Goal: Task Accomplishment & Management: Manage account settings

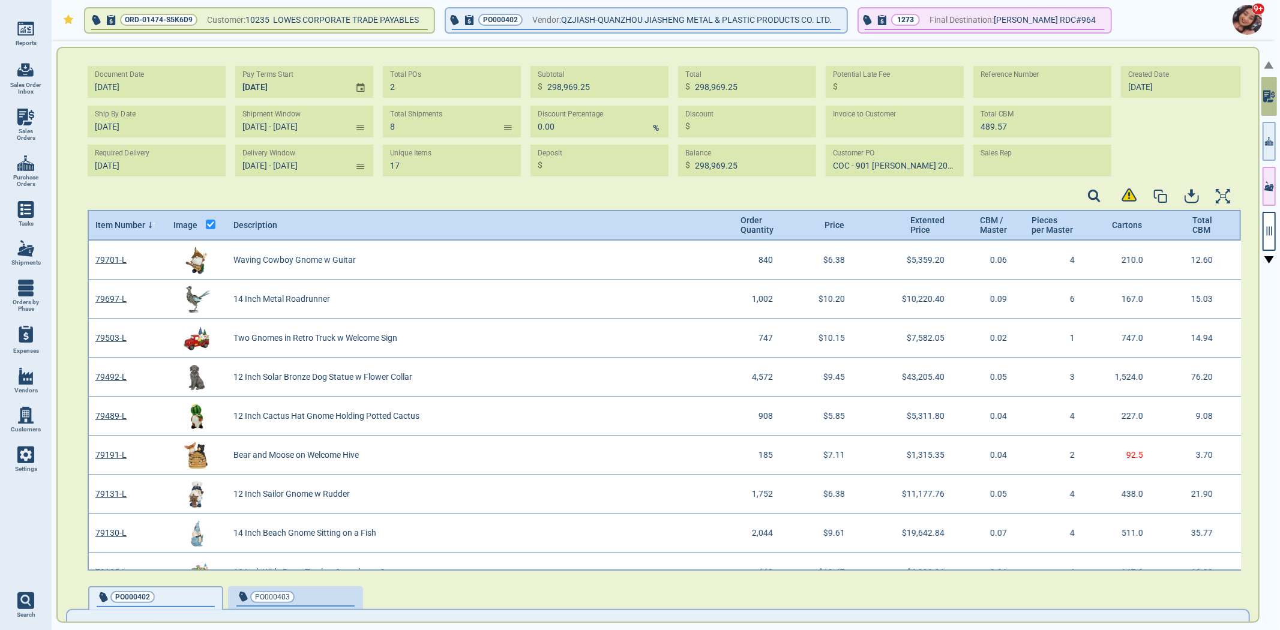
scroll to position [326, 1150]
click at [31, 140] on link "Sales Orders" at bounding box center [26, 125] width 52 height 46
select select "50"
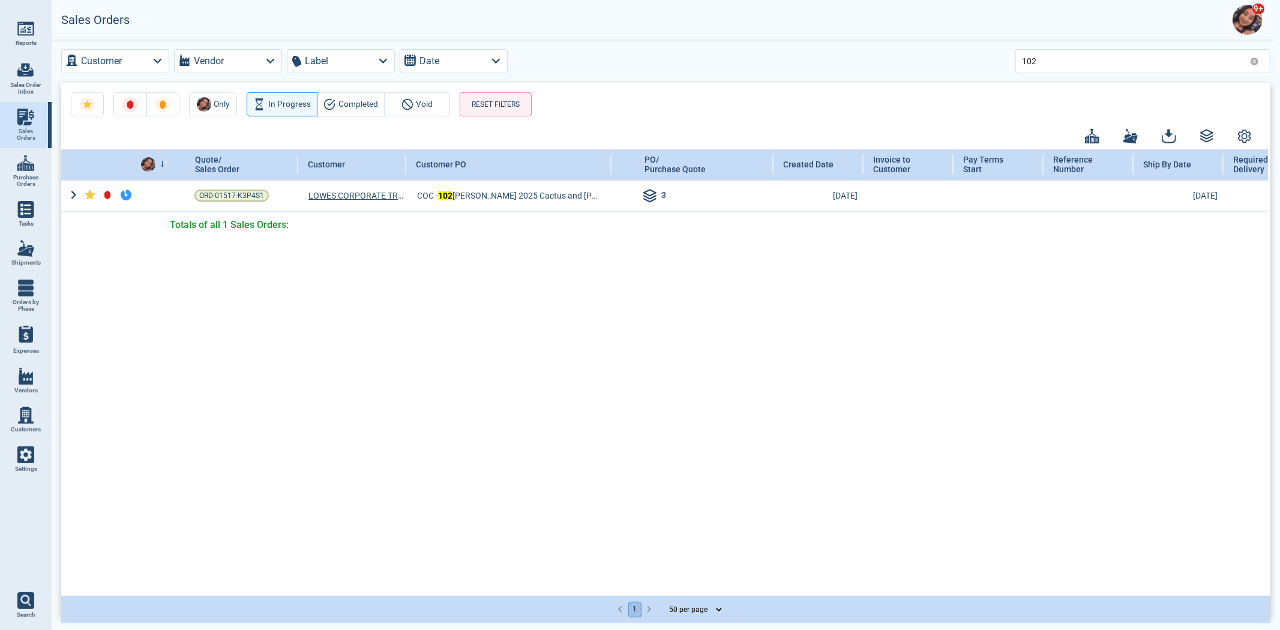
drag, startPoint x: 1255, startPoint y: 58, endPoint x: 1209, endPoint y: 56, distance: 46.2
click at [1256, 57] on icon at bounding box center [1254, 61] width 9 height 9
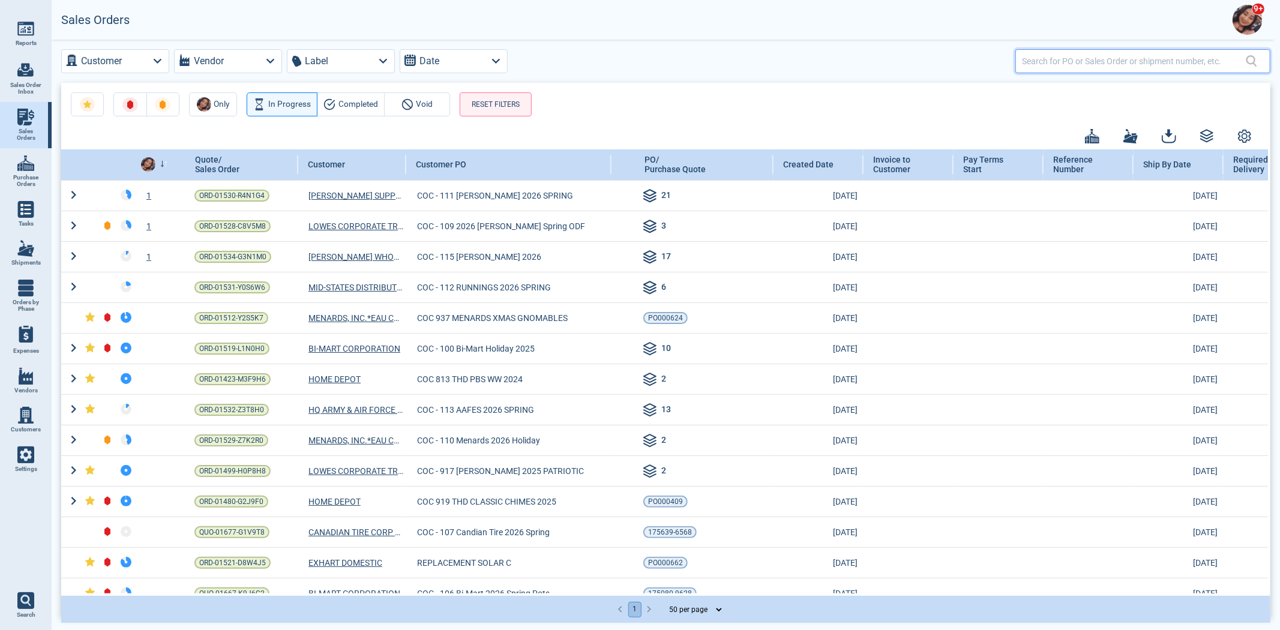
click at [1208, 56] on input "text" at bounding box center [1134, 60] width 224 height 17
type input "112"
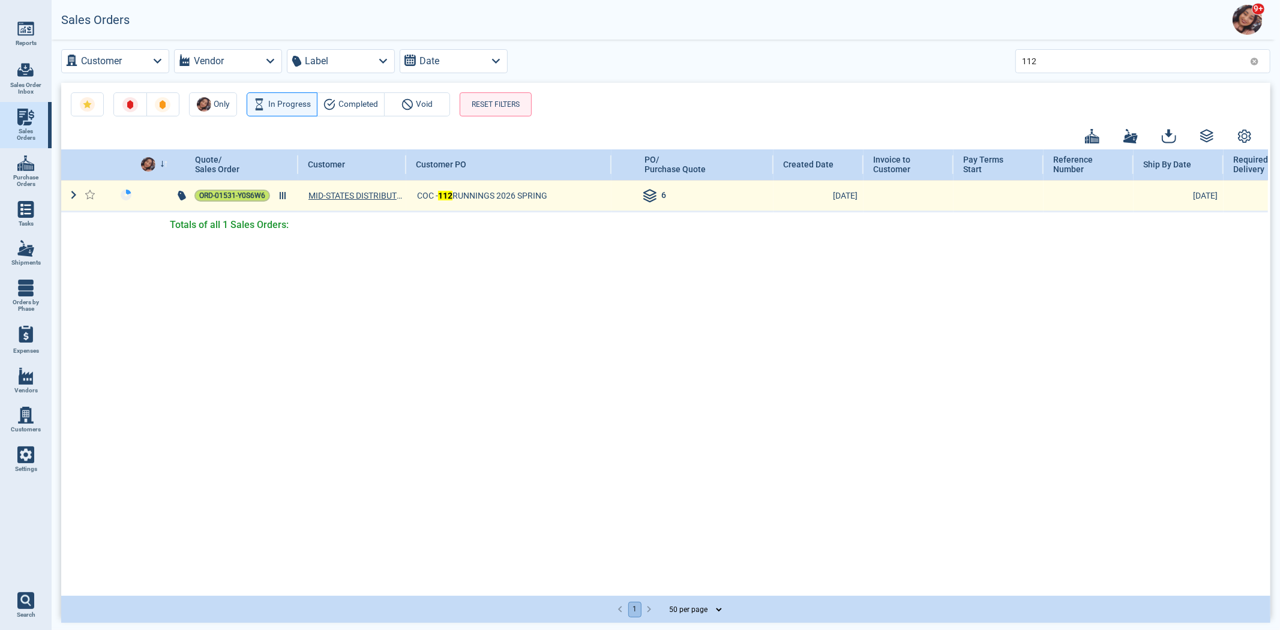
click at [234, 199] on span "ORD-01531-Y0S6W6" at bounding box center [232, 196] width 66 height 12
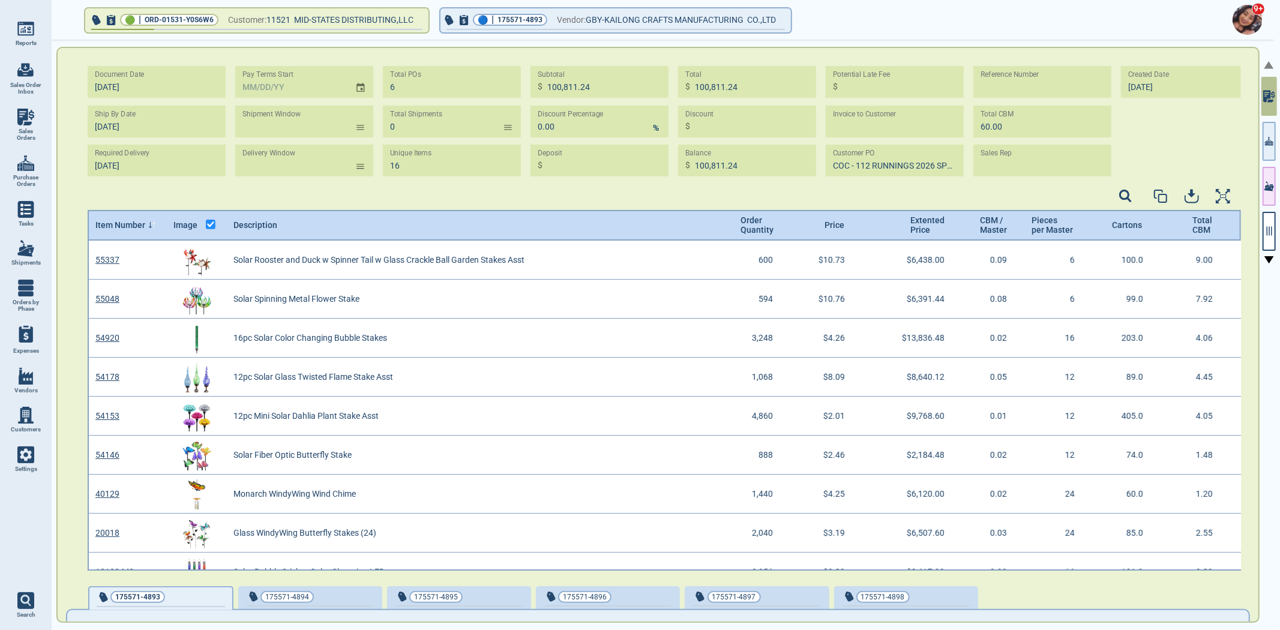
scroll to position [326, 1150]
click at [1269, 230] on icon "button" at bounding box center [1268, 231] width 5 height 9
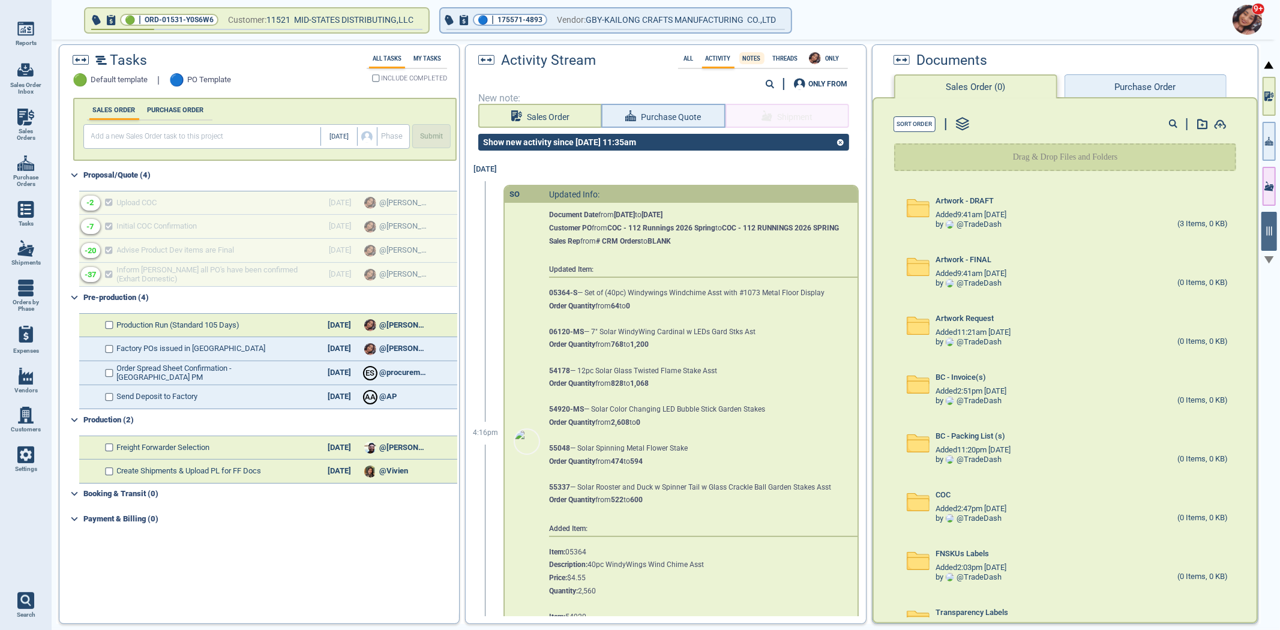
click at [744, 56] on label "Notes" at bounding box center [751, 58] width 25 height 7
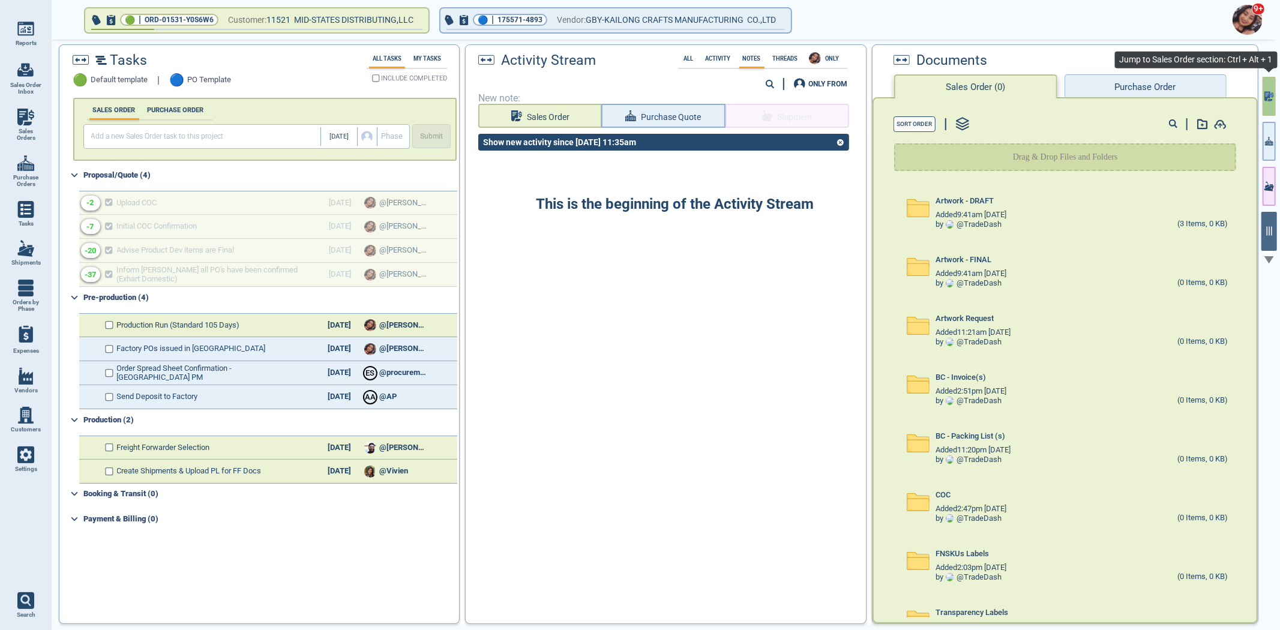
click at [1267, 101] on icon "button" at bounding box center [1269, 96] width 10 height 13
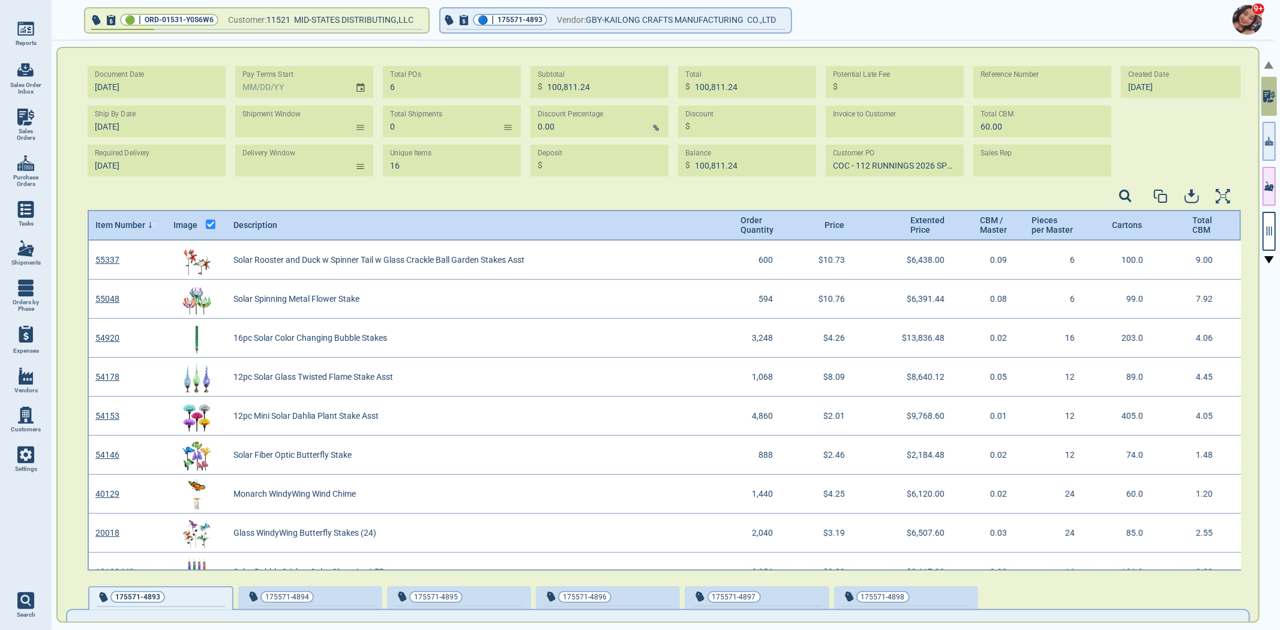
scroll to position [326, 1150]
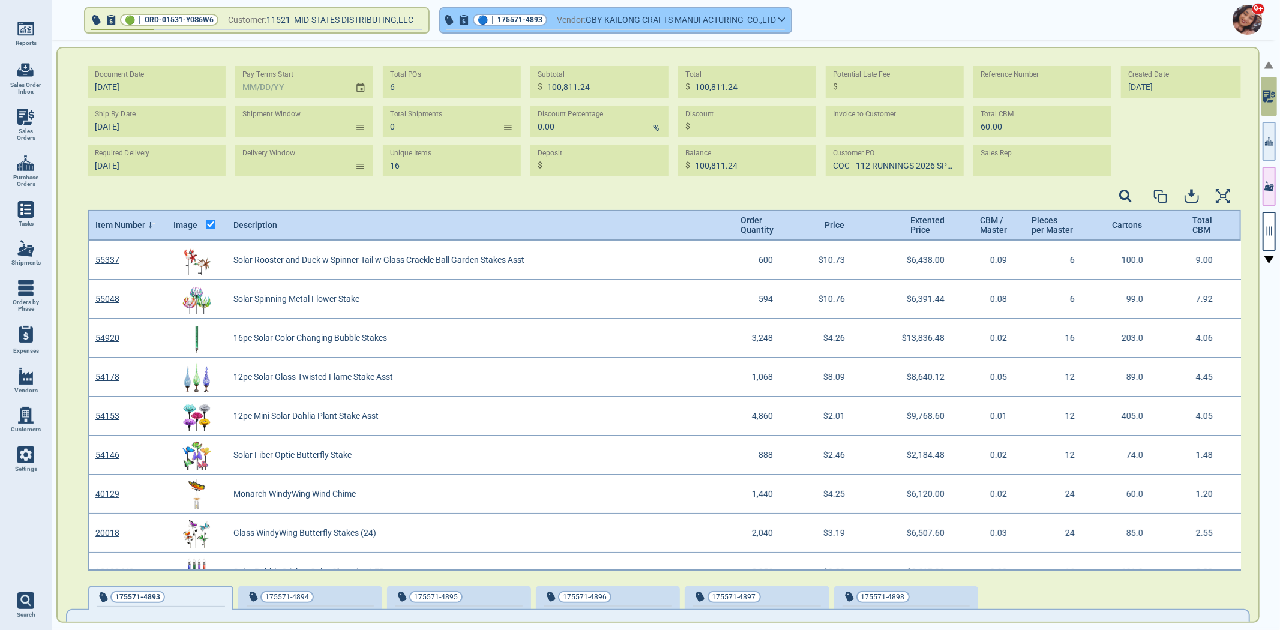
click at [640, 31] on span "button" at bounding box center [615, 31] width 350 height 5
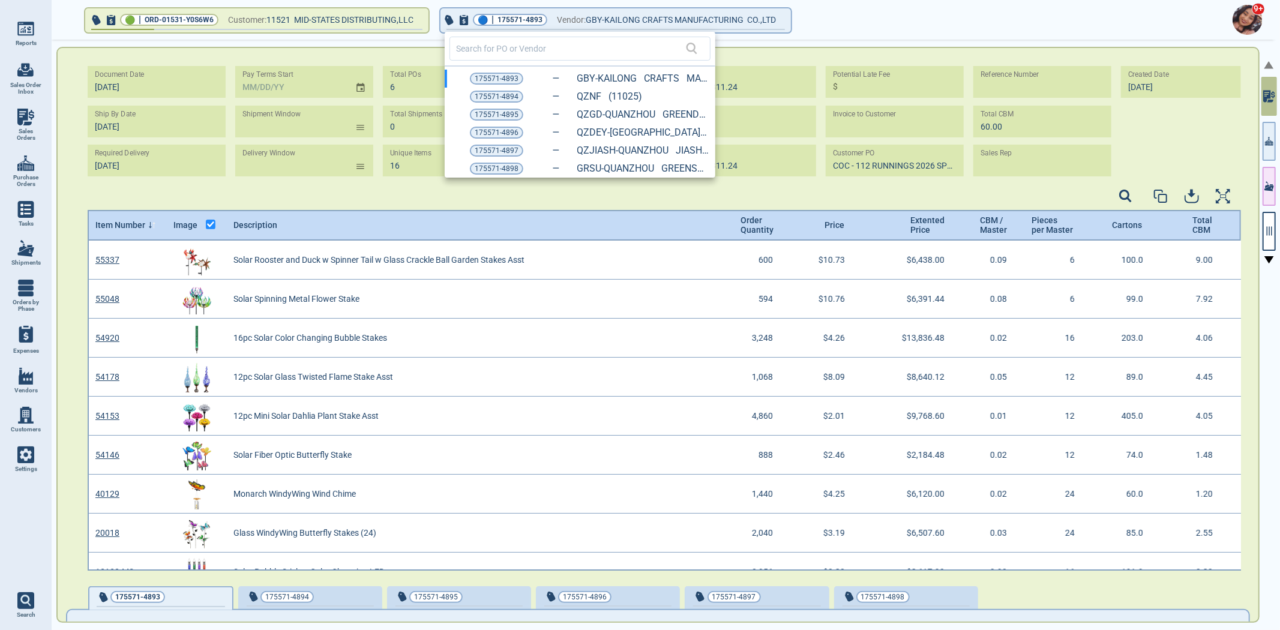
click at [1272, 238] on div at bounding box center [640, 315] width 1280 height 630
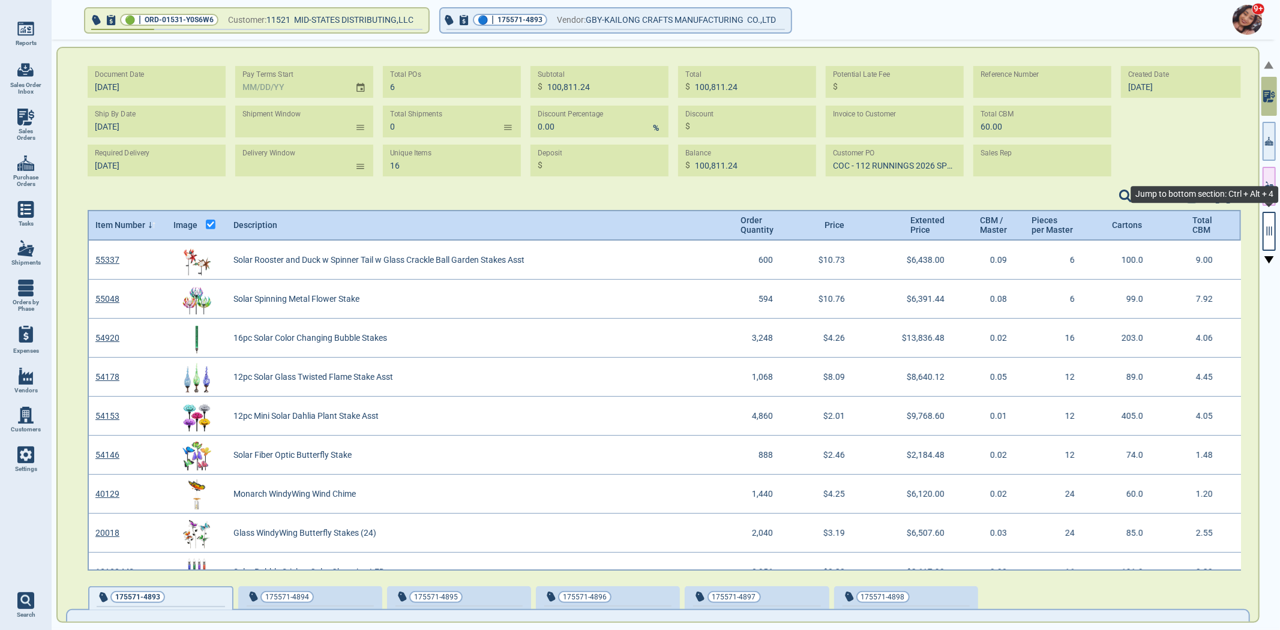
click at [1272, 238] on button "button" at bounding box center [1268, 231] width 13 height 39
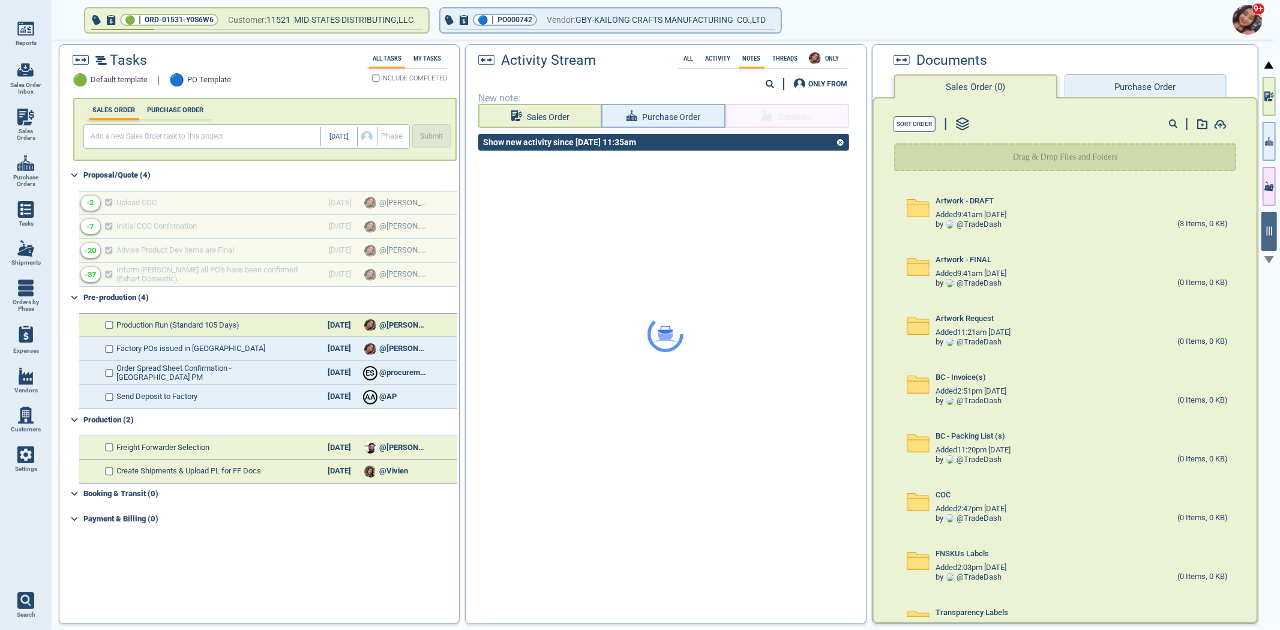
click at [1125, 92] on button "Purchase Order" at bounding box center [1145, 86] width 162 height 24
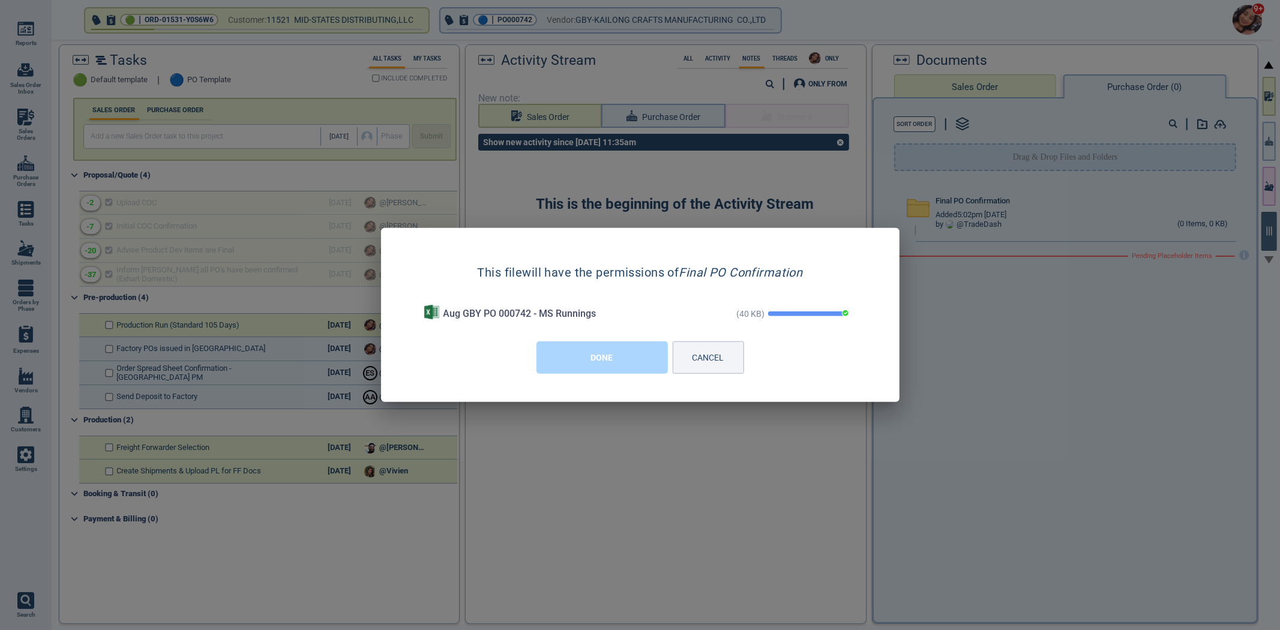
click at [600, 361] on button "DONE" at bounding box center [601, 357] width 131 height 32
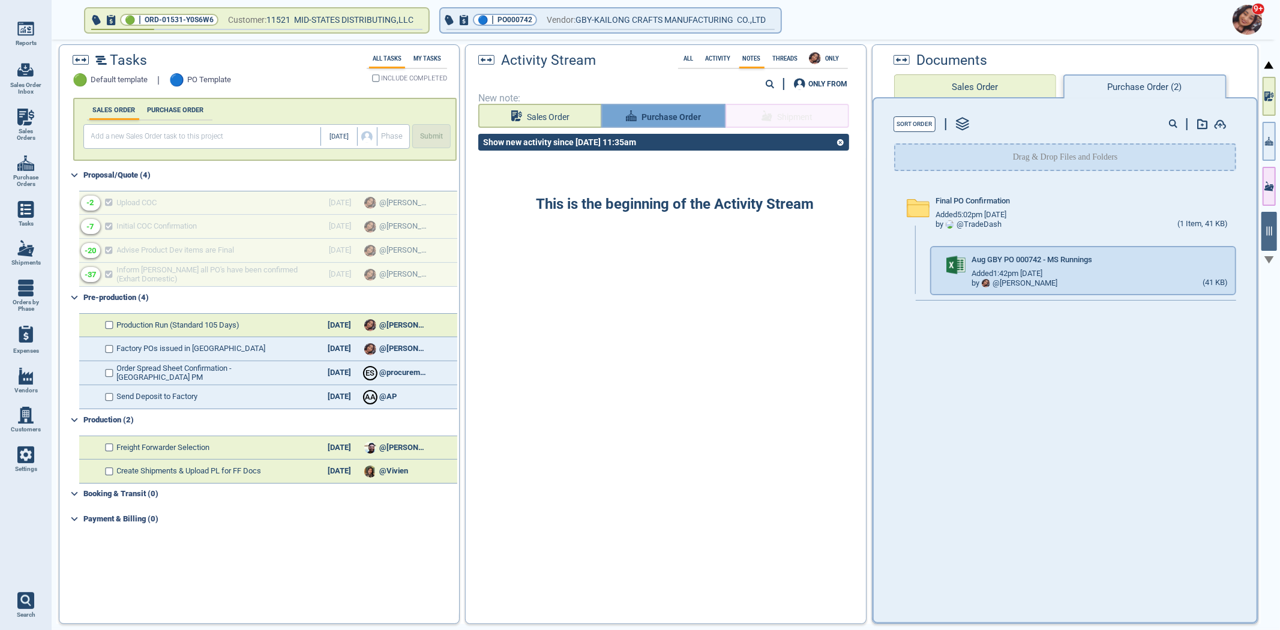
click at [651, 116] on span "Purchase Order" at bounding box center [670, 117] width 59 height 15
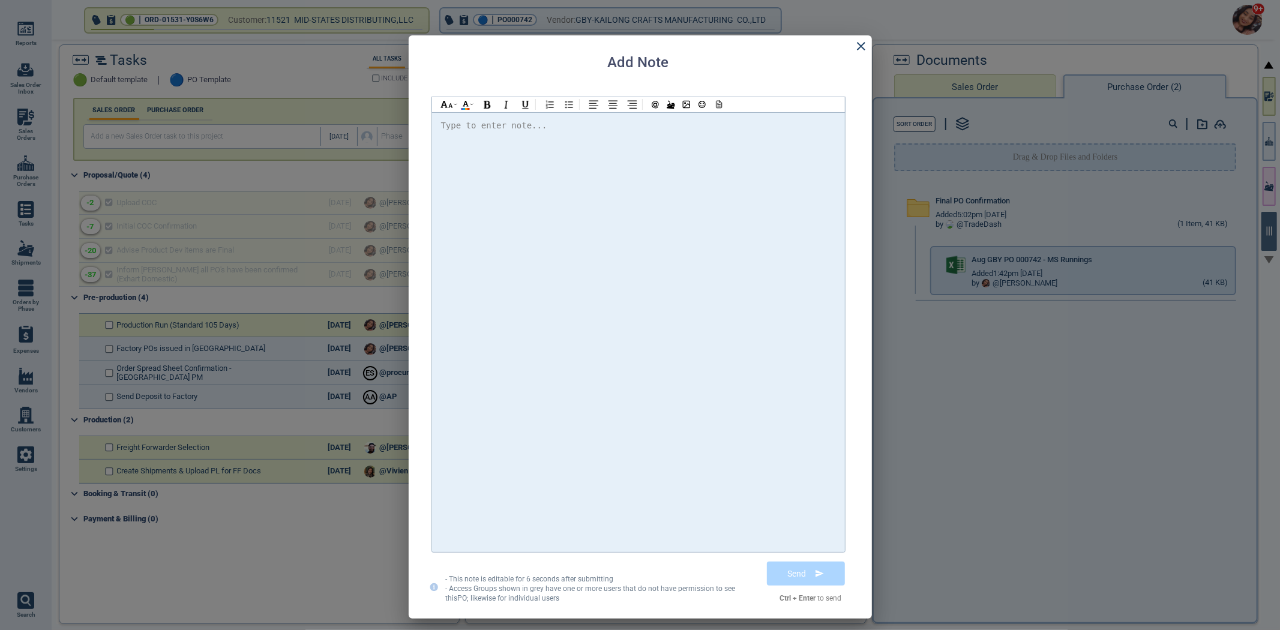
click at [634, 164] on div at bounding box center [638, 332] width 395 height 428
click at [755, 136] on div "@Abby @Abby @Abby" at bounding box center [638, 142] width 395 height 16
click at [756, 124] on div "Hi @[PERSON_NAME] @[PERSON_NAME] @[PERSON_NAME] Please find the attached PO. Th…" at bounding box center [638, 126] width 395 height 16
click at [720, 108] on div at bounding box center [718, 104] width 16 height 15
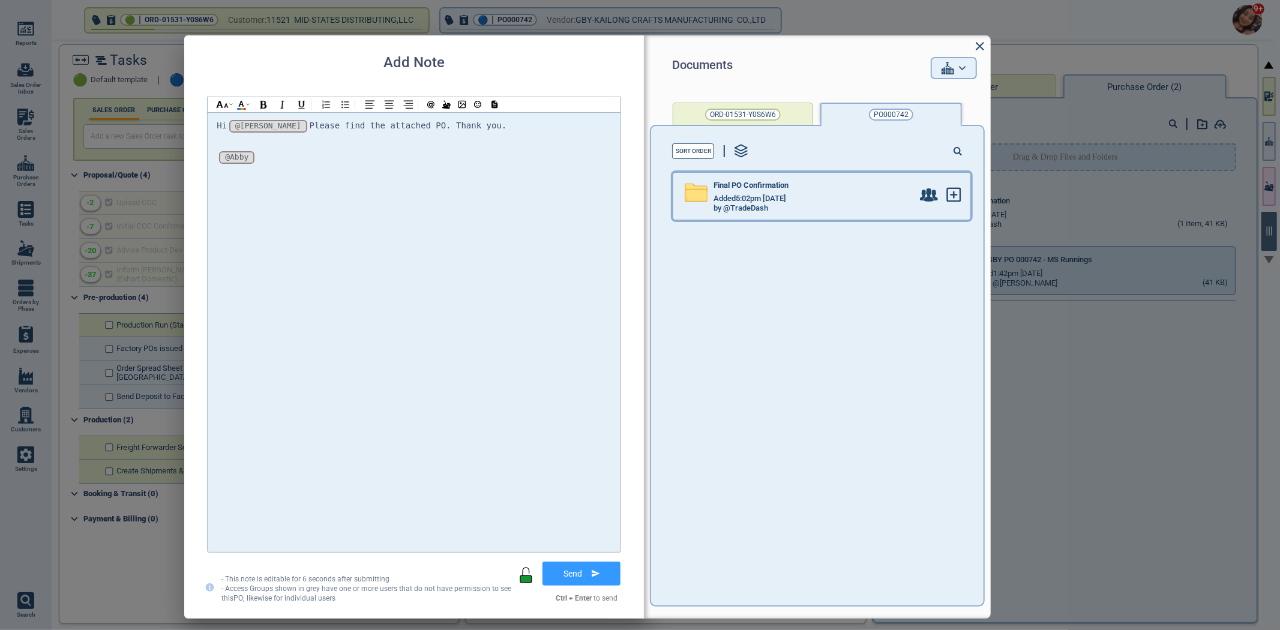
click at [750, 193] on div "Final PO Confirmation" at bounding box center [812, 187] width 199 height 13
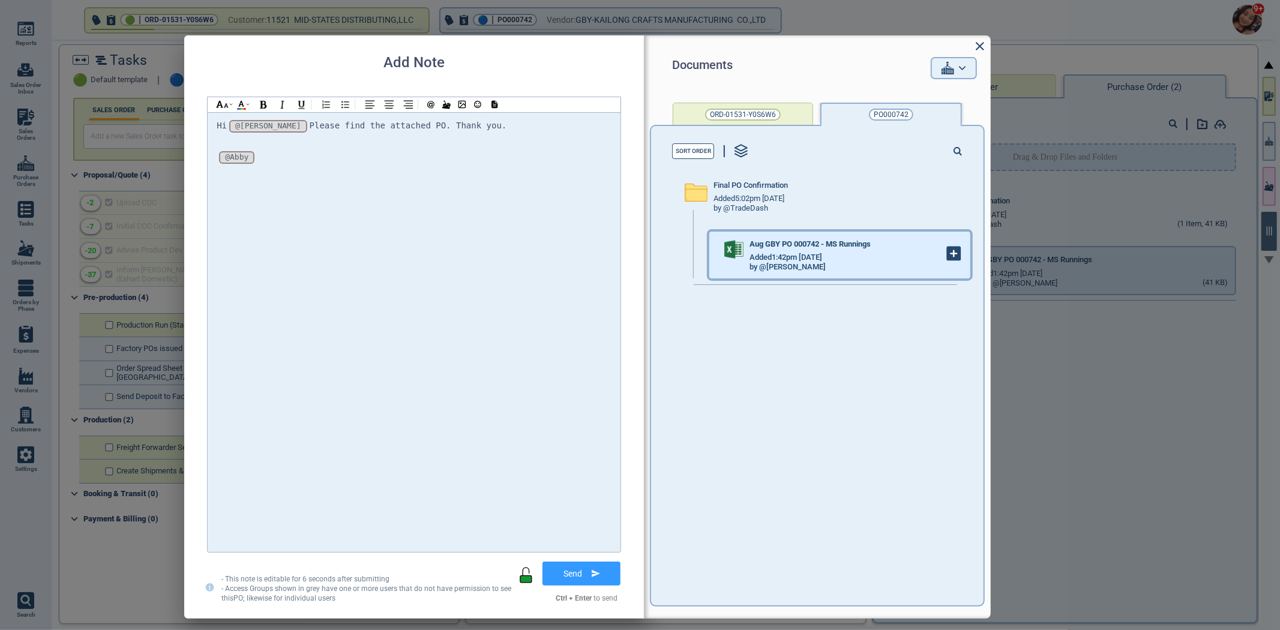
click at [947, 258] on span at bounding box center [953, 254] width 15 height 17
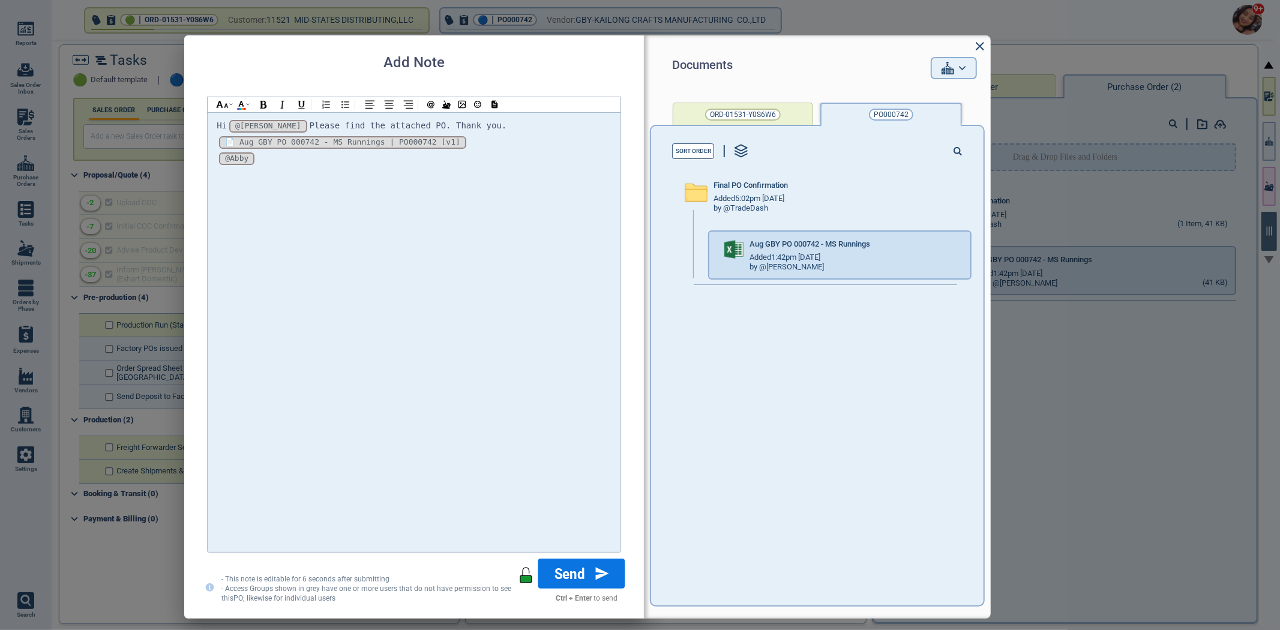
click at [566, 576] on button "Send" at bounding box center [581, 573] width 87 height 30
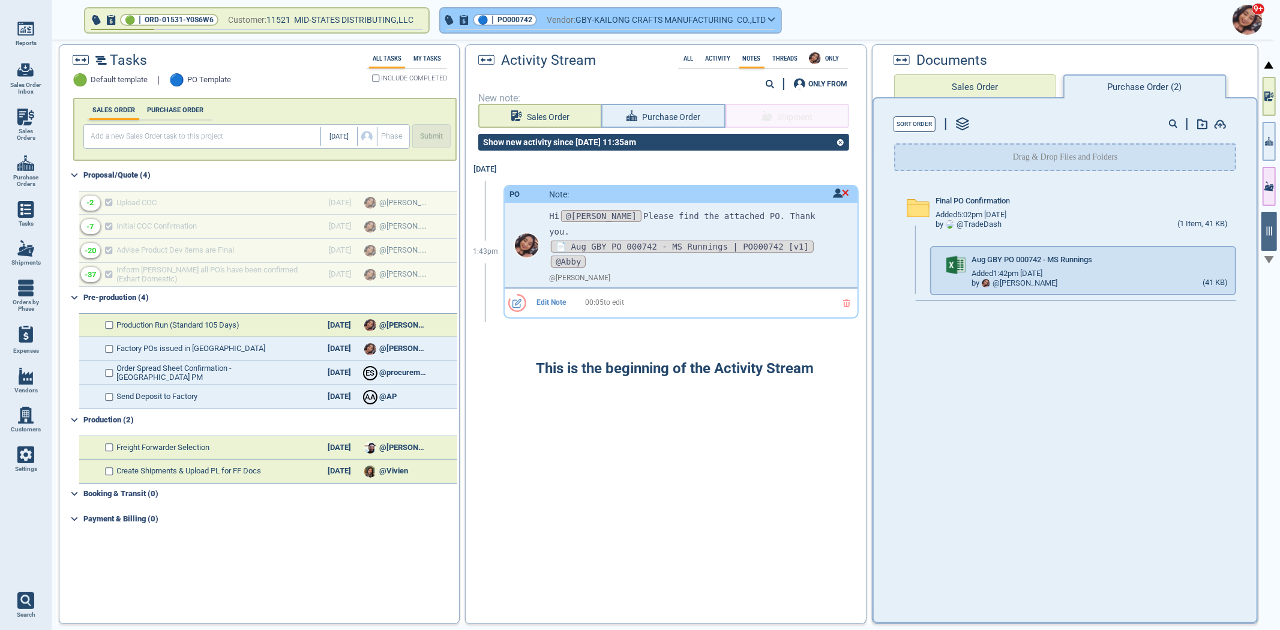
click at [624, 20] on span "GBY-KAILONG CRAFTS MANUFACTURING CO.,LTD" at bounding box center [670, 20] width 190 height 15
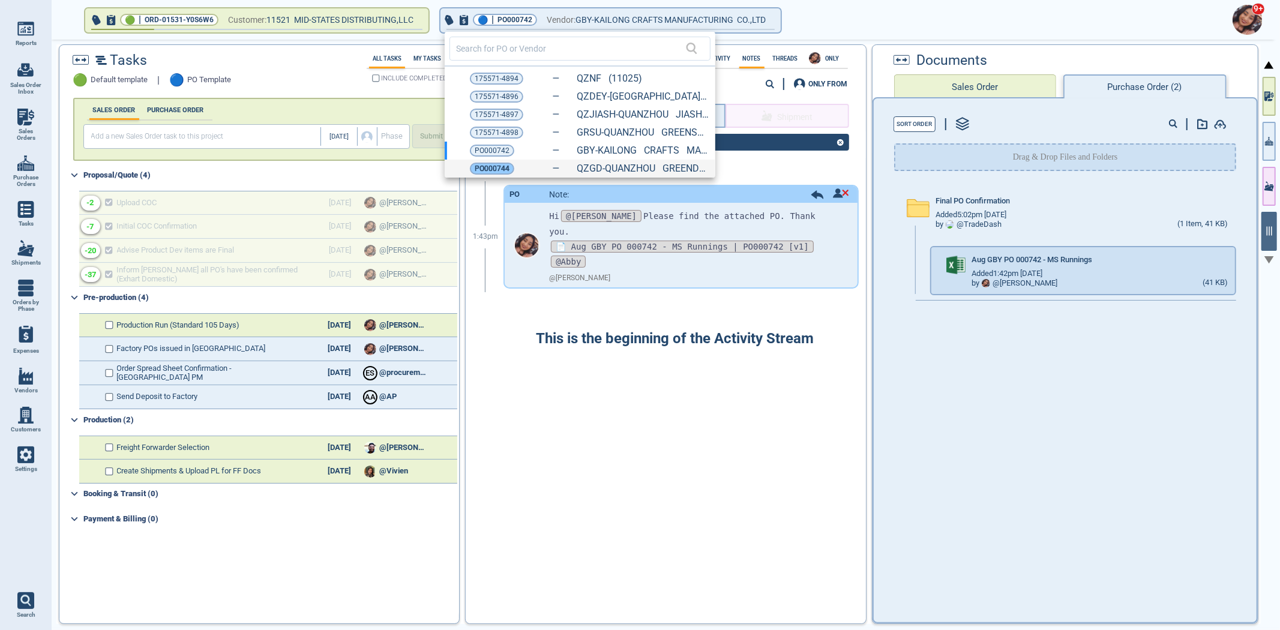
click at [488, 166] on span "PO000744" at bounding box center [492, 169] width 35 height 12
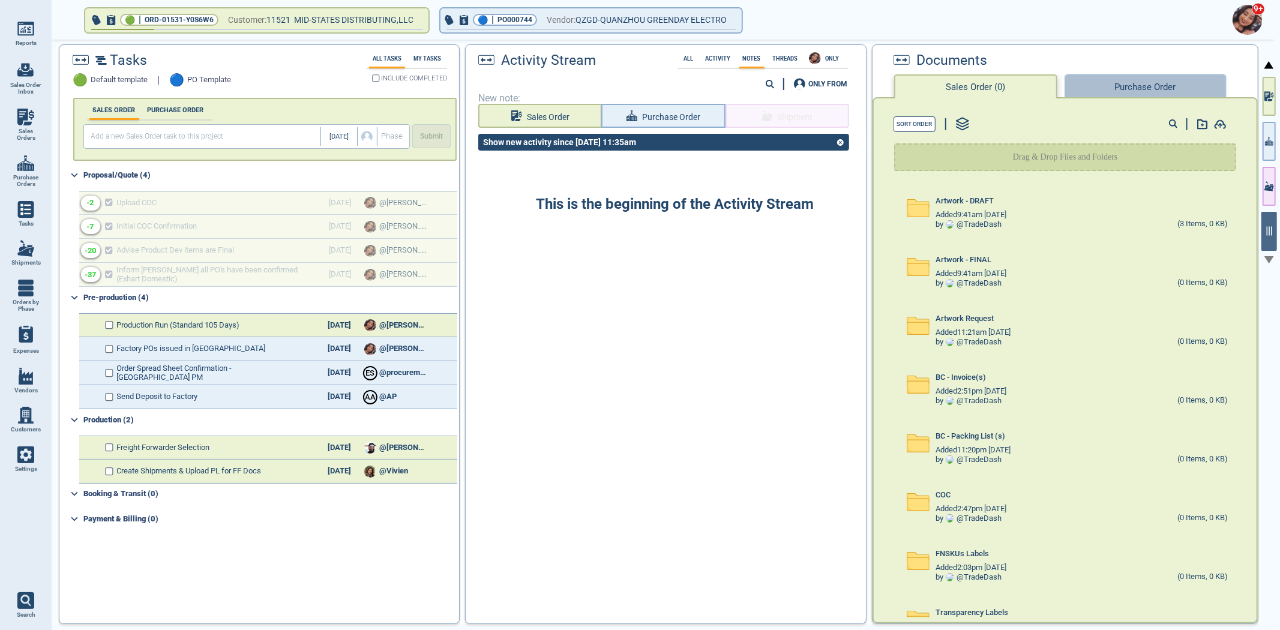
click at [1128, 85] on button "Purchase Order" at bounding box center [1145, 86] width 162 height 24
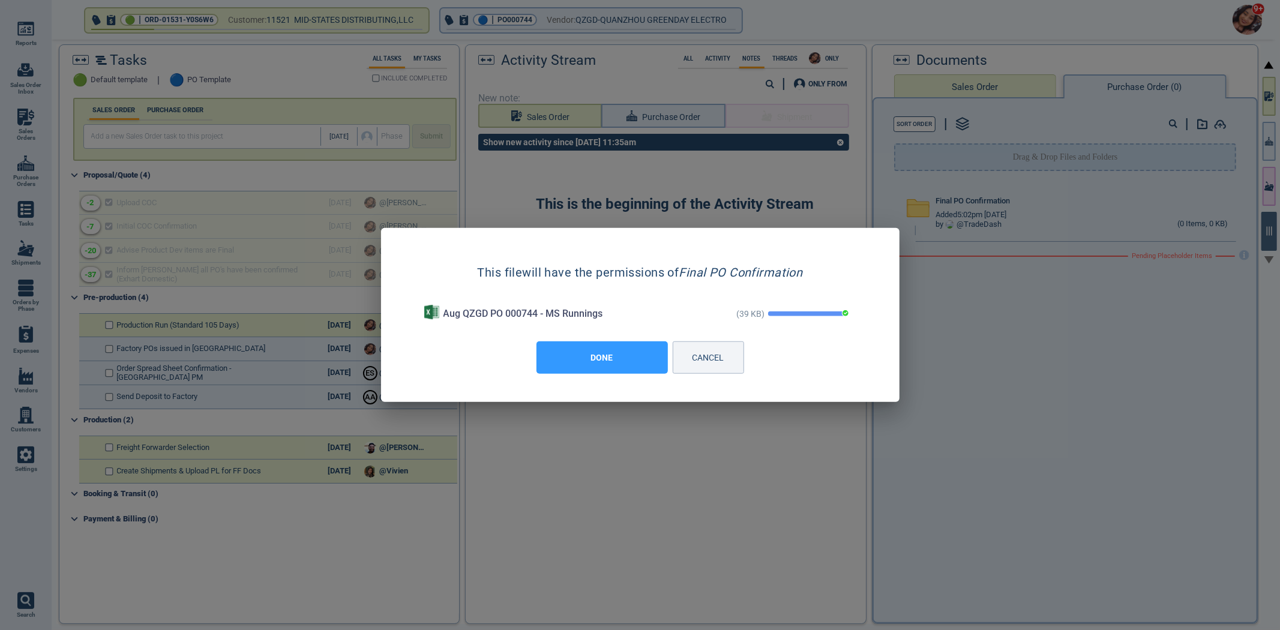
drag, startPoint x: 546, startPoint y: 406, endPoint x: 569, endPoint y: 390, distance: 28.0
click at [551, 404] on div at bounding box center [640, 315] width 1280 height 630
click at [603, 355] on button "DONE" at bounding box center [601, 357] width 131 height 32
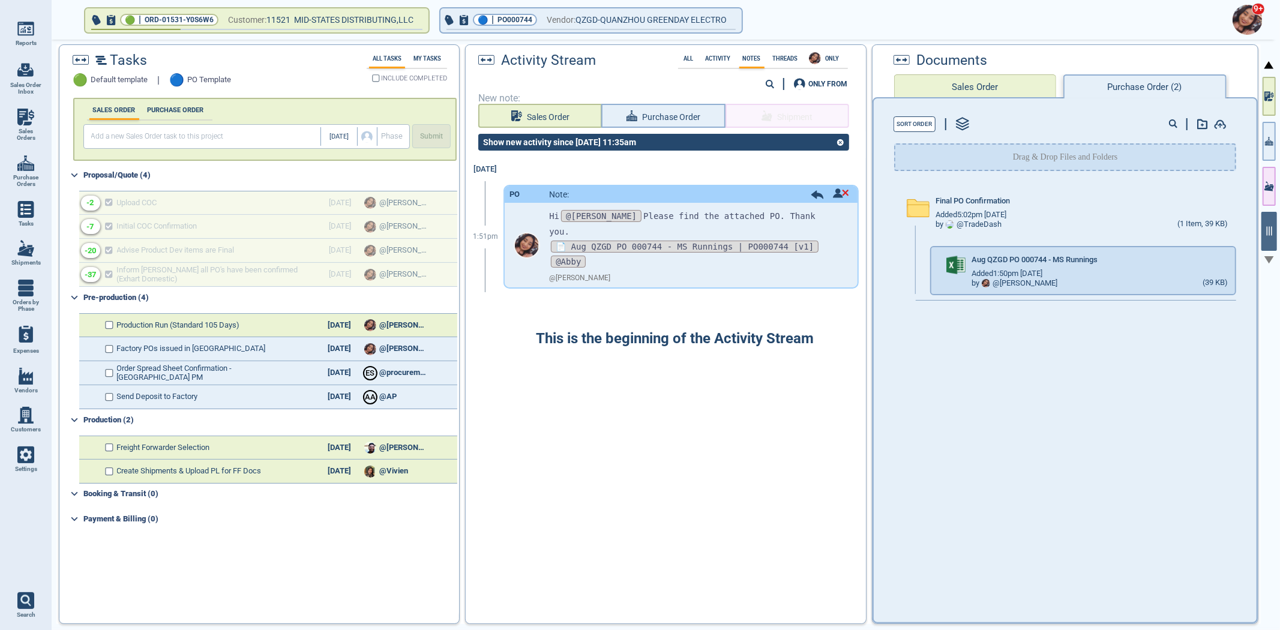
checkbox input "true"
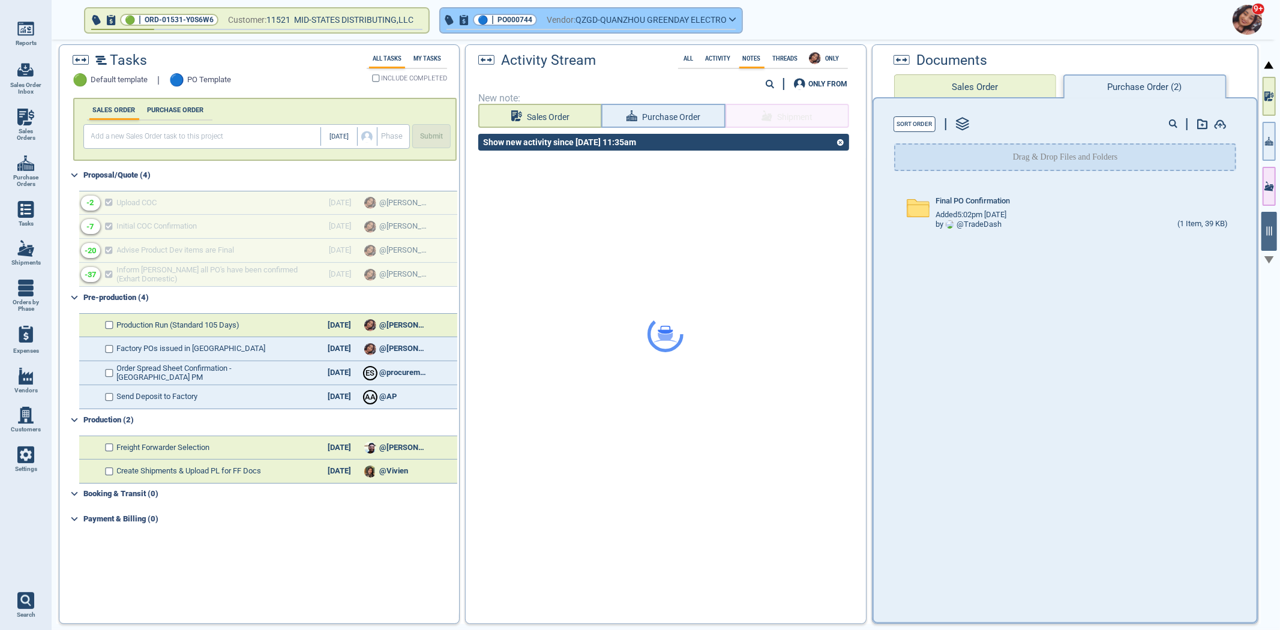
click at [575, 13] on span "Vendor:" at bounding box center [560, 20] width 29 height 15
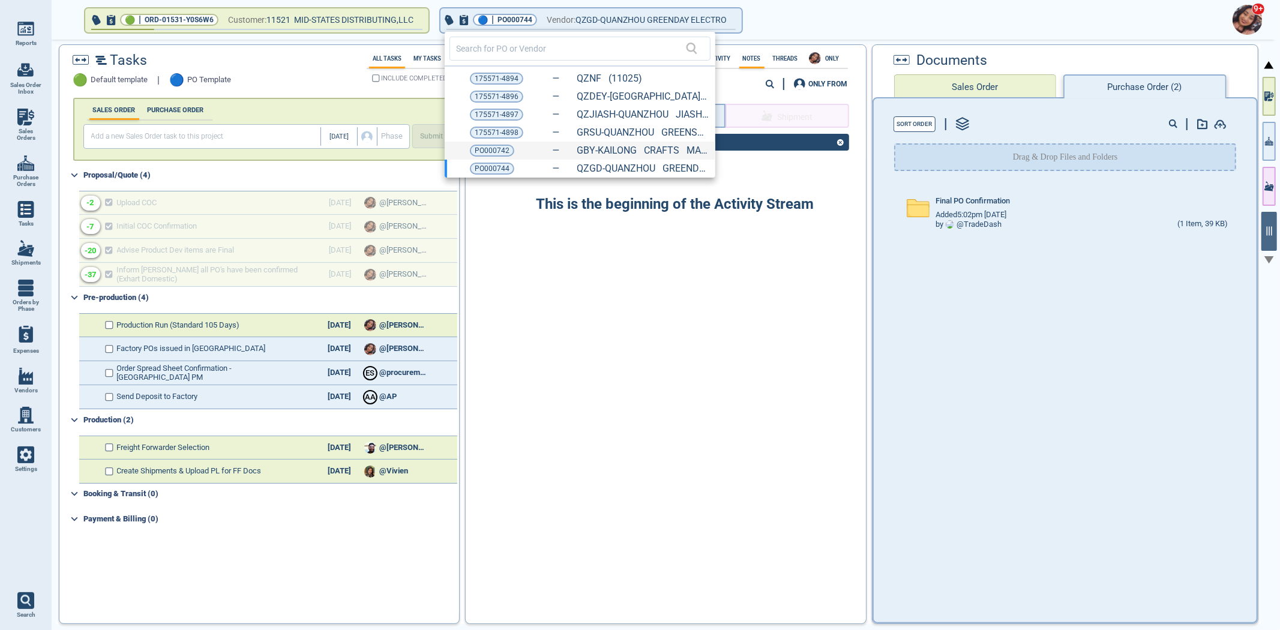
click at [565, 157] on div "PO000742 GBY-KAILONG CRAFTS MANUFACTURING CO.,LTD (10581)" at bounding box center [580, 151] width 271 height 18
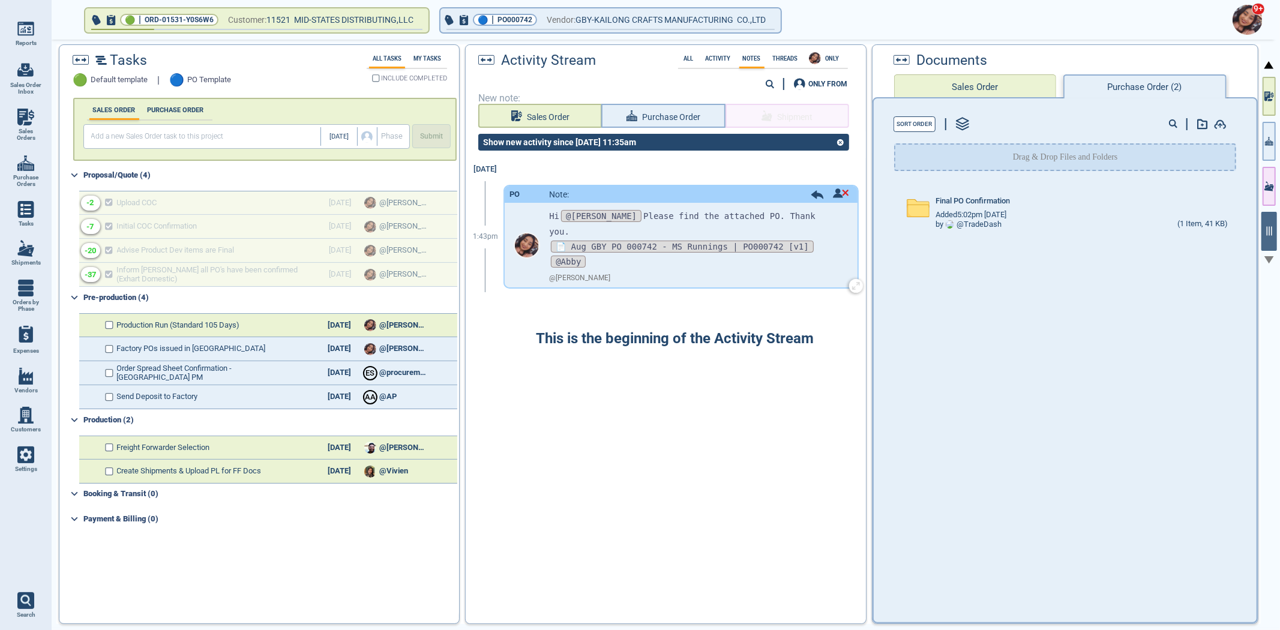
drag, startPoint x: 826, startPoint y: 213, endPoint x: 535, endPoint y: 210, distance: 291.0
click at [535, 210] on div "Hi @[PERSON_NAME] Please find the attached PO. Thank you. 📄 Aug GBY PO 000742 -…" at bounding box center [681, 245] width 352 height 85
copy p "Hi @[PERSON_NAME] Please find the attached PO. Thank you."
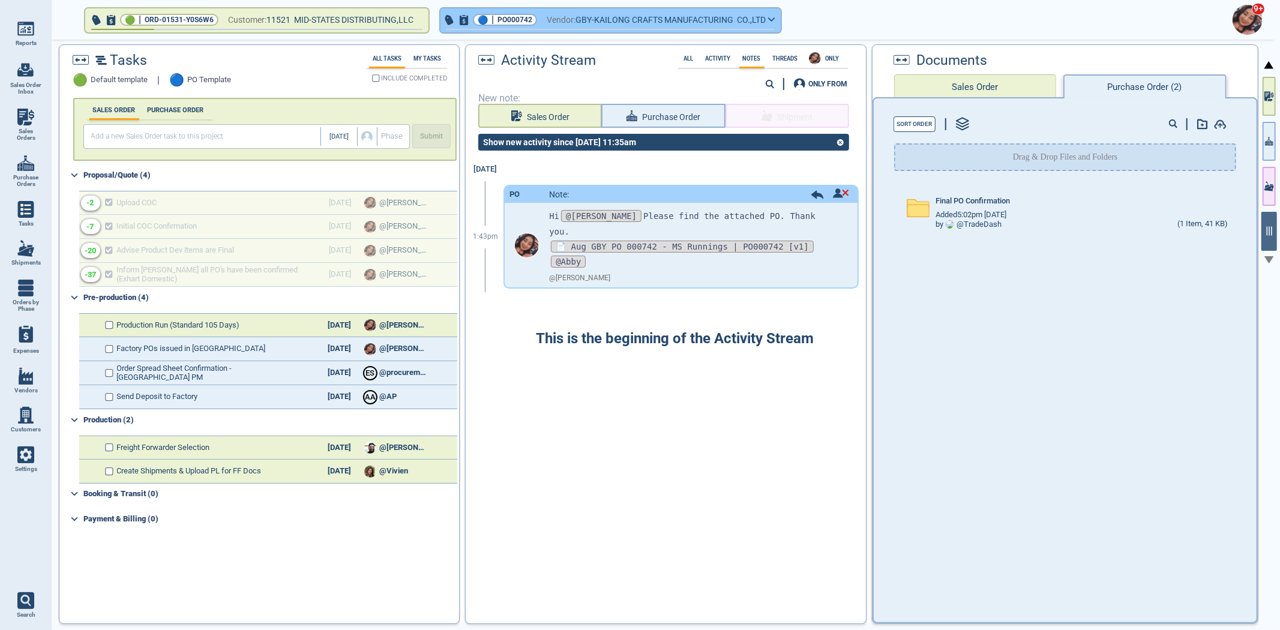
click at [558, 24] on span "Vendor:" at bounding box center [560, 20] width 29 height 15
click at [522, 19] on span "PO000742" at bounding box center [514, 20] width 35 height 12
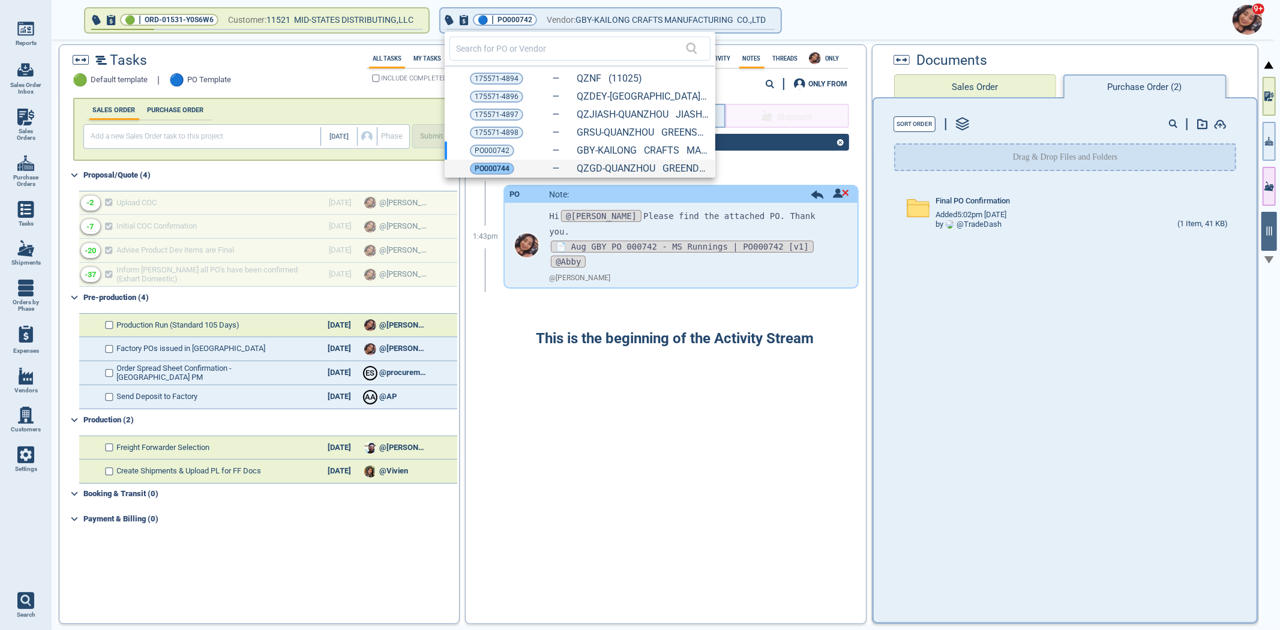
click at [493, 166] on span "PO000744" at bounding box center [492, 169] width 35 height 12
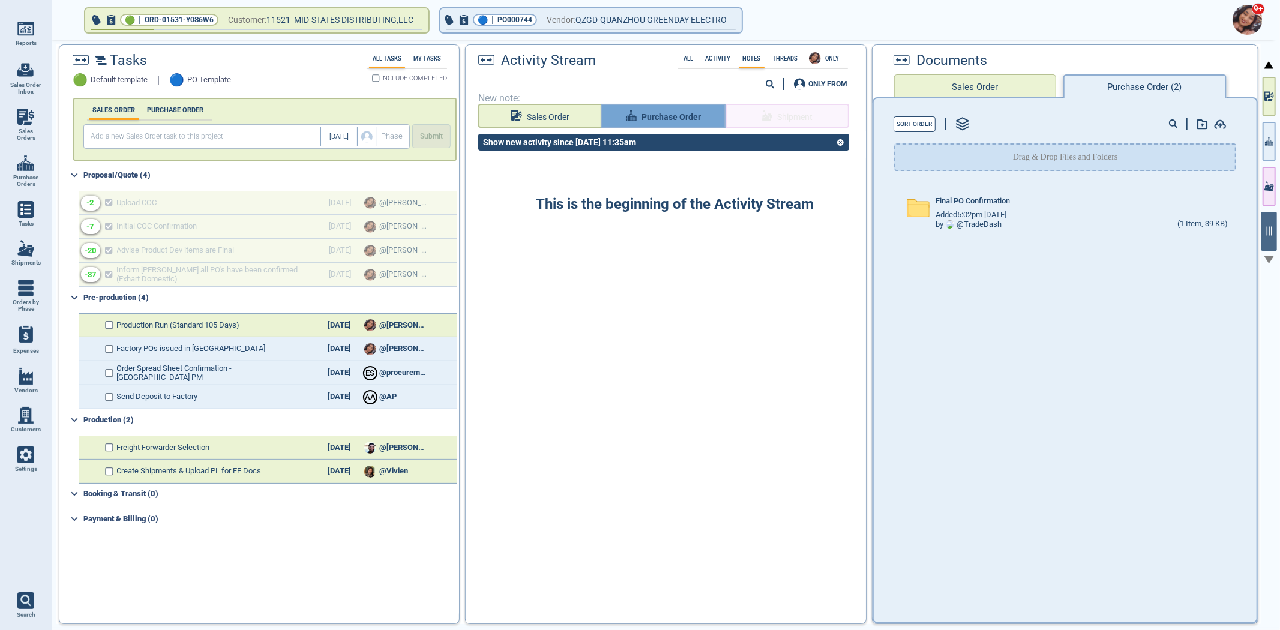
click at [660, 110] on span "Purchase Order" at bounding box center [670, 117] width 59 height 15
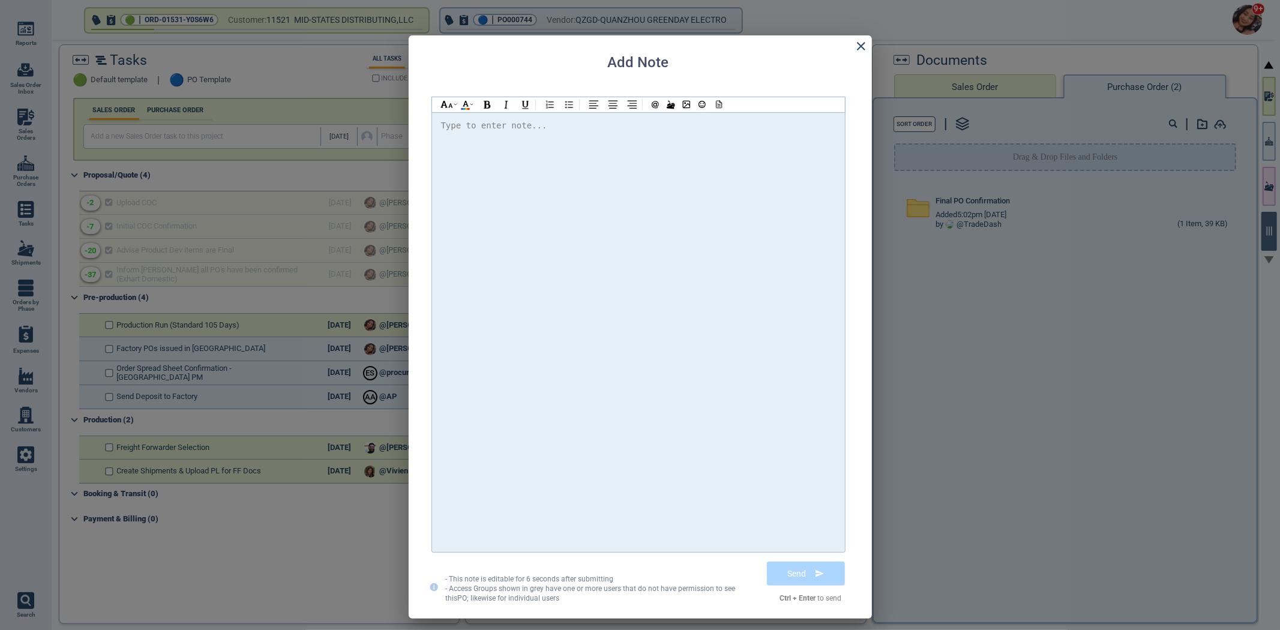
click at [636, 187] on div at bounding box center [638, 332] width 395 height 428
click at [487, 125] on span "@[PERSON_NAME] Please find the attached PO" at bounding box center [557, 126] width 212 height 10
click at [714, 129] on div "Hi @[PERSON_NAME] @[PERSON_NAME] @[PERSON_NAME] Please find the attached PO. Th…" at bounding box center [638, 126] width 395 height 16
click at [722, 102] on icon at bounding box center [717, 104] width 11 height 8
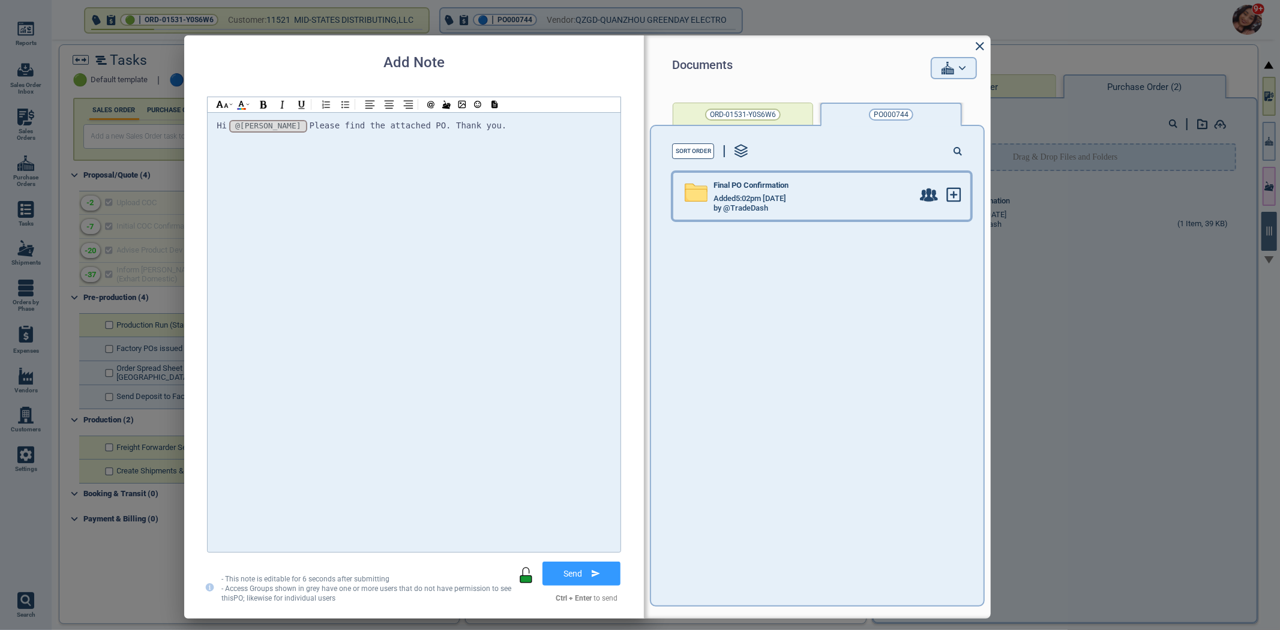
click at [797, 200] on div "Added 5:02pm [DATE]" at bounding box center [812, 199] width 199 height 10
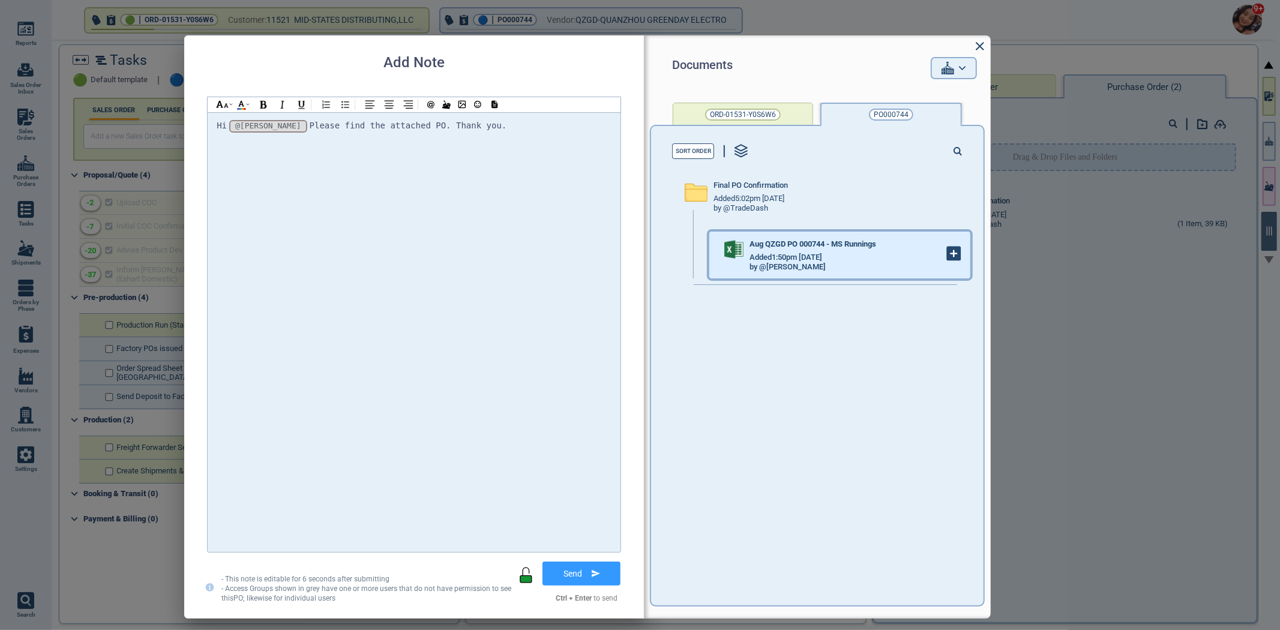
click at [951, 254] on icon at bounding box center [954, 254] width 6 height 0
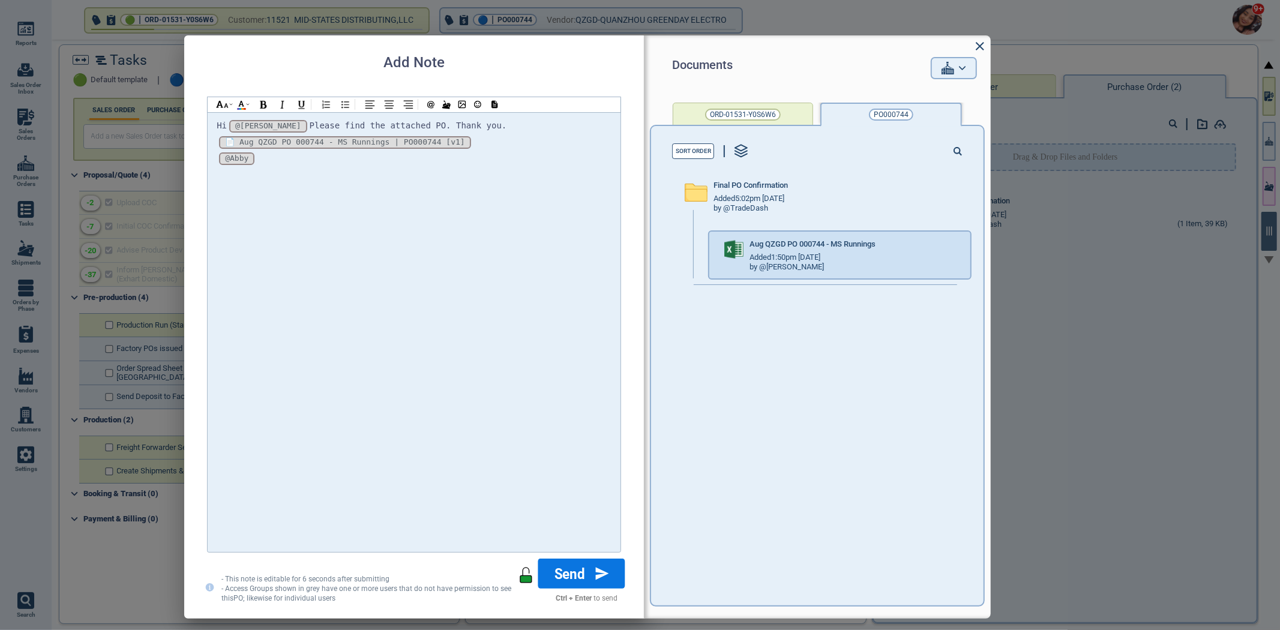
click at [578, 566] on button "Send" at bounding box center [581, 573] width 87 height 30
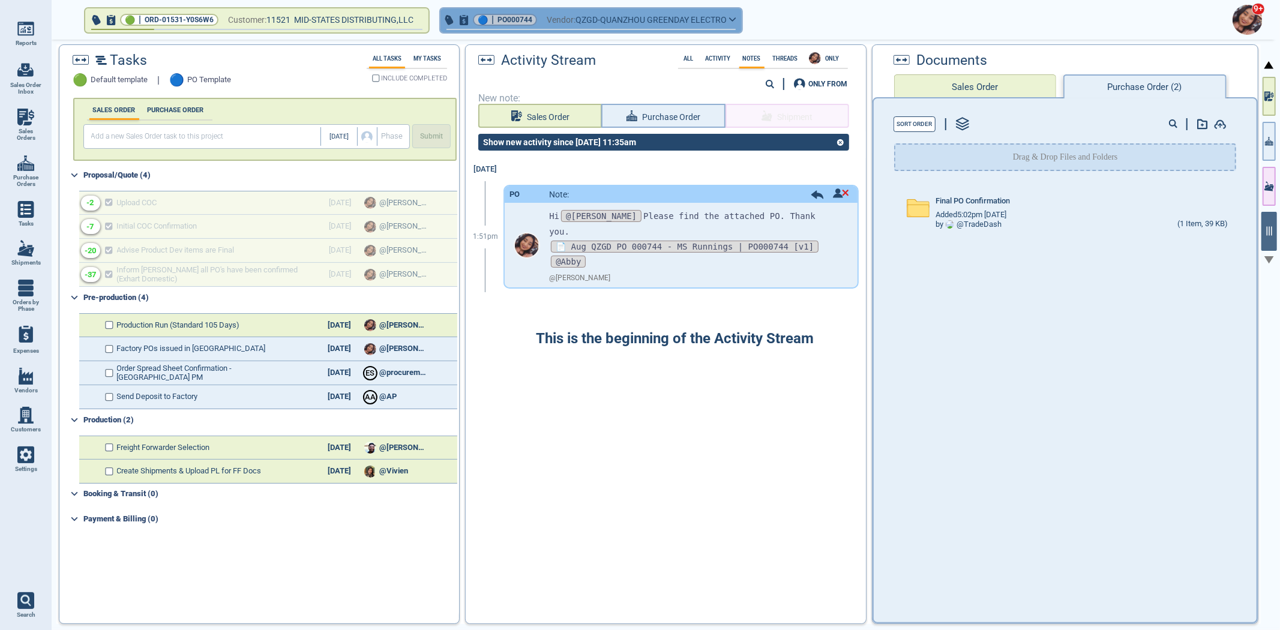
click at [523, 11] on button "🔵 | PO000744 Vendor: QZGD-QUANZHOU GREENDAY ELECTRO" at bounding box center [590, 20] width 301 height 24
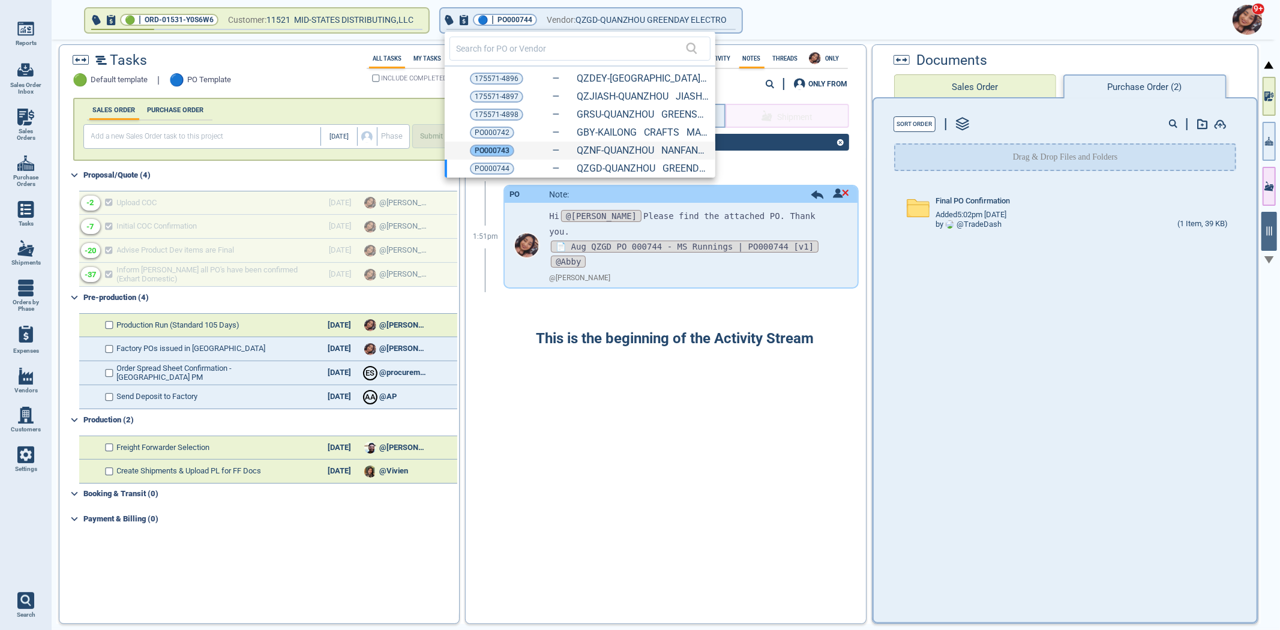
click at [493, 150] on span "PO000743" at bounding box center [492, 151] width 35 height 12
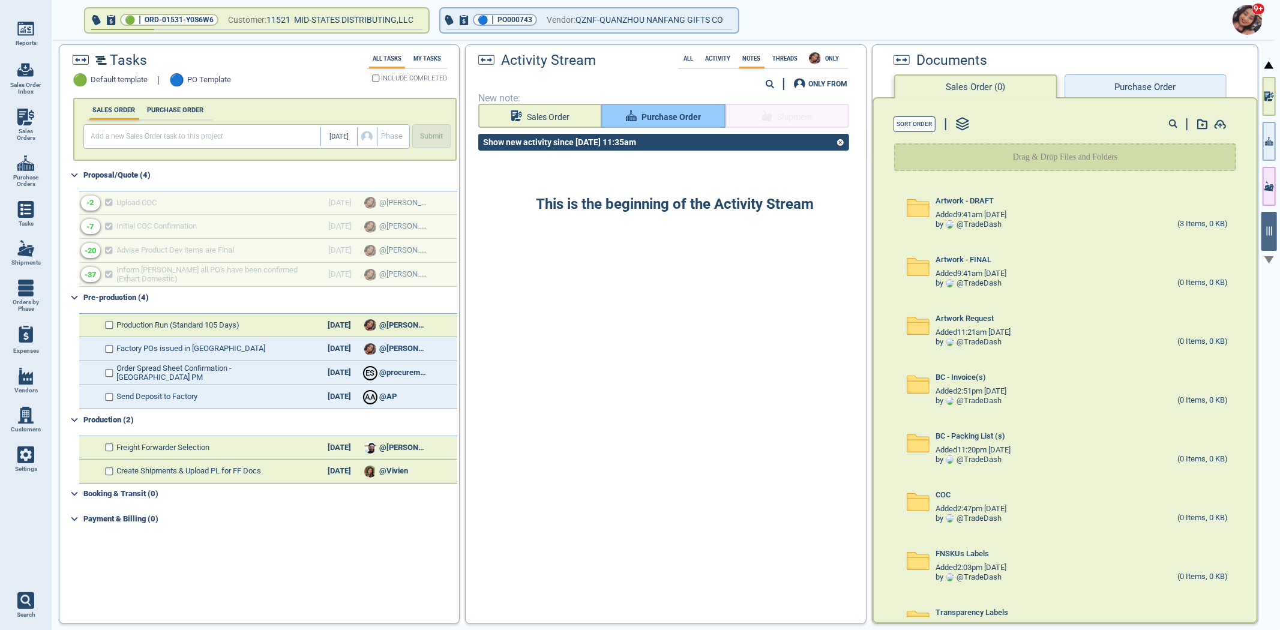
click at [646, 112] on span "Purchase Order" at bounding box center [670, 117] width 59 height 15
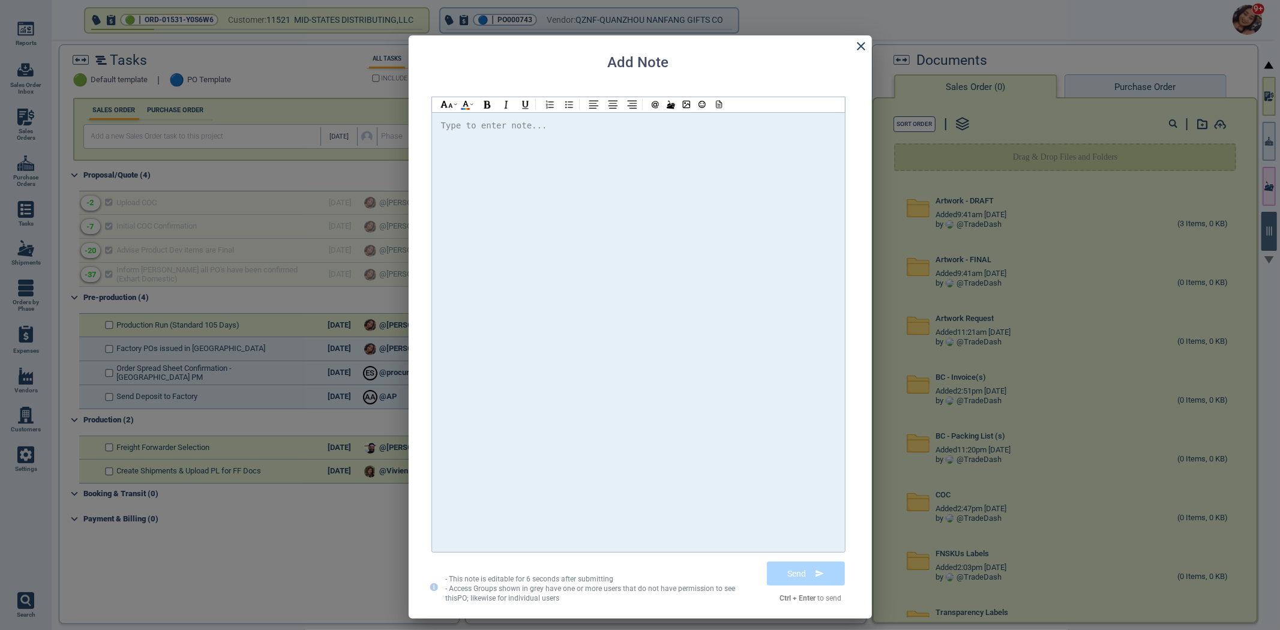
click at [860, 47] on icon at bounding box center [861, 46] width 14 height 14
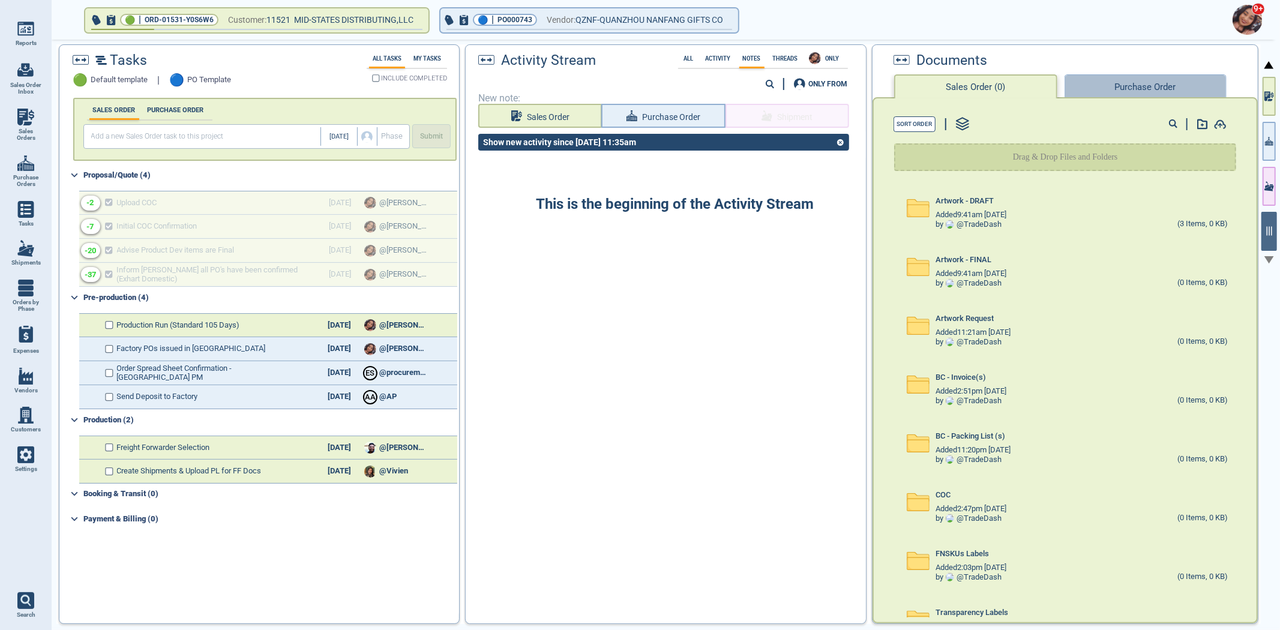
click at [1139, 90] on button "Purchase Order" at bounding box center [1145, 86] width 162 height 24
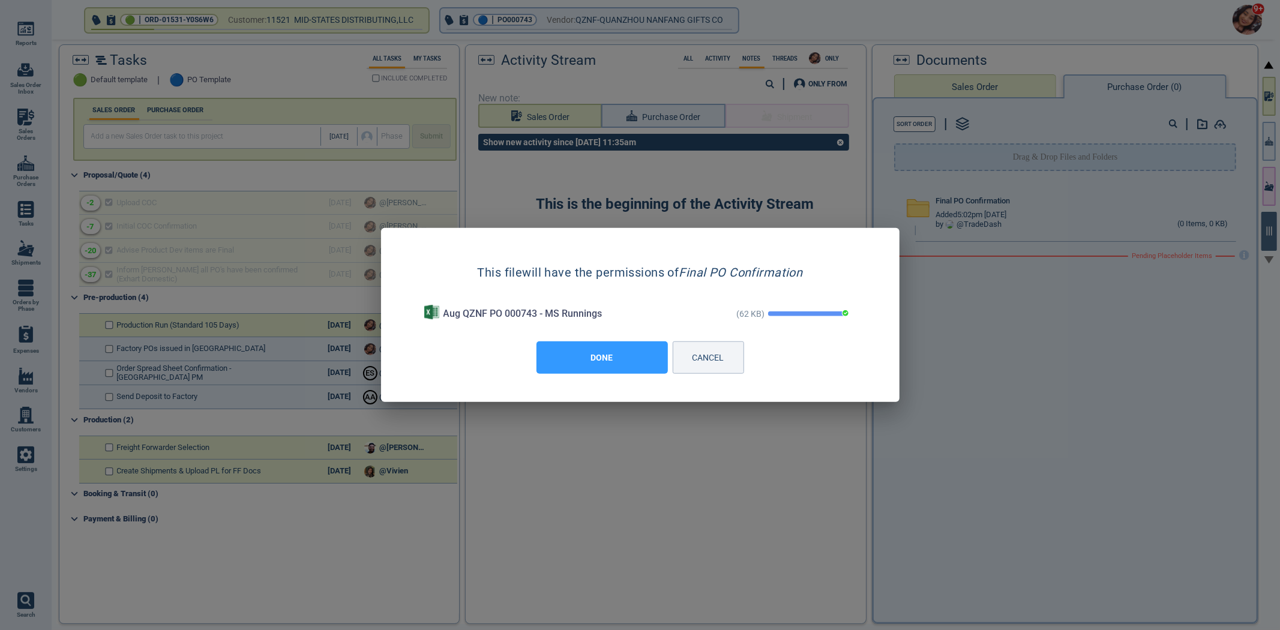
click at [621, 362] on button "DONE" at bounding box center [601, 357] width 131 height 32
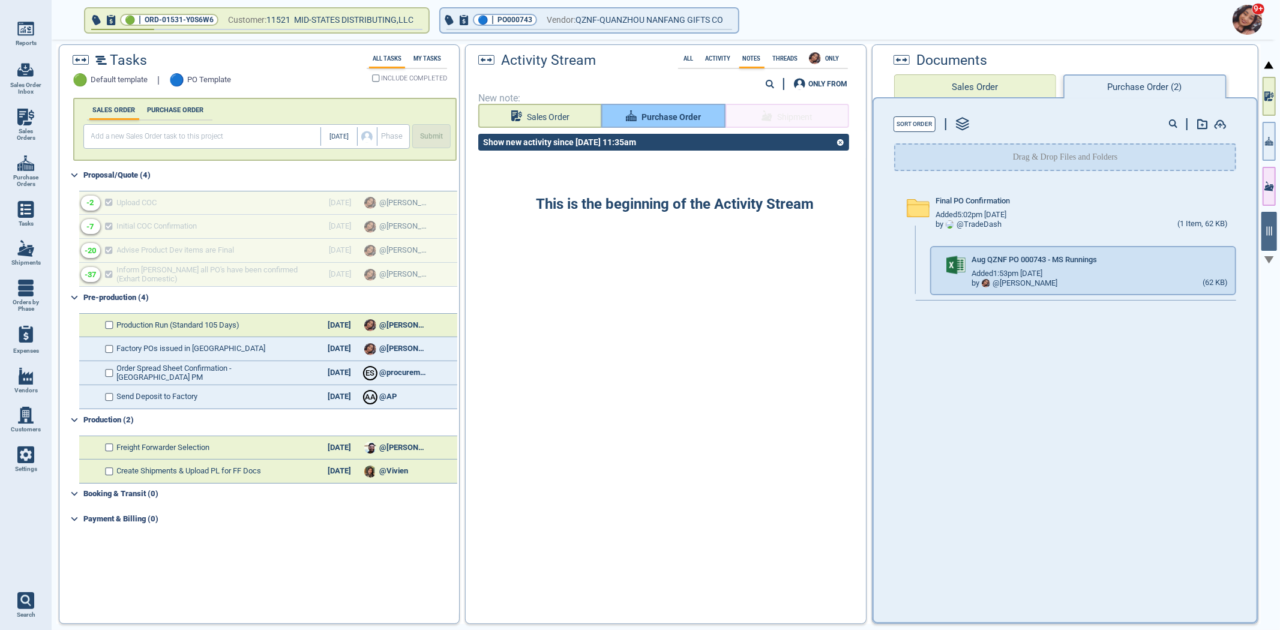
click at [676, 115] on span "Purchase Order" at bounding box center [670, 117] width 59 height 15
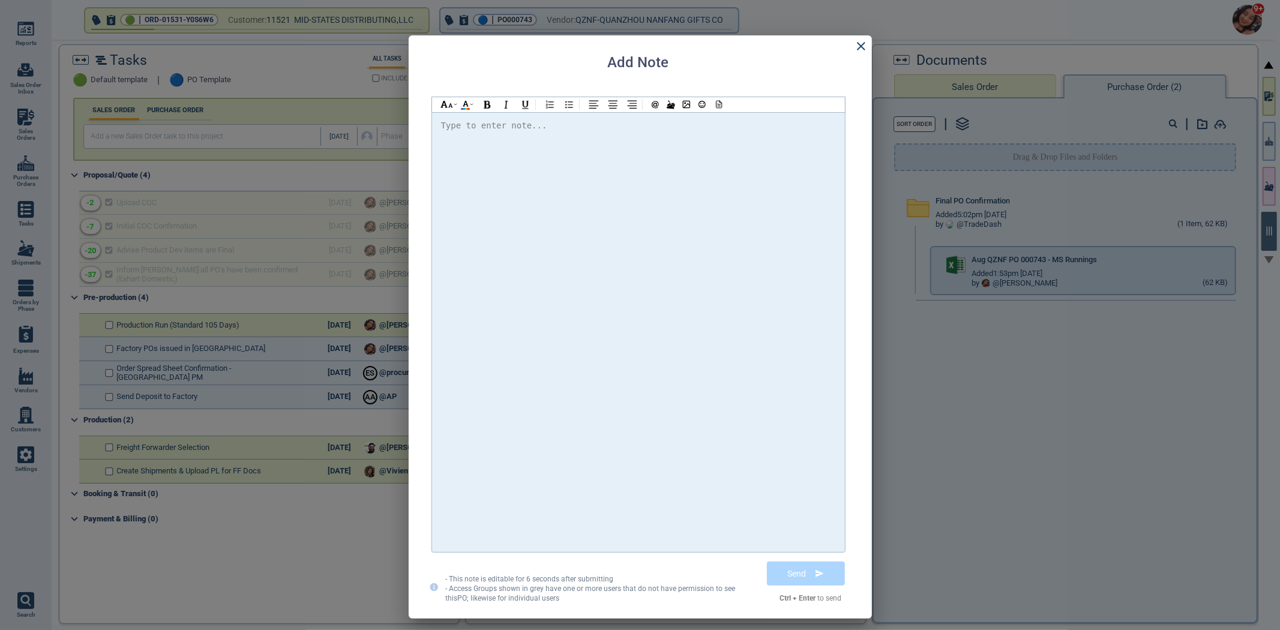
click at [675, 135] on div at bounding box center [638, 332] width 395 height 428
click at [484, 125] on span "@[PERSON_NAME] Please find the attached PO" at bounding box center [557, 126] width 212 height 10
click at [734, 124] on div "Hi @[PERSON_NAME] @[PERSON_NAME] @[PERSON_NAME] Please find the attached PO. Th…" at bounding box center [638, 126] width 395 height 16
click at [716, 106] on icon at bounding box center [718, 104] width 5 height 7
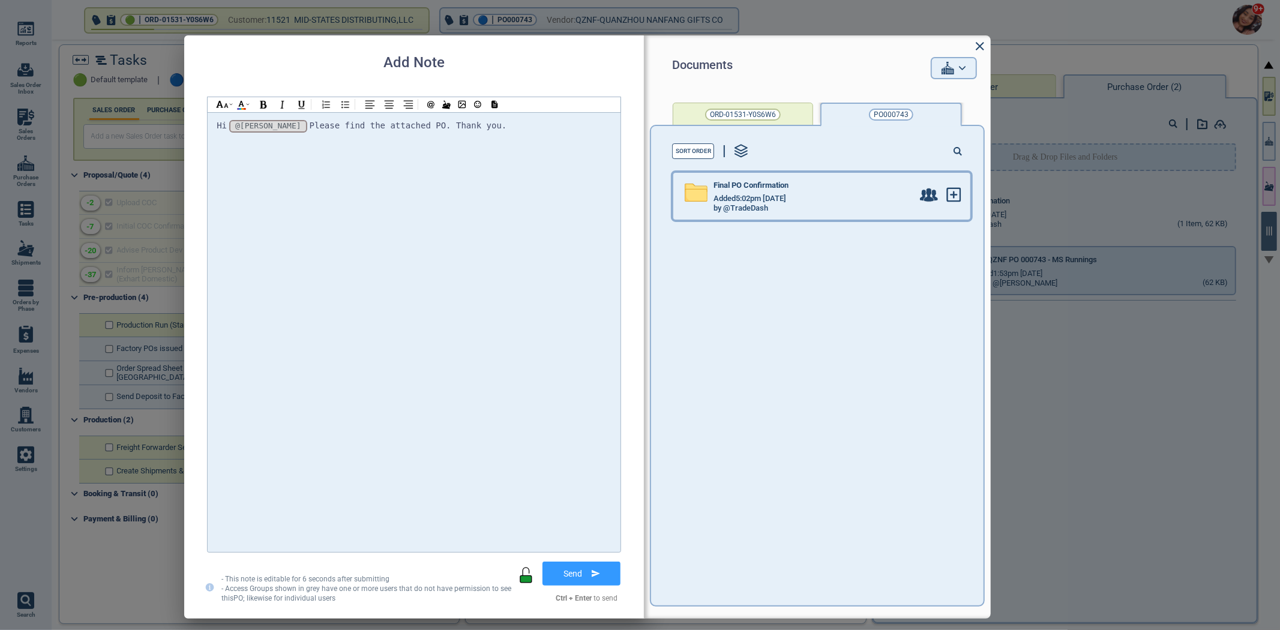
click at [831, 195] on div "Added 5:02pm [DATE]" at bounding box center [812, 199] width 199 height 10
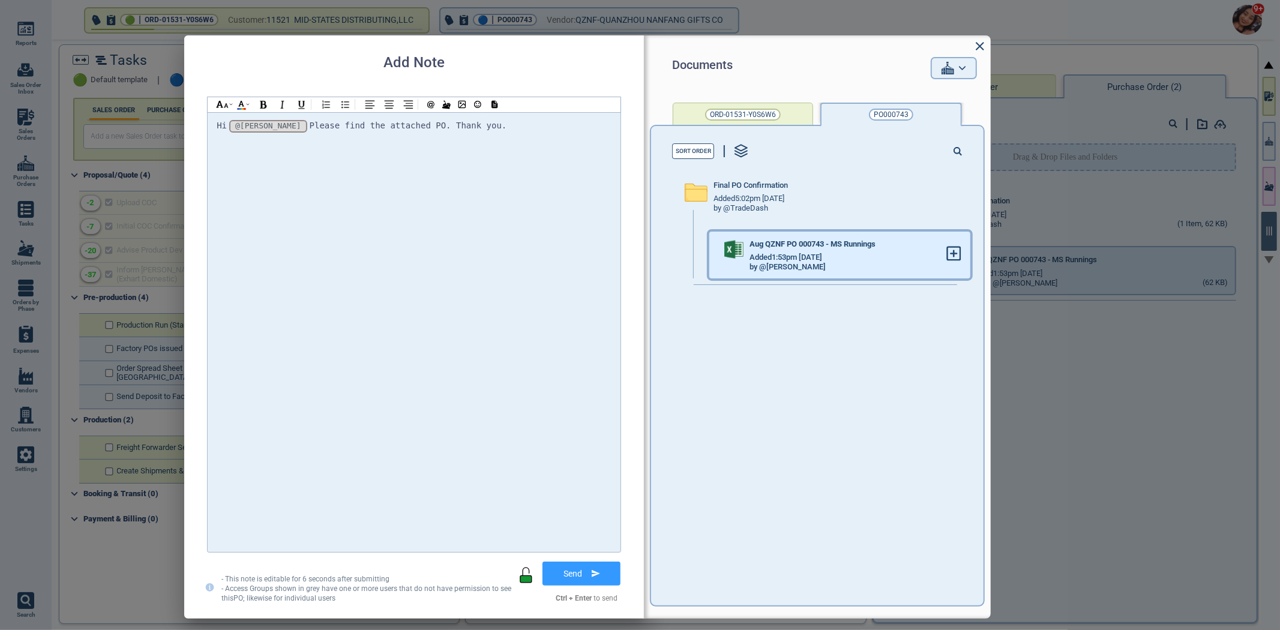
click at [950, 266] on div at bounding box center [958, 255] width 24 height 47
click at [948, 258] on icon at bounding box center [953, 253] width 13 height 13
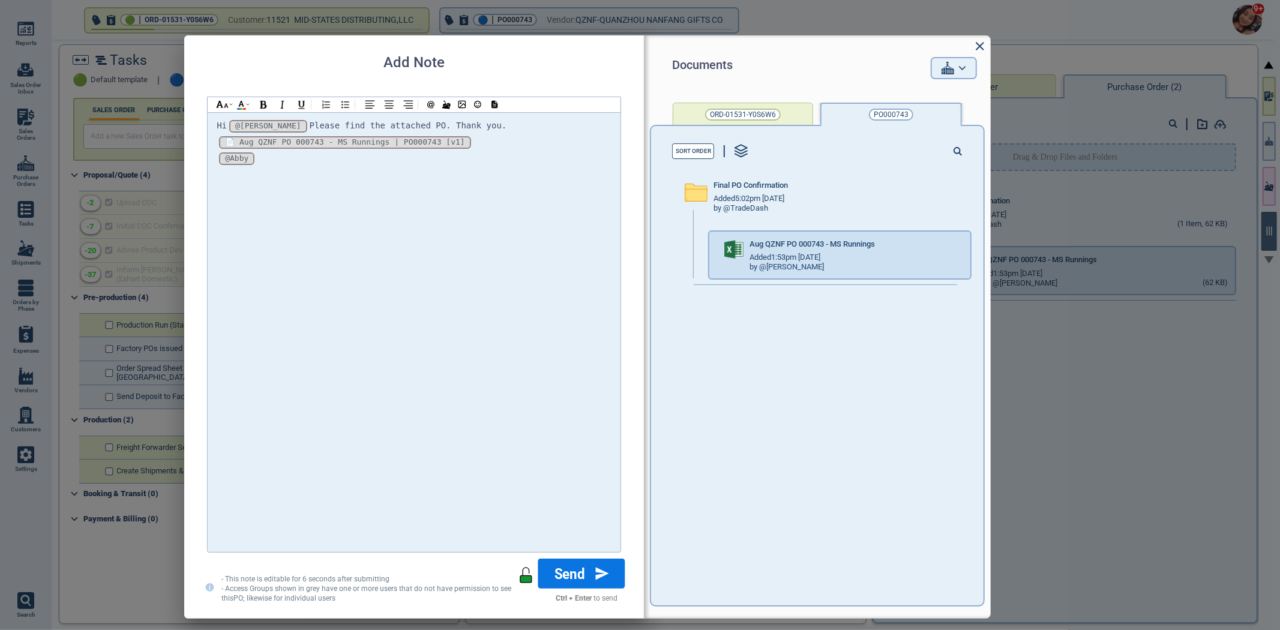
click at [579, 578] on button "Send" at bounding box center [581, 573] width 87 height 30
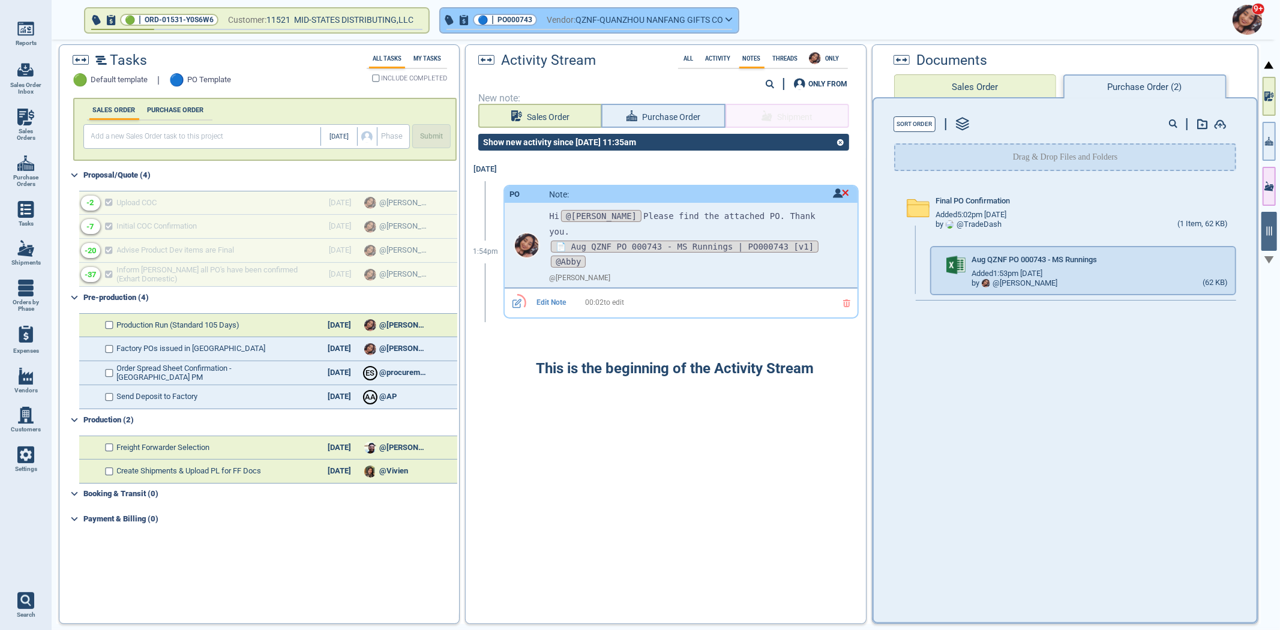
click at [517, 21] on span "PO000743" at bounding box center [514, 20] width 35 height 12
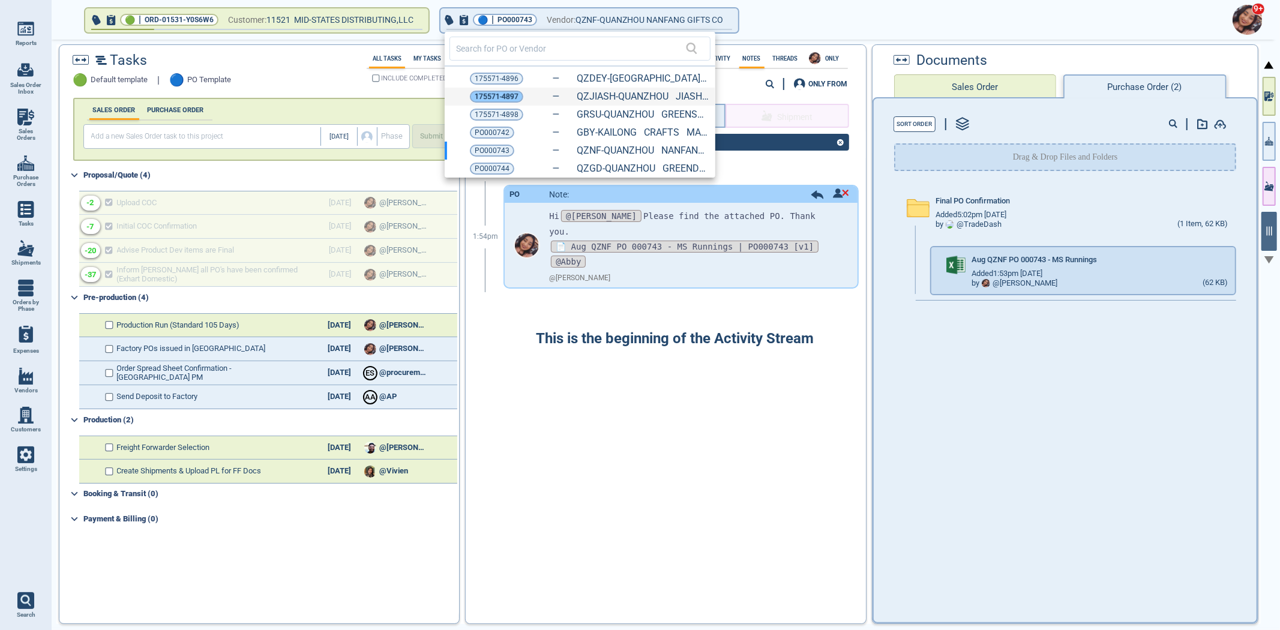
click at [493, 97] on span "175571-4897" at bounding box center [497, 97] width 44 height 12
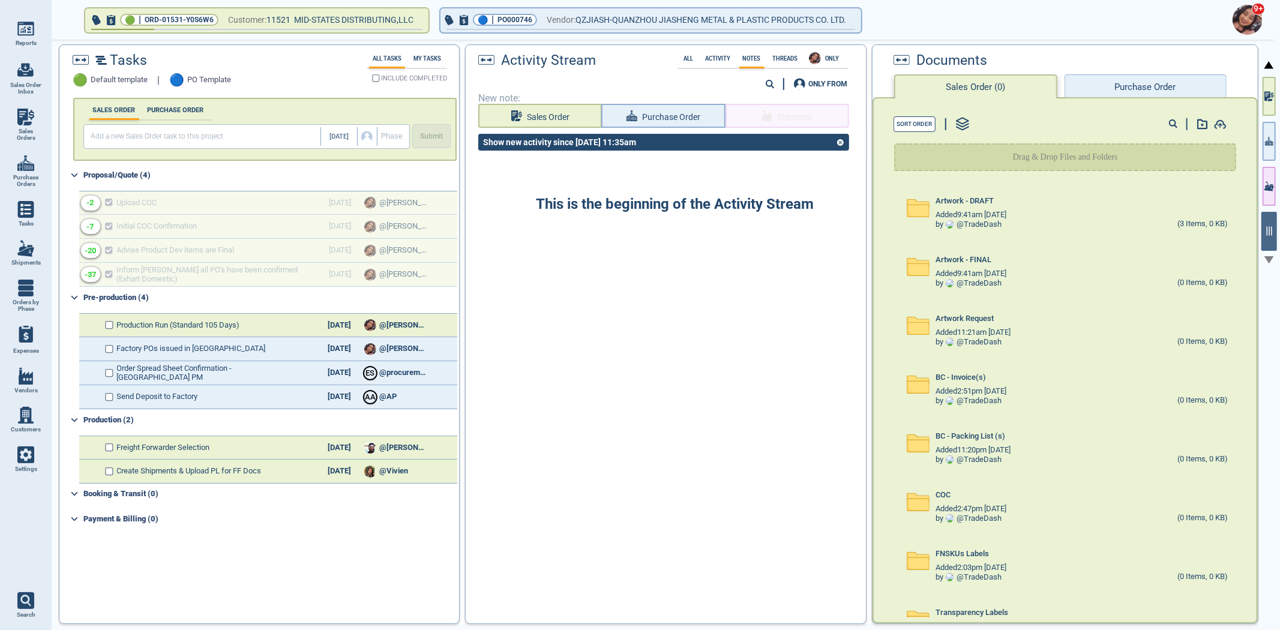
click at [1098, 85] on button "Purchase Order" at bounding box center [1145, 86] width 162 height 24
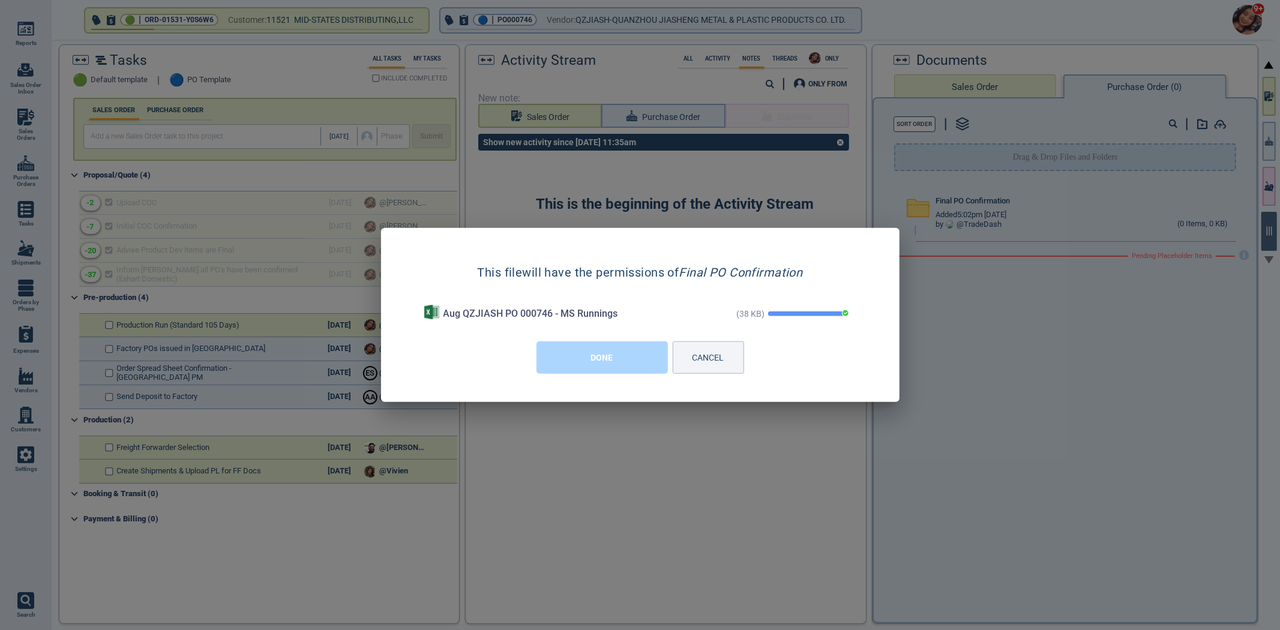
click at [604, 353] on button "DONE" at bounding box center [601, 357] width 131 height 32
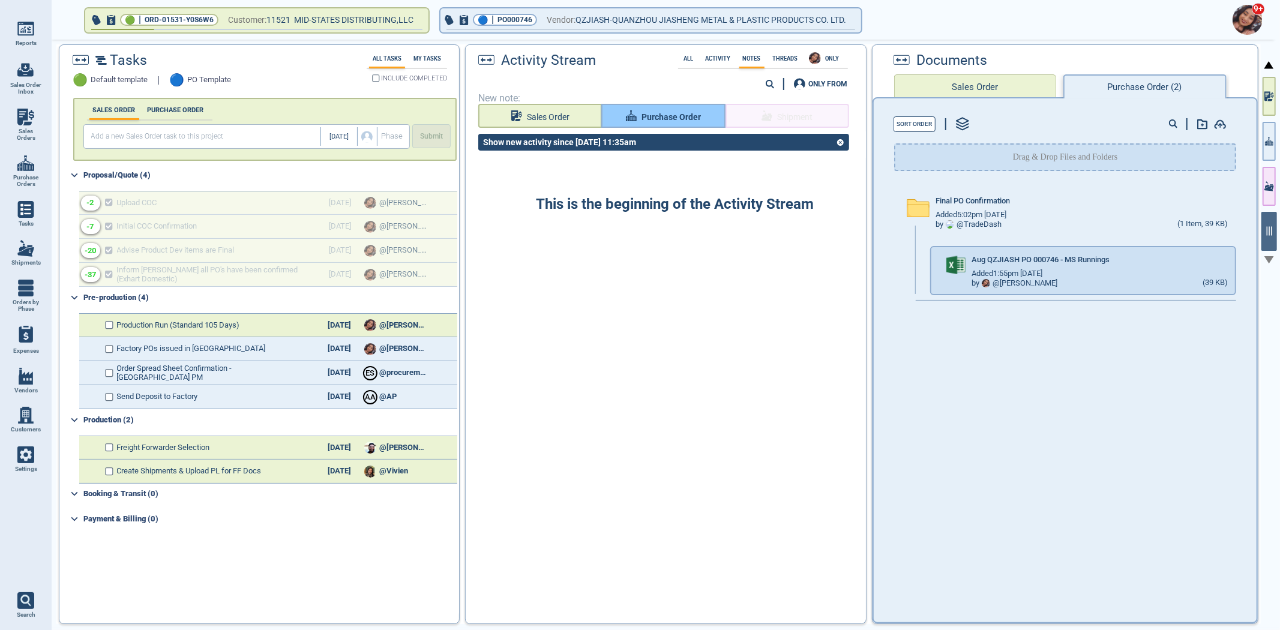
click at [665, 116] on span "Purchase Order" at bounding box center [670, 117] width 59 height 15
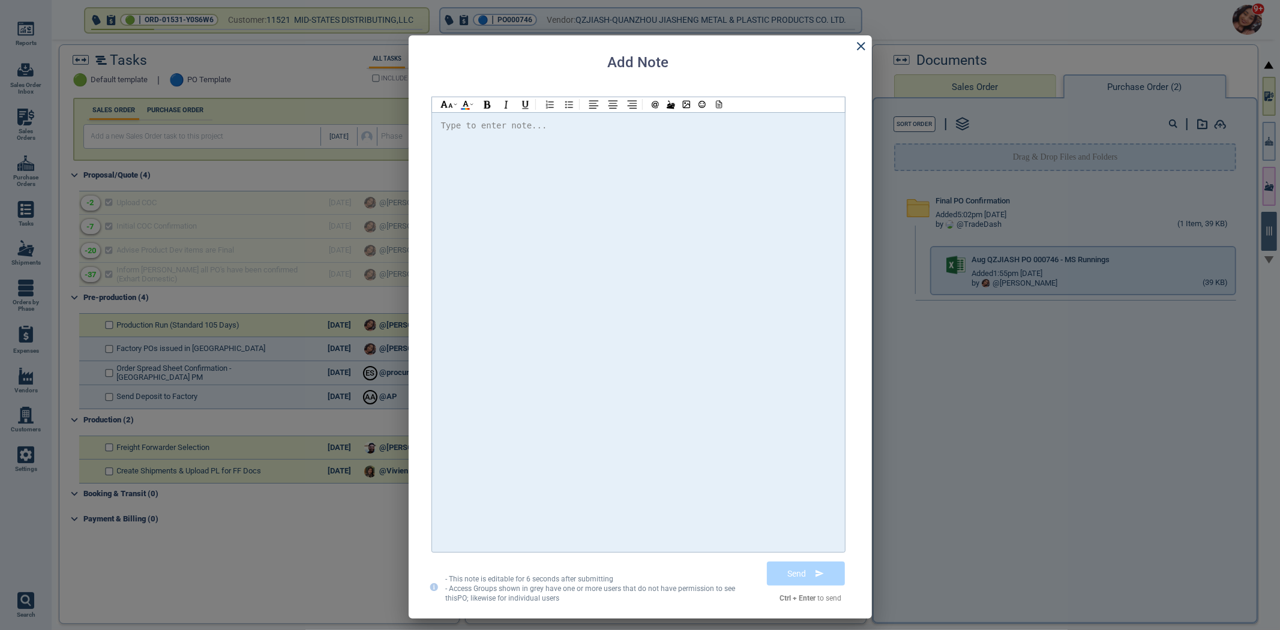
click at [660, 153] on div at bounding box center [638, 332] width 395 height 428
click at [488, 124] on span "@[PERSON_NAME] Please find the attached PO" at bounding box center [557, 126] width 212 height 10
drag, startPoint x: 708, startPoint y: 129, endPoint x: 717, endPoint y: 127, distance: 9.3
click at [716, 127] on div "Hi @[PERSON_NAME] @[PERSON_NAME] @[PERSON_NAME] Please find the attached PO. Th…" at bounding box center [638, 126] width 395 height 16
click at [714, 110] on div at bounding box center [718, 104] width 16 height 15
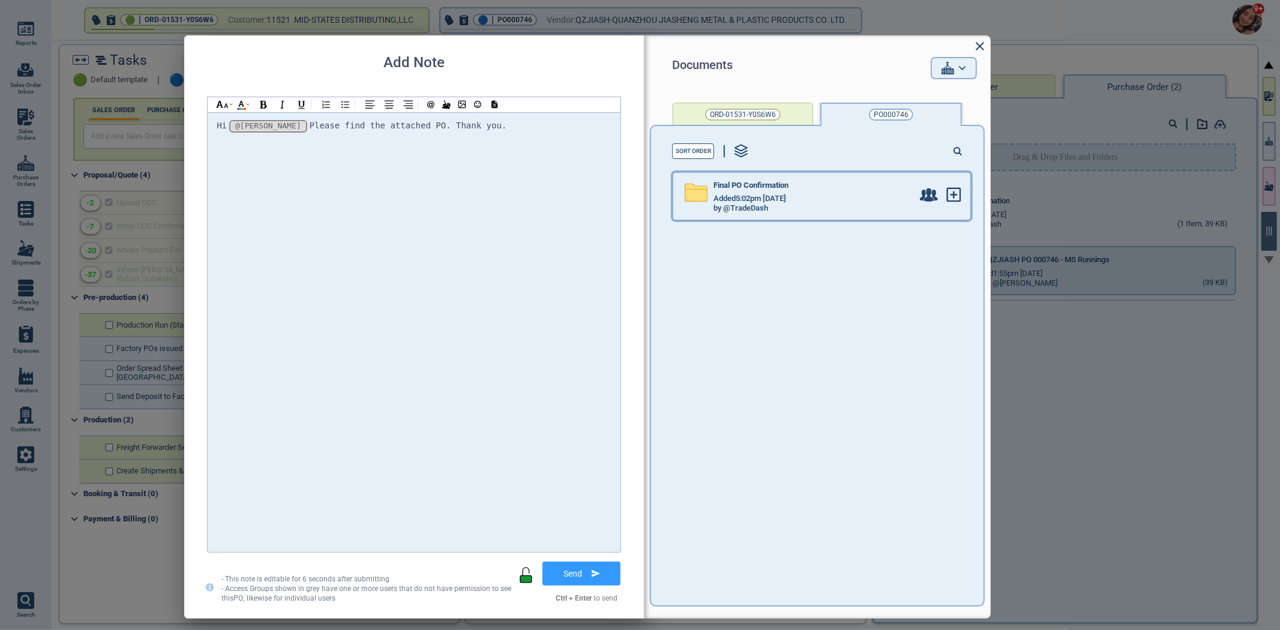
click at [864, 200] on div "Added 5:02pm [DATE]" at bounding box center [812, 199] width 199 height 10
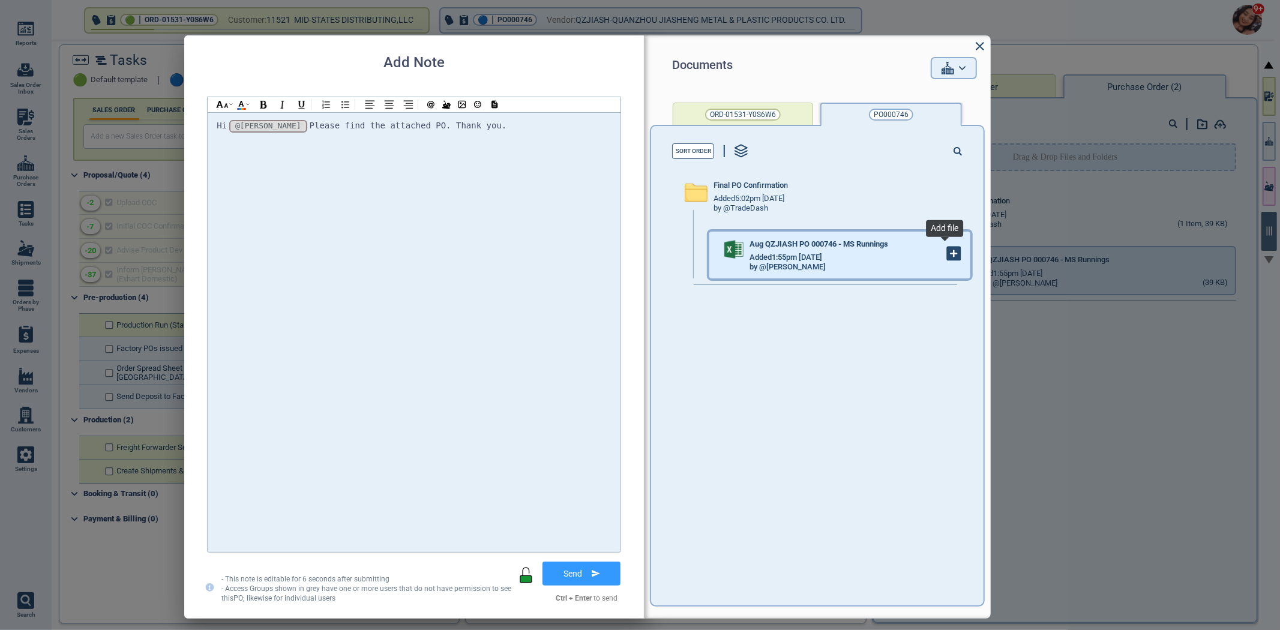
click at [947, 255] on icon at bounding box center [953, 253] width 13 height 13
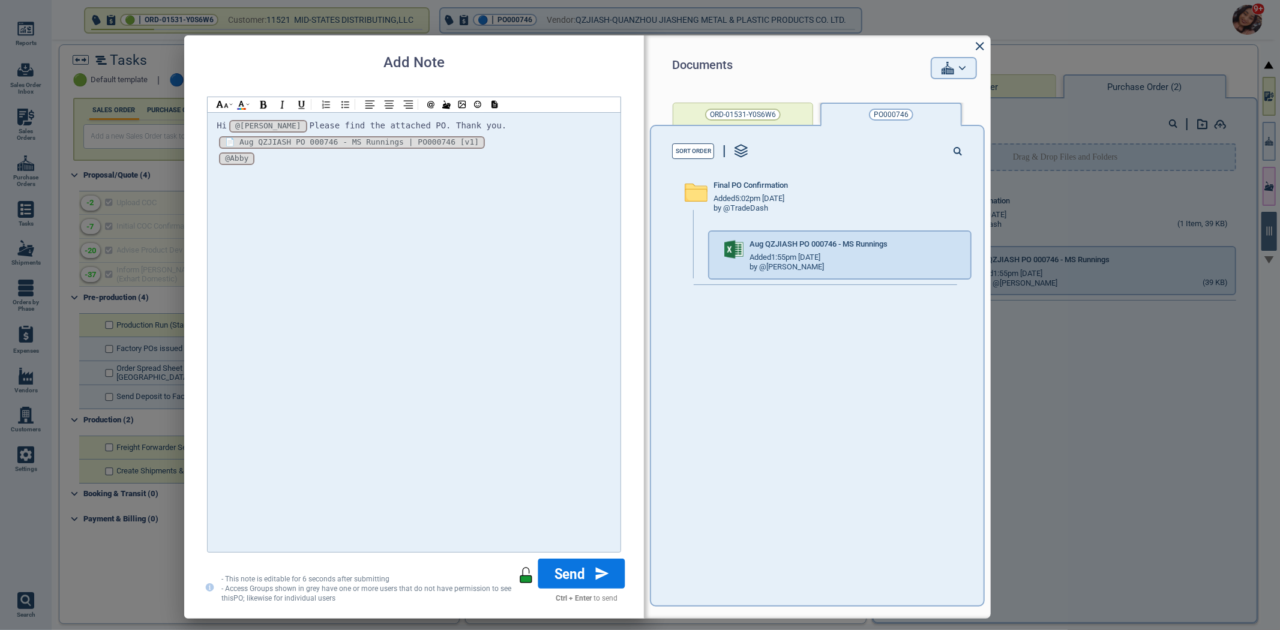
click at [549, 584] on button "Send" at bounding box center [581, 573] width 87 height 30
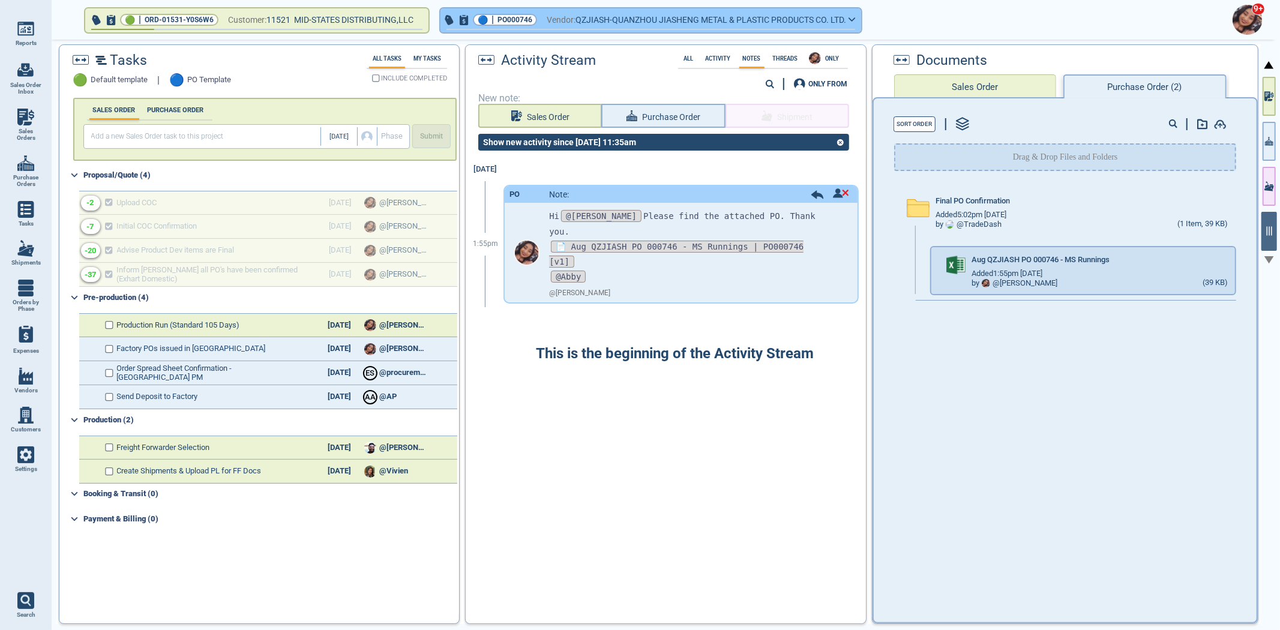
click at [531, 16] on span "PO000746" at bounding box center [514, 20] width 35 height 12
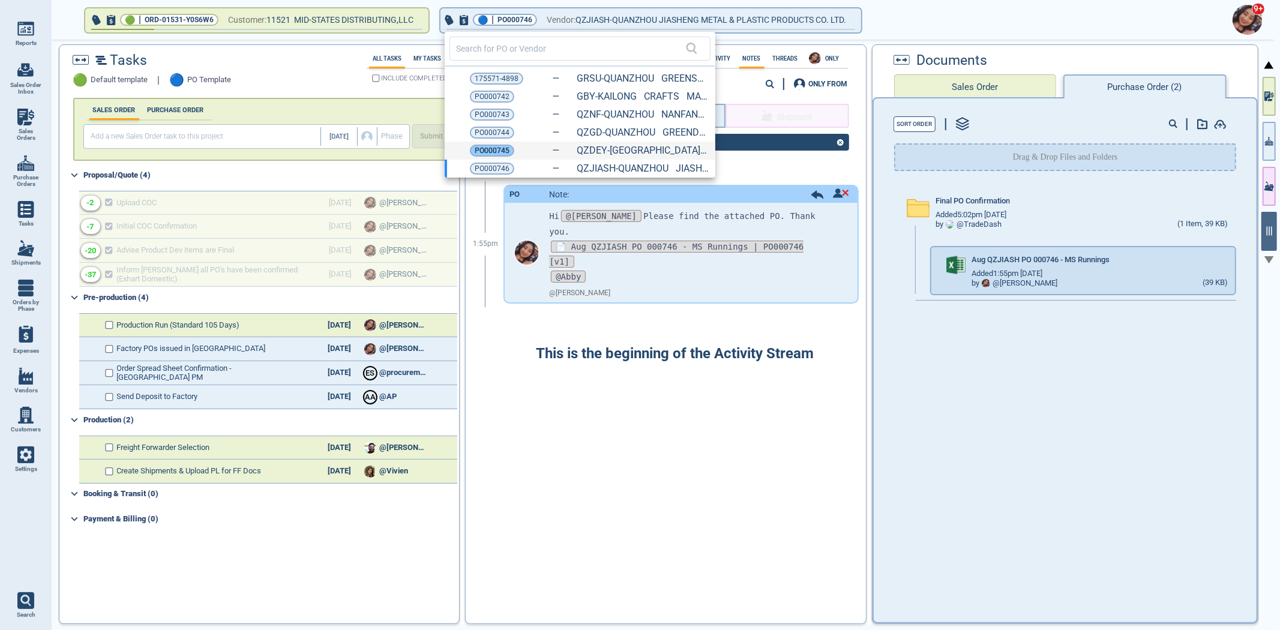
click at [499, 148] on span "PO000745" at bounding box center [492, 151] width 35 height 12
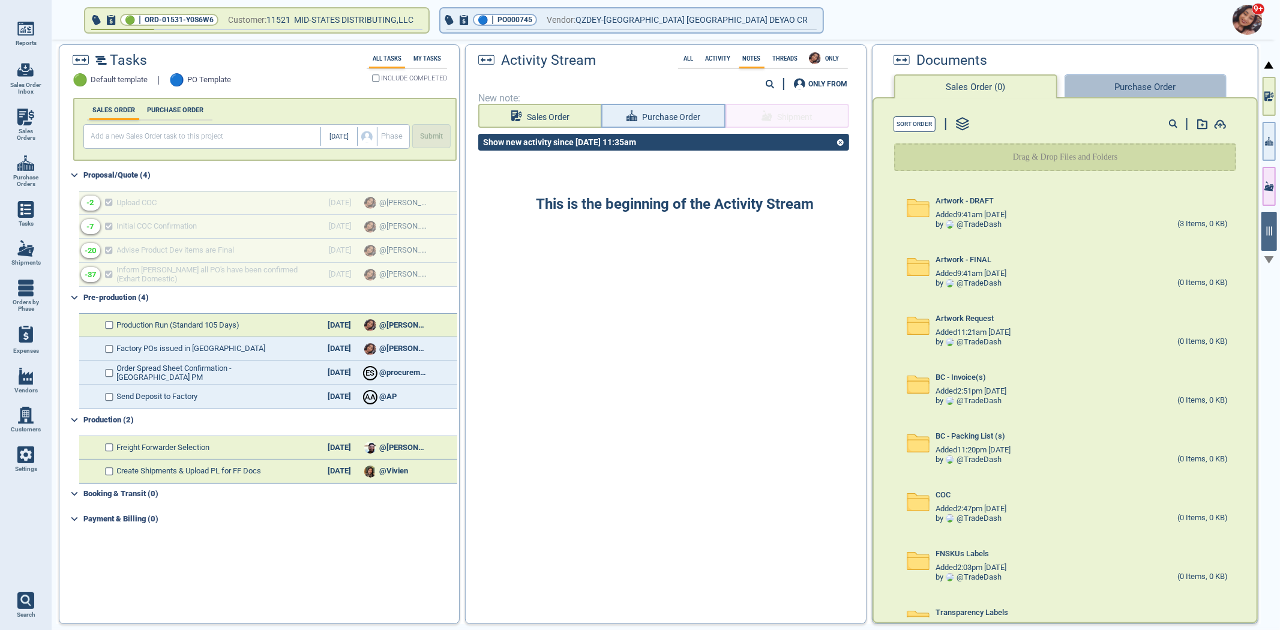
click at [1152, 84] on button "Purchase Order" at bounding box center [1145, 86] width 162 height 24
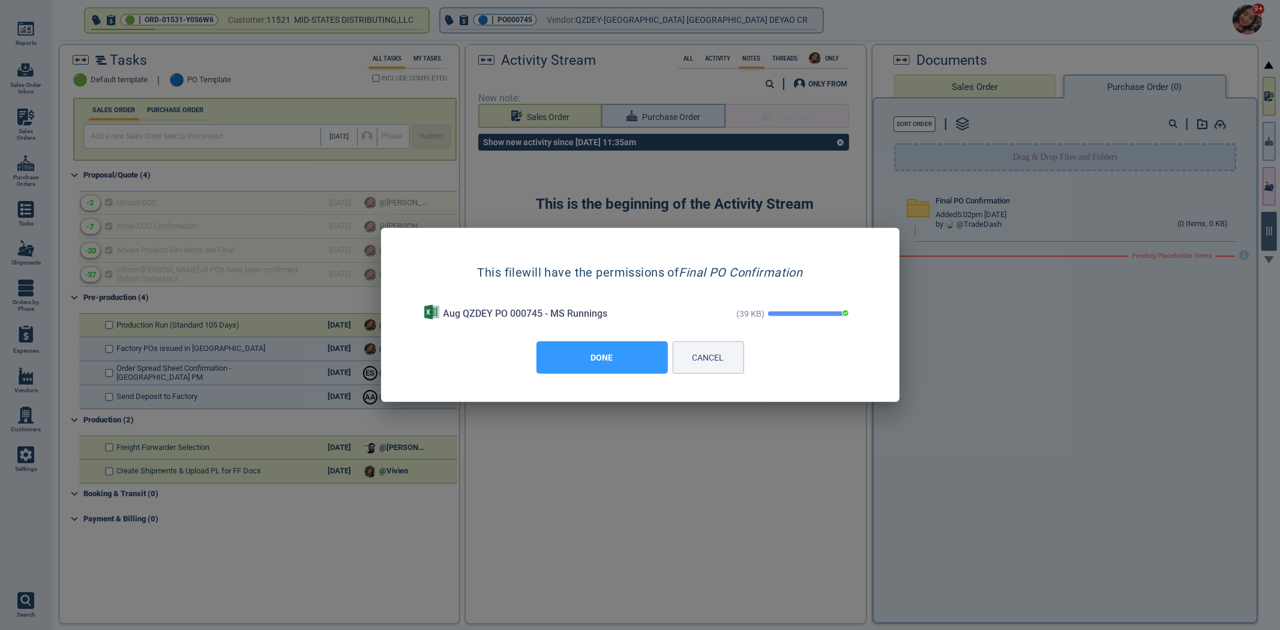
click at [589, 356] on button "DONE" at bounding box center [601, 357] width 131 height 32
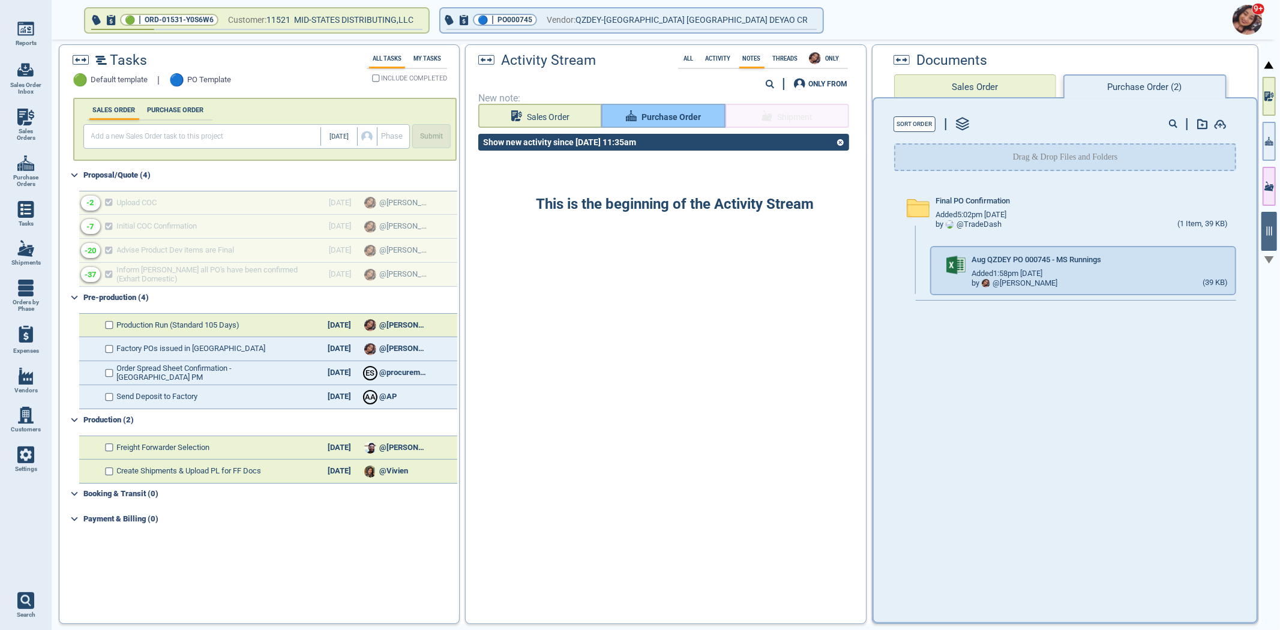
click at [679, 104] on button "Purchase Order" at bounding box center [663, 116] width 124 height 24
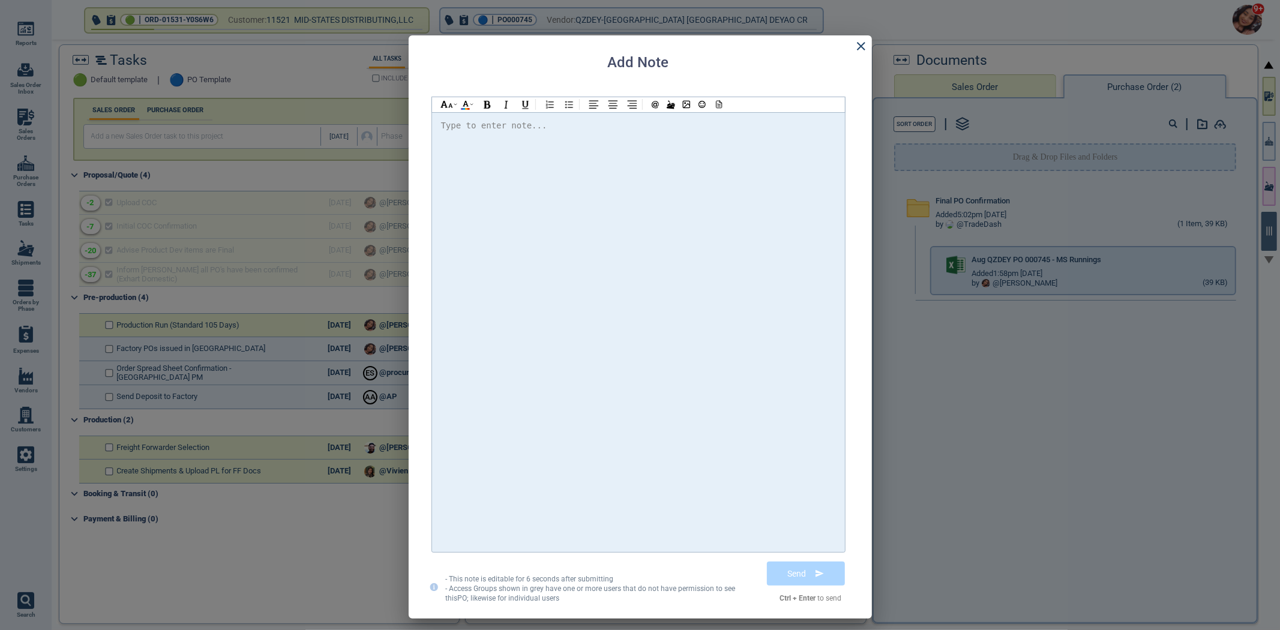
drag, startPoint x: 674, startPoint y: 128, endPoint x: 673, endPoint y: 135, distance: 6.7
click at [488, 127] on span "@[PERSON_NAME] Please find the attached PO" at bounding box center [557, 126] width 212 height 10
click at [718, 122] on div "Hi @[PERSON_NAME] @[PERSON_NAME] @[PERSON_NAME] Please find the attached PO. Th…" at bounding box center [638, 126] width 395 height 16
click at [716, 107] on icon at bounding box center [718, 104] width 5 height 7
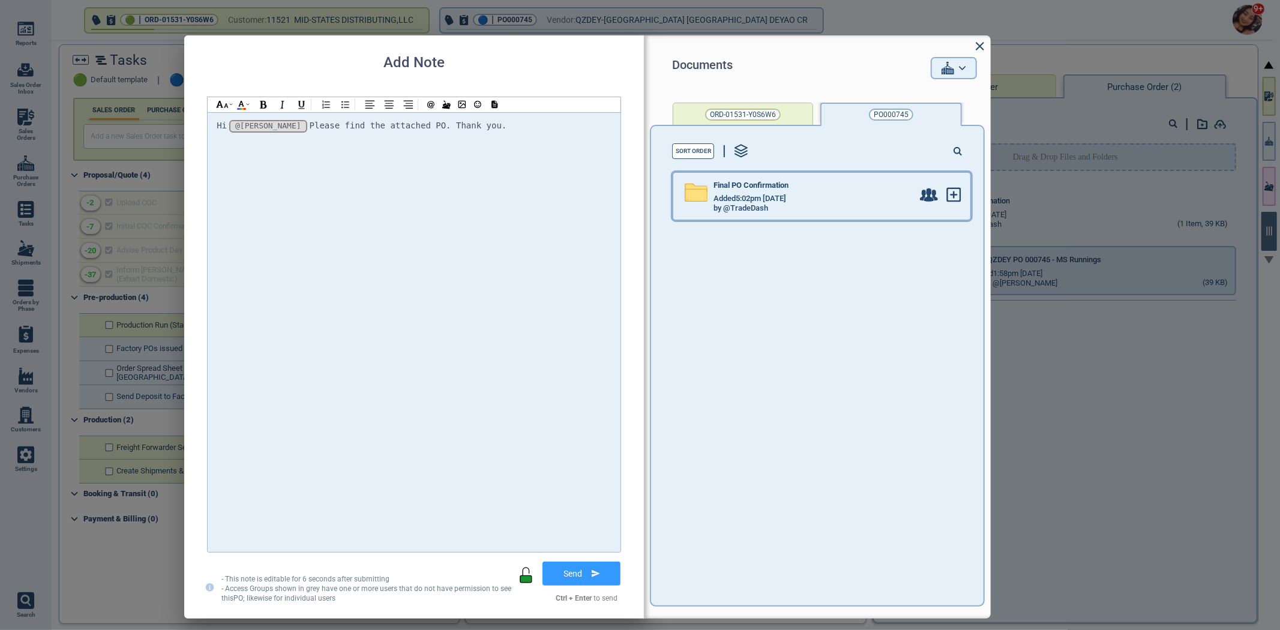
click at [854, 181] on div "Final PO Confirmation" at bounding box center [812, 187] width 199 height 13
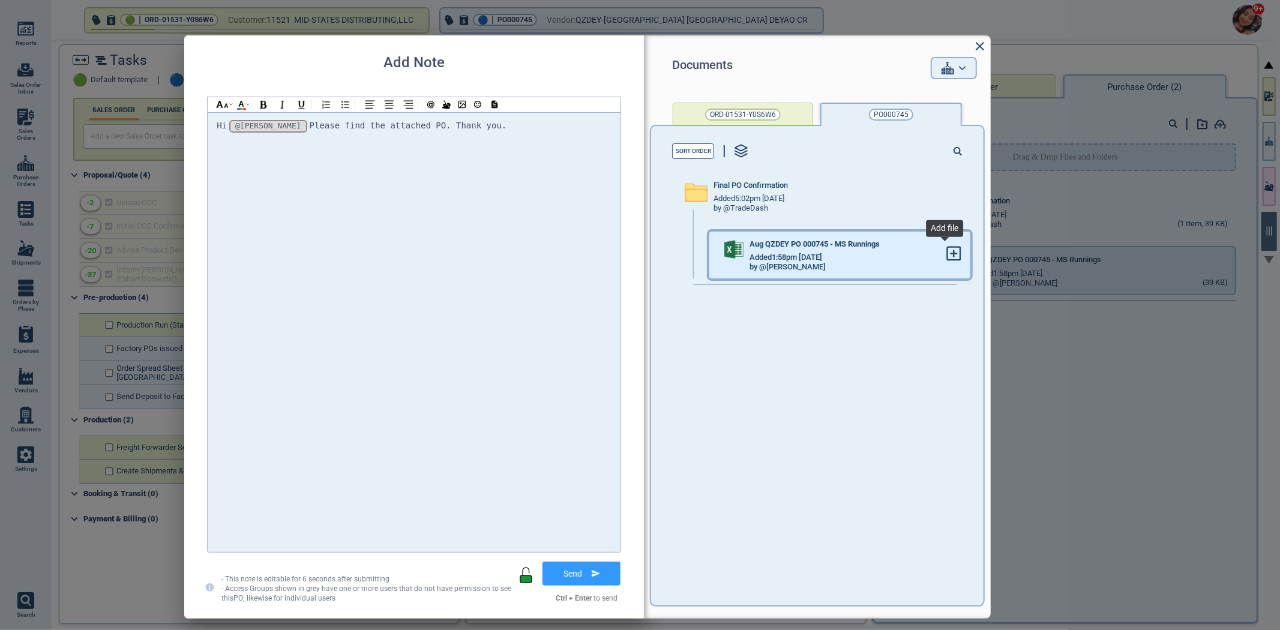
click at [948, 260] on span at bounding box center [953, 254] width 15 height 17
click at [947, 256] on g at bounding box center [953, 253] width 13 height 13
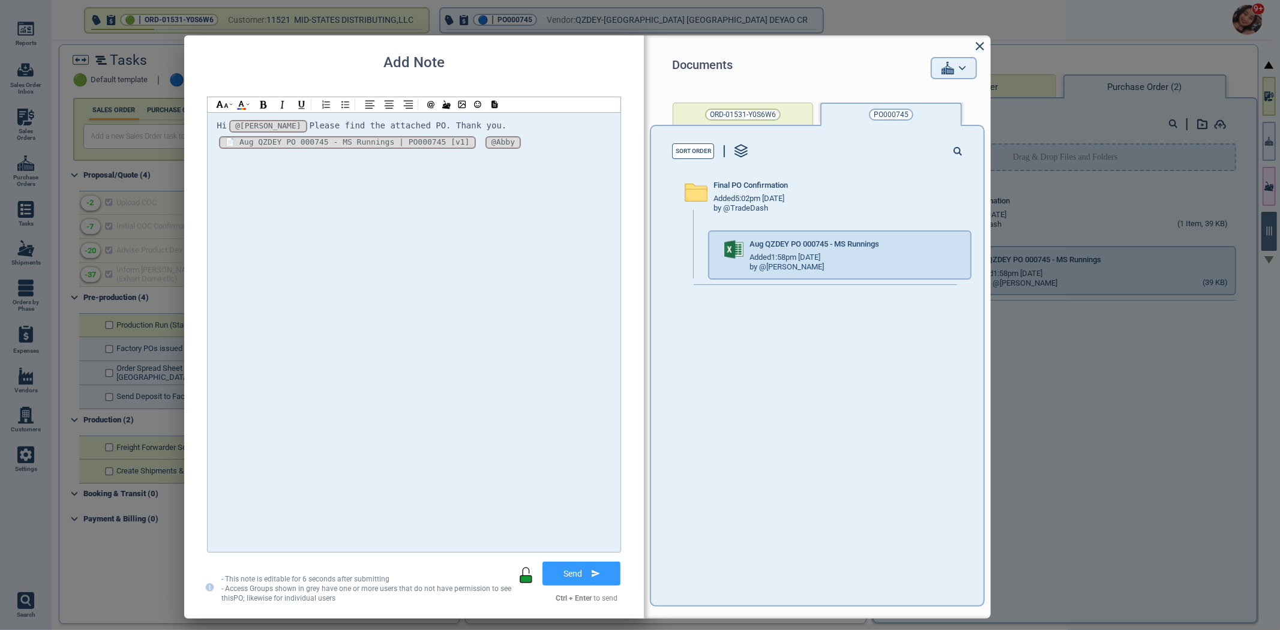
click at [463, 146] on div "*_3ikL9zB0DMvMKTDXThXy_* [v1] 📄 Aug QZDEY PO 000745 - MS Runnings | PO000745 [v…" at bounding box center [414, 142] width 395 height 16
click at [596, 583] on button "Send" at bounding box center [581, 573] width 87 height 30
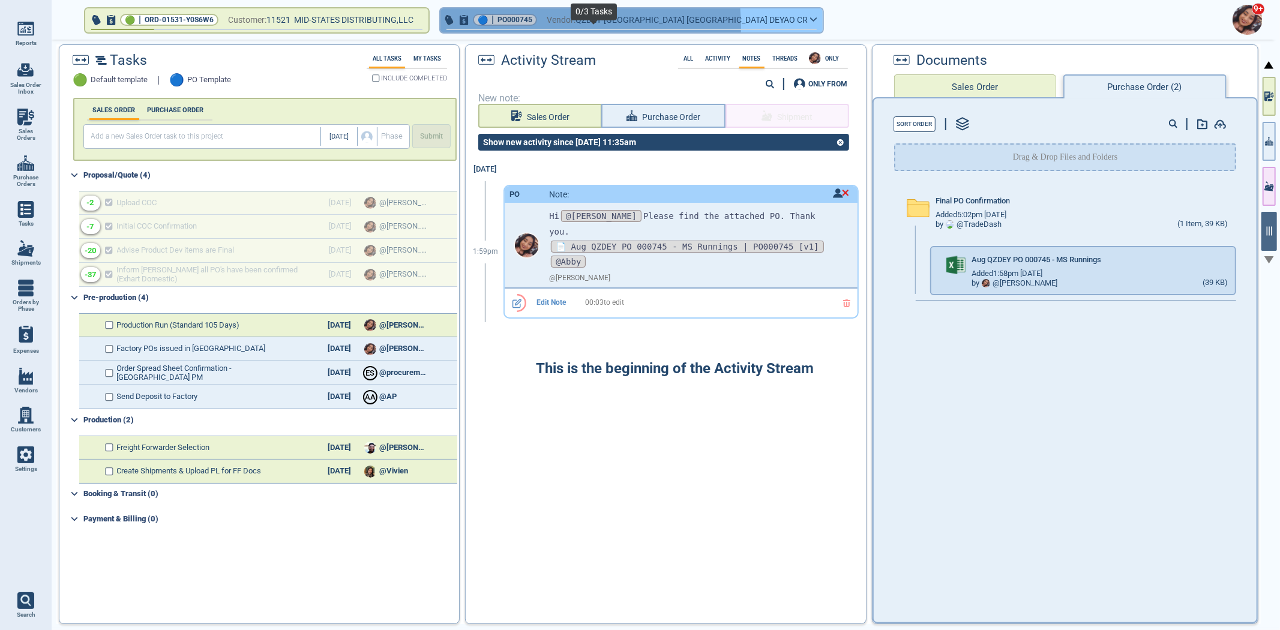
click at [508, 29] on span "button" at bounding box center [631, 29] width 370 height 1
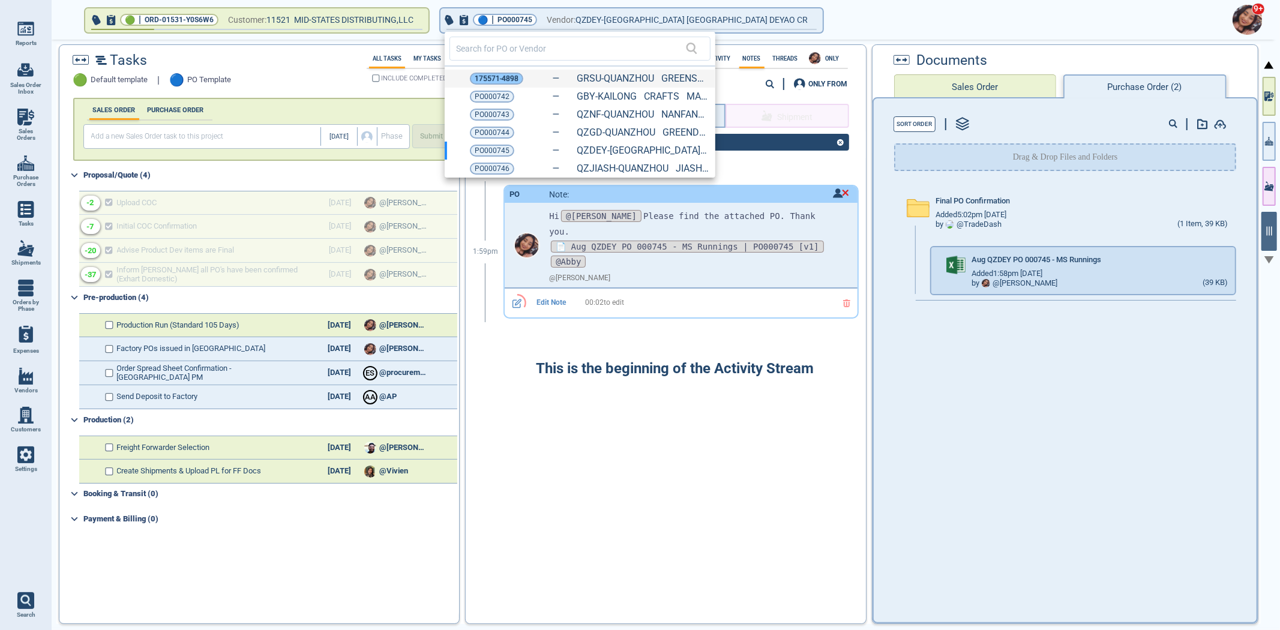
click at [506, 78] on span "175571-4898" at bounding box center [497, 79] width 44 height 12
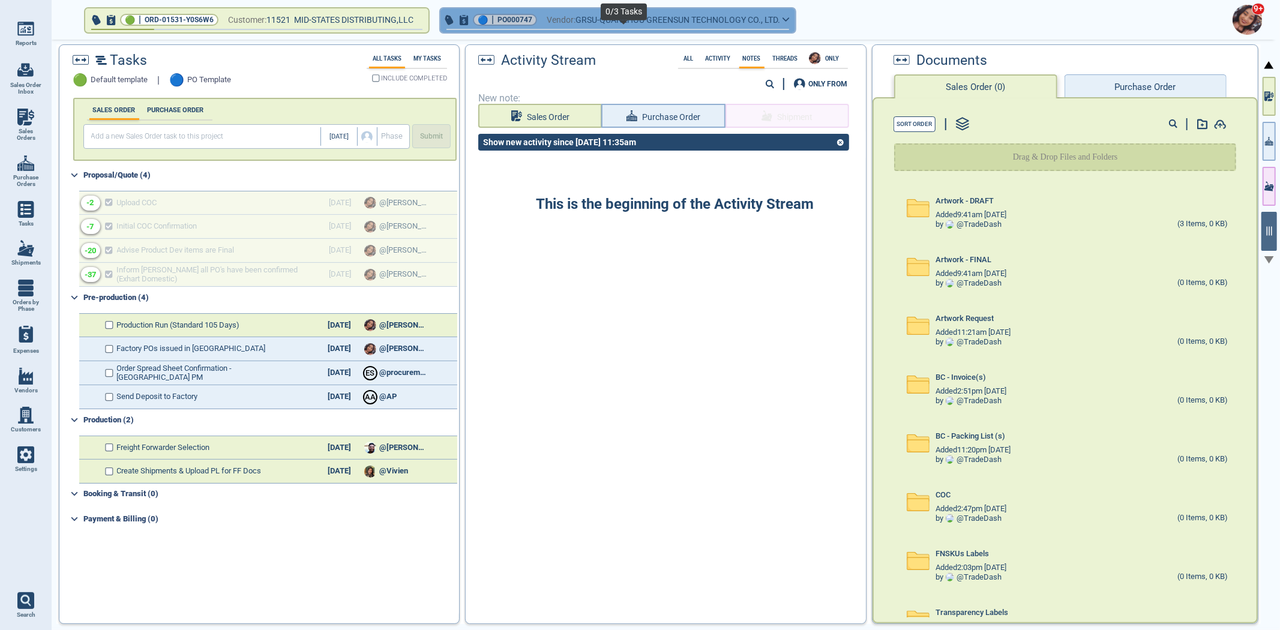
click at [678, 31] on span "button" at bounding box center [617, 31] width 355 height 5
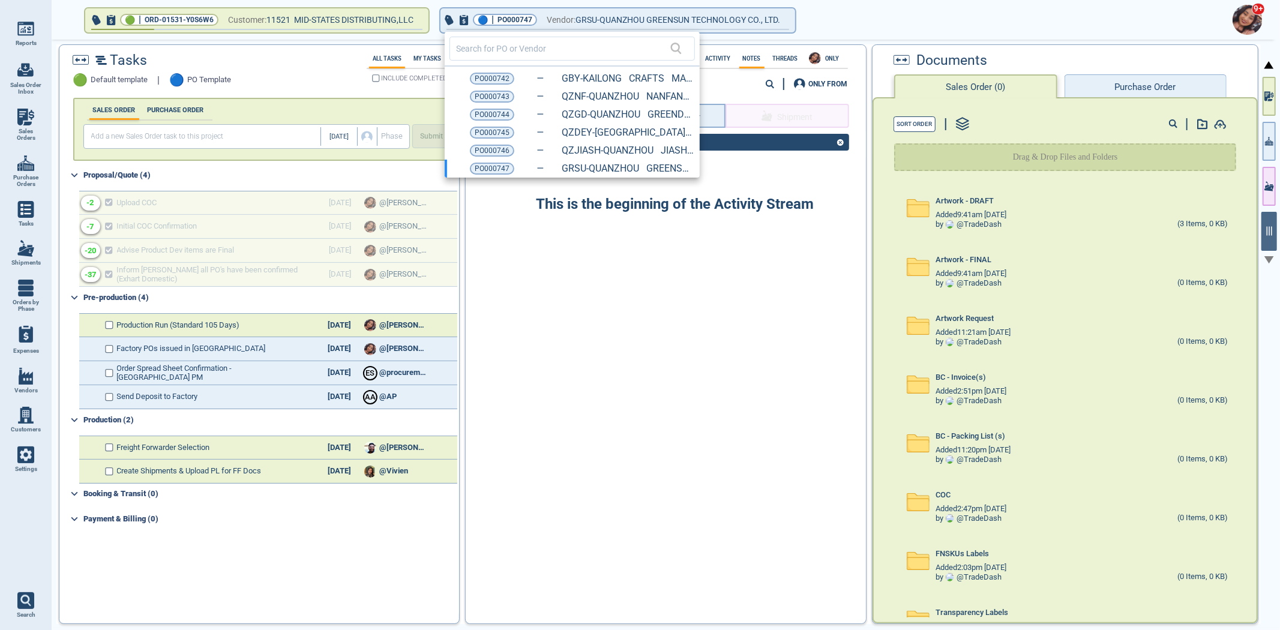
click at [1143, 88] on div at bounding box center [640, 315] width 1280 height 630
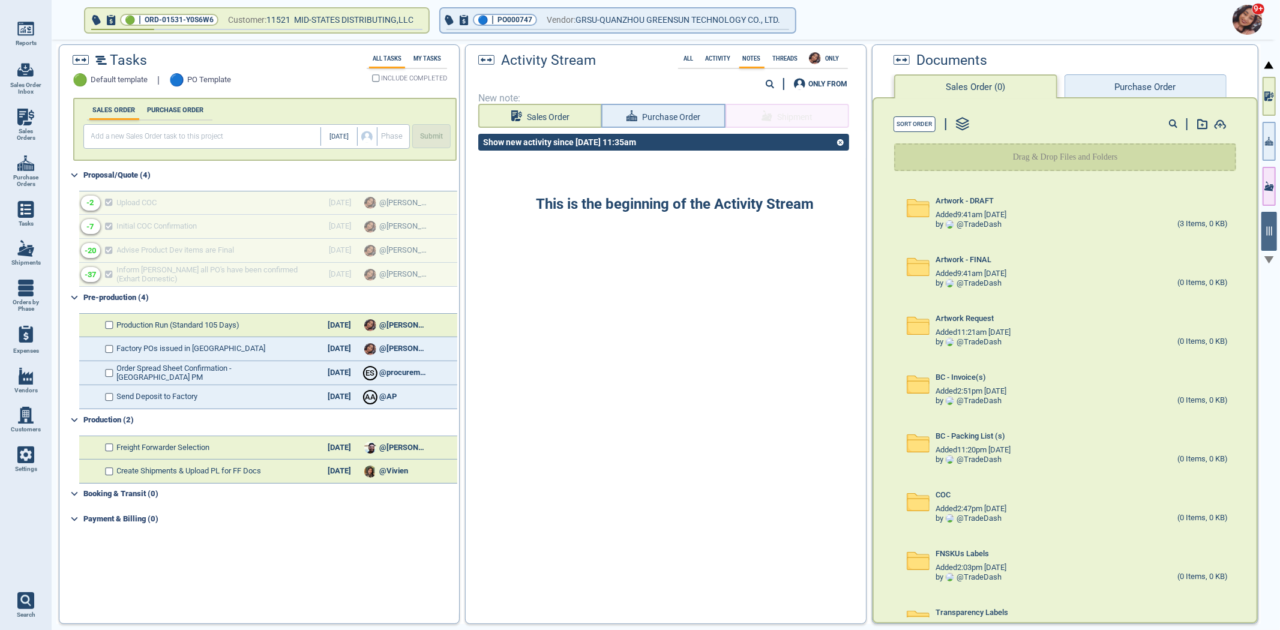
click at [1144, 88] on button "Purchase Order" at bounding box center [1145, 86] width 162 height 24
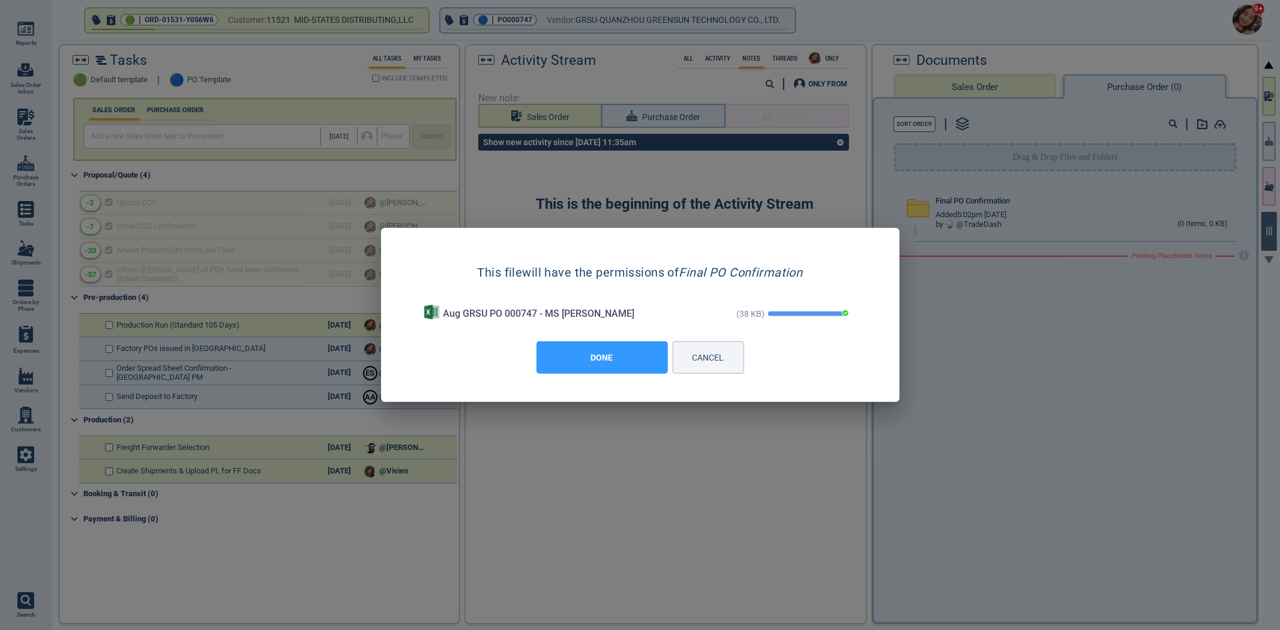
click at [592, 365] on button "DONE" at bounding box center [601, 357] width 131 height 32
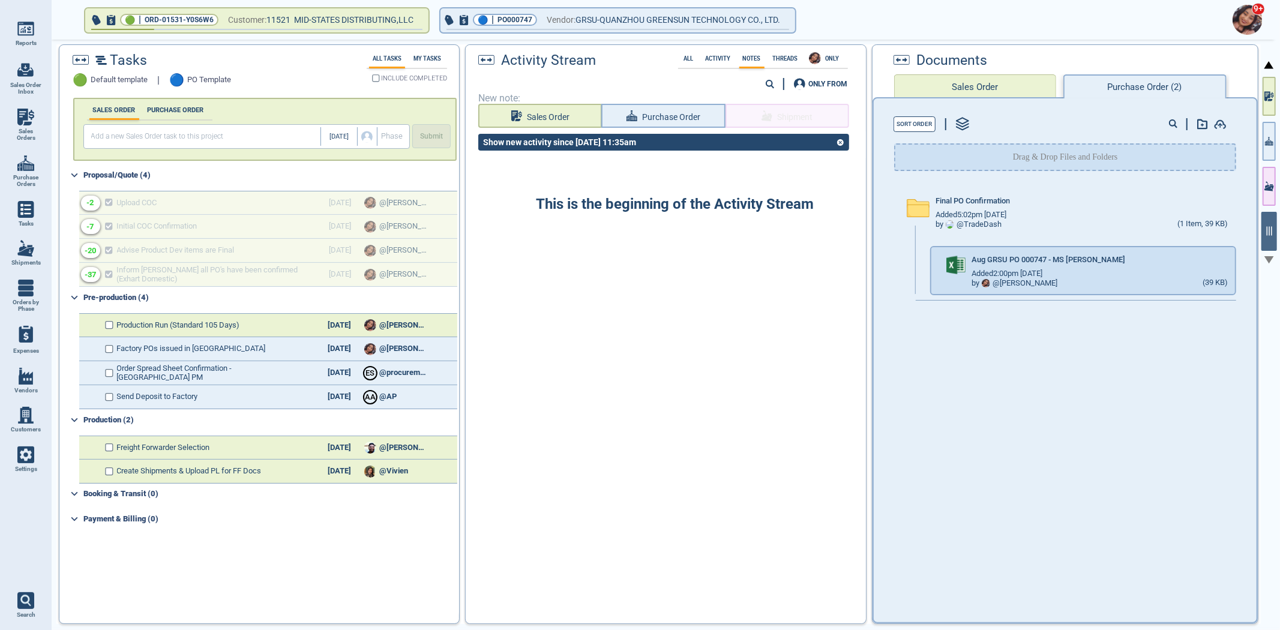
drag, startPoint x: 588, startPoint y: 365, endPoint x: 586, endPoint y: 355, distance: 9.9
click at [588, 364] on div "This is the beginning of the Activity Stream" at bounding box center [666, 387] width 400 height 458
click at [674, 122] on span "Purchase Order" at bounding box center [670, 117] width 59 height 15
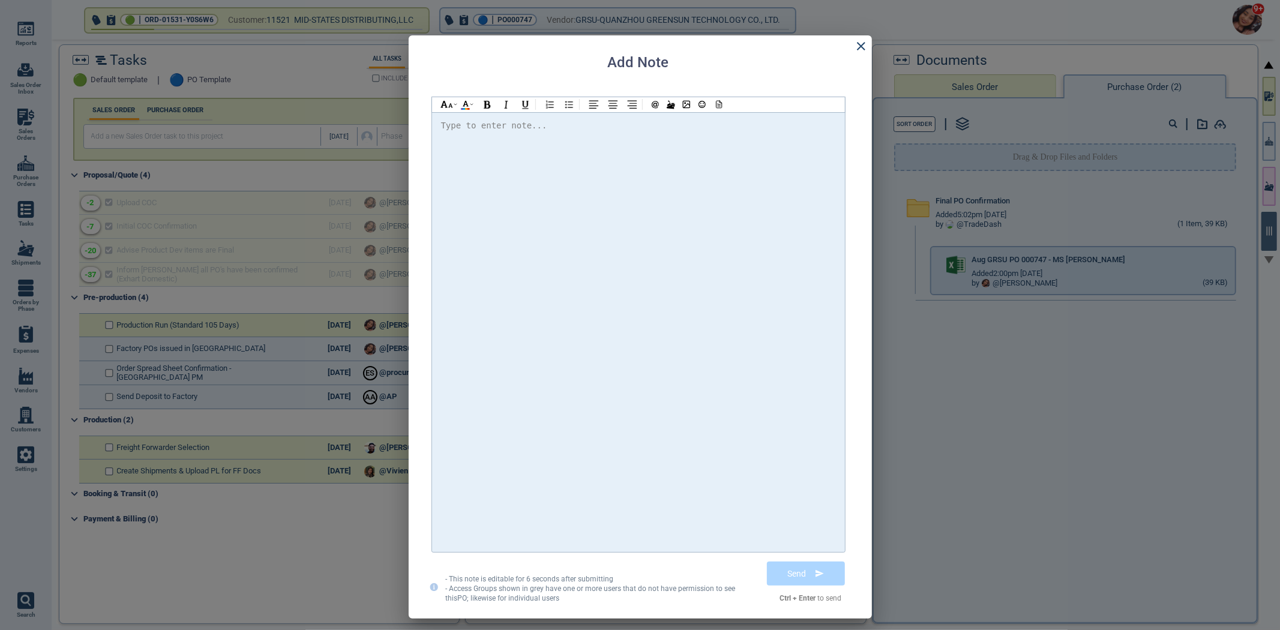
click at [672, 162] on div at bounding box center [638, 332] width 395 height 428
click at [490, 122] on span "@[PERSON_NAME] Please find the attached PO" at bounding box center [557, 126] width 212 height 10
click at [488, 127] on span "@[PERSON_NAME] Please find the attached PO" at bounding box center [557, 126] width 212 height 10
click at [755, 130] on div "Hi @[PERSON_NAME] @[PERSON_NAME] @[PERSON_NAME] Please find the attached PO. Th…" at bounding box center [638, 126] width 395 height 16
click at [716, 104] on icon at bounding box center [718, 104] width 5 height 7
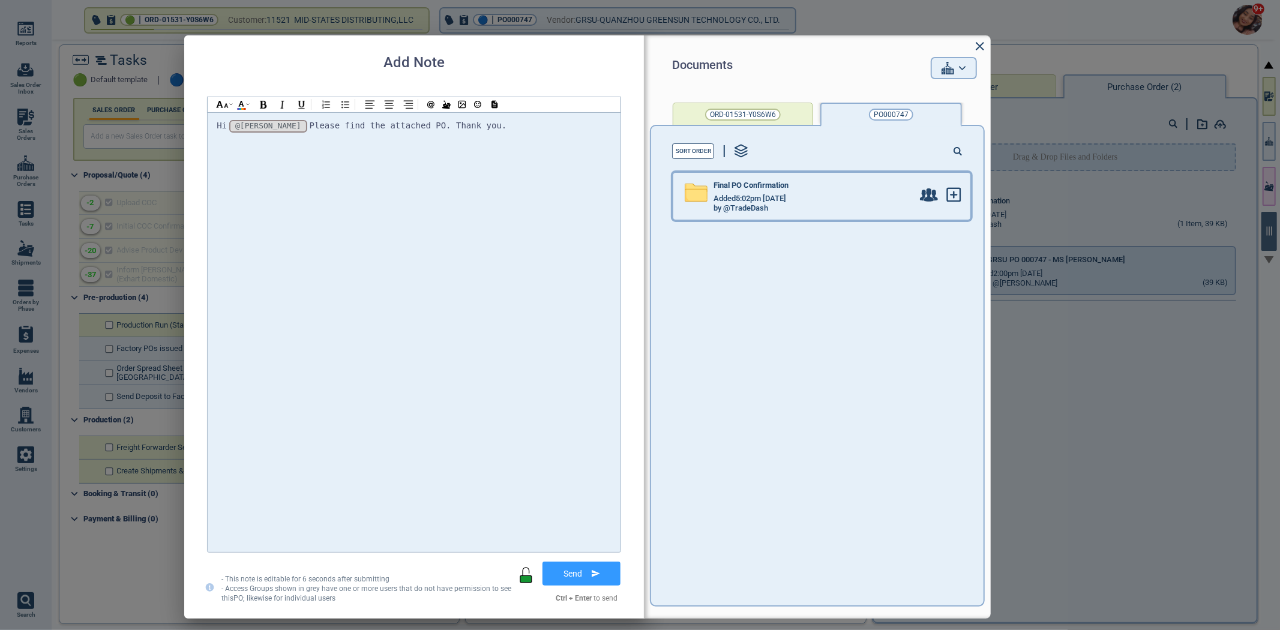
click at [796, 196] on div "Added 5:02pm [DATE]" at bounding box center [812, 199] width 199 height 10
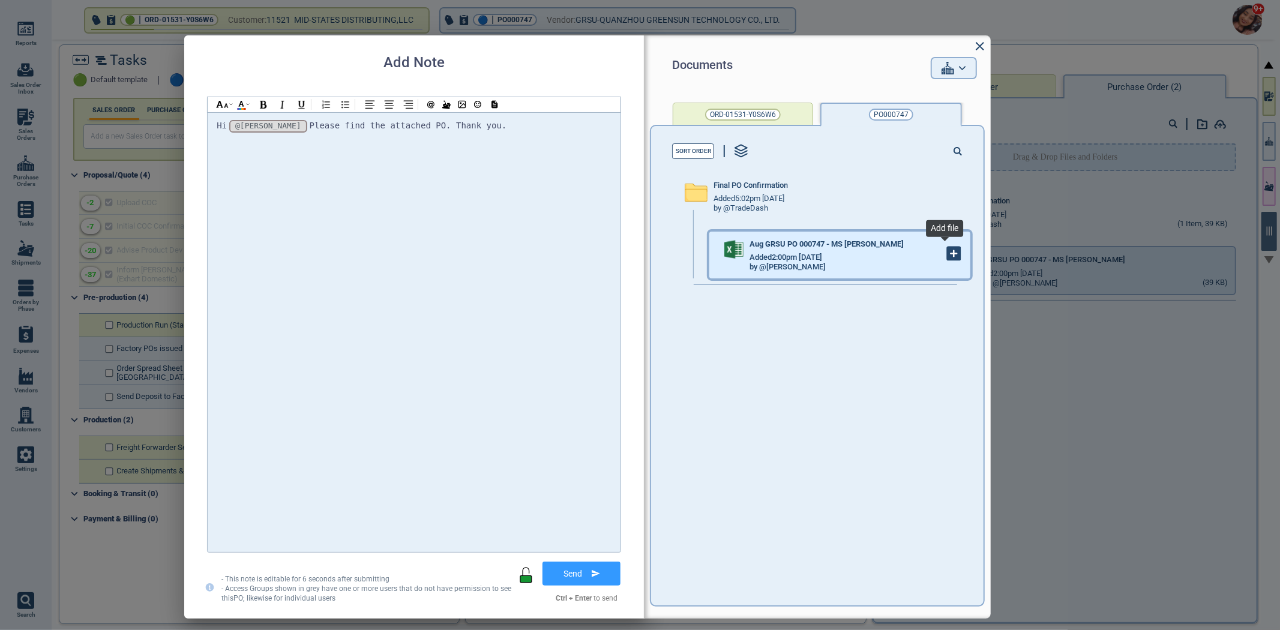
click at [949, 255] on icon at bounding box center [953, 253] width 13 height 13
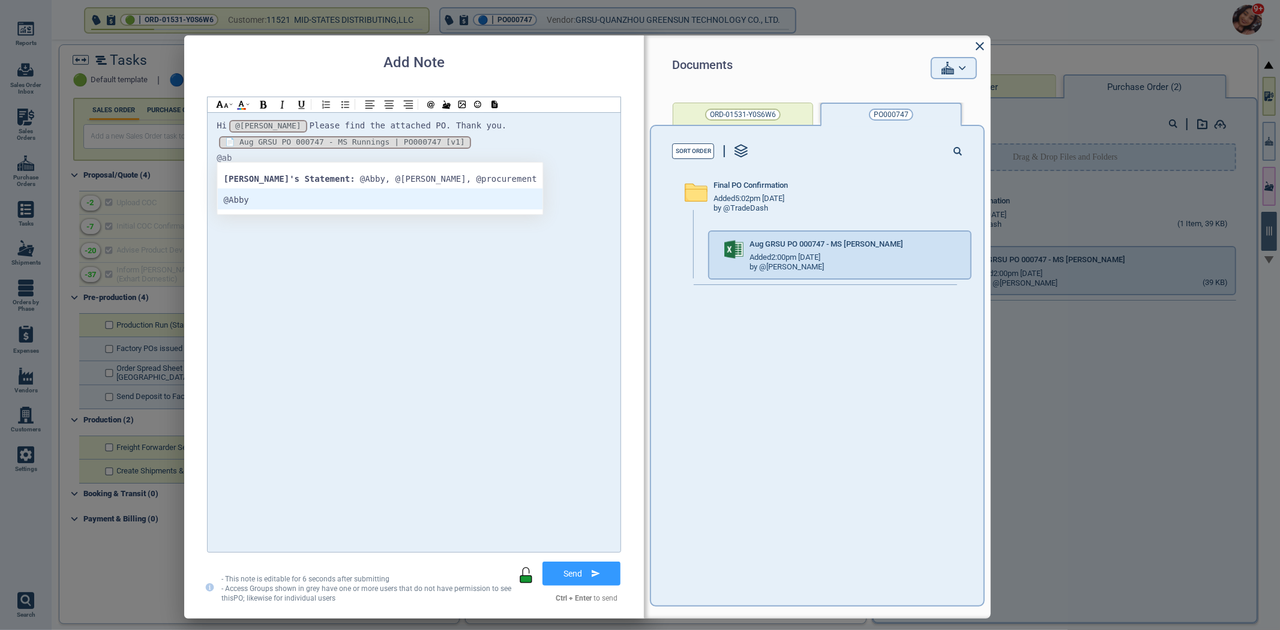
drag, startPoint x: 280, startPoint y: 196, endPoint x: 280, endPoint y: 204, distance: 8.4
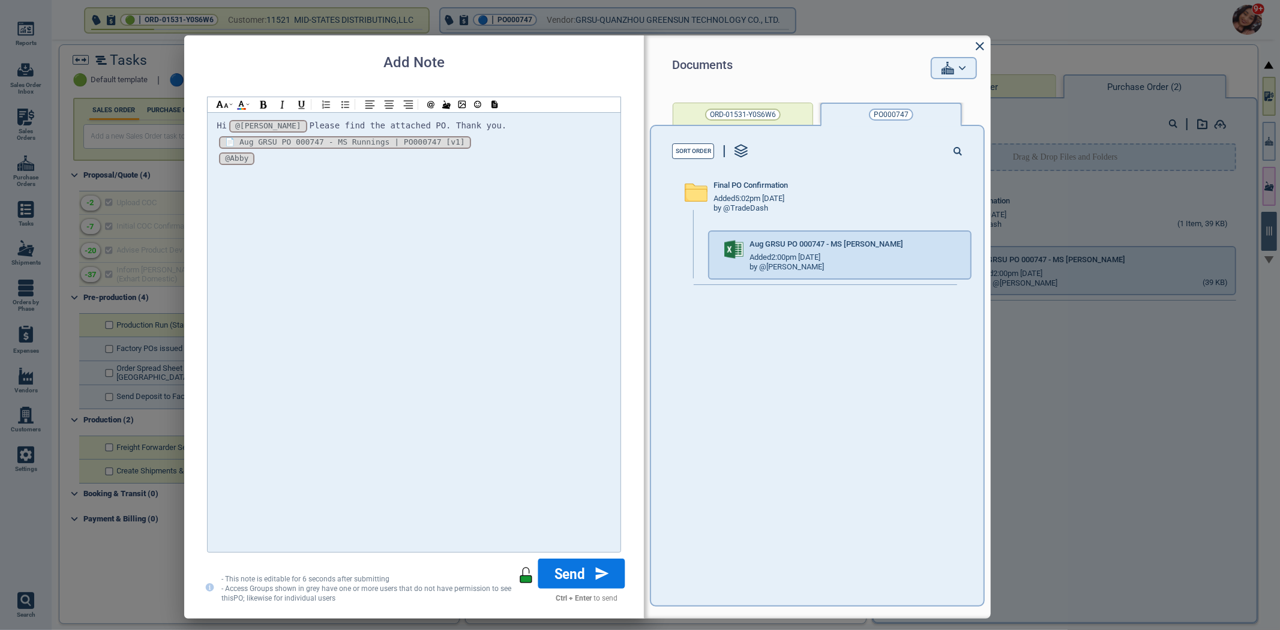
click at [601, 571] on icon at bounding box center [601, 574] width 13 height 14
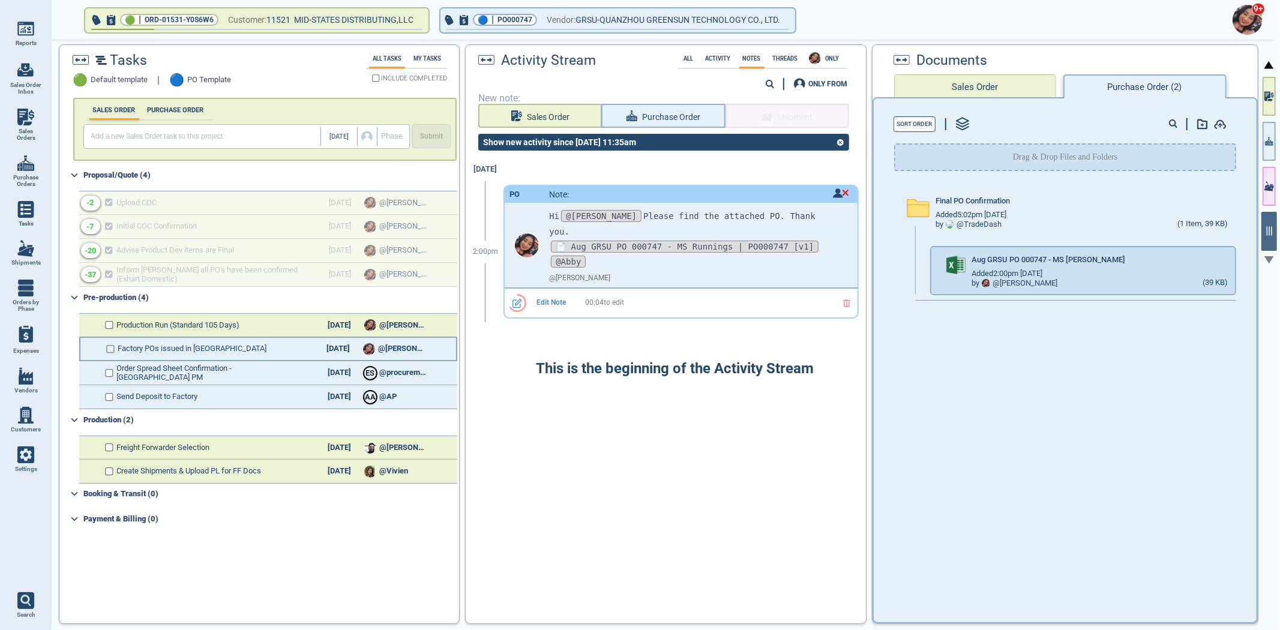
click at [109, 346] on input "checkbox" at bounding box center [110, 349] width 9 height 8
checkbox input "false"
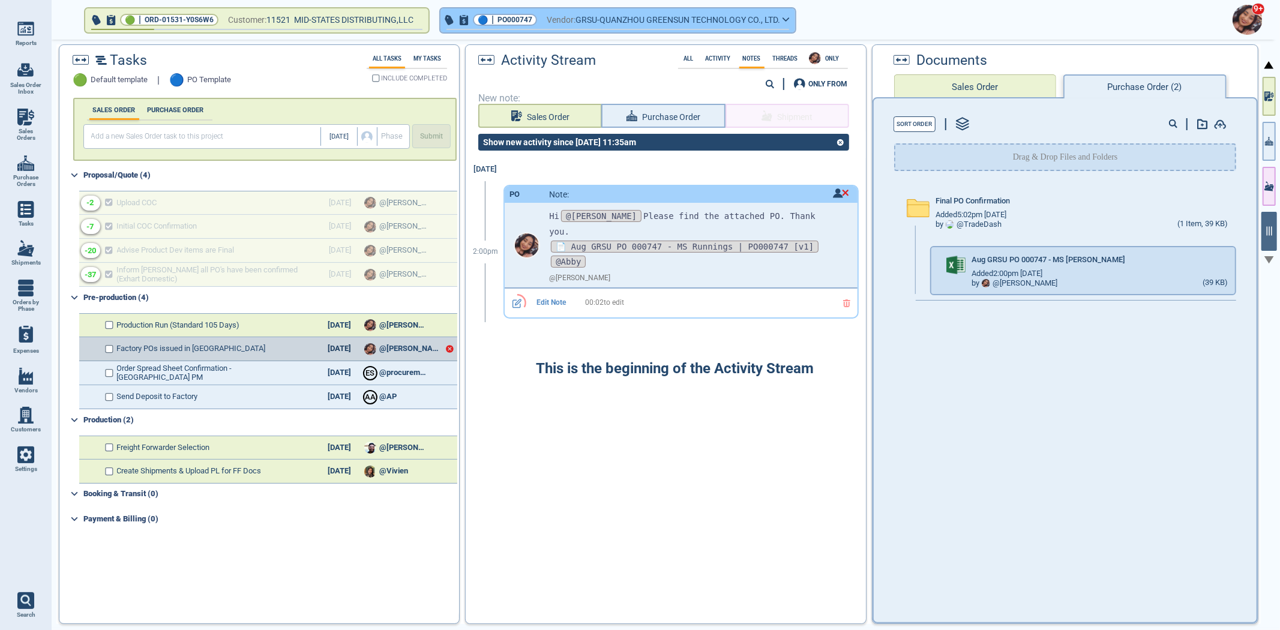
click at [540, 25] on button "🔵 | PO000747 Vendor: GRSU-QUANZHOU GREENSUN TECHNOLOGY CO., LTD." at bounding box center [617, 20] width 355 height 24
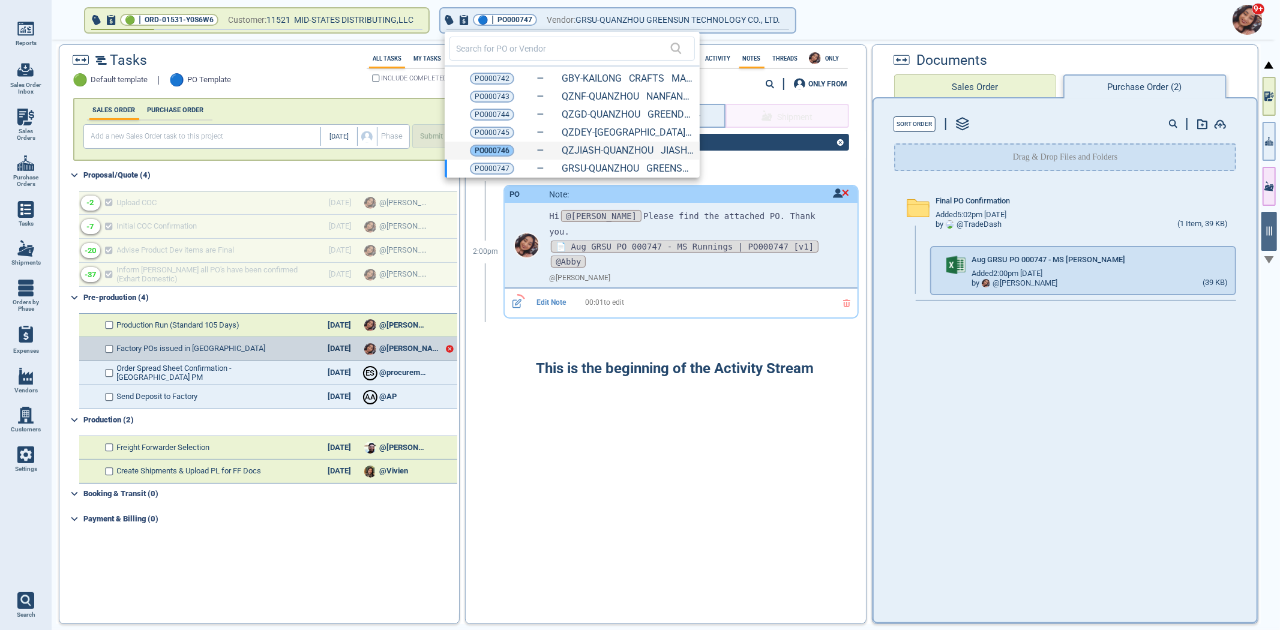
click at [502, 146] on span "PO000746" at bounding box center [492, 151] width 35 height 12
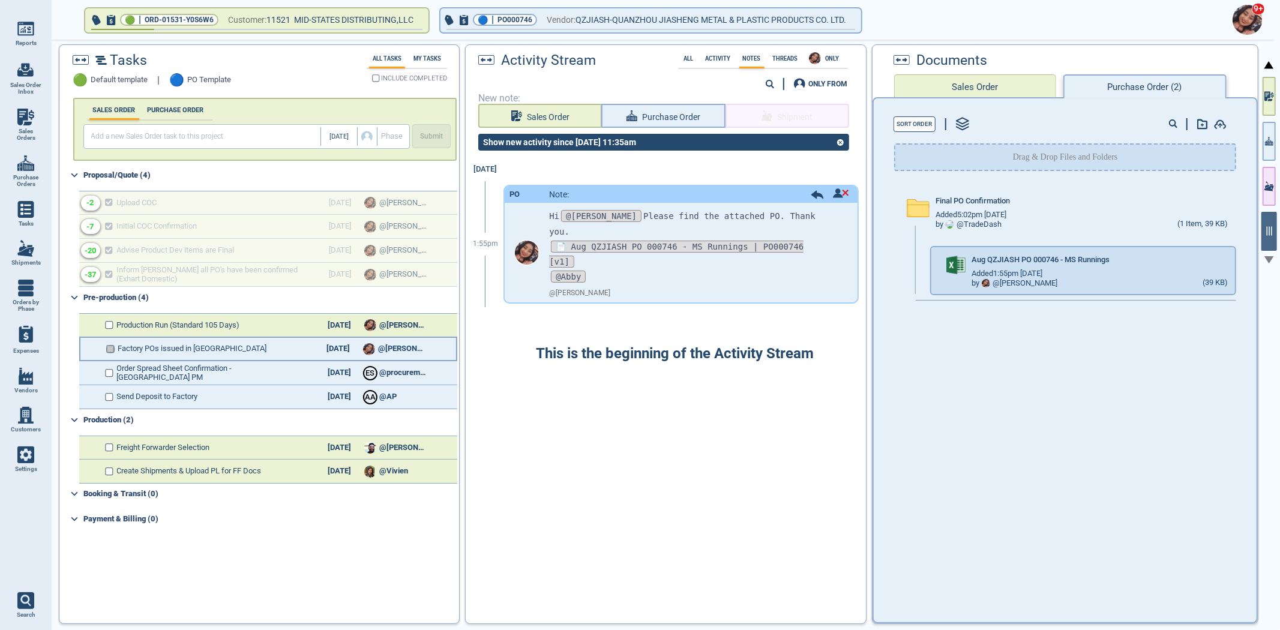
click at [110, 348] on input "checkbox" at bounding box center [110, 349] width 9 height 8
checkbox input "false"
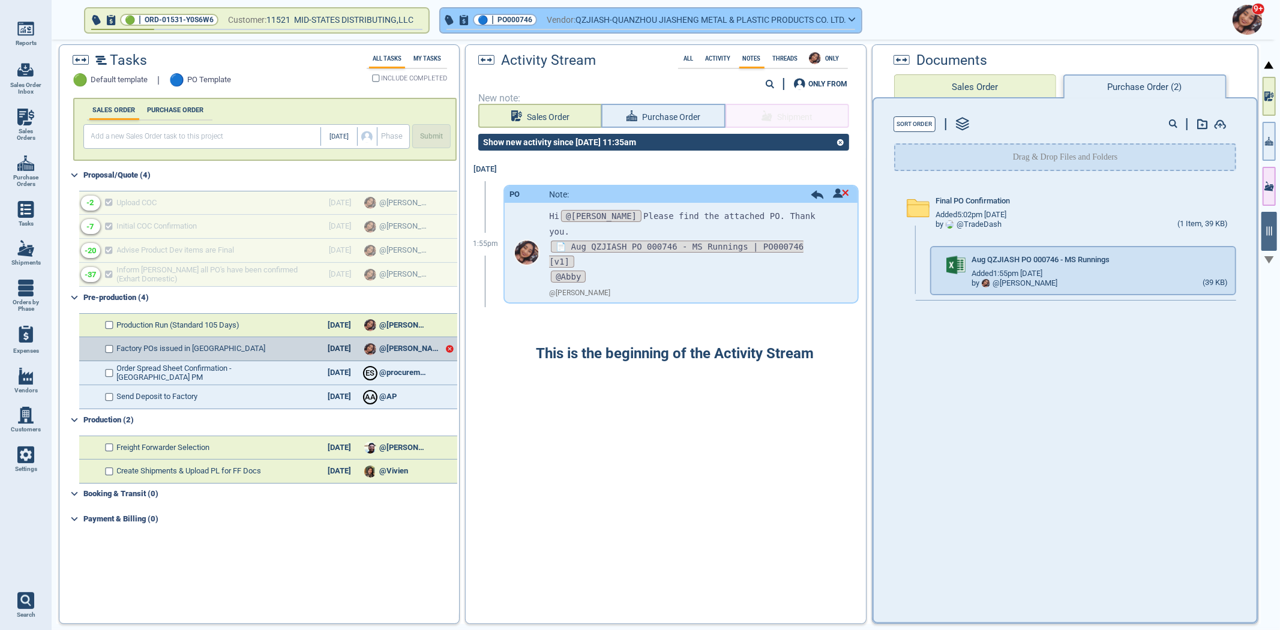
click at [519, 13] on button "🔵 | PO000746 Vendor: QZJIASH-QUANZHOU JIASHENG METAL & PLASTIC PRODUCTS CO. LTD." at bounding box center [650, 20] width 421 height 24
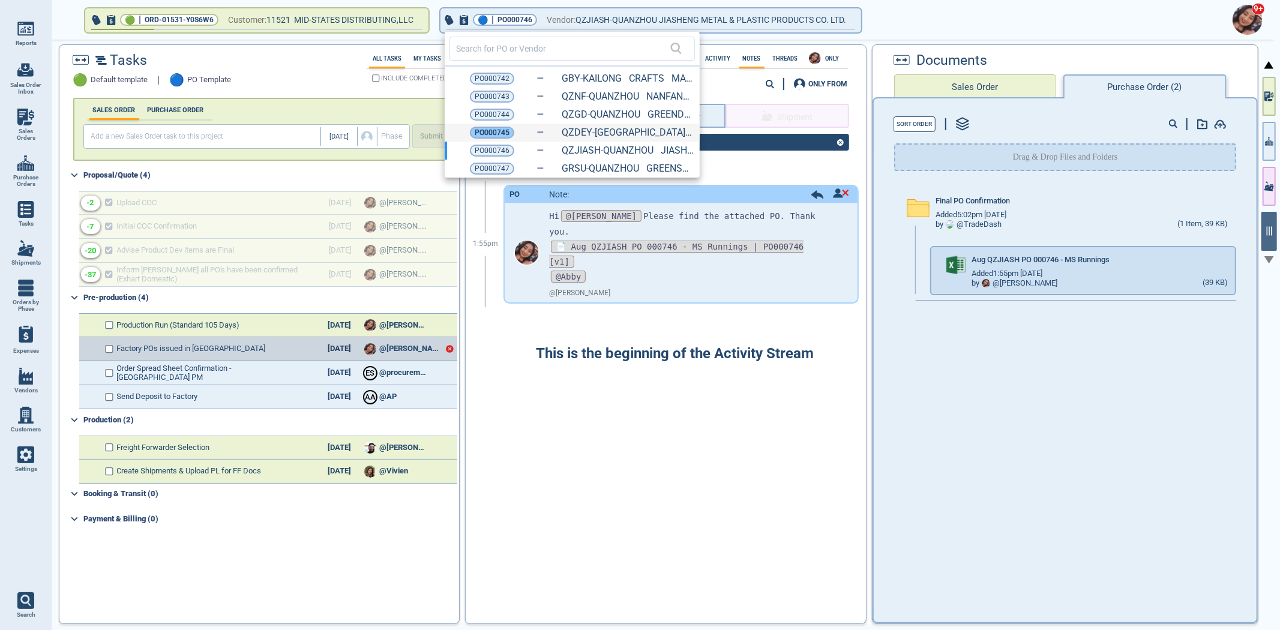
click at [492, 131] on span "PO000745" at bounding box center [492, 133] width 35 height 12
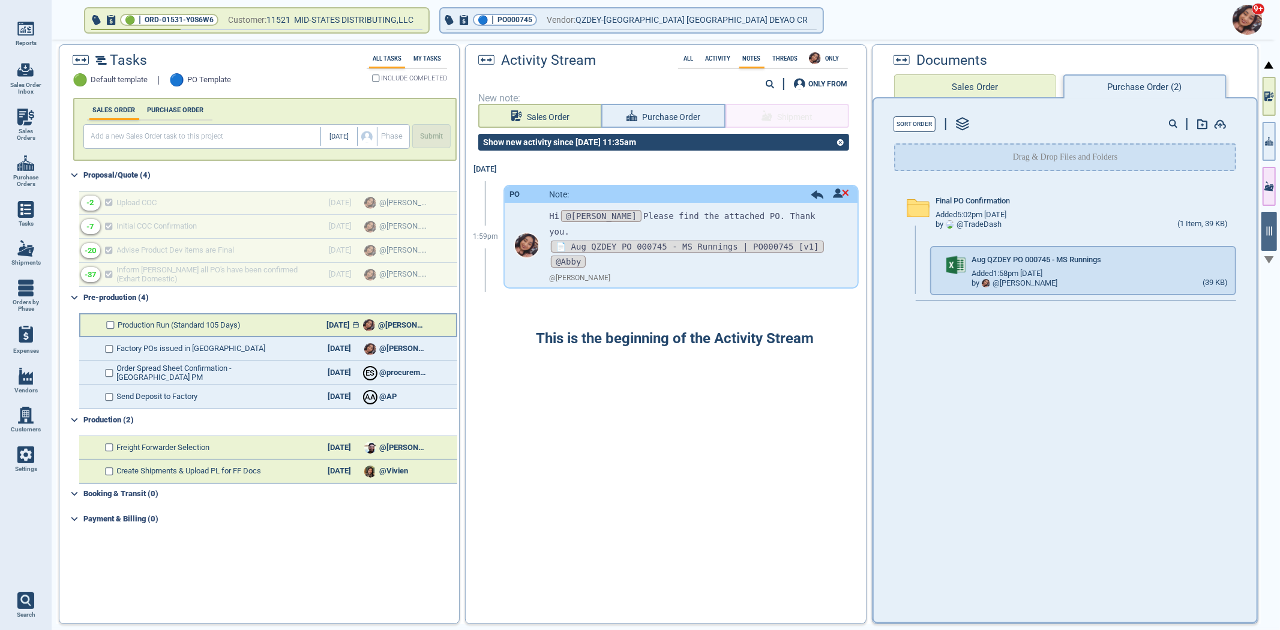
click at [353, 322] on icon at bounding box center [356, 325] width 6 height 7
select select "2026"
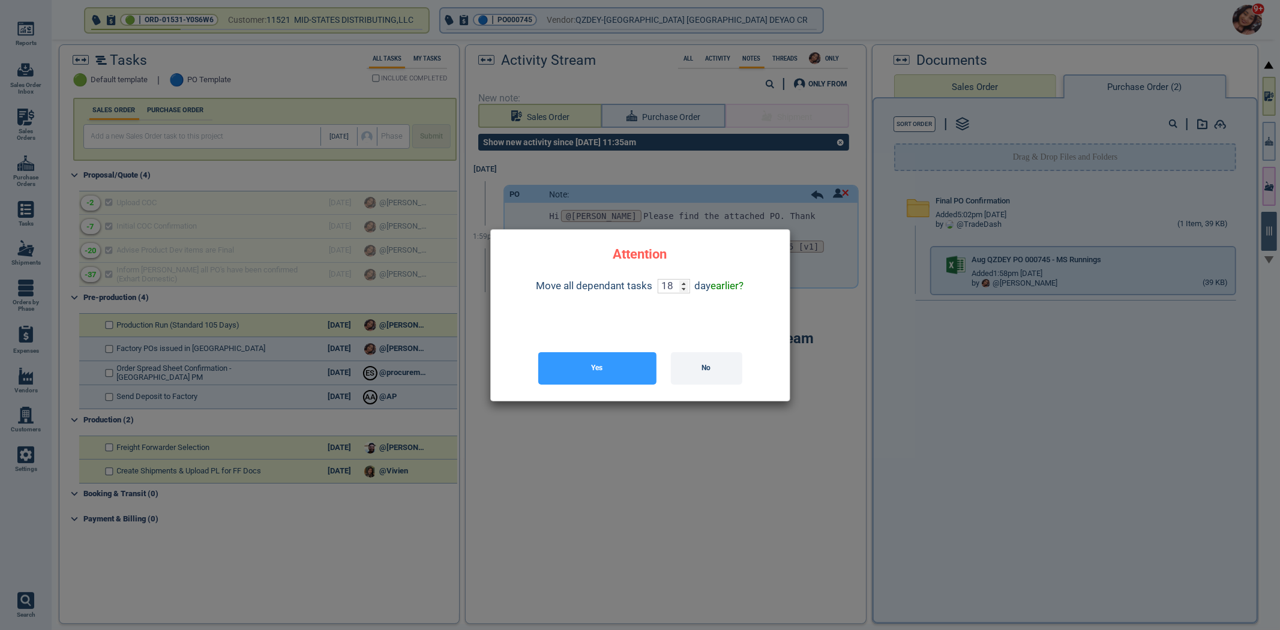
click at [579, 375] on button "Yes" at bounding box center [597, 368] width 118 height 32
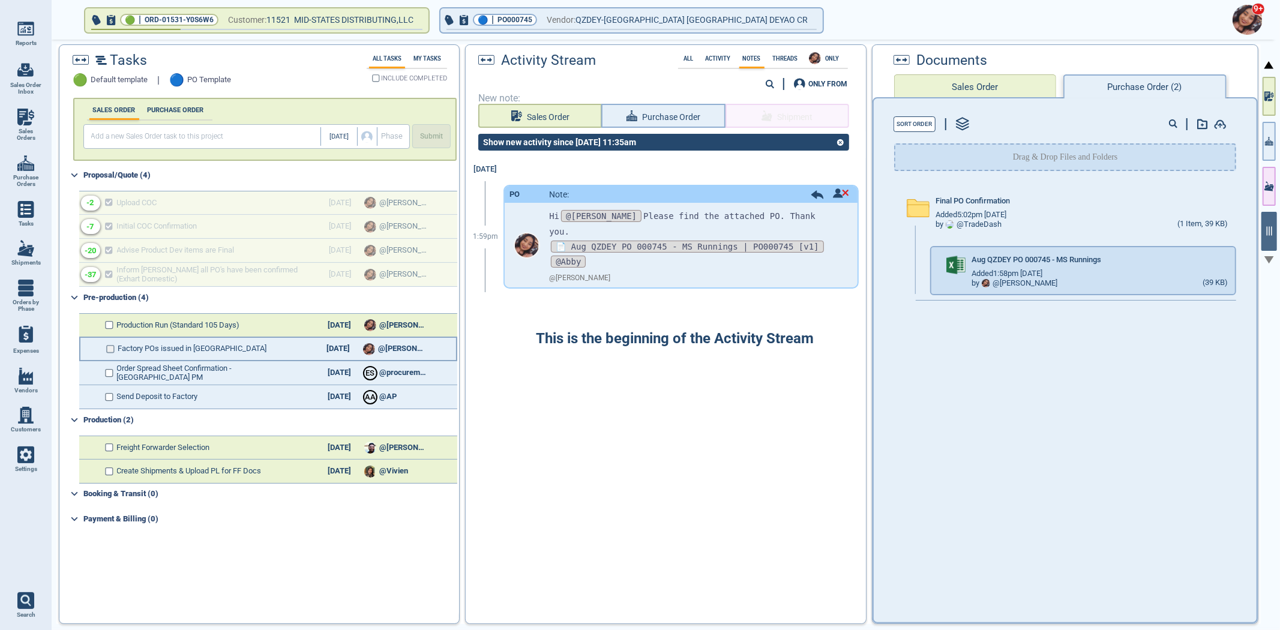
click at [114, 345] on input "checkbox" at bounding box center [110, 349] width 9 height 8
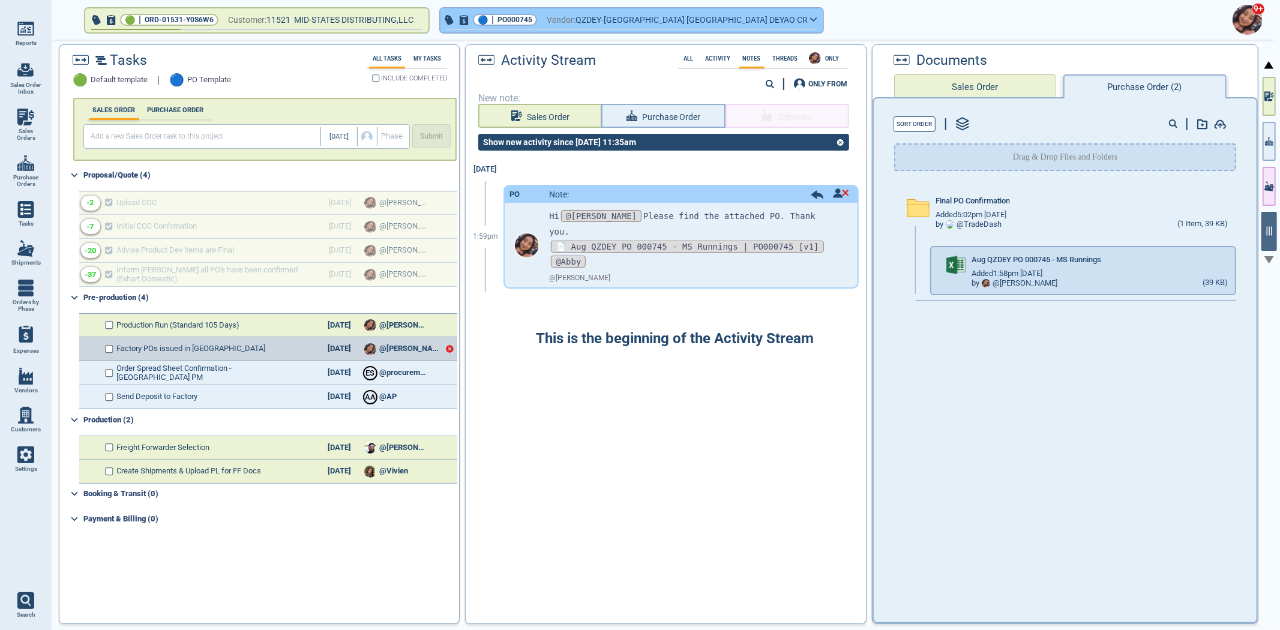
click at [515, 19] on span "PO000745" at bounding box center [514, 20] width 35 height 12
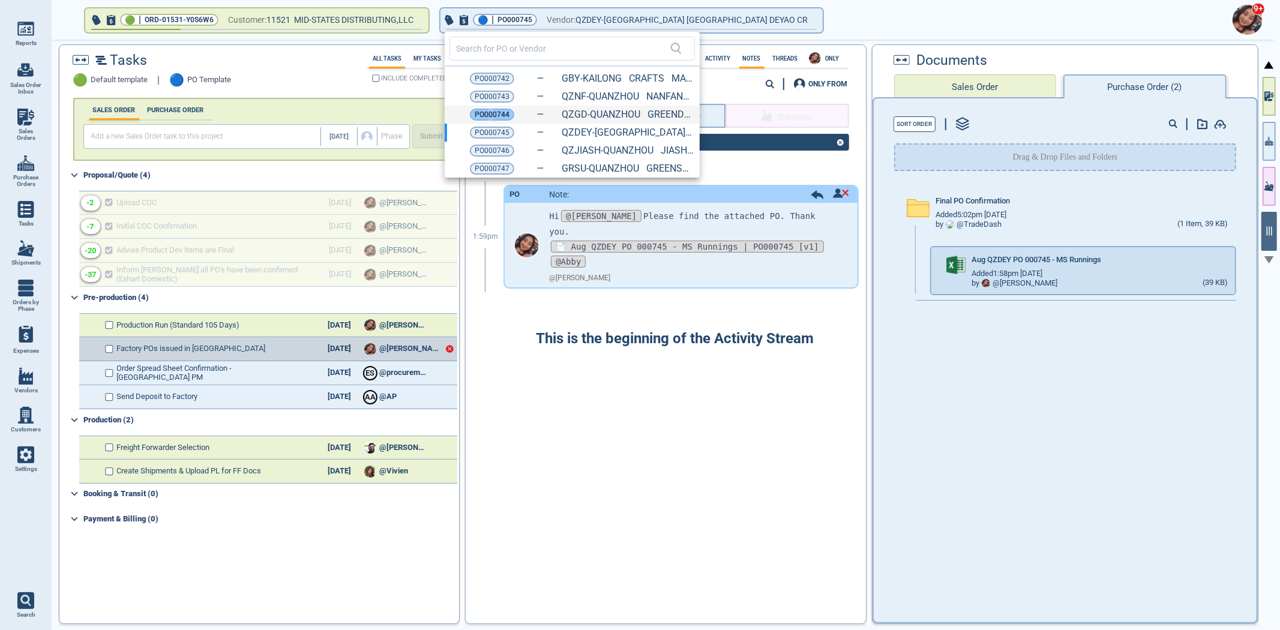
click at [490, 112] on span "PO000744" at bounding box center [492, 115] width 35 height 12
checkbox input "true"
click at [490, 112] on span "PO000744" at bounding box center [492, 115] width 35 height 12
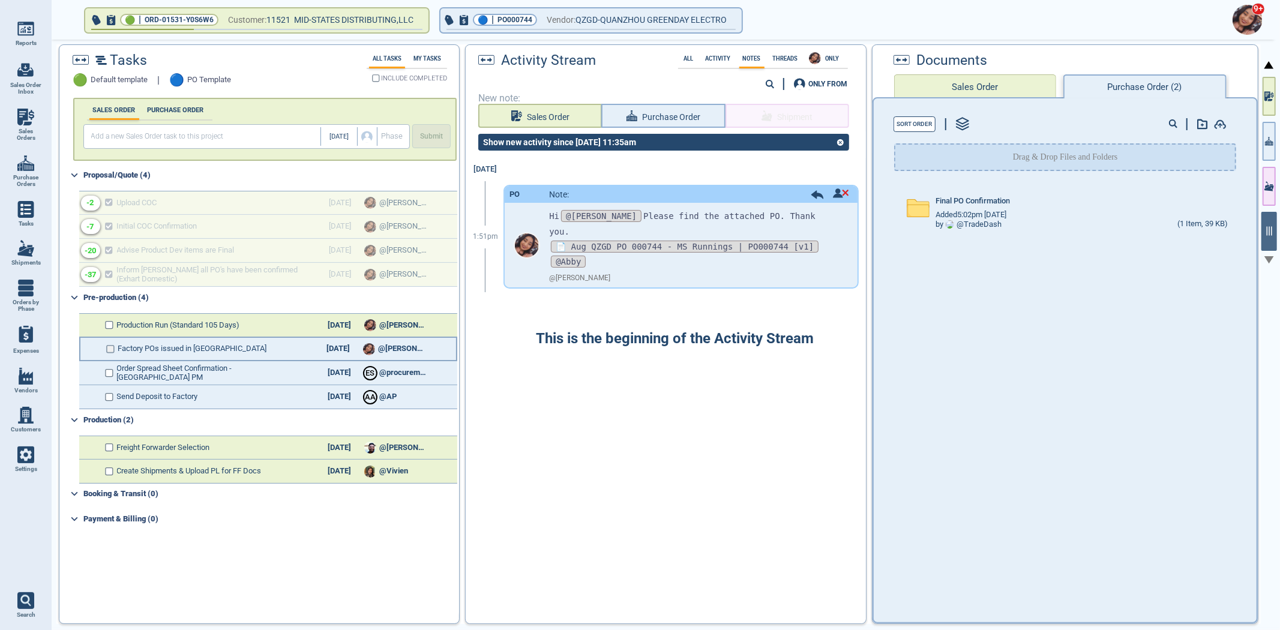
click at [110, 350] on div "Factory POs issued in [GEOGRAPHIC_DATA] [DATE] @[PERSON_NAME]" at bounding box center [268, 349] width 378 height 24
click at [110, 350] on input "checkbox" at bounding box center [110, 349] width 9 height 8
checkbox input "false"
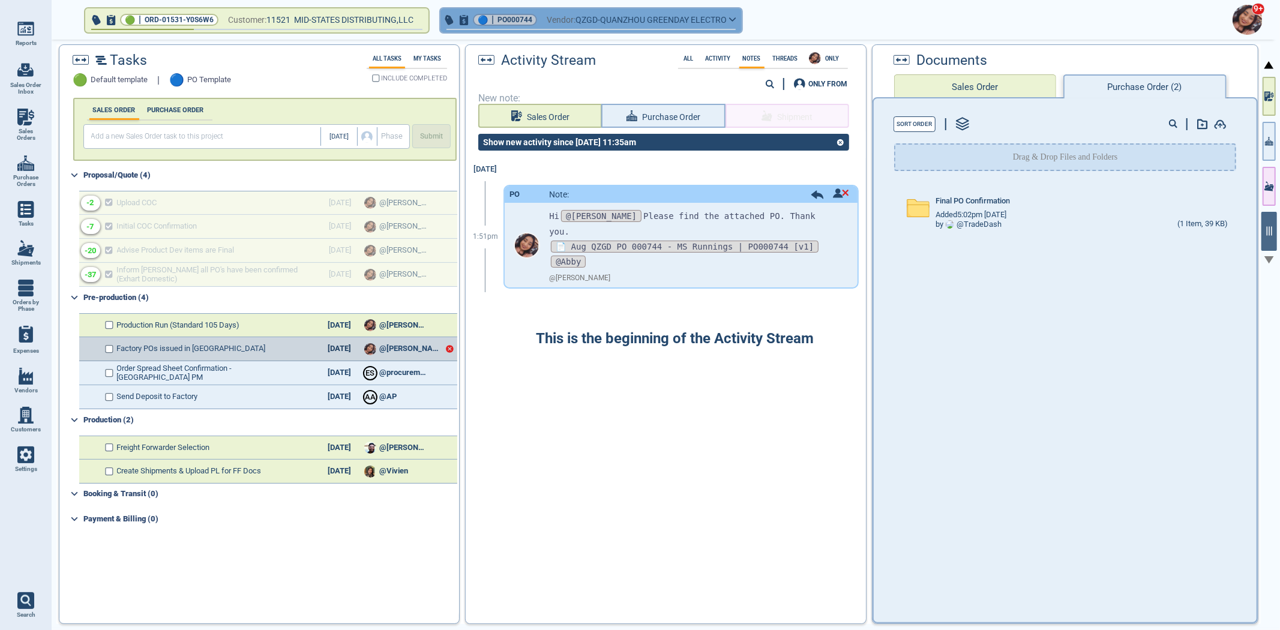
click at [506, 16] on span "PO000744" at bounding box center [514, 20] width 35 height 12
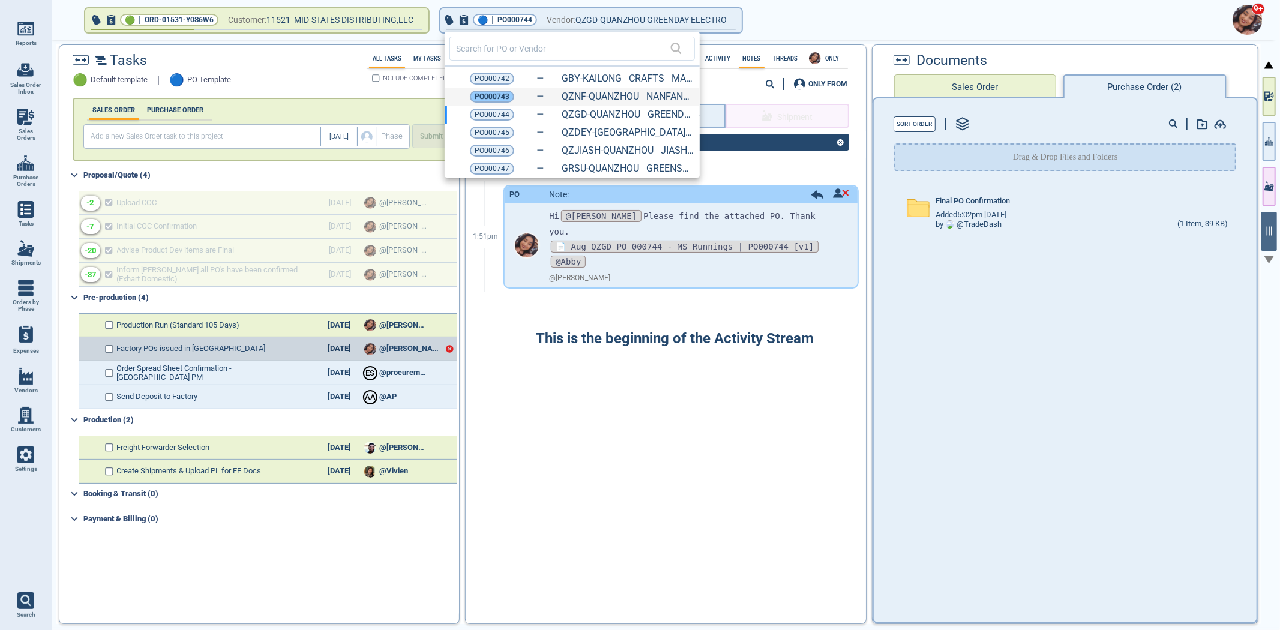
click at [487, 91] on span "PO000743" at bounding box center [492, 97] width 35 height 12
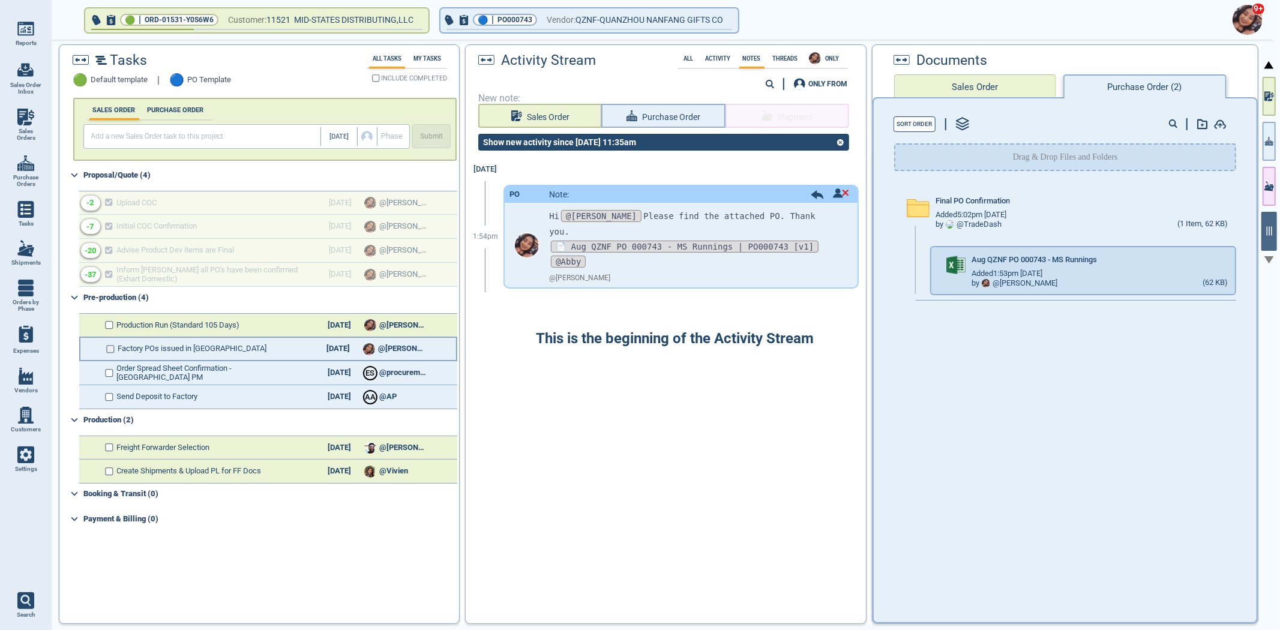
click at [113, 347] on input "checkbox" at bounding box center [110, 349] width 9 height 8
checkbox input "false"
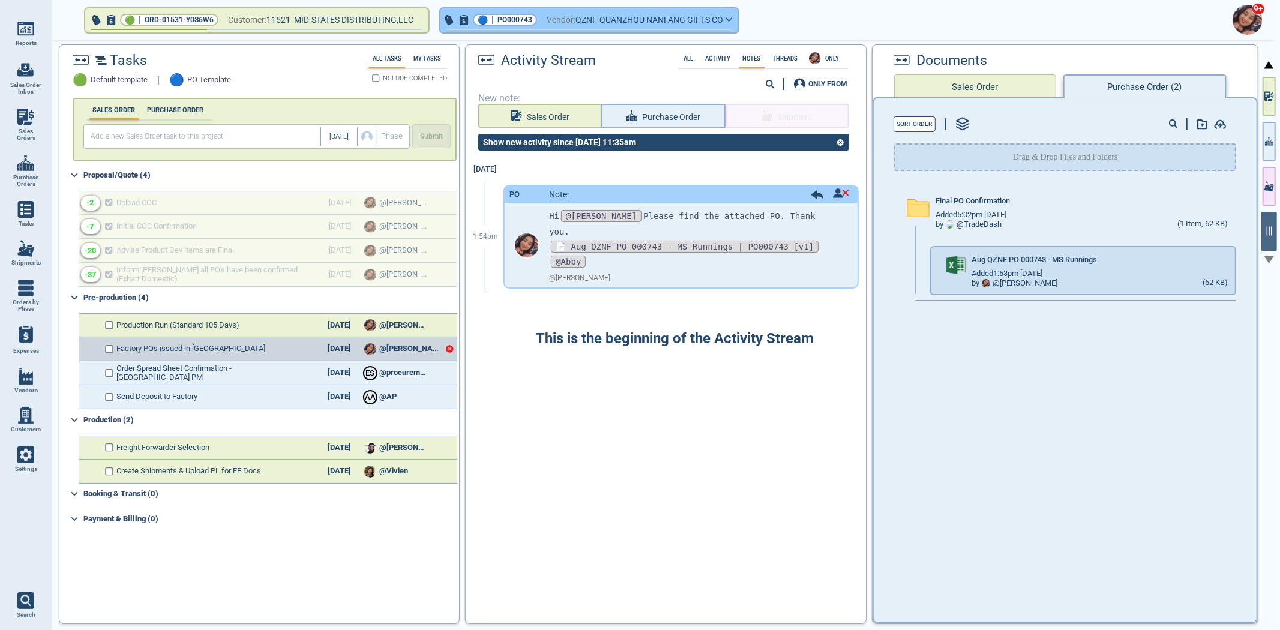
click at [662, 10] on button "🔵 | PO000743 Vendor: QZNF-QUANZHOU NANFANG GIFTS CO" at bounding box center [589, 20] width 298 height 24
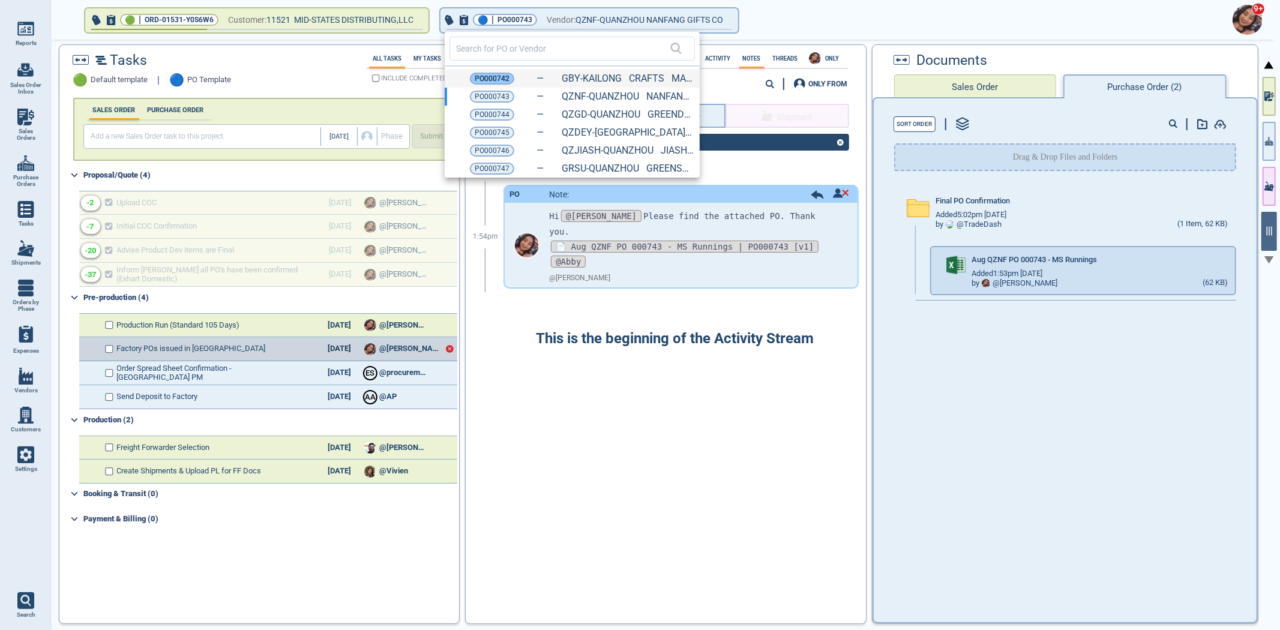
click at [481, 80] on span "PO000742" at bounding box center [492, 79] width 35 height 12
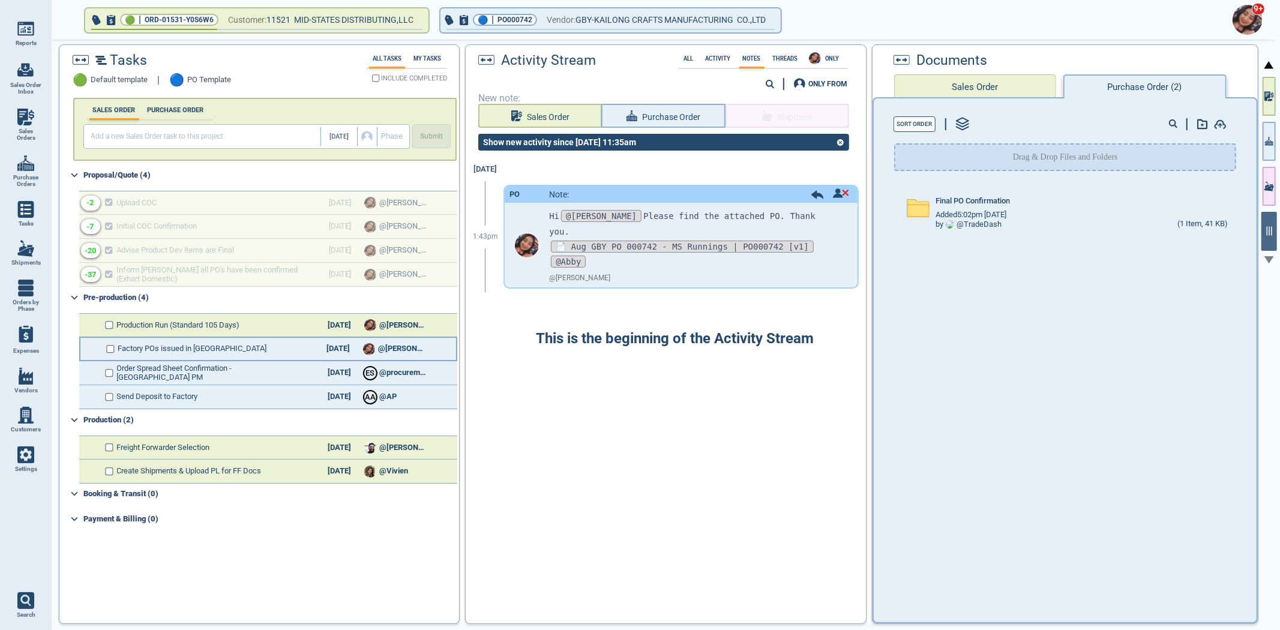
click at [109, 351] on div "Factory POs issued in [GEOGRAPHIC_DATA] [DATE] @[PERSON_NAME]" at bounding box center [268, 349] width 378 height 24
click at [110, 345] on input "checkbox" at bounding box center [110, 349] width 9 height 8
checkbox input "true"
click at [285, 321] on span "Production Run (Standard 105 Days)" at bounding box center [208, 325] width 181 height 9
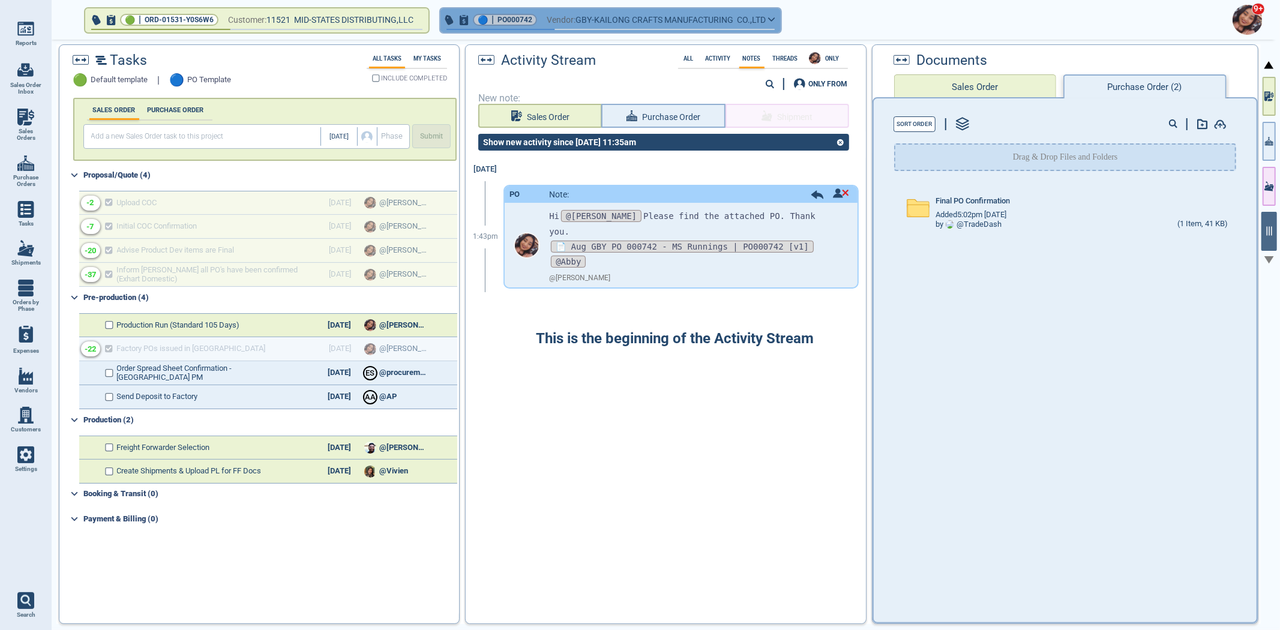
click at [537, 20] on div "🔵 | PO000742" at bounding box center [505, 20] width 64 height 12
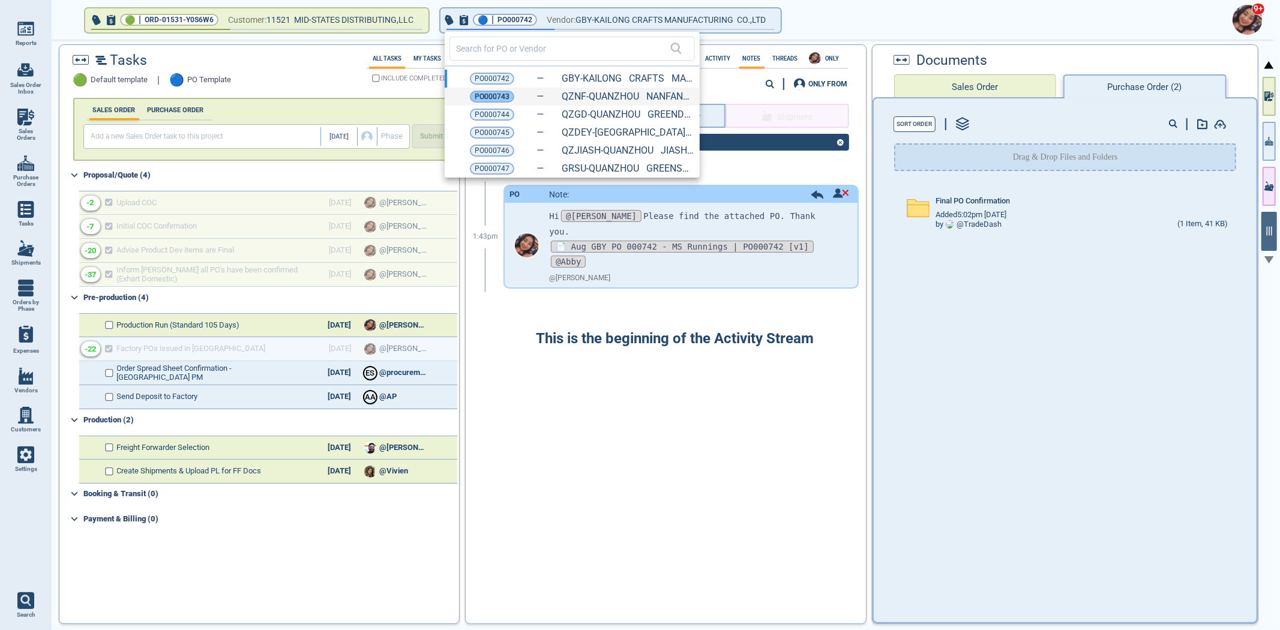
click at [489, 93] on span "PO000743" at bounding box center [492, 97] width 35 height 12
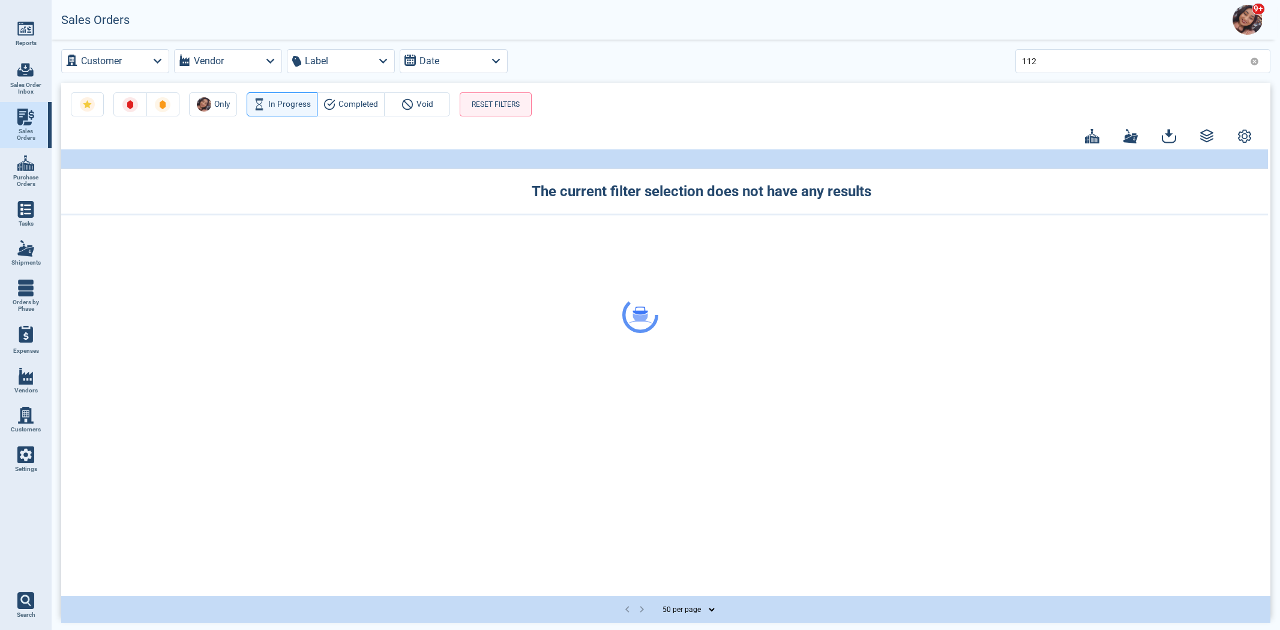
select select "50"
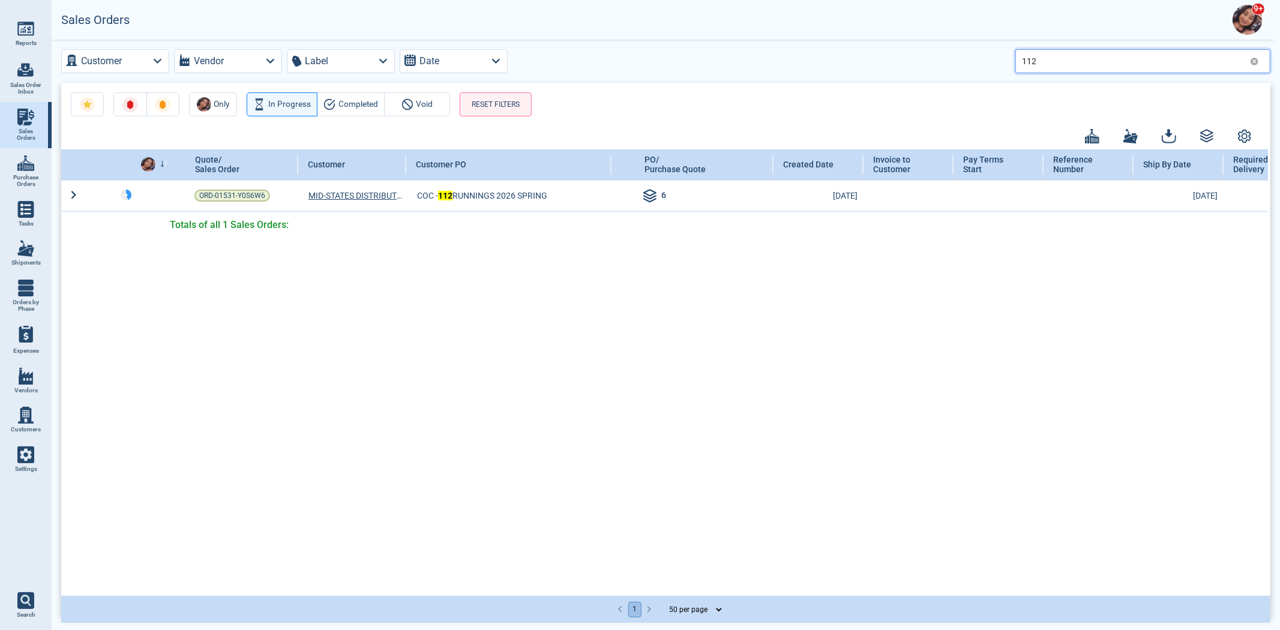
click at [1166, 68] on input "112" at bounding box center [1133, 60] width 223 height 17
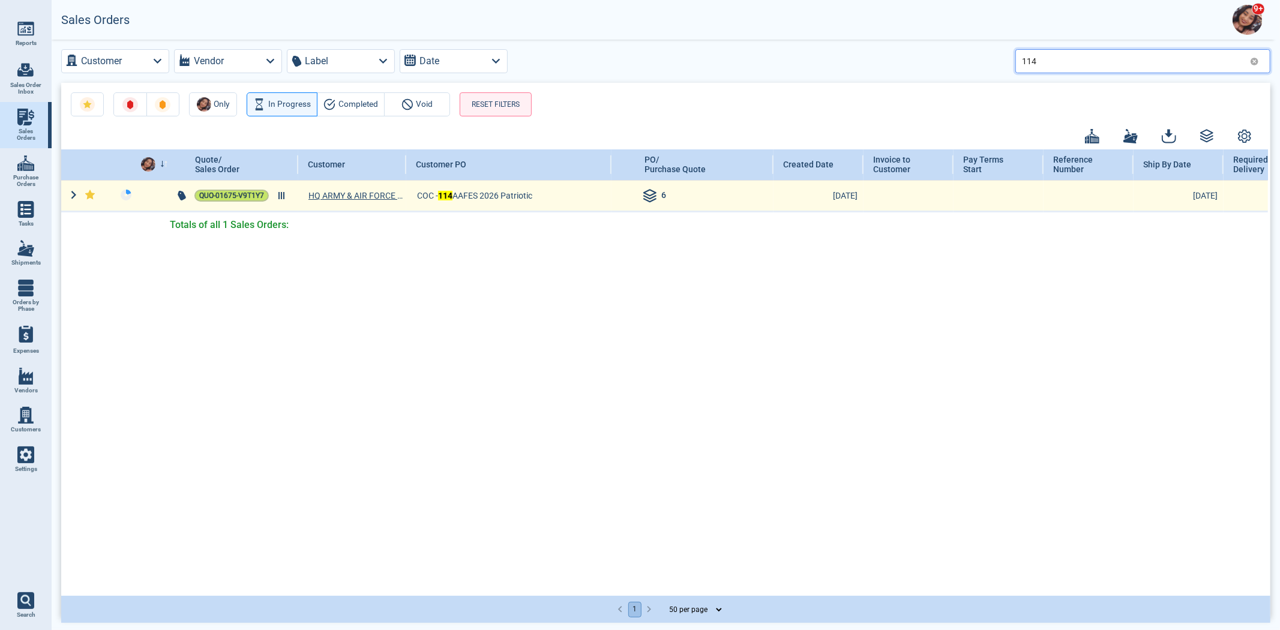
type input "114"
click at [230, 191] on span "QUO-01675-V9T1Y7" at bounding box center [231, 196] width 65 height 12
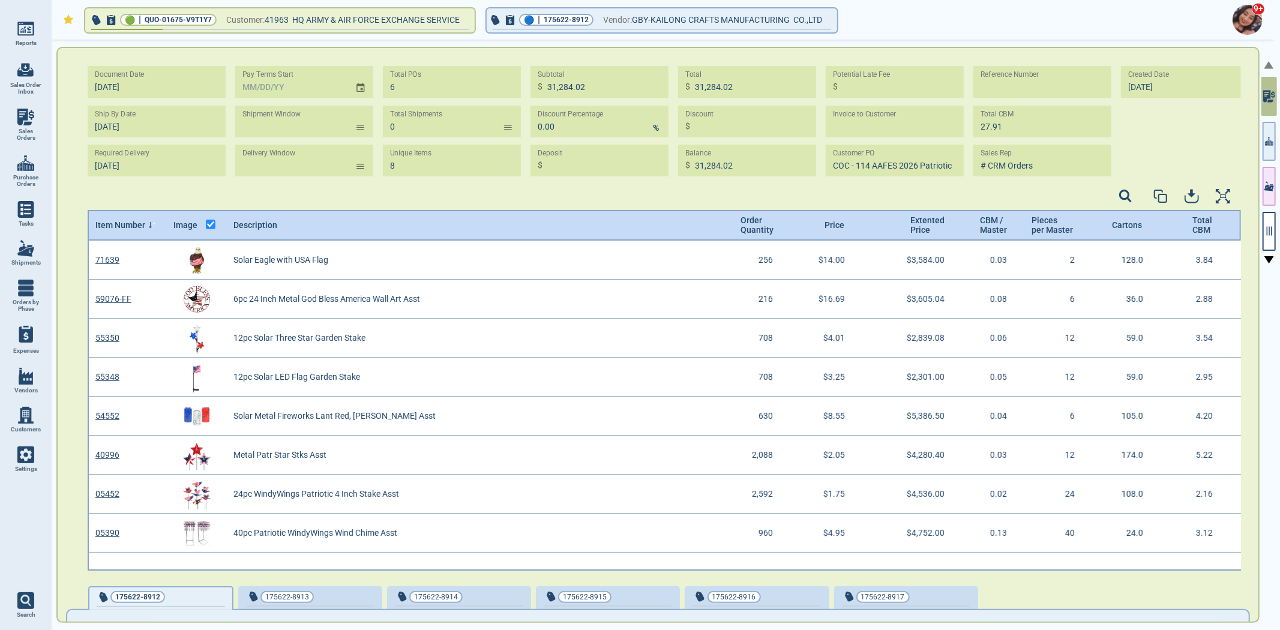
scroll to position [326, 1150]
click at [1275, 224] on div at bounding box center [1268, 336] width 17 height 593
click at [1274, 231] on button "button" at bounding box center [1268, 231] width 13 height 39
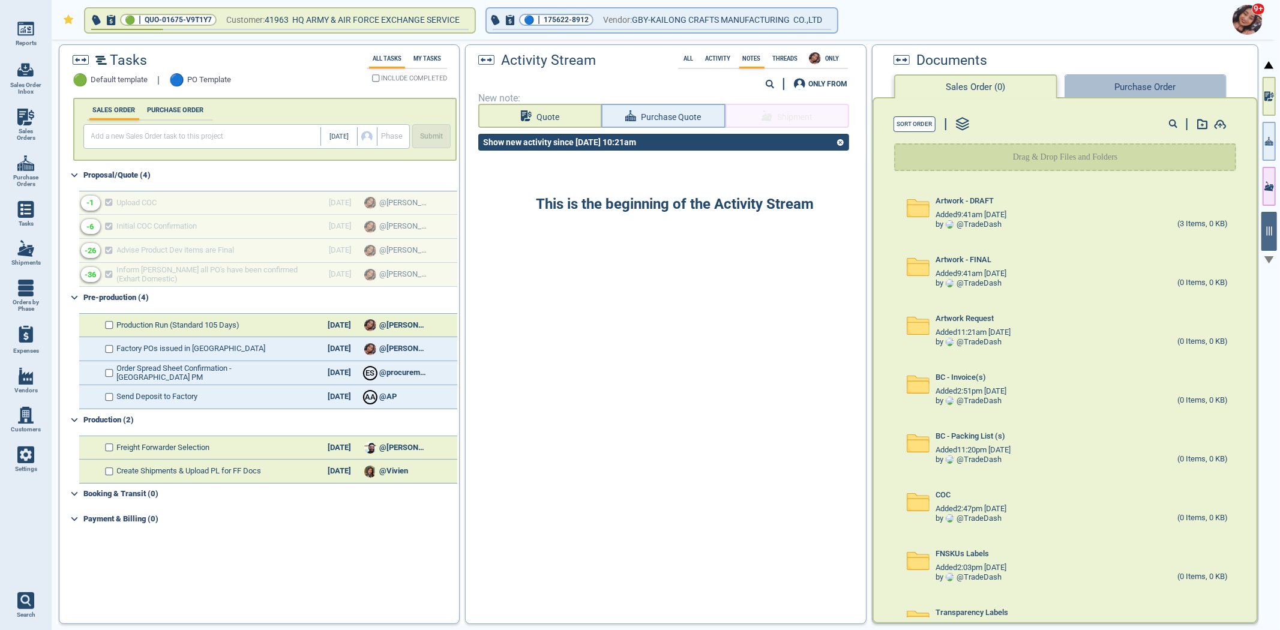
click at [1126, 86] on button "Purchase Order" at bounding box center [1145, 86] width 162 height 24
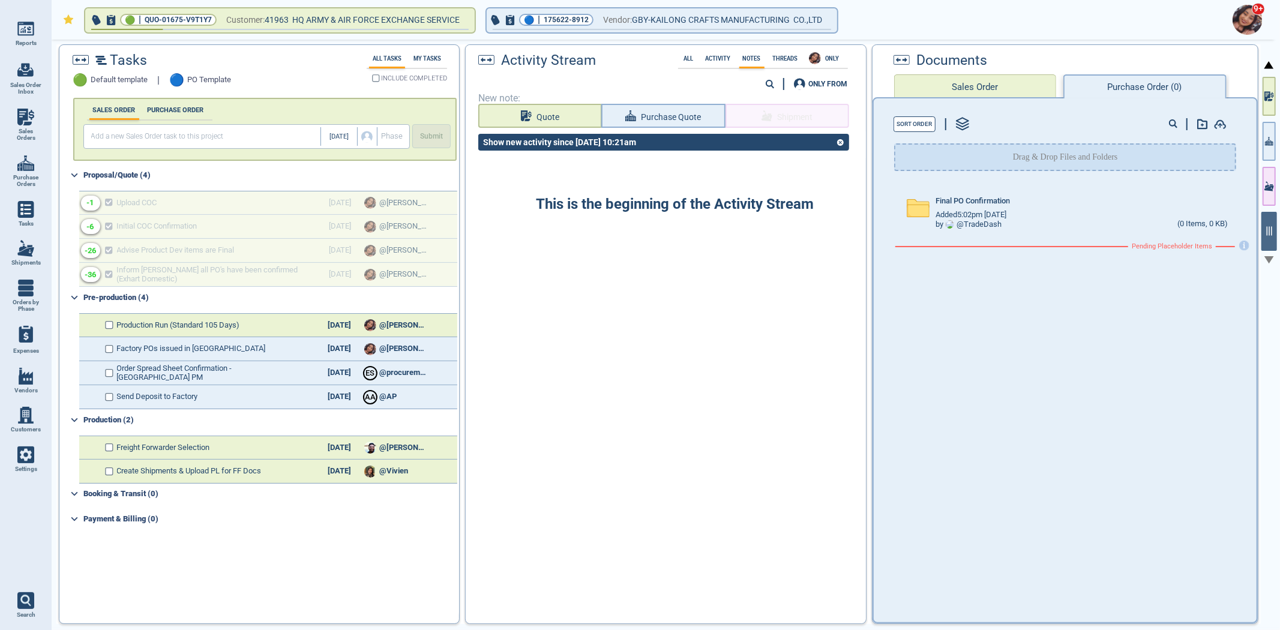
click at [1008, 267] on div "Final PO Confirmation Added 5:02pm 2/17/23 by @ TradeDash (0 Items, 0 KB) Pendi…" at bounding box center [1064, 399] width 383 height 435
click at [1016, 233] on div "Final PO Confirmation Added 5:02pm 2/17/23 by @ TradeDash (0 Items, 0 KB)" at bounding box center [1075, 211] width 361 height 59
click at [1016, 229] on div "Final PO Confirmation Added 5:02pm 2/17/23 by @ TradeDash (0 Items, 0 KB)" at bounding box center [1065, 211] width 340 height 47
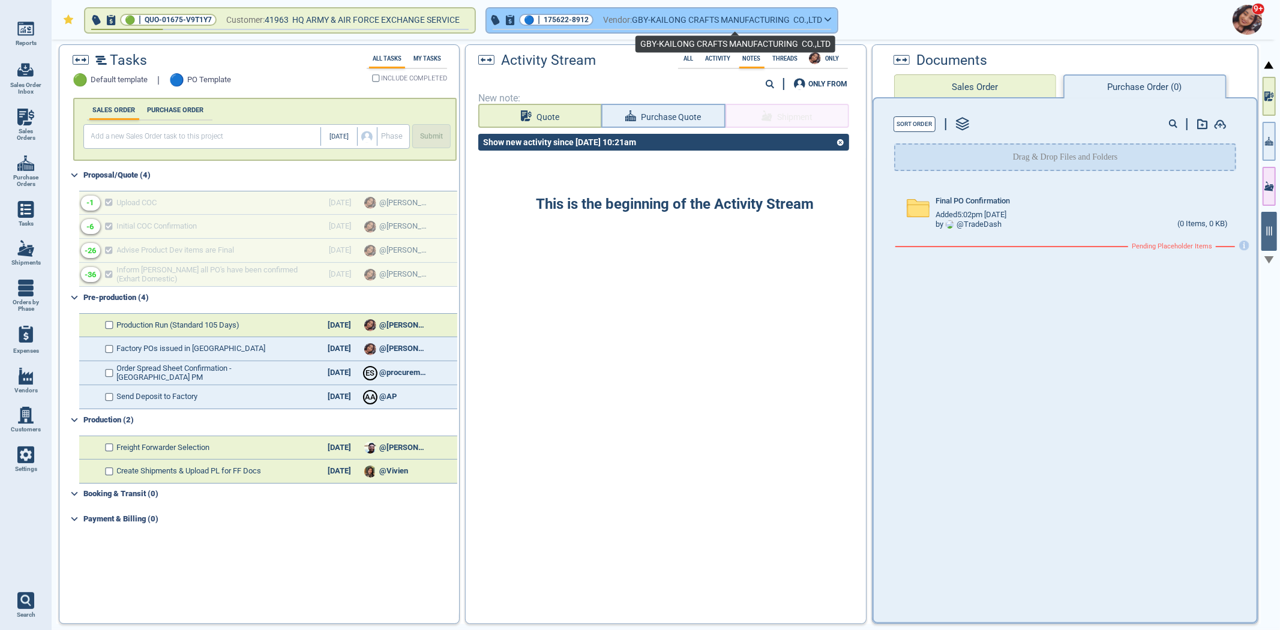
click at [654, 21] on span "GBY-KAILONG CRAFTS MANUFACTURING CO.,LTD" at bounding box center [727, 20] width 190 height 15
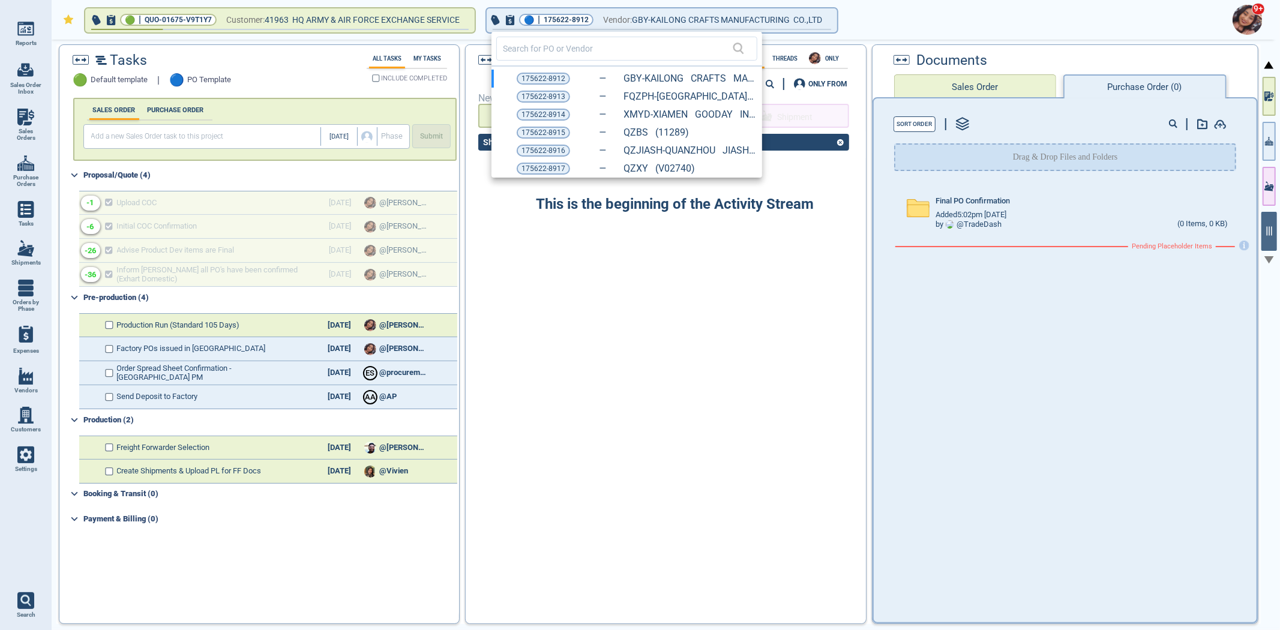
click at [1028, 253] on div at bounding box center [640, 315] width 1280 height 630
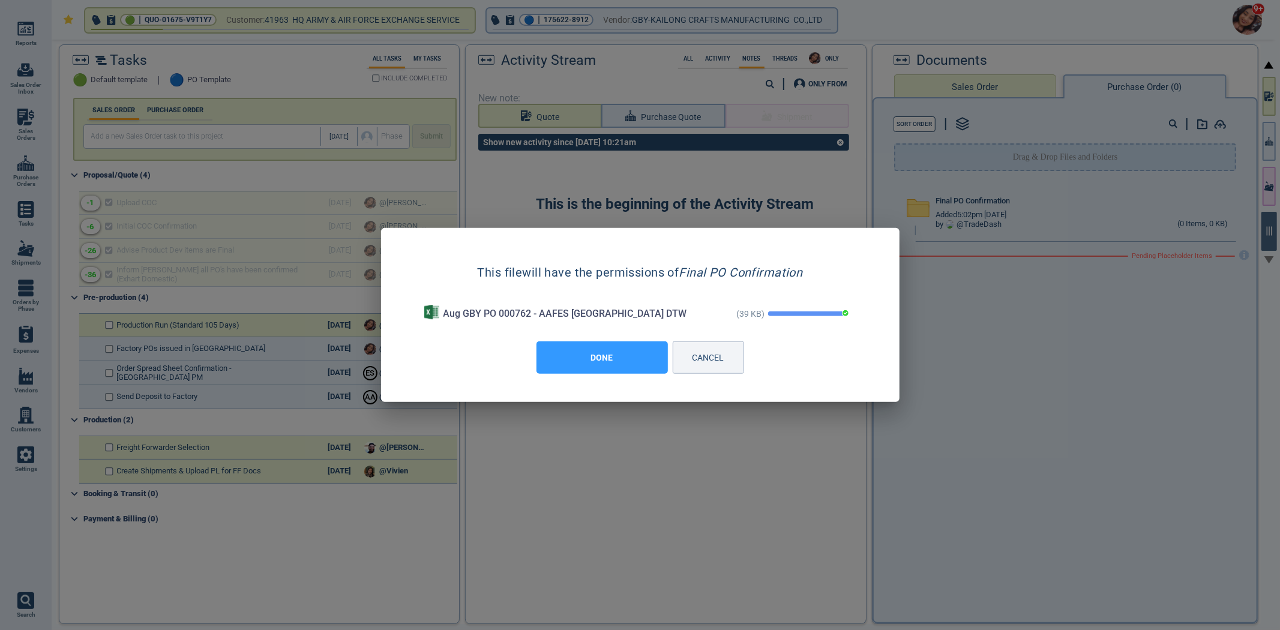
click at [604, 357] on button "DONE" at bounding box center [601, 357] width 131 height 32
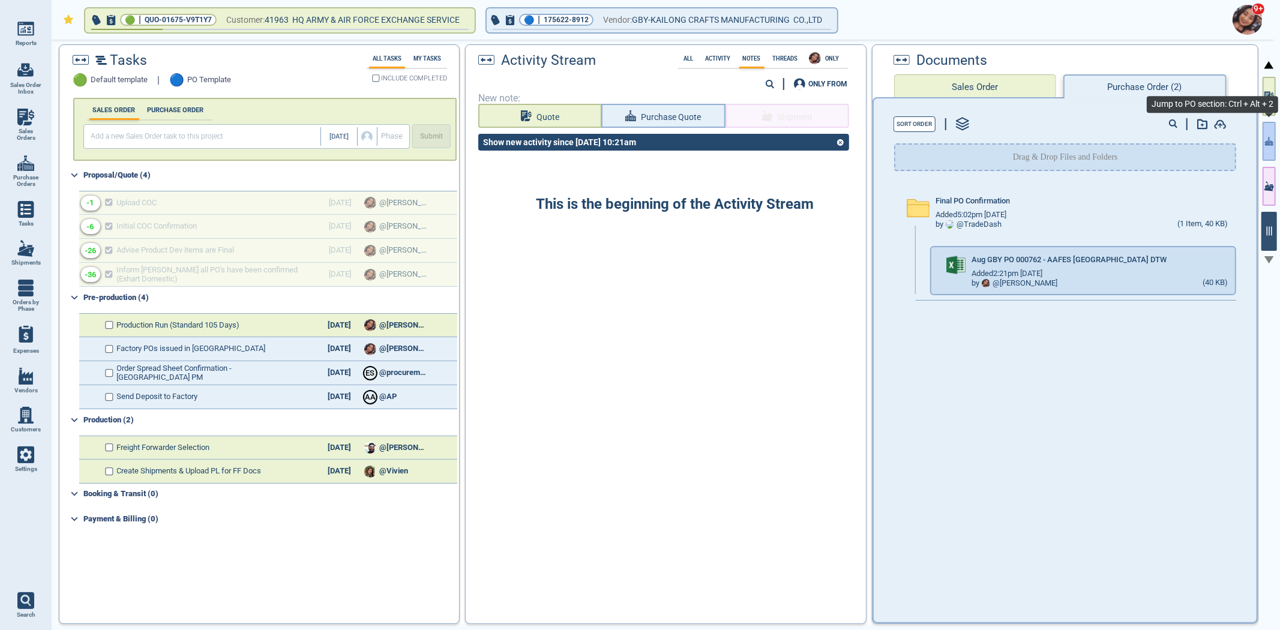
drag, startPoint x: 1265, startPoint y: 133, endPoint x: 1269, endPoint y: 212, distance: 79.3
click at [1265, 134] on button "button" at bounding box center [1268, 141] width 13 height 39
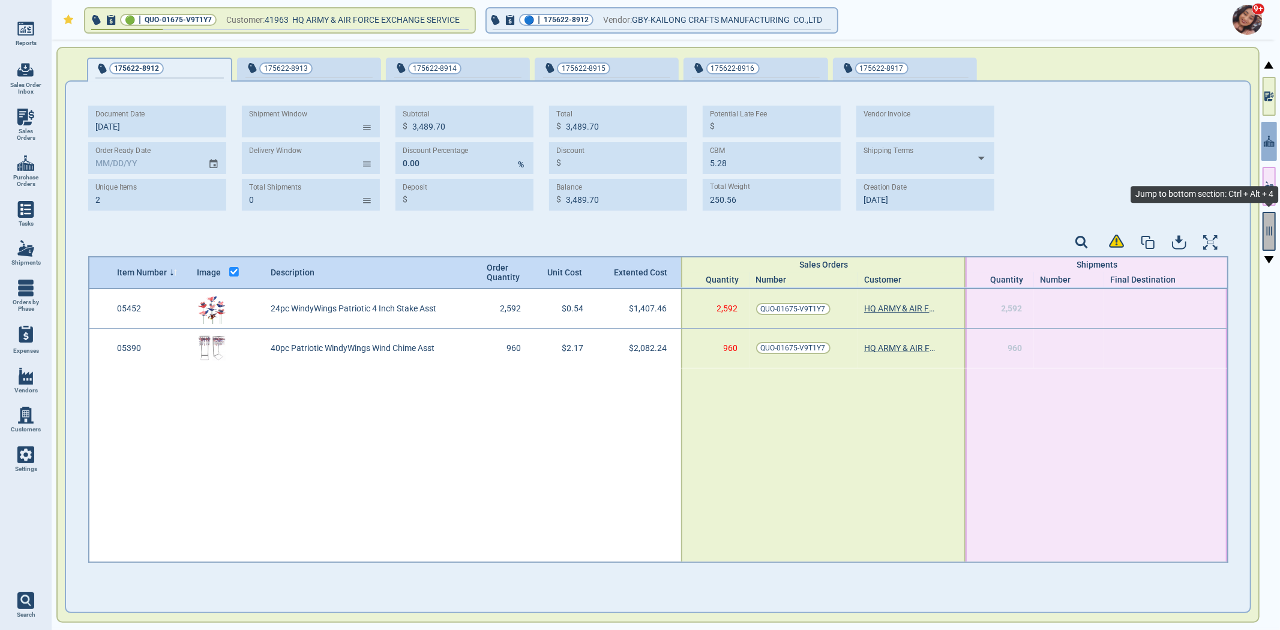
click at [1269, 227] on icon "button" at bounding box center [1268, 231] width 5 height 9
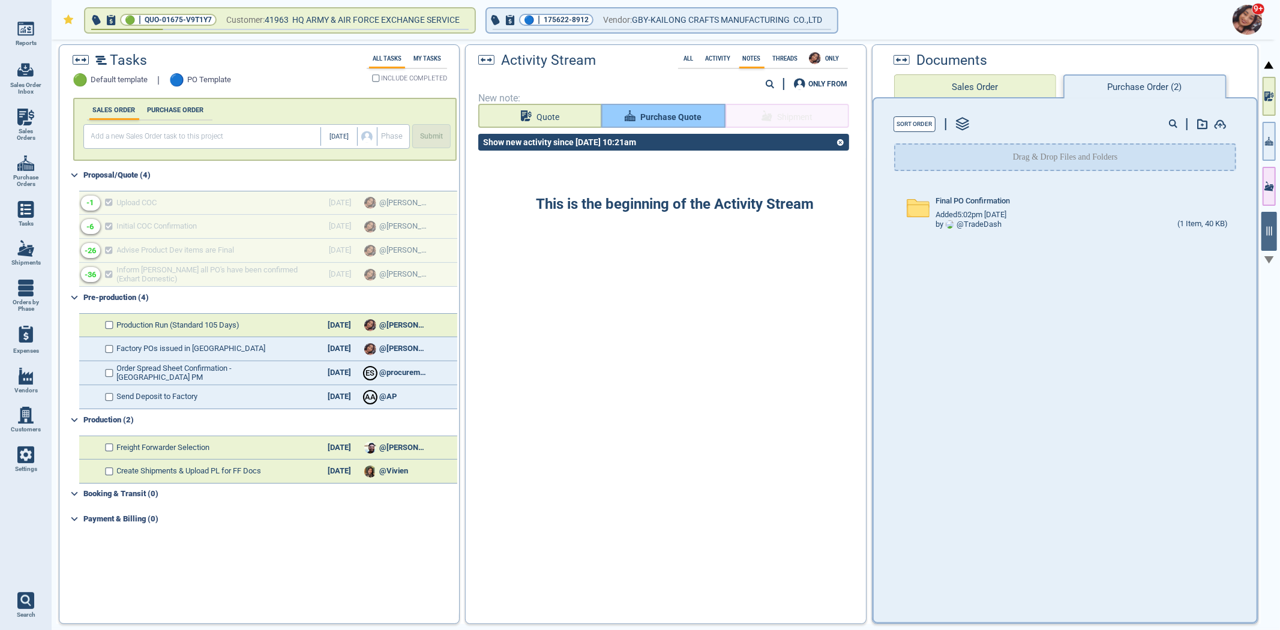
click at [641, 115] on span "Purchase Quote" at bounding box center [670, 117] width 61 height 15
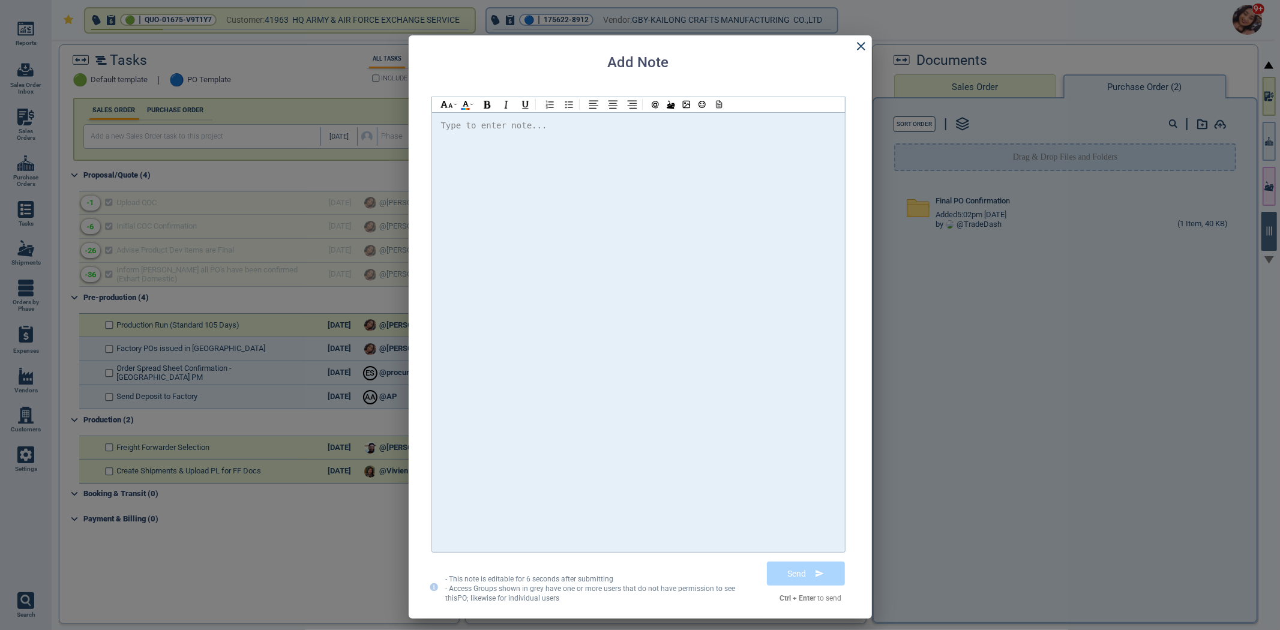
click at [652, 124] on div at bounding box center [638, 125] width 395 height 15
click at [488, 126] on span "@[PERSON_NAME] Please find the attached PO" at bounding box center [557, 126] width 212 height 10
drag, startPoint x: 764, startPoint y: 124, endPoint x: 770, endPoint y: 121, distance: 7.5
click at [770, 121] on div "Hi @[PERSON_NAME] @[PERSON_NAME] @[PERSON_NAME] Please find the attached PO. Th…" at bounding box center [638, 126] width 395 height 16
click at [716, 103] on icon at bounding box center [717, 104] width 11 height 8
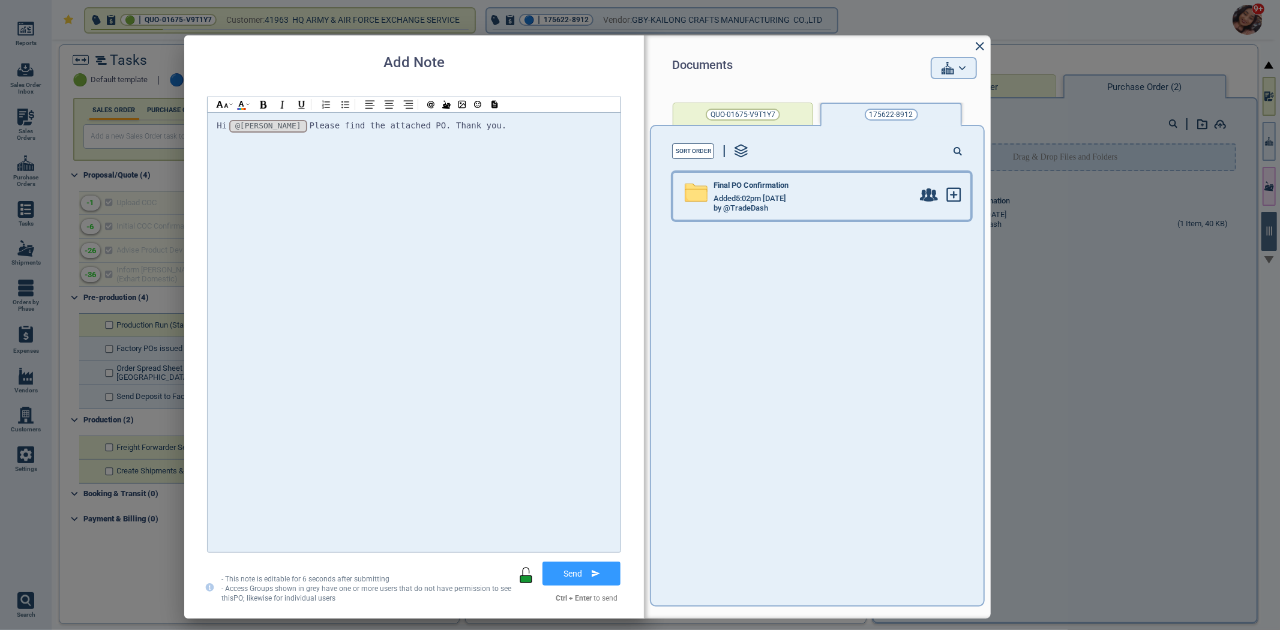
click at [843, 194] on div "Added 5:02pm [DATE]" at bounding box center [812, 199] width 199 height 10
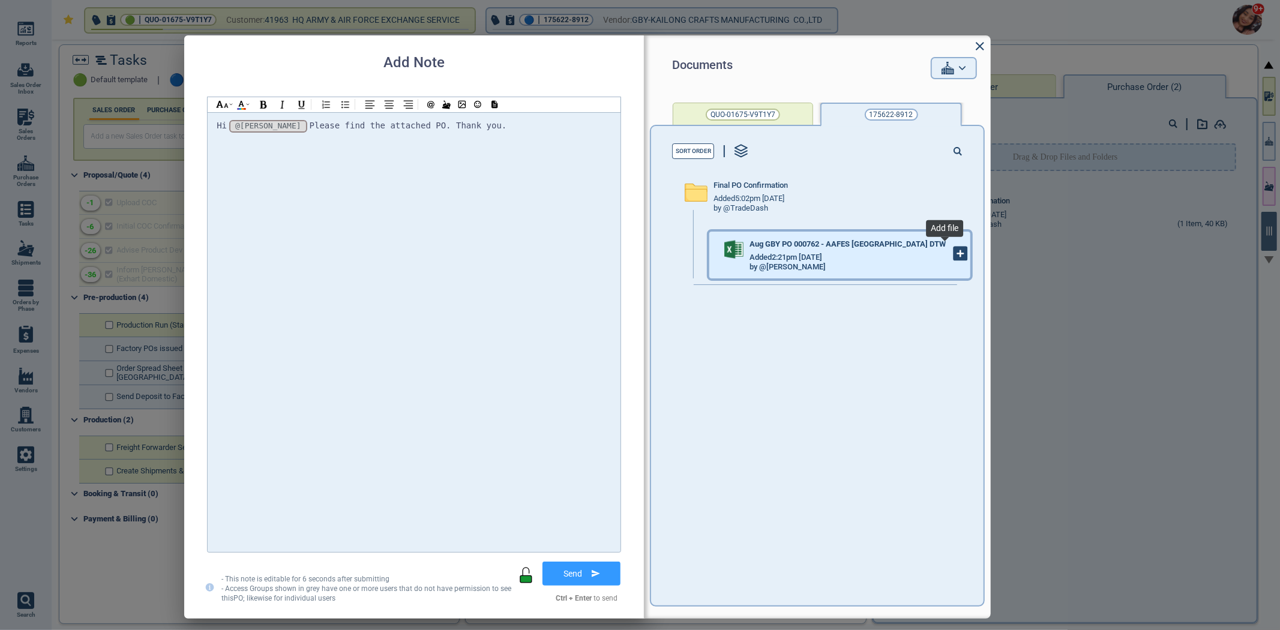
click at [954, 255] on icon at bounding box center [960, 253] width 13 height 13
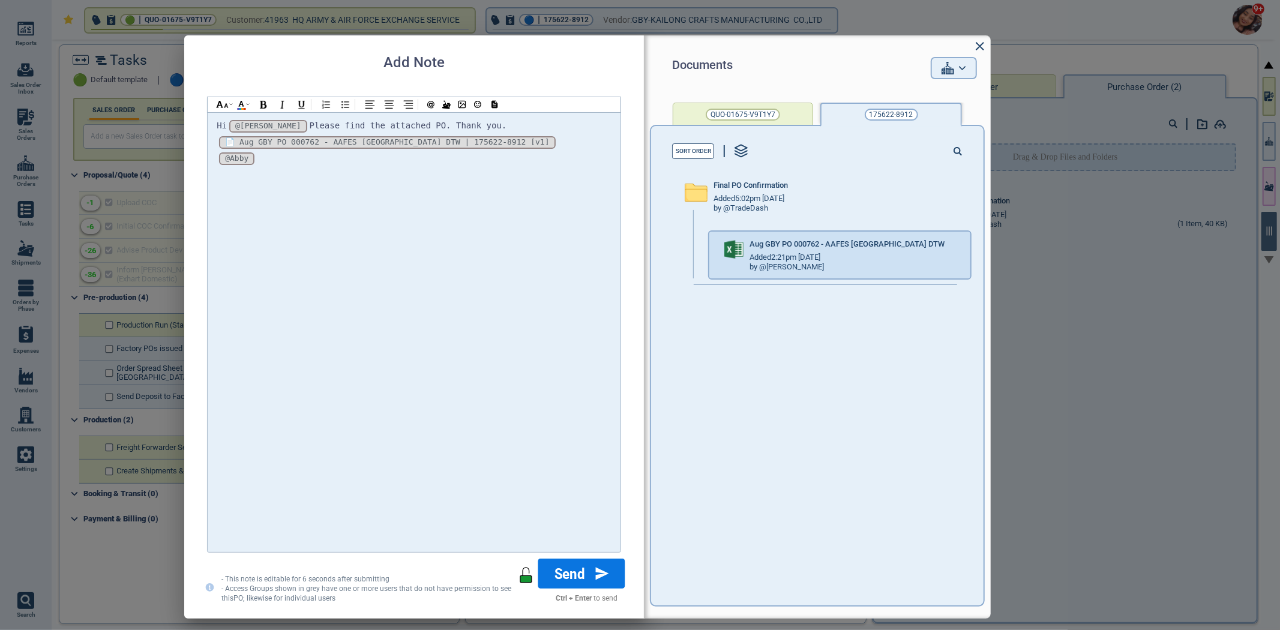
click at [584, 576] on button "Send" at bounding box center [581, 573] width 87 height 30
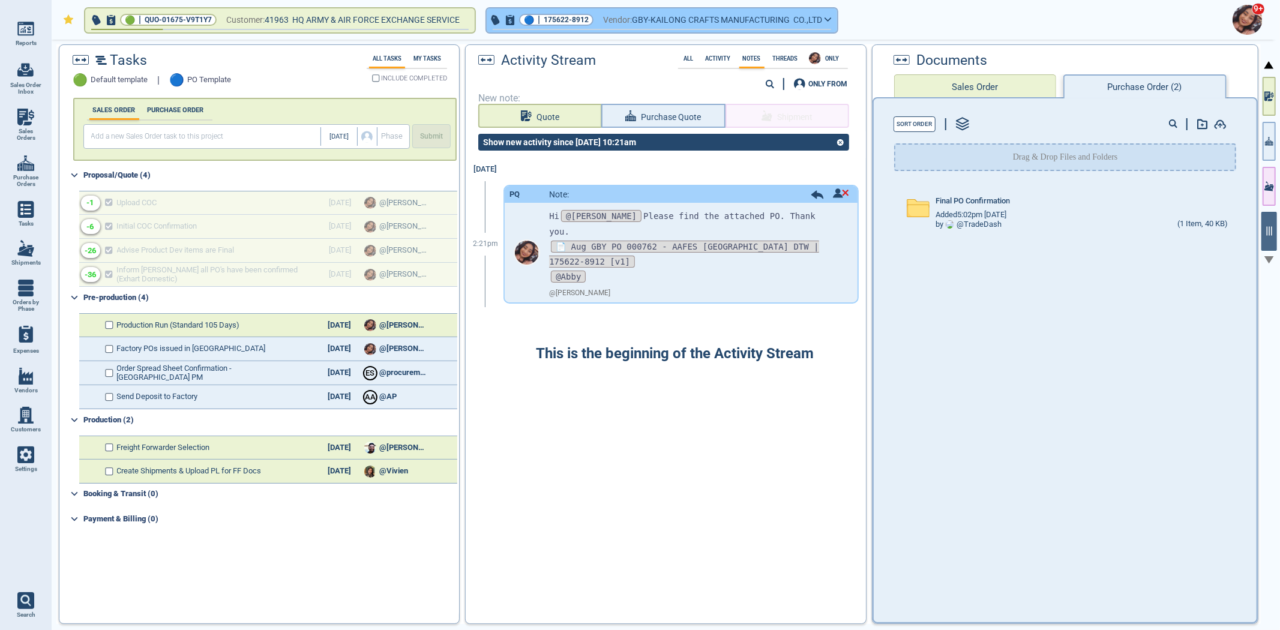
click at [601, 17] on button "🔵 | 175622-8912 Vendor: GBY-KAILONG CRAFTS MANUFACTURING CO.,LTD" at bounding box center [662, 20] width 350 height 24
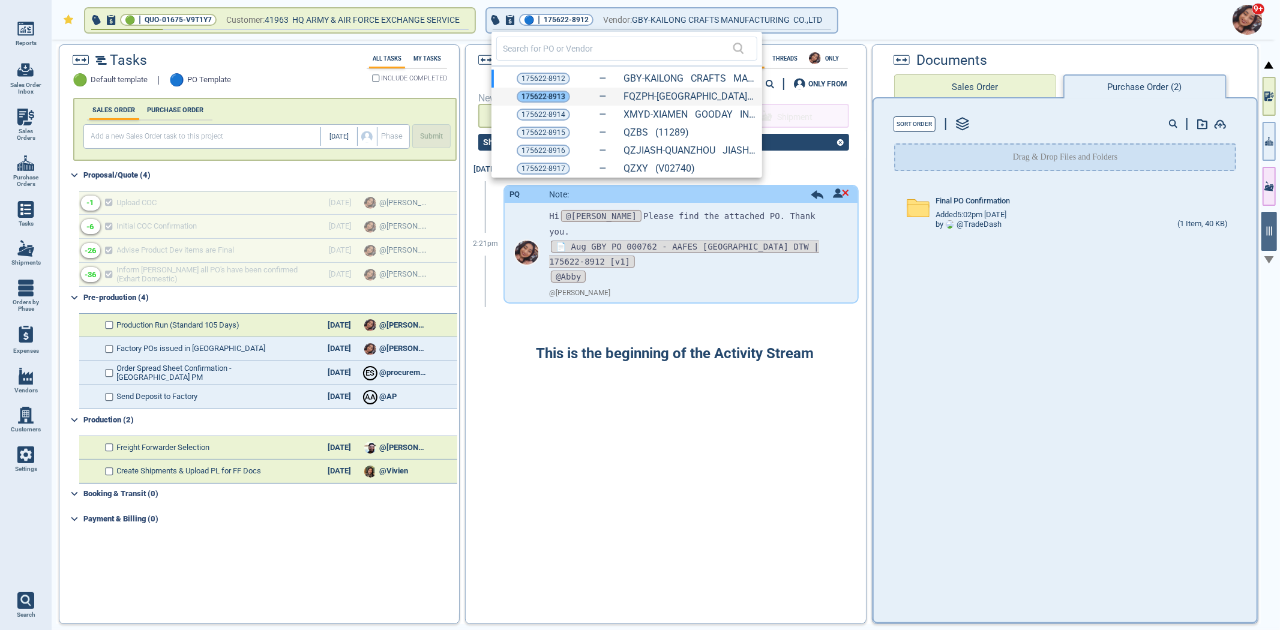
click at [542, 98] on span "175622-8913" at bounding box center [543, 97] width 44 height 12
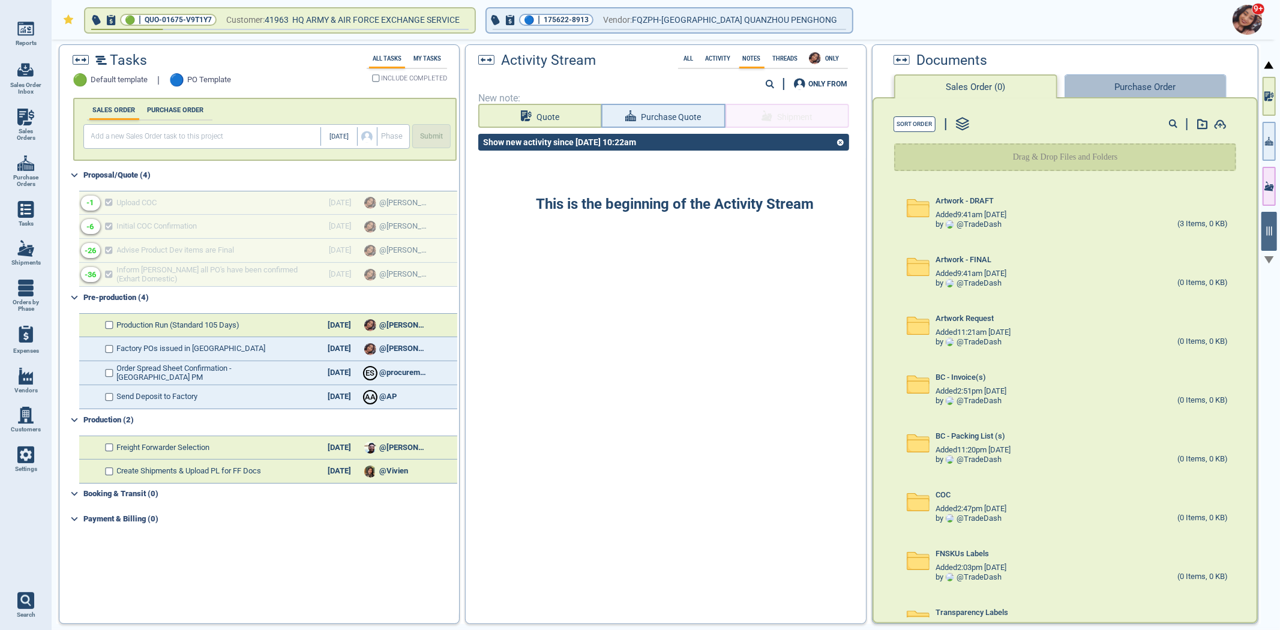
click at [1152, 86] on button "Purchase Order" at bounding box center [1145, 86] width 162 height 24
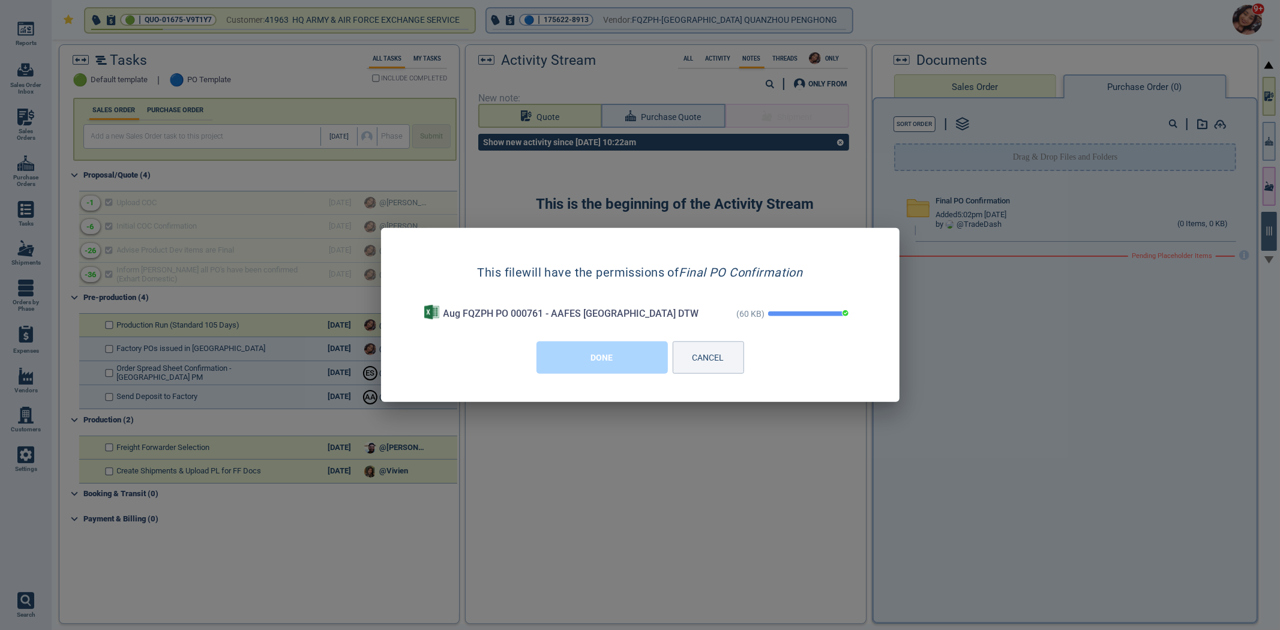
click at [608, 350] on div "This file will have the permissions of Final PO Confirmation Aug FQZPH PO 00076…" at bounding box center [640, 315] width 480 height 136
drag, startPoint x: 608, startPoint y: 344, endPoint x: 607, endPoint y: 370, distance: 25.2
click at [607, 370] on button "DONE" at bounding box center [601, 357] width 131 height 32
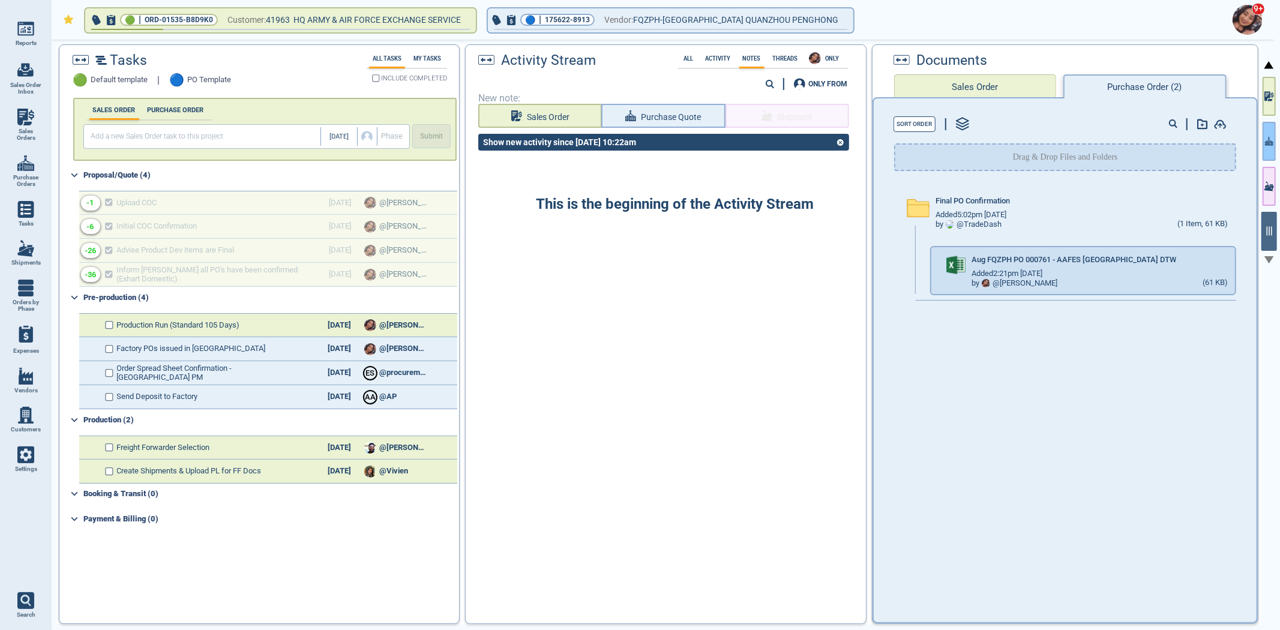
click at [1273, 139] on icon "button" at bounding box center [1269, 141] width 8 height 13
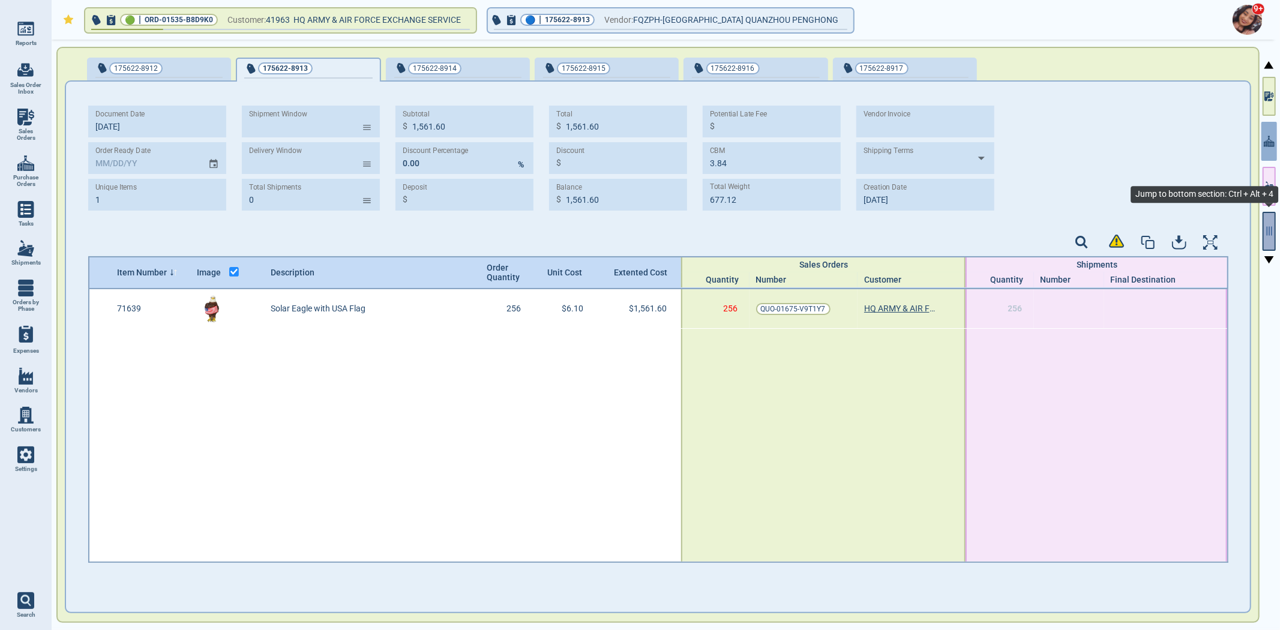
click at [1266, 226] on icon "button" at bounding box center [1268, 231] width 11 height 11
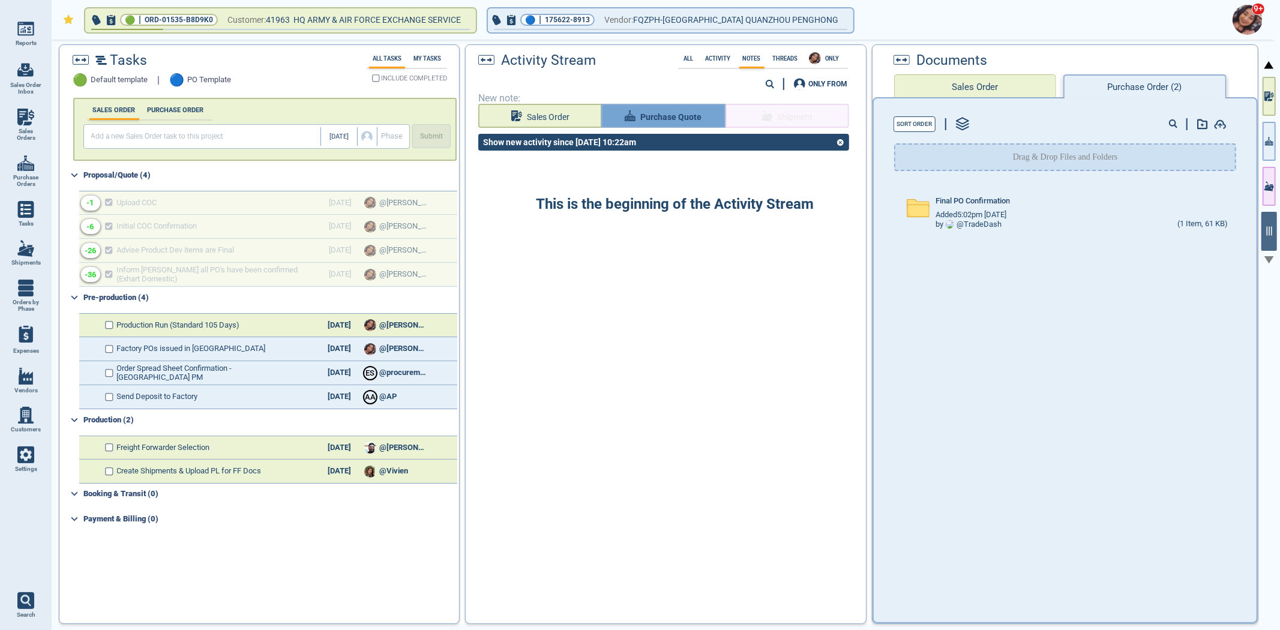
click at [654, 122] on span "Purchase Quote" at bounding box center [670, 117] width 61 height 15
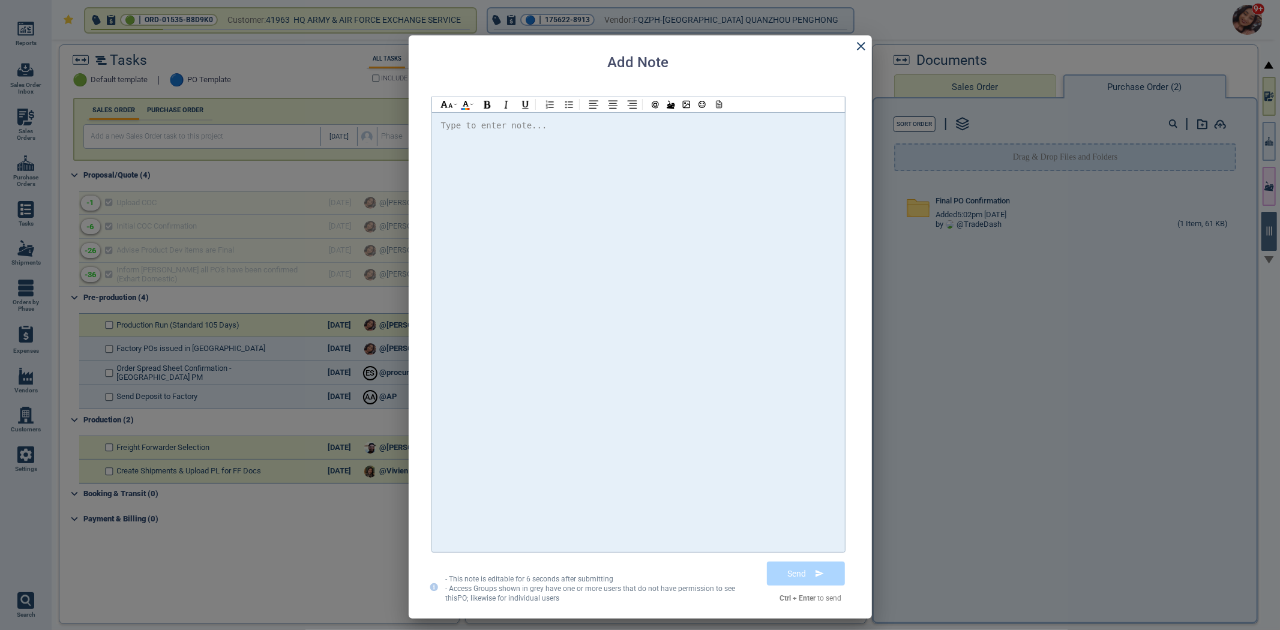
click at [649, 176] on div at bounding box center [638, 332] width 395 height 428
drag, startPoint x: 905, startPoint y: 214, endPoint x: 998, endPoint y: 216, distance: 93.6
click at [996, 216] on div "Add Note Type to enter note... - This note is editable for 6 seconds after subm…" at bounding box center [640, 327] width 1280 height 624
click at [755, 142] on div at bounding box center [638, 332] width 395 height 428
click at [487, 127] on span "@[PERSON_NAME] Please find the attached PO" at bounding box center [557, 126] width 212 height 10
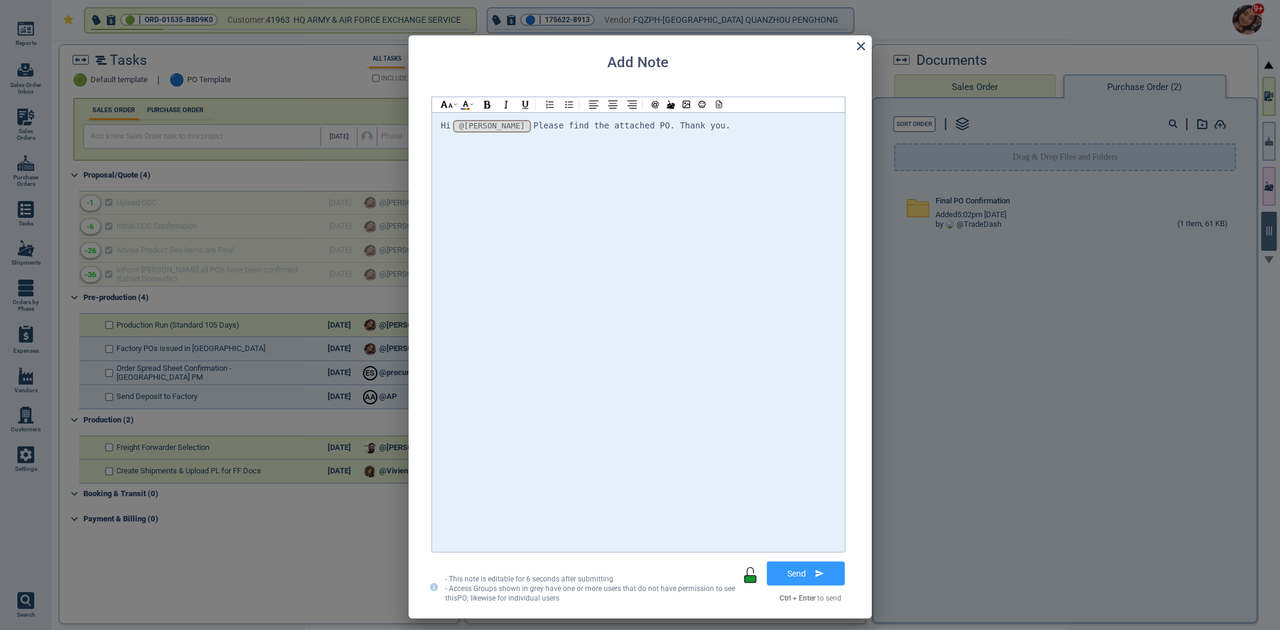
click at [730, 136] on div "Hi @[PERSON_NAME] @[PERSON_NAME] @[PERSON_NAME] Please find the attached PO. Th…" at bounding box center [638, 332] width 395 height 428
click at [716, 112] on div "Hi @[PERSON_NAME] @[PERSON_NAME] @[PERSON_NAME] Please find the attached PO. Th…" at bounding box center [638, 332] width 413 height 440
click at [719, 104] on icon at bounding box center [717, 104] width 11 height 8
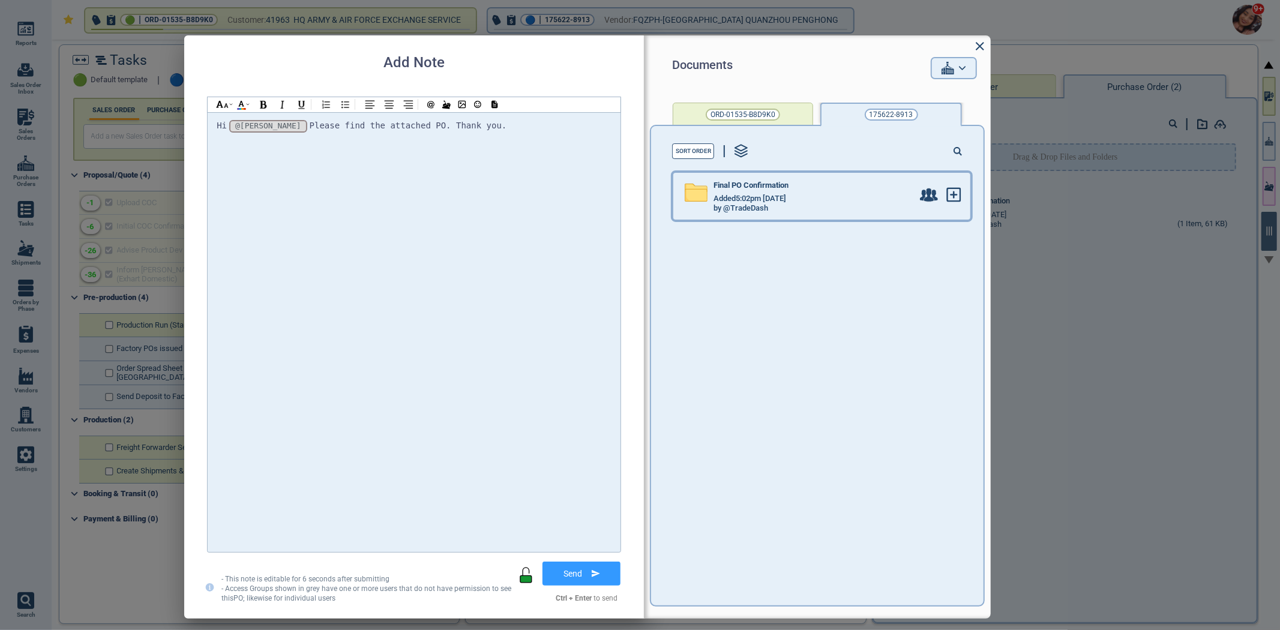
click at [794, 188] on div "Final PO Confirmation" at bounding box center [812, 187] width 199 height 13
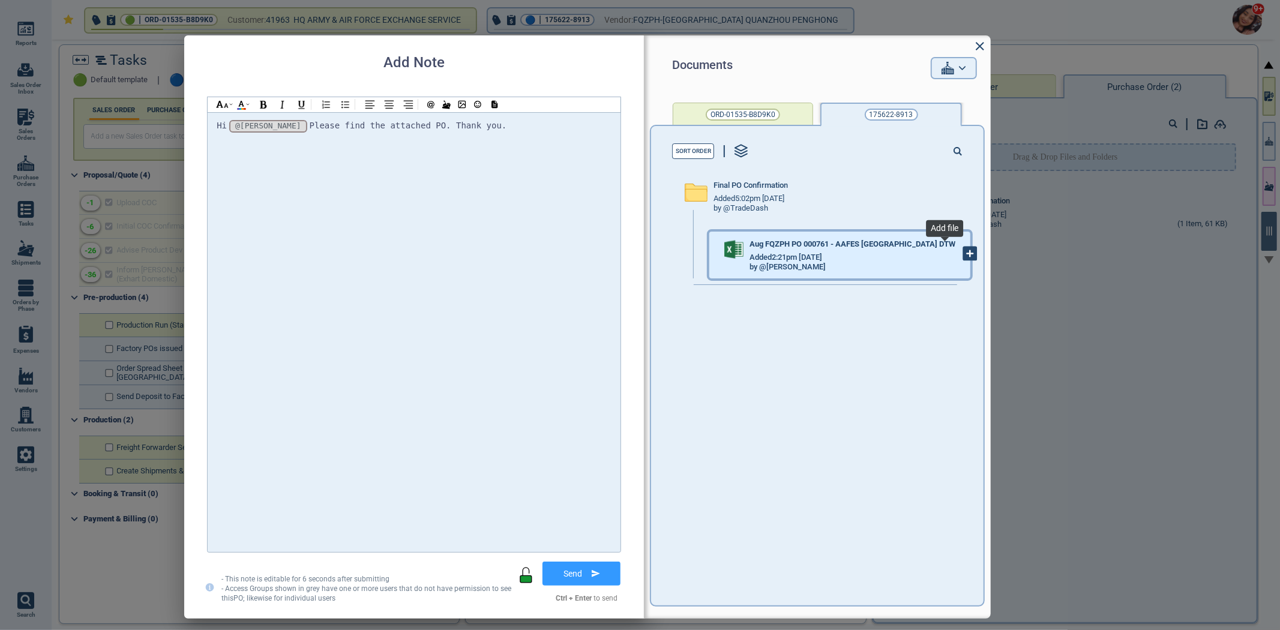
click at [963, 256] on icon at bounding box center [969, 253] width 13 height 13
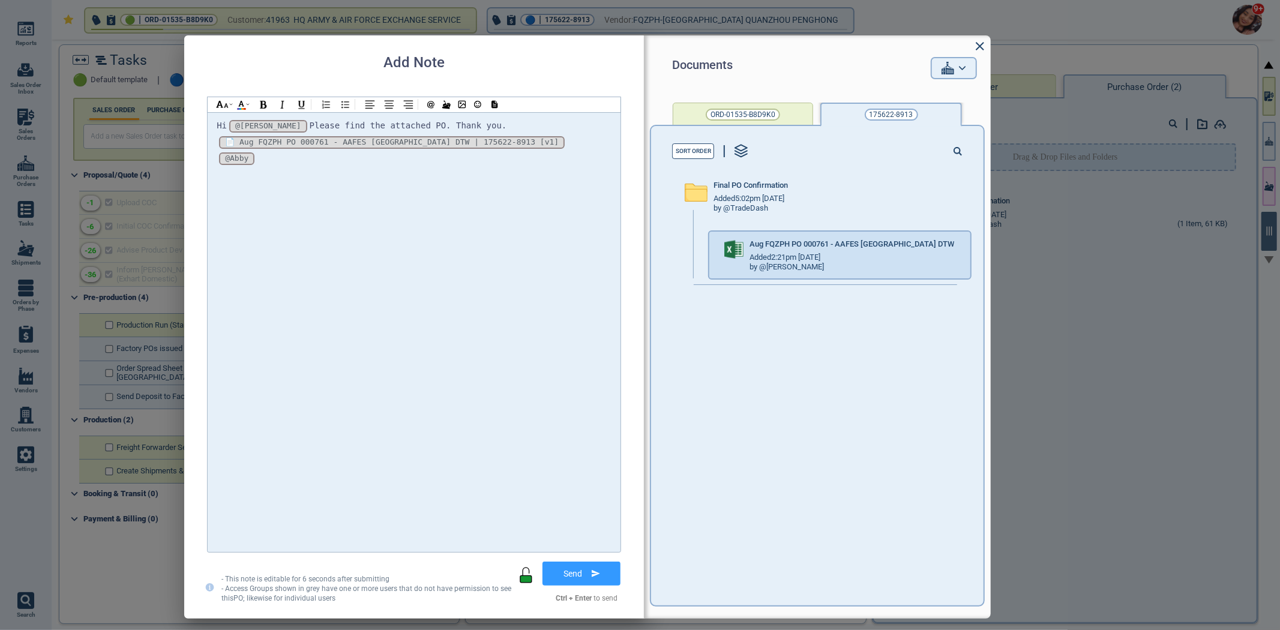
click at [577, 576] on button "Send" at bounding box center [581, 573] width 78 height 24
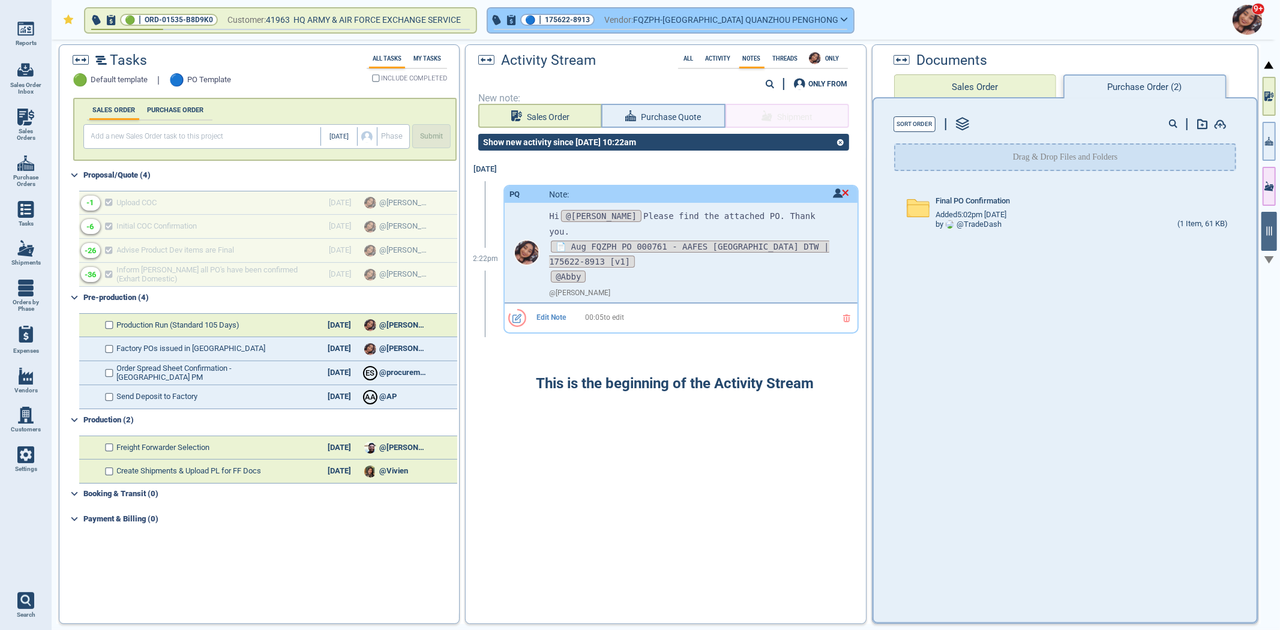
click at [579, 22] on span "175622-8913" at bounding box center [567, 20] width 45 height 12
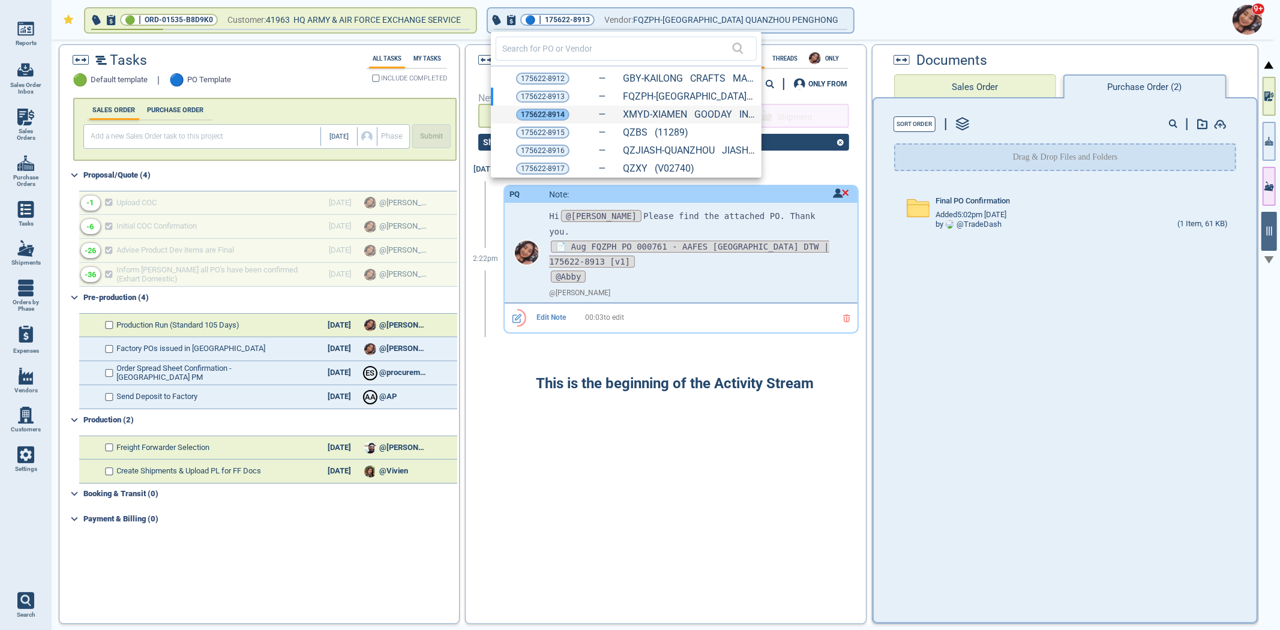
click at [539, 115] on span "175622-8914" at bounding box center [543, 115] width 44 height 12
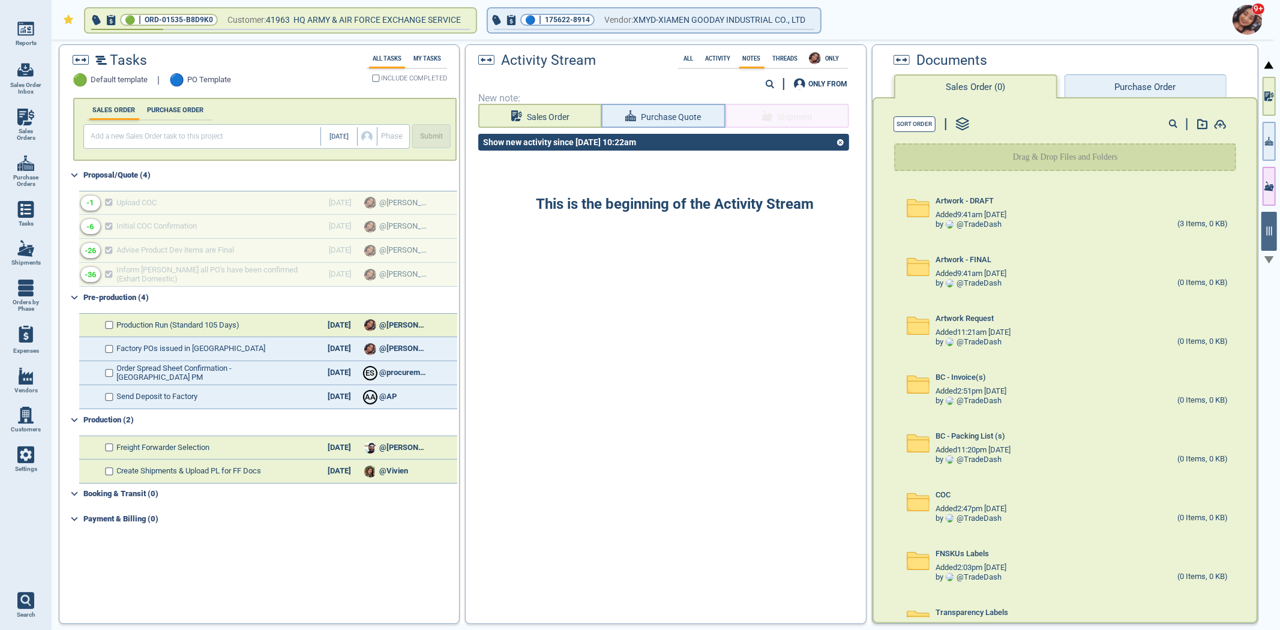
drag, startPoint x: 1196, startPoint y: 80, endPoint x: 1199, endPoint y: 89, distance: 9.5
click at [1194, 80] on button "Purchase Order" at bounding box center [1145, 86] width 162 height 24
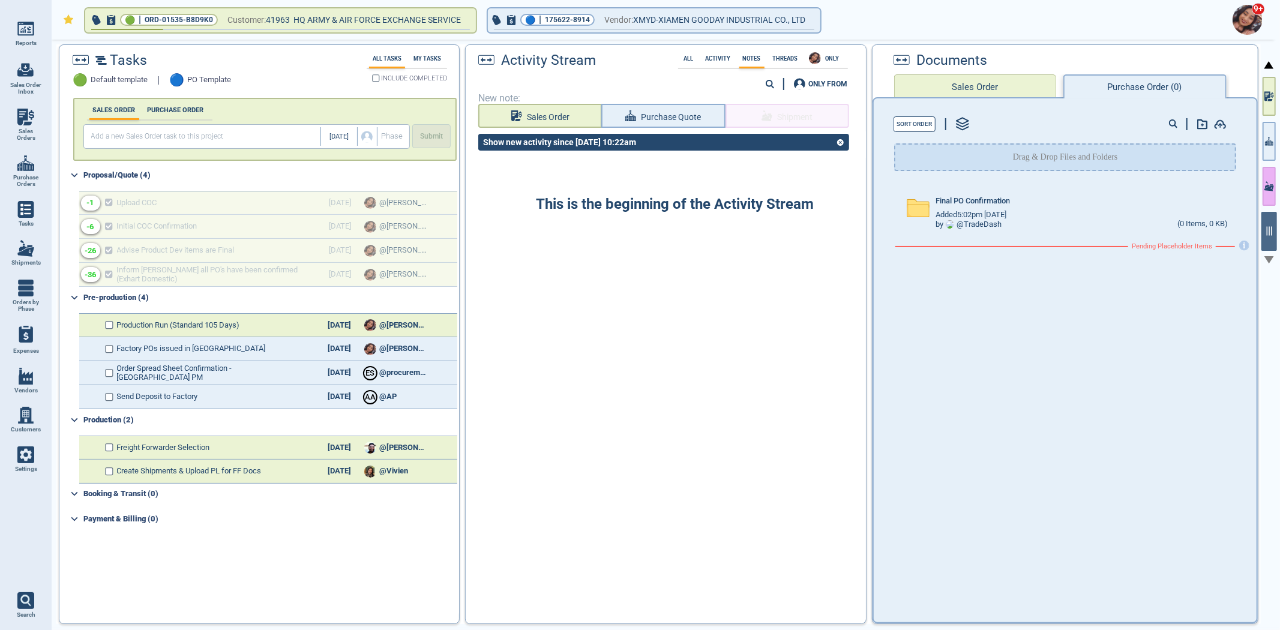
click at [1265, 151] on button "button" at bounding box center [1268, 141] width 13 height 39
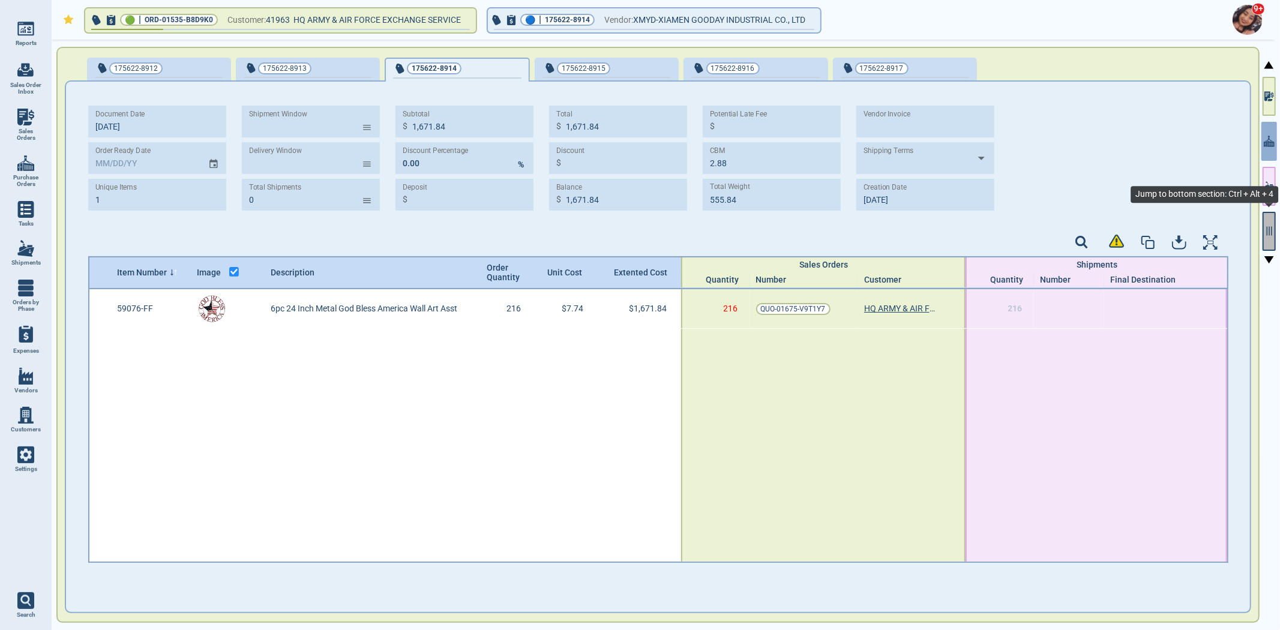
click at [1270, 233] on icon "button" at bounding box center [1268, 231] width 11 height 11
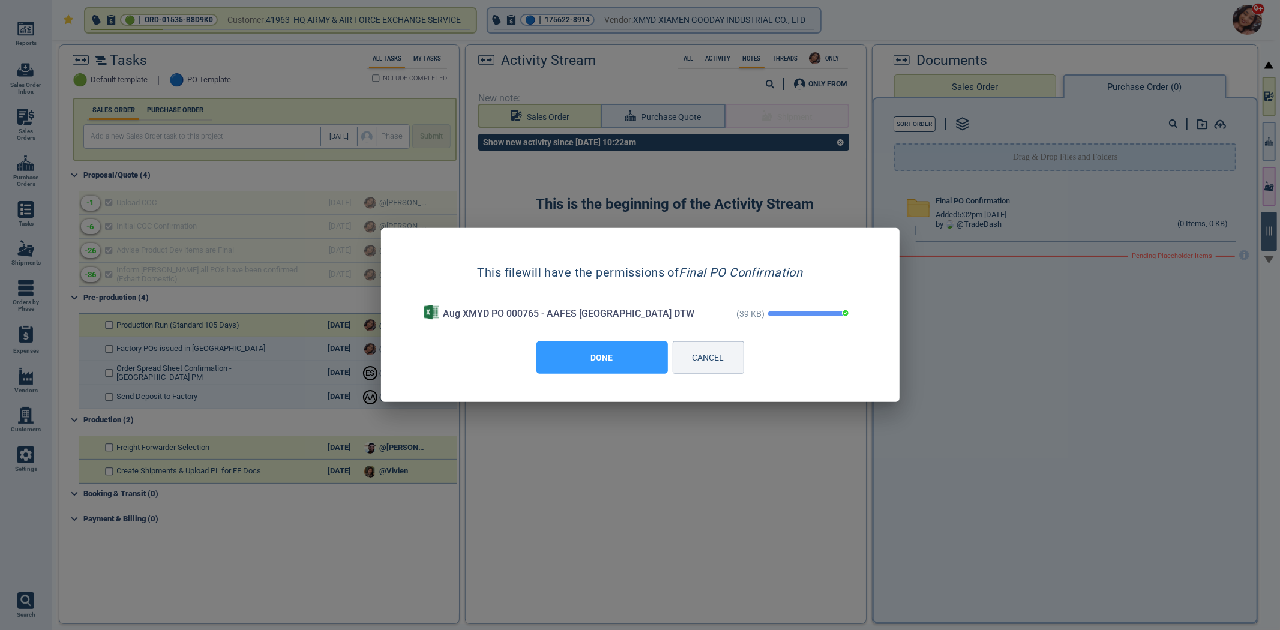
click at [595, 355] on button "DONE" at bounding box center [601, 357] width 131 height 32
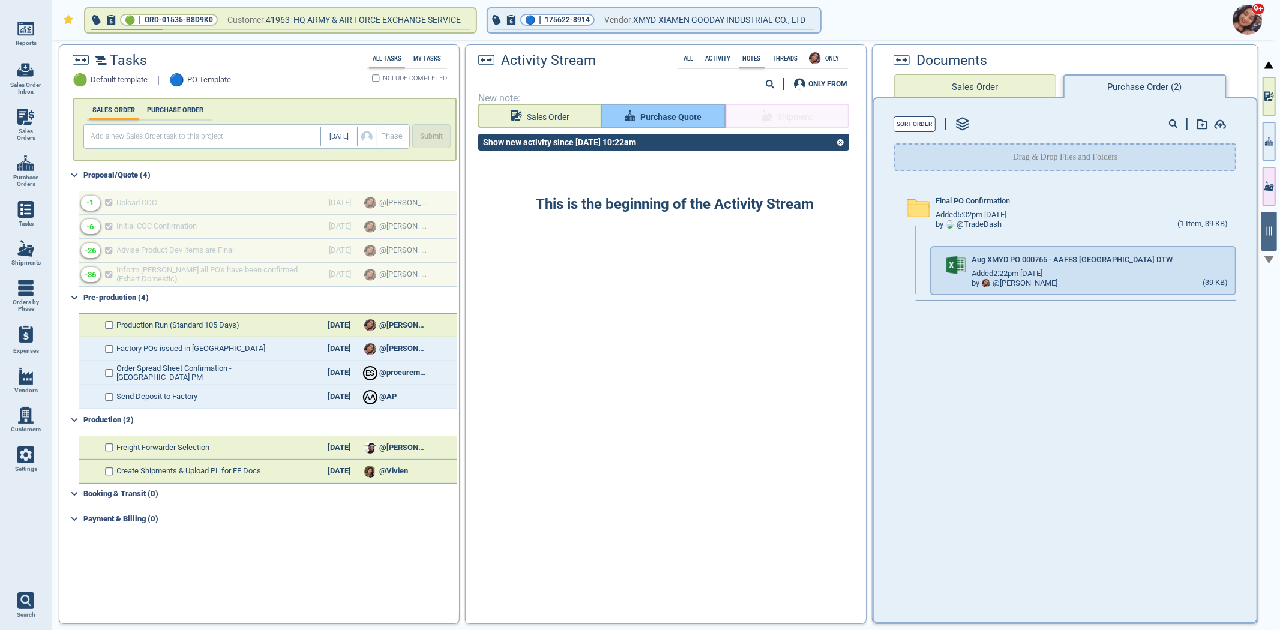
click at [667, 120] on span "Purchase Quote" at bounding box center [670, 117] width 61 height 15
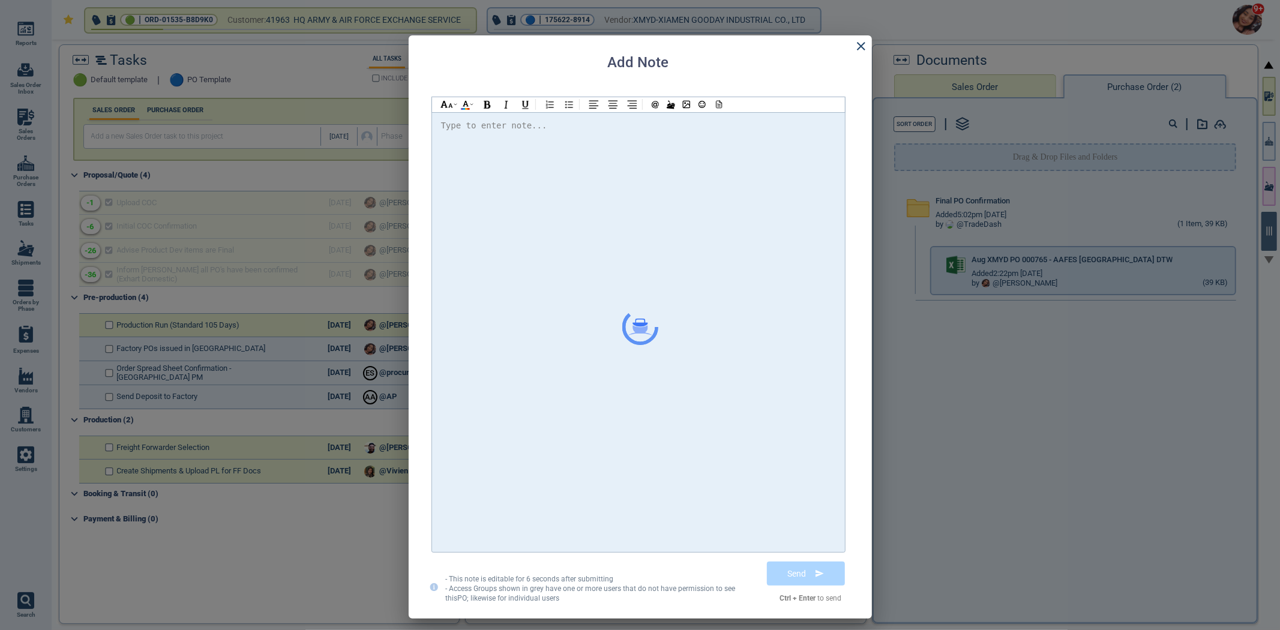
click at [663, 160] on div at bounding box center [638, 332] width 395 height 428
click at [490, 123] on span "@[PERSON_NAME] Please find the attached PO" at bounding box center [557, 126] width 212 height 10
click at [487, 128] on span "@[PERSON_NAME] Please find the attached PO" at bounding box center [557, 126] width 212 height 10
click at [764, 127] on div "Hi @[PERSON_NAME] @[PERSON_NAME] @[PERSON_NAME] Please find the attached PO. Th…" at bounding box center [638, 126] width 395 height 16
click at [733, 118] on div "Hi @[PERSON_NAME] @[PERSON_NAME] @[PERSON_NAME] Please find the attached PO. Th…" at bounding box center [638, 126] width 395 height 16
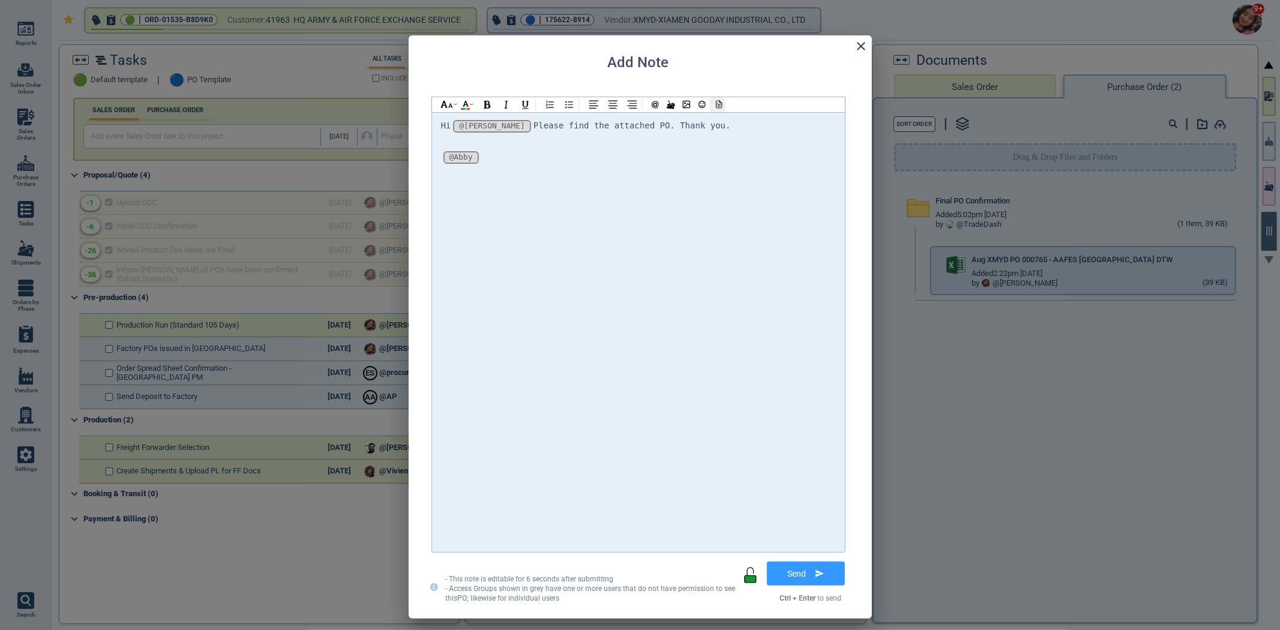
click at [720, 110] on div at bounding box center [718, 104] width 16 height 15
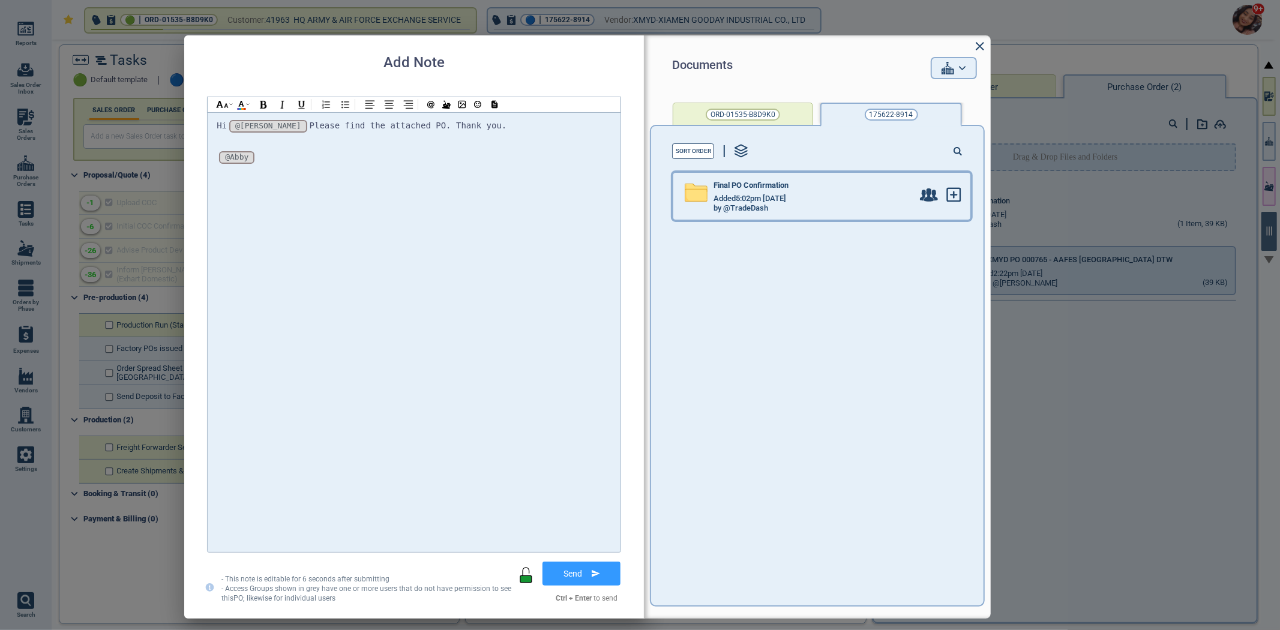
click at [774, 200] on span "Added 5:02pm [DATE]" at bounding box center [749, 198] width 73 height 9
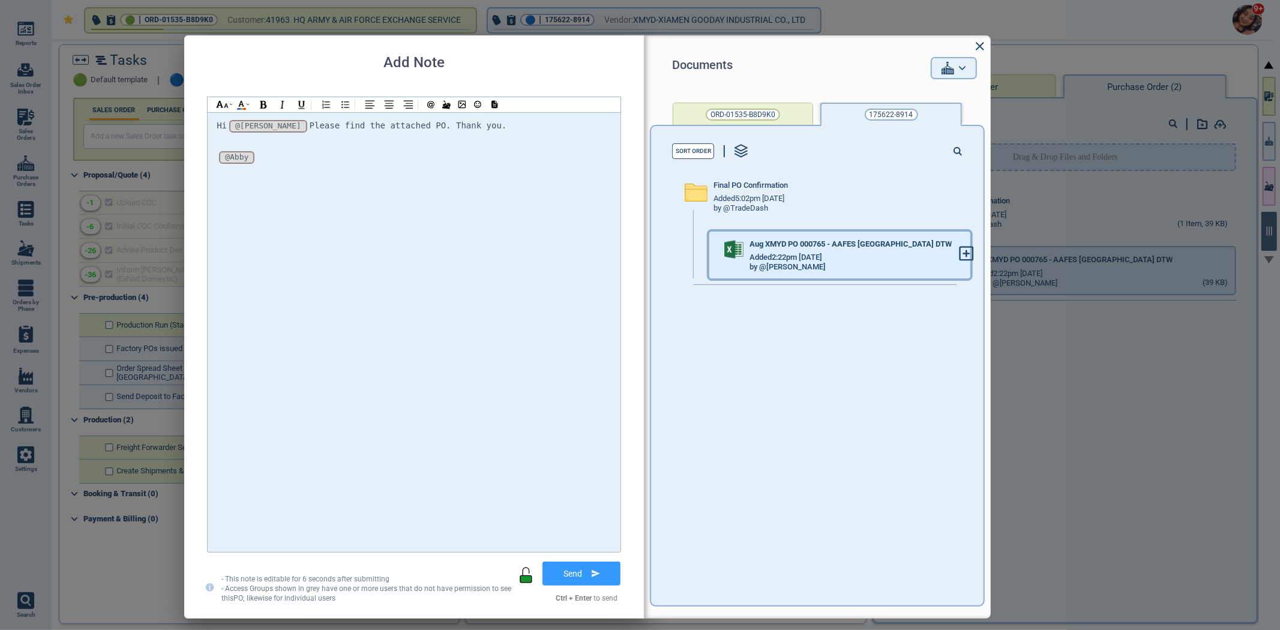
click at [960, 259] on icon at bounding box center [966, 253] width 13 height 13
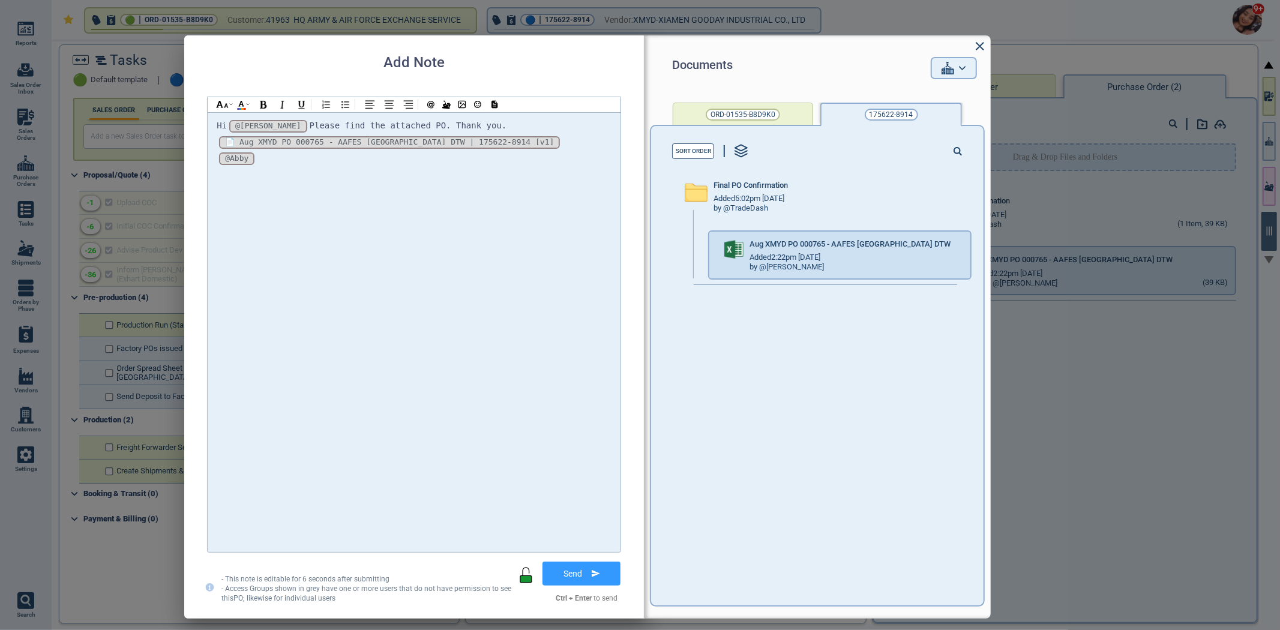
click at [602, 565] on button "Send" at bounding box center [581, 573] width 78 height 24
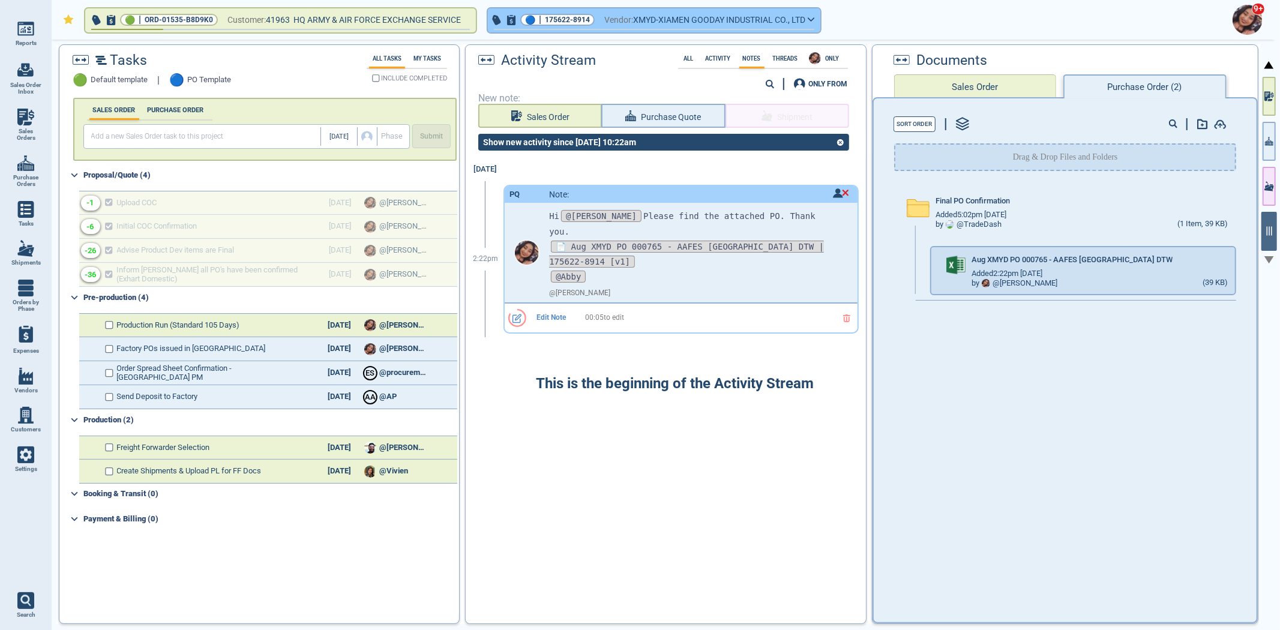
click at [585, 13] on button "🔵 | 175622-8914 Vendor: XMYD-XIAMEN GOODAY INDUSTRIAL CO., LTD" at bounding box center [654, 20] width 332 height 24
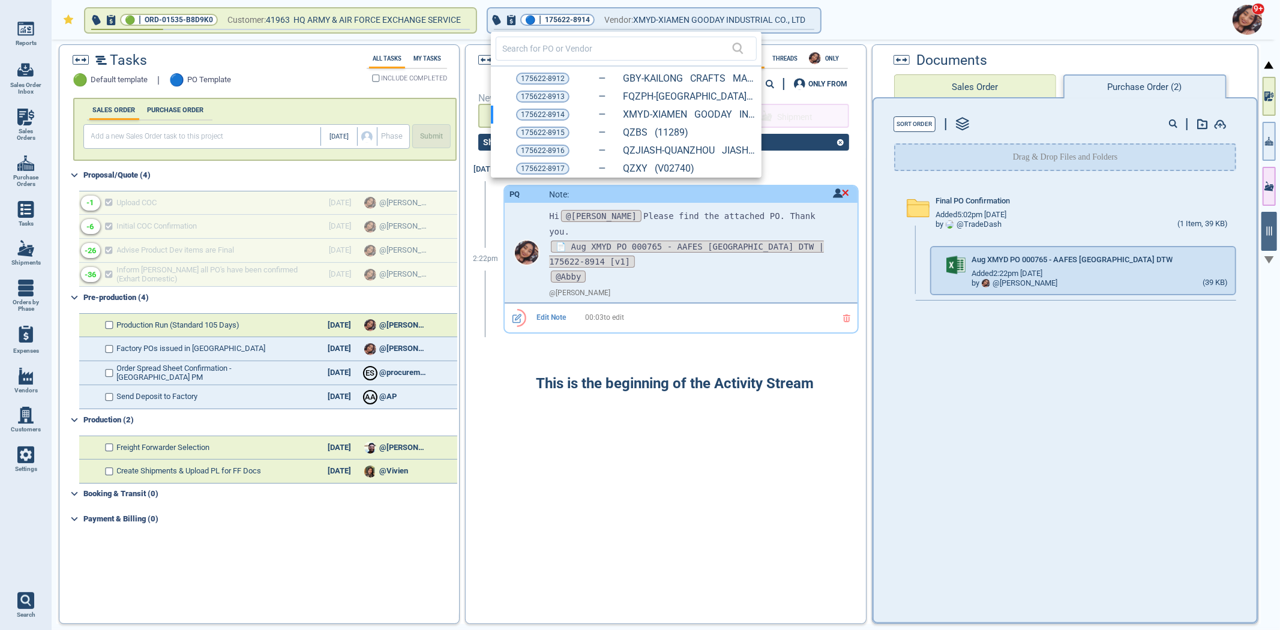
click at [546, 130] on span "175622-8915" at bounding box center [543, 133] width 44 height 12
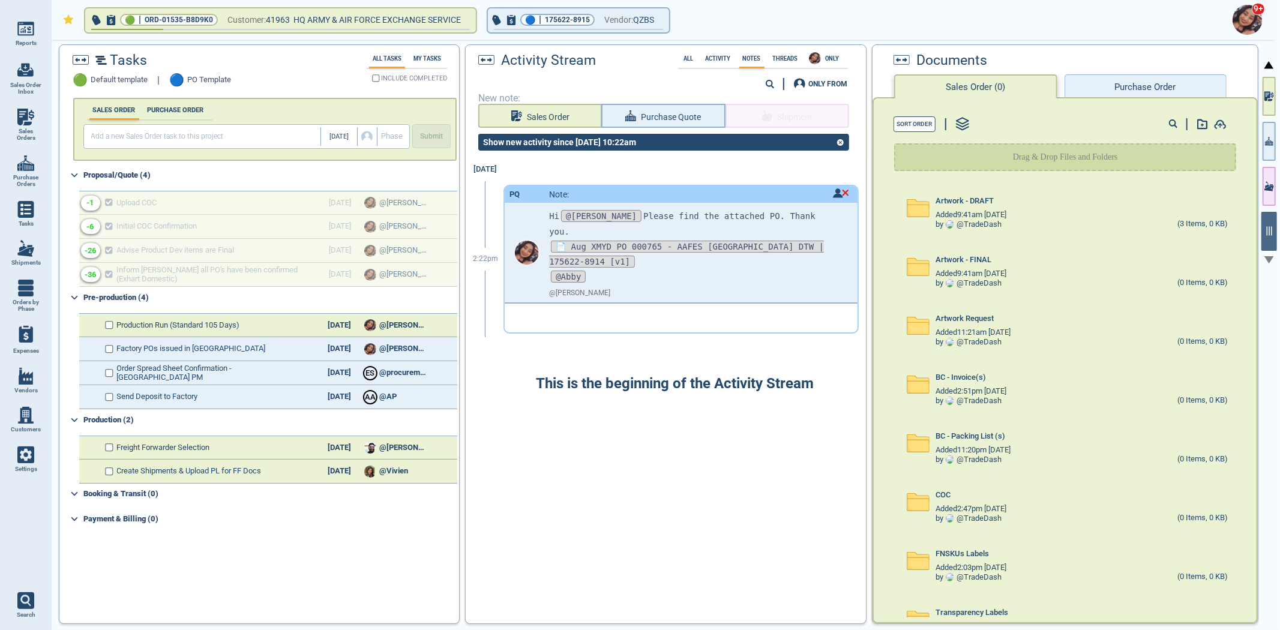
click at [1258, 130] on div "Documents Sales Order (0) Purchase Order Sort Order Drag & Drop Files and Folde…" at bounding box center [1065, 333] width 386 height 579
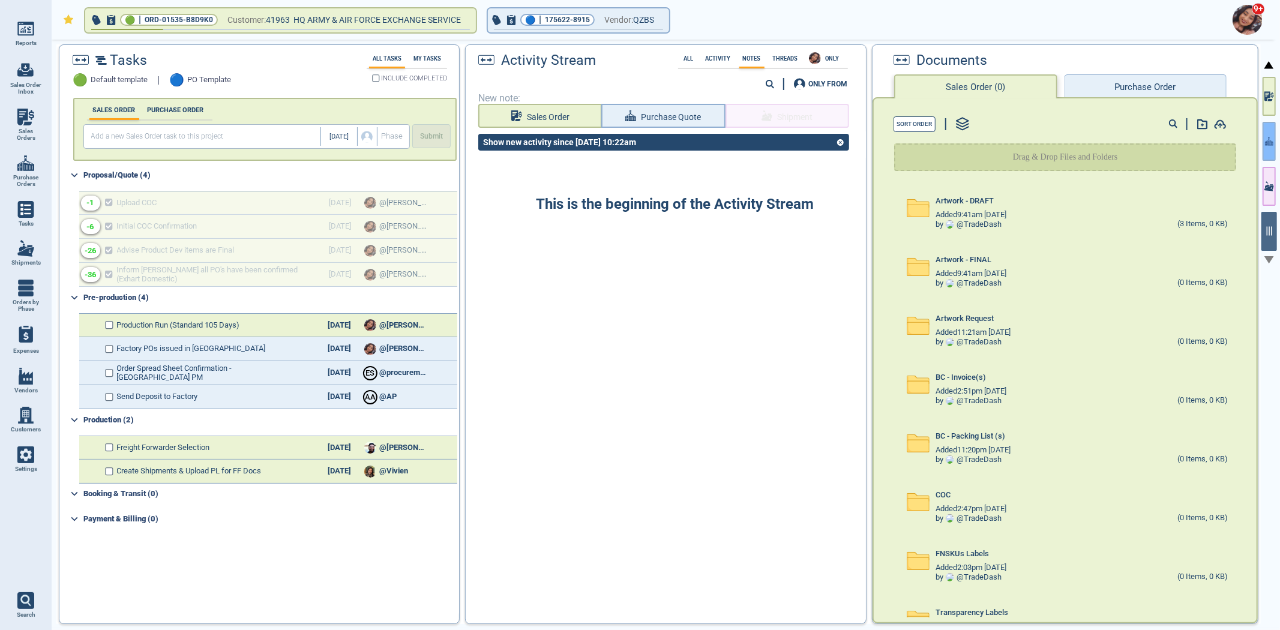
click at [1268, 136] on icon "button" at bounding box center [1269, 141] width 8 height 13
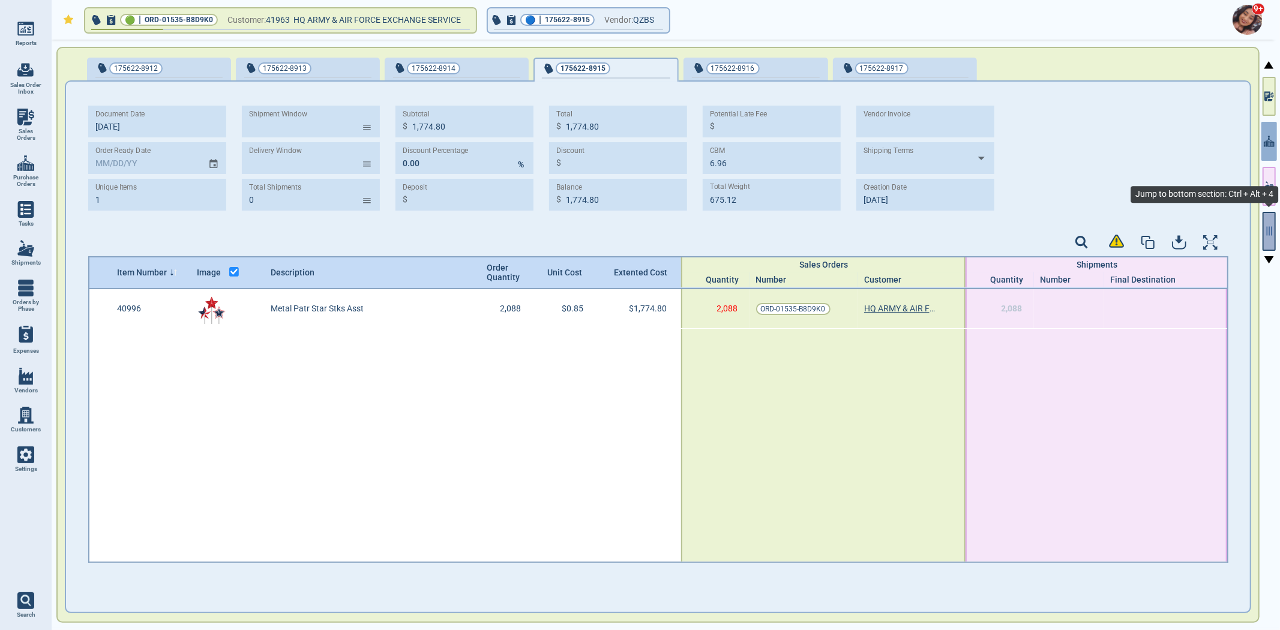
click at [1269, 243] on button "button" at bounding box center [1268, 231] width 13 height 39
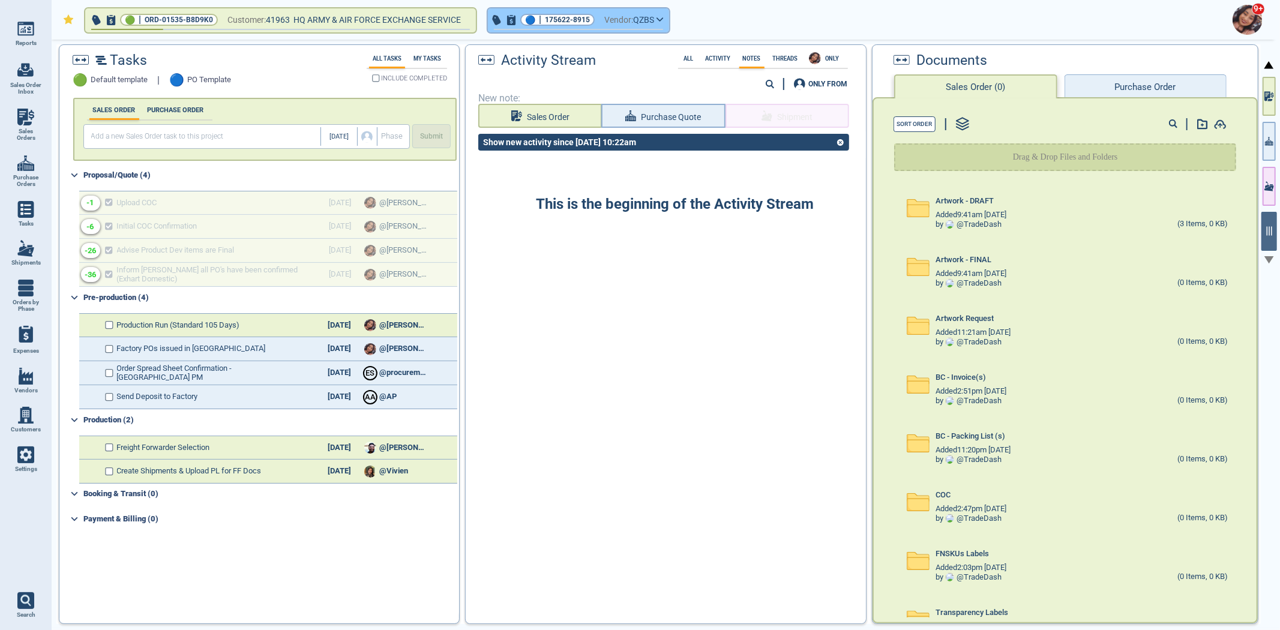
click at [577, 16] on span "175622-8915" at bounding box center [567, 20] width 45 height 12
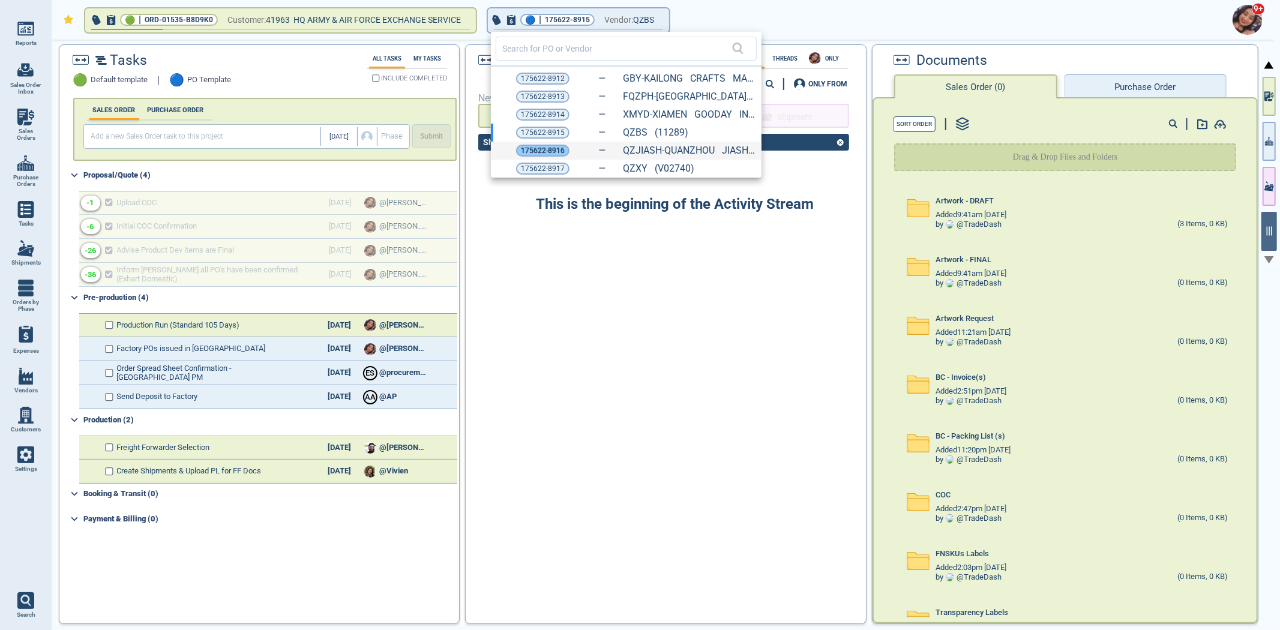
click at [534, 148] on span "175622-8916" at bounding box center [543, 151] width 44 height 12
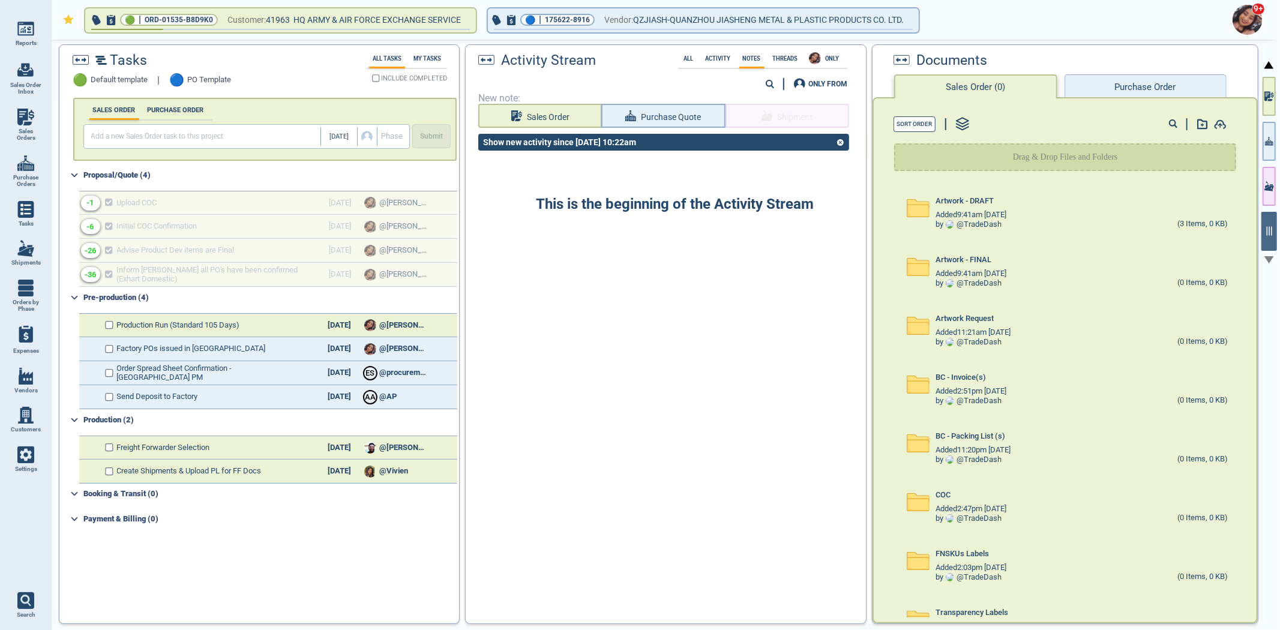
click at [1112, 86] on button "Purchase Order" at bounding box center [1145, 86] width 162 height 24
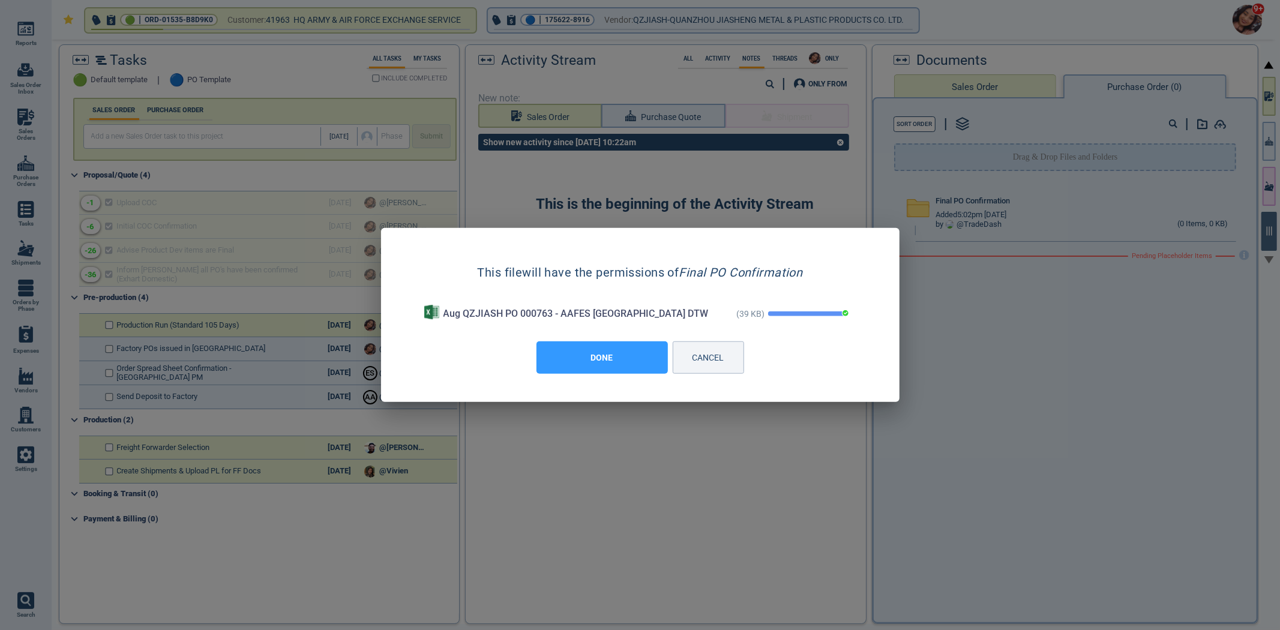
click at [603, 355] on button "DONE" at bounding box center [601, 357] width 131 height 32
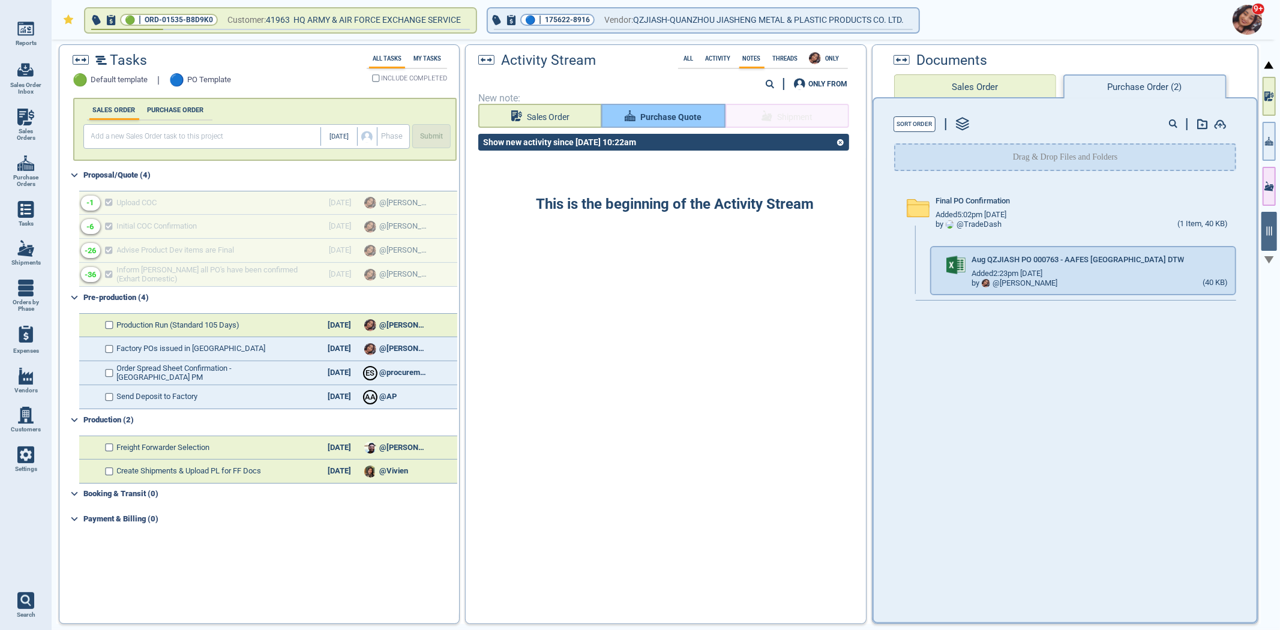
click at [676, 121] on span "Purchase Quote" at bounding box center [670, 117] width 61 height 15
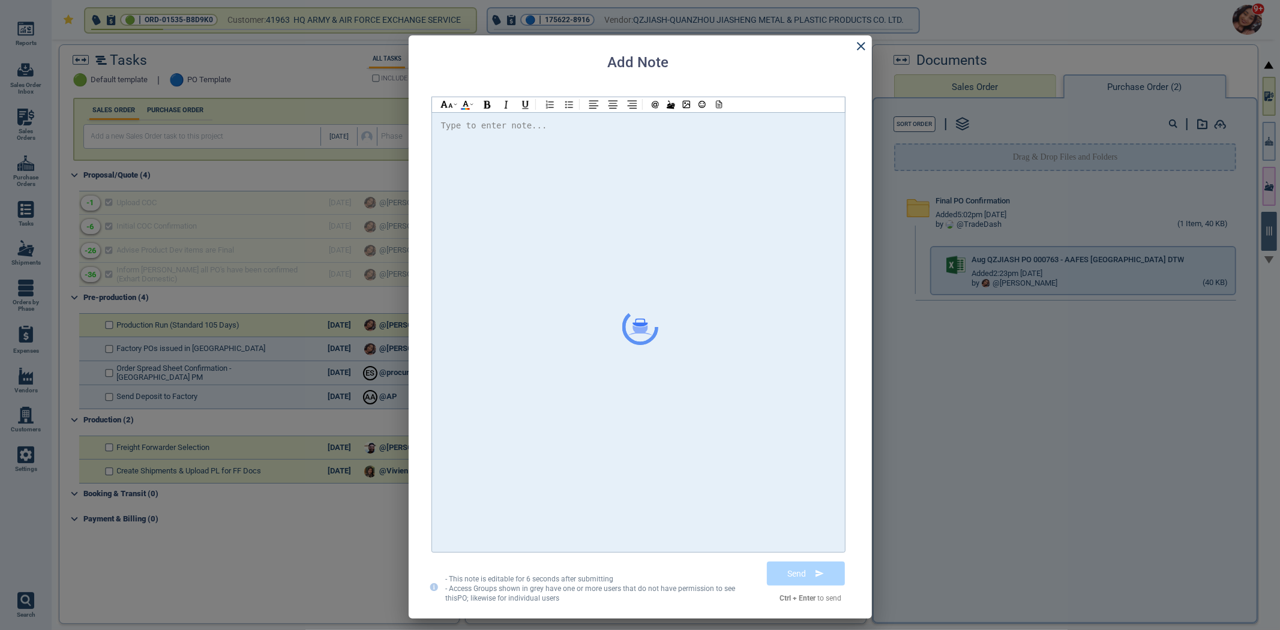
click at [673, 143] on div at bounding box center [638, 332] width 395 height 428
click at [493, 124] on span "@[PERSON_NAME] Please find the attached PO" at bounding box center [557, 126] width 212 height 10
click at [484, 127] on span "@[PERSON_NAME] Please find the attached PO" at bounding box center [557, 126] width 212 height 10
click at [487, 123] on span "@[PERSON_NAME] Please find the attached PO" at bounding box center [557, 126] width 212 height 10
click at [720, 127] on div "Hi @[PERSON_NAME] @[PERSON_NAME] @[PERSON_NAME] Please find the attached PO. Th…" at bounding box center [638, 332] width 395 height 428
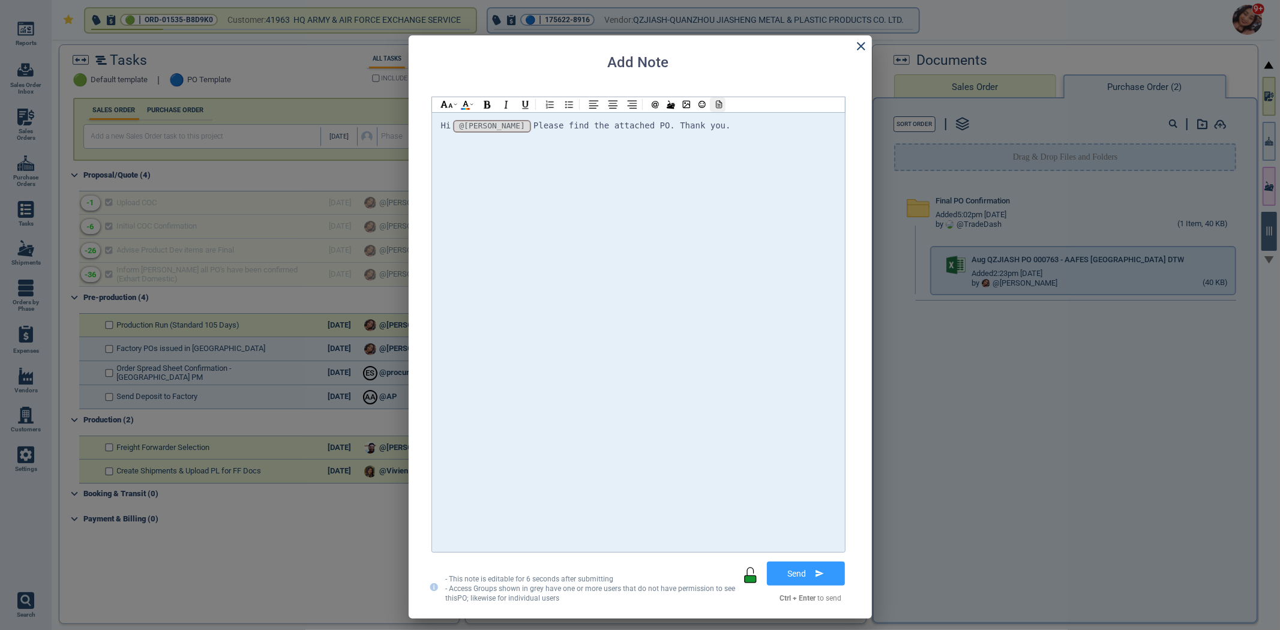
click at [717, 104] on icon at bounding box center [717, 104] width 11 height 8
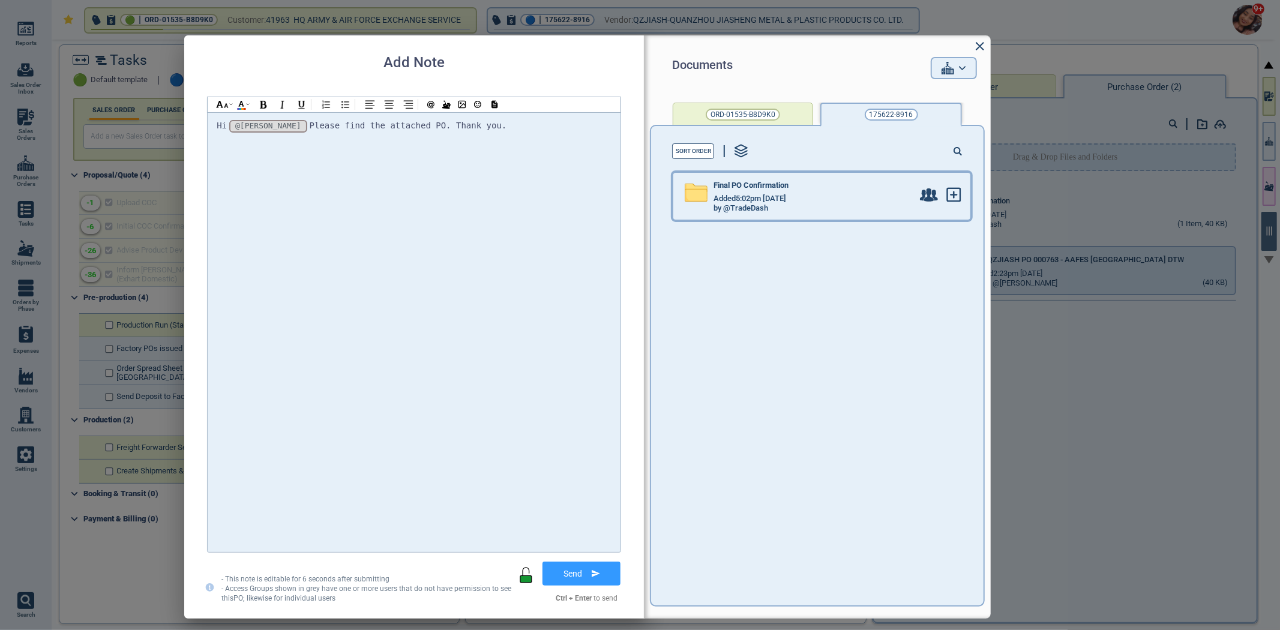
click at [748, 190] on div "Final PO Confirmation" at bounding box center [812, 187] width 199 height 13
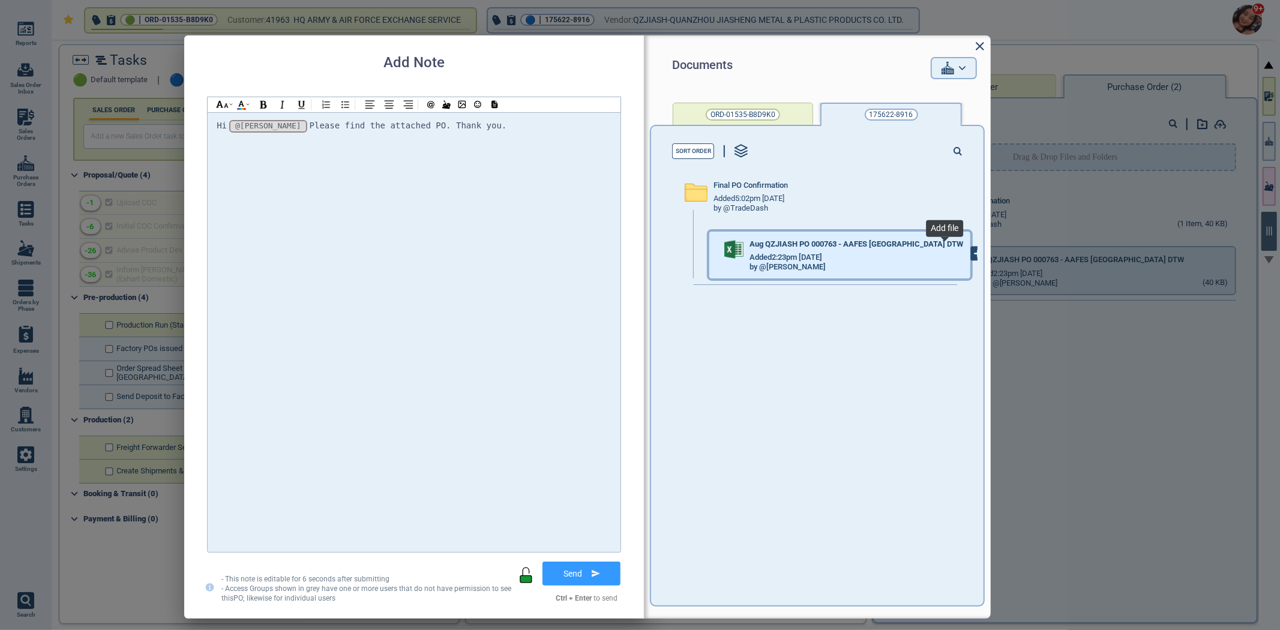
click at [971, 259] on icon at bounding box center [977, 253] width 13 height 13
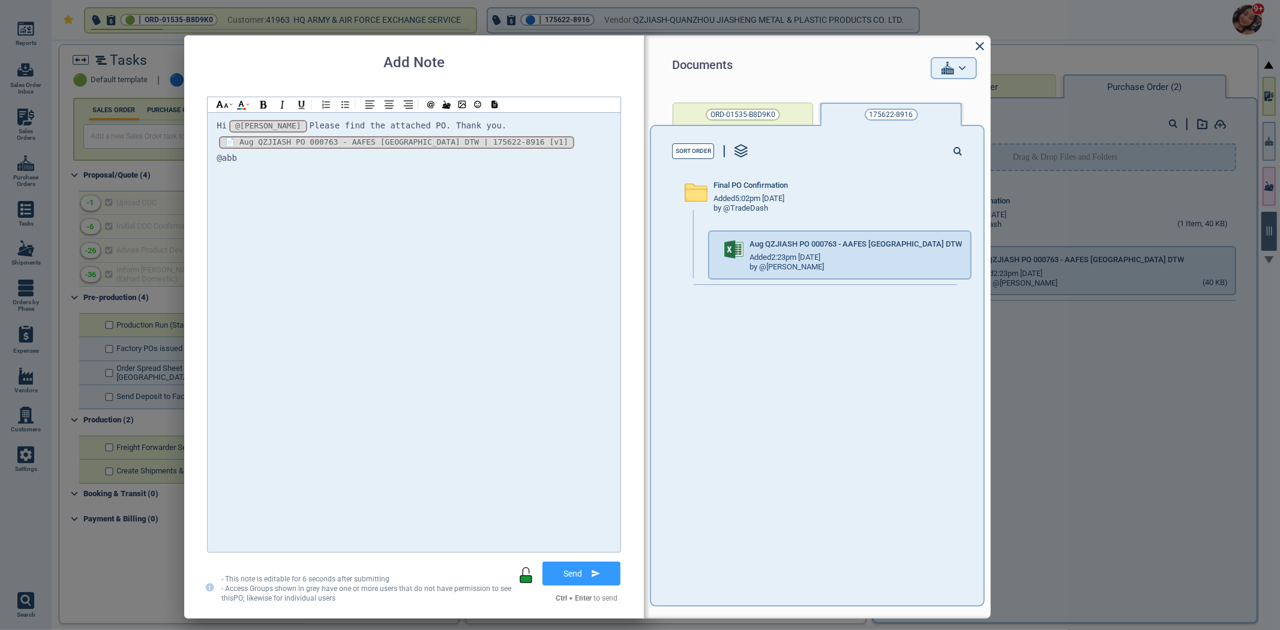
click at [344, 165] on div "Hi @Selina @Selina @Selina Please find the attached PO. Thank you. *_eRFJwq4keV…" at bounding box center [414, 332] width 395 height 428
click at [566, 572] on button "Send" at bounding box center [581, 573] width 78 height 24
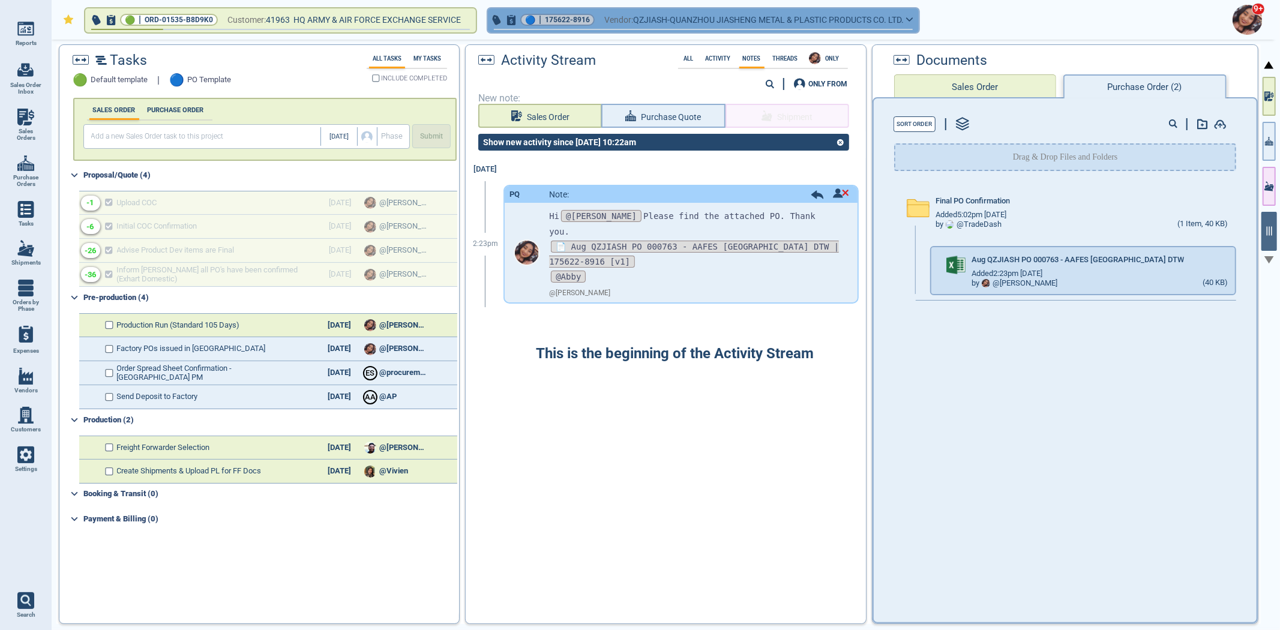
click at [552, 26] on button "🔵 | 175622-8916 Vendor: QZJIASH-QUANZHOU JIASHENG METAL & PLASTIC PRODUCTS CO. …" at bounding box center [703, 20] width 431 height 24
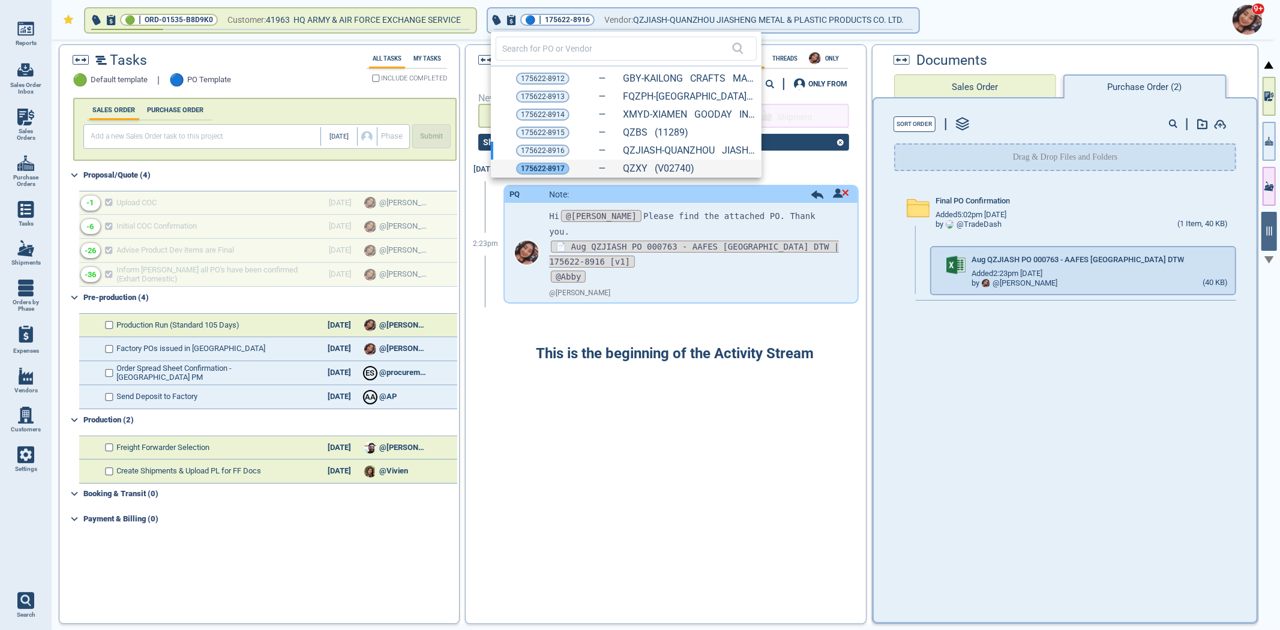
click at [542, 170] on span "175622-8917" at bounding box center [543, 169] width 44 height 12
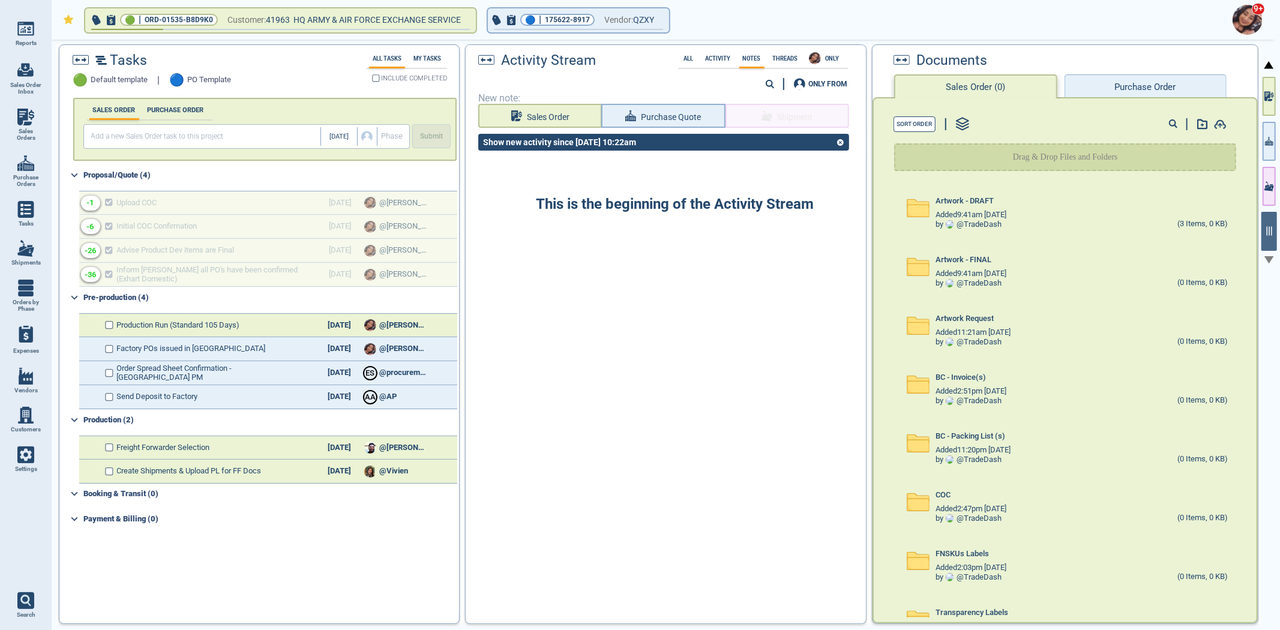
click at [1159, 82] on button "Purchase Order" at bounding box center [1145, 86] width 162 height 24
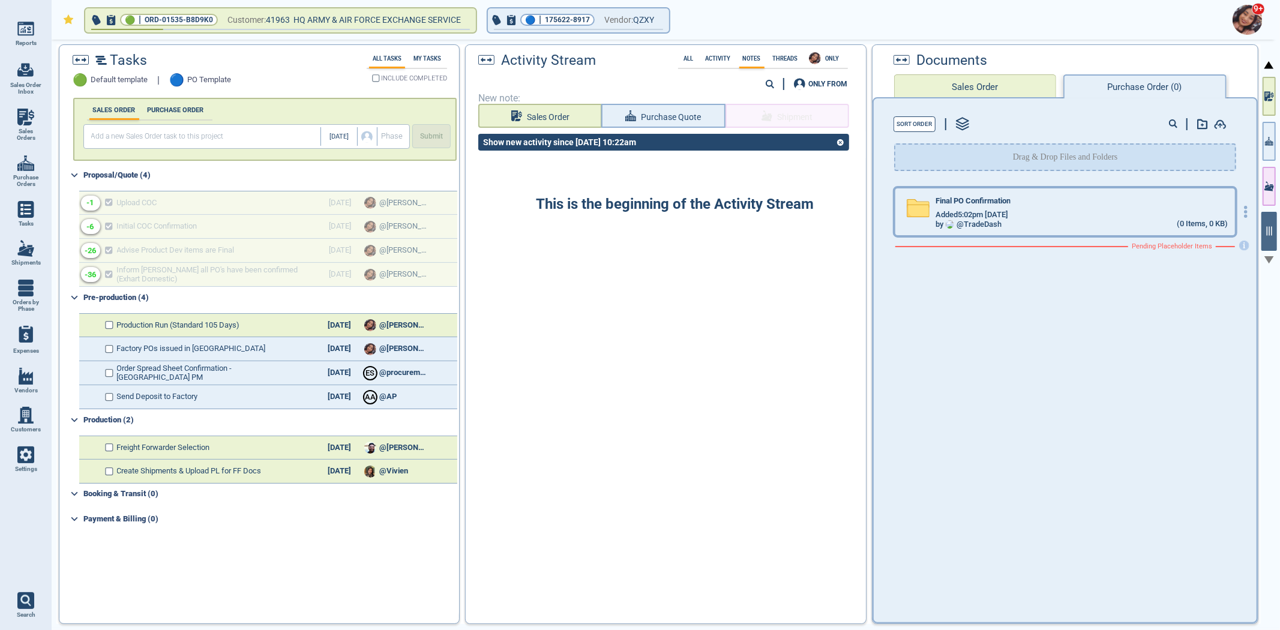
click at [987, 192] on div "Final PO Confirmation Added 5:02pm 2/17/23 by @ TradeDash (0 Items, 0 KB)" at bounding box center [1065, 211] width 340 height 47
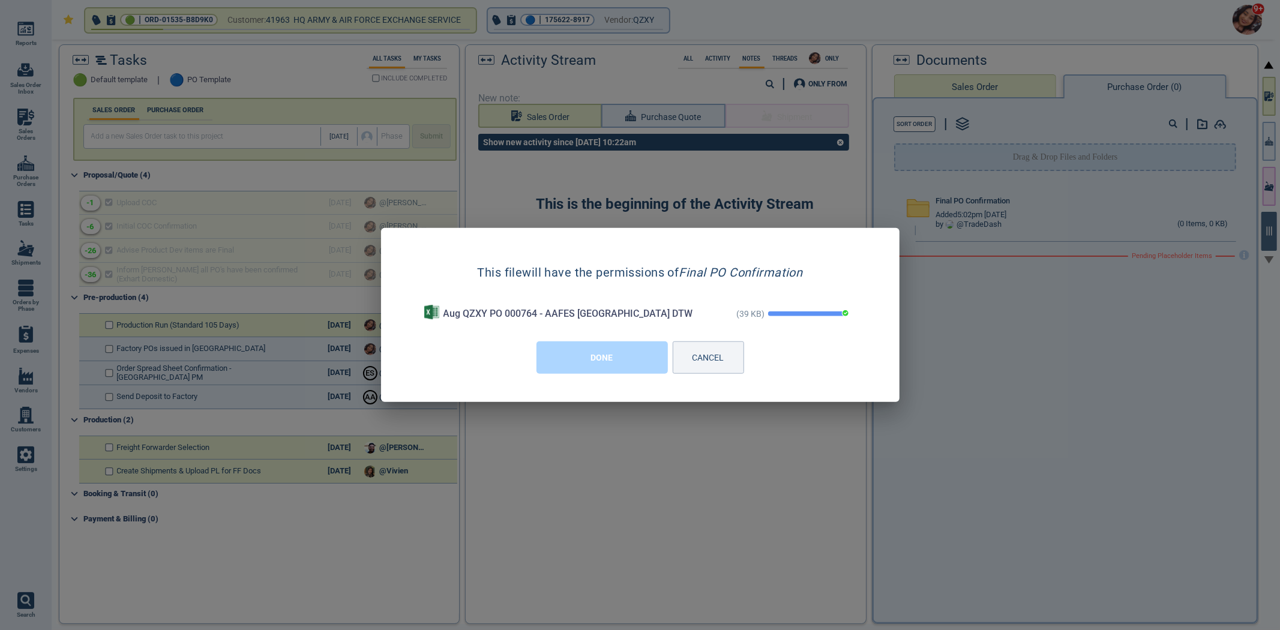
click at [613, 365] on button "DONE" at bounding box center [601, 357] width 131 height 32
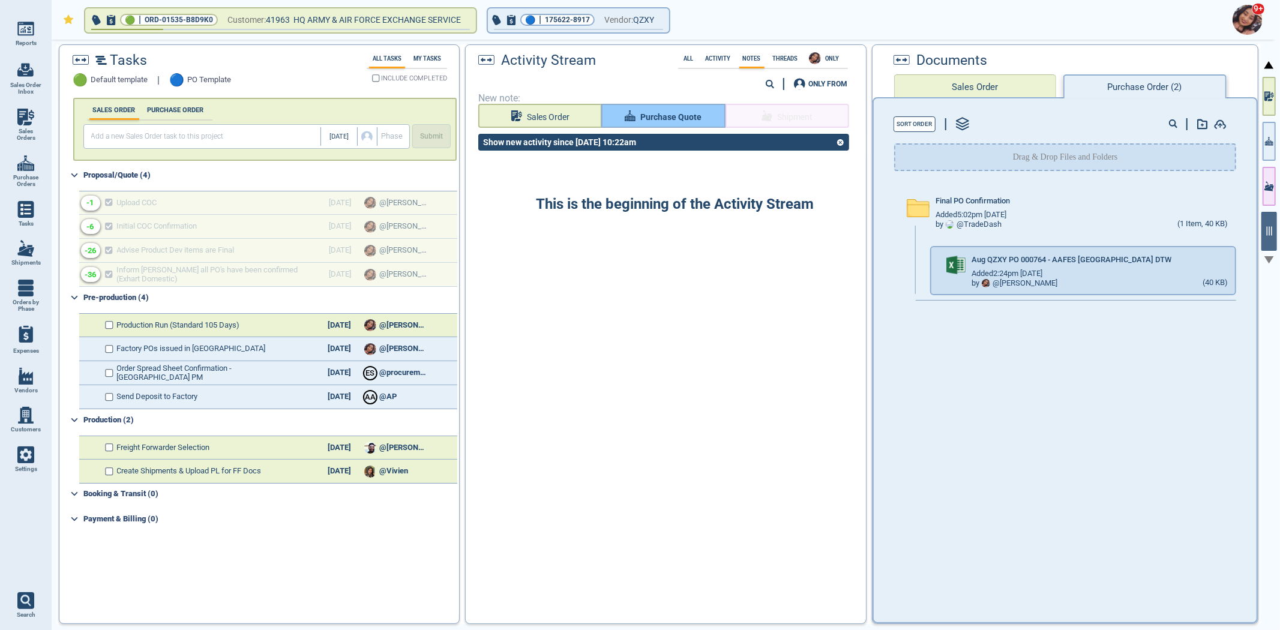
click at [661, 117] on span "Purchase Quote" at bounding box center [670, 117] width 61 height 15
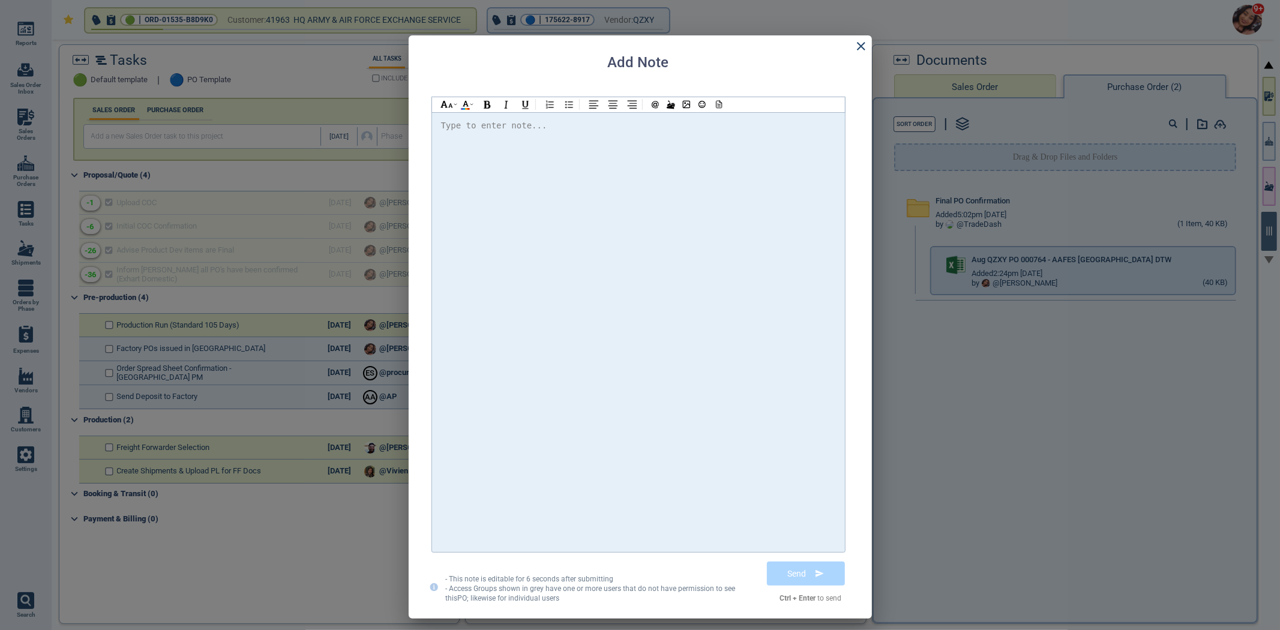
click at [638, 139] on div at bounding box center [638, 332] width 395 height 428
click at [638, 140] on div at bounding box center [638, 332] width 395 height 428
click at [488, 121] on span "@[PERSON_NAME] Please find the attached PO" at bounding box center [557, 126] width 212 height 10
click at [711, 116] on div "Hi @[PERSON_NAME] @[PERSON_NAME] @[PERSON_NAME] Please find the attached PO. Th…" at bounding box center [638, 332] width 413 height 440
click at [711, 121] on div "Hi @[PERSON_NAME] @[PERSON_NAME] @[PERSON_NAME] Please find the attached PO. Th…" at bounding box center [638, 126] width 395 height 16
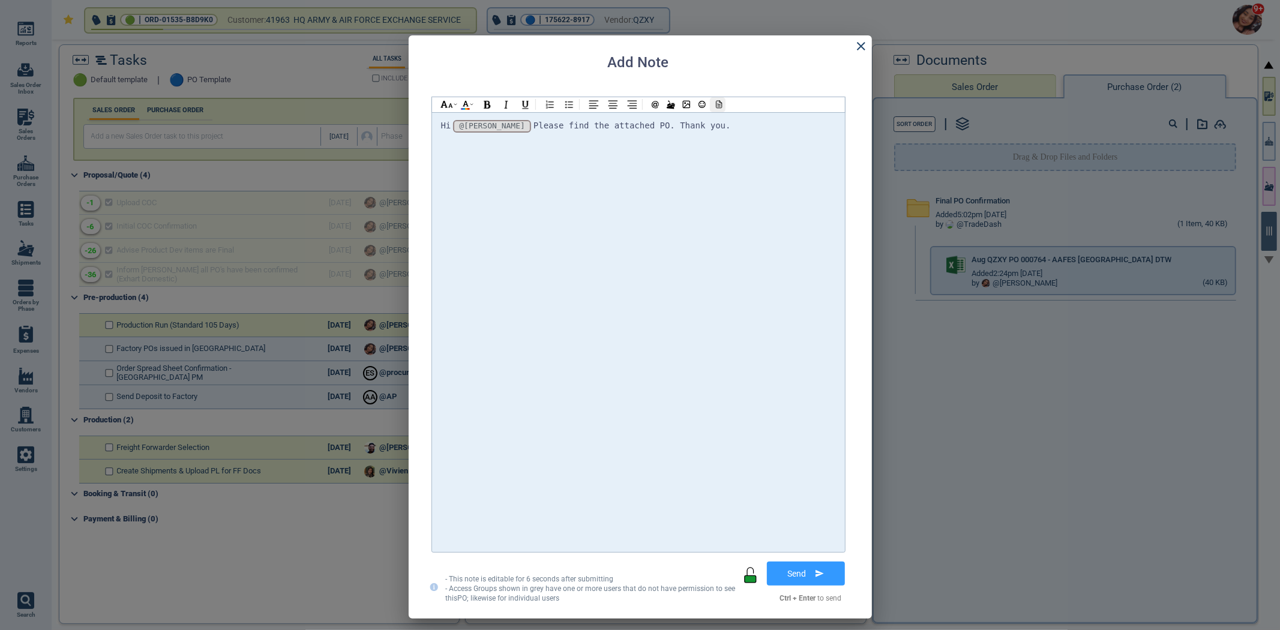
click at [722, 104] on icon at bounding box center [717, 104] width 11 height 8
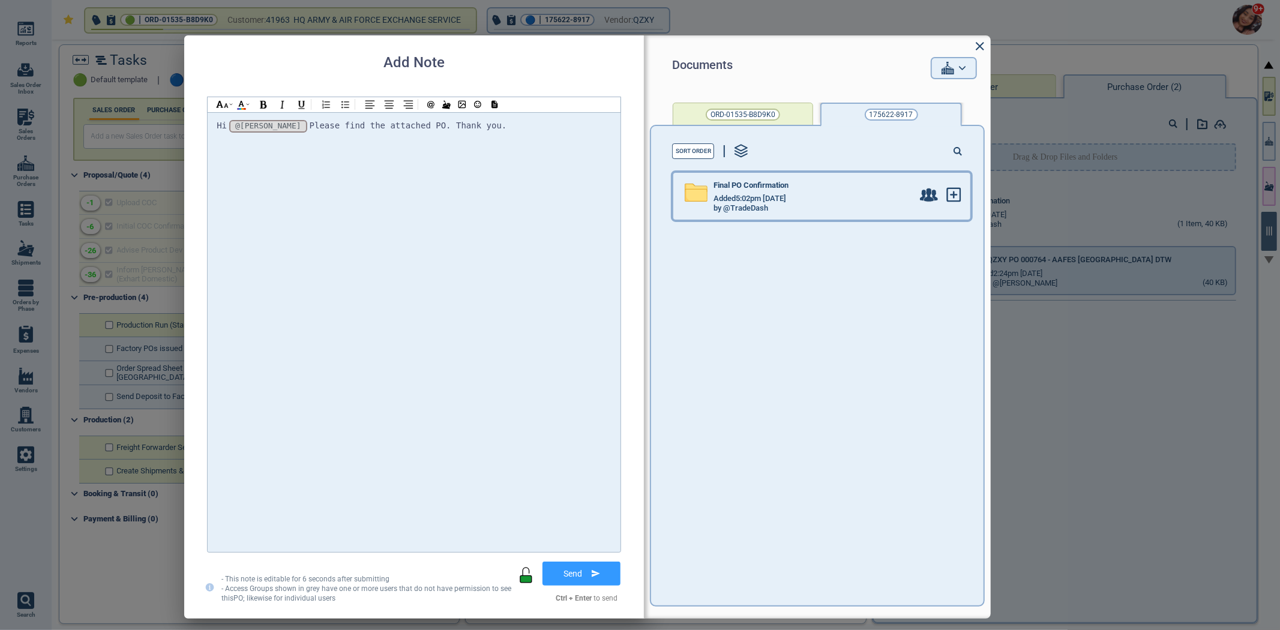
click at [878, 214] on div "Final PO Confirmation Added 5:02pm [DATE] by @TradeDash" at bounding box center [796, 196] width 247 height 47
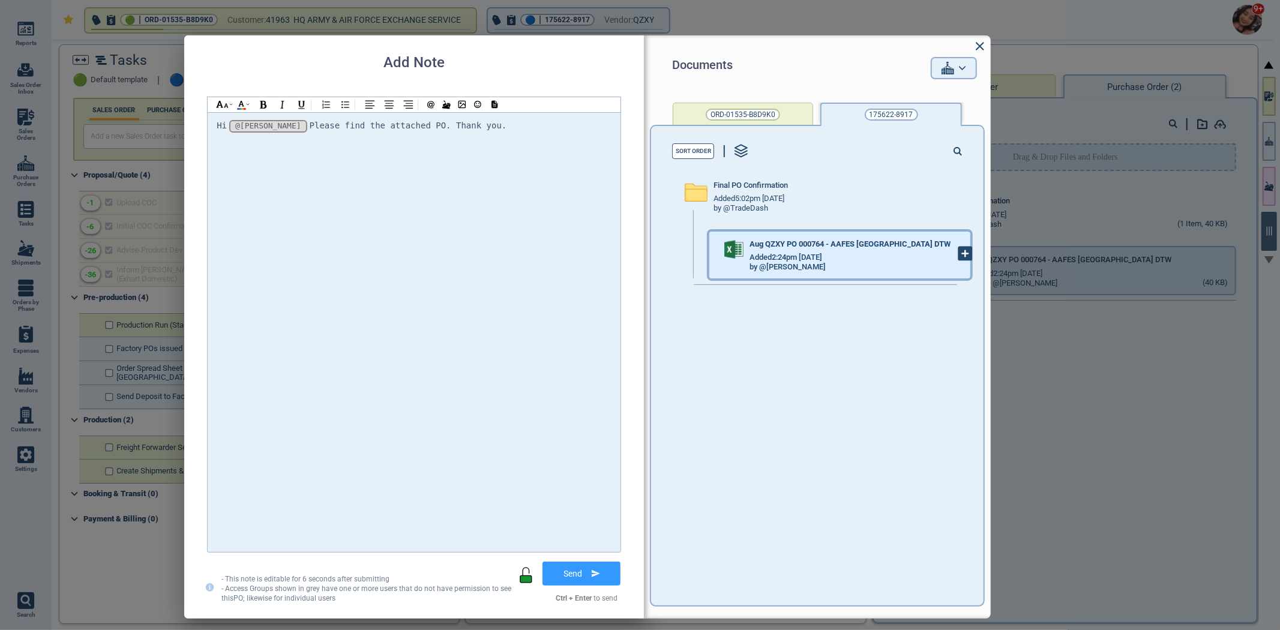
drag, startPoint x: 949, startPoint y: 259, endPoint x: 950, endPoint y: 252, distance: 6.6
click at [957, 256] on span at bounding box center [964, 254] width 15 height 17
click at [959, 252] on icon at bounding box center [965, 253] width 13 height 13
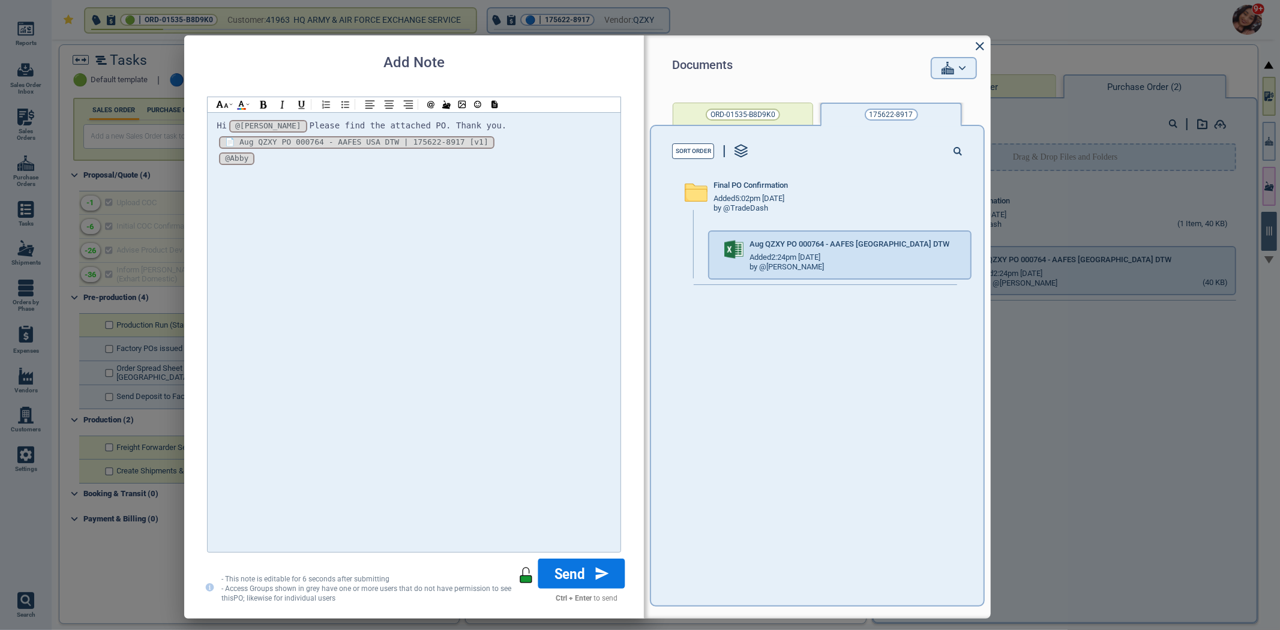
click at [580, 567] on button "Send" at bounding box center [581, 573] width 87 height 30
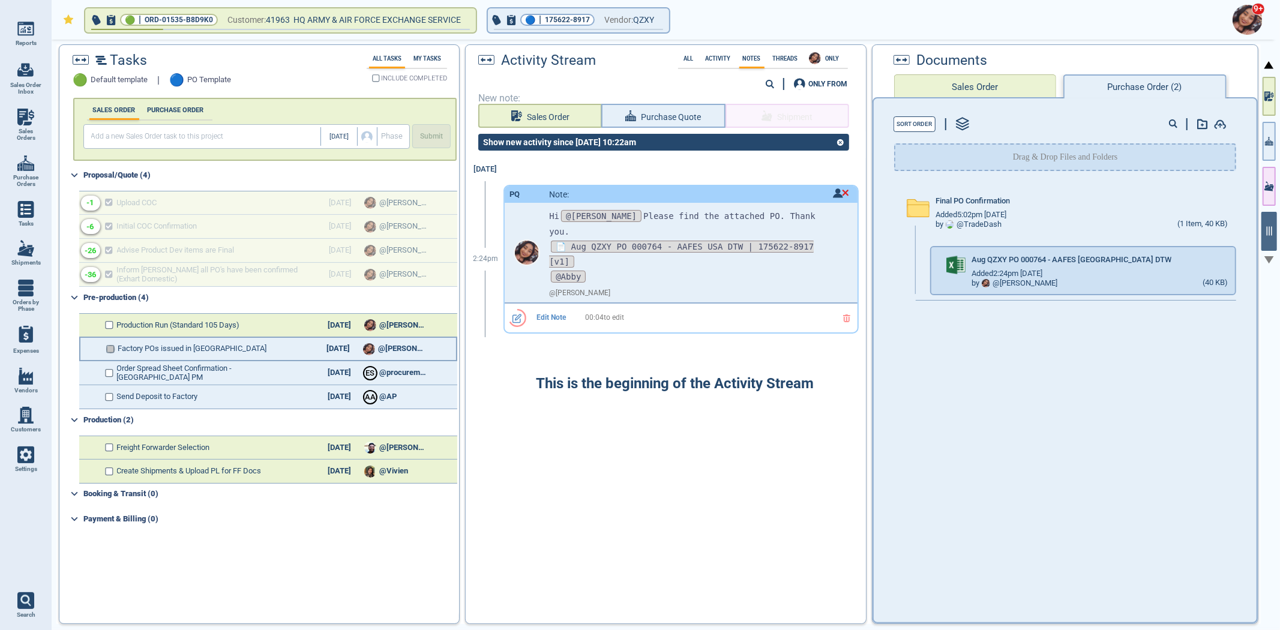
click at [109, 346] on input "checkbox" at bounding box center [110, 349] width 9 height 8
checkbox input "false"
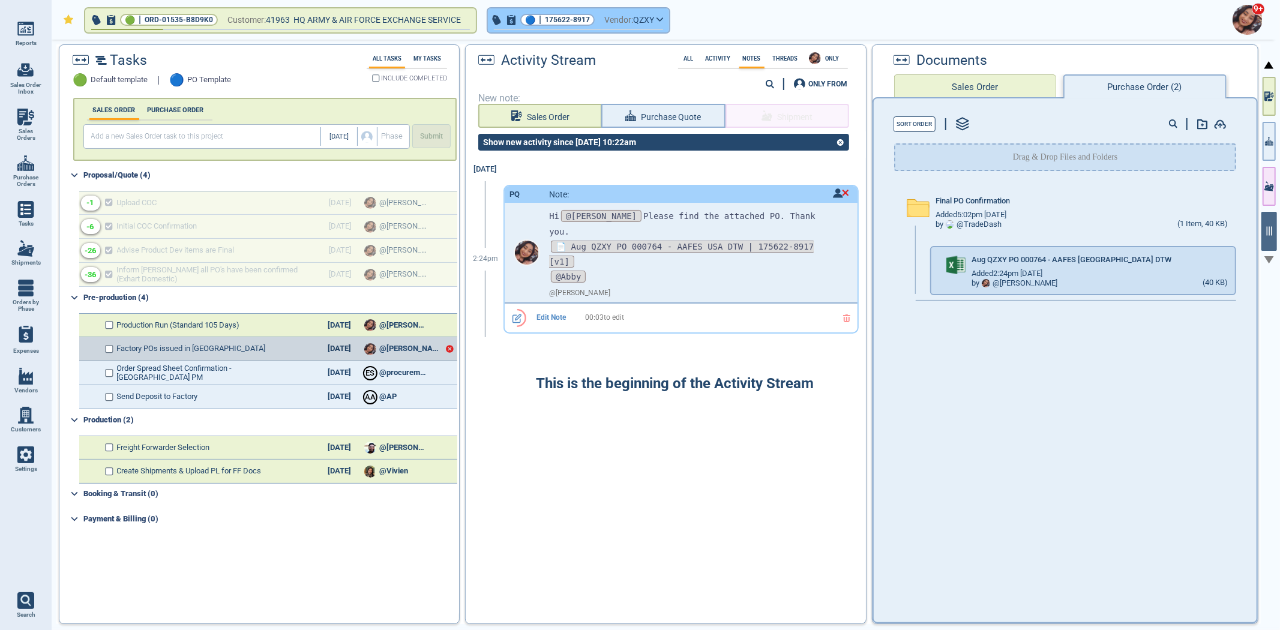
click at [554, 14] on span "175622-8917" at bounding box center [567, 20] width 45 height 12
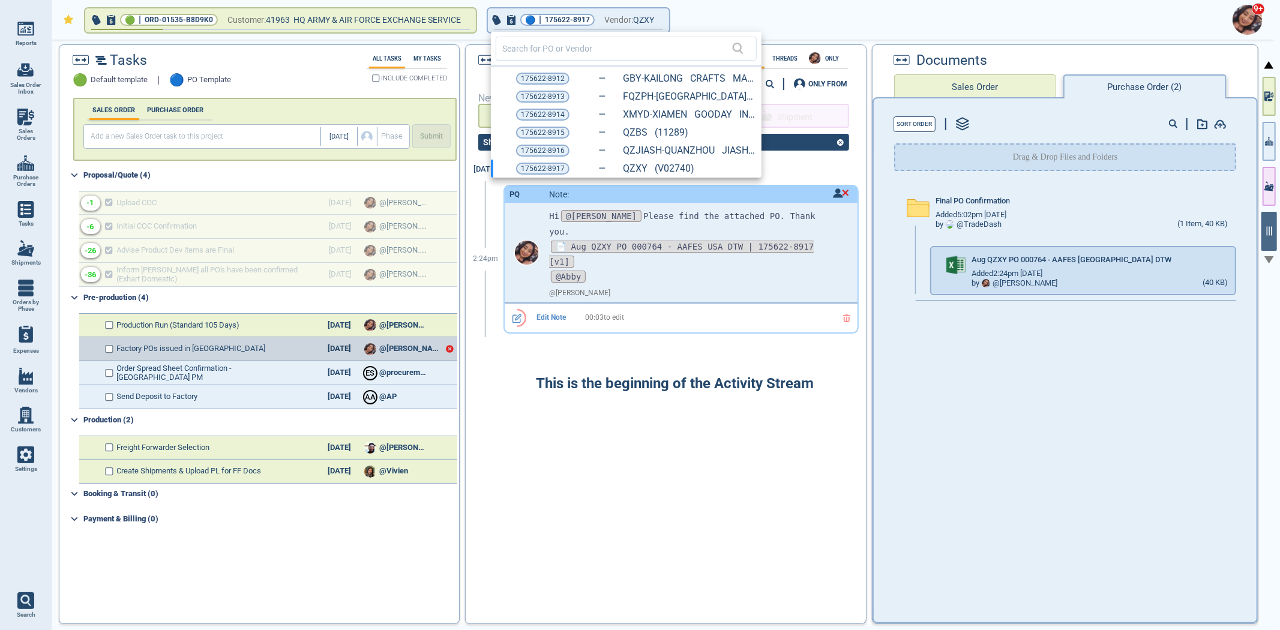
click at [529, 76] on span "175622-8912" at bounding box center [543, 79] width 44 height 12
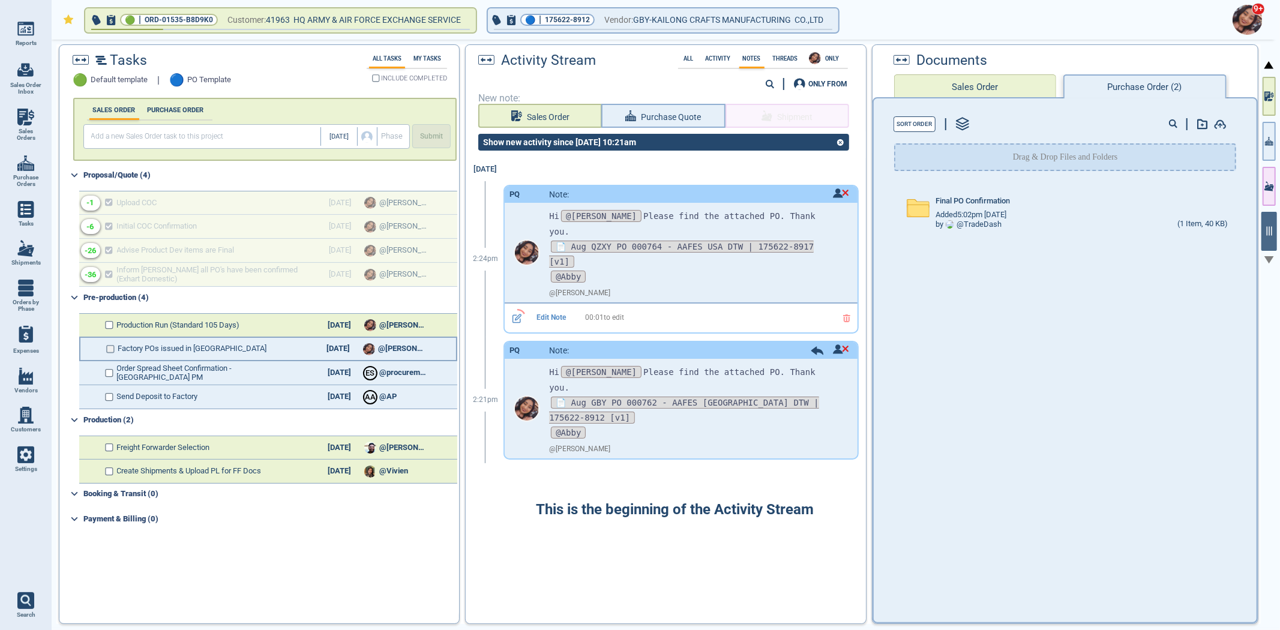
click at [107, 348] on input "checkbox" at bounding box center [110, 349] width 9 height 8
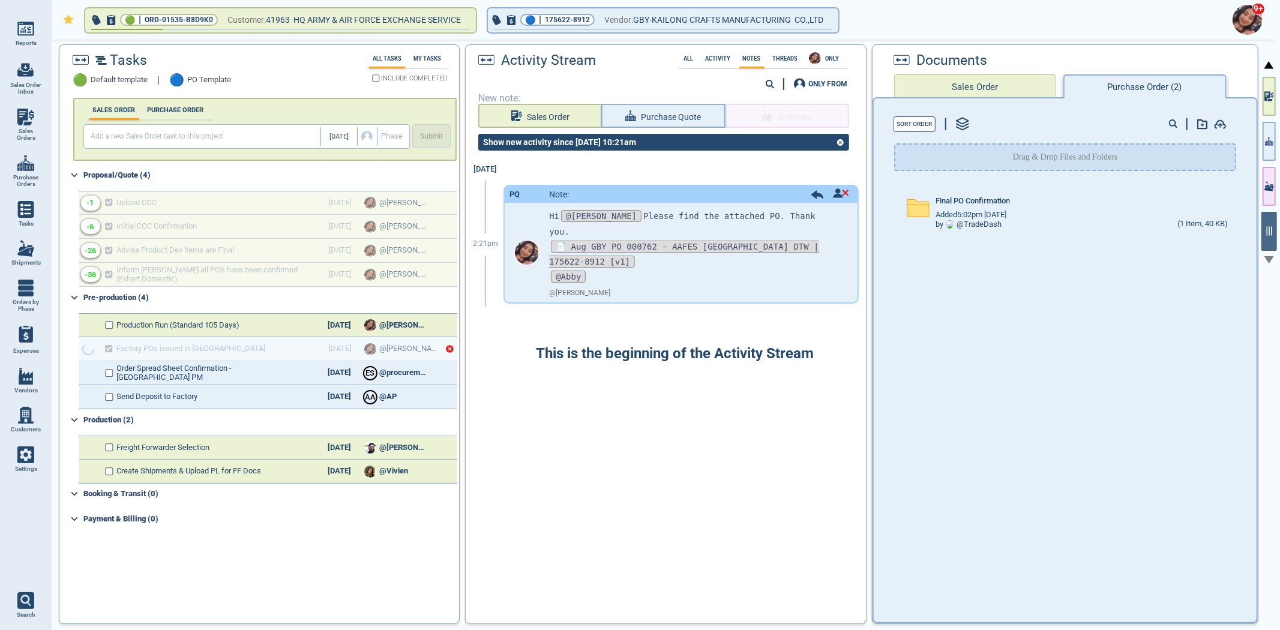
checkbox input "true"
click at [341, 322] on div "1/25/26" at bounding box center [338, 325] width 42 height 9
select select "2026"
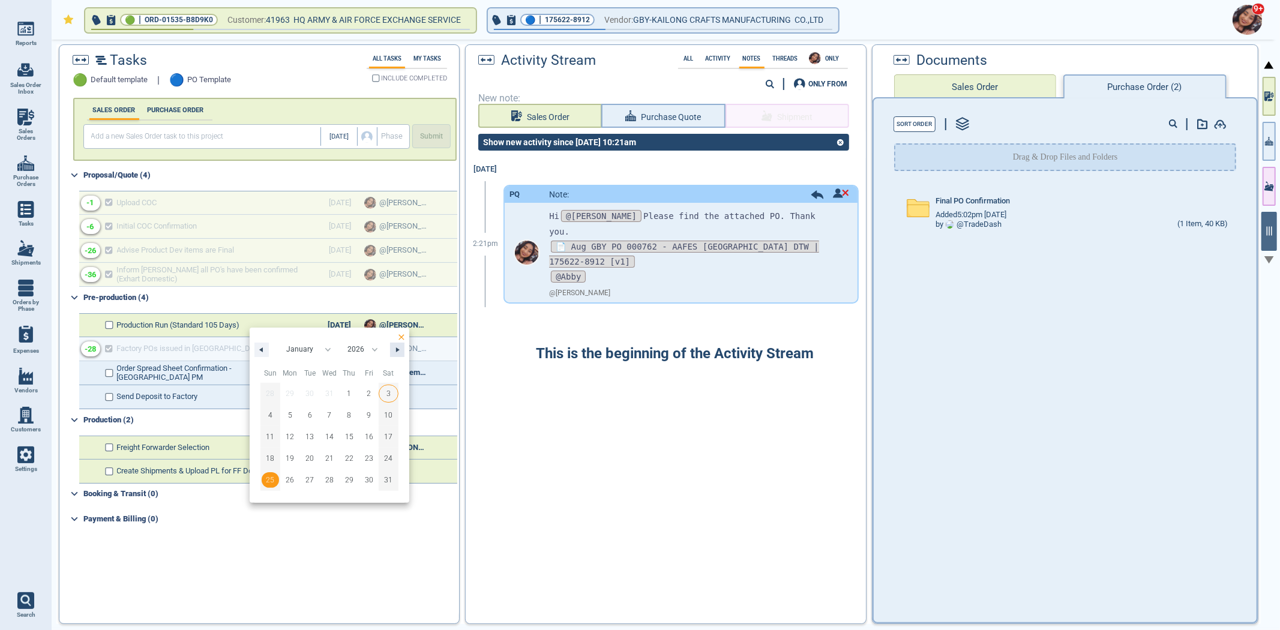
click at [401, 355] on button "button" at bounding box center [397, 350] width 14 height 14
click at [265, 388] on div "28 29 30 31 1 2 3 4 5 6 7 8 9 10 11 12 13 14 15 16 17 18 19 20 21 22 23 24 25 2…" at bounding box center [329, 437] width 138 height 108
click at [395, 356] on button "button" at bounding box center [397, 350] width 14 height 14
select select "1"
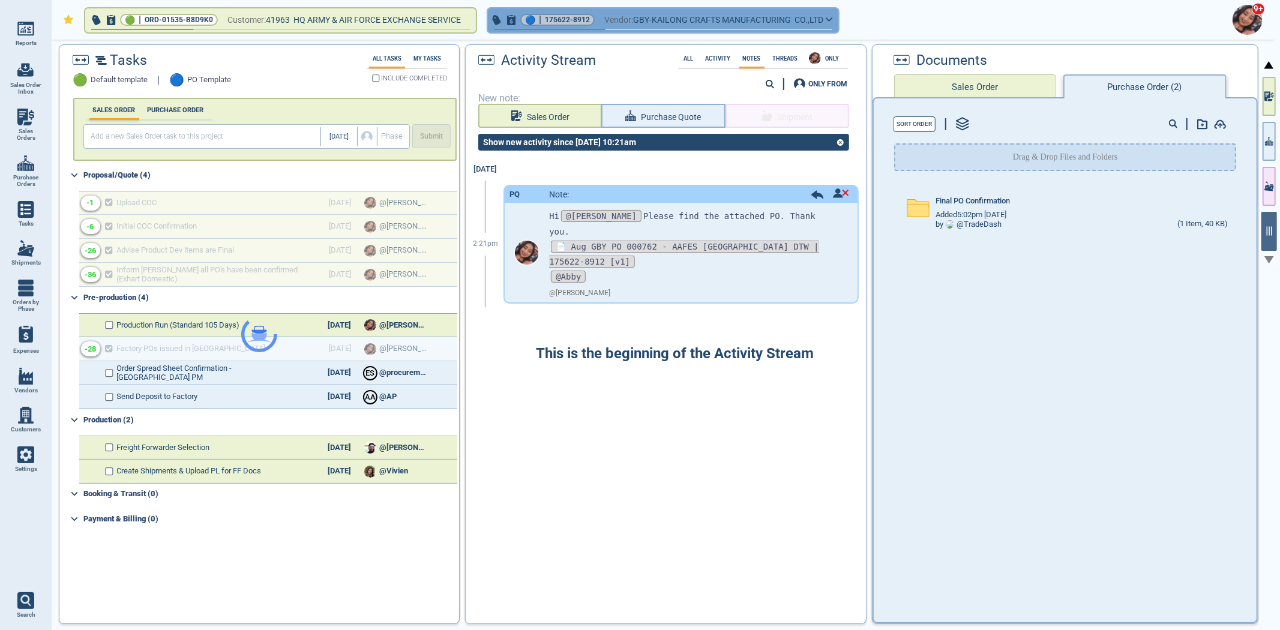
click at [559, 18] on span "175622-8912" at bounding box center [567, 20] width 45 height 12
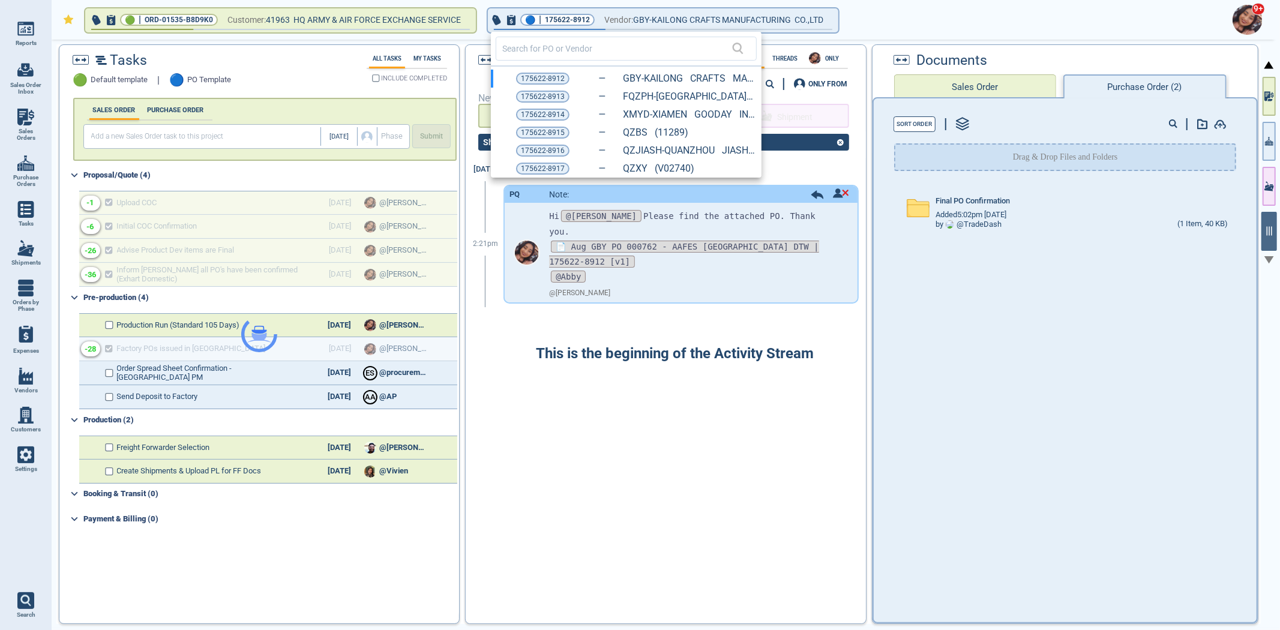
click at [540, 92] on span "175622-8913" at bounding box center [543, 97] width 44 height 12
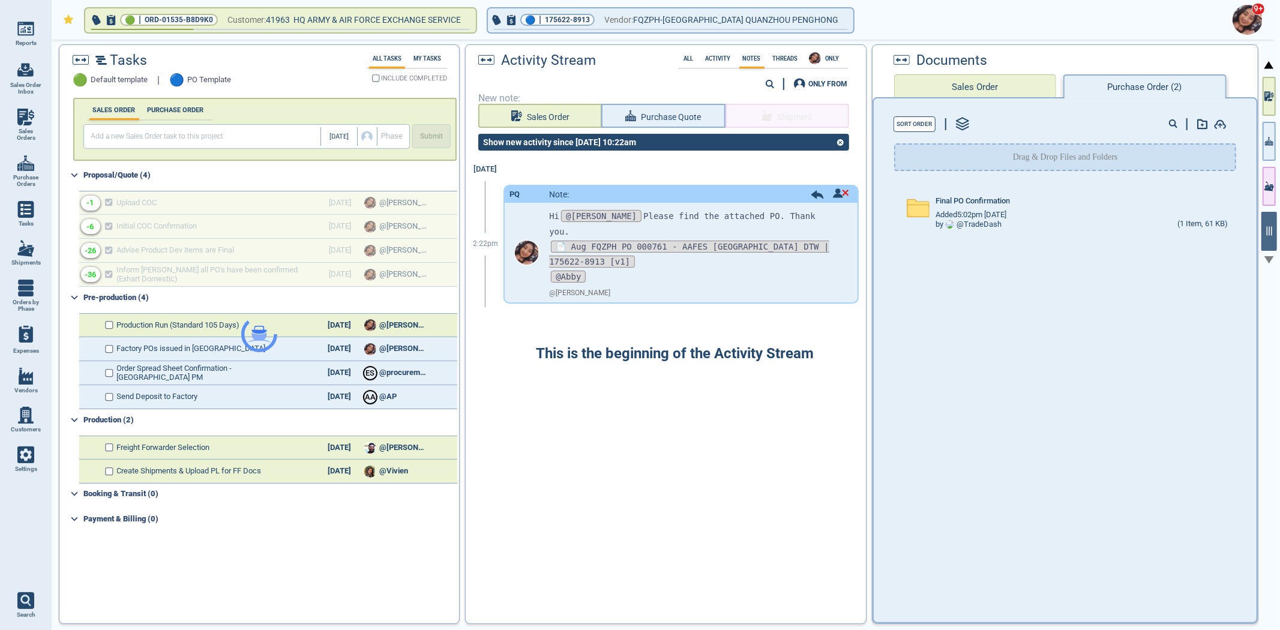
click at [110, 351] on div at bounding box center [259, 334] width 400 height 578
click at [109, 345] on div at bounding box center [259, 334] width 400 height 578
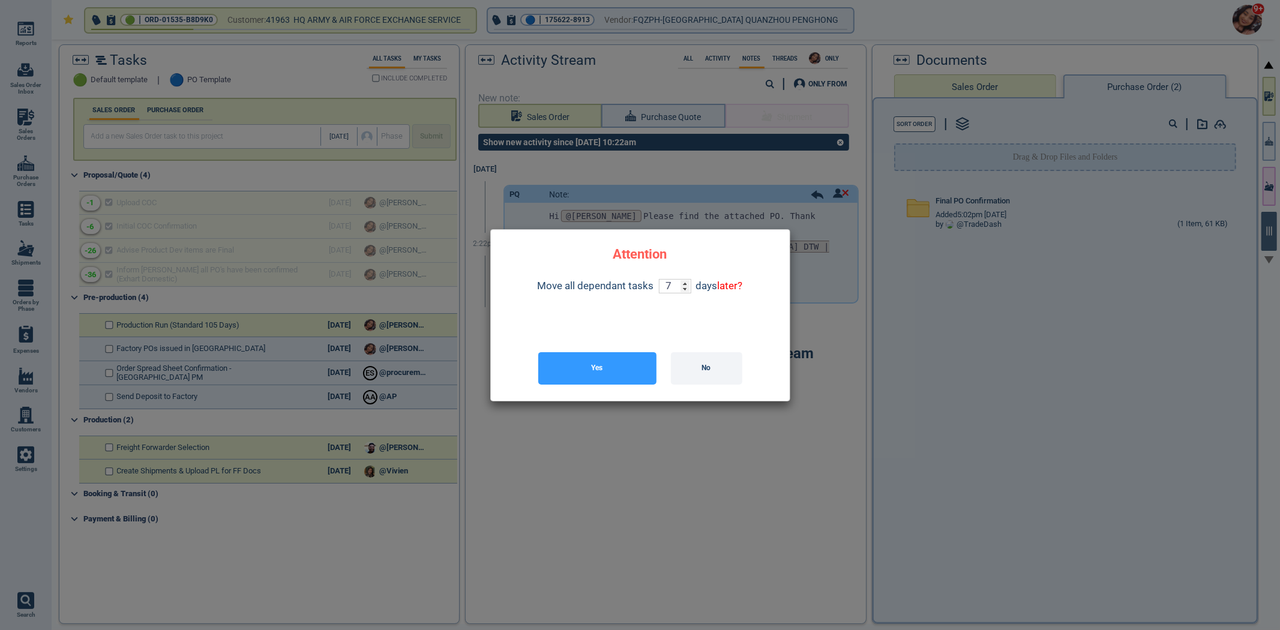
click at [626, 367] on button "Yes" at bounding box center [597, 368] width 118 height 32
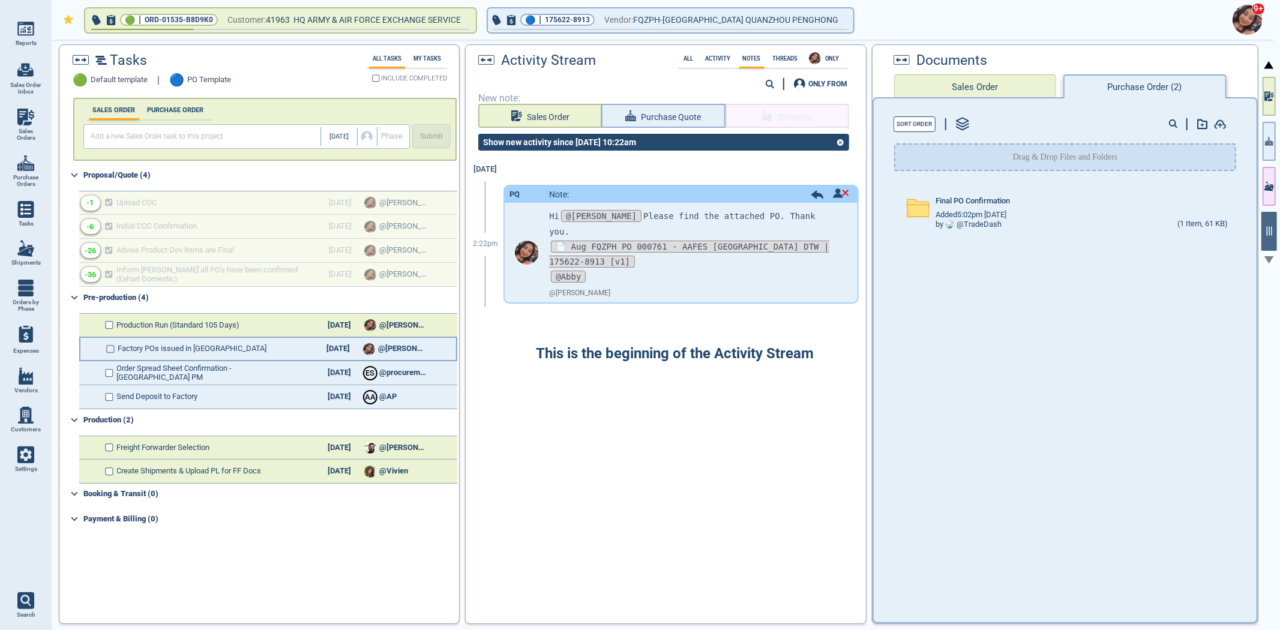
click at [112, 346] on input "checkbox" at bounding box center [110, 349] width 9 height 8
checkbox input "false"
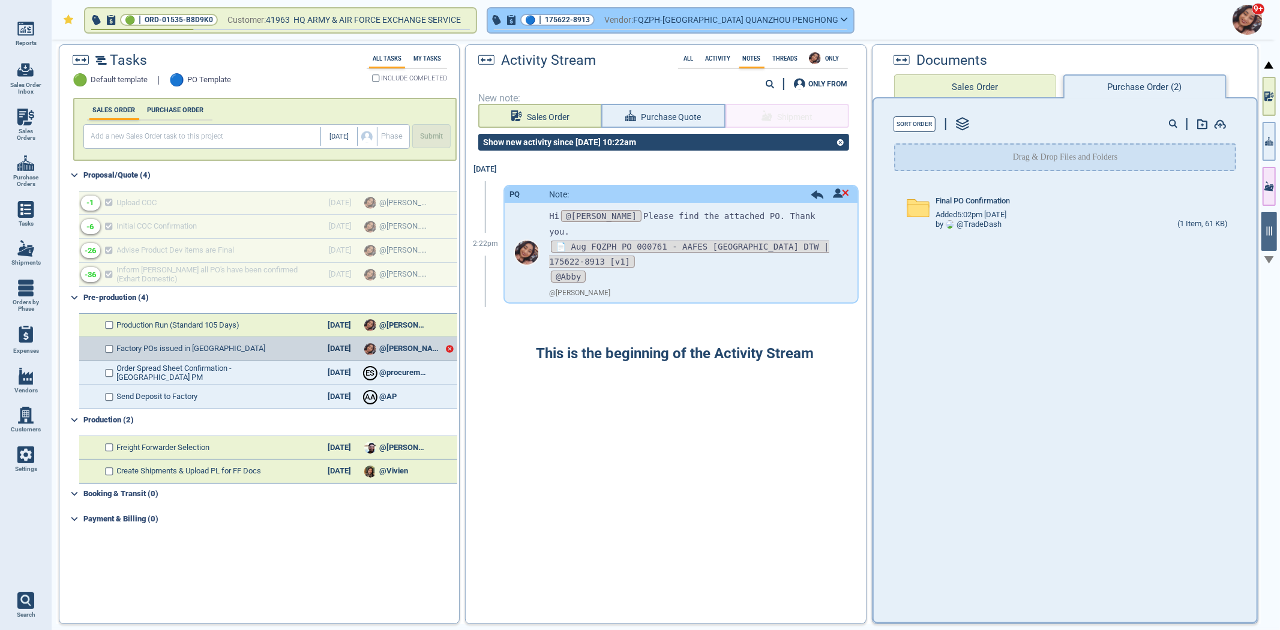
click at [547, 16] on div "🔵 | 175622-8913" at bounding box center [557, 20] width 74 height 12
click at [555, 19] on span "175622-8913" at bounding box center [567, 20] width 45 height 12
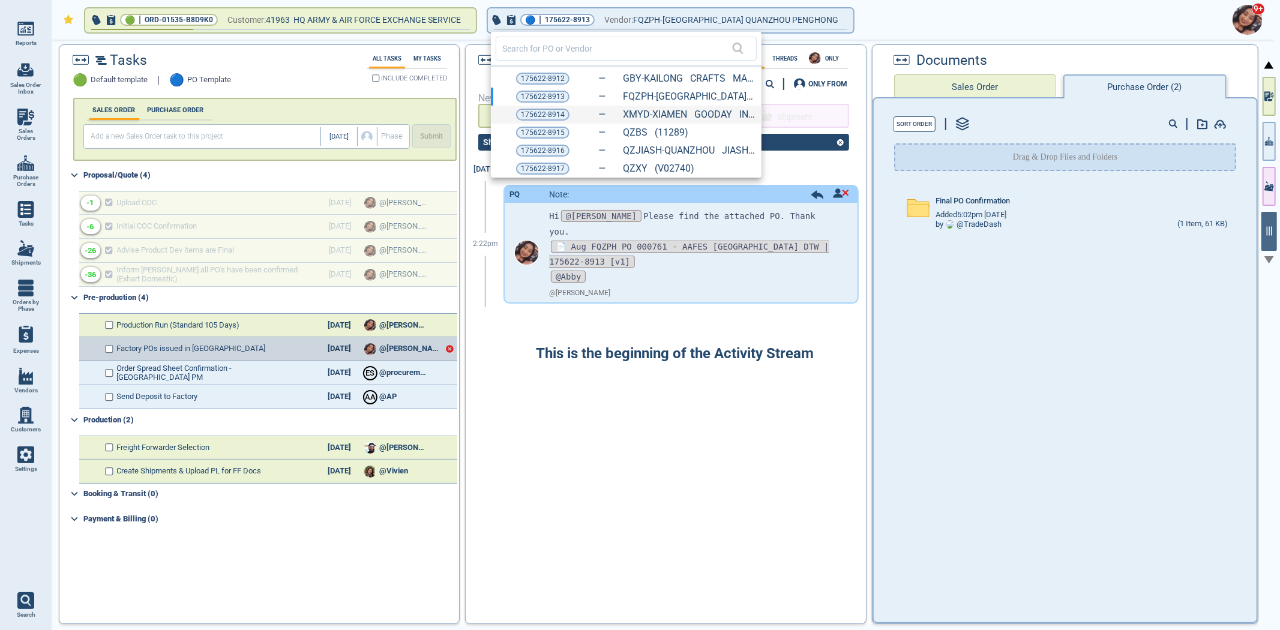
click at [526, 106] on div "175622-8914 XMYD-XIAMEN GOODAY INDUSTRIAL CO., LTD (11037)" at bounding box center [626, 115] width 271 height 18
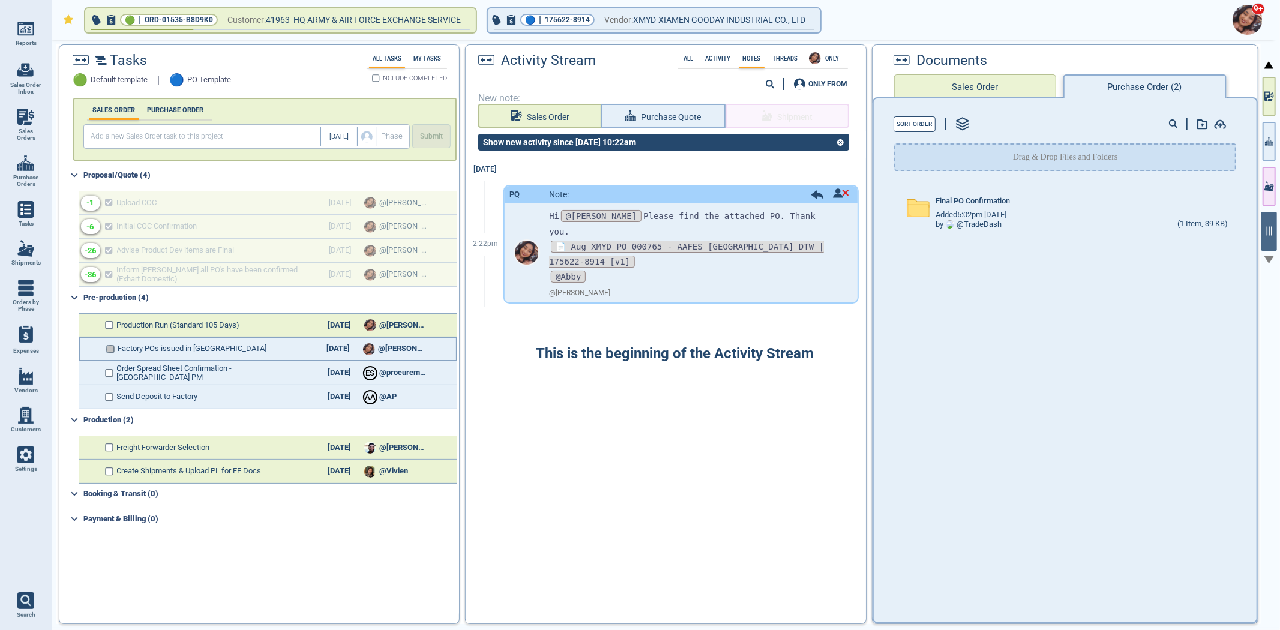
click at [111, 346] on input "checkbox" at bounding box center [110, 349] width 9 height 8
checkbox input "false"
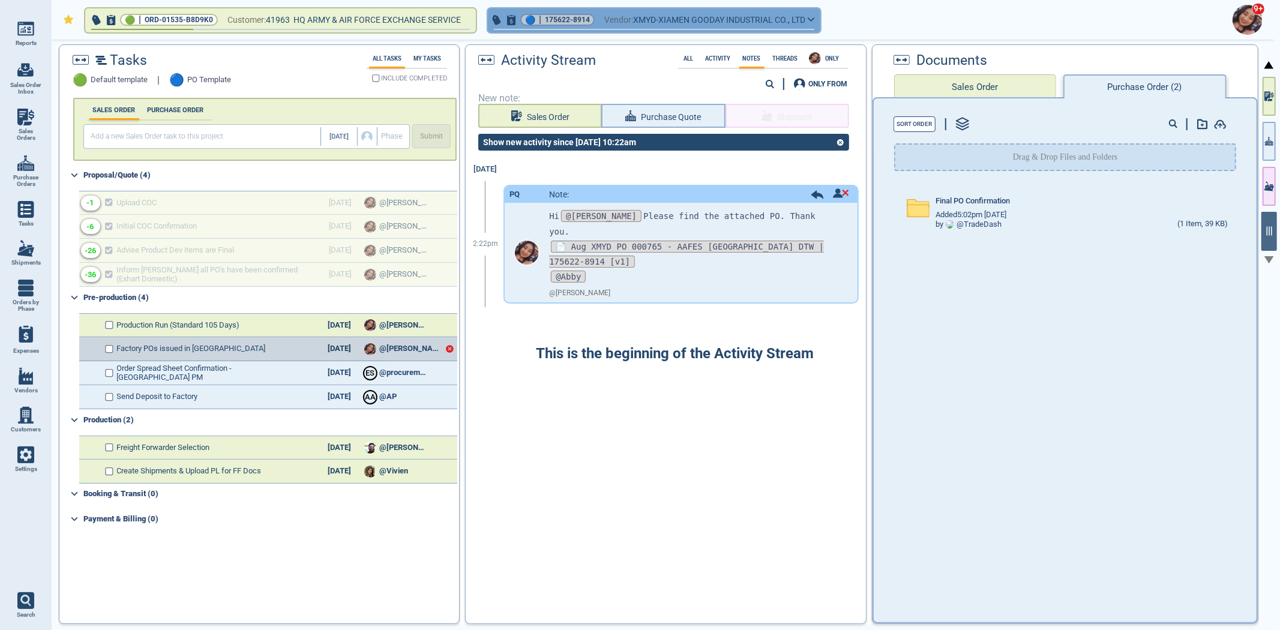
click at [566, 22] on span "175622-8914" at bounding box center [567, 20] width 45 height 12
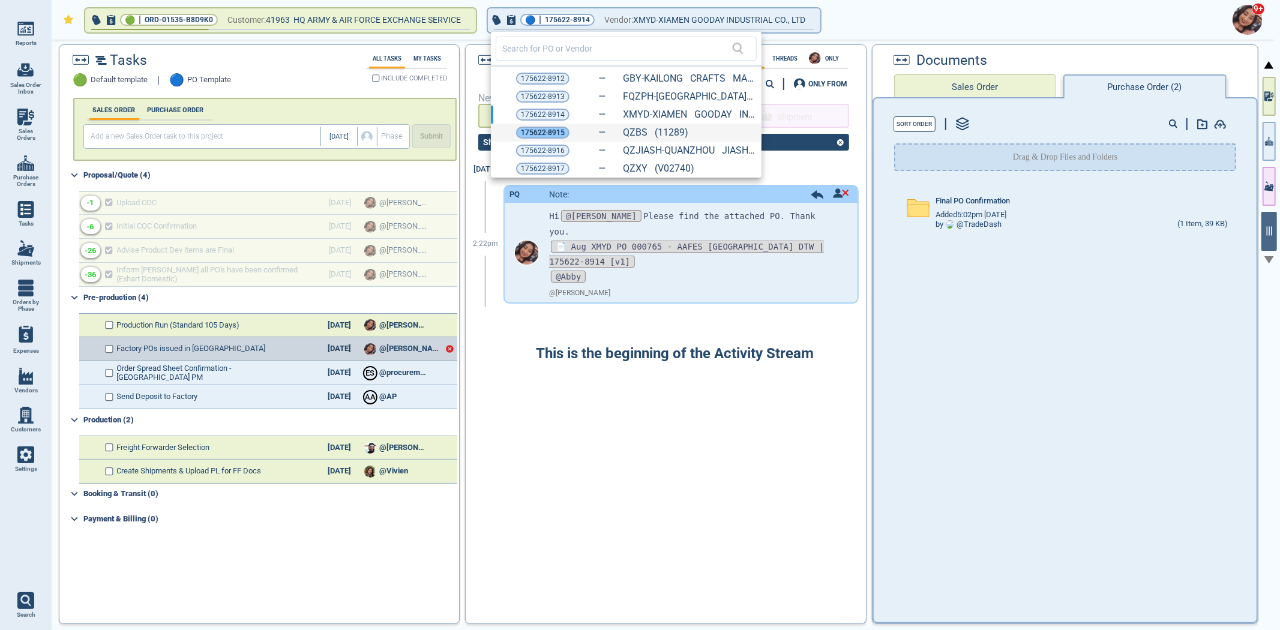
click at [527, 130] on span "175622-8915" at bounding box center [543, 133] width 44 height 12
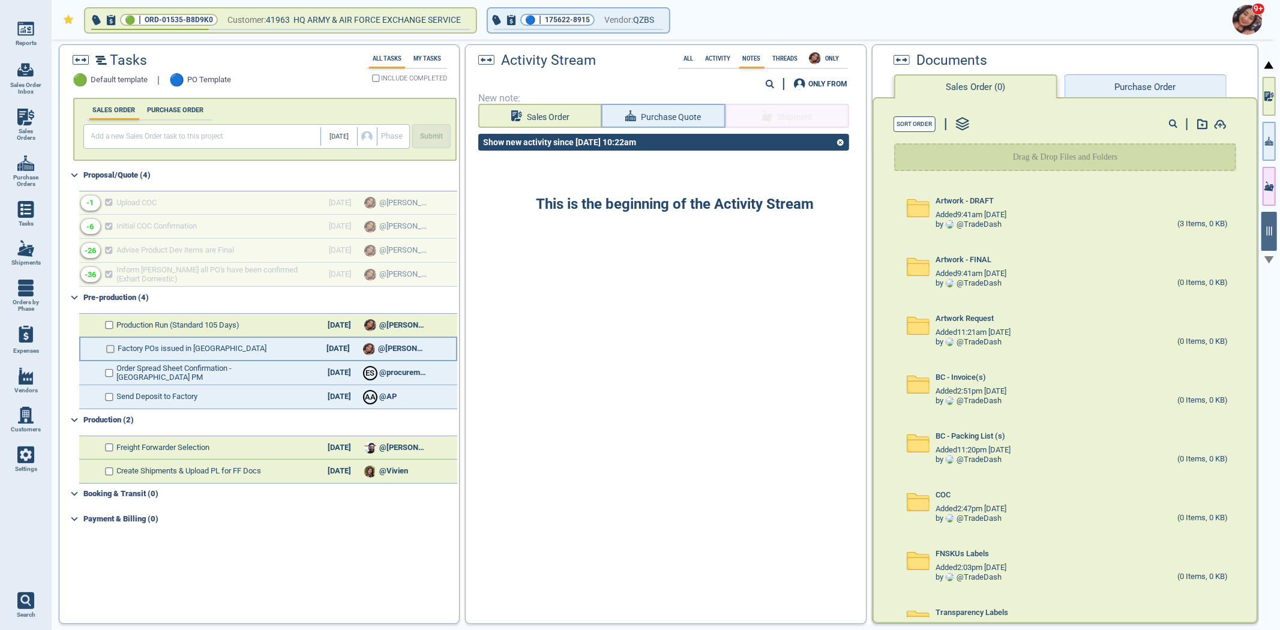
click at [109, 347] on input "checkbox" at bounding box center [110, 349] width 9 height 8
checkbox input "false"
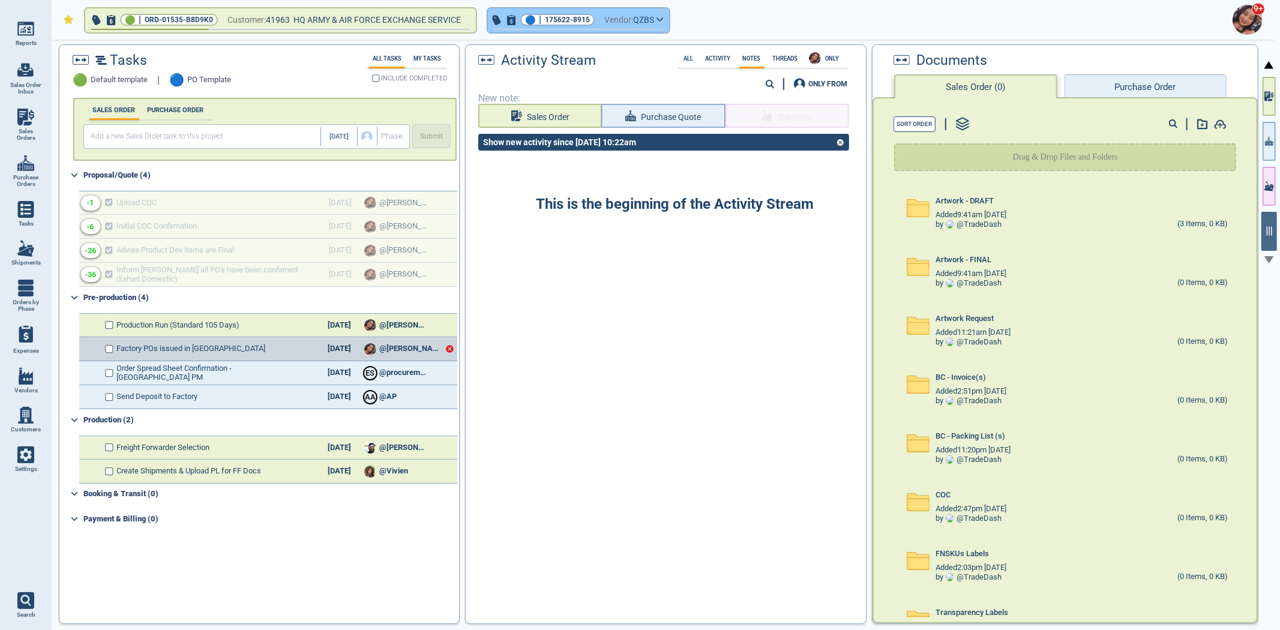
click at [572, 29] on span "button" at bounding box center [578, 31] width 181 height 5
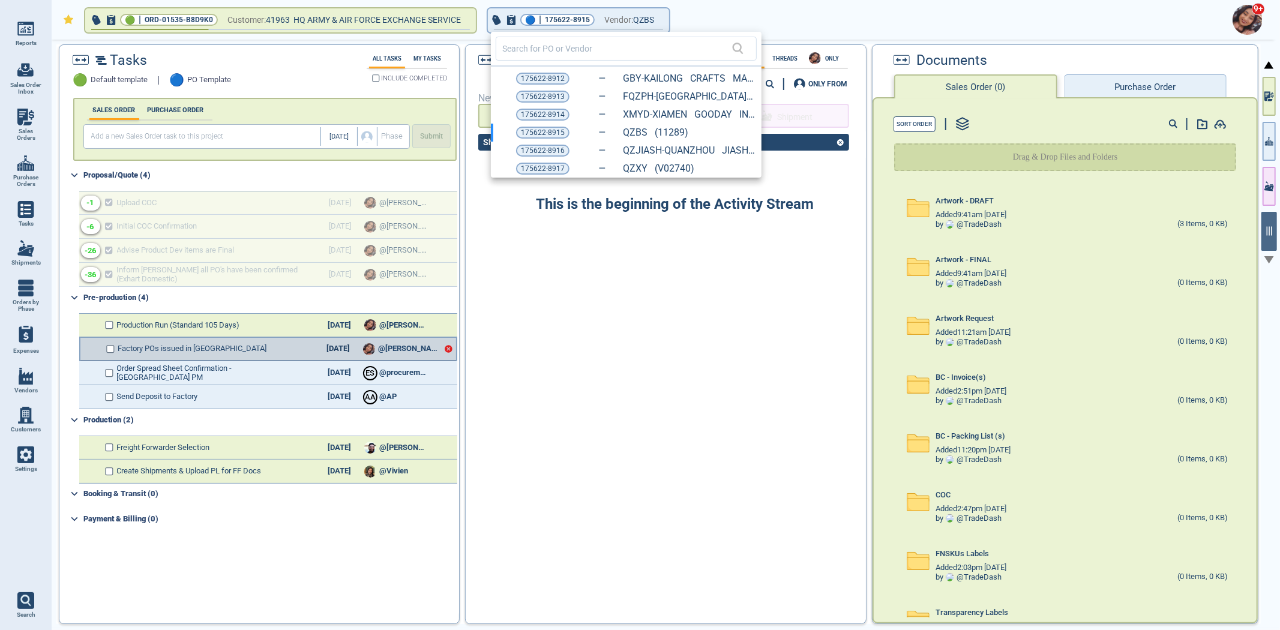
click at [443, 354] on div at bounding box center [640, 315] width 1280 height 630
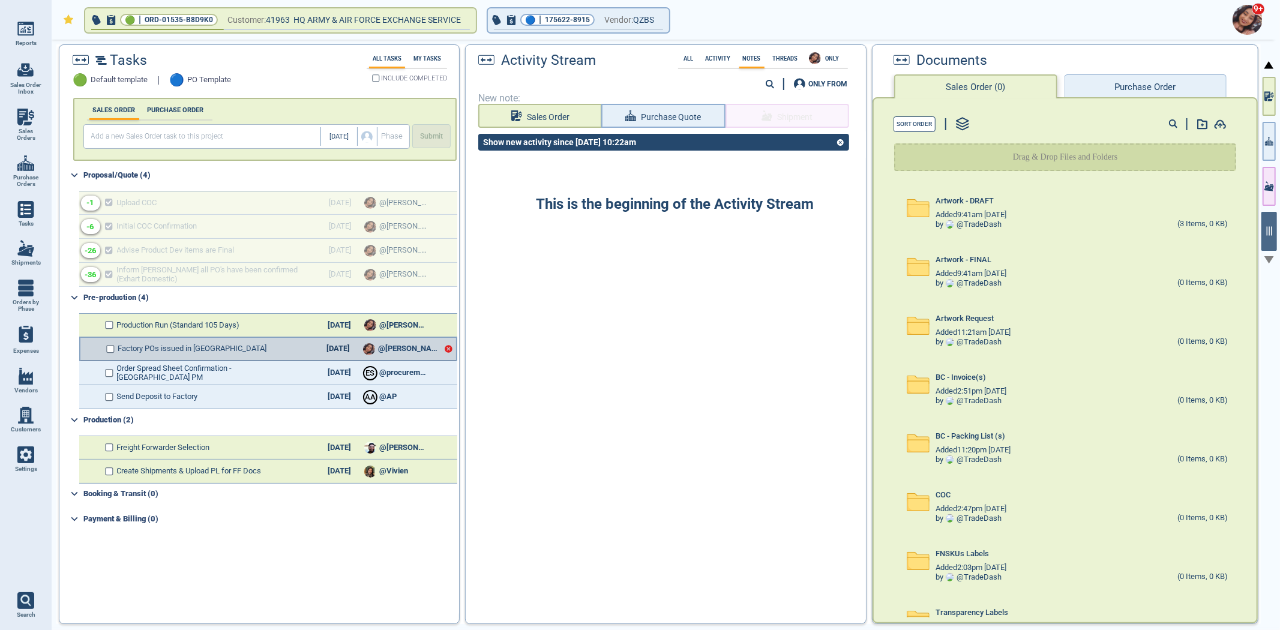
click at [445, 346] on icon at bounding box center [449, 350] width 8 height 8
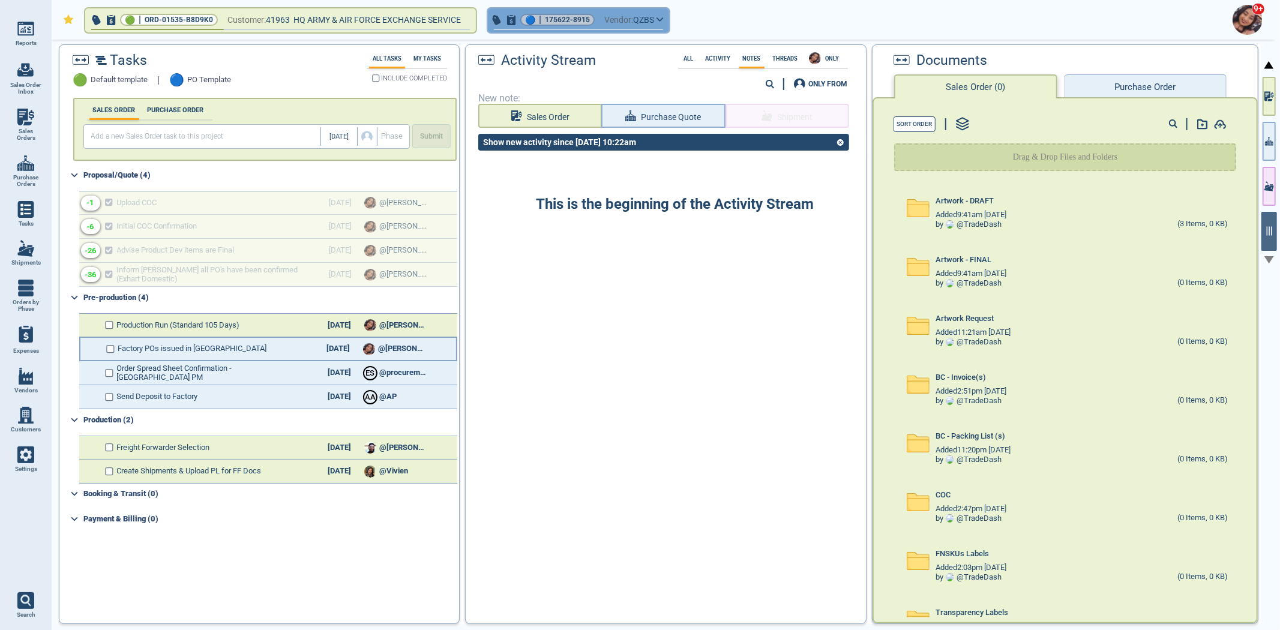
click at [514, 20] on icon "button" at bounding box center [511, 20] width 11 height 10
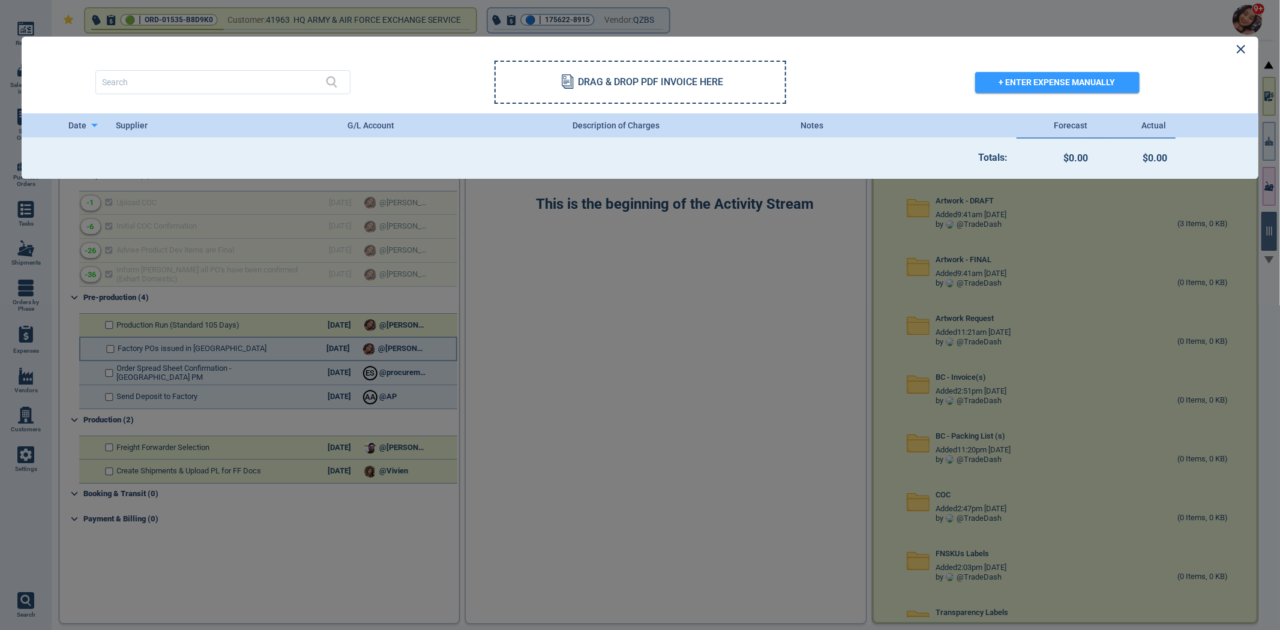
click at [672, 276] on div at bounding box center [640, 315] width 1280 height 630
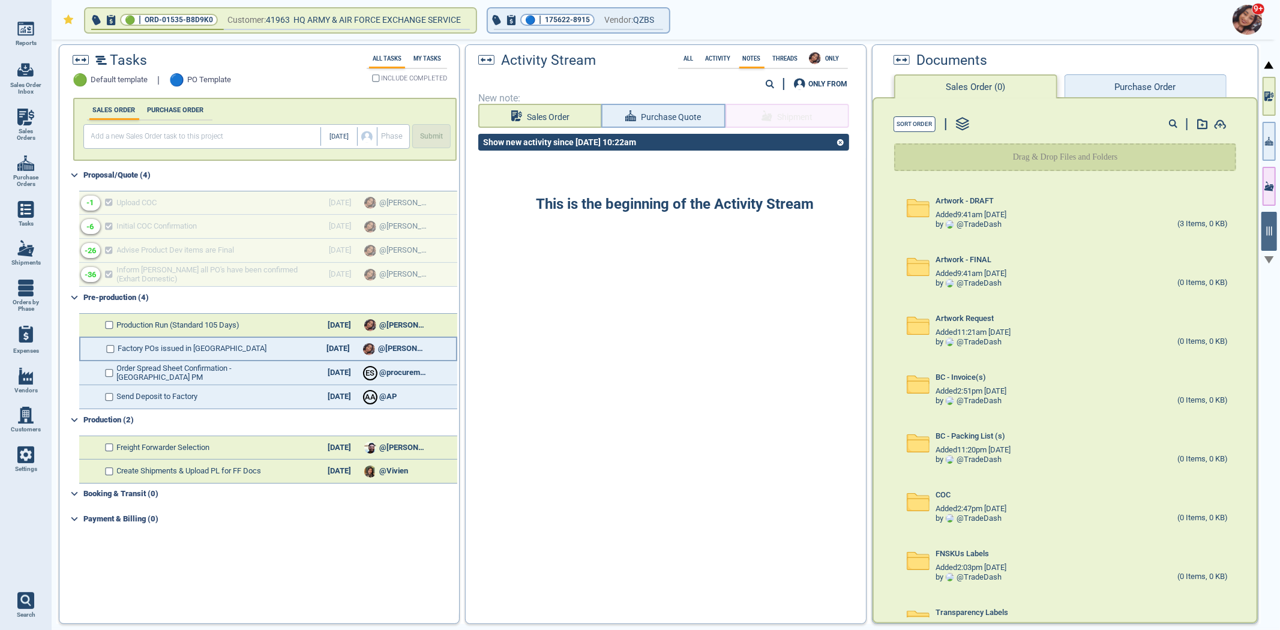
click at [1279, 145] on div "🟢 | ORD-01535-B8D9K0 Customer: 41963 HQ ARMY & AIR FORCE EXCHANGE SERVICE 🔵 | 1…" at bounding box center [666, 335] width 1228 height 591
click at [1275, 146] on div at bounding box center [1268, 336] width 17 height 593
click at [1267, 151] on button "button" at bounding box center [1268, 141] width 13 height 39
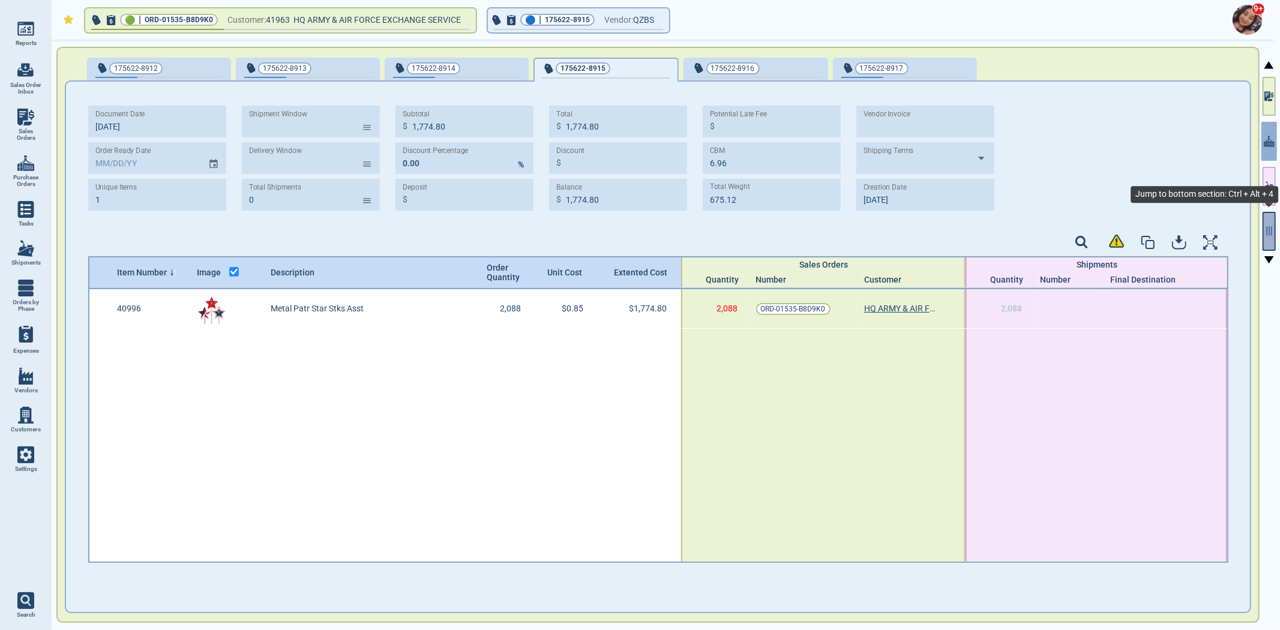
click at [1273, 233] on icon "button" at bounding box center [1268, 231] width 11 height 11
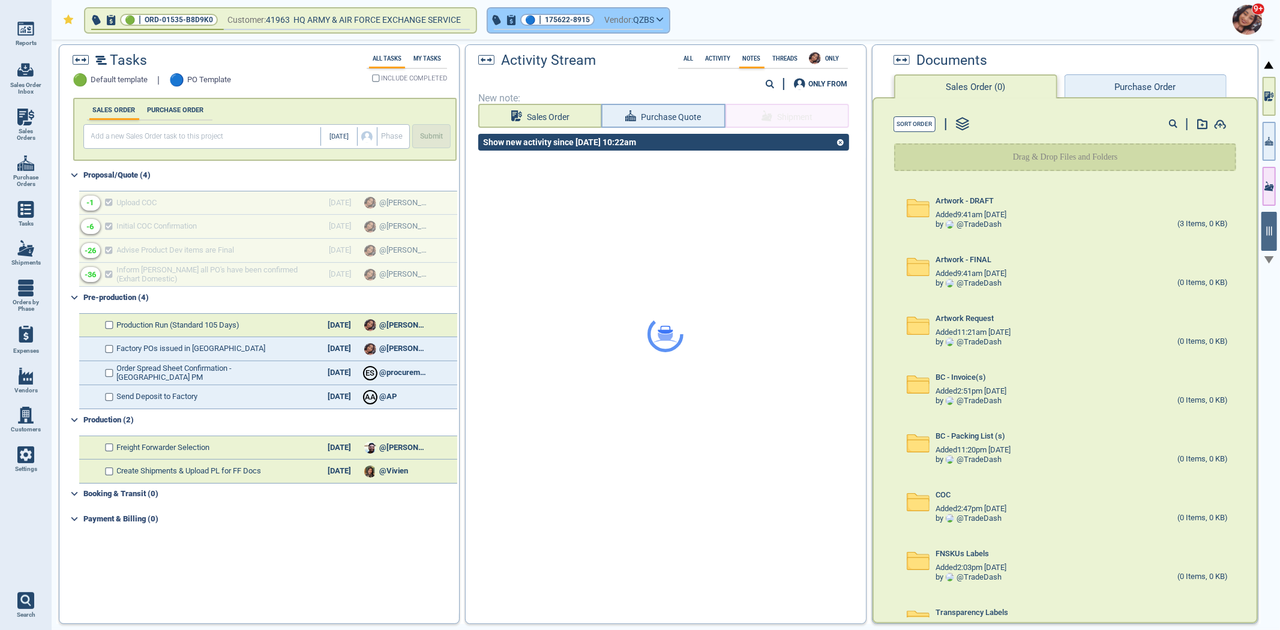
click at [561, 14] on span "175622-8915" at bounding box center [567, 20] width 45 height 12
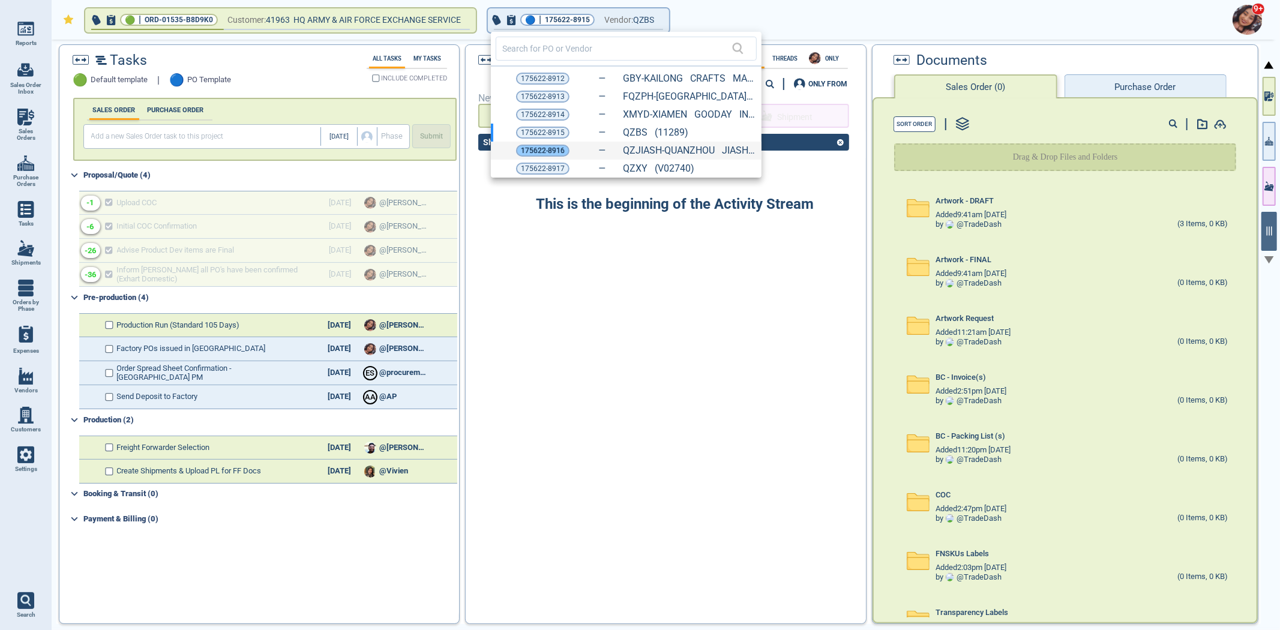
click at [534, 152] on span "175622-8916" at bounding box center [543, 151] width 44 height 12
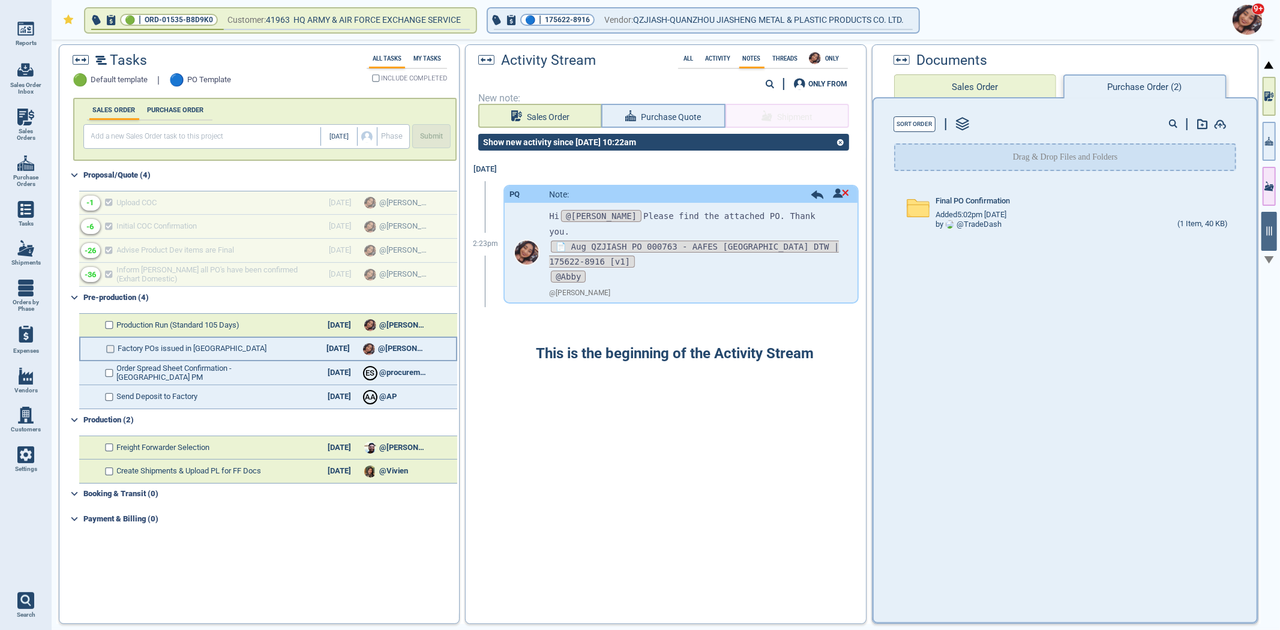
drag, startPoint x: 110, startPoint y: 340, endPoint x: 106, endPoint y: 346, distance: 7.7
click at [110, 340] on div "Factory POs issued in BC 10/6/25 @Maria" at bounding box center [268, 349] width 378 height 24
click at [106, 346] on input "checkbox" at bounding box center [110, 349] width 9 height 8
checkbox input "false"
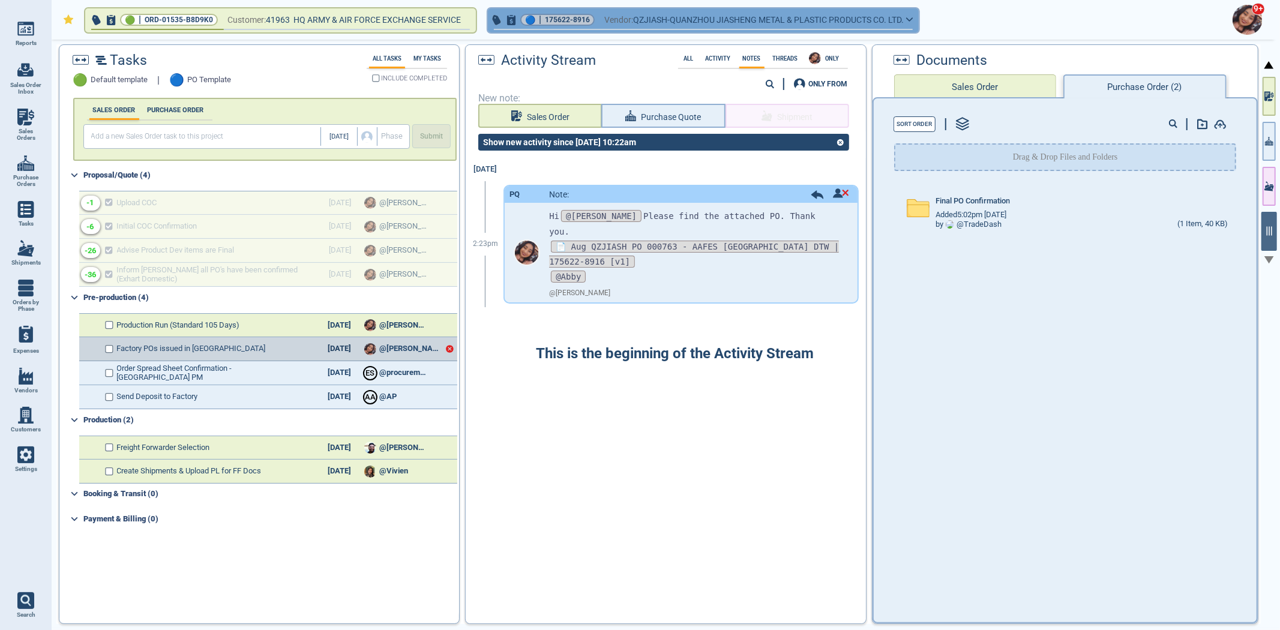
click at [568, 21] on span "175622-8916" at bounding box center [567, 20] width 45 height 12
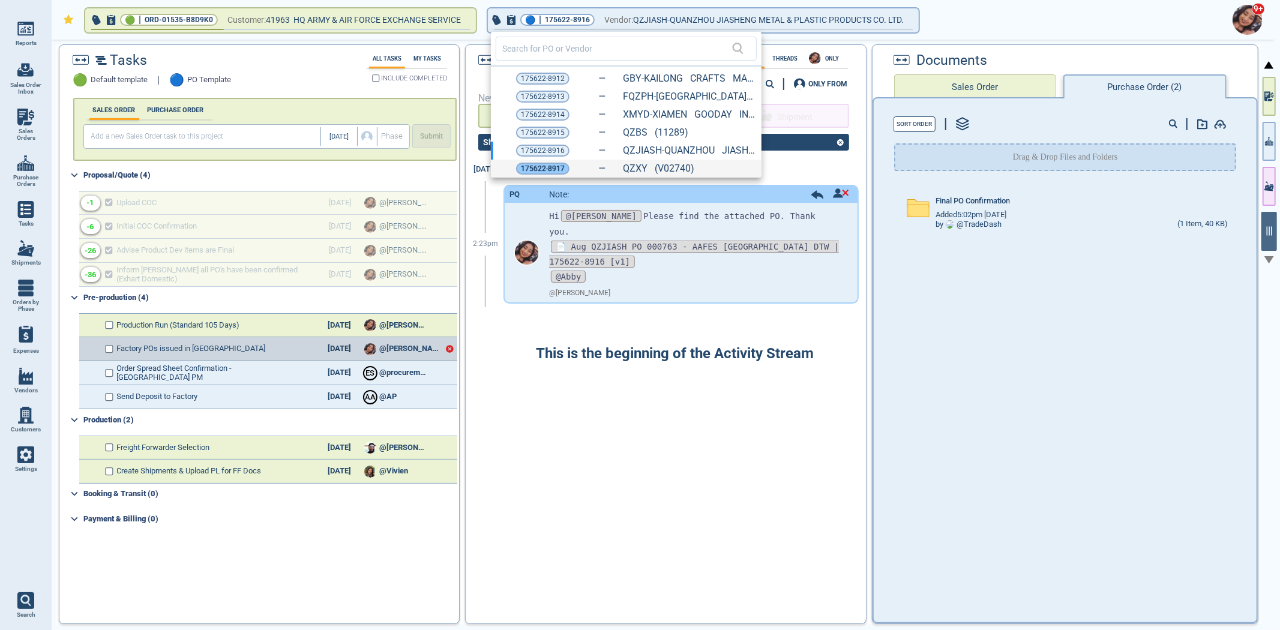
click at [541, 168] on span "175622-8917" at bounding box center [543, 169] width 44 height 12
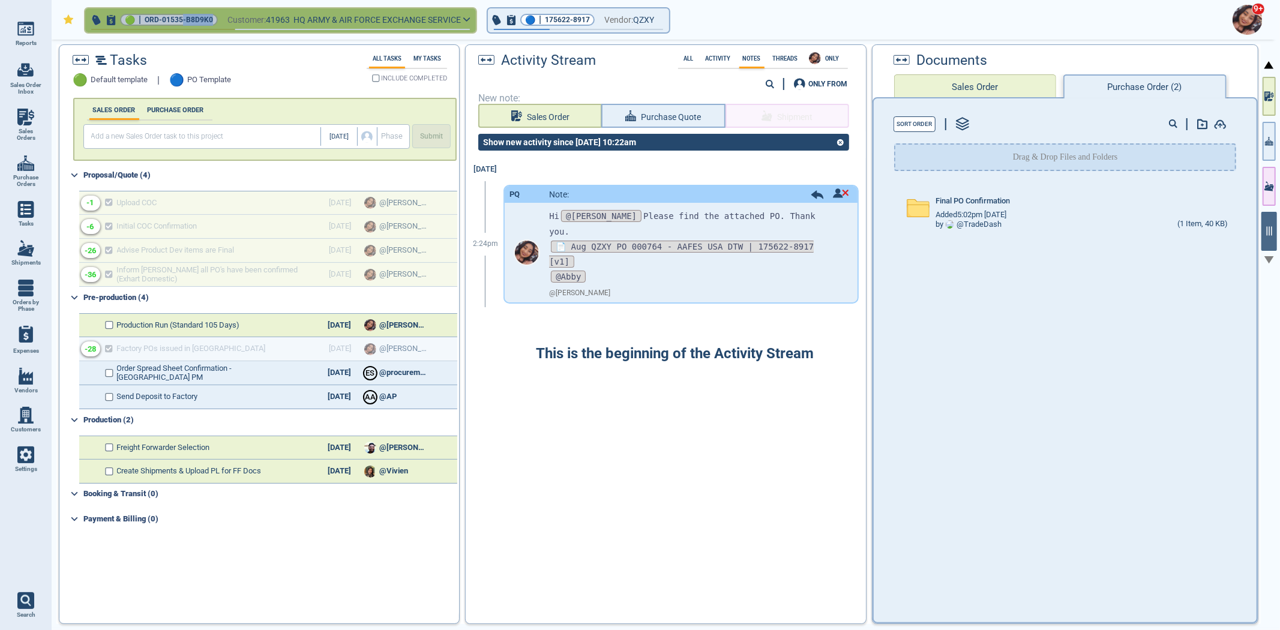
drag, startPoint x: 212, startPoint y: 19, endPoint x: 183, endPoint y: 22, distance: 29.0
click at [183, 22] on span "ORD-01535-B8D9K0" at bounding box center [179, 20] width 68 height 12
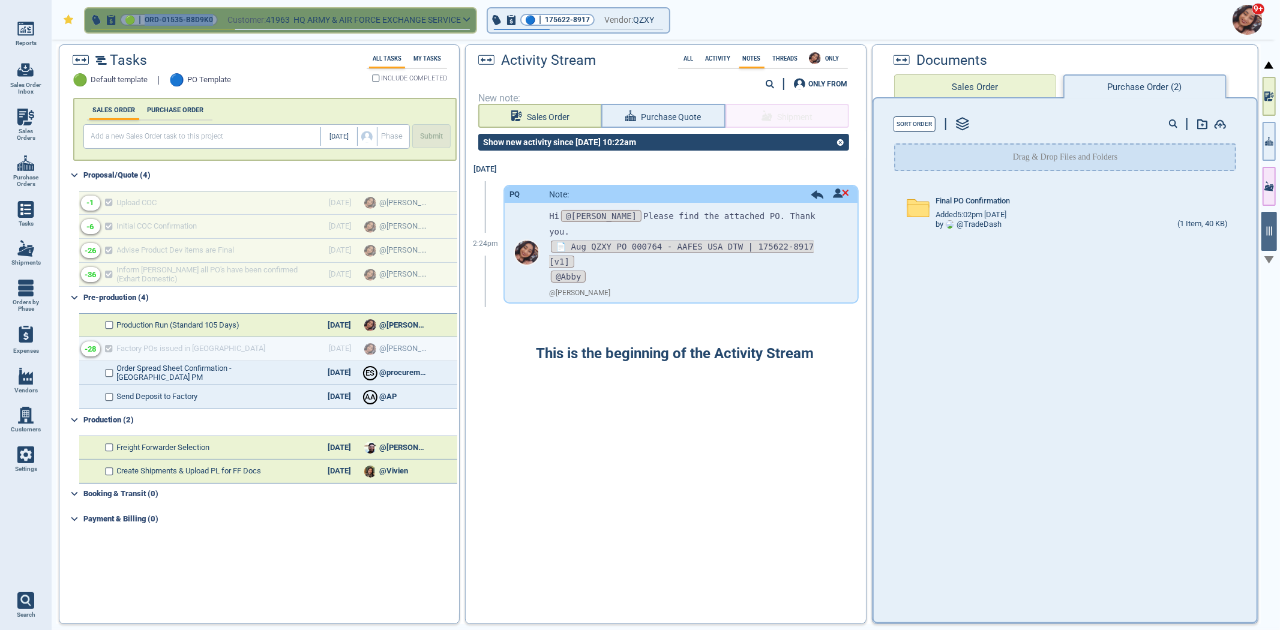
drag, startPoint x: 145, startPoint y: 17, endPoint x: 213, endPoint y: 19, distance: 67.8
click at [213, 19] on div "🟢 | ORD-01535-B8D9K0" at bounding box center [169, 20] width 98 height 12
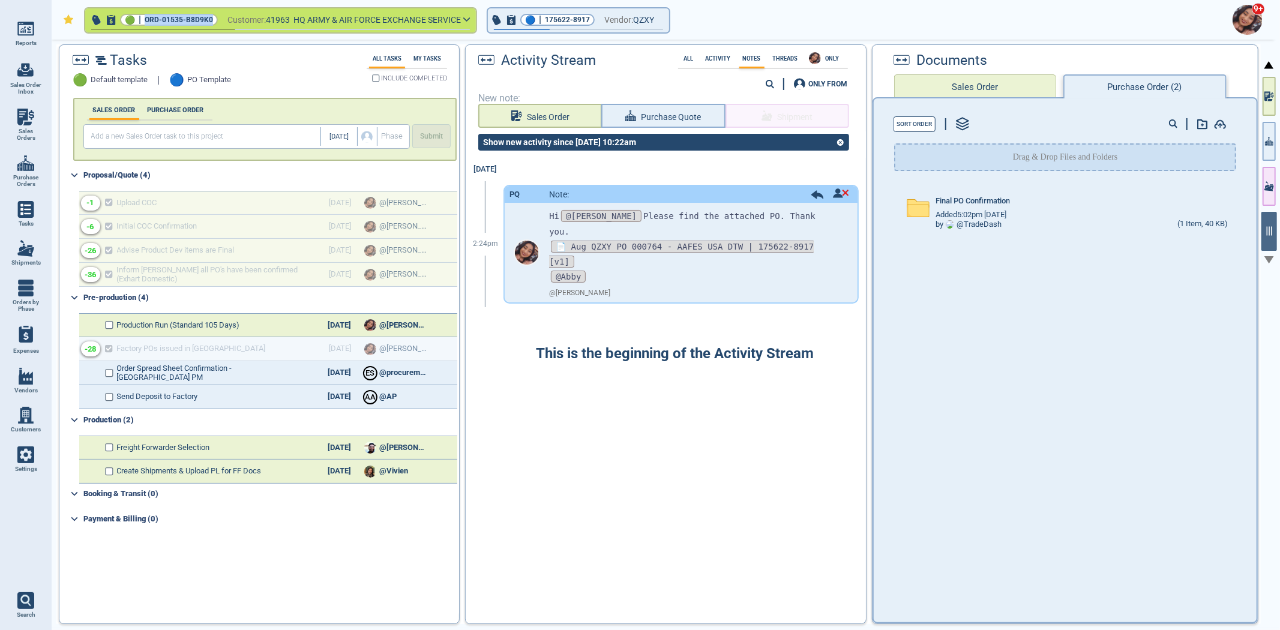
copy span "ORD-01535-B8D9K0"
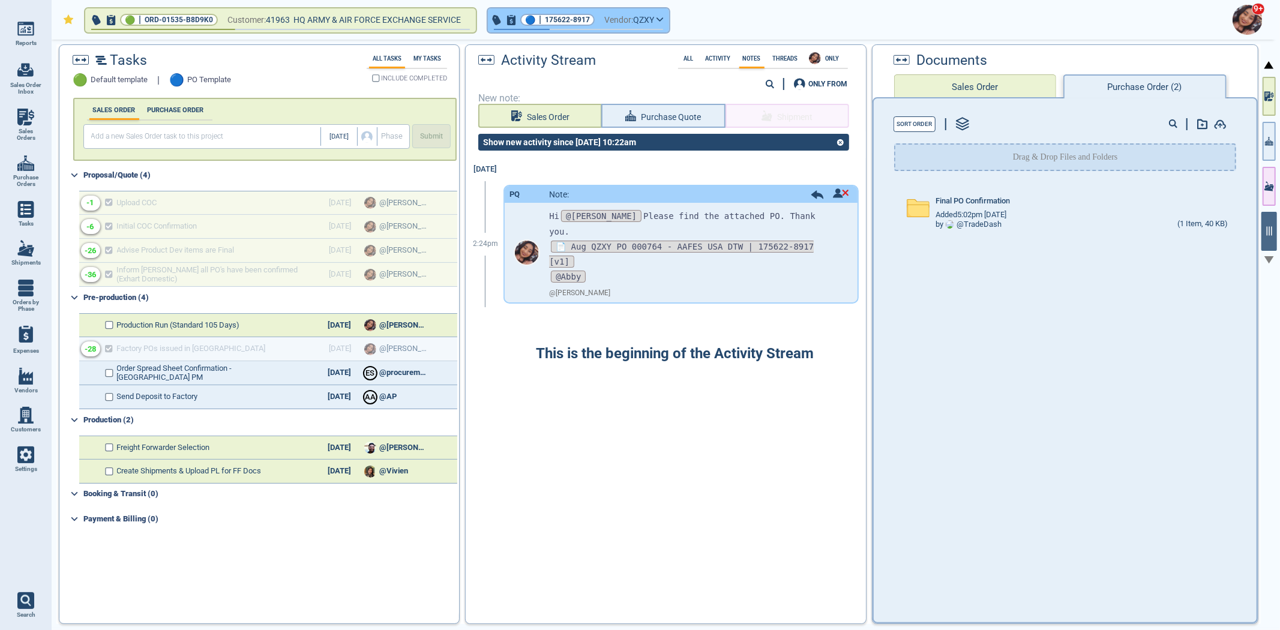
click at [541, 20] on div "🔵 | 175622-8917" at bounding box center [557, 20] width 74 height 12
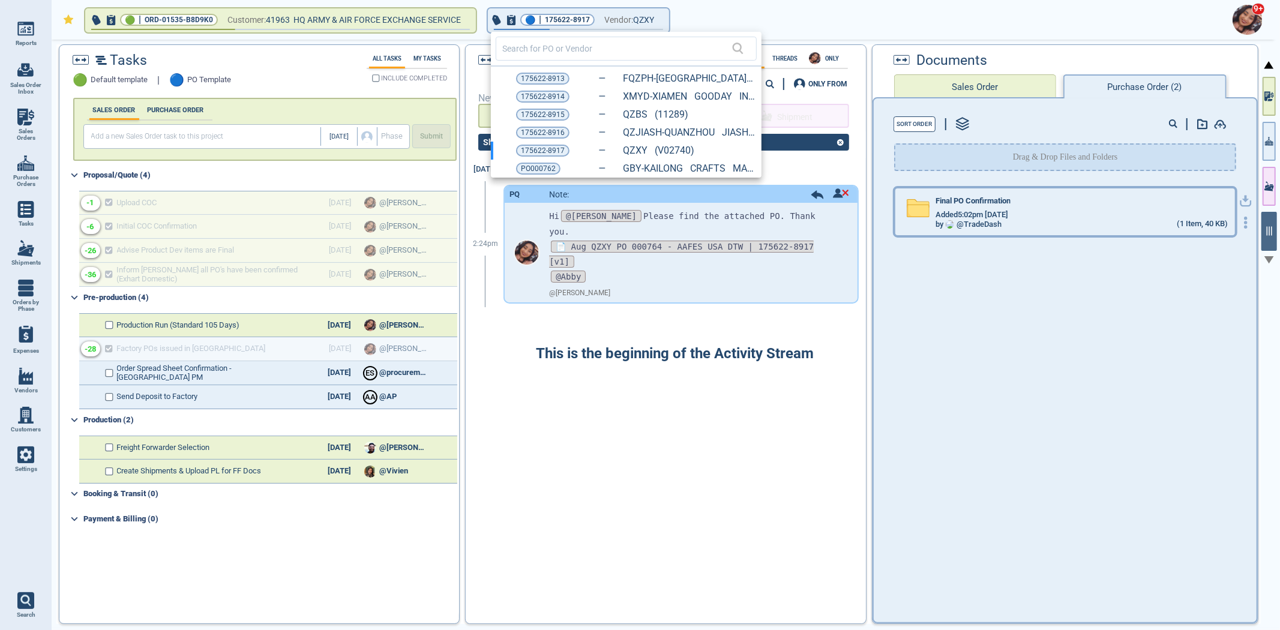
drag, startPoint x: 1074, startPoint y: 207, endPoint x: 1065, endPoint y: 199, distance: 11.5
click at [1065, 199] on div at bounding box center [640, 315] width 1280 height 630
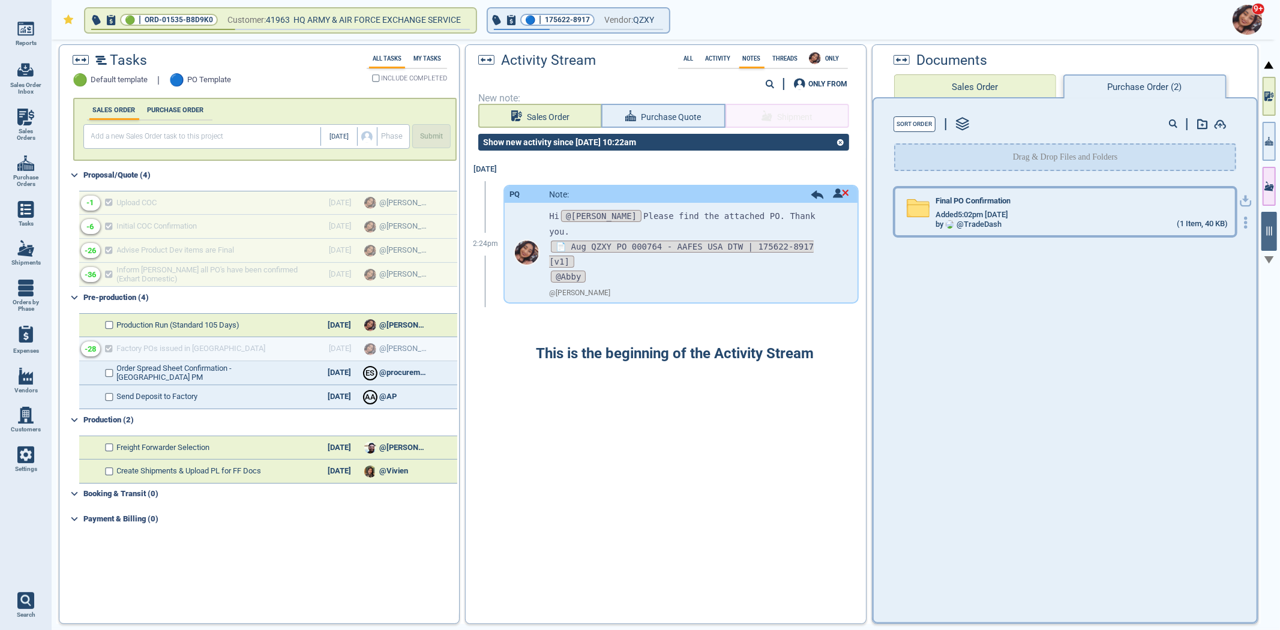
click at [1065, 199] on div "Final PO Confirmation" at bounding box center [1081, 203] width 292 height 13
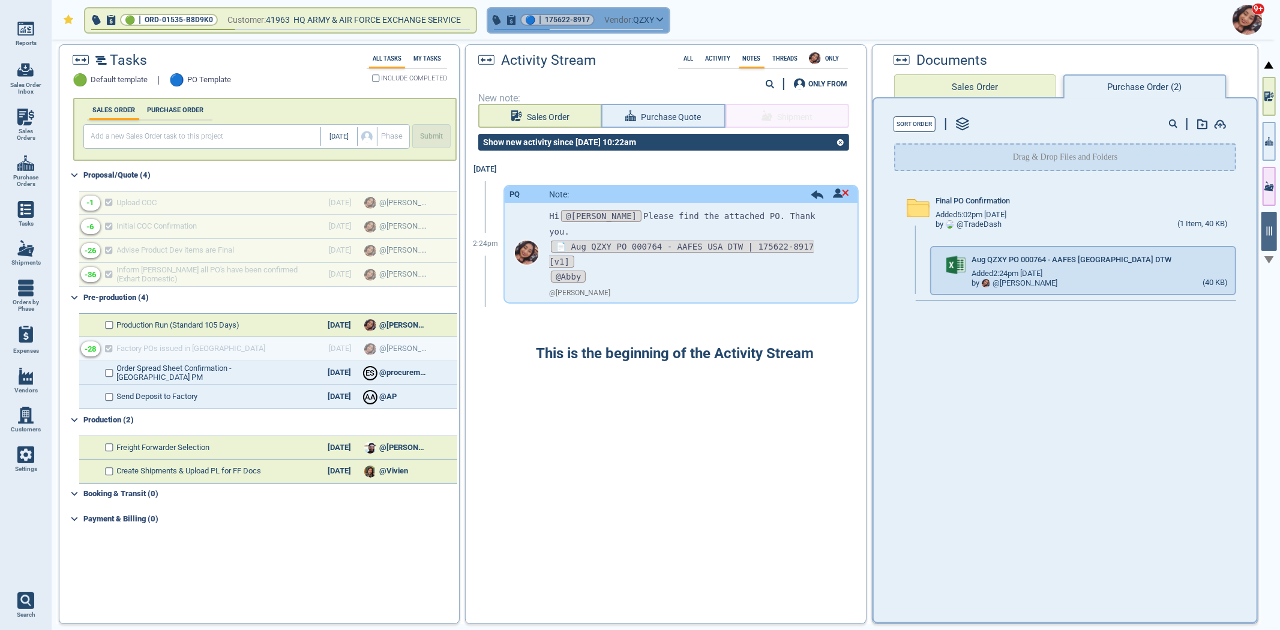
click at [540, 25] on div "🔵 | 175622-8917" at bounding box center [557, 20] width 74 height 12
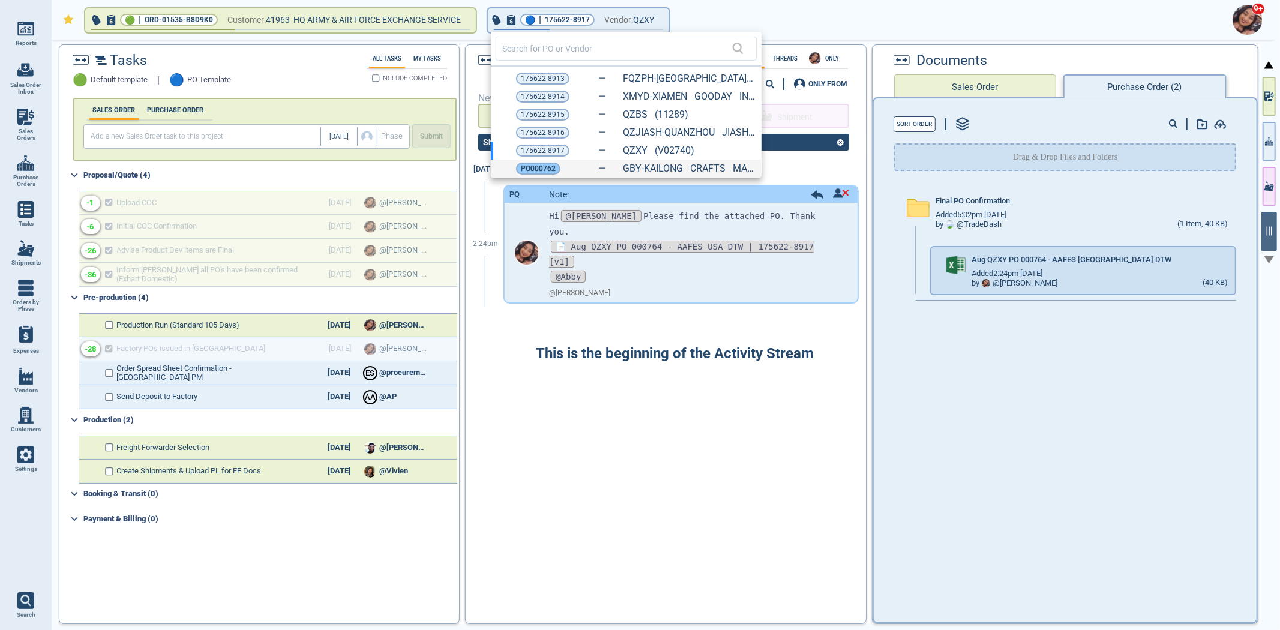
click at [528, 166] on span "PO000762" at bounding box center [538, 169] width 35 height 12
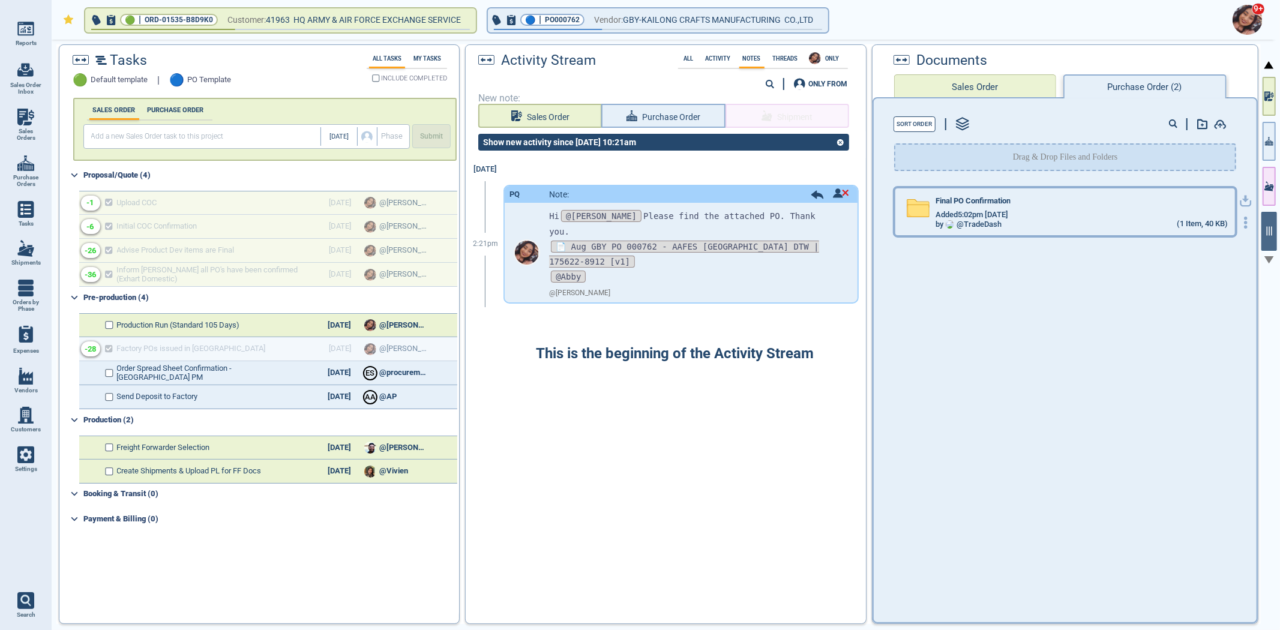
click at [1022, 220] on div "by @ TradeDash (1 Item, 40 KB)" at bounding box center [1081, 225] width 292 height 10
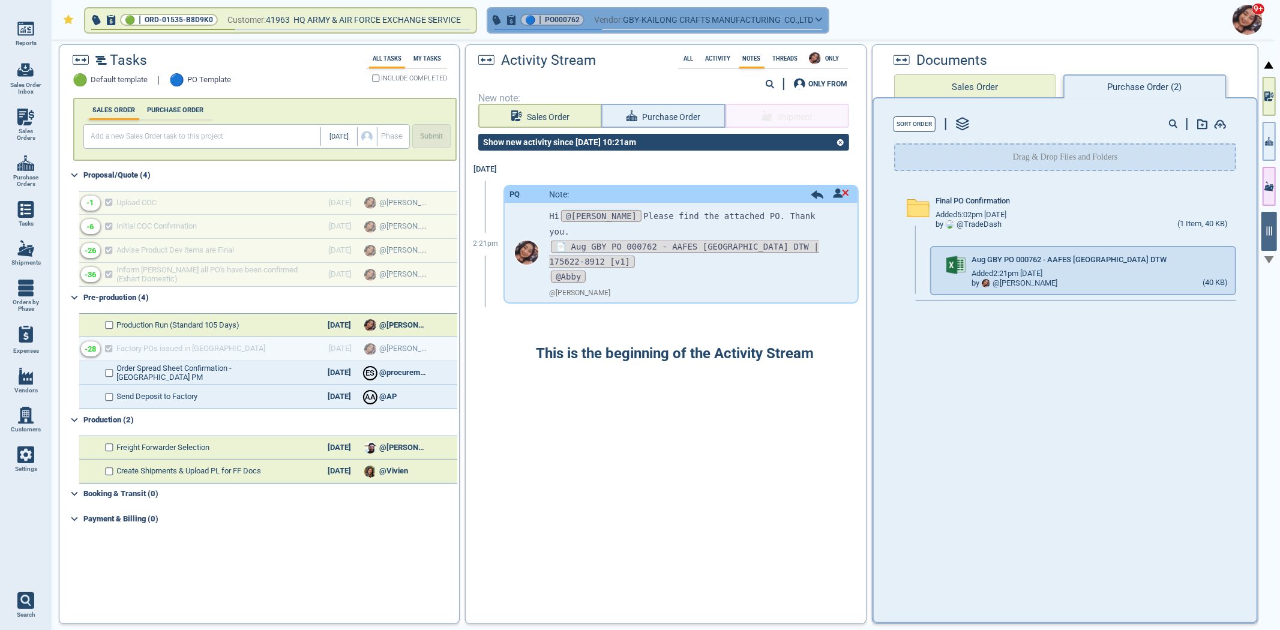
click at [559, 25] on span "PO000762" at bounding box center [562, 20] width 35 height 12
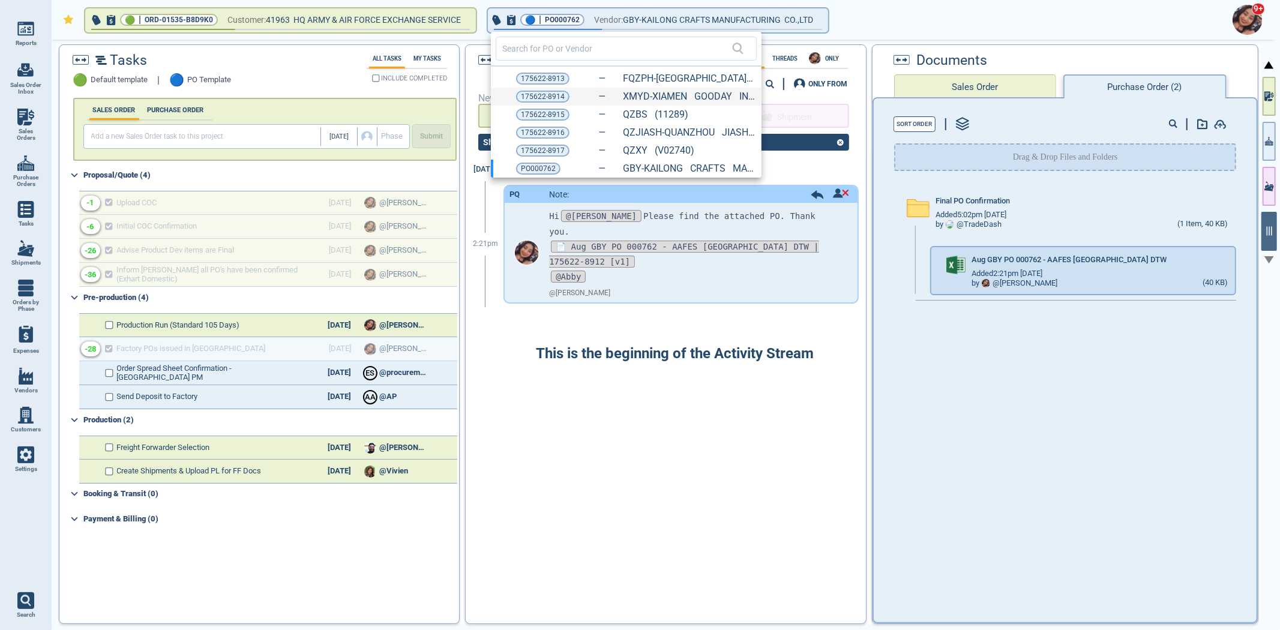
click at [549, 89] on div "175622-8914 XMYD-XIAMEN GOODAY INDUSTRIAL CO., LTD (11037)" at bounding box center [626, 97] width 271 height 18
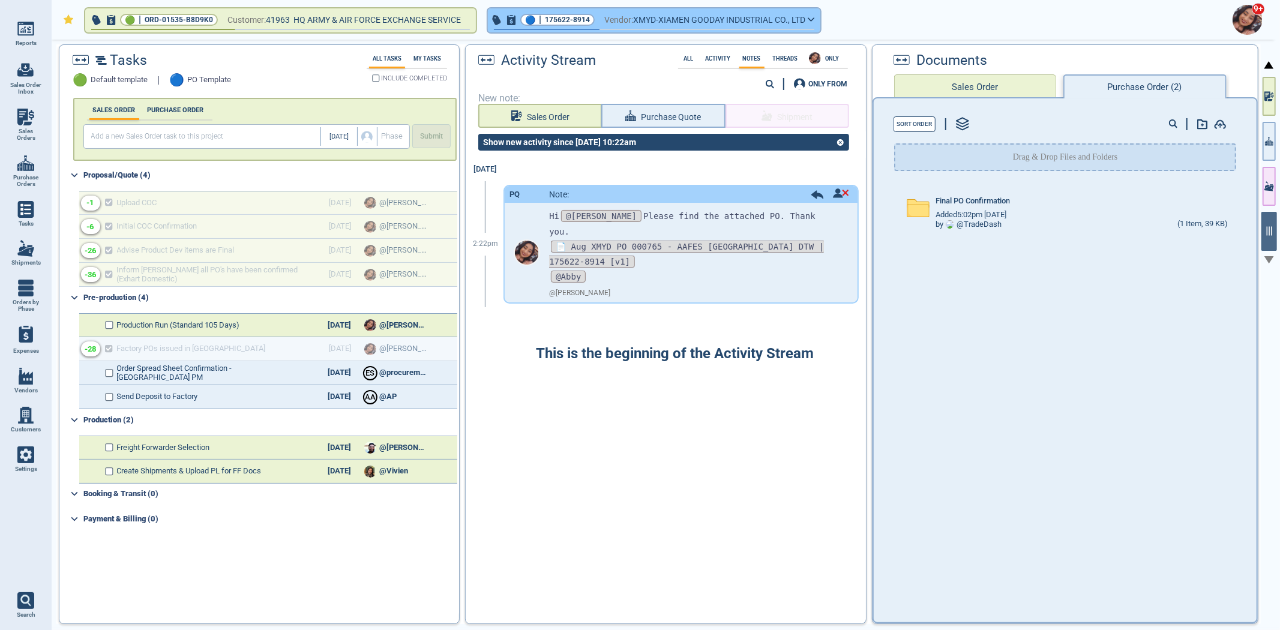
click at [550, 14] on span "175622-8914" at bounding box center [567, 20] width 45 height 12
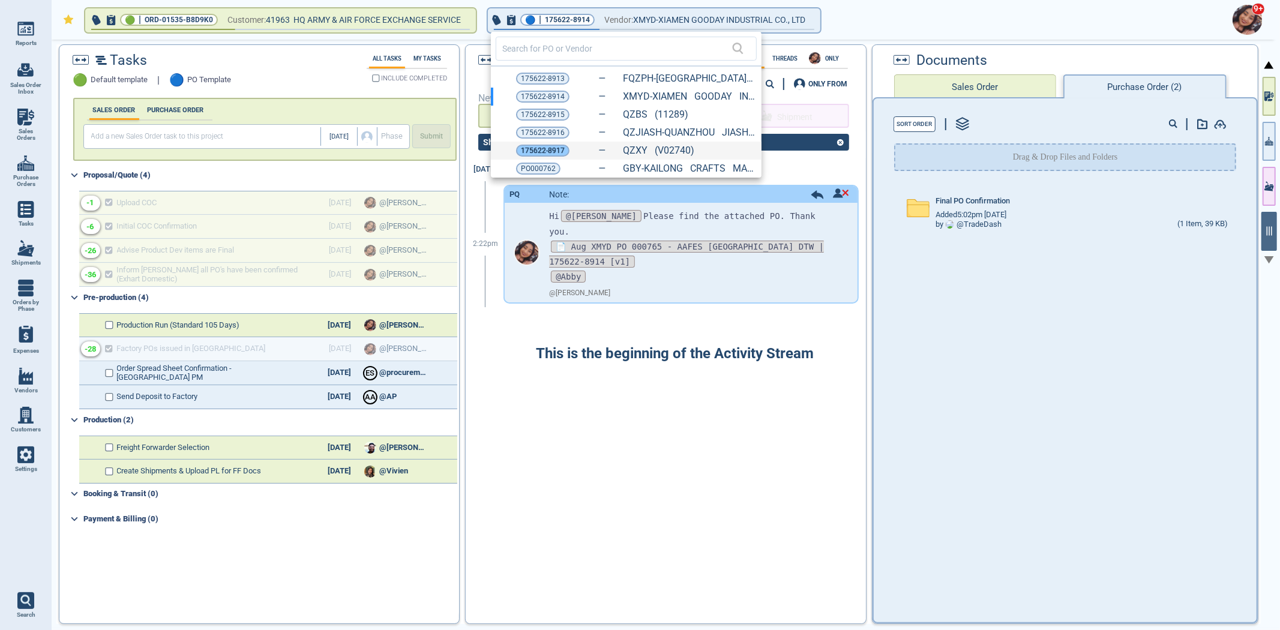
click at [546, 148] on span "175622-8917" at bounding box center [543, 151] width 44 height 12
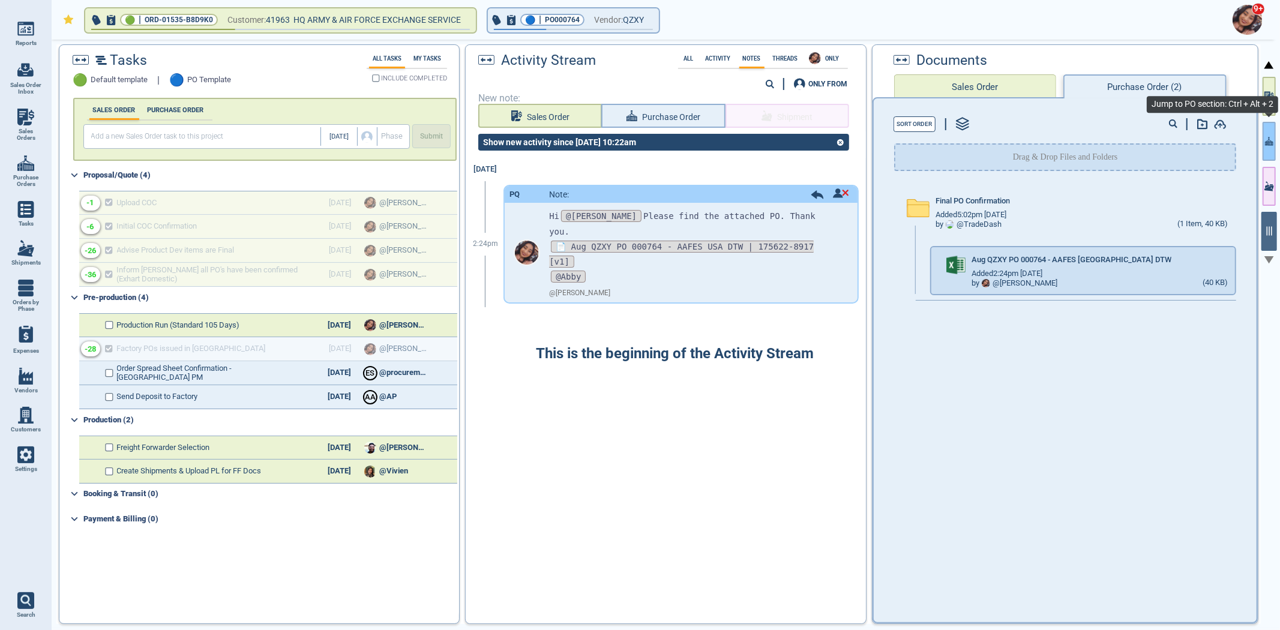
click at [1273, 128] on button "button" at bounding box center [1268, 141] width 13 height 39
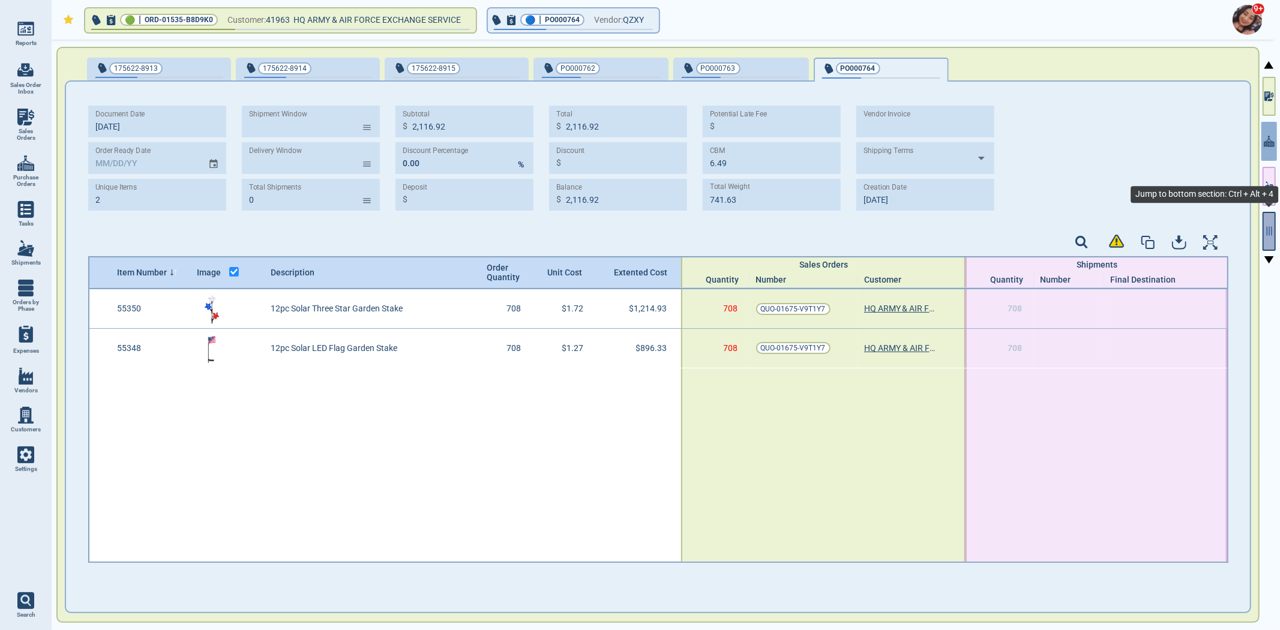
click at [1268, 224] on button "button" at bounding box center [1268, 231] width 13 height 39
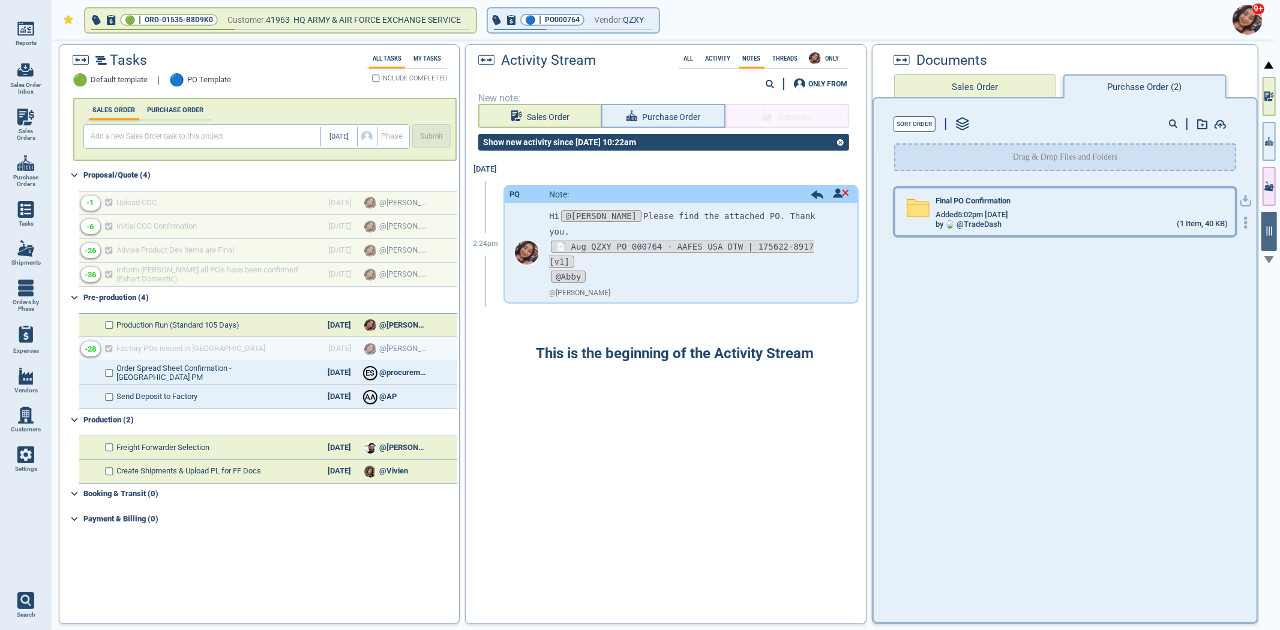
click at [1078, 192] on div "Final PO Confirmation Added 5:02pm 2/17/23 by @ TradeDash (1 Item, 40 KB)" at bounding box center [1065, 211] width 340 height 47
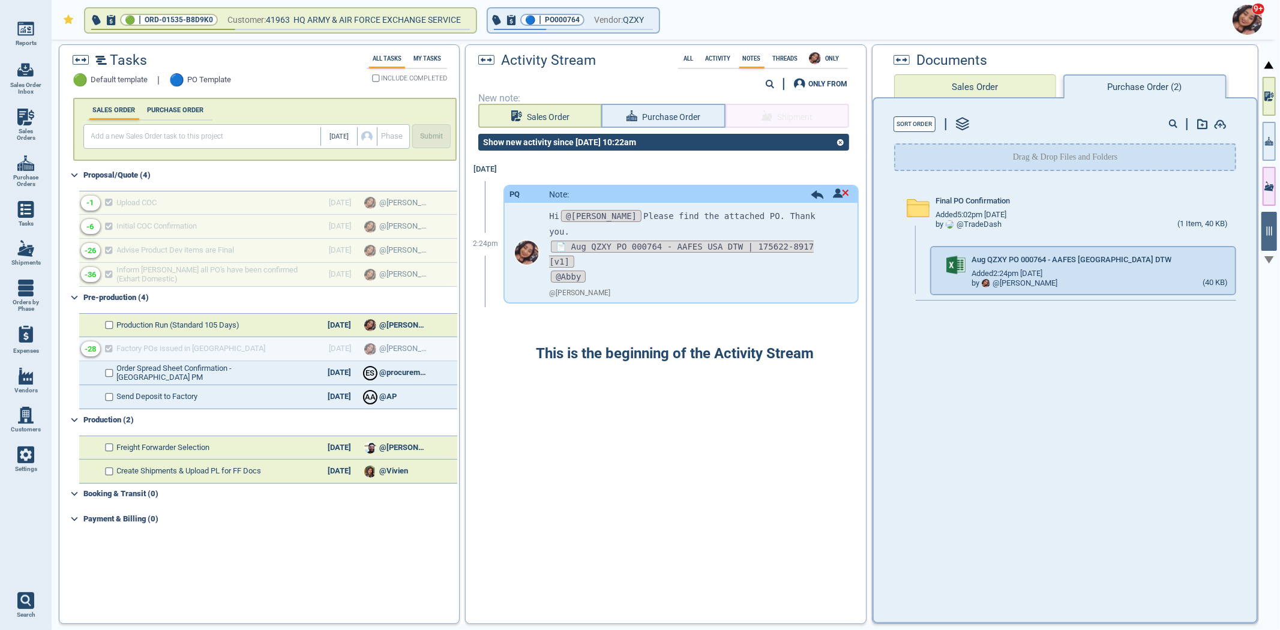
click at [566, 33] on div "9+" at bounding box center [663, 20] width 1228 height 40
click at [550, 25] on span "PO000764" at bounding box center [562, 20] width 35 height 12
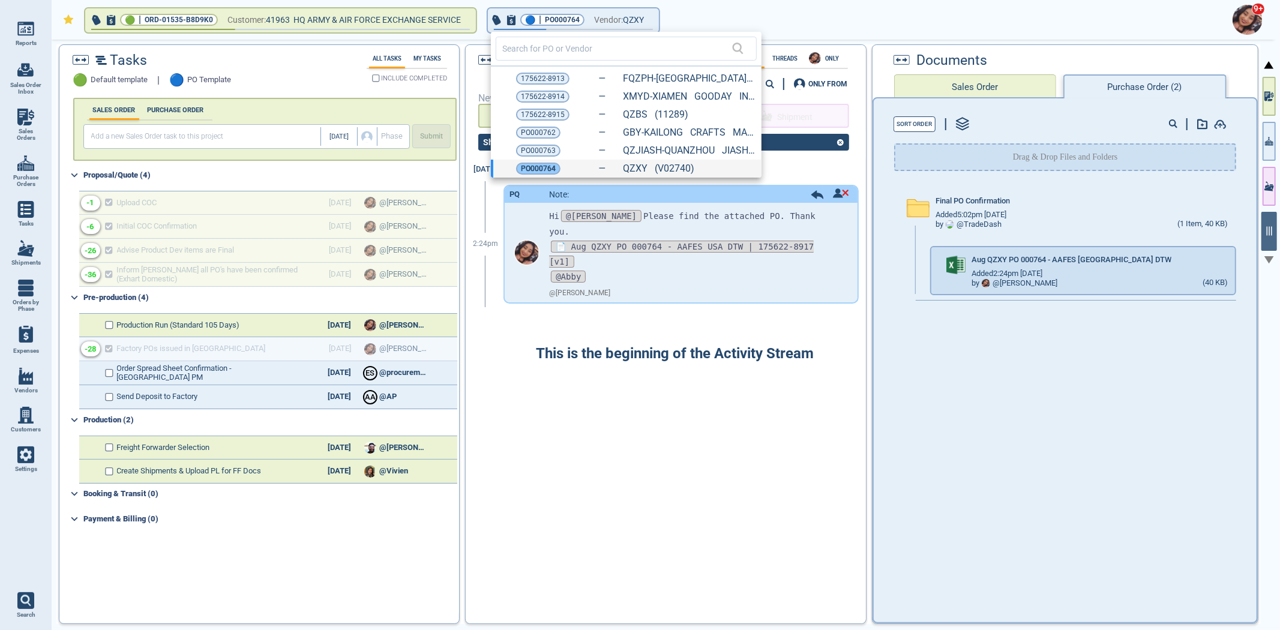
click at [539, 168] on span "PO000764" at bounding box center [538, 169] width 35 height 12
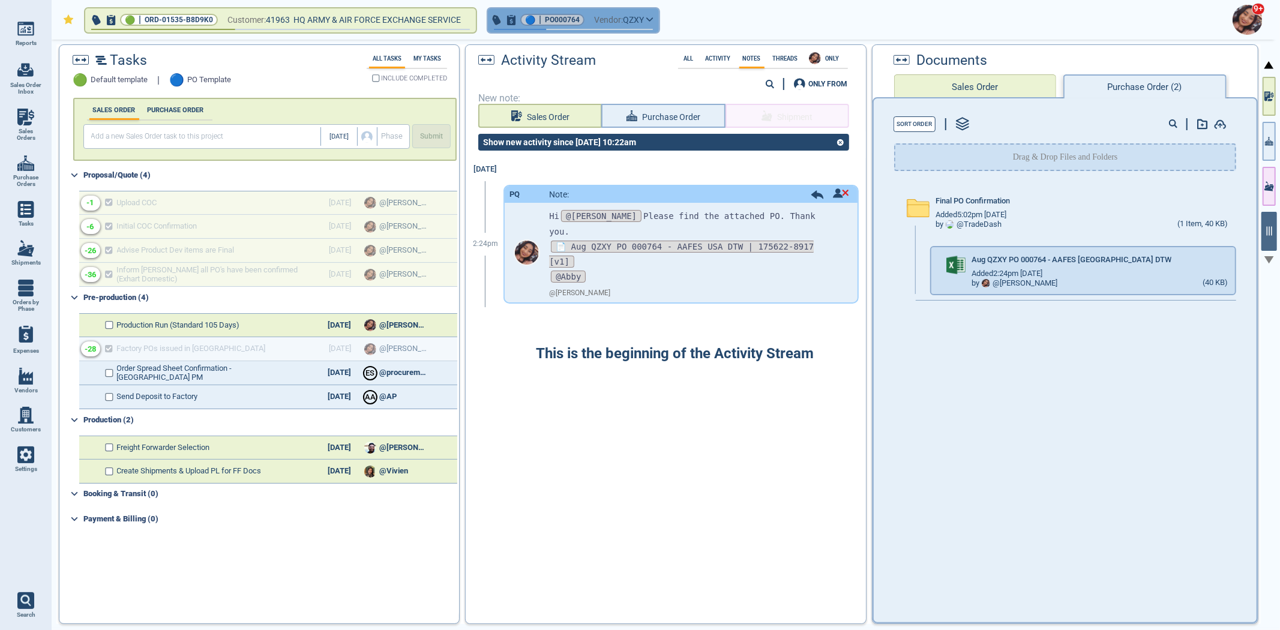
click at [549, 20] on span "PO000764" at bounding box center [562, 20] width 35 height 12
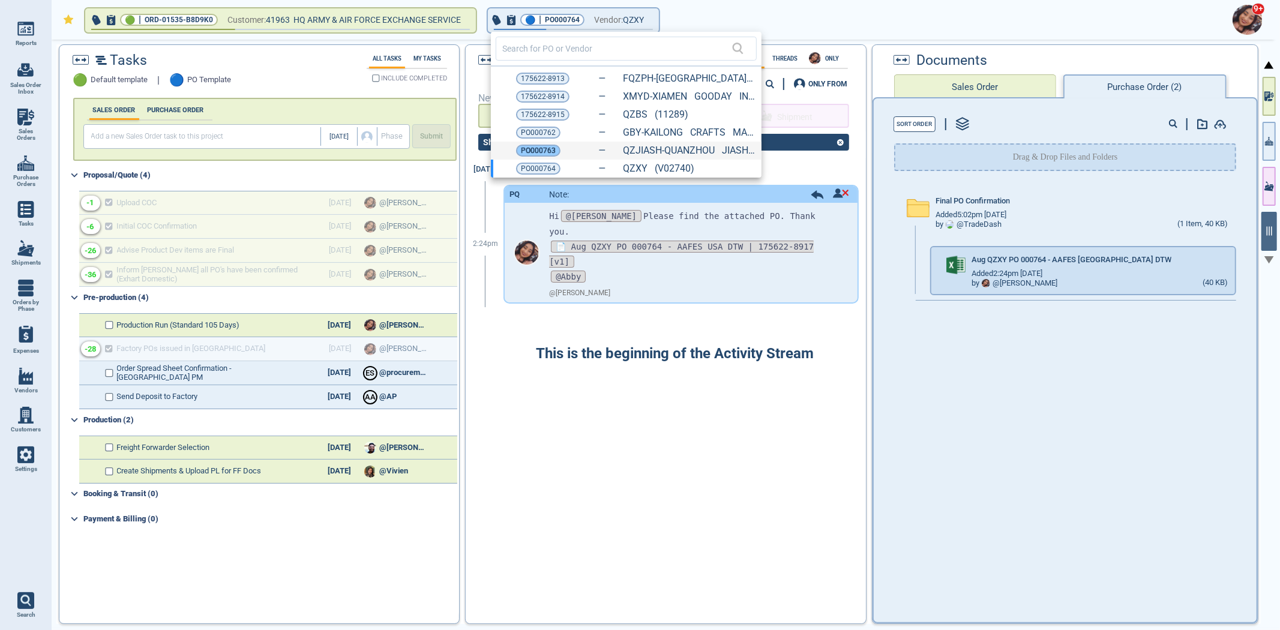
click at [537, 150] on span "PO000763" at bounding box center [538, 151] width 35 height 12
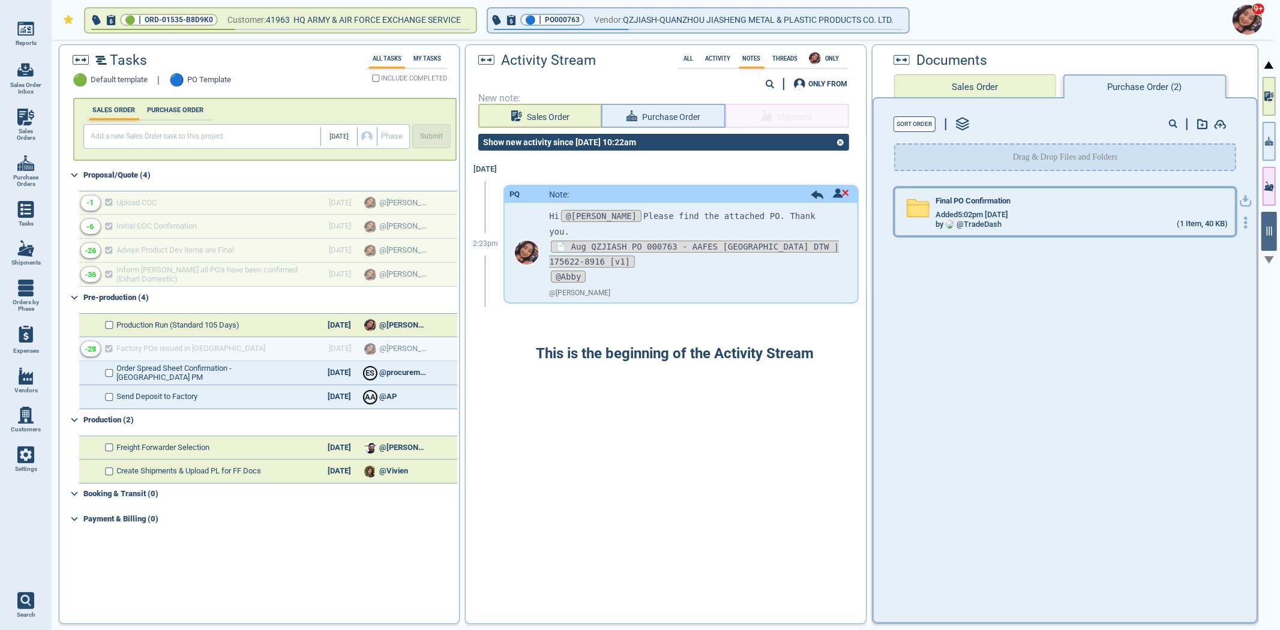
click at [968, 216] on span "Added 5:02pm [DATE]" at bounding box center [971, 215] width 73 height 9
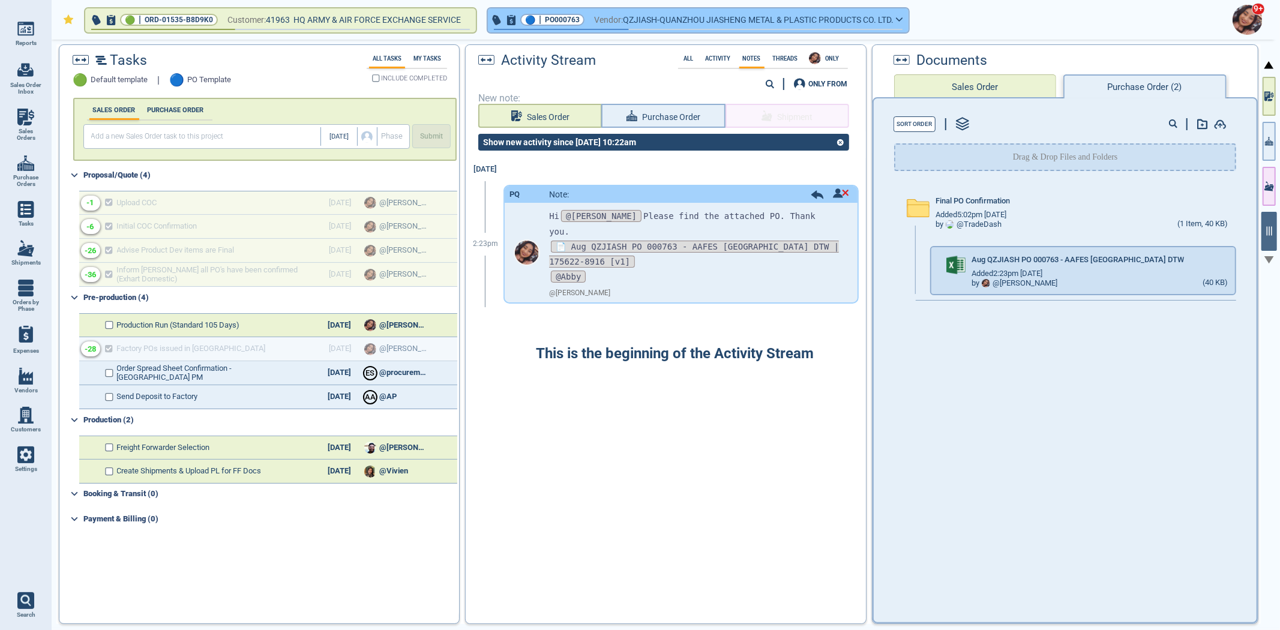
click at [575, 20] on span "PO000763" at bounding box center [562, 20] width 35 height 12
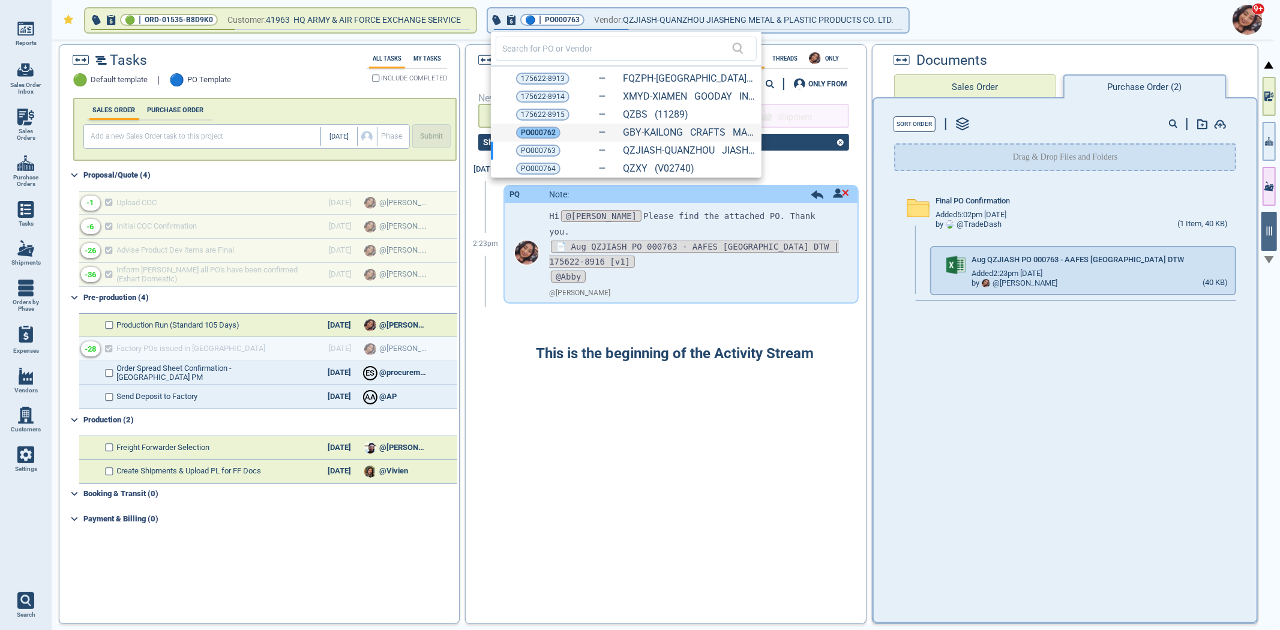
click at [528, 133] on span "PO000762" at bounding box center [538, 133] width 35 height 12
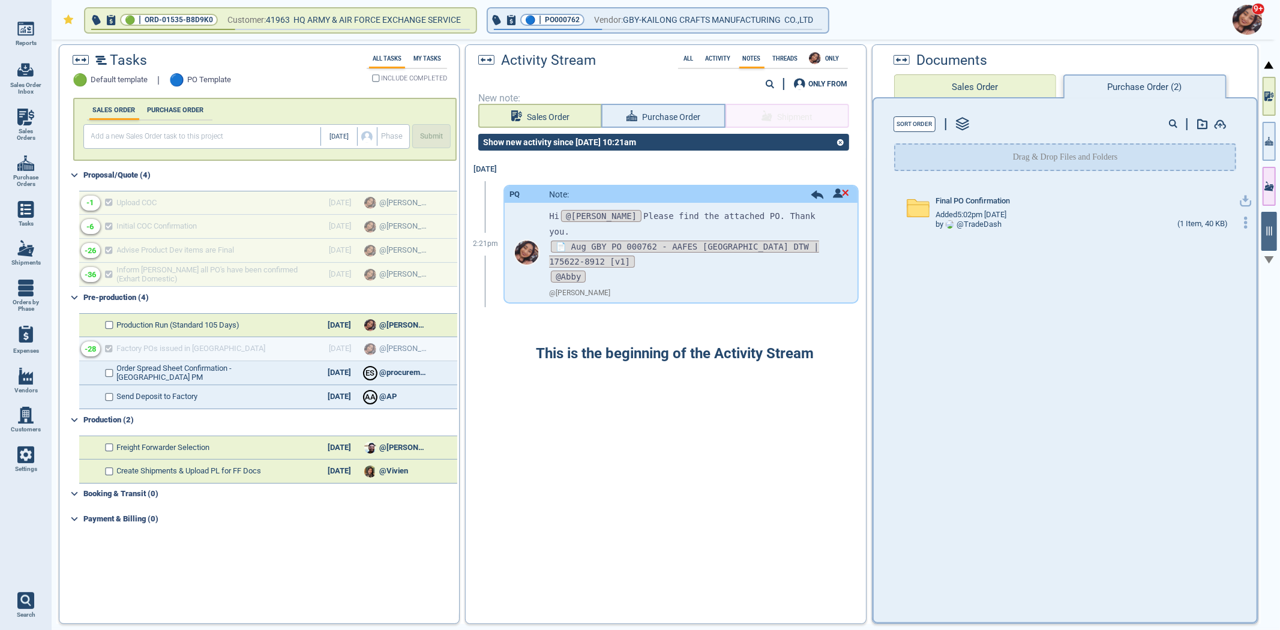
click at [972, 183] on div "Final PO Confirmation Added 5:02pm 2/17/23 by @ TradeDash (1 Item, 40 KB)" at bounding box center [1075, 211] width 361 height 59
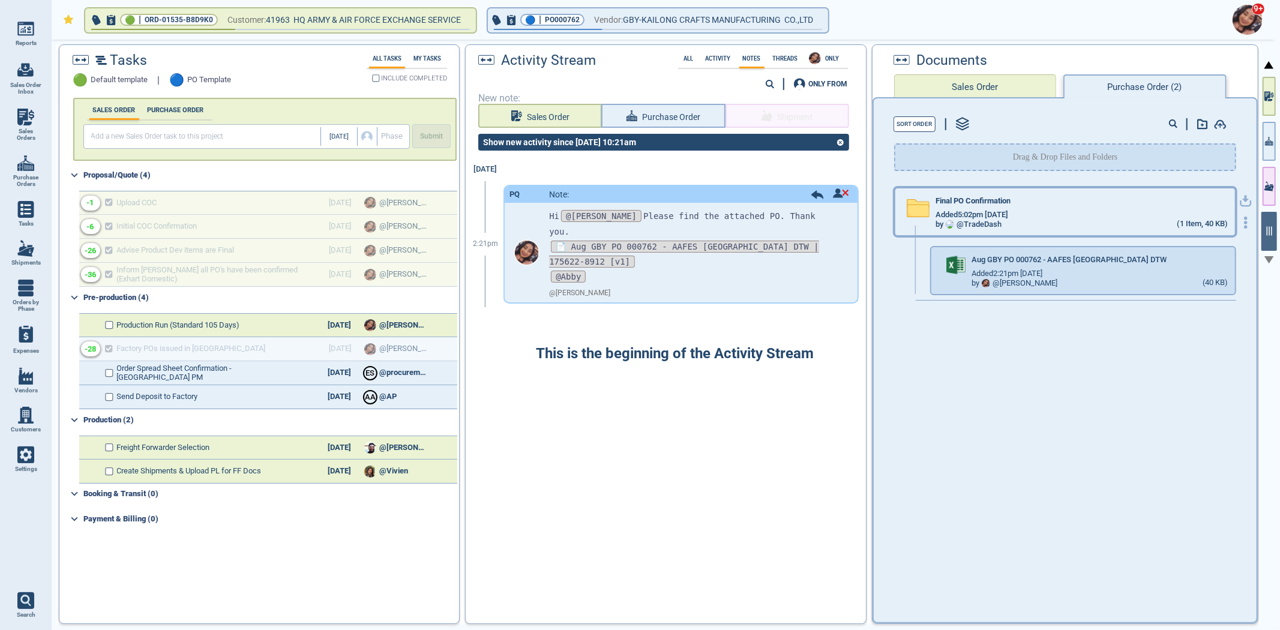
click at [972, 205] on div "Final PO Confirmation" at bounding box center [1081, 203] width 292 height 13
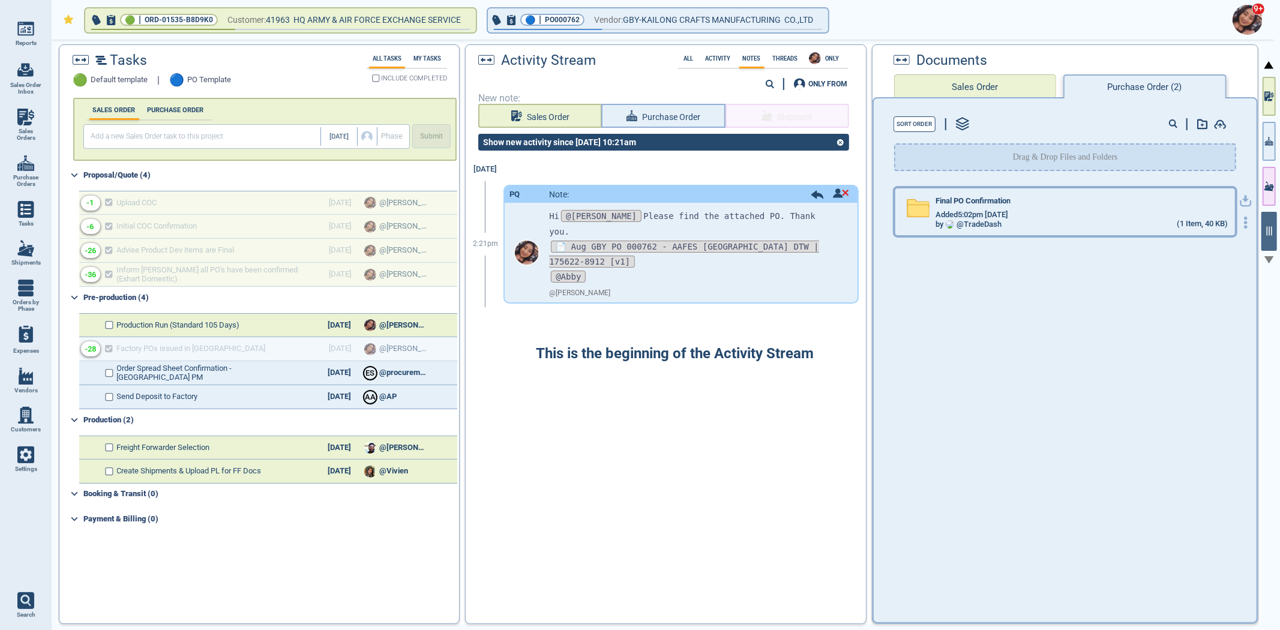
click at [973, 206] on div "Final PO Confirmation" at bounding box center [1081, 203] width 292 height 13
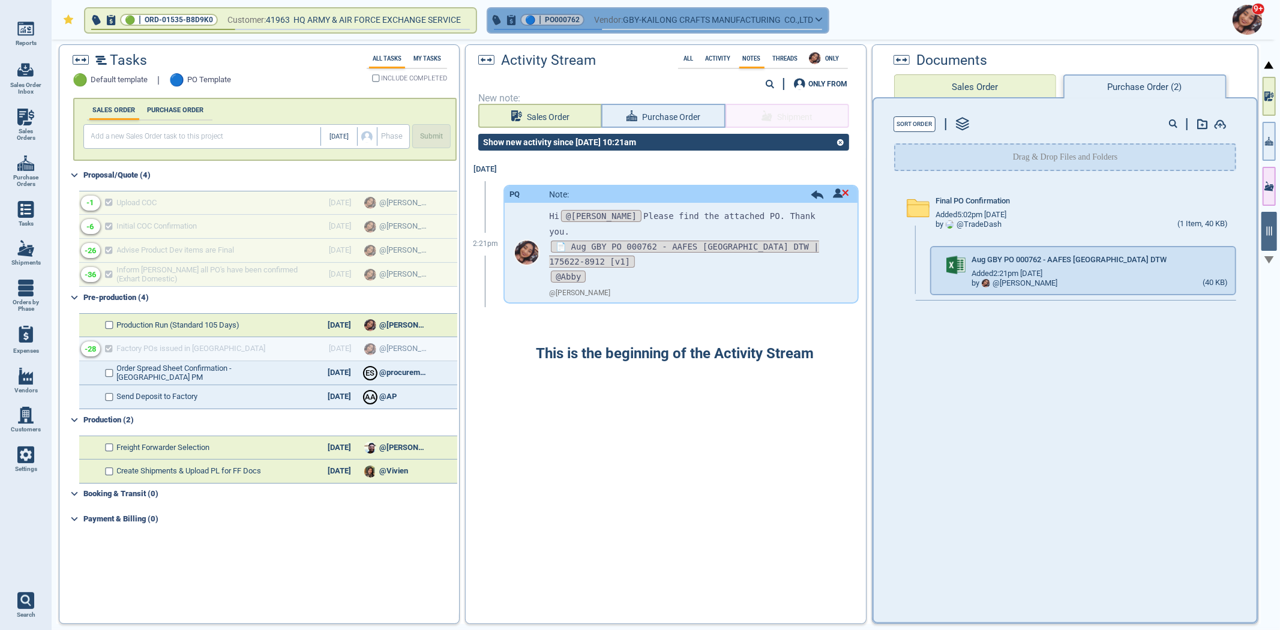
click at [545, 20] on div "🔵 | PO000762" at bounding box center [552, 20] width 64 height 12
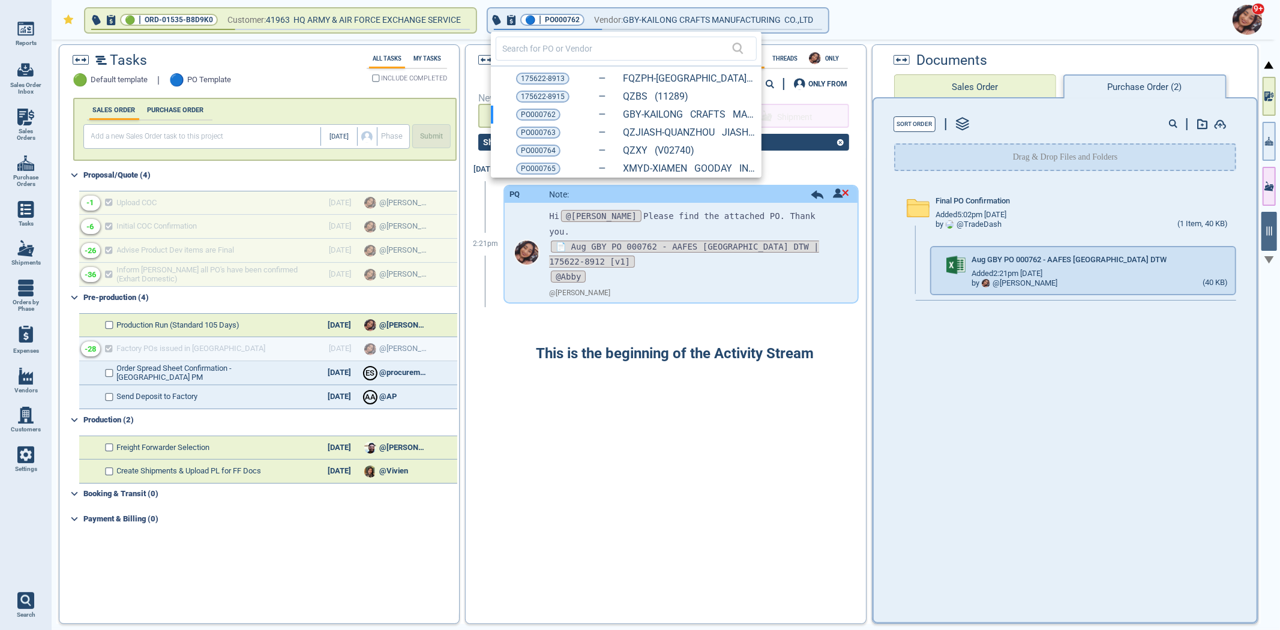
drag, startPoint x: 542, startPoint y: 170, endPoint x: 554, endPoint y: 176, distance: 13.4
click at [542, 170] on span "PO000765" at bounding box center [538, 169] width 35 height 12
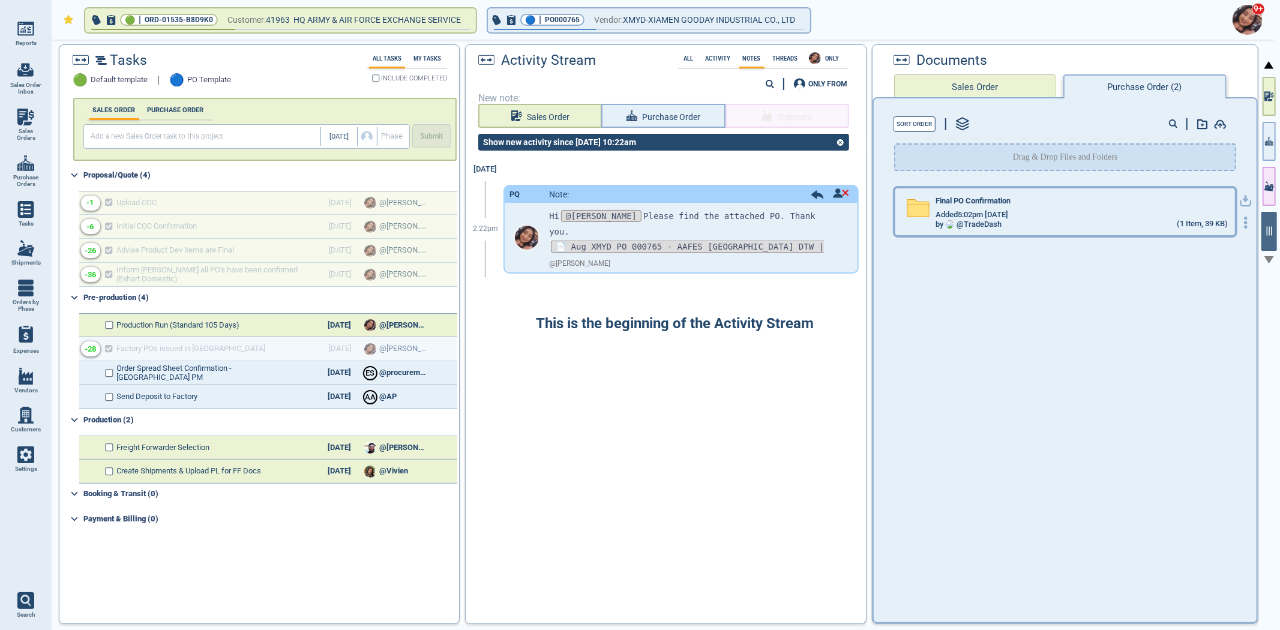
click at [1029, 216] on div "Added 5:02pm [DATE]" at bounding box center [1081, 215] width 292 height 10
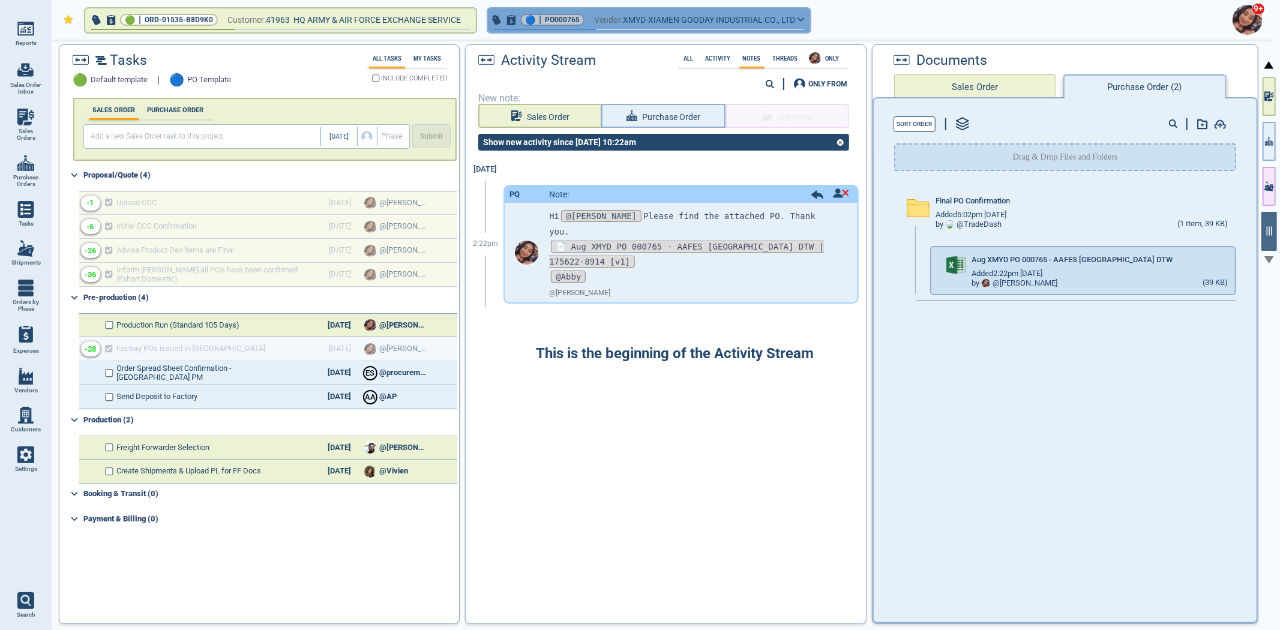
click at [542, 20] on div "🔵 | PO000765" at bounding box center [552, 20] width 64 height 12
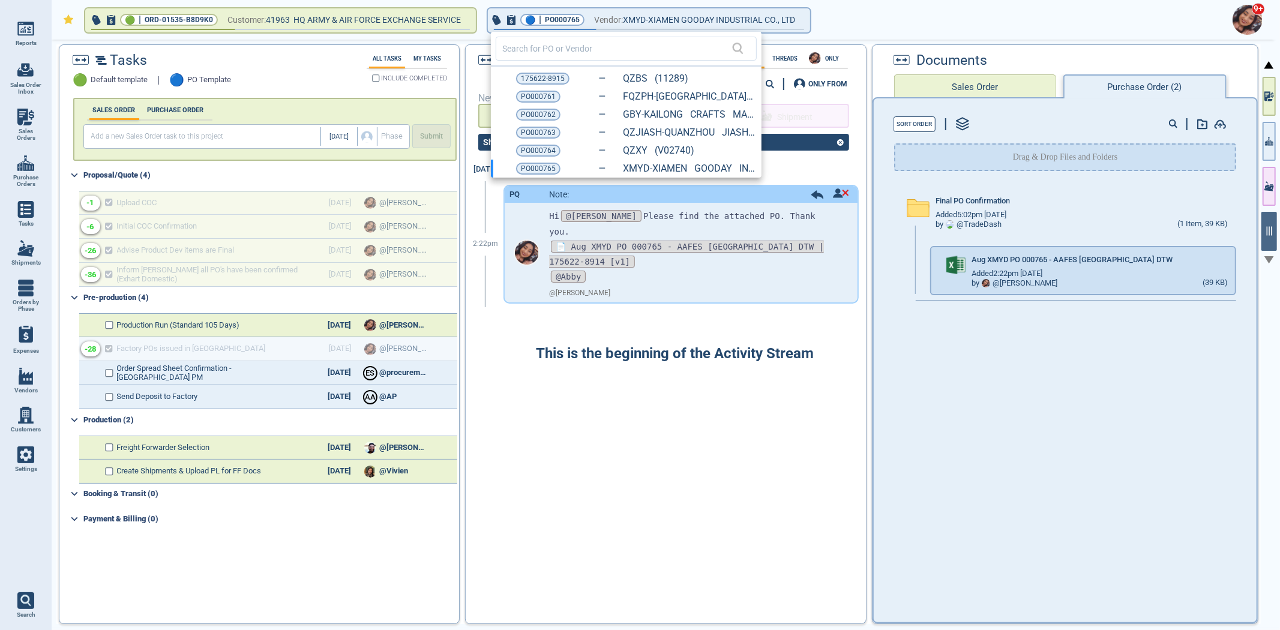
drag, startPoint x: 545, startPoint y: 75, endPoint x: 617, endPoint y: 86, distance: 72.9
click at [545, 75] on span "175622-8915" at bounding box center [543, 79] width 44 height 12
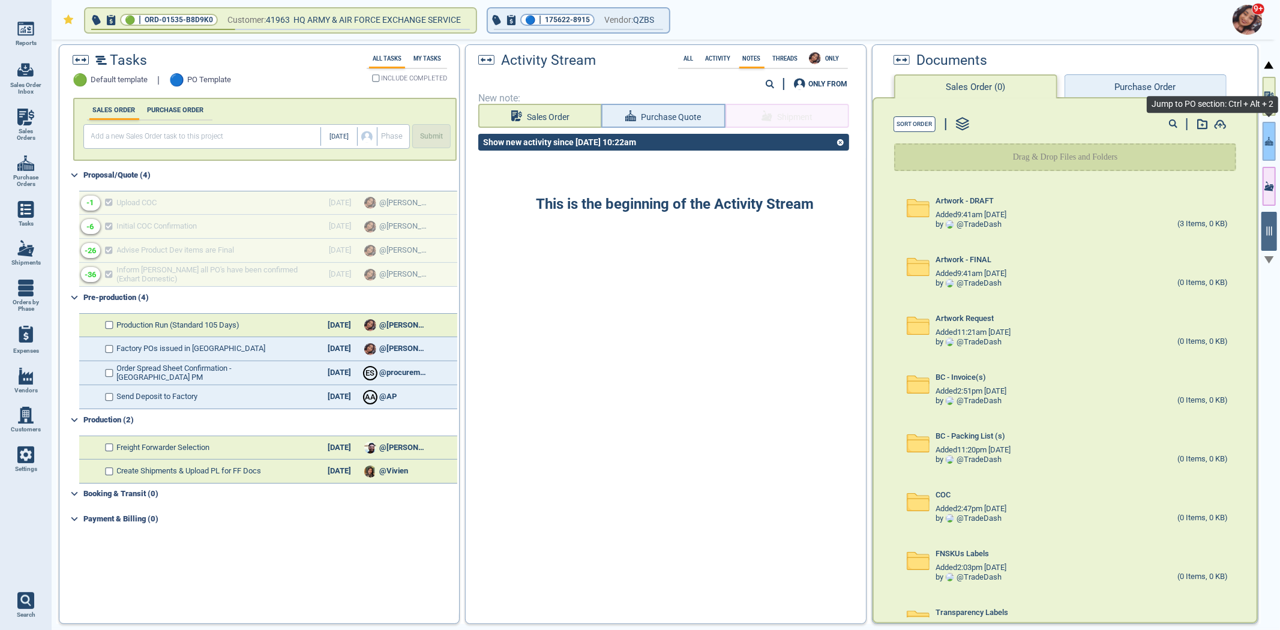
click at [1267, 147] on button "button" at bounding box center [1268, 141] width 13 height 39
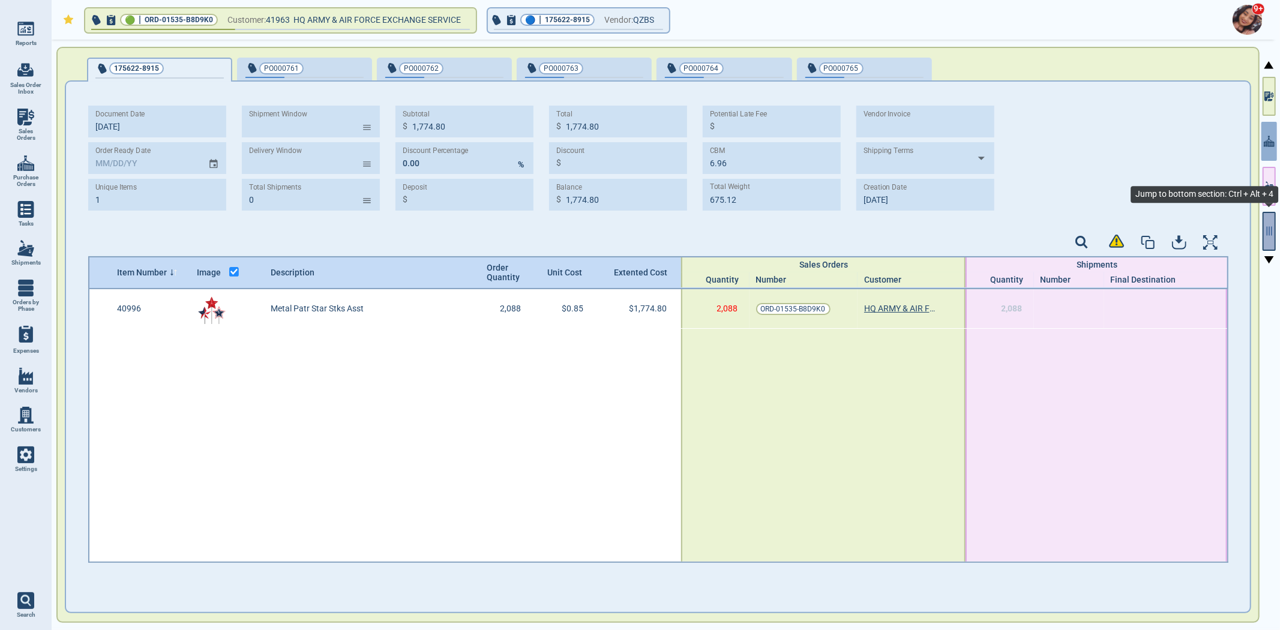
click at [1264, 236] on button "button" at bounding box center [1268, 231] width 13 height 39
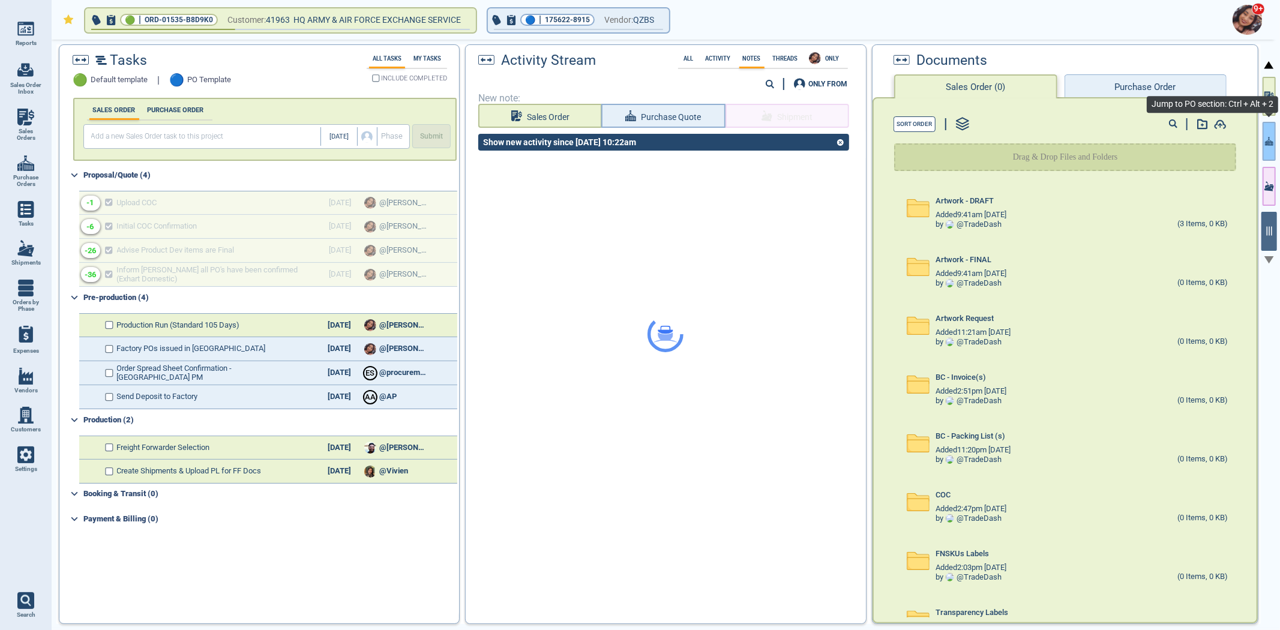
click at [1270, 141] on icon "button" at bounding box center [1269, 141] width 8 height 8
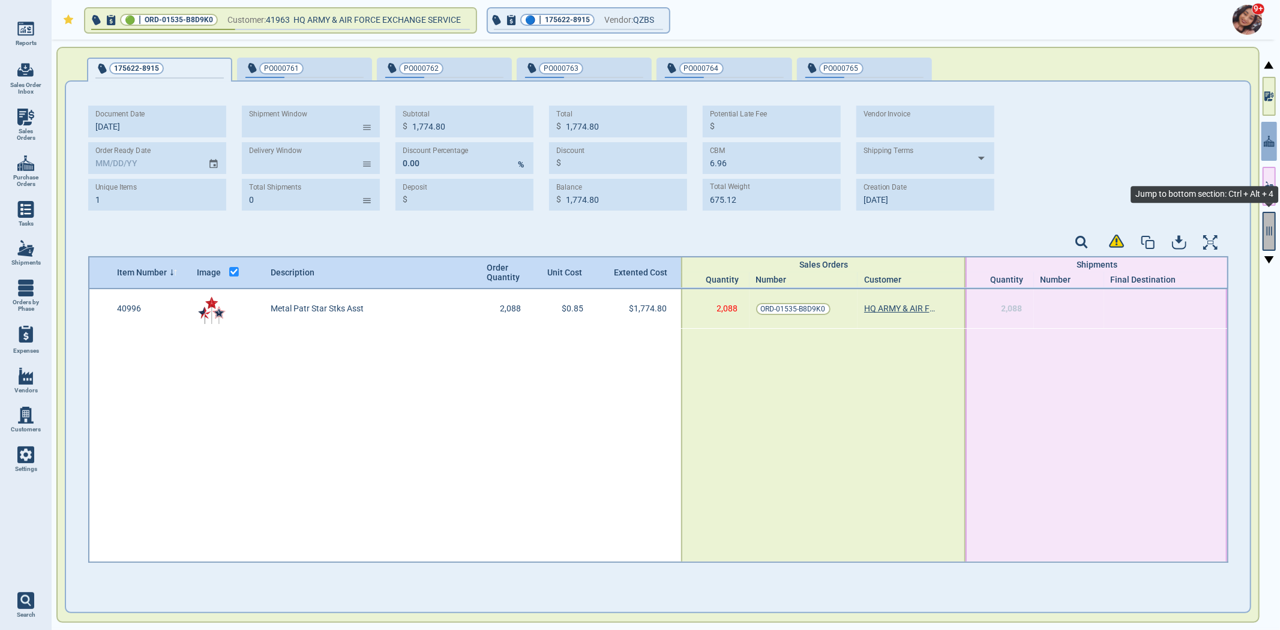
click at [1269, 226] on icon "button" at bounding box center [1268, 231] width 11 height 11
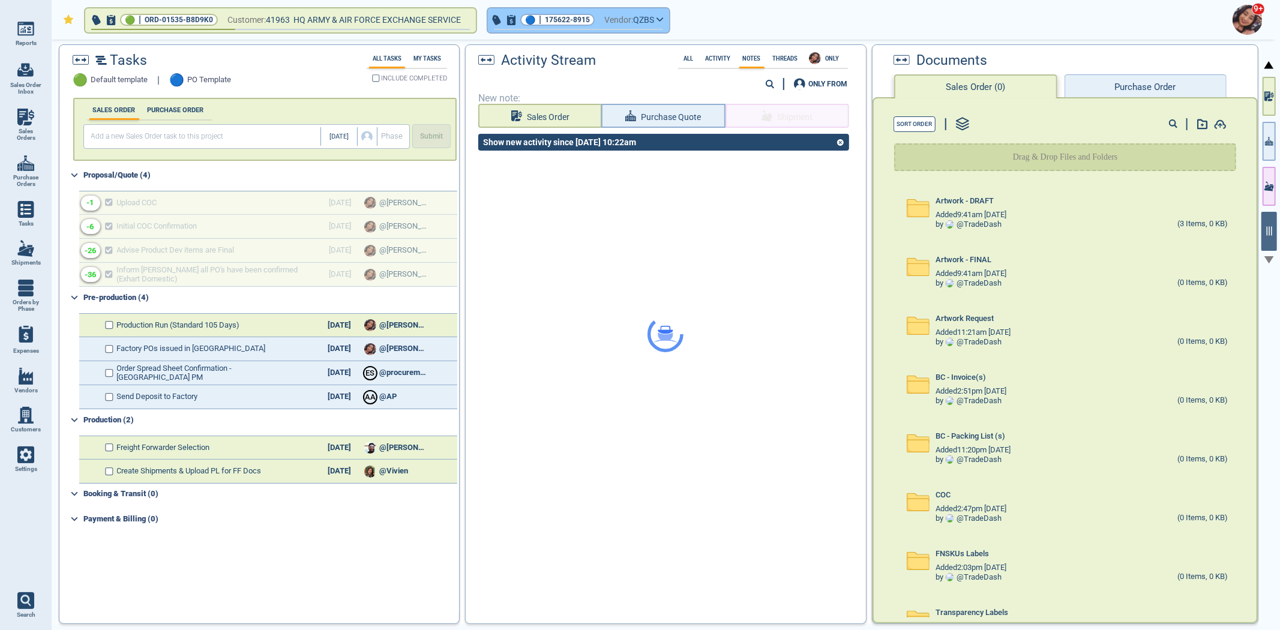
drag, startPoint x: 588, startPoint y: 22, endPoint x: 588, endPoint y: 28, distance: 6.0
click button "🔵 | 175622-8915 Vendor: QZBS"
click div "9+"
click span "Vendor:"
click span "button"
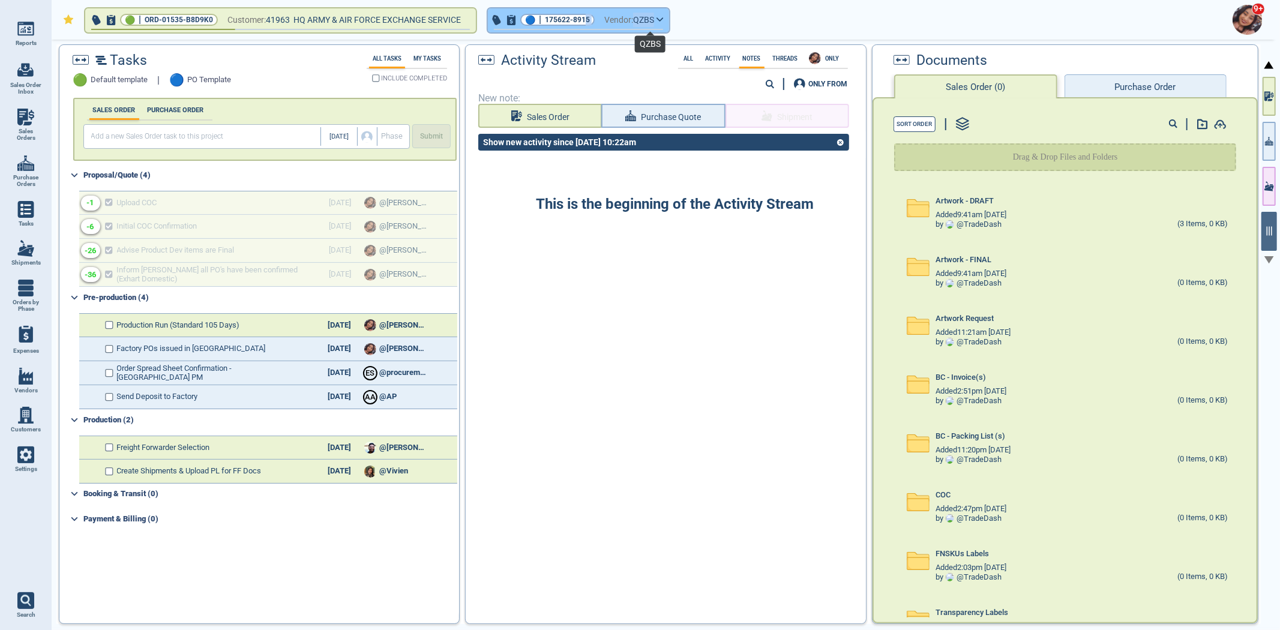
click span "QZBS"
click button "🔵 | 175622-8915 Vendor: QZBS"
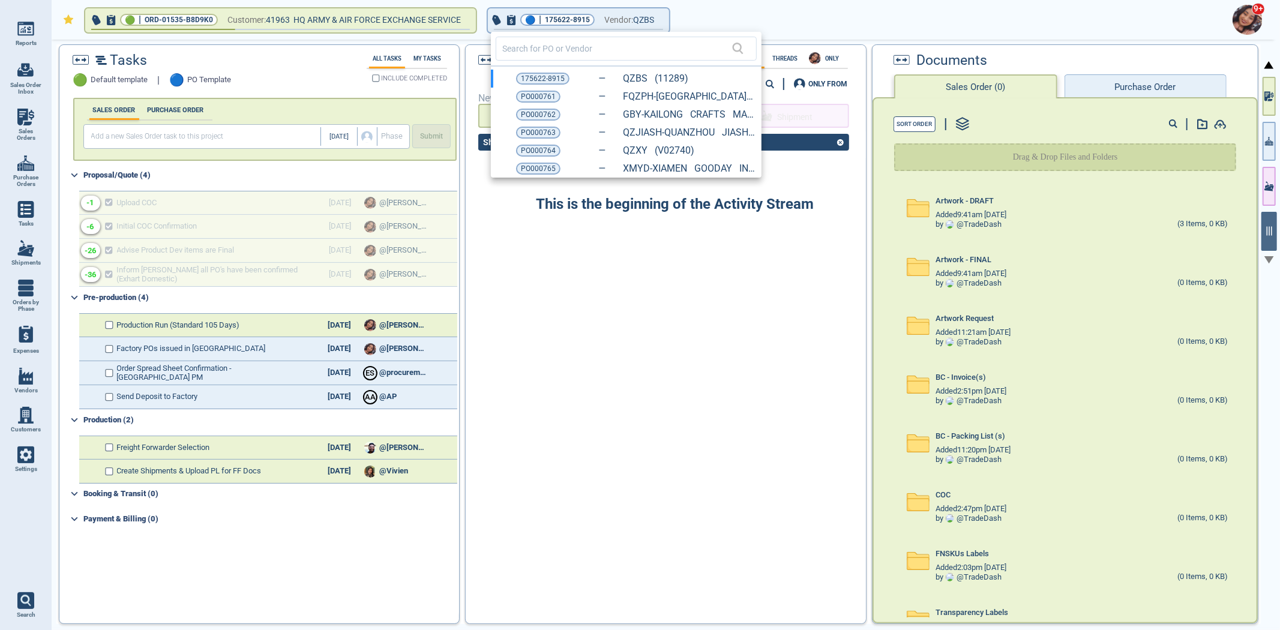
drag, startPoint x: 540, startPoint y: 130, endPoint x: 765, endPoint y: 157, distance: 226.6
click span "PO000763"
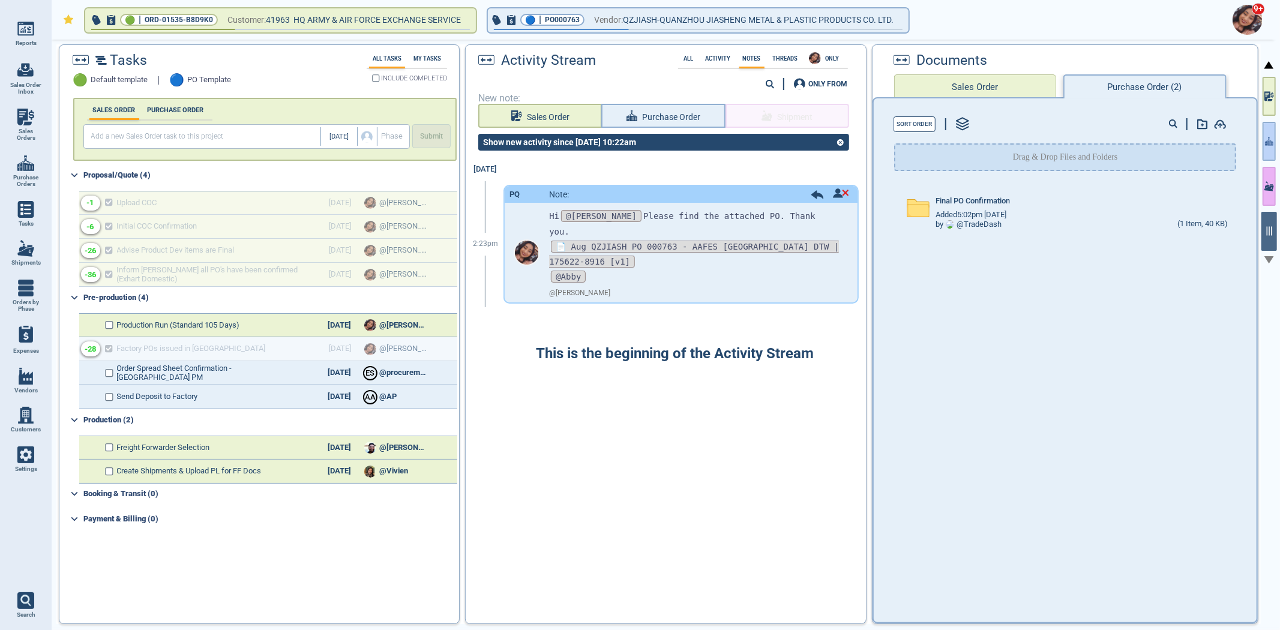
drag, startPoint x: 1267, startPoint y: 140, endPoint x: 1271, endPoint y: 201, distance: 61.3
click icon "button"
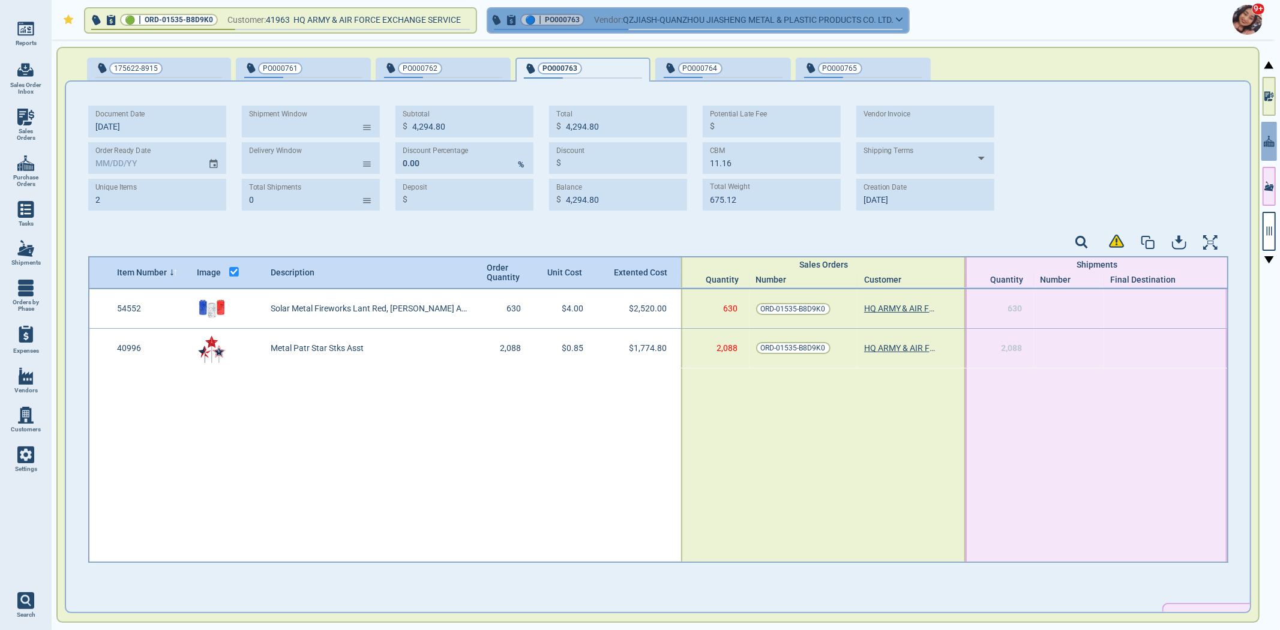
click span "Vendor:"
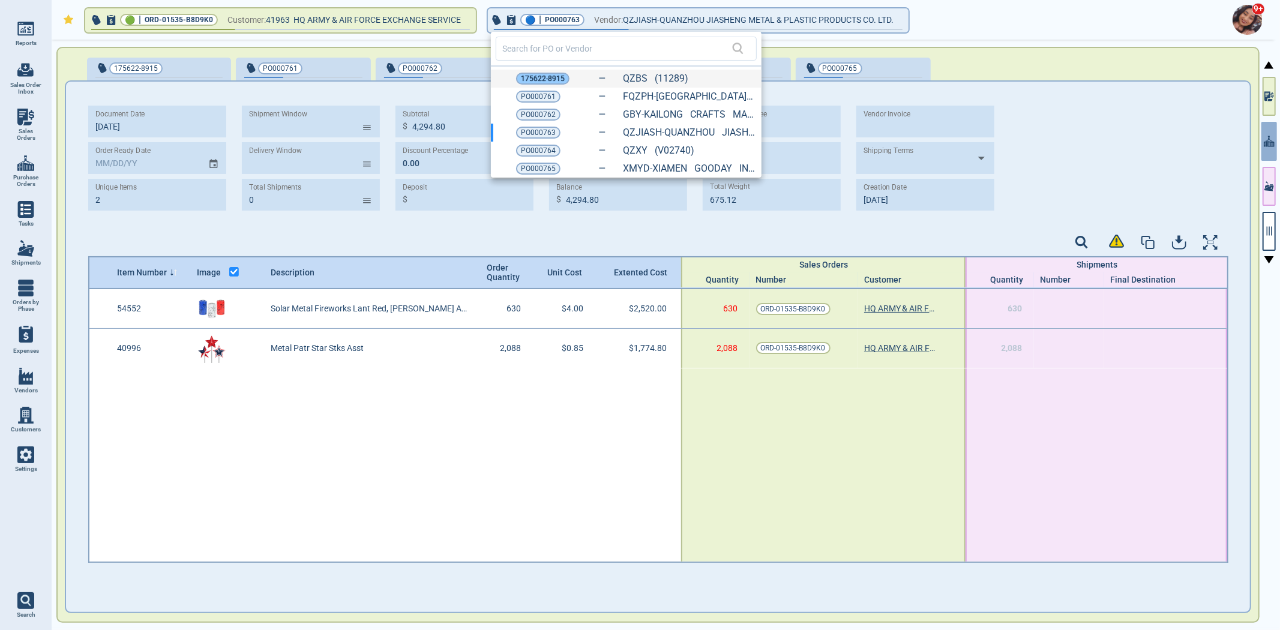
click span "175622-8915"
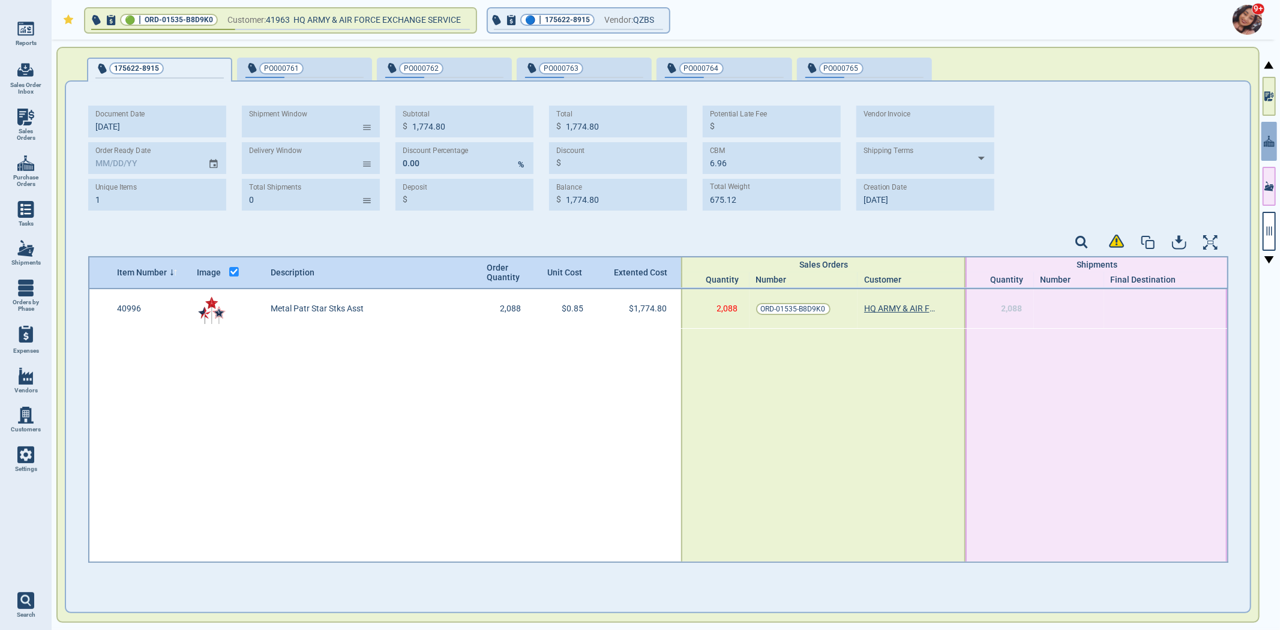
type input "1"
type input "1,774.80"
type input "6.96"
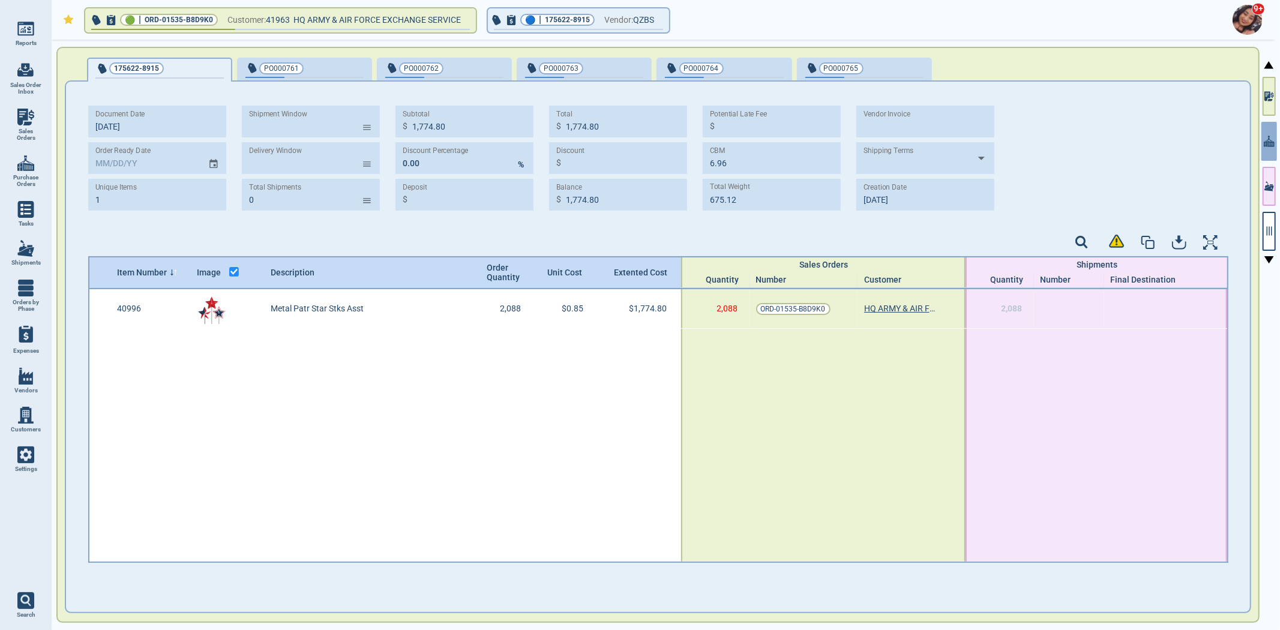
type input "8‎/26/25"
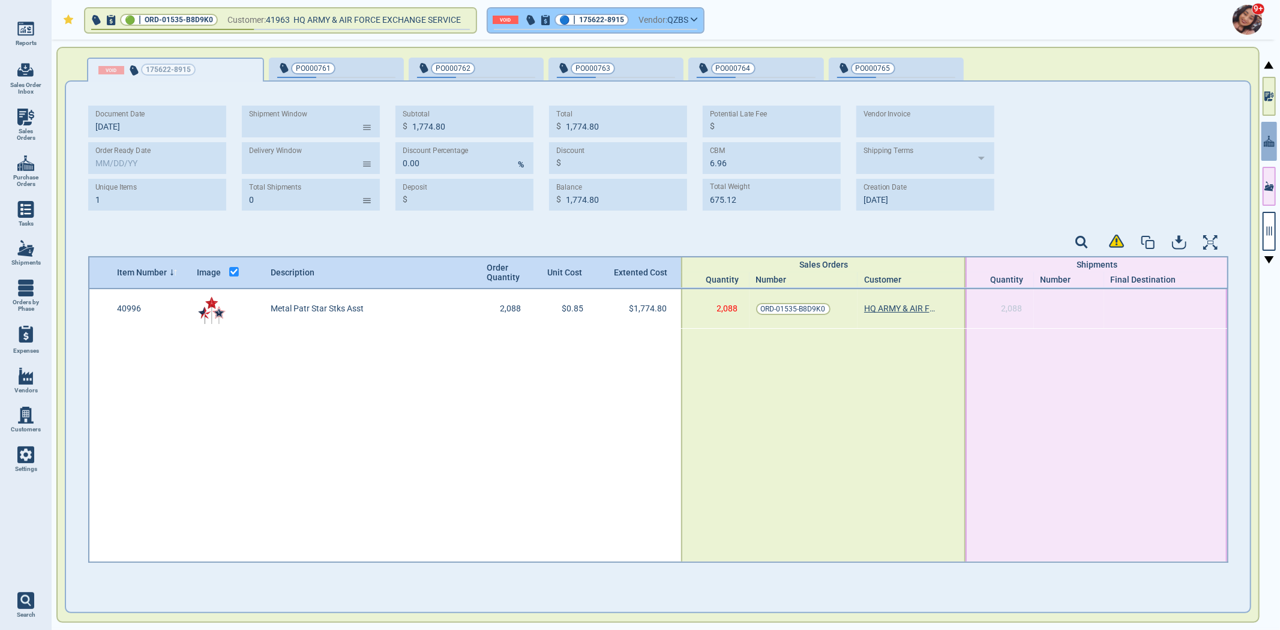
click div "🔵 | 175622-8915"
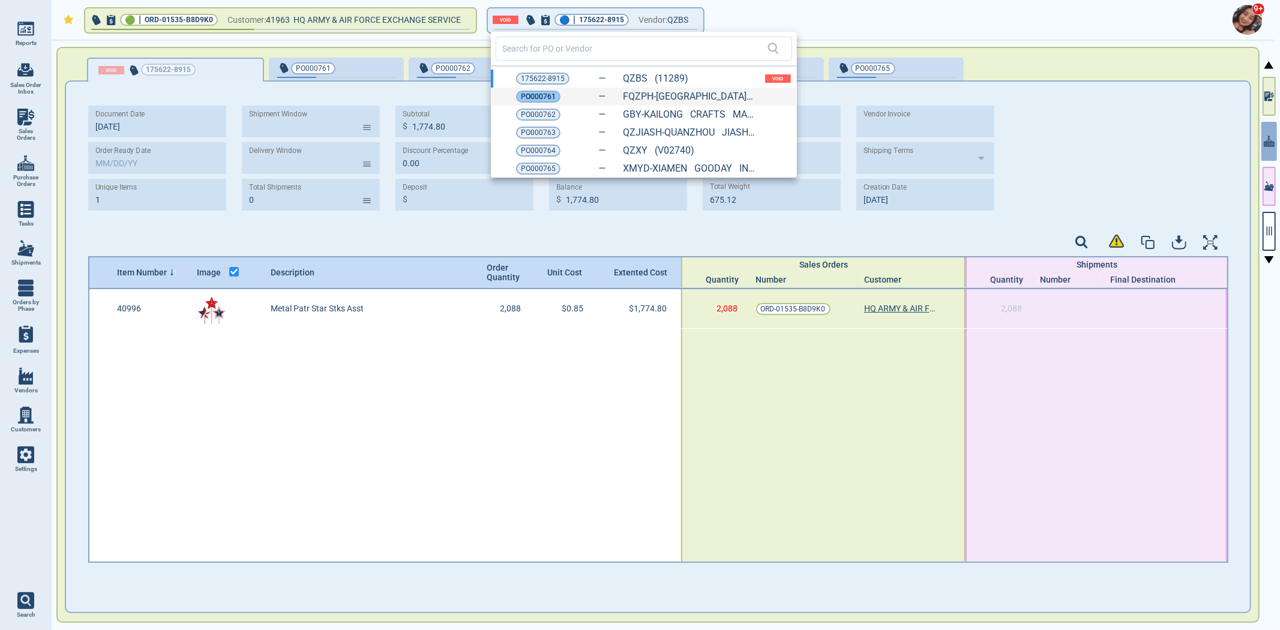
click span "PO000761"
type input "1,561.60"
type input "3.84"
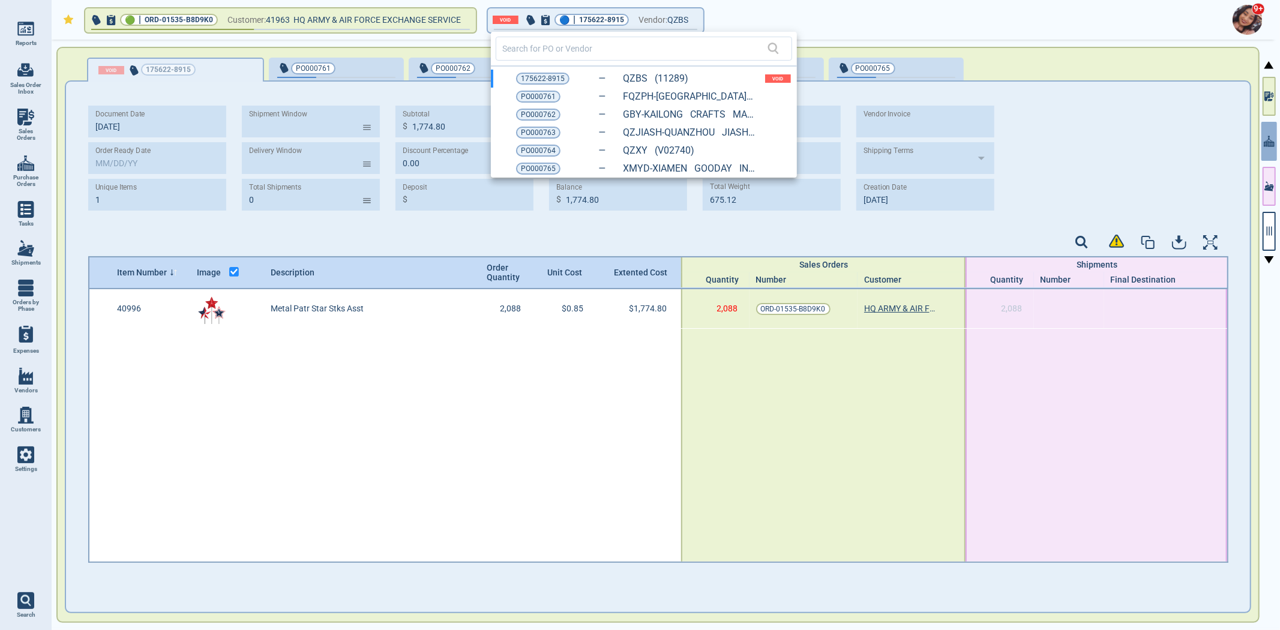
type input "677.12"
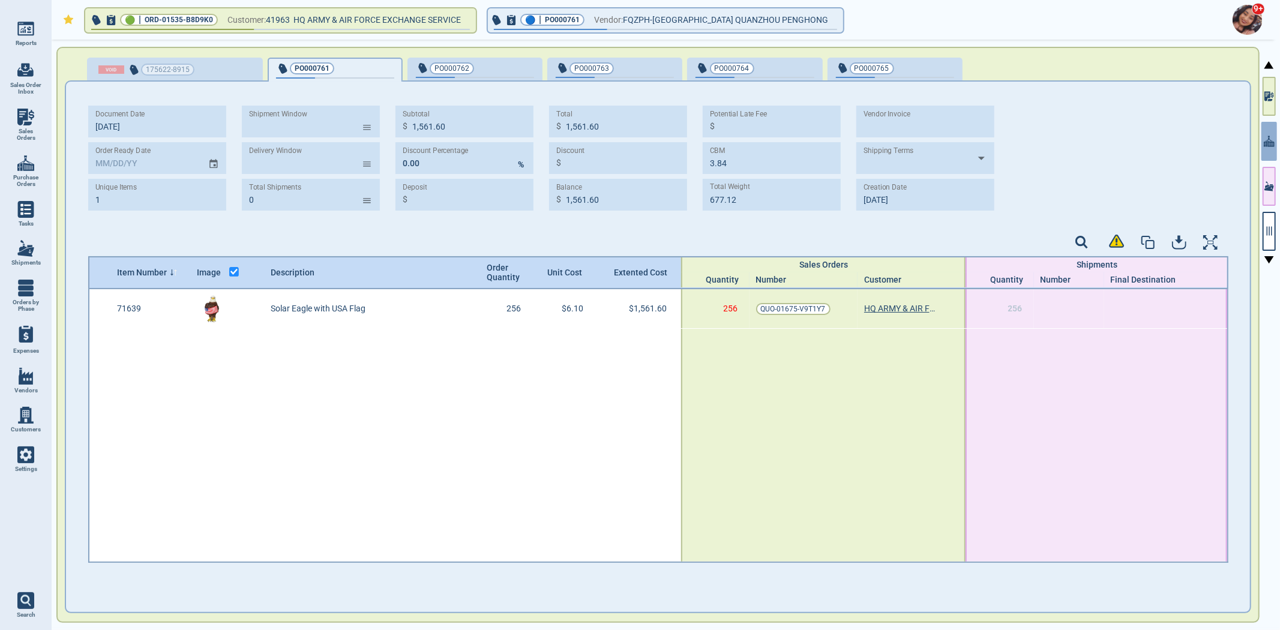
type input "9‎/8‎/25"
click button "button"
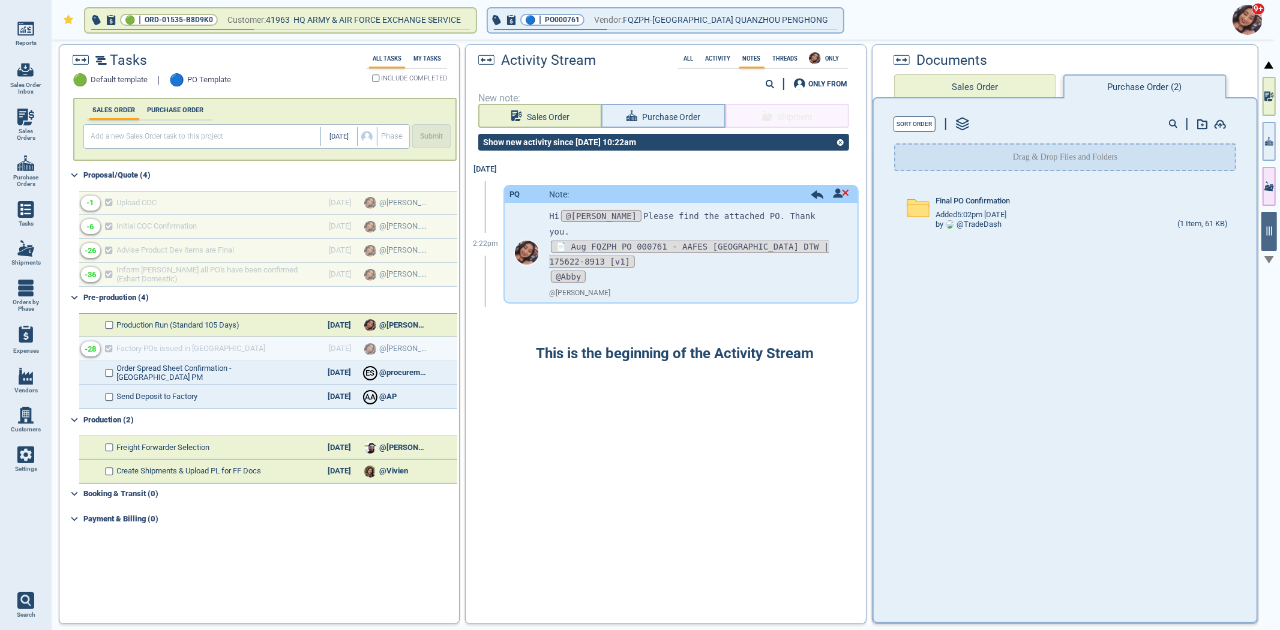
drag, startPoint x: 794, startPoint y: 216, endPoint x: 504, endPoint y: 223, distance: 289.8
click div "2:22pm PQ Note: Hi @Selina Please find the attached PO. Thank you. 📄 Aug FQZPH …"
click p "Hi @Selina Please find the attached PO. Thank you."
drag, startPoint x: 808, startPoint y: 211, endPoint x: 548, endPoint y: 217, distance: 260.4
click div "Hi @Selina Please find the attached PO. Thank you. 📄 Aug FQZPH PO 000761 - AAFE…"
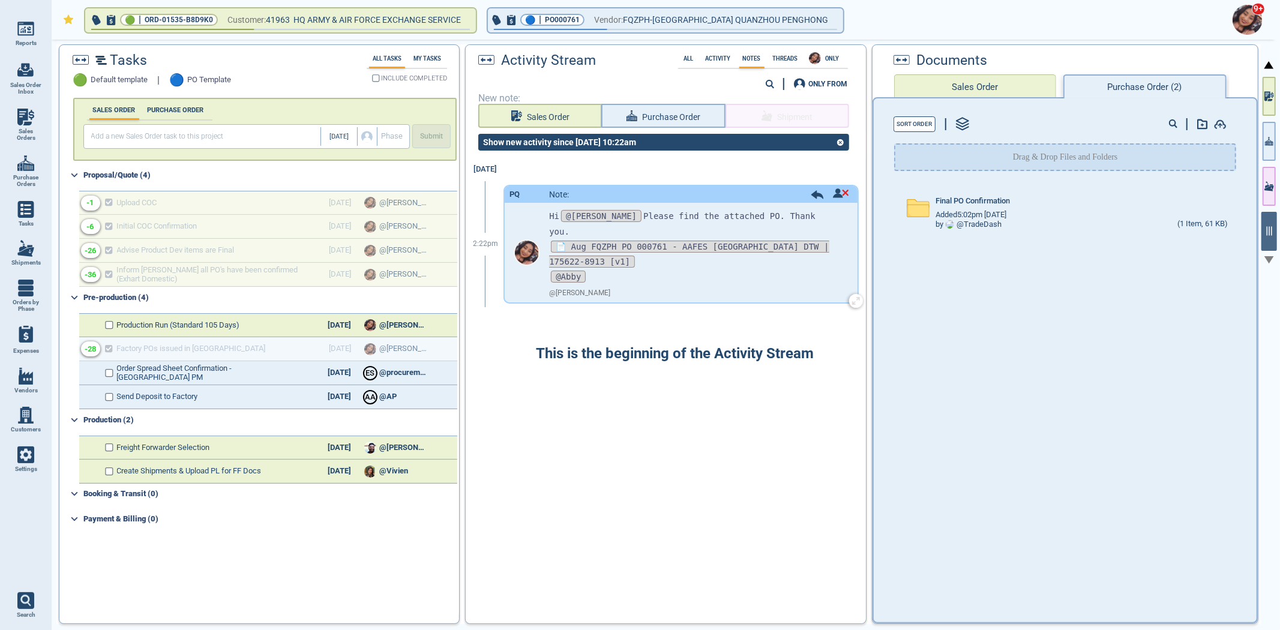
copy p "Hi @Selina Please find the attached PO. Thank you."
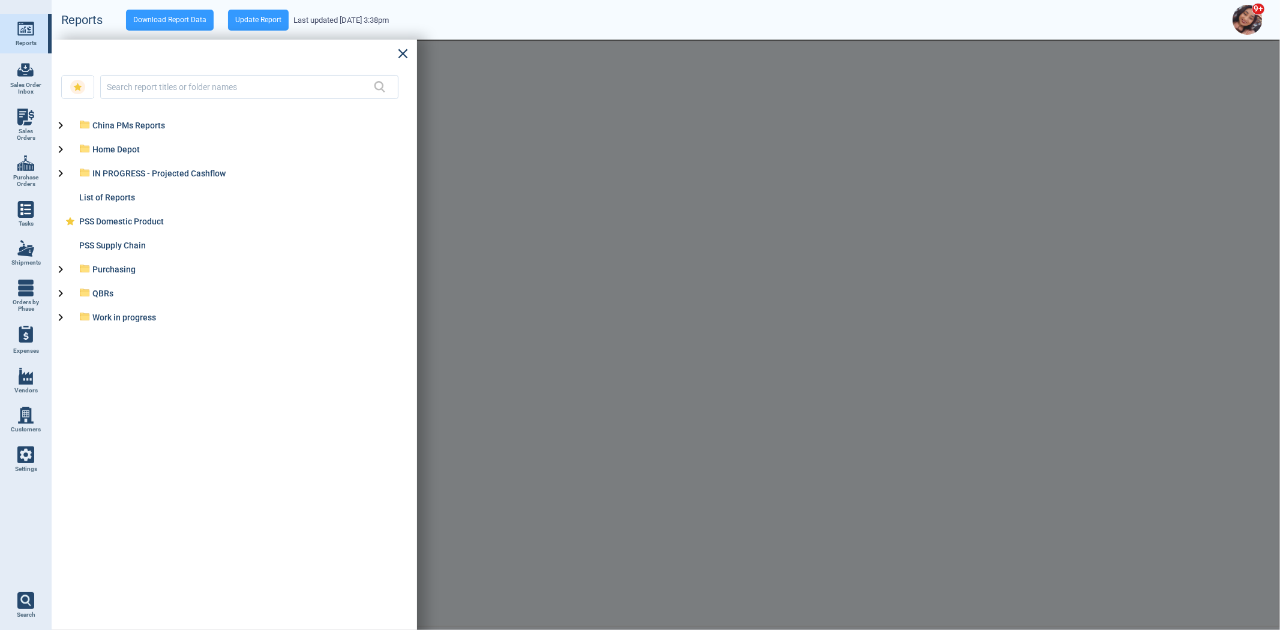
click at [23, 448] on img at bounding box center [25, 454] width 17 height 17
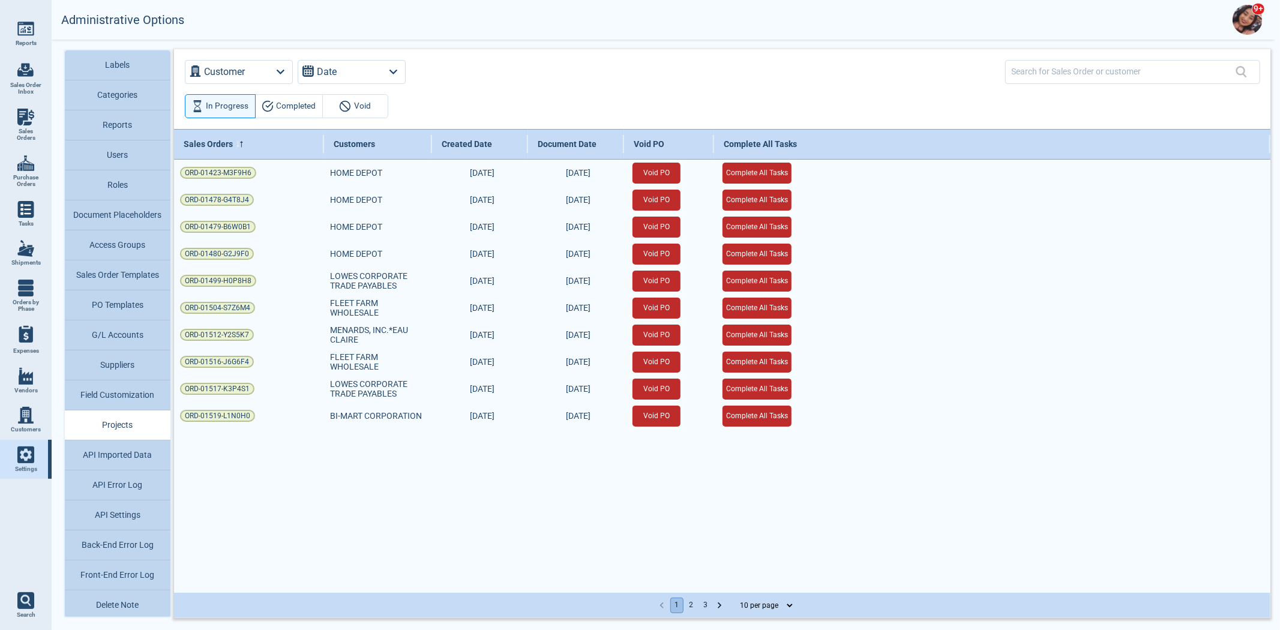
click at [762, 597] on div "1 2 3 10 per page 25 per page 50 per page" at bounding box center [722, 605] width 1096 height 25
click at [759, 608] on select "10 per page 25 per page 50 per page" at bounding box center [763, 605] width 62 height 14
select select "50"
click at [732, 598] on select "10 per page 25 per page 50 per page" at bounding box center [763, 605] width 62 height 14
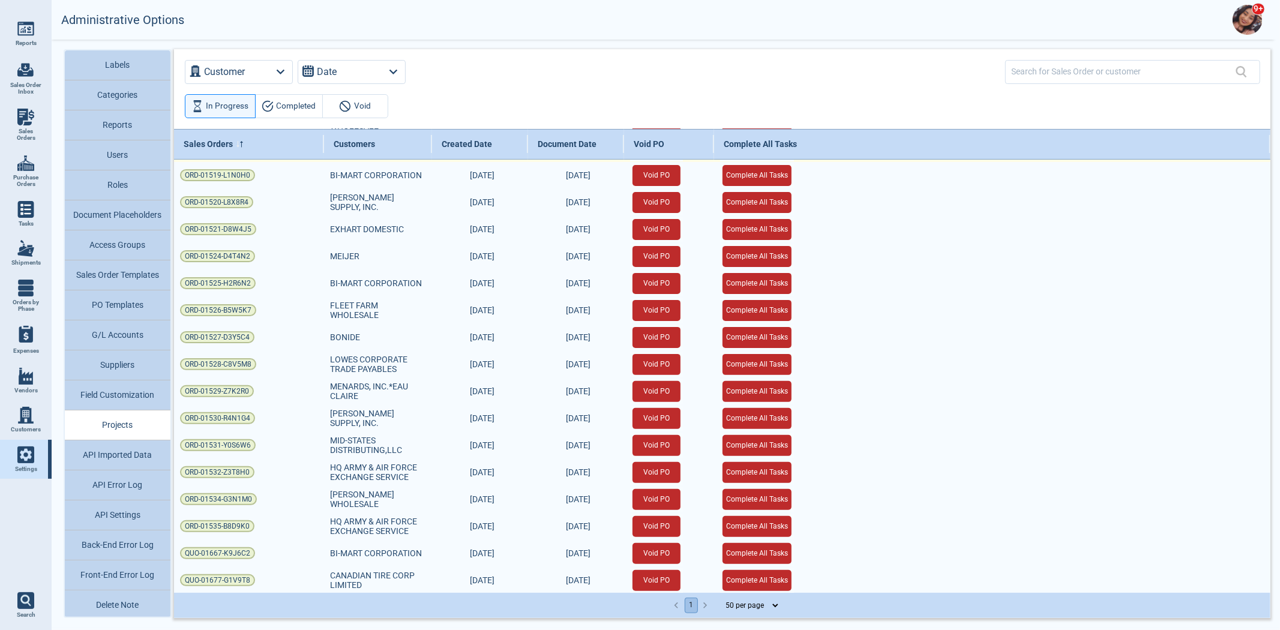
scroll to position [241, 0]
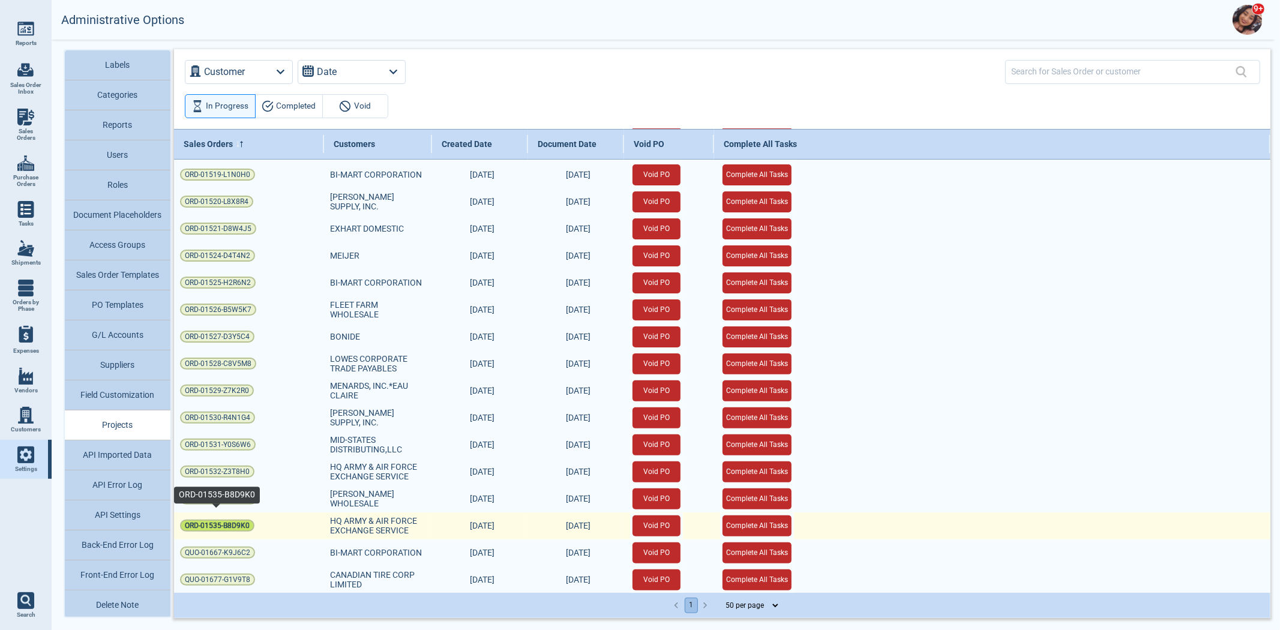
click at [226, 525] on span "ORD-01535-B8D9K0" at bounding box center [217, 525] width 65 height 12
click at [657, 524] on button "Void PO" at bounding box center [656, 525] width 48 height 21
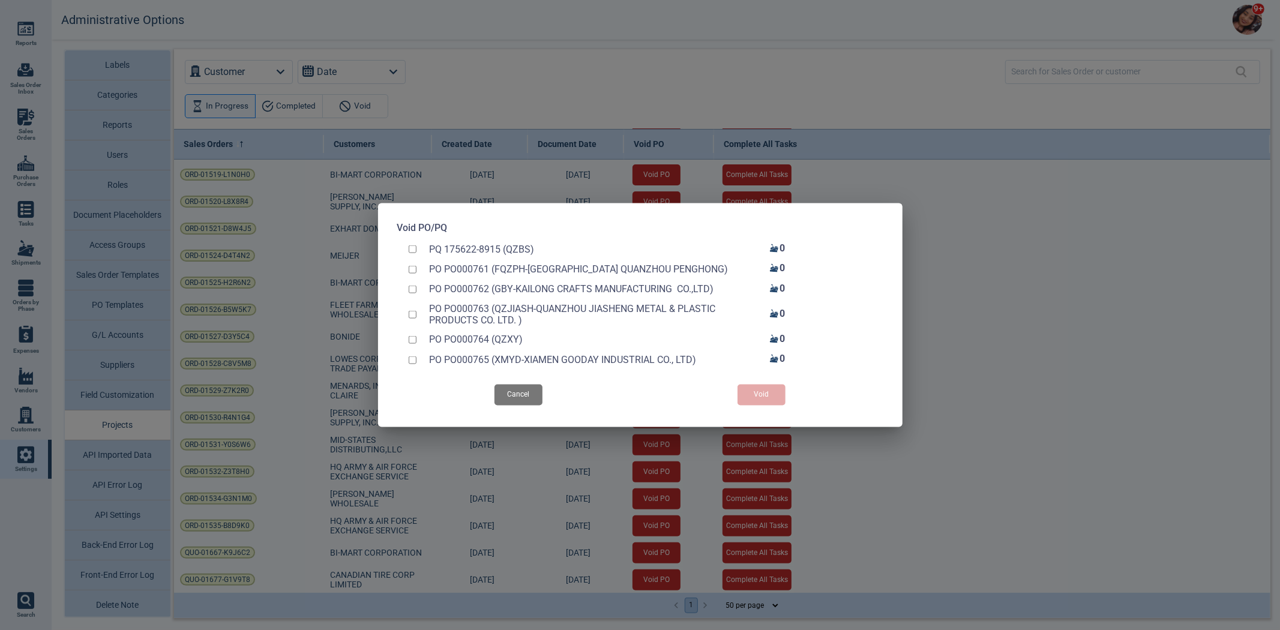
click at [410, 248] on input "checkbox" at bounding box center [413, 249] width 8 height 8
checkbox input "true"
click at [776, 397] on button "Void" at bounding box center [761, 394] width 48 height 21
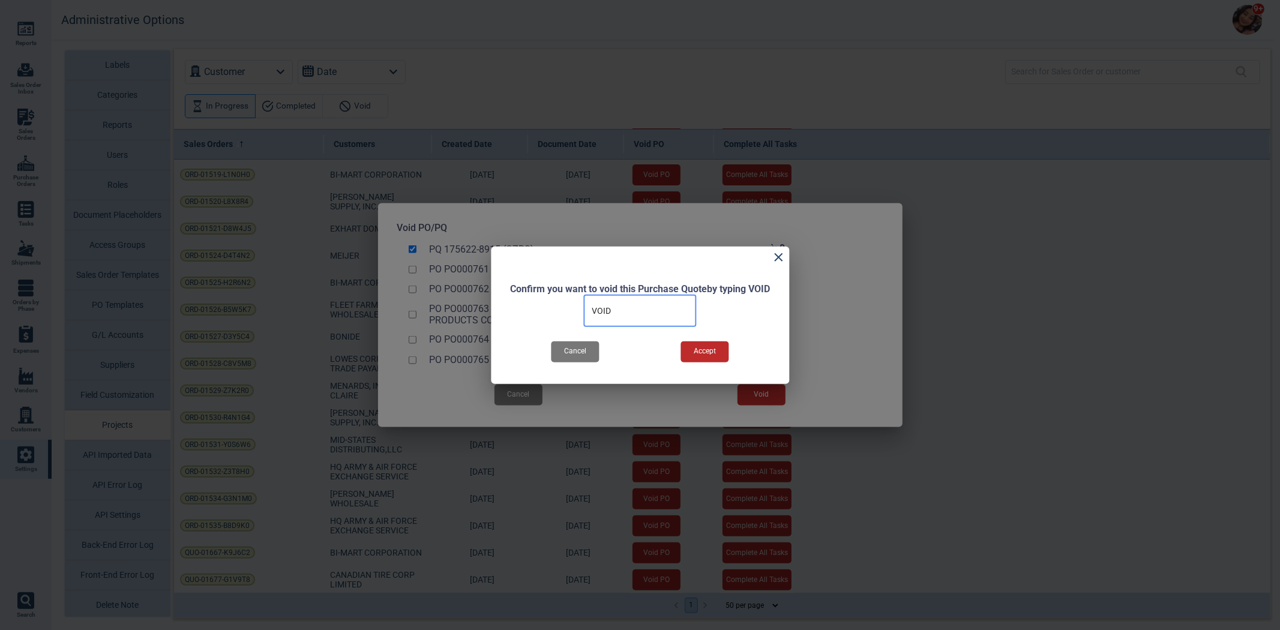
type input "VOID"
click at [704, 354] on button "Accept" at bounding box center [705, 351] width 48 height 21
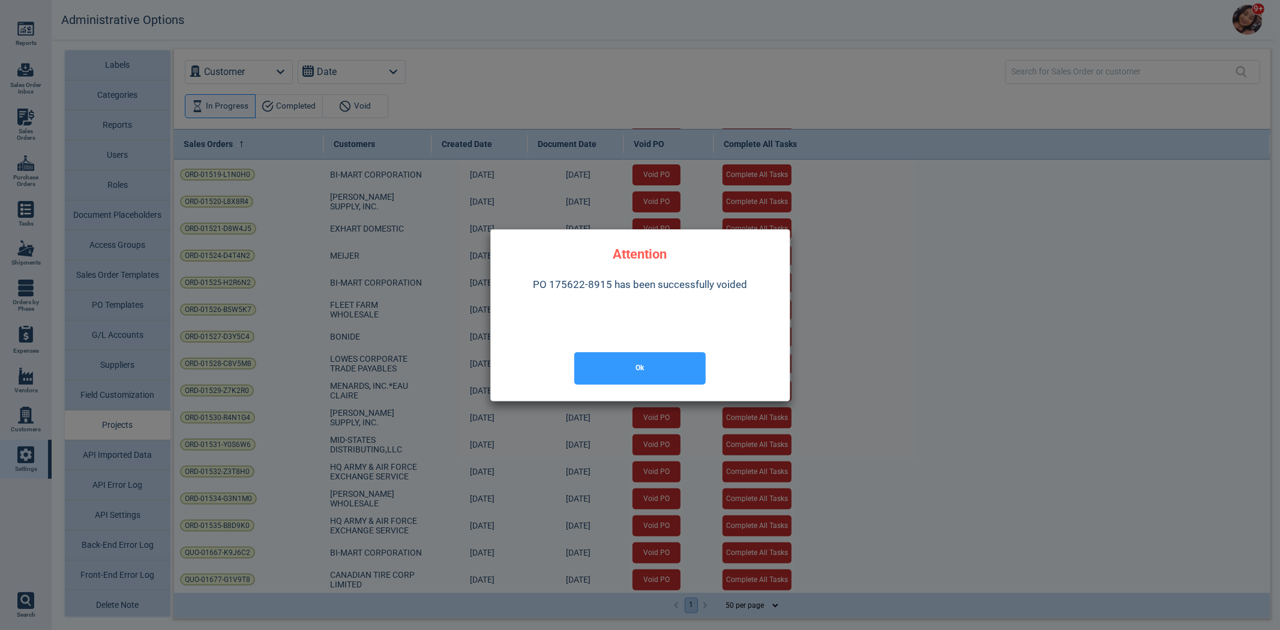
click at [678, 356] on button "Ok" at bounding box center [639, 368] width 131 height 32
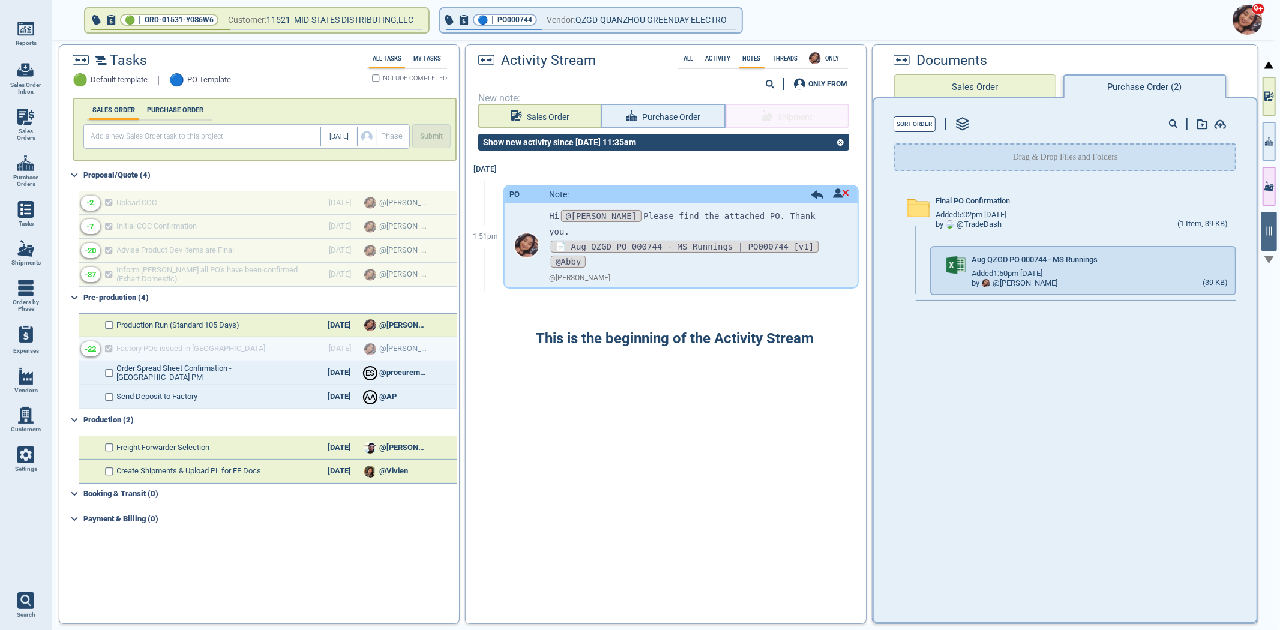
click at [35, 122] on link "Sales Orders" at bounding box center [26, 125] width 52 height 46
select select "50"
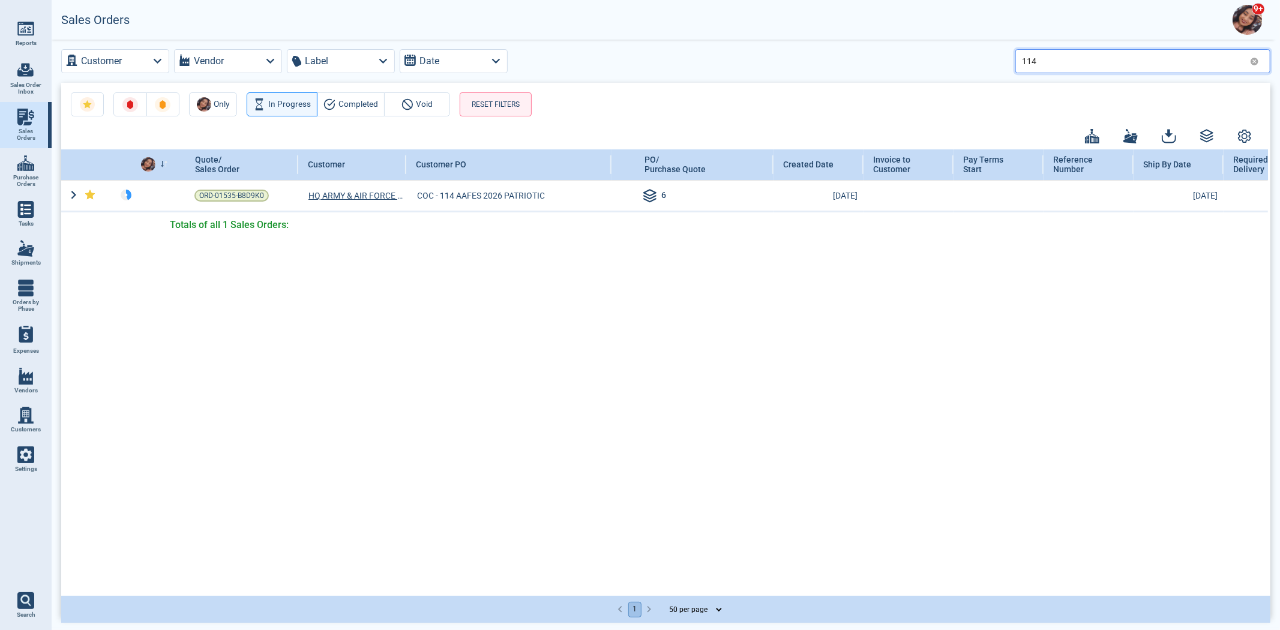
click at [1087, 59] on input "114" at bounding box center [1133, 60] width 223 height 17
type input "113"
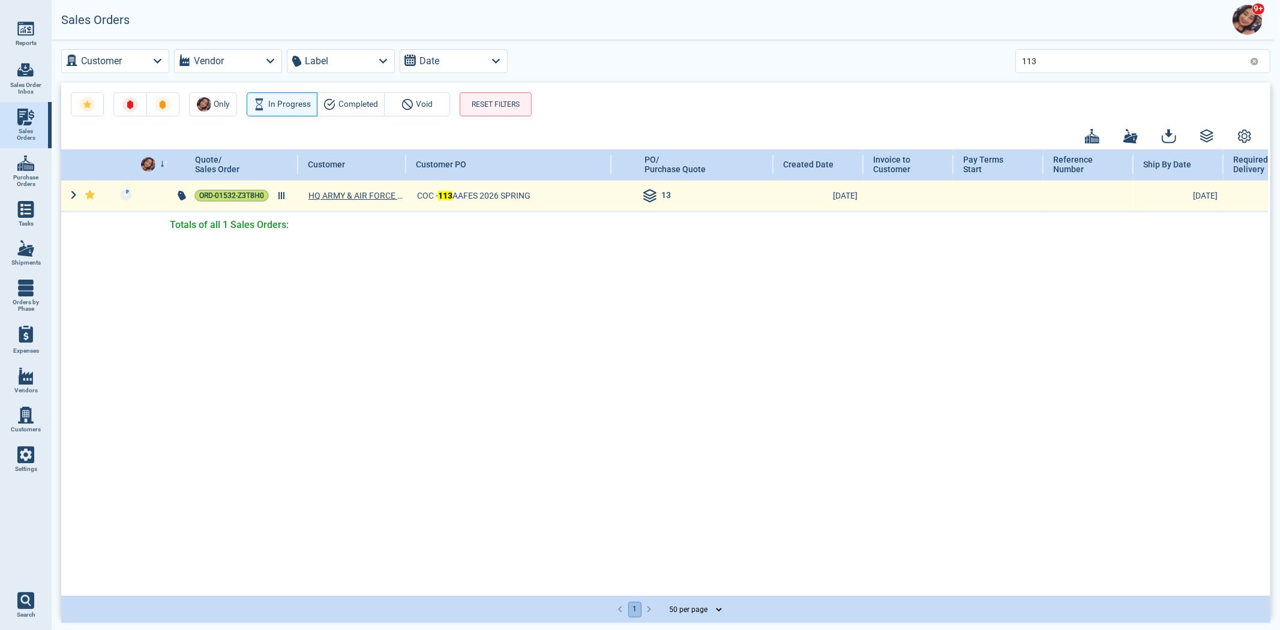
drag, startPoint x: 209, startPoint y: 215, endPoint x: 244, endPoint y: 196, distance: 39.7
click at [244, 196] on span "ORD-01532-Z3T8H0" at bounding box center [231, 196] width 65 height 12
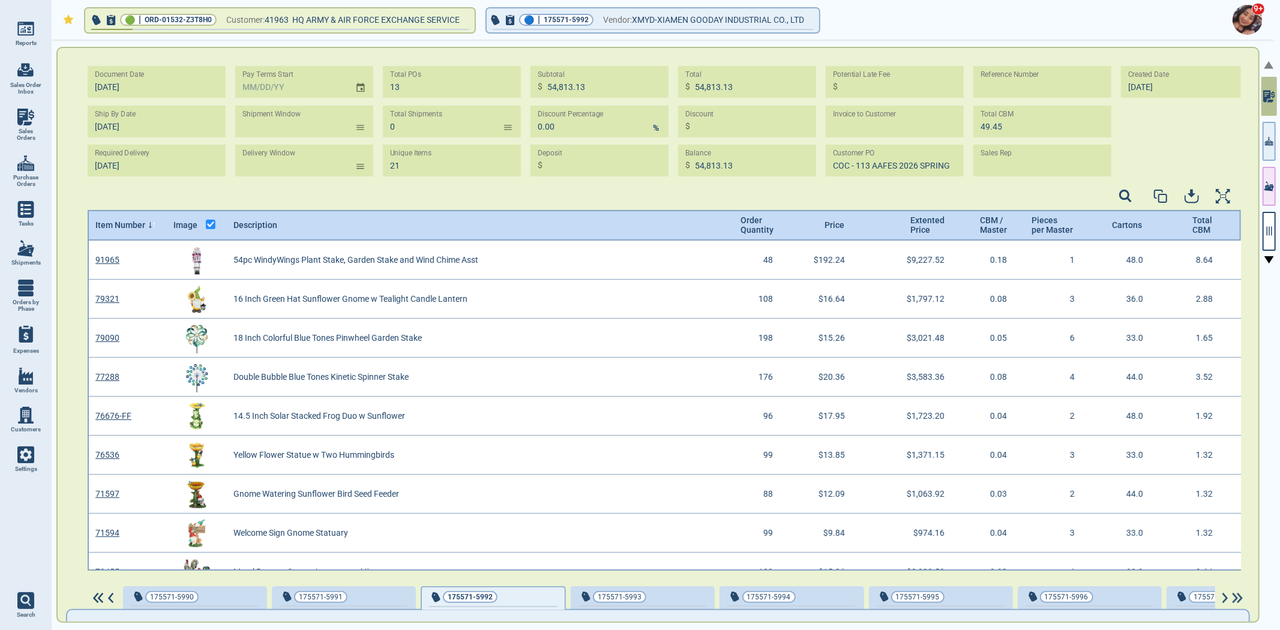
scroll to position [4, 4]
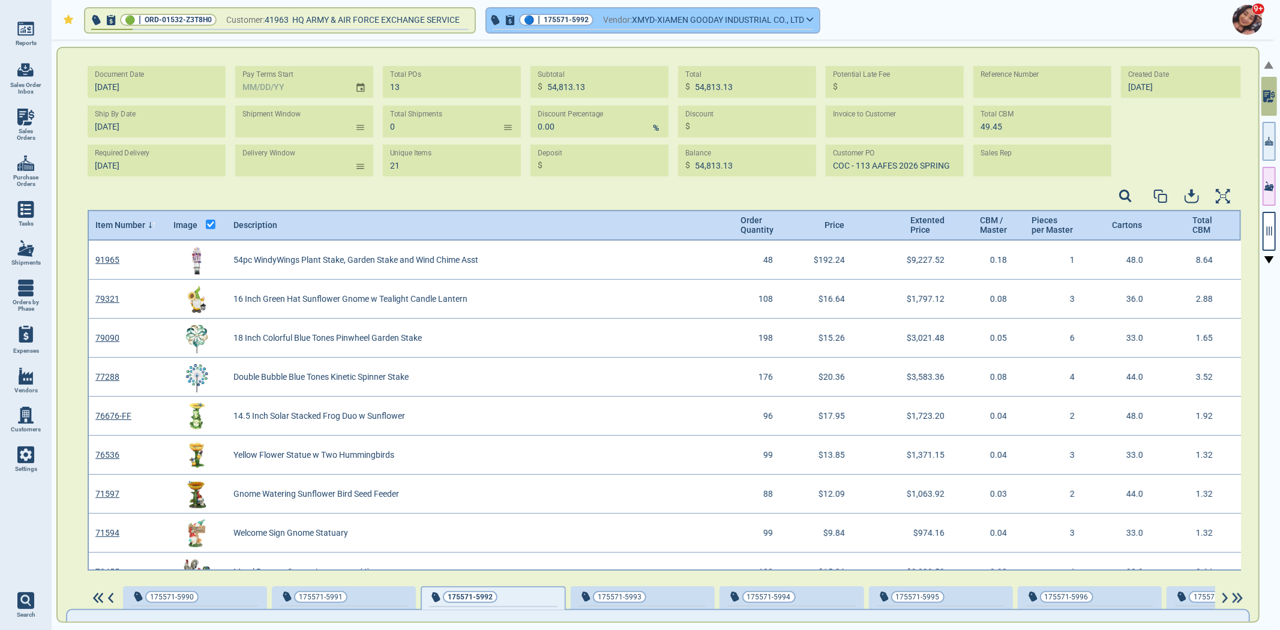
click at [698, 29] on span "button" at bounding box center [653, 29] width 320 height 1
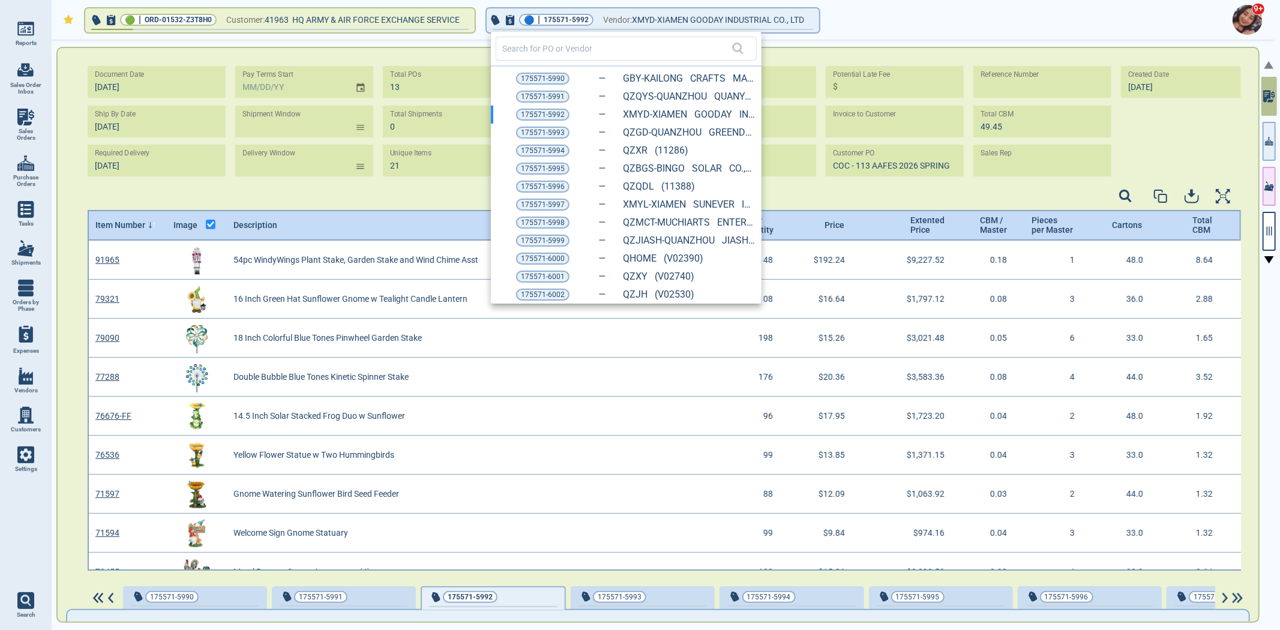
click at [1262, 230] on div at bounding box center [640, 315] width 1280 height 630
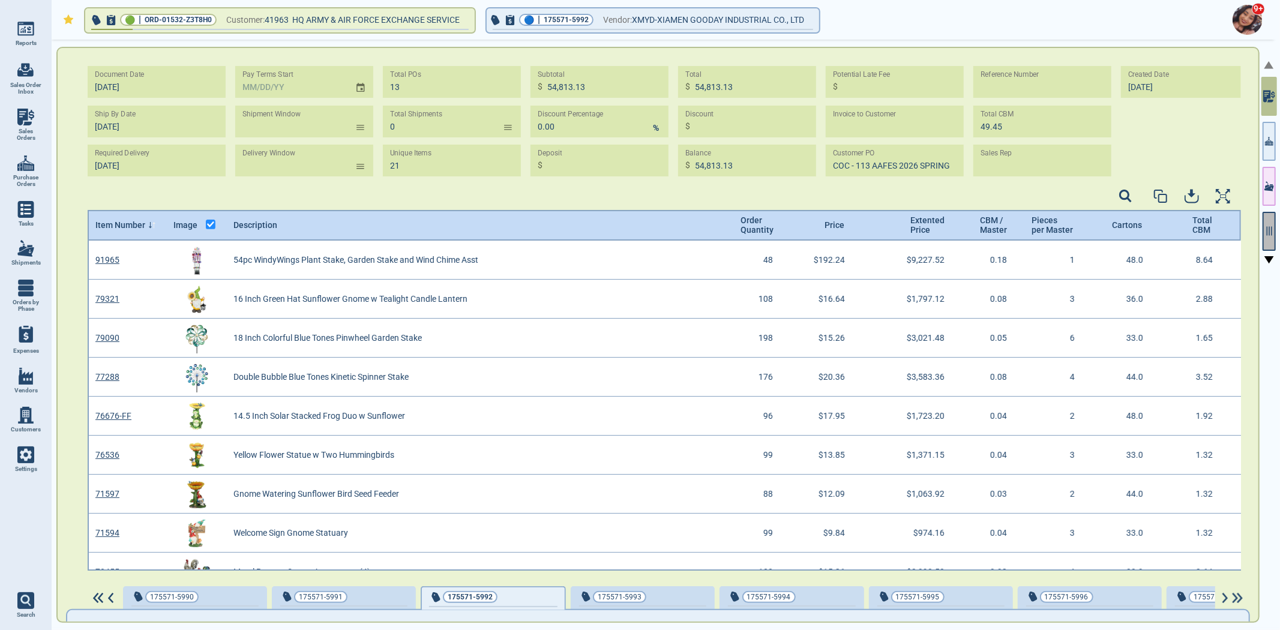
click at [1271, 228] on icon "button" at bounding box center [1268, 231] width 11 height 11
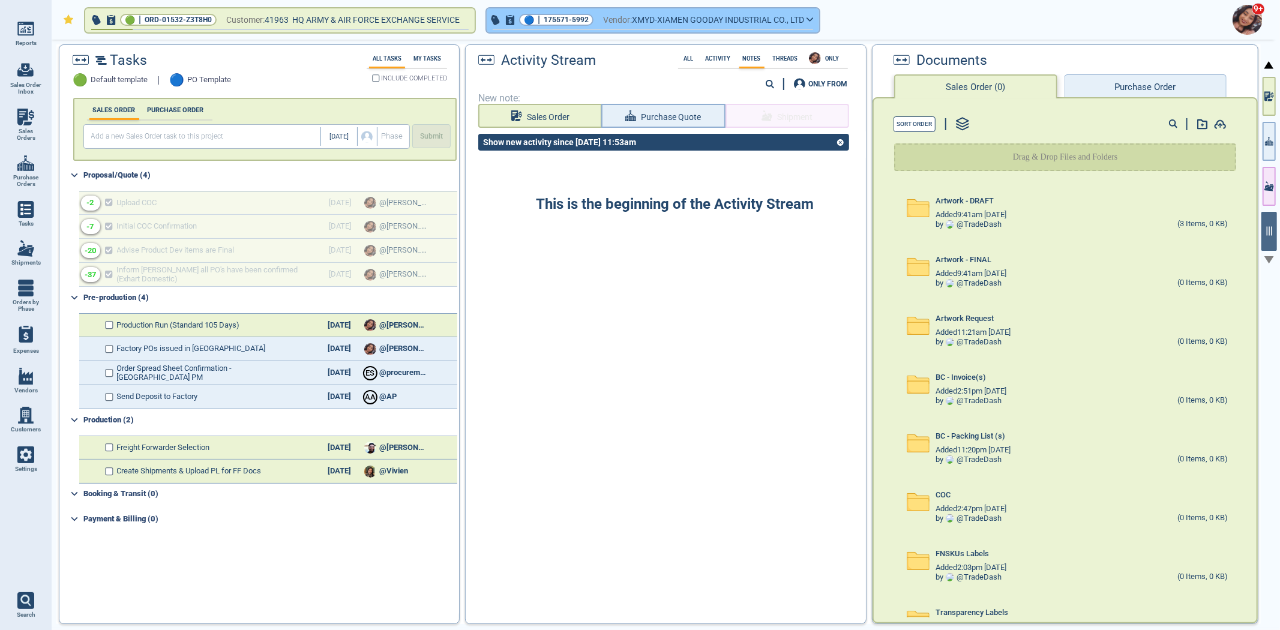
click at [567, 20] on span "175571-5992" at bounding box center [565, 20] width 45 height 12
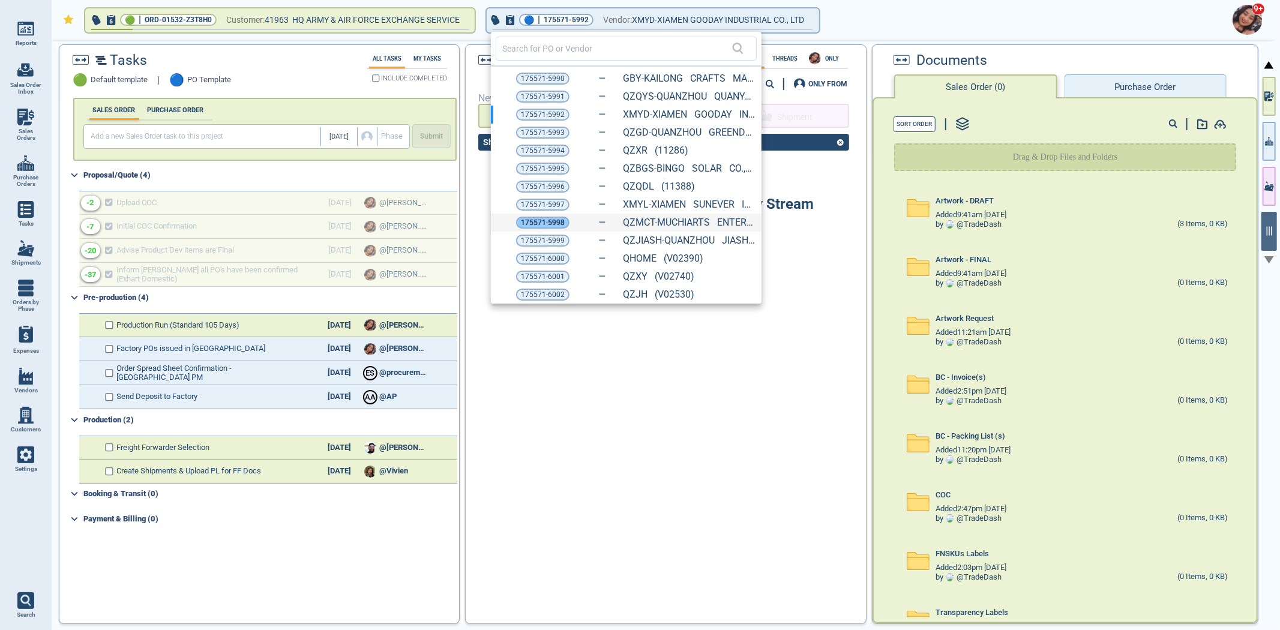
click at [548, 226] on span "175571-5998" at bounding box center [543, 223] width 44 height 12
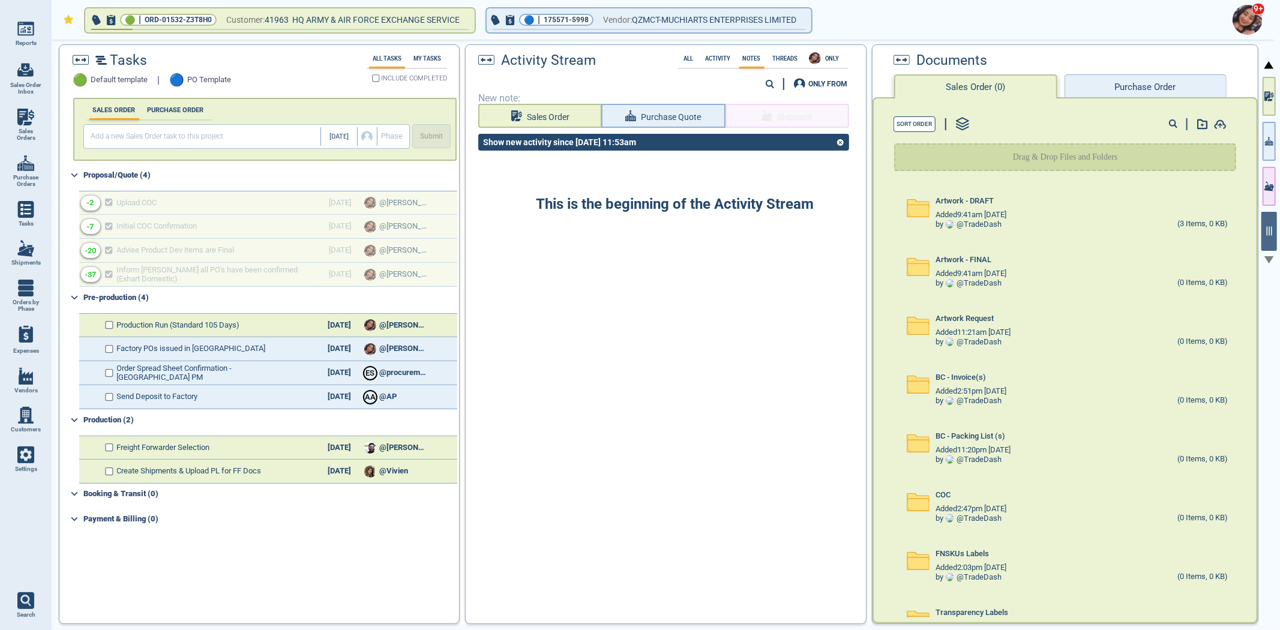
click at [1121, 76] on button "Purchase Order" at bounding box center [1145, 86] width 162 height 24
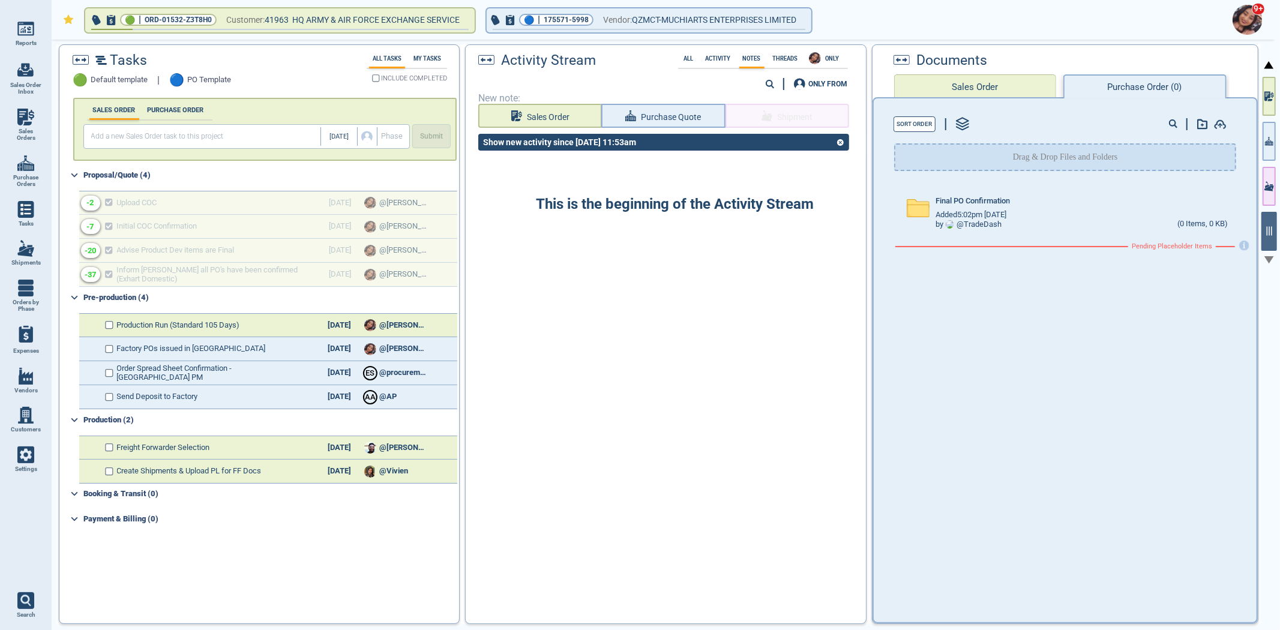
drag, startPoint x: 1266, startPoint y: 94, endPoint x: 1265, endPoint y: 206, distance: 111.6
click at [1266, 94] on icon "button" at bounding box center [1267, 96] width 6 height 10
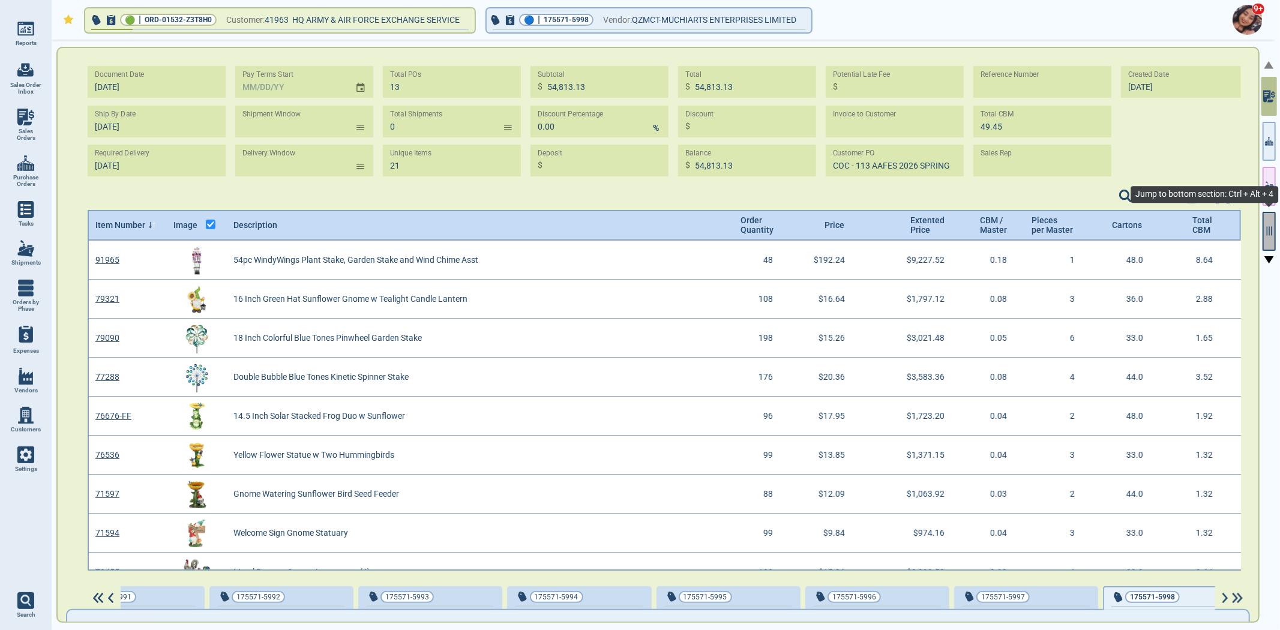
scroll to position [0, 211]
click at [1268, 229] on icon "button" at bounding box center [1268, 231] width 11 height 11
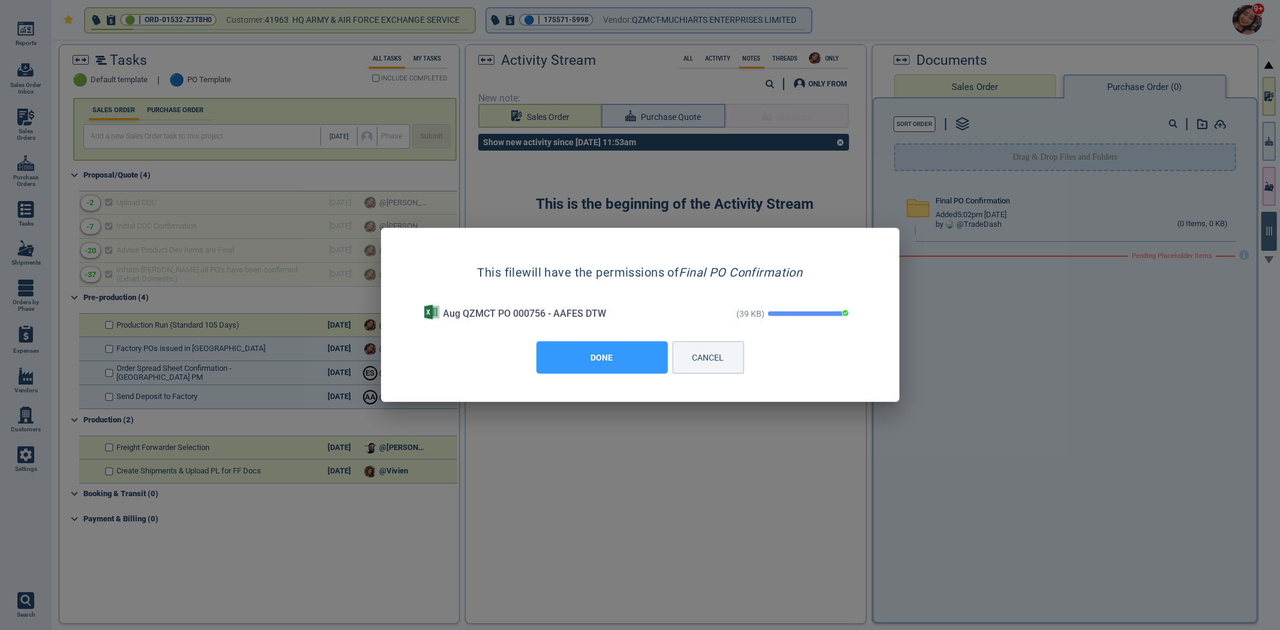
click at [632, 352] on button "DONE" at bounding box center [601, 357] width 131 height 32
click at [641, 366] on button "DONE" at bounding box center [601, 357] width 131 height 32
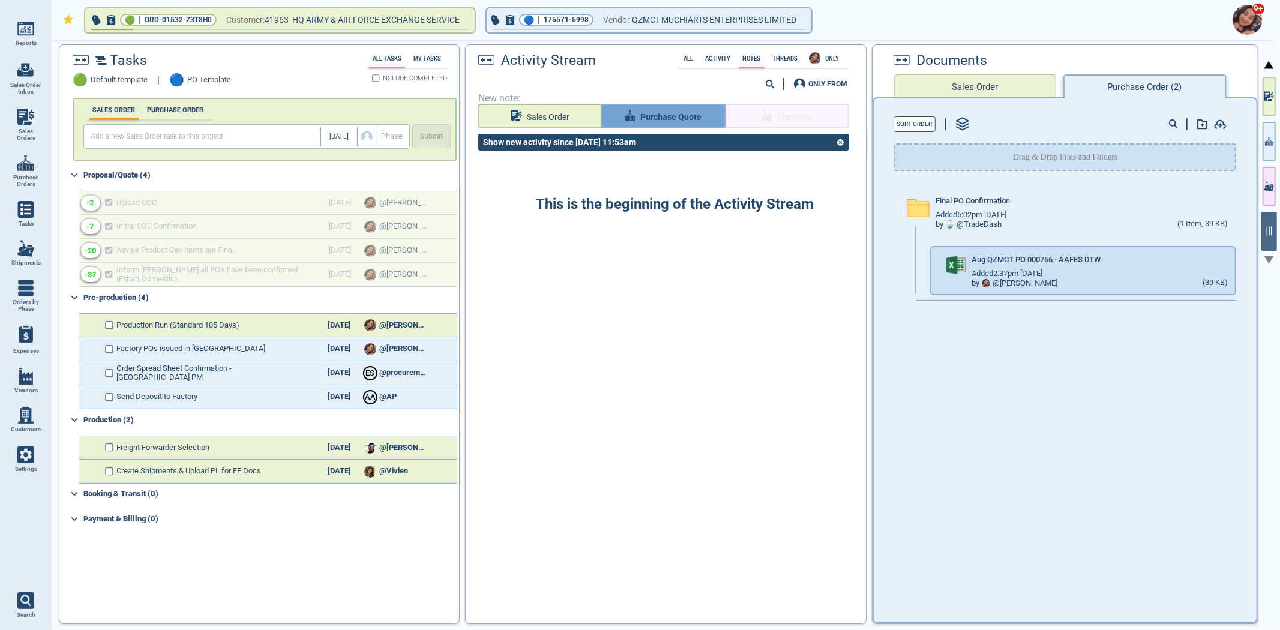
click at [672, 110] on span "Purchase Quote" at bounding box center [670, 117] width 61 height 15
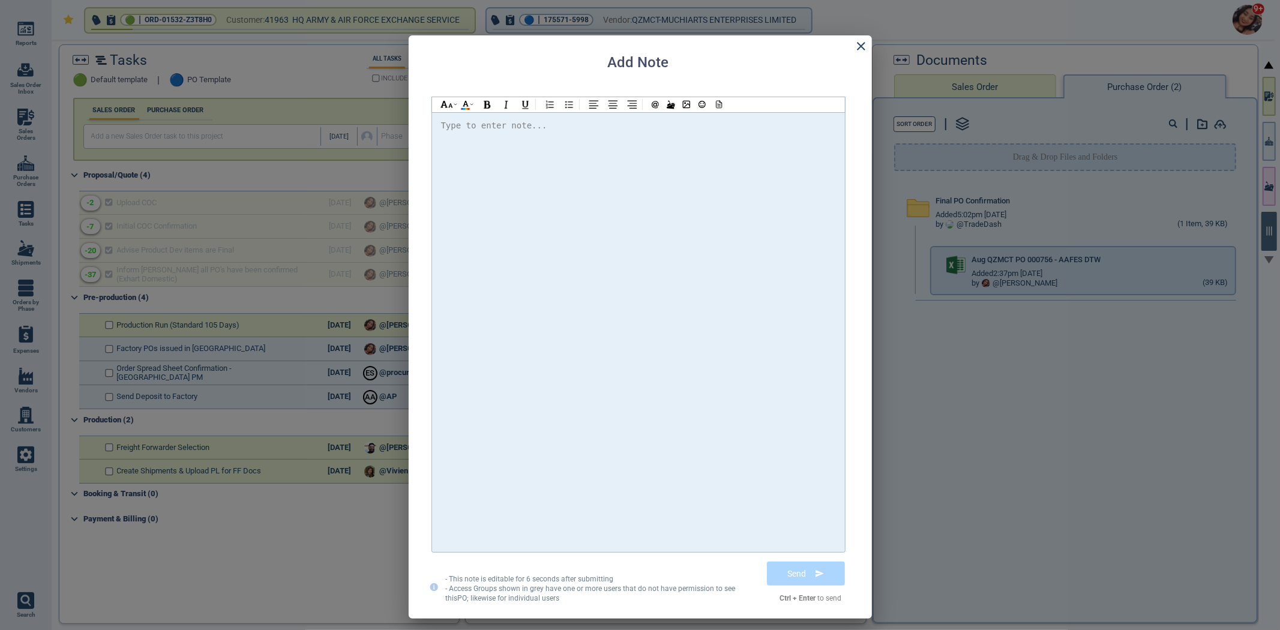
click at [674, 146] on div at bounding box center [638, 332] width 395 height 428
drag, startPoint x: 606, startPoint y: 147, endPoint x: 432, endPoint y: 128, distance: 175.6
click at [439, 133] on div "ORD-01535-B8D9K0" at bounding box center [638, 332] width 413 height 440
click at [557, 129] on div at bounding box center [638, 125] width 395 height 15
click at [488, 126] on span "@[PERSON_NAME] Please find the attached PO" at bounding box center [557, 126] width 212 height 10
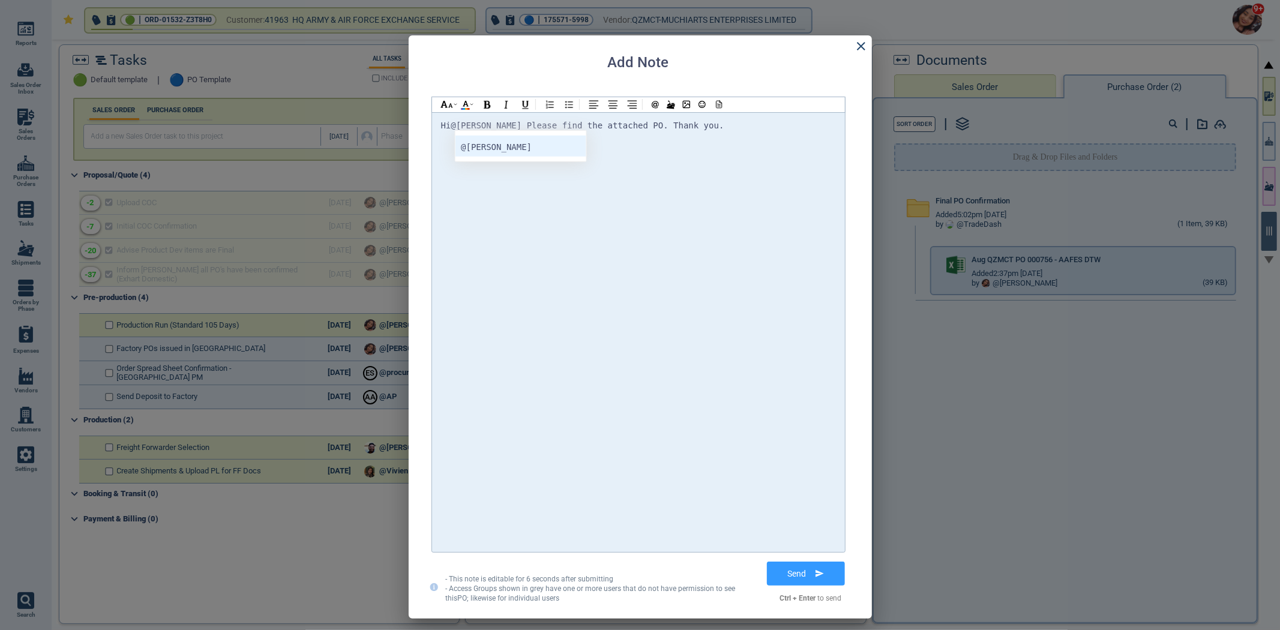
click at [536, 136] on div "@[PERSON_NAME]" at bounding box center [520, 146] width 131 height 21
click at [716, 117] on div "Hi @[PERSON_NAME] @[PERSON_NAME] @[PERSON_NAME] Please find the attached PO. Th…" at bounding box center [638, 332] width 413 height 440
click at [716, 124] on div "Hi @[PERSON_NAME] @[PERSON_NAME] @[PERSON_NAME] Please find the attached PO. Th…" at bounding box center [638, 126] width 395 height 16
click at [720, 100] on icon at bounding box center [717, 104] width 11 height 8
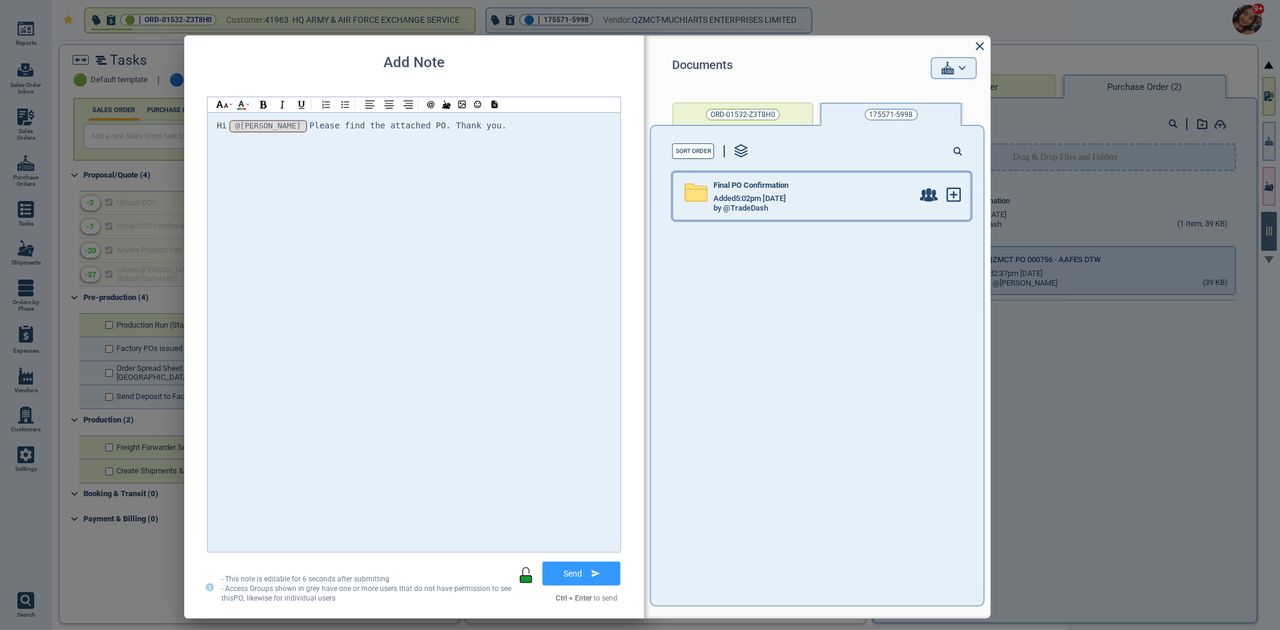
click at [859, 202] on div "Added 5:02pm [DATE]" at bounding box center [812, 199] width 199 height 10
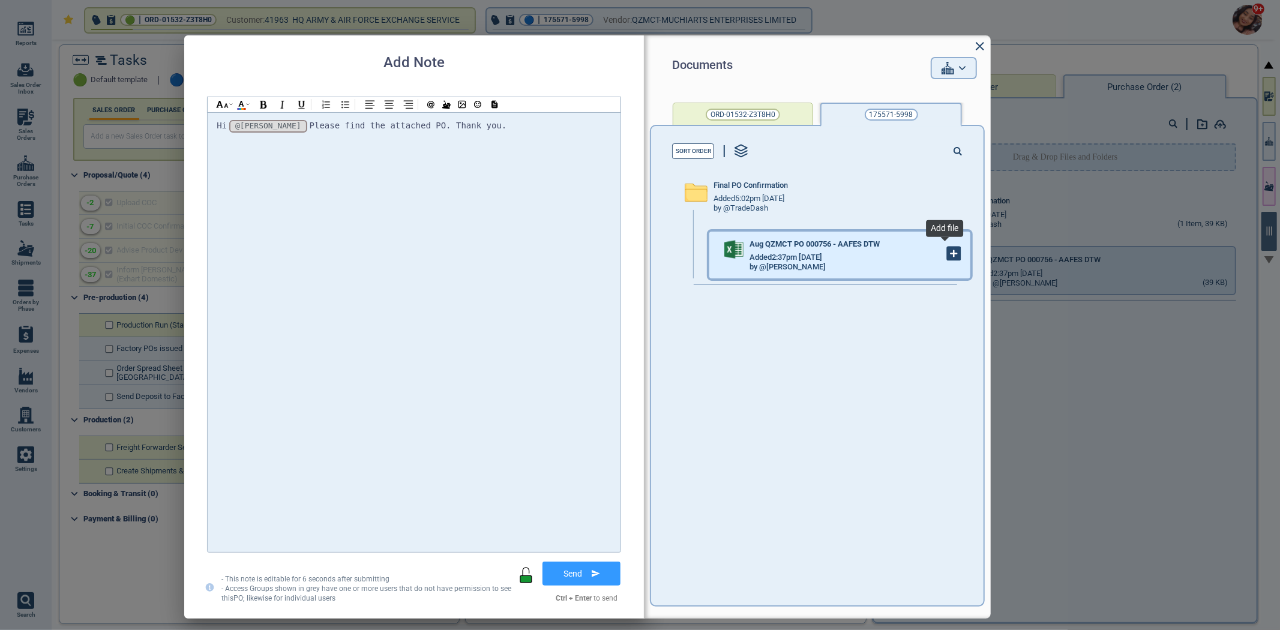
click at [954, 256] on icon at bounding box center [954, 254] width 0 height 6
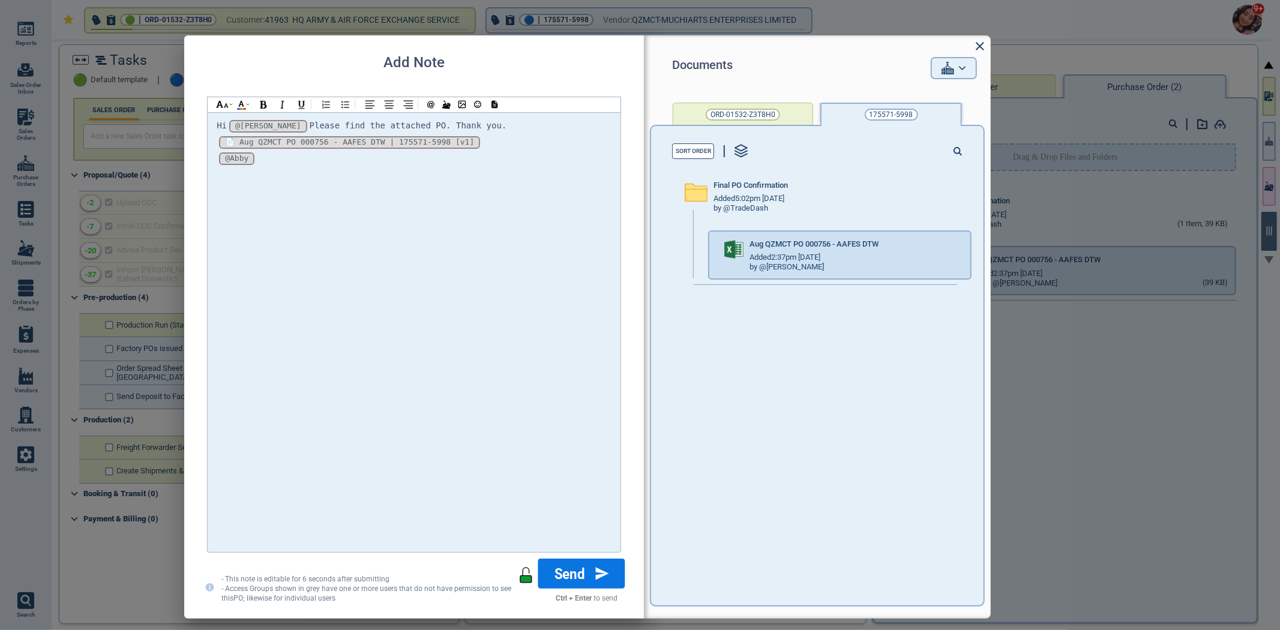
click at [589, 579] on button "Send" at bounding box center [581, 573] width 87 height 30
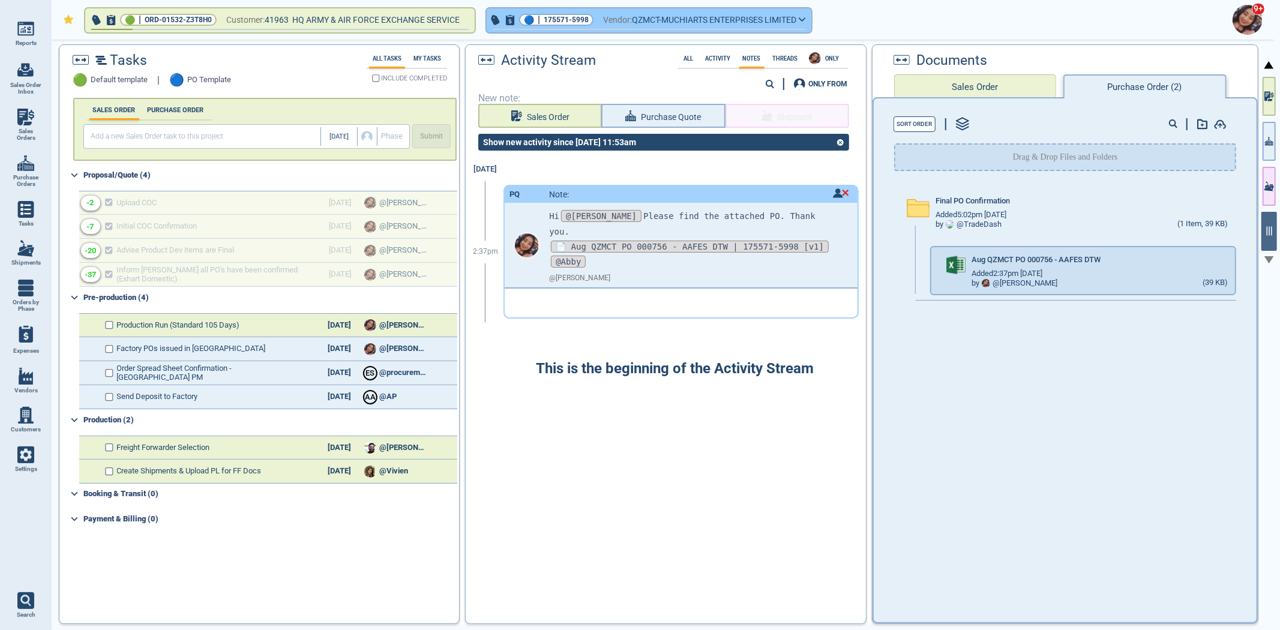
click at [542, 16] on div "🔵 | 175571-5998" at bounding box center [556, 20] width 74 height 12
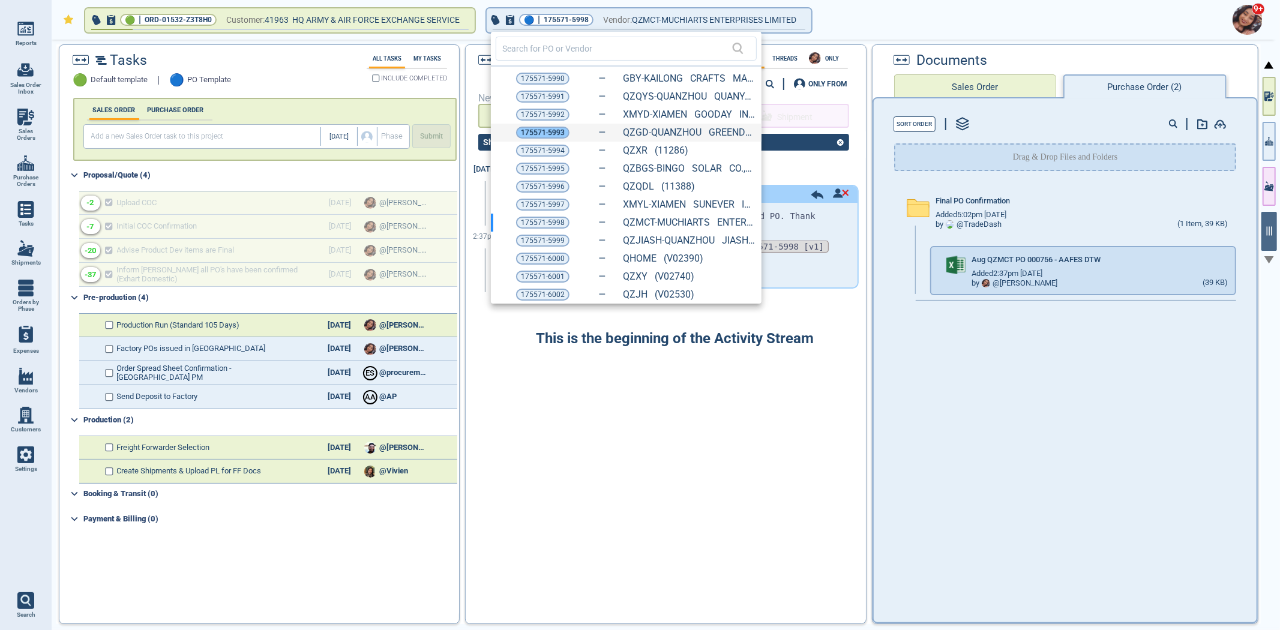
click at [543, 128] on span "175571-5993" at bounding box center [543, 133] width 44 height 12
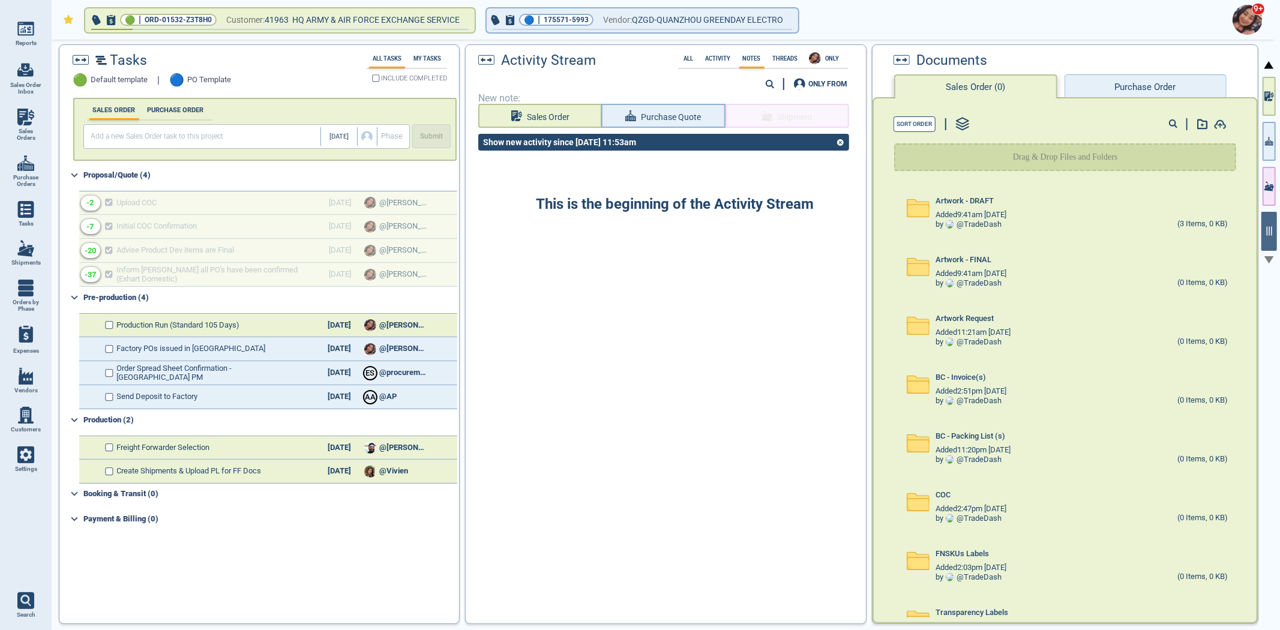
click at [1154, 85] on button "Purchase Order" at bounding box center [1145, 86] width 162 height 24
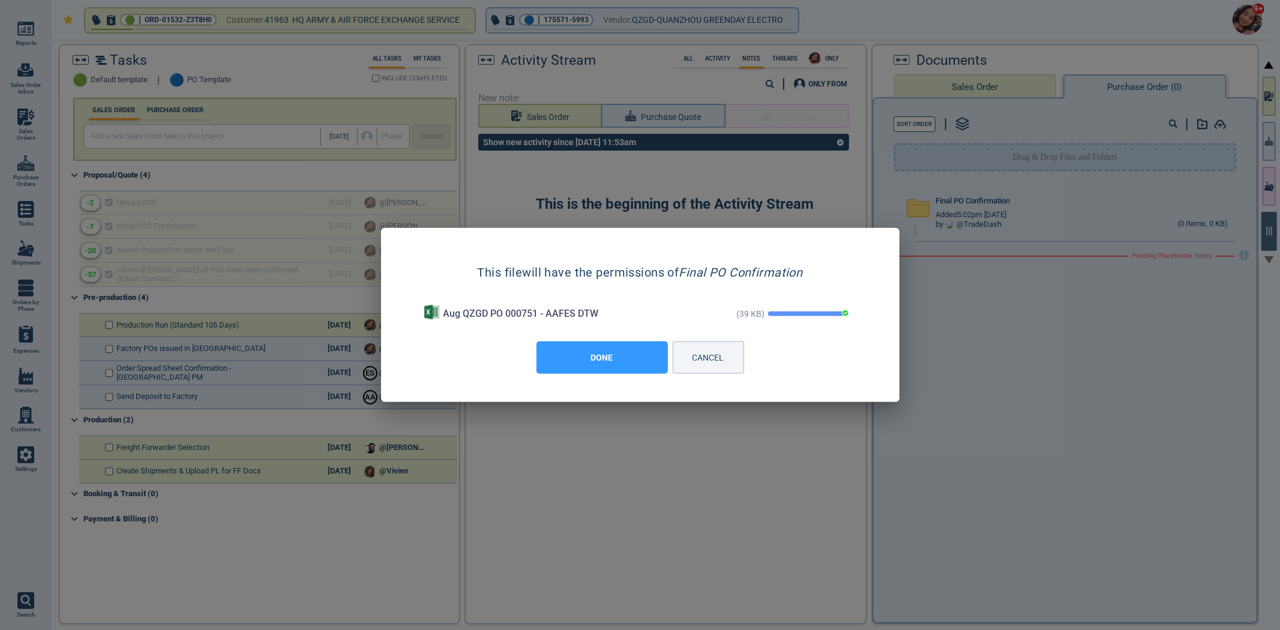
click at [638, 358] on button "DONE" at bounding box center [601, 357] width 131 height 32
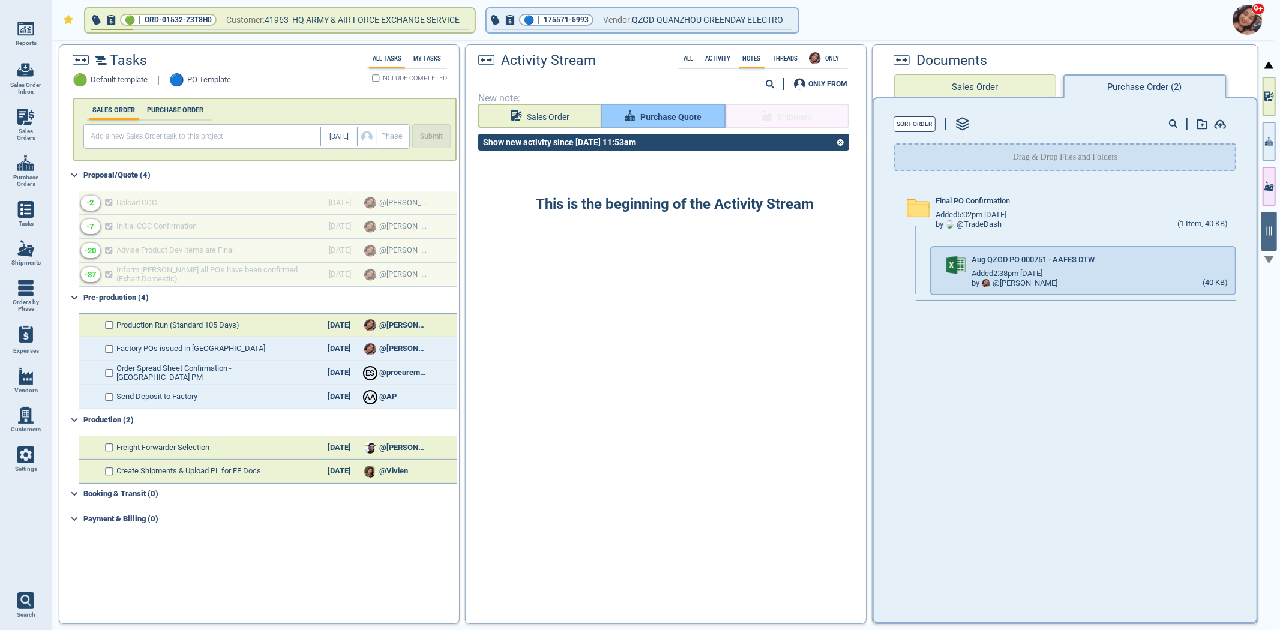
click at [663, 124] on button "Purchase Quote" at bounding box center [663, 116] width 124 height 24
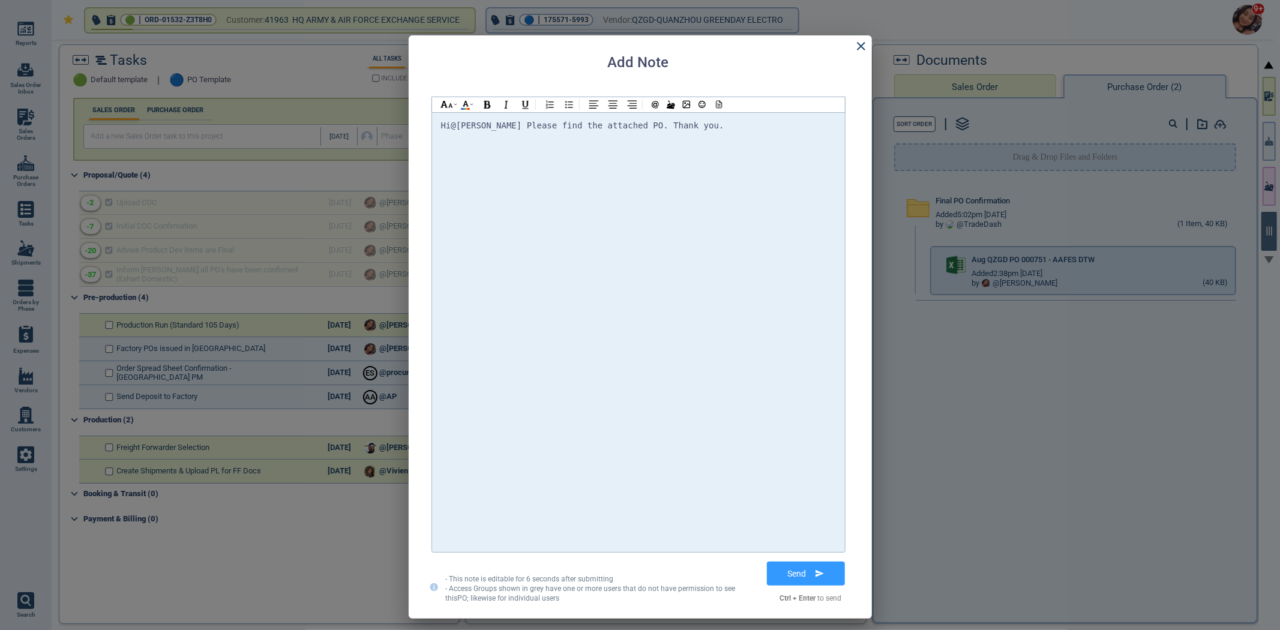
click at [489, 124] on span "@[PERSON_NAME] Please find the attached PO" at bounding box center [557, 126] width 212 height 10
click at [790, 134] on div "Hi @[PERSON_NAME] @[PERSON_NAME] @[PERSON_NAME] Please find the attached PO. Th…" at bounding box center [638, 332] width 395 height 428
click at [720, 106] on icon at bounding box center [717, 104] width 11 height 8
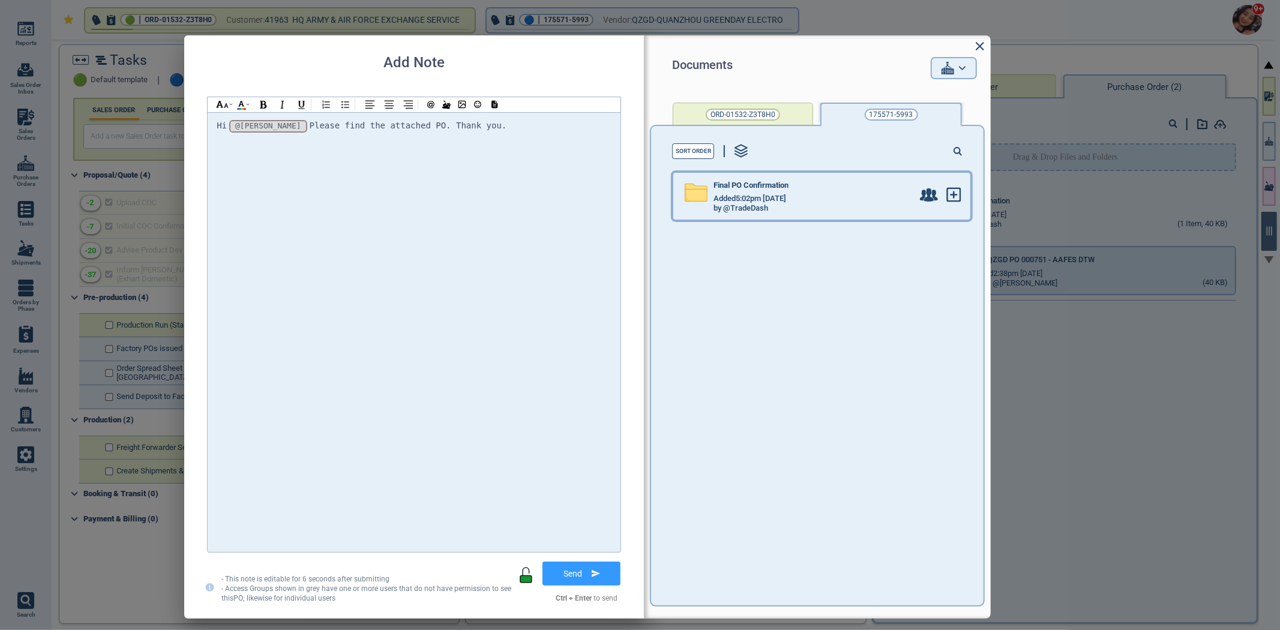
click at [810, 187] on div "Final PO Confirmation" at bounding box center [812, 187] width 199 height 13
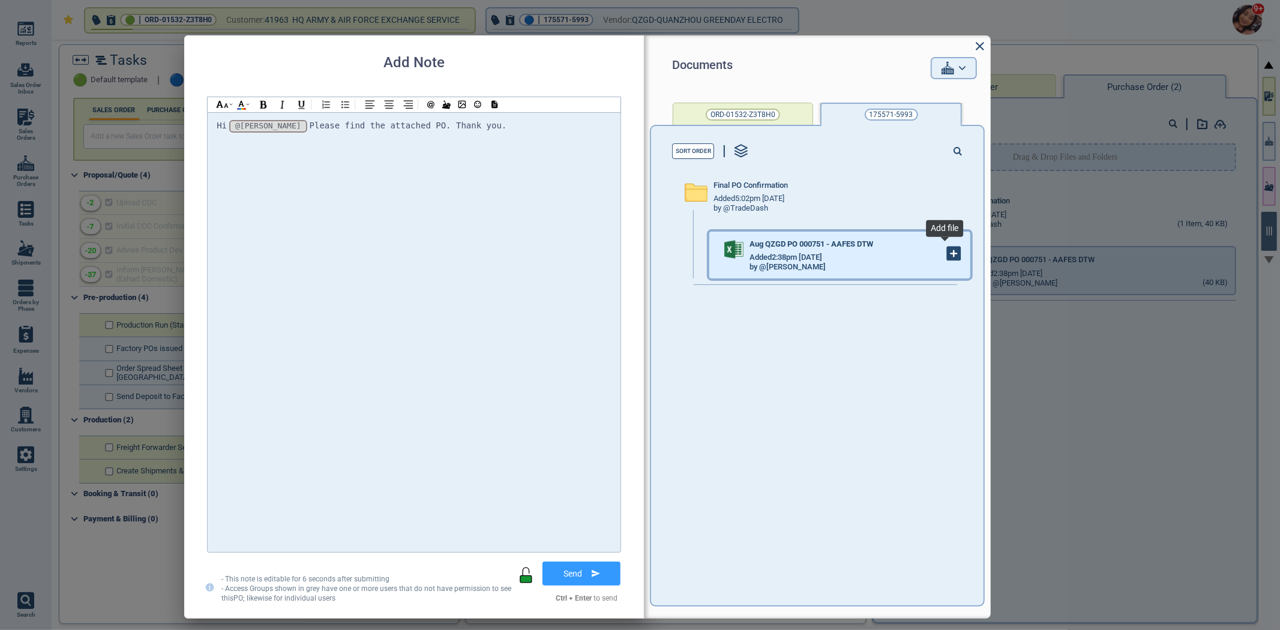
click at [951, 254] on icon at bounding box center [953, 253] width 13 height 13
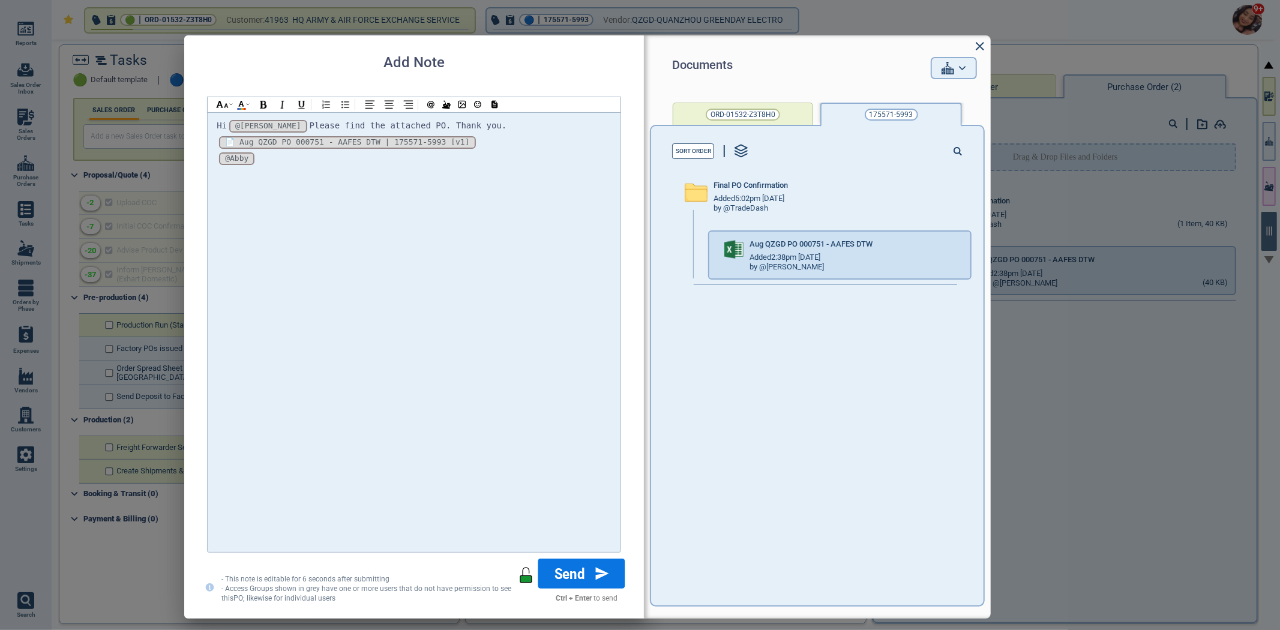
click at [600, 581] on button "Send" at bounding box center [581, 573] width 87 height 30
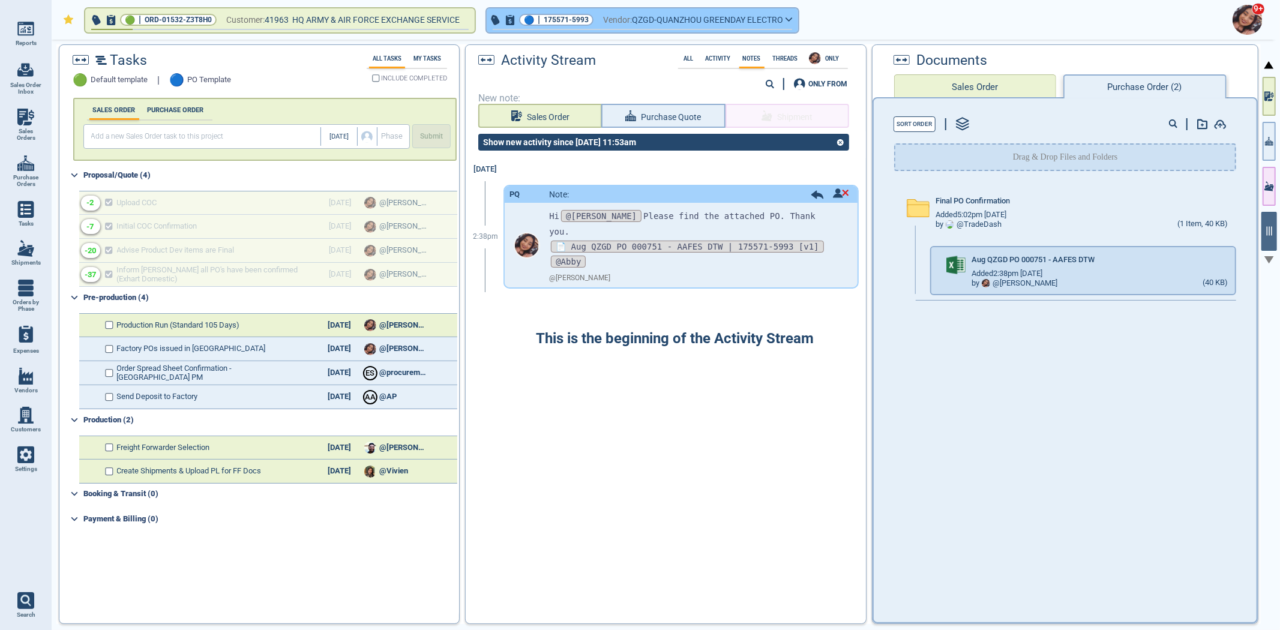
click at [551, 22] on span "175571-5993" at bounding box center [565, 20] width 45 height 12
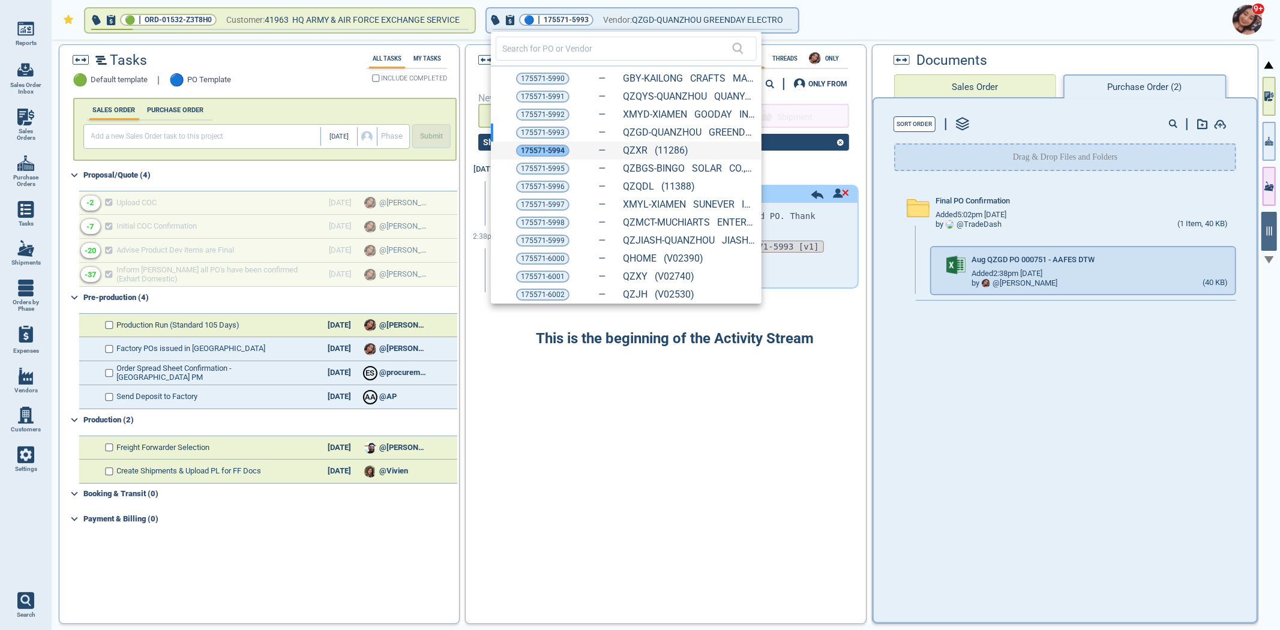
click at [554, 147] on span "175571-5994" at bounding box center [543, 151] width 44 height 12
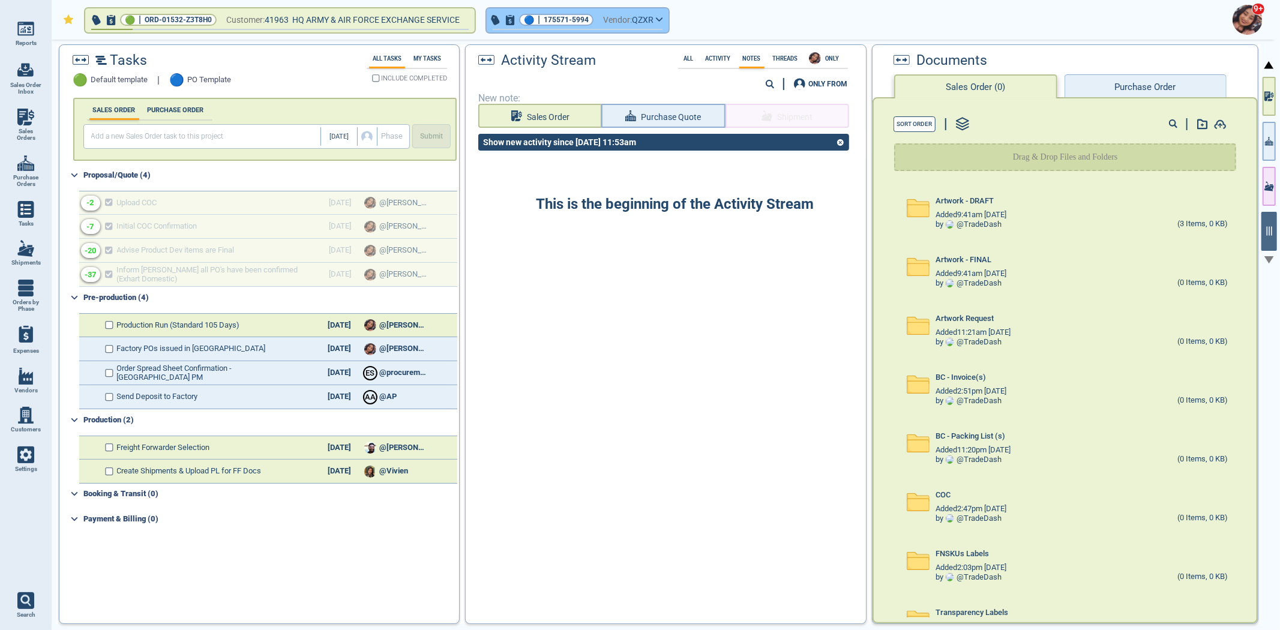
click at [552, 16] on span "175571-5994" at bounding box center [565, 20] width 45 height 12
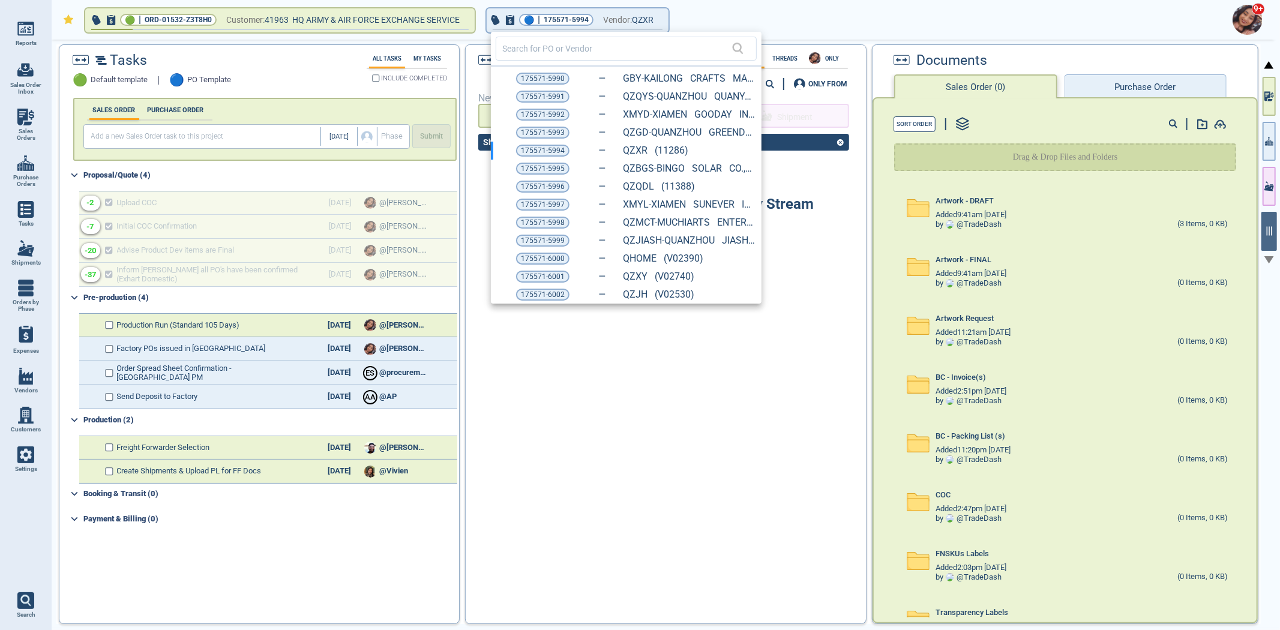
drag, startPoint x: 549, startPoint y: 273, endPoint x: 792, endPoint y: 255, distance: 243.0
click at [549, 273] on span "175571-6001" at bounding box center [543, 277] width 44 height 12
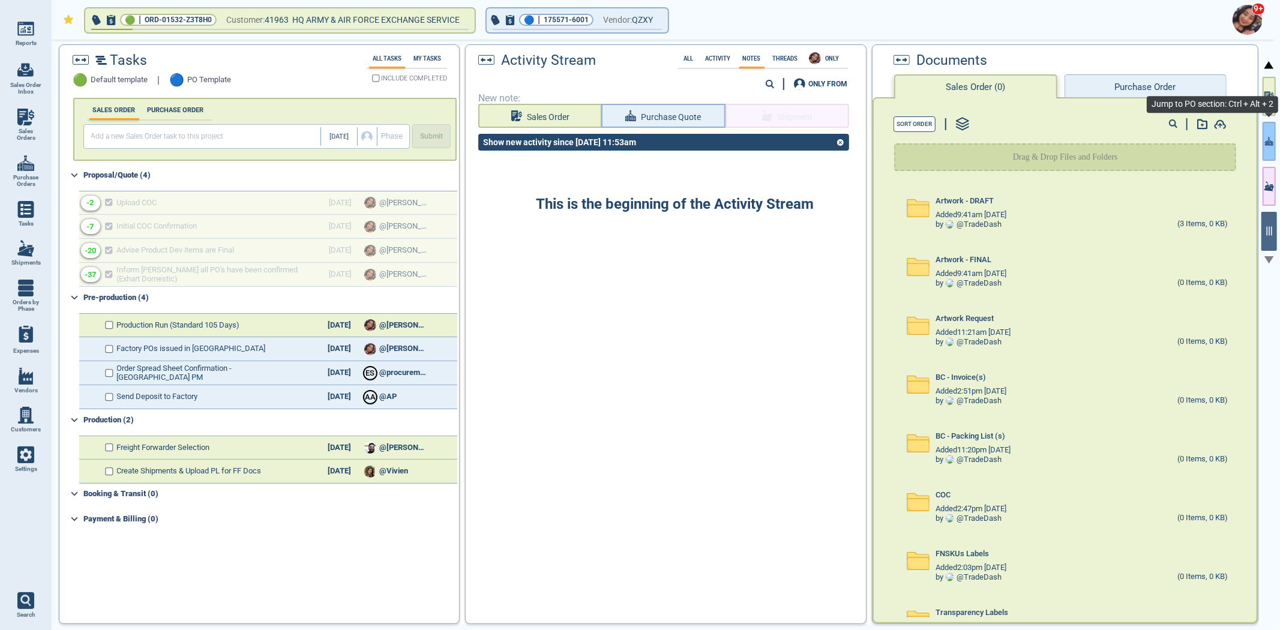
click at [1263, 132] on button "button" at bounding box center [1268, 141] width 13 height 39
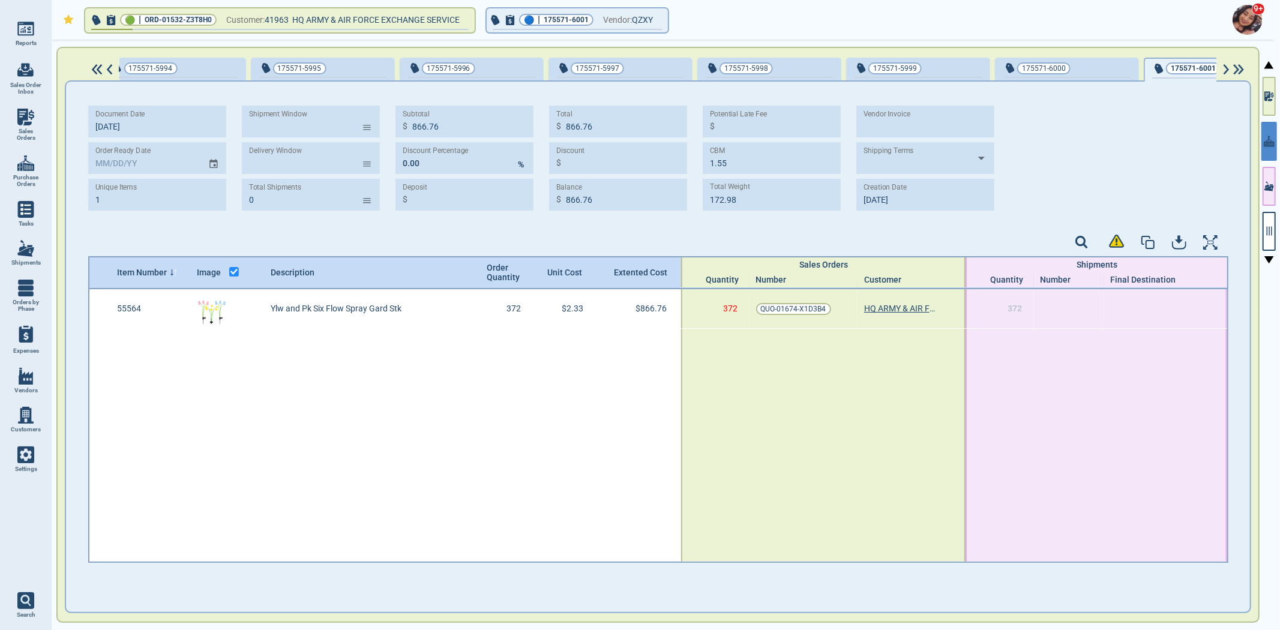
scroll to position [0, 644]
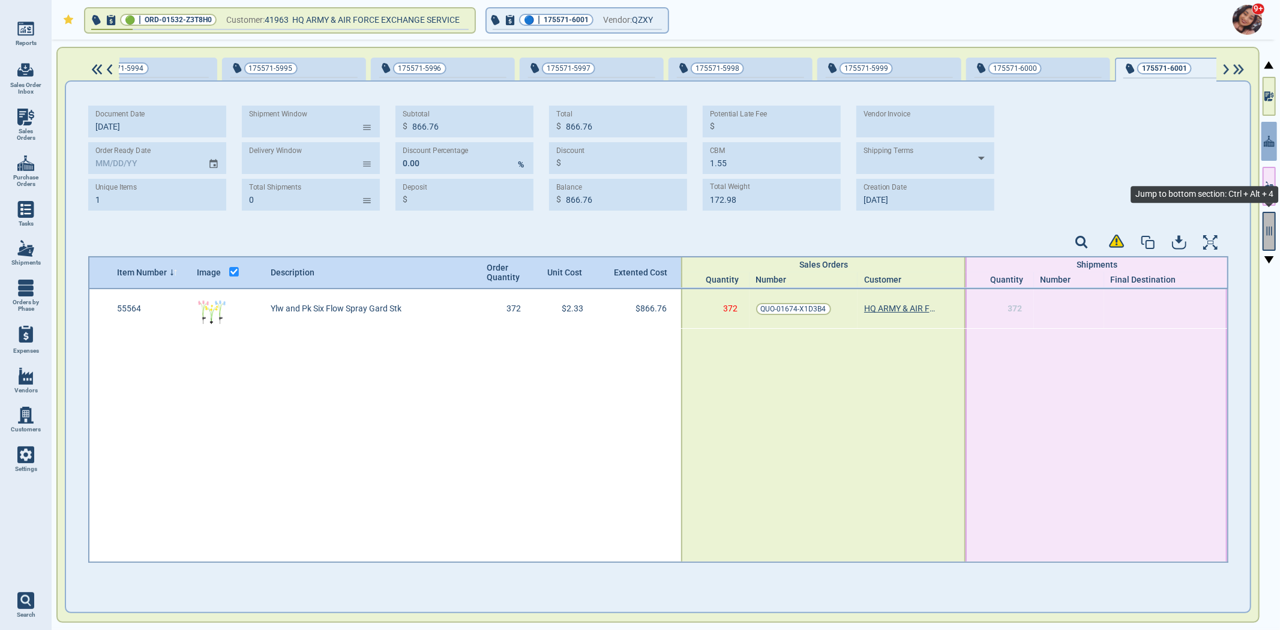
click at [1269, 229] on icon "button" at bounding box center [1268, 231] width 5 height 9
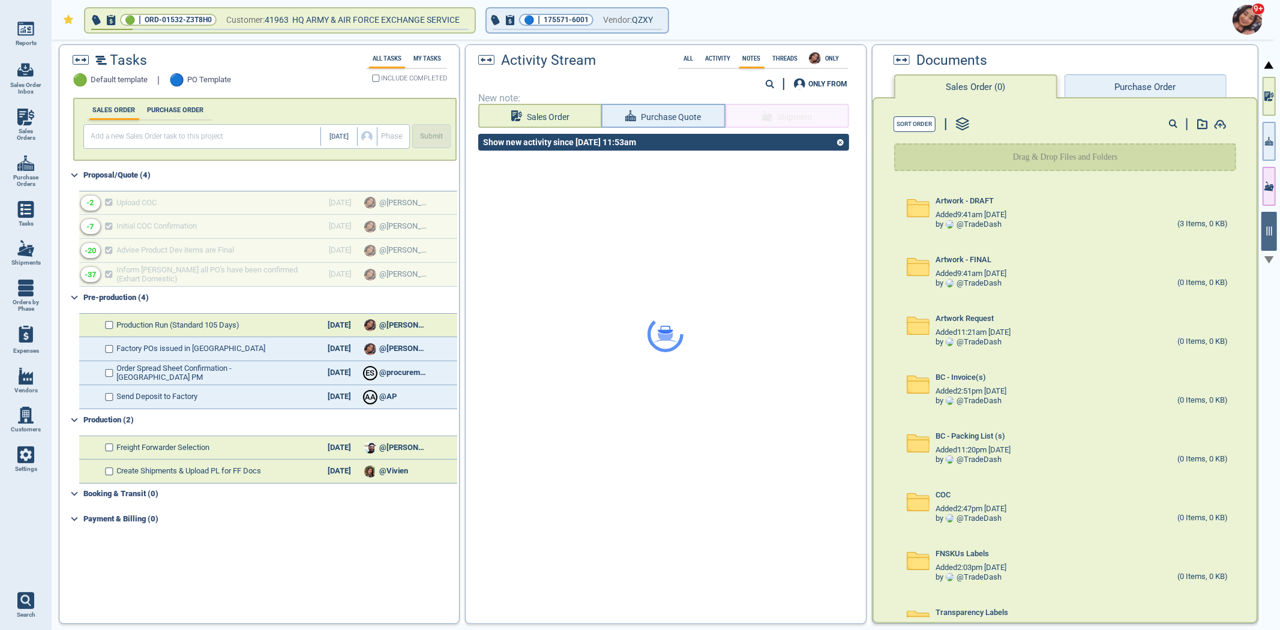
click at [1141, 84] on button "Purchase Order" at bounding box center [1145, 86] width 162 height 24
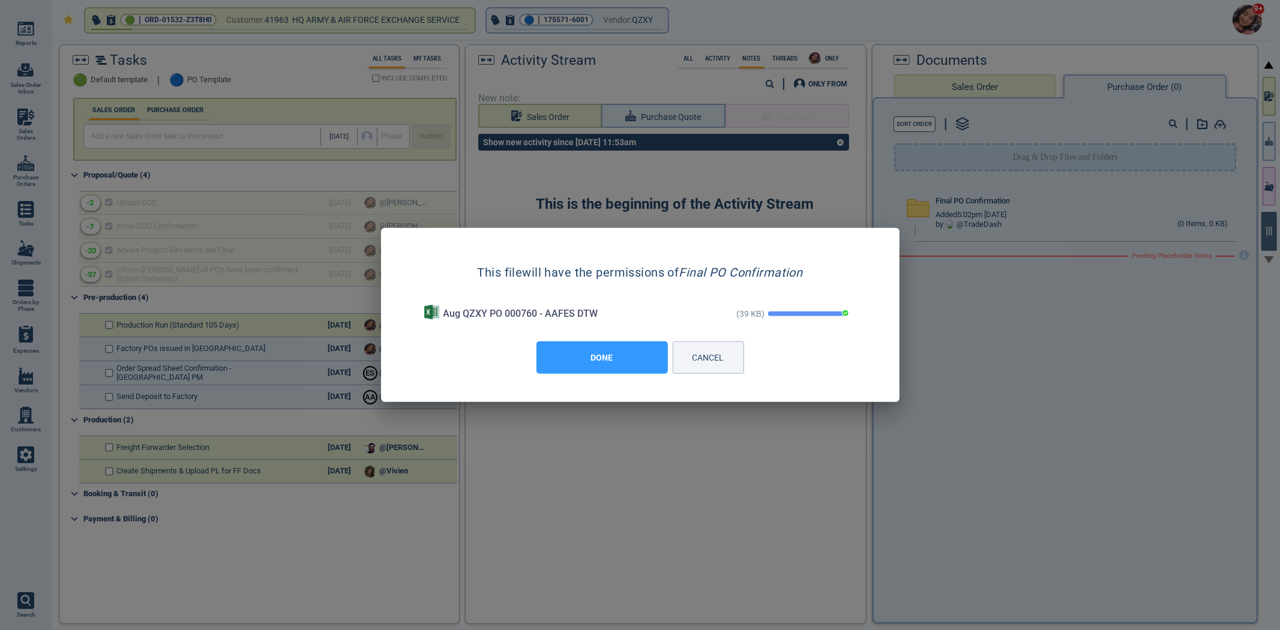
click at [585, 353] on button "DONE" at bounding box center [601, 357] width 131 height 32
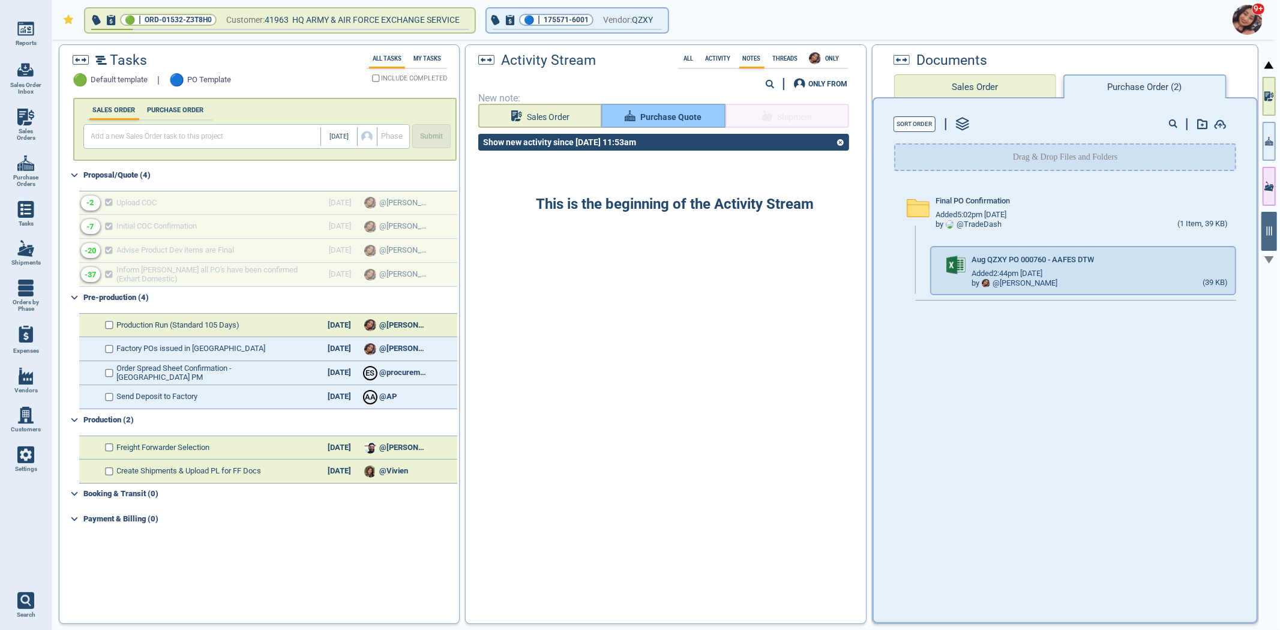
click at [652, 121] on span "Purchase Quote" at bounding box center [670, 117] width 61 height 15
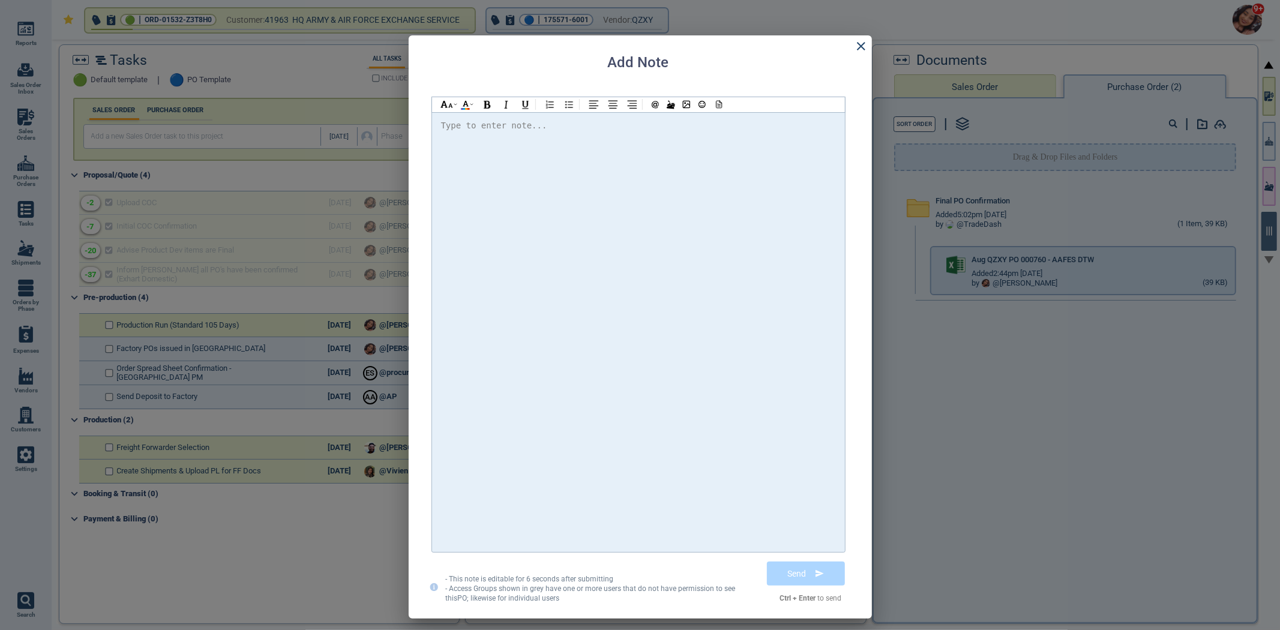
click at [648, 182] on div at bounding box center [638, 332] width 395 height 428
click at [488, 128] on span "@[PERSON_NAME] Please find the attached PO" at bounding box center [557, 126] width 212 height 10
click at [741, 133] on div "Hi @[PERSON_NAME] @[PERSON_NAME] @[PERSON_NAME] Please find the attached PO. Th…" at bounding box center [638, 126] width 395 height 16
click at [713, 102] on icon at bounding box center [717, 104] width 11 height 8
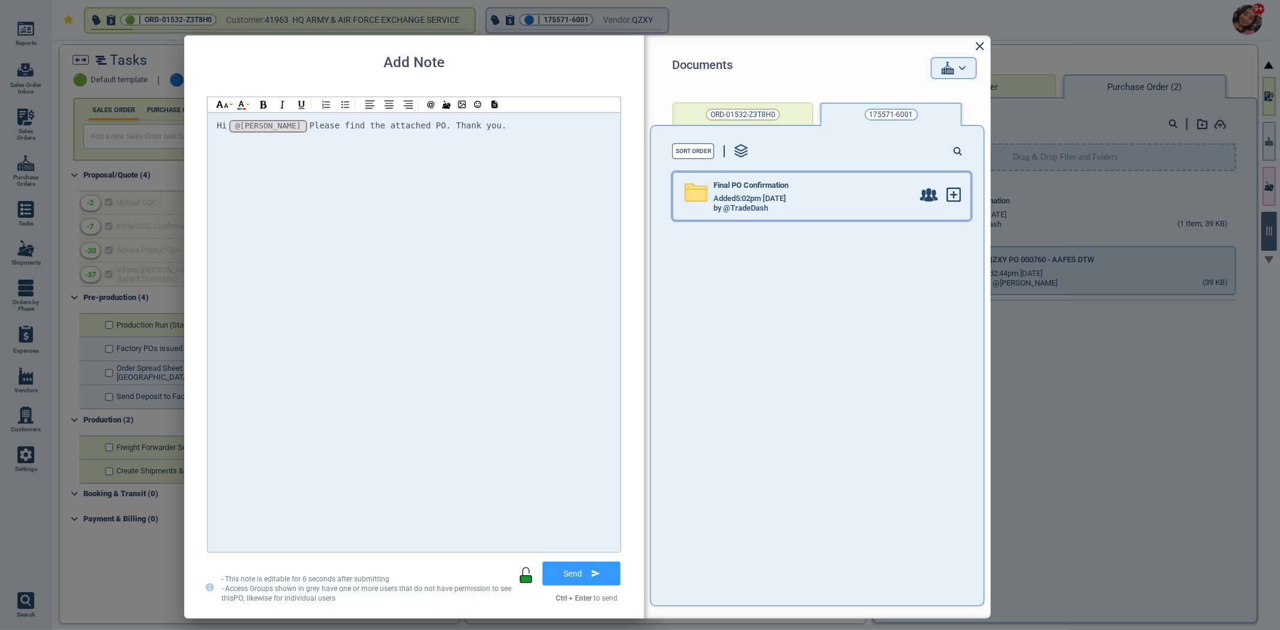
click at [739, 187] on span "Final PO Confirmation" at bounding box center [750, 185] width 75 height 9
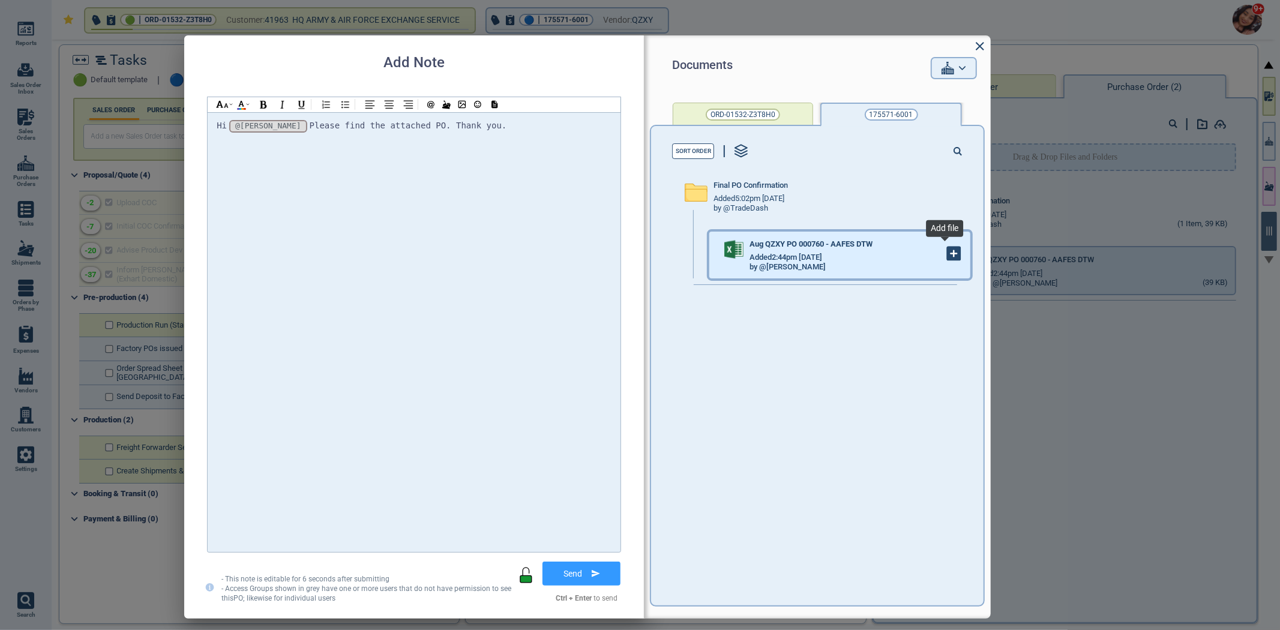
click at [947, 259] on icon at bounding box center [953, 253] width 13 height 13
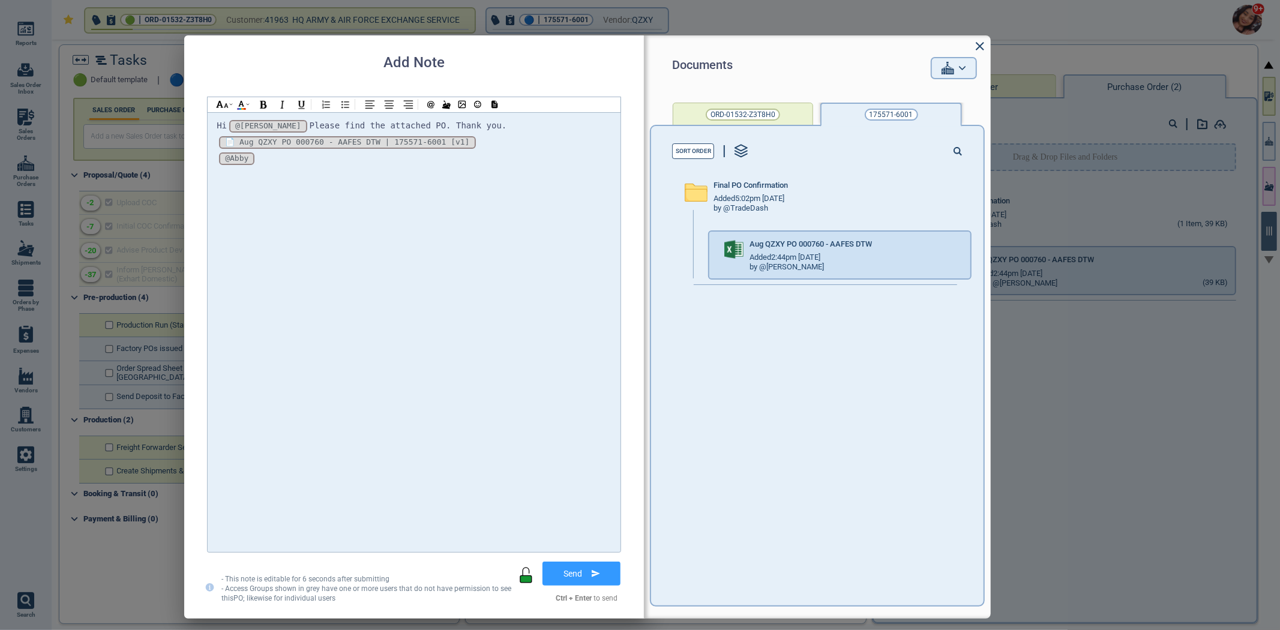
click at [596, 571] on icon at bounding box center [595, 573] width 8 height 7
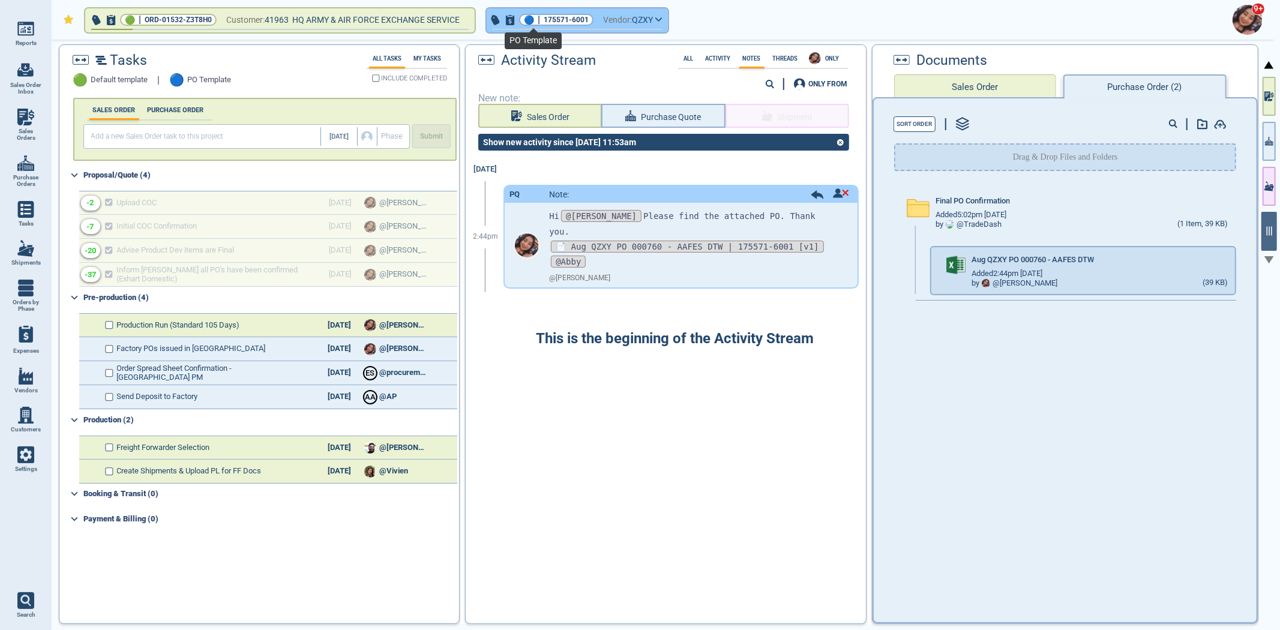
click at [542, 22] on div "🔵 | 175571-6001" at bounding box center [556, 20] width 74 height 12
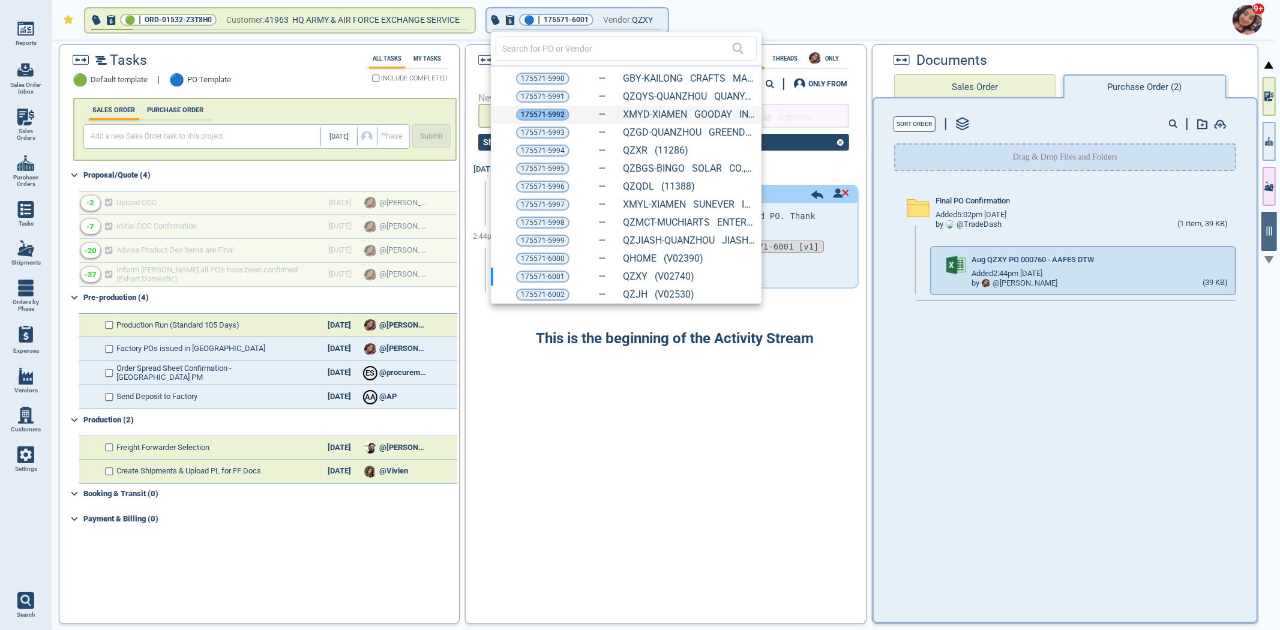
click at [542, 109] on span "175571-5992" at bounding box center [543, 115] width 44 height 12
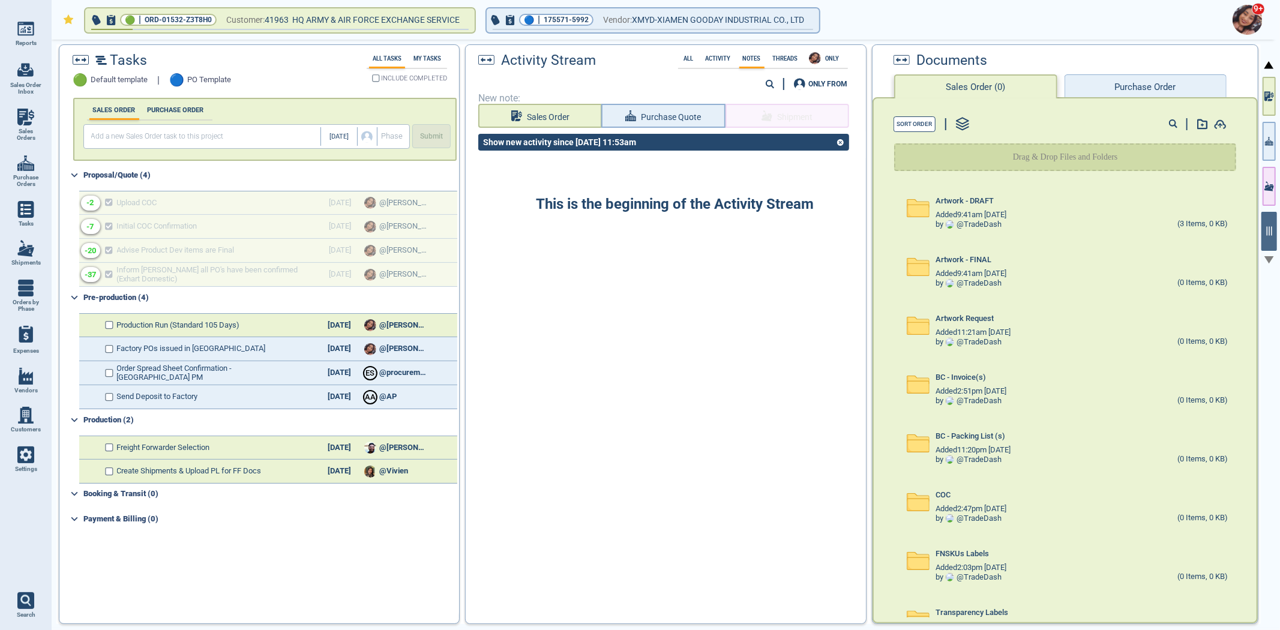
click at [1184, 74] on div "Documents Sales Order (0) Purchase Order" at bounding box center [1064, 71] width 385 height 52
click at [1176, 80] on button "Purchase Order" at bounding box center [1145, 86] width 162 height 24
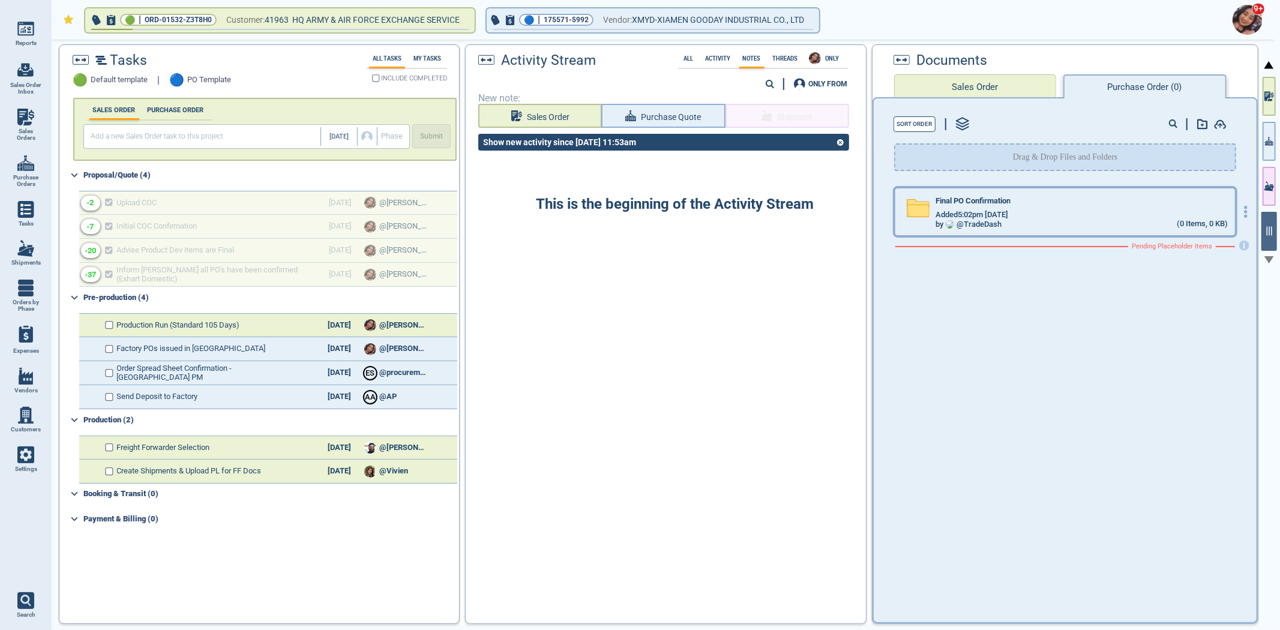
click at [1128, 201] on div "Final PO Confirmation" at bounding box center [1081, 203] width 292 height 13
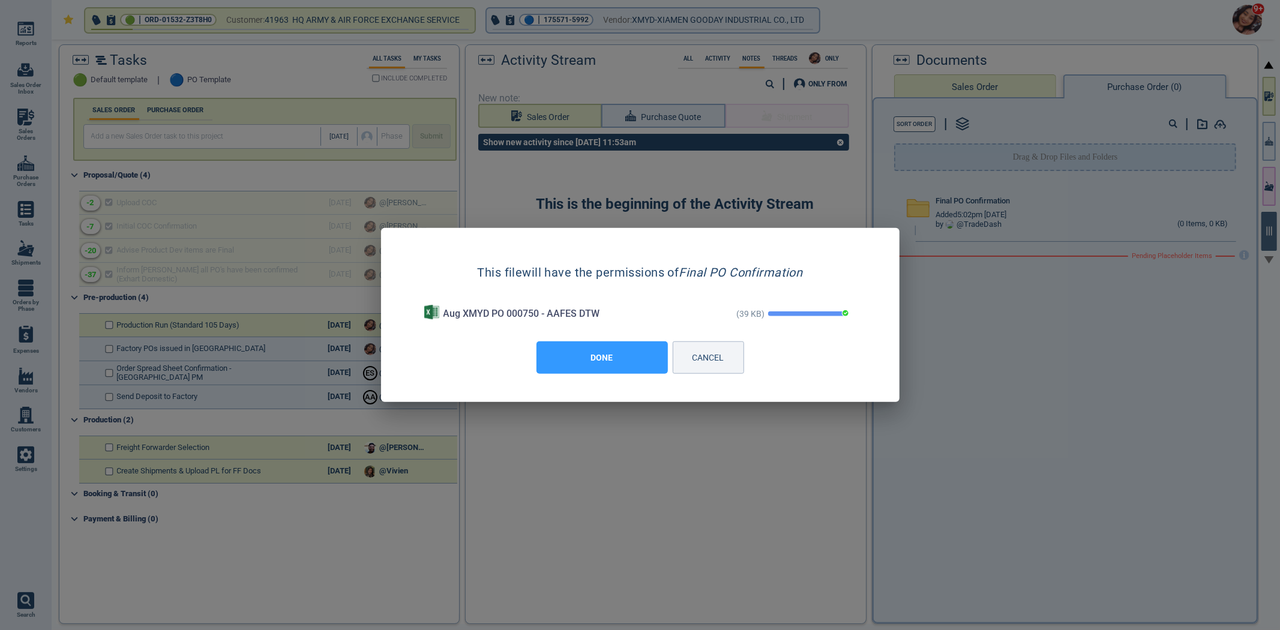
click at [631, 357] on button "DONE" at bounding box center [601, 357] width 131 height 32
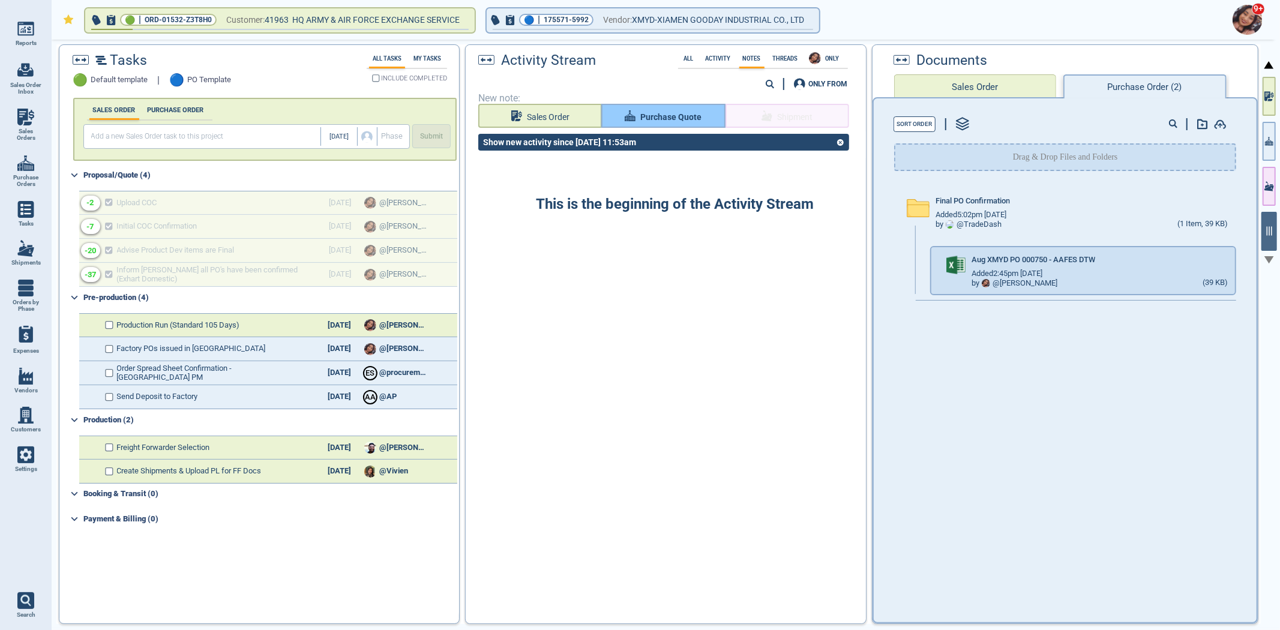
click at [664, 116] on span "Purchase Quote" at bounding box center [670, 117] width 61 height 15
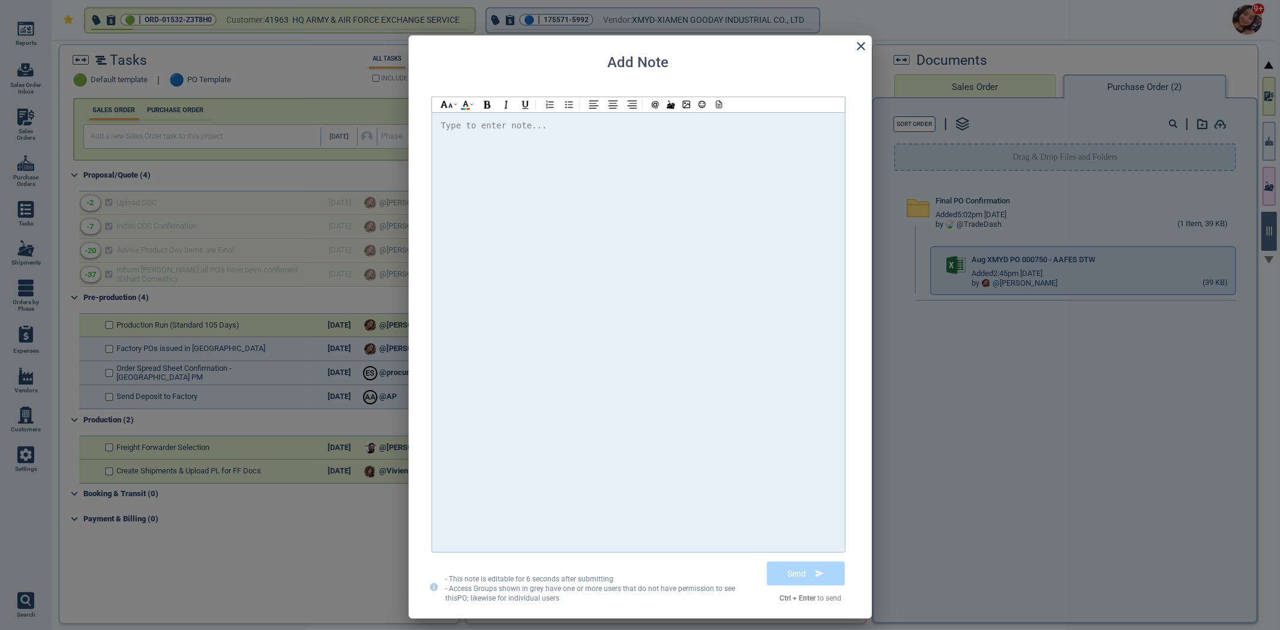
click at [653, 155] on div at bounding box center [638, 332] width 395 height 428
click at [488, 127] on span "@[PERSON_NAME] Please find the attached PO" at bounding box center [557, 126] width 212 height 10
click at [739, 130] on div "Hi @[PERSON_NAME] @[PERSON_NAME] @[PERSON_NAME] Please find the attached PO. Th…" at bounding box center [638, 126] width 395 height 16
click at [721, 104] on icon at bounding box center [718, 104] width 5 height 7
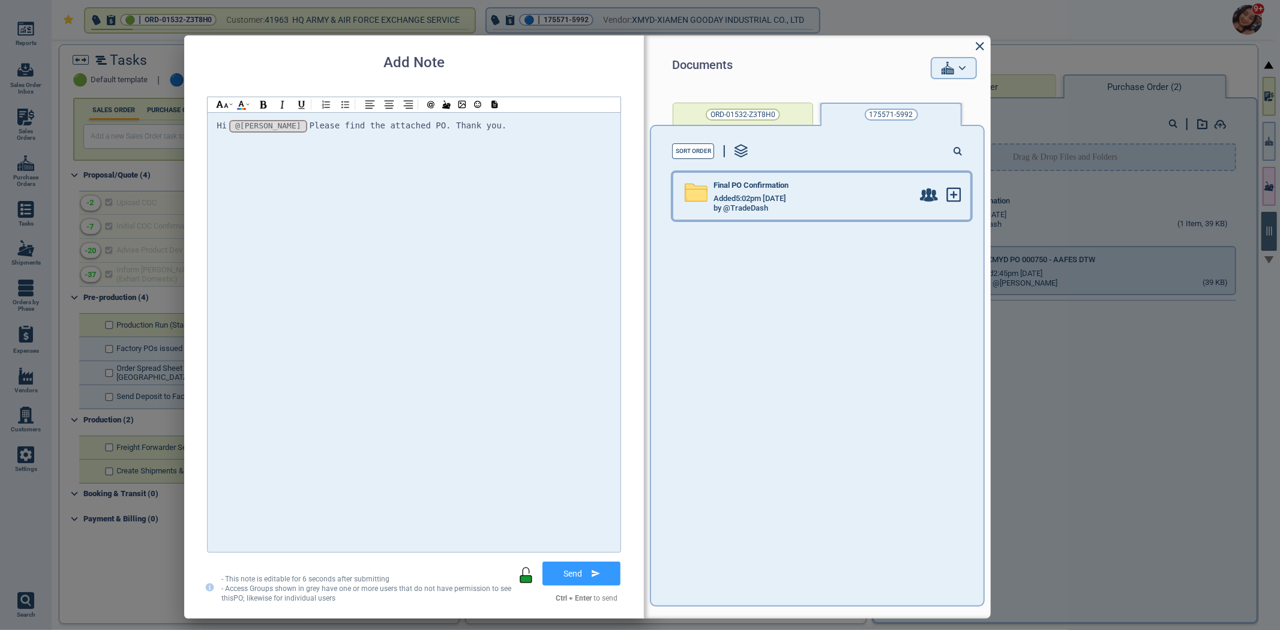
click at [745, 194] on span "Added 5:02pm [DATE]" at bounding box center [749, 198] width 73 height 9
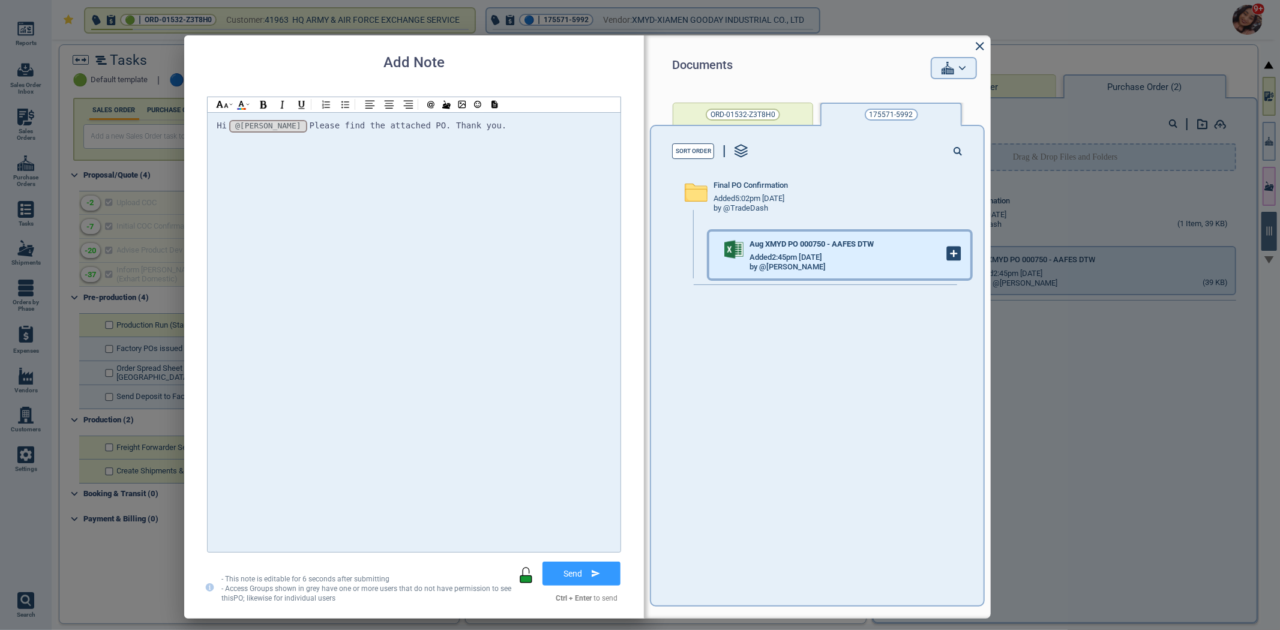
click at [947, 251] on icon at bounding box center [953, 253] width 13 height 13
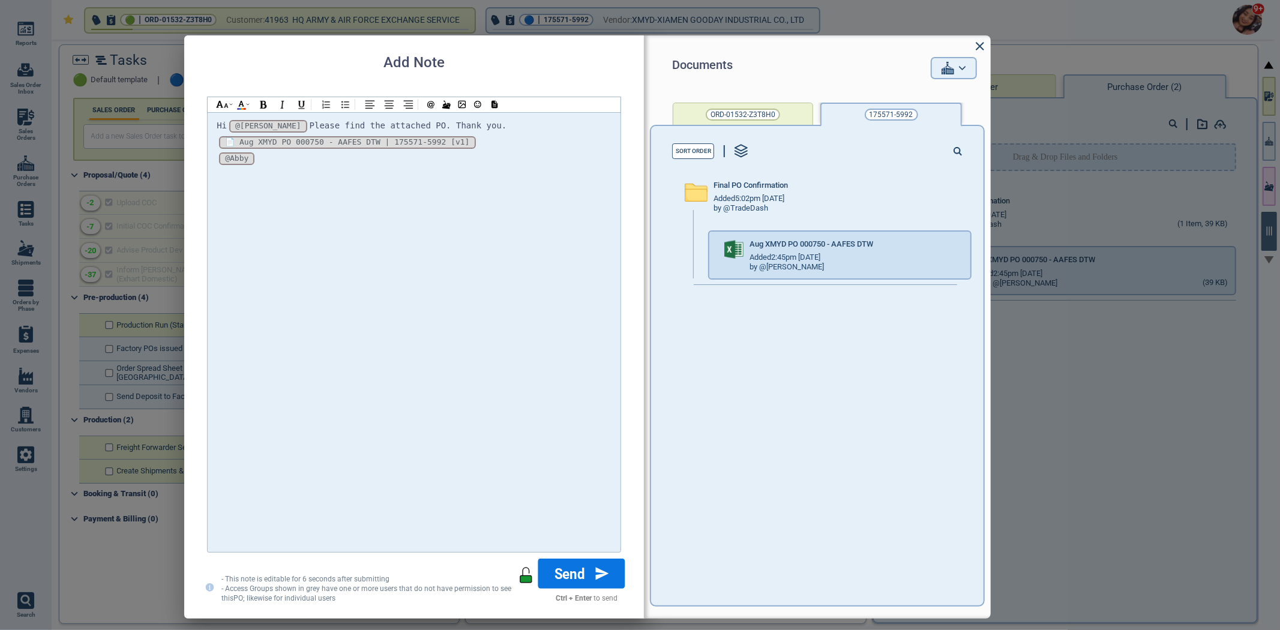
click at [582, 567] on button "Send" at bounding box center [581, 573] width 87 height 30
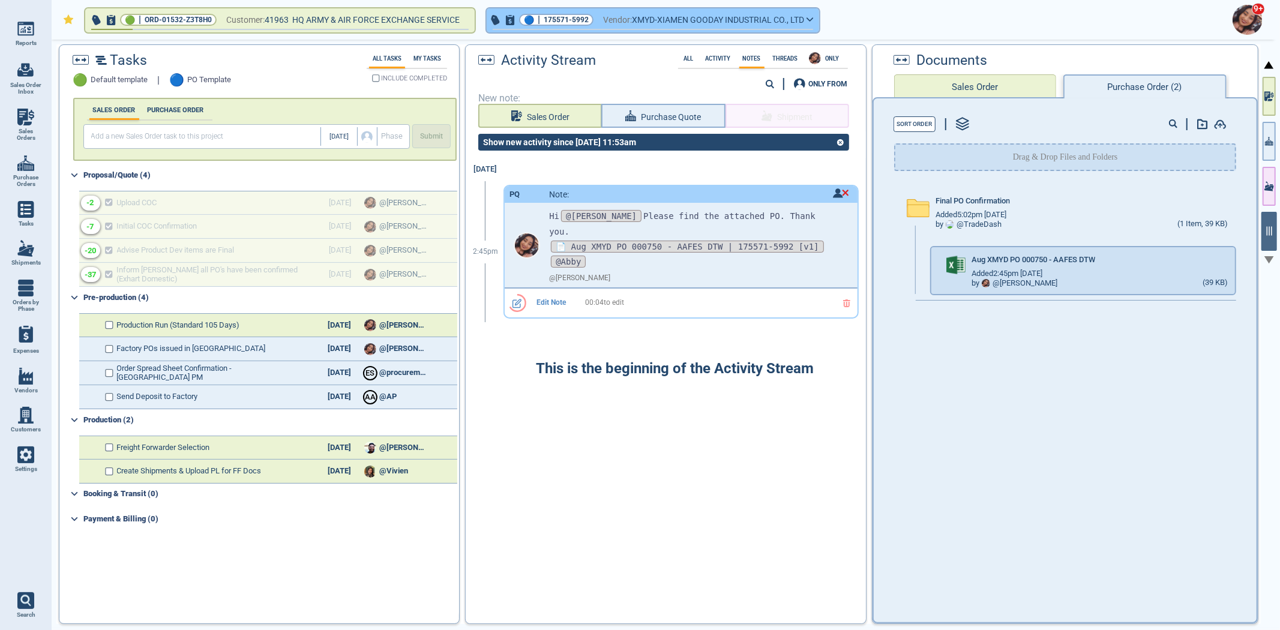
click at [605, 19] on button "🔵 | 175571-5992 Vendor: XMYD-XIAMEN GOODAY INDUSTRIAL CO., LTD" at bounding box center [653, 20] width 332 height 24
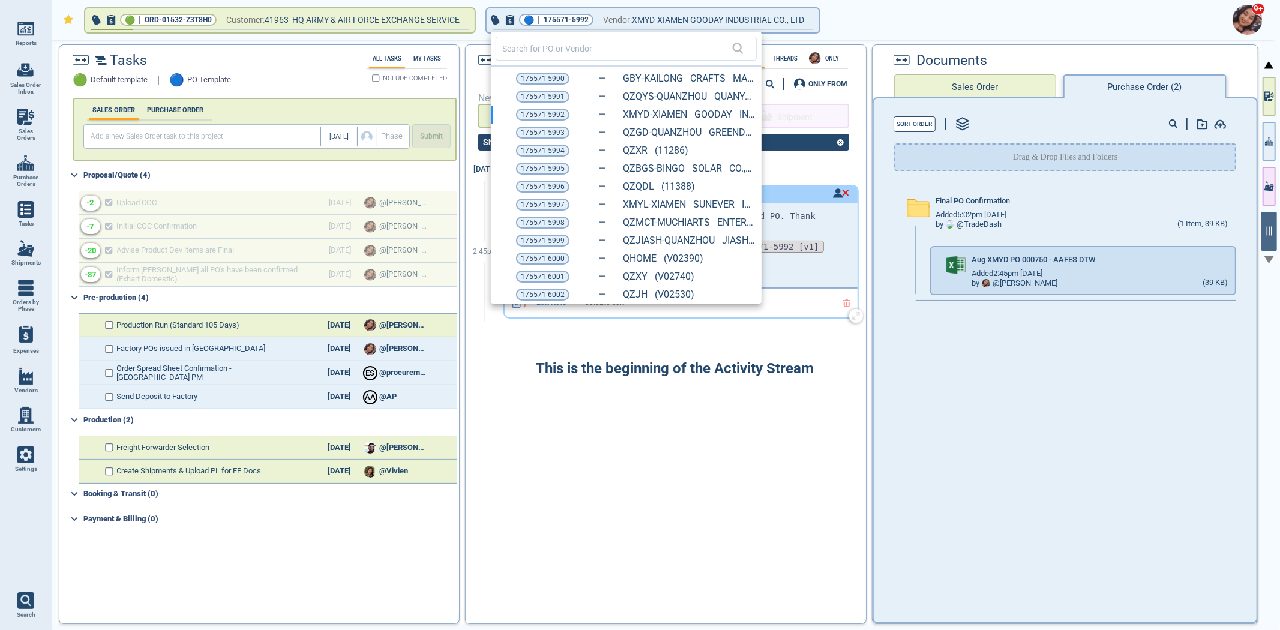
click at [542, 205] on span "175571-5997" at bounding box center [543, 205] width 44 height 12
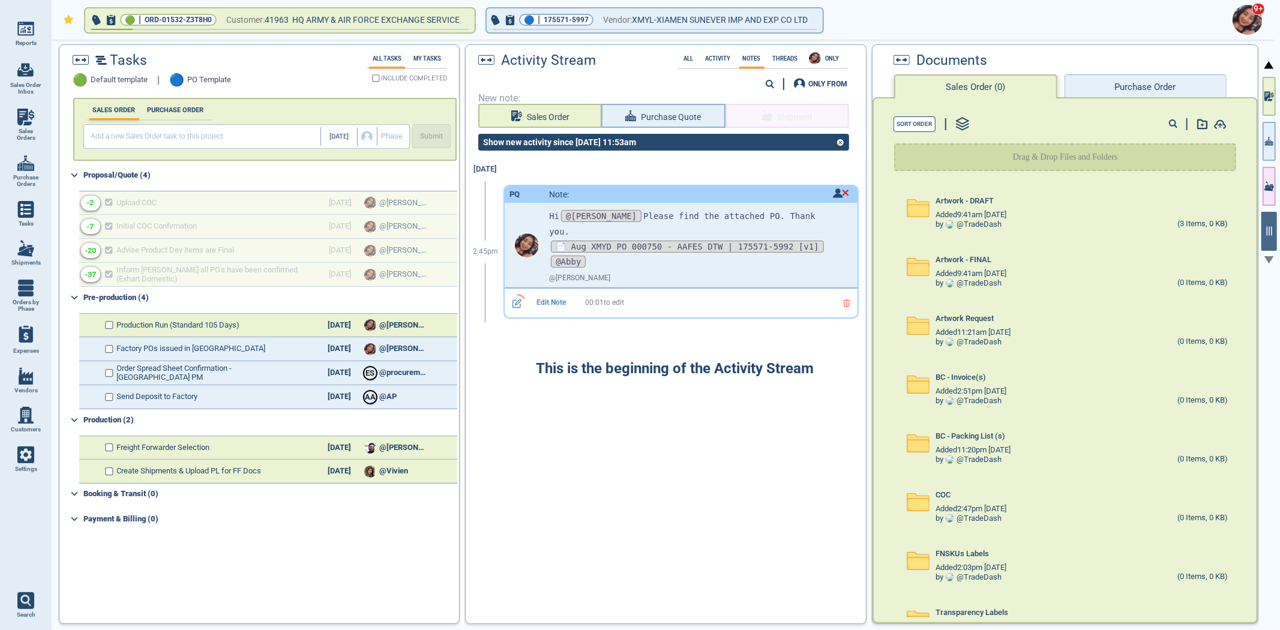
click at [1176, 76] on button "Purchase Order" at bounding box center [1145, 86] width 162 height 24
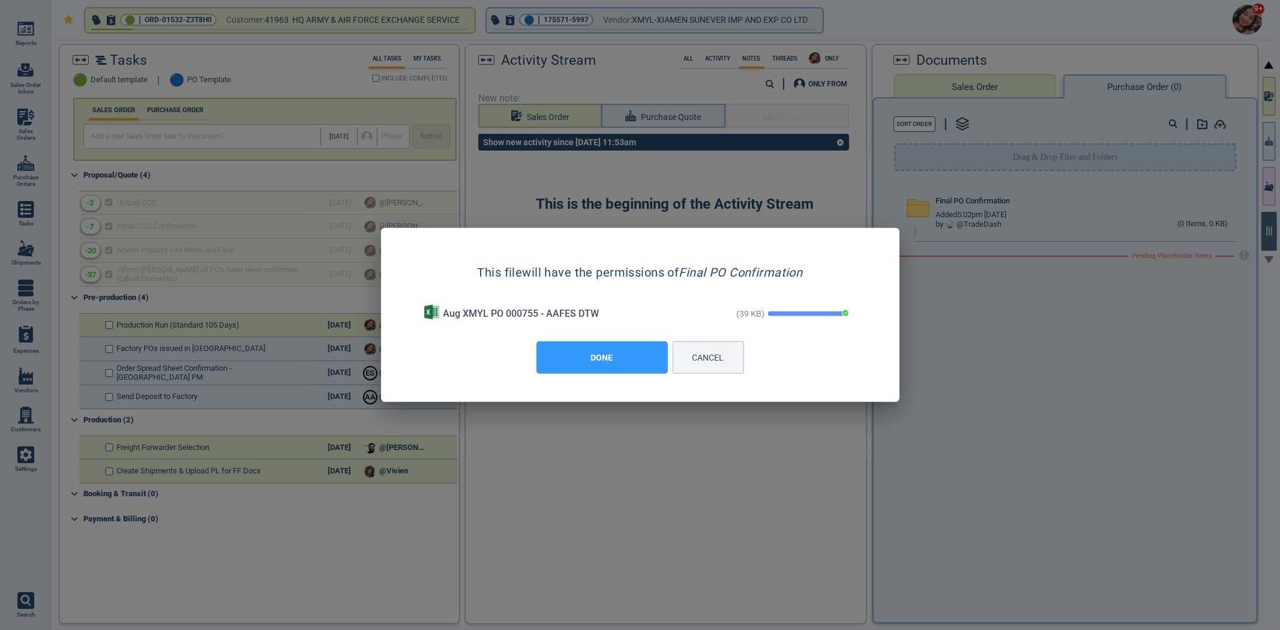
click at [636, 362] on button "DONE" at bounding box center [601, 357] width 131 height 32
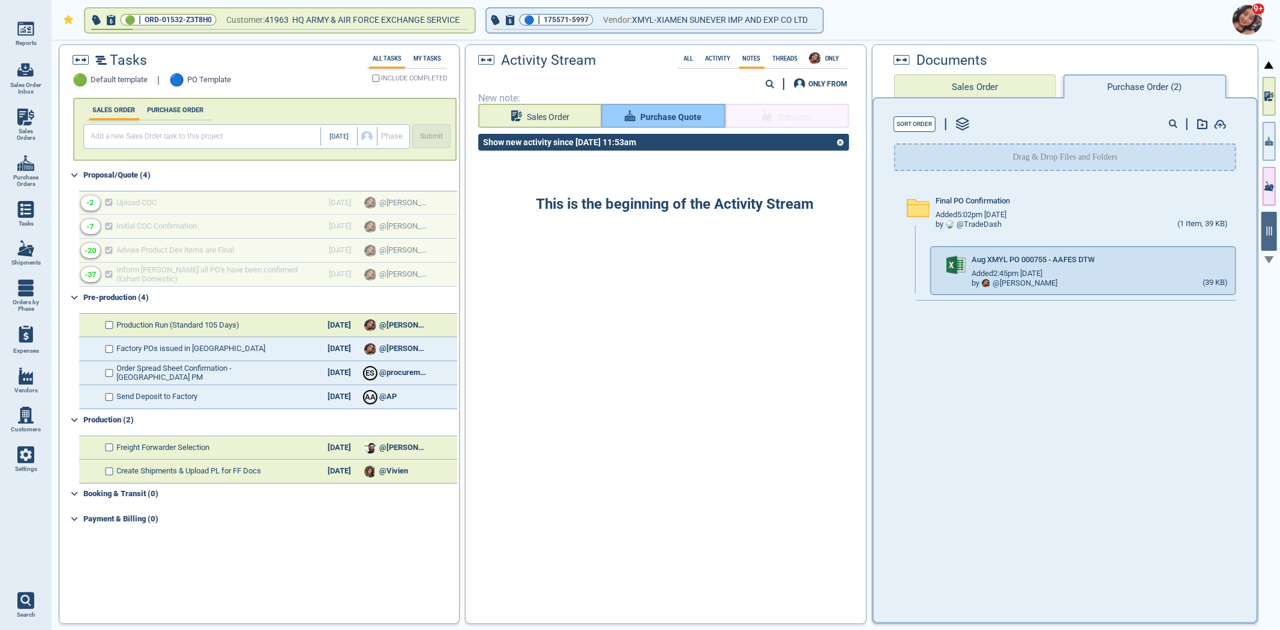
click at [649, 119] on span "Purchase Quote" at bounding box center [670, 117] width 61 height 15
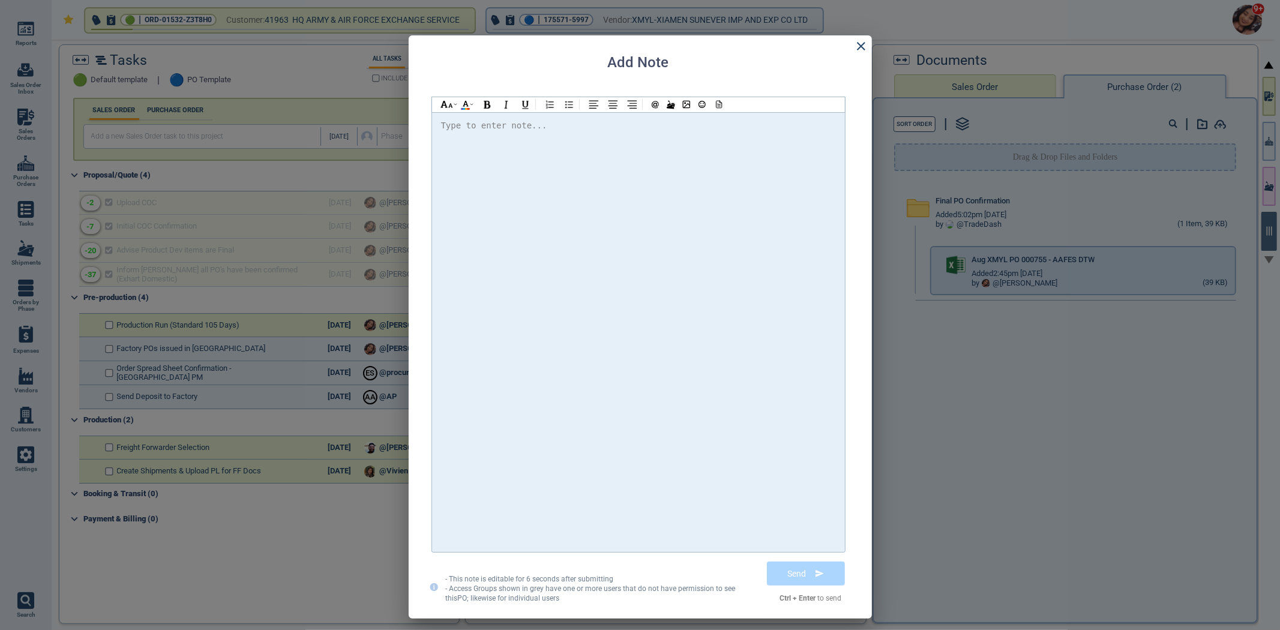
click at [658, 158] on div at bounding box center [638, 332] width 395 height 428
click at [488, 124] on span "@[PERSON_NAME] Please find the attached PO" at bounding box center [557, 126] width 212 height 10
click at [725, 131] on div "Hi @[PERSON_NAME] @[PERSON_NAME] @[PERSON_NAME] Please find the attached PO. Th…" at bounding box center [638, 126] width 395 height 16
click at [720, 106] on icon at bounding box center [717, 104] width 11 height 8
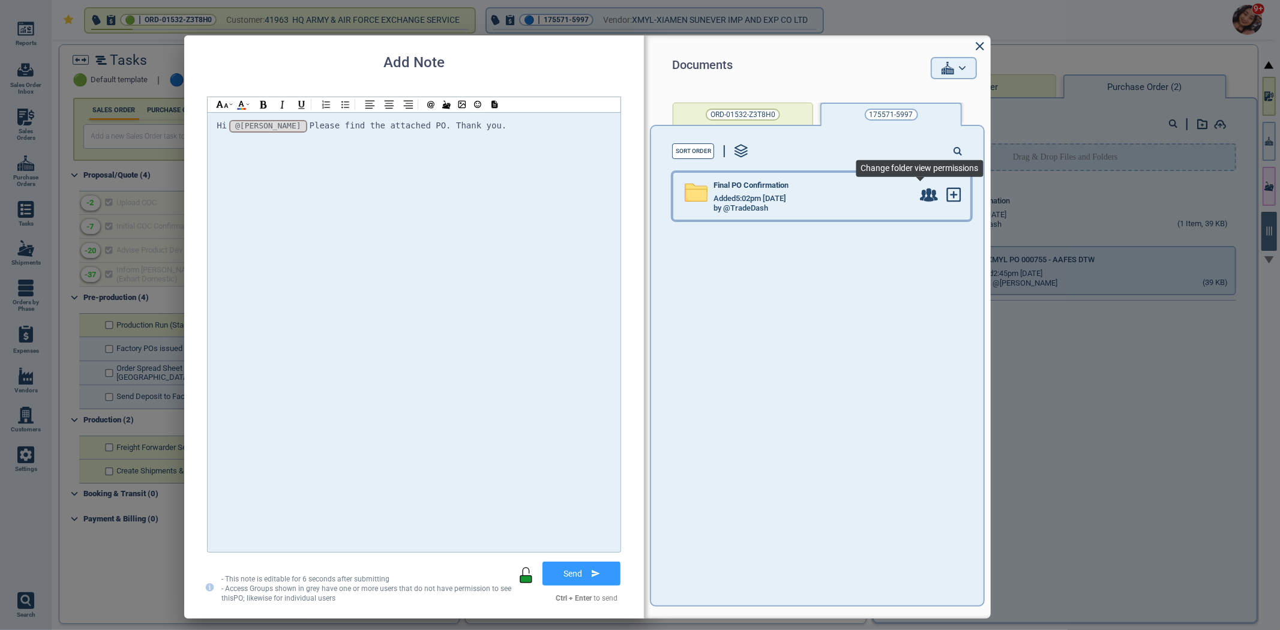
click at [906, 200] on div "Final PO Confirmation Added 5:02pm [DATE] by @TradeDash" at bounding box center [821, 196] width 297 height 47
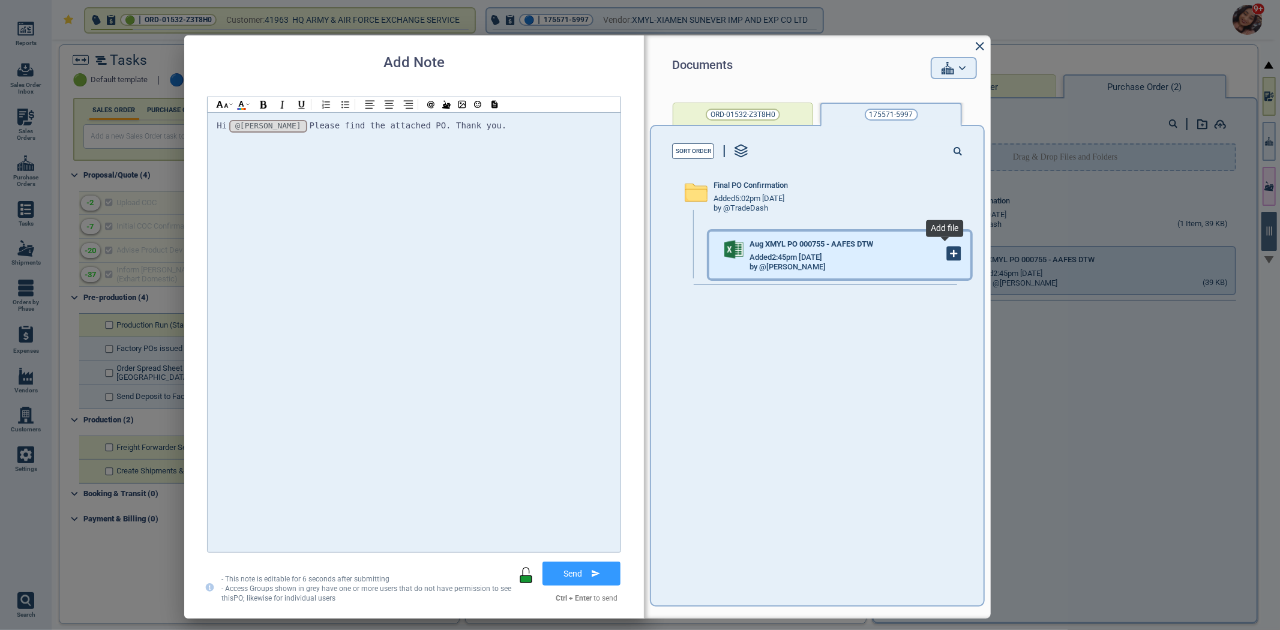
click at [947, 256] on icon at bounding box center [953, 253] width 13 height 13
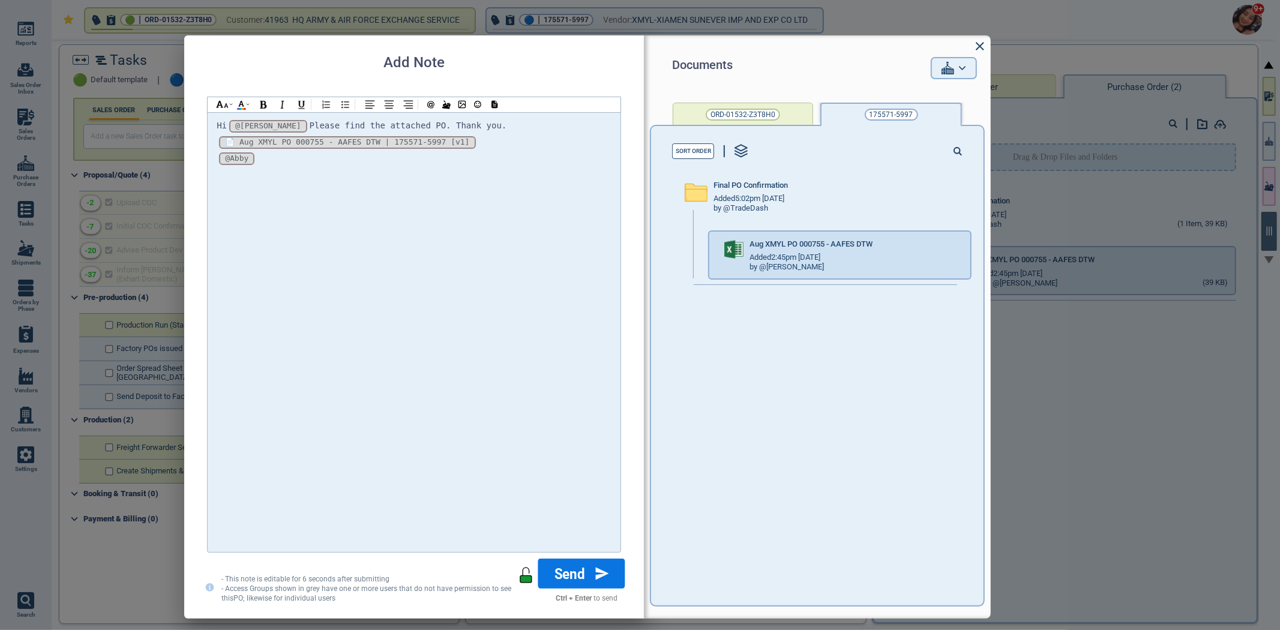
click at [567, 586] on button "Send" at bounding box center [581, 573] width 87 height 30
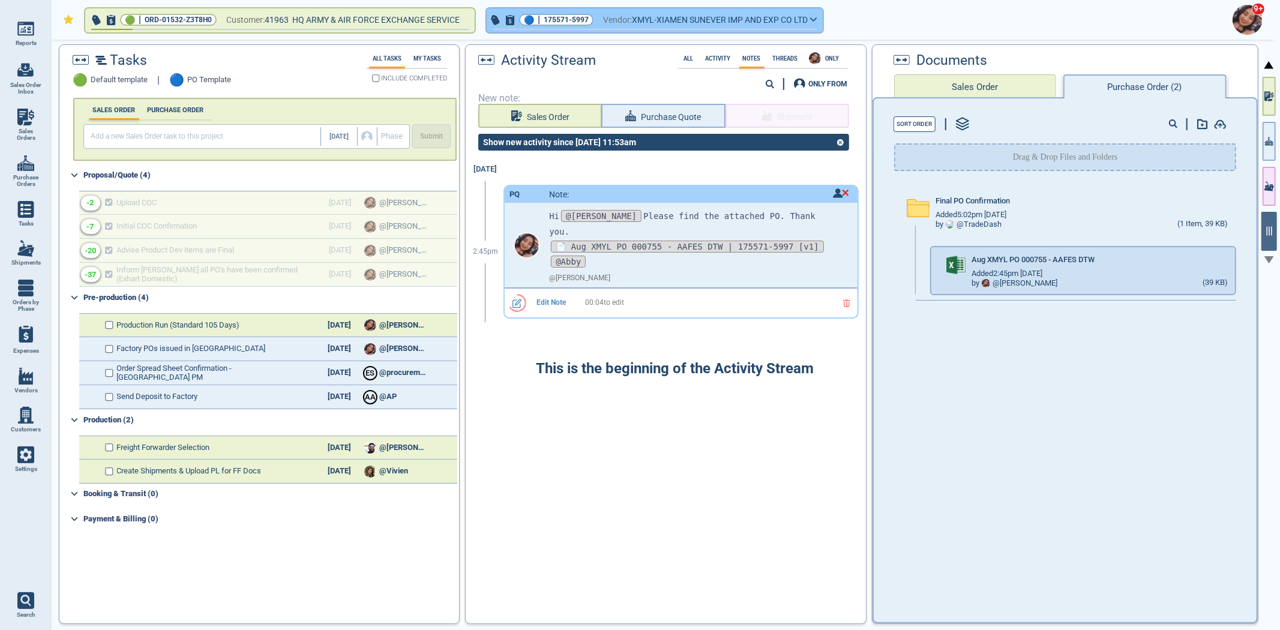
drag, startPoint x: 579, startPoint y: 21, endPoint x: 573, endPoint y: 23, distance: 6.8
click at [573, 23] on span "175571-5997" at bounding box center [565, 20] width 45 height 12
click at [582, 25] on button "🔵 | 175571-5997 Vendor: XMYL-XIAMEN SUNEVER IMP AND EXP CO LTD" at bounding box center [655, 20] width 336 height 24
click at [578, 25] on span "175571-5997" at bounding box center [565, 20] width 45 height 12
click at [579, 27] on button "🔵 | 175571-5997 Vendor: XMYL-XIAMEN SUNEVER IMP AND EXP CO LTD" at bounding box center [655, 20] width 336 height 24
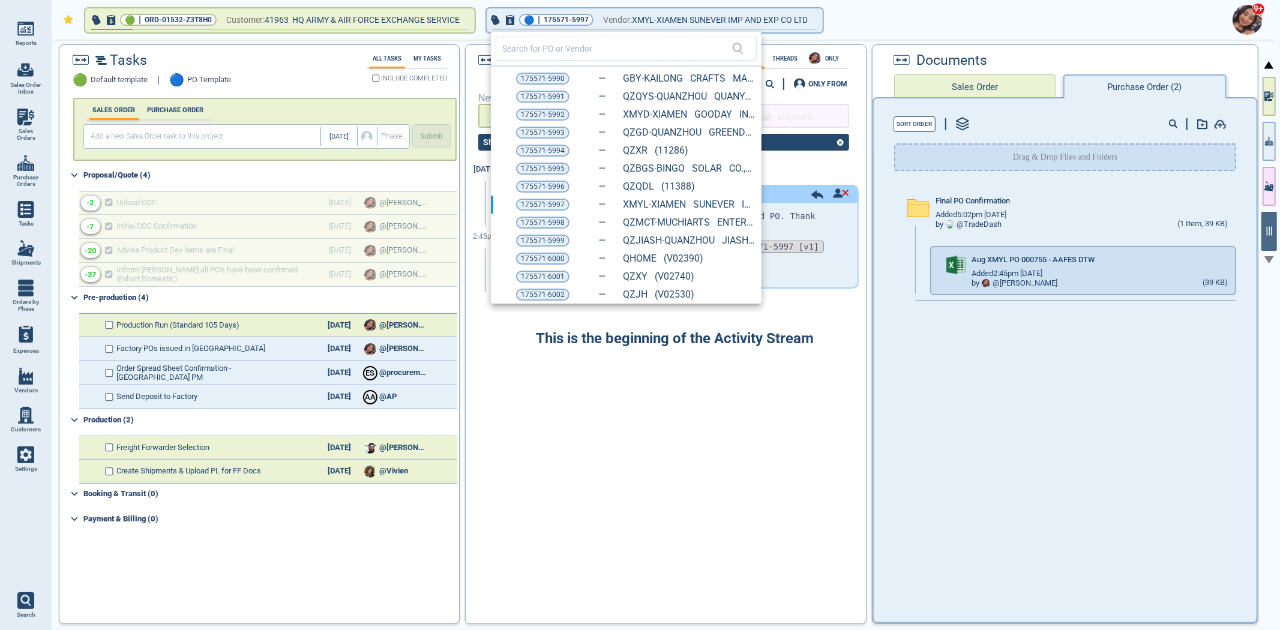
drag, startPoint x: 540, startPoint y: 149, endPoint x: 612, endPoint y: 162, distance: 73.8
click at [540, 149] on span "175571-5994" at bounding box center [543, 151] width 44 height 12
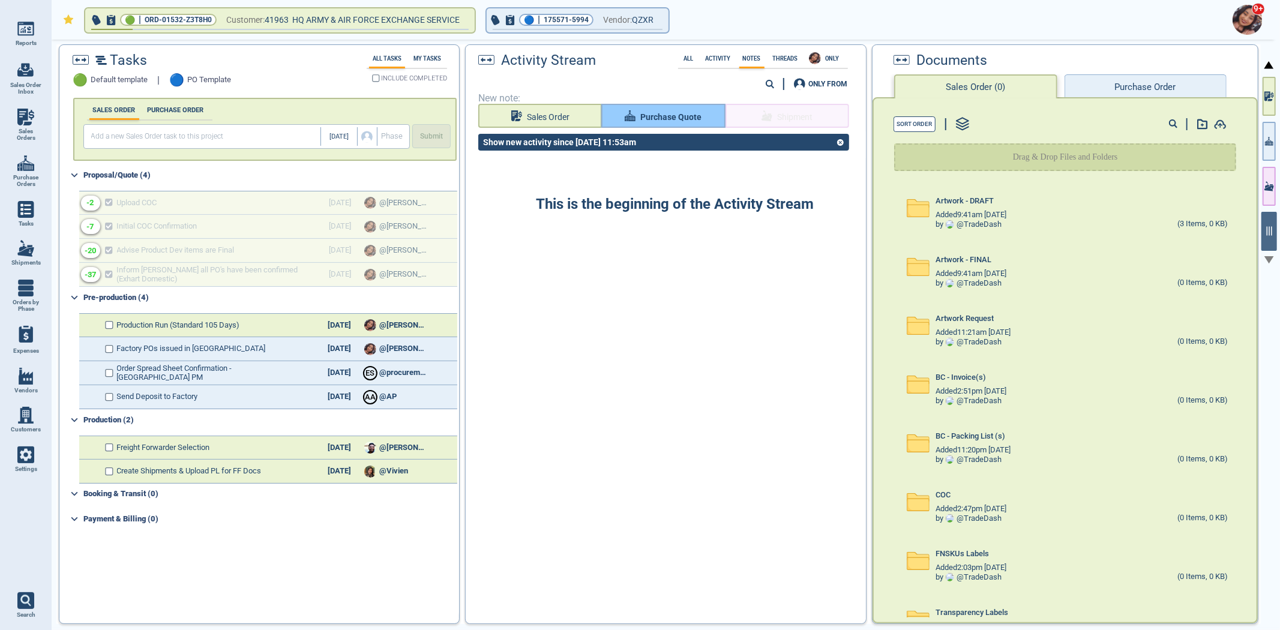
click at [638, 108] on button "Purchase Quote" at bounding box center [663, 116] width 124 height 24
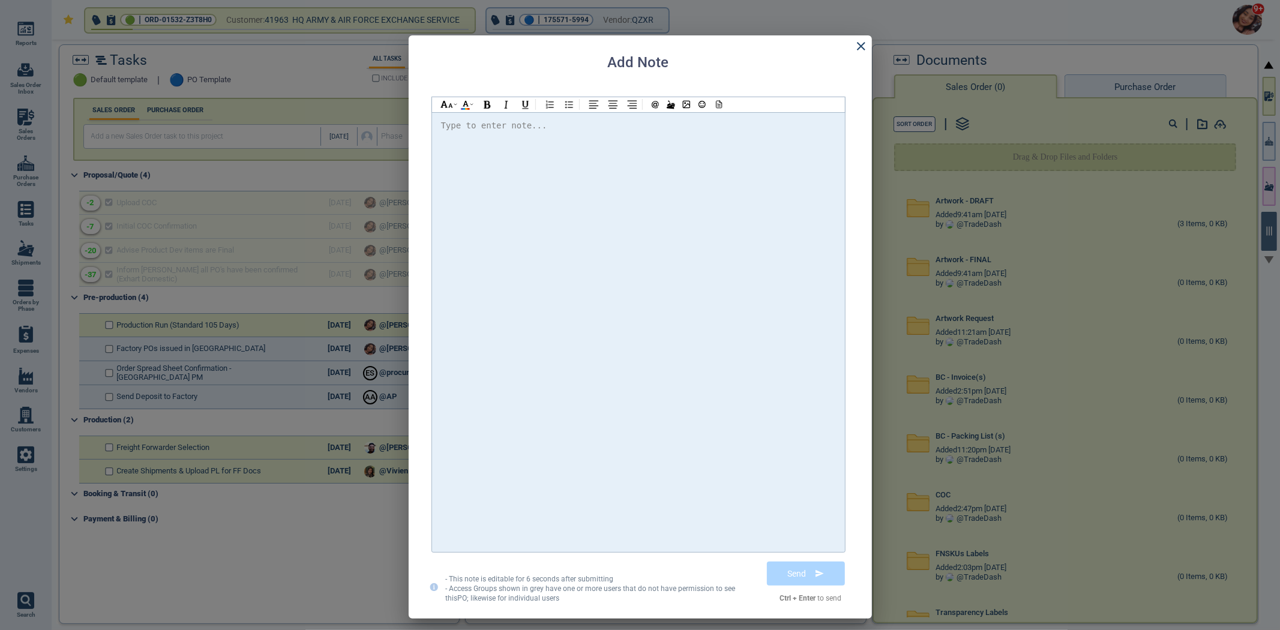
click at [642, 146] on div at bounding box center [638, 332] width 395 height 428
drag, startPoint x: 649, startPoint y: 140, endPoint x: 592, endPoint y: 131, distance: 57.8
click at [593, 130] on div at bounding box center [638, 125] width 395 height 15
click at [857, 46] on icon at bounding box center [861, 46] width 14 height 14
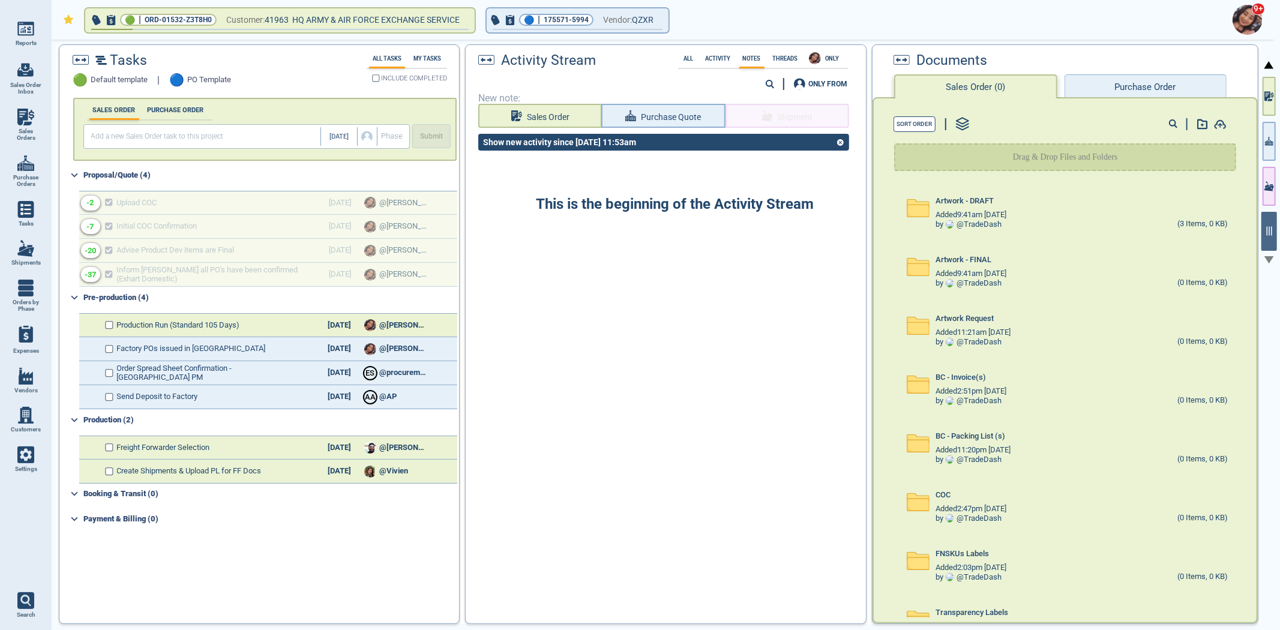
click at [1166, 74] on button "Purchase Order" at bounding box center [1145, 86] width 162 height 24
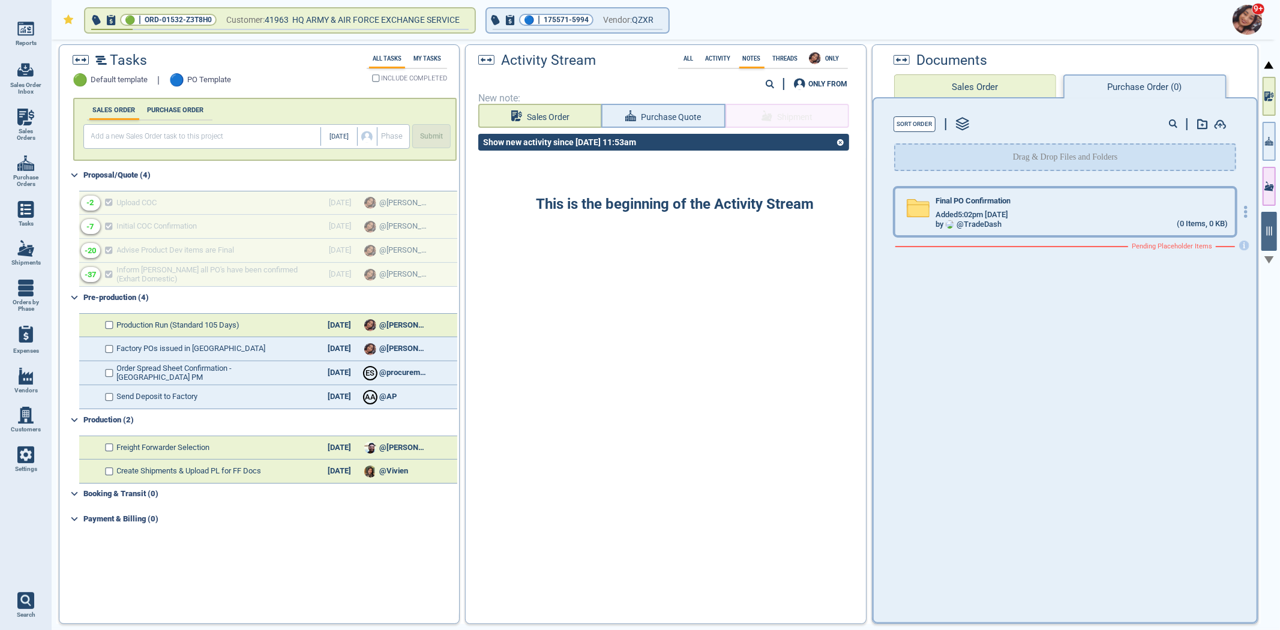
click at [1117, 217] on div "Added 5:02pm [DATE]" at bounding box center [1081, 215] width 292 height 10
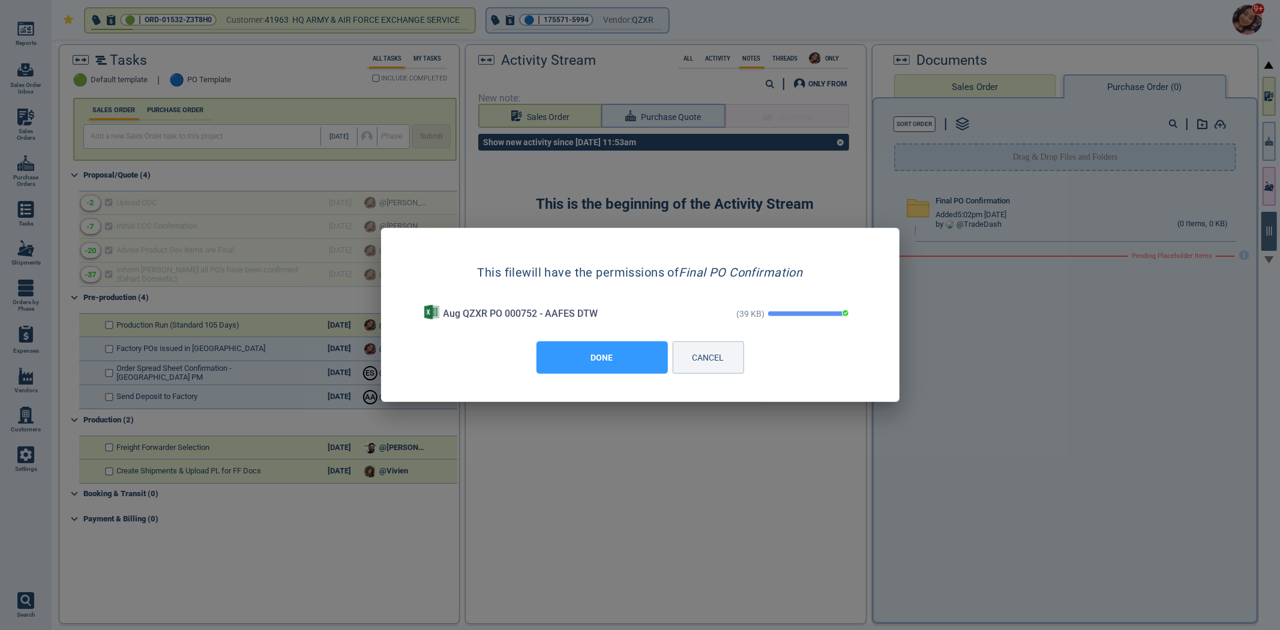
drag, startPoint x: 610, startPoint y: 370, endPoint x: 619, endPoint y: 370, distance: 9.0
click at [613, 370] on button "DONE" at bounding box center [601, 357] width 131 height 32
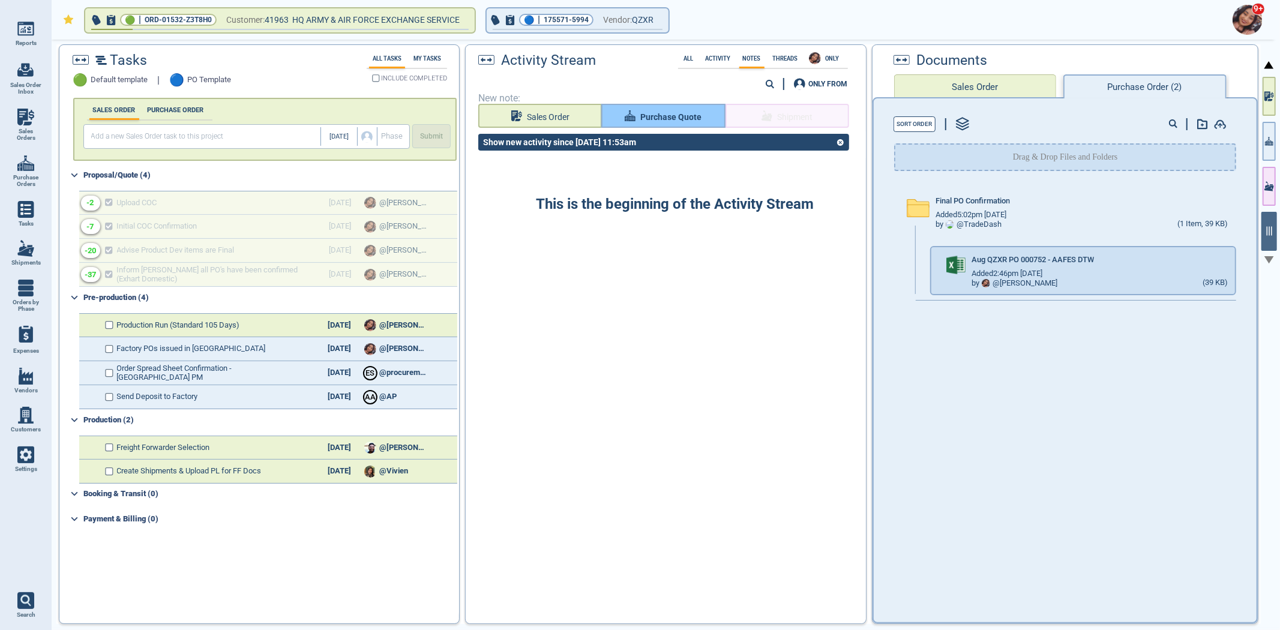
click at [675, 116] on span "Purchase Quote" at bounding box center [670, 117] width 61 height 15
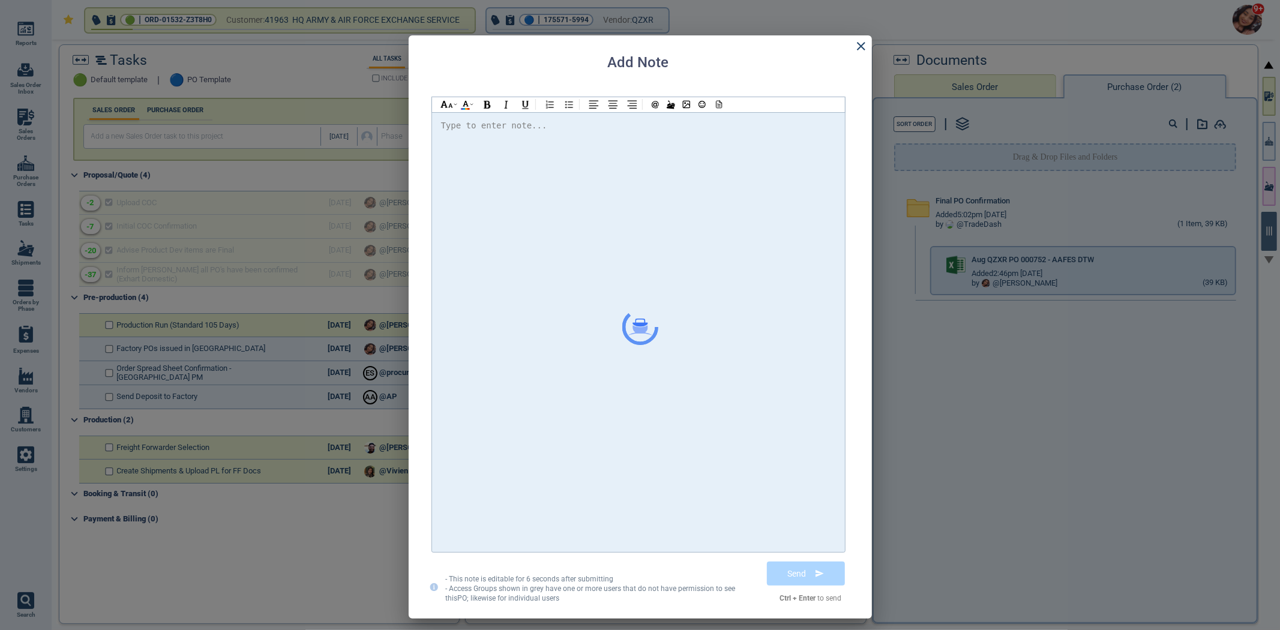
click at [666, 164] on div at bounding box center [638, 332] width 395 height 428
click at [489, 128] on span "@[PERSON_NAME] Please find the attached PO" at bounding box center [557, 126] width 212 height 10
click at [487, 127] on span "@[PERSON_NAME] Please find the attached PO" at bounding box center [557, 126] width 212 height 10
click at [736, 117] on div "Hi @[PERSON_NAME] @[PERSON_NAME] @[PERSON_NAME] Please find the attached PO. Th…" at bounding box center [638, 332] width 413 height 440
click at [735, 125] on div "Hi @[PERSON_NAME] @[PERSON_NAME] @[PERSON_NAME] Please find the attached PO. Th…" at bounding box center [638, 126] width 395 height 16
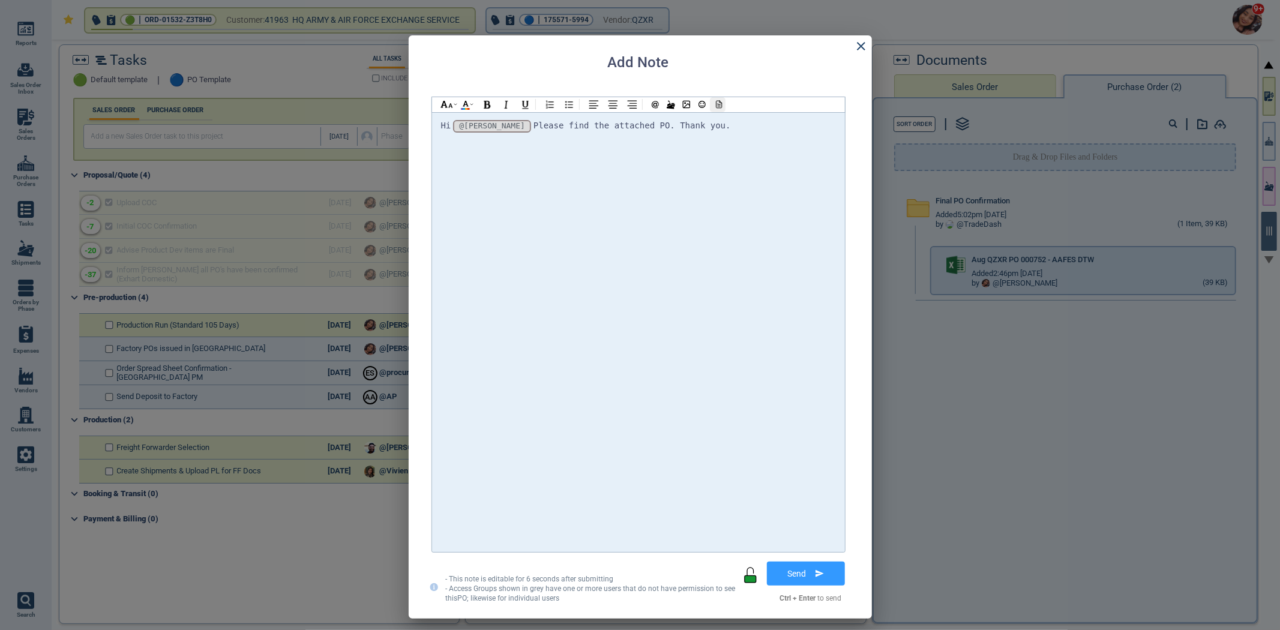
click at [720, 106] on icon at bounding box center [717, 104] width 11 height 8
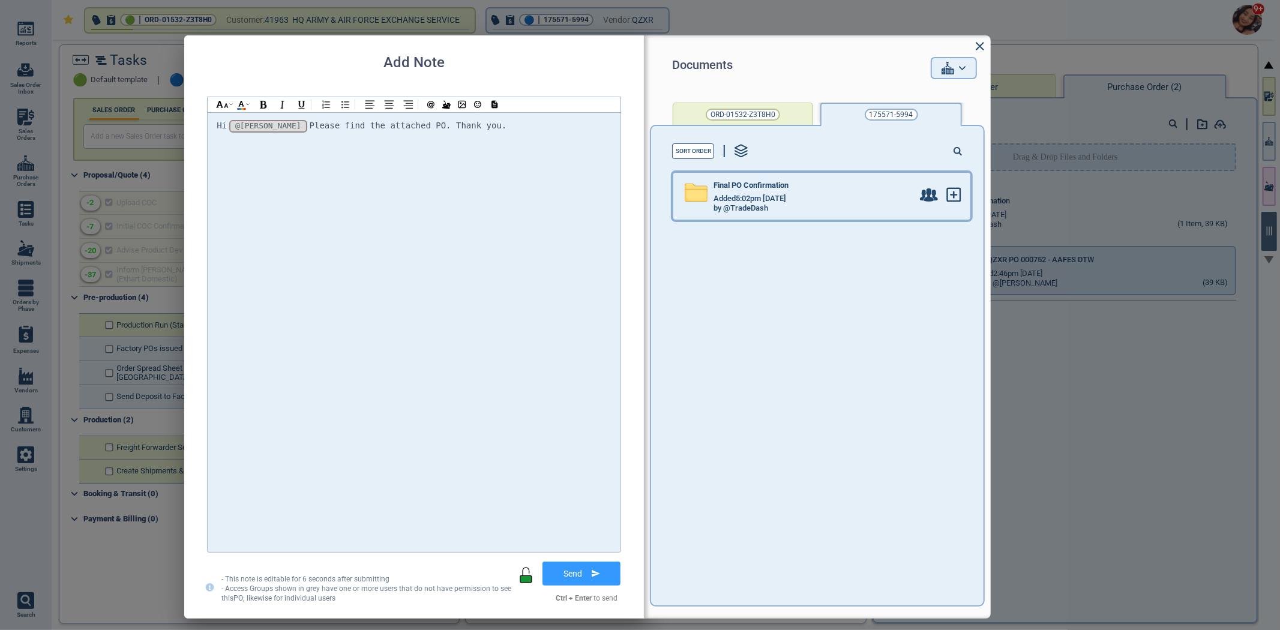
click at [800, 197] on div "Added 5:02pm [DATE]" at bounding box center [812, 199] width 199 height 10
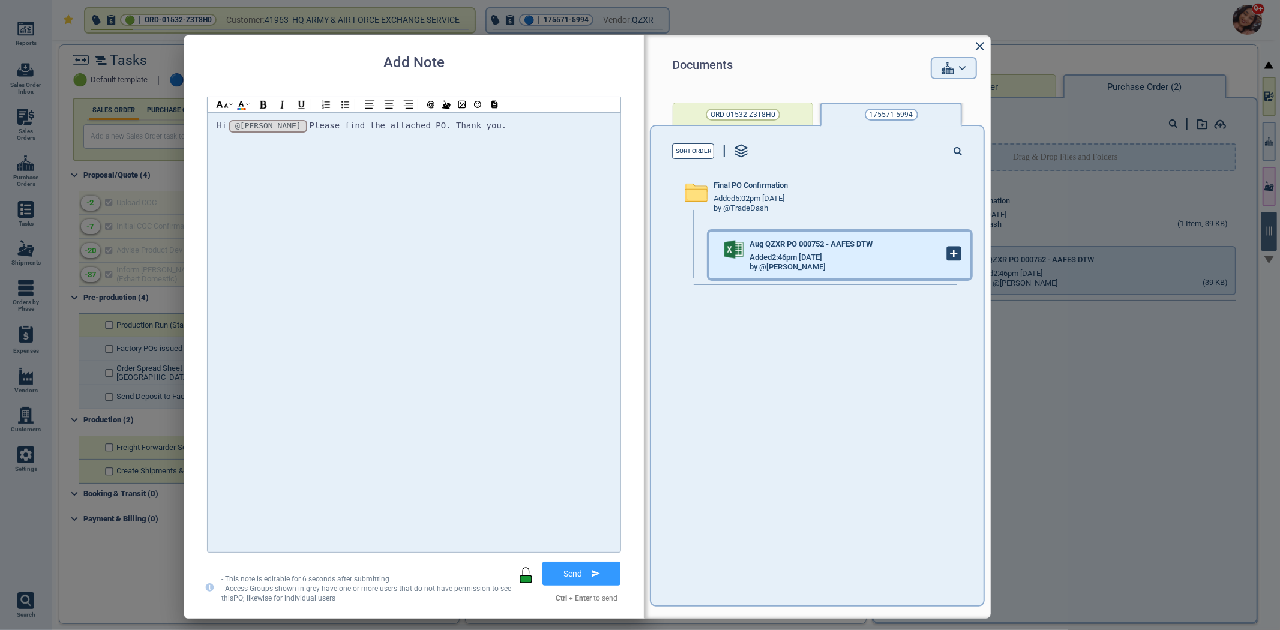
click at [949, 253] on g at bounding box center [953, 253] width 13 height 13
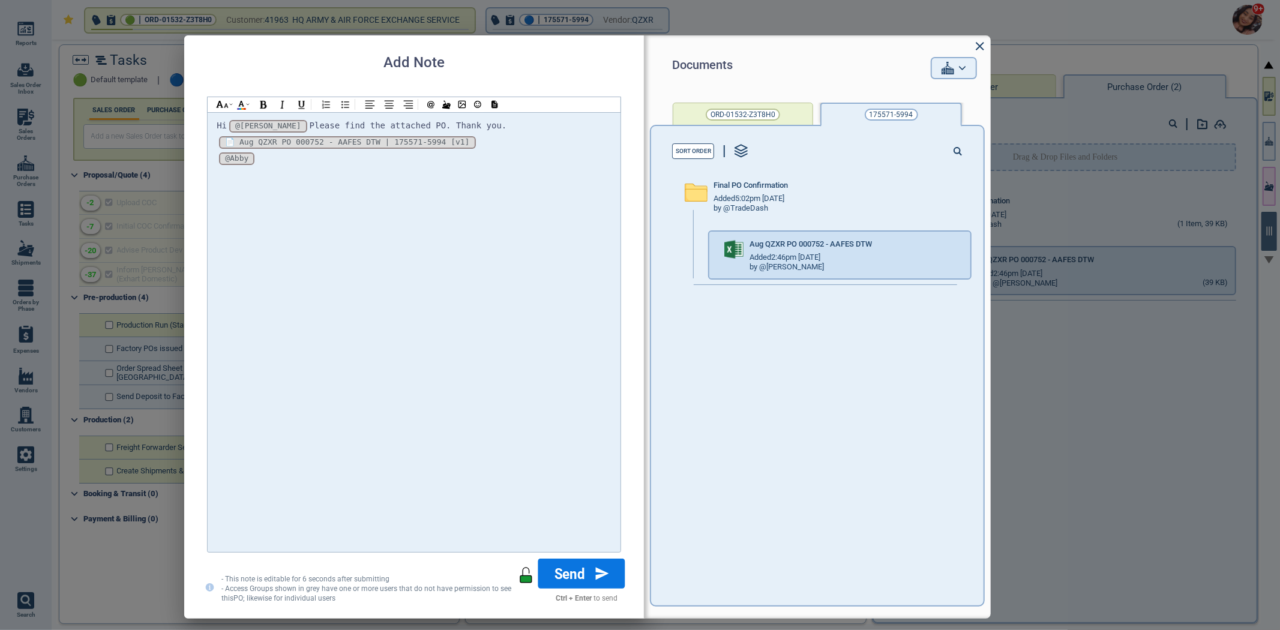
click at [576, 569] on button "Send" at bounding box center [581, 573] width 87 height 30
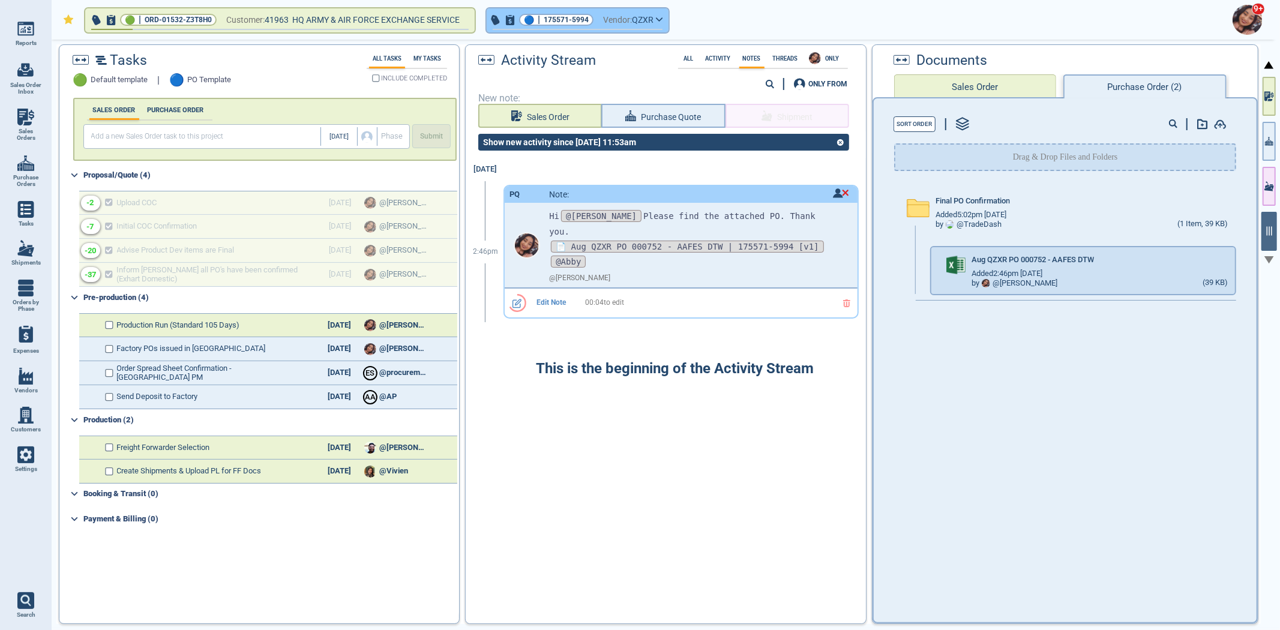
click at [554, 31] on span "button" at bounding box center [578, 31] width 182 height 5
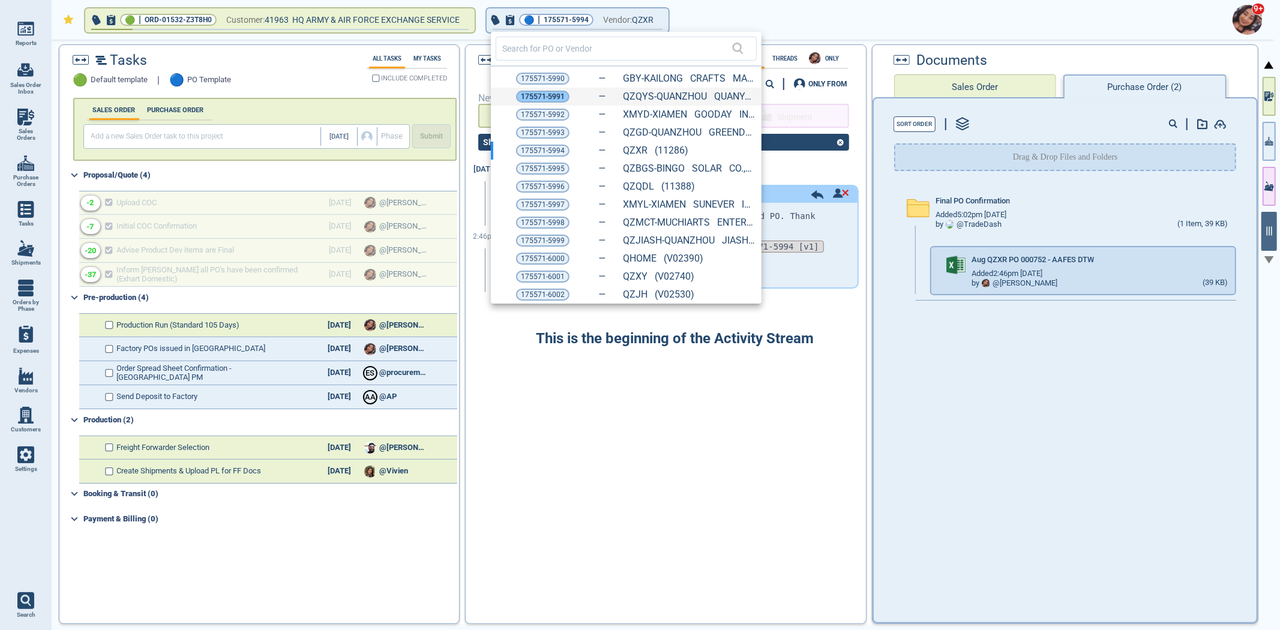
click at [547, 91] on span "175571-5991" at bounding box center [543, 97] width 44 height 12
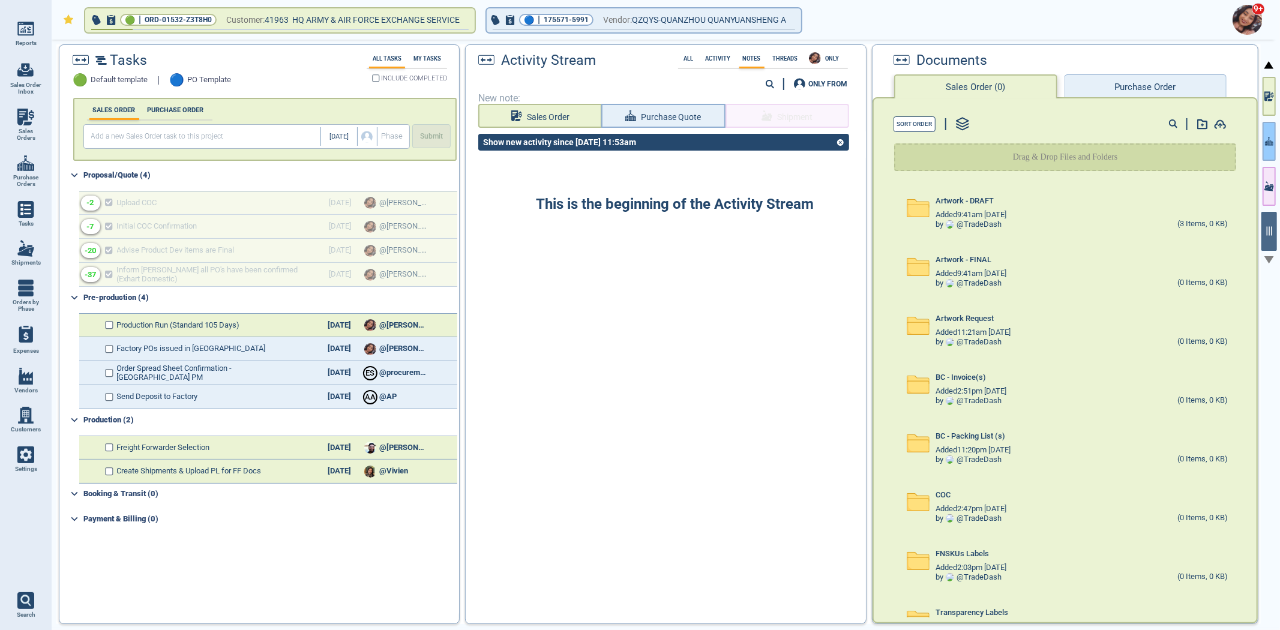
click at [1272, 138] on icon "button" at bounding box center [1269, 141] width 8 height 13
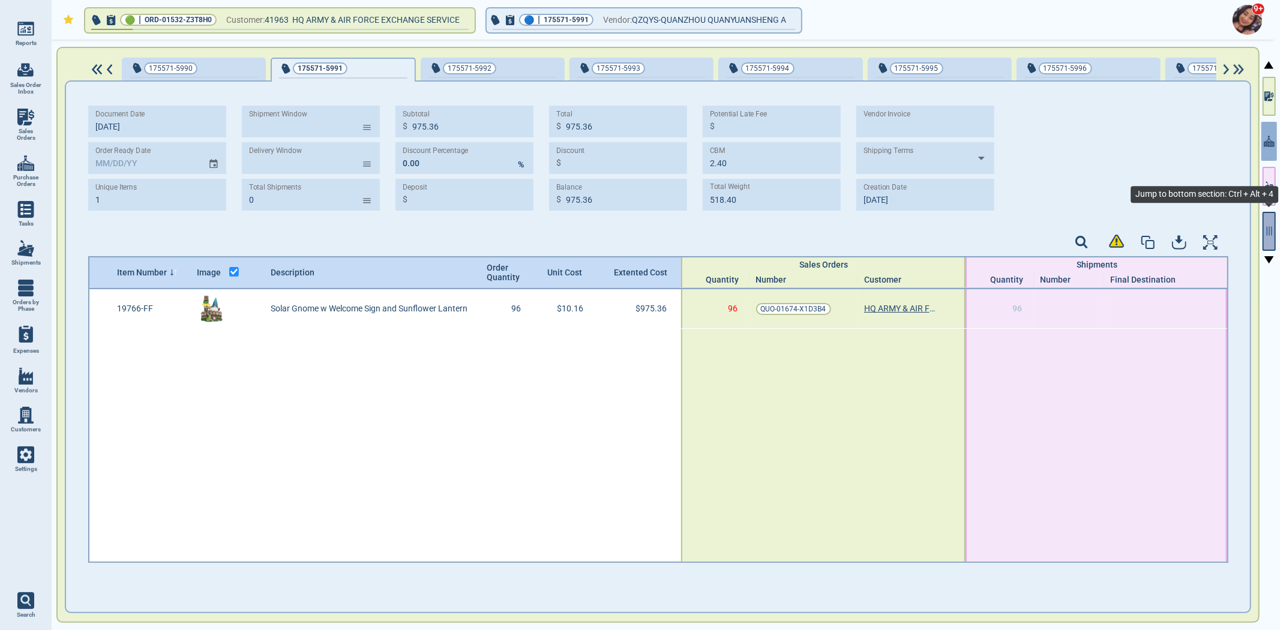
click at [1275, 232] on button "button" at bounding box center [1268, 231] width 13 height 39
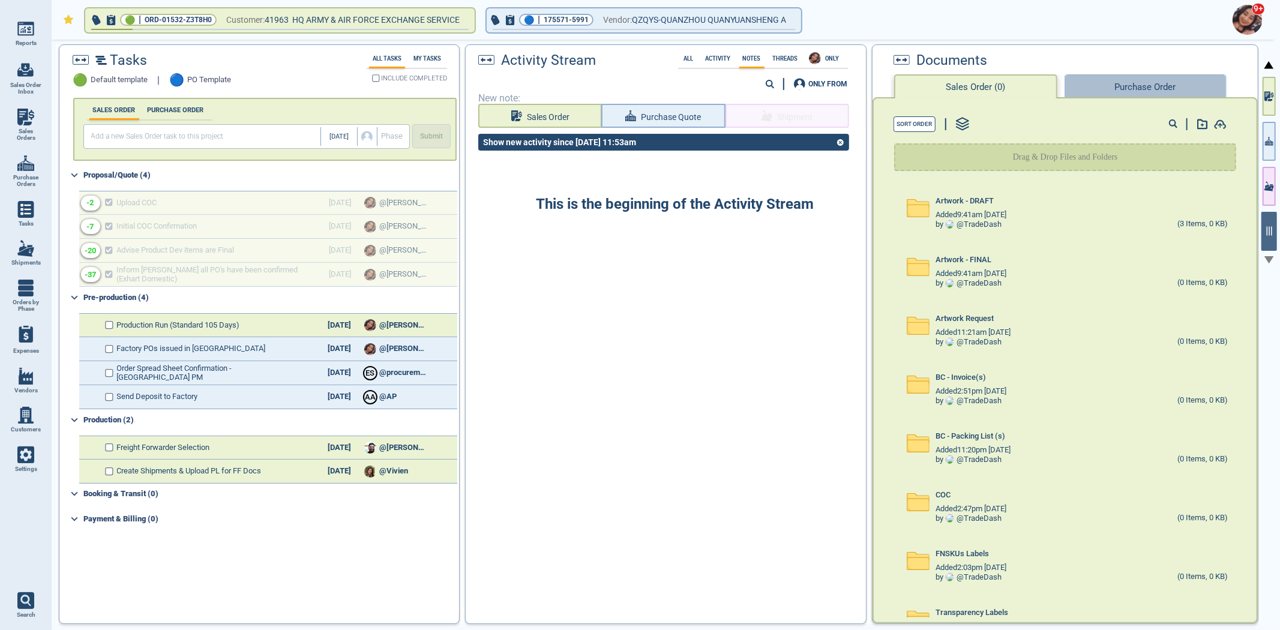
click at [1173, 94] on button "Purchase Order" at bounding box center [1145, 86] width 162 height 24
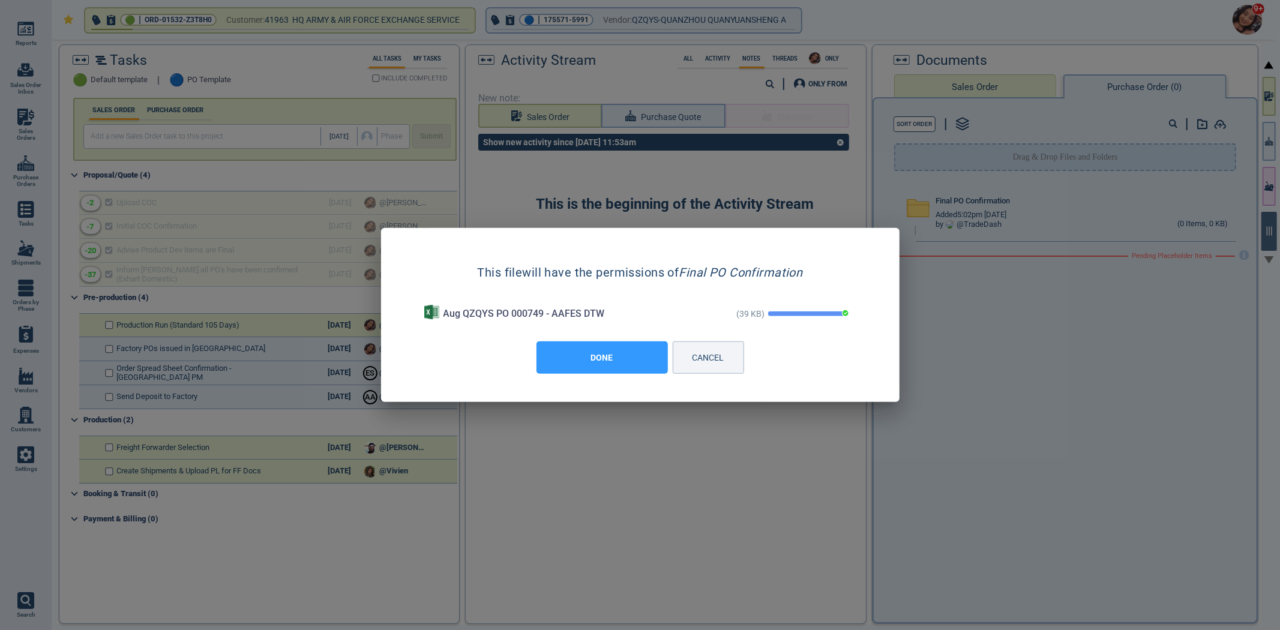
click at [642, 370] on button "DONE" at bounding box center [601, 357] width 131 height 32
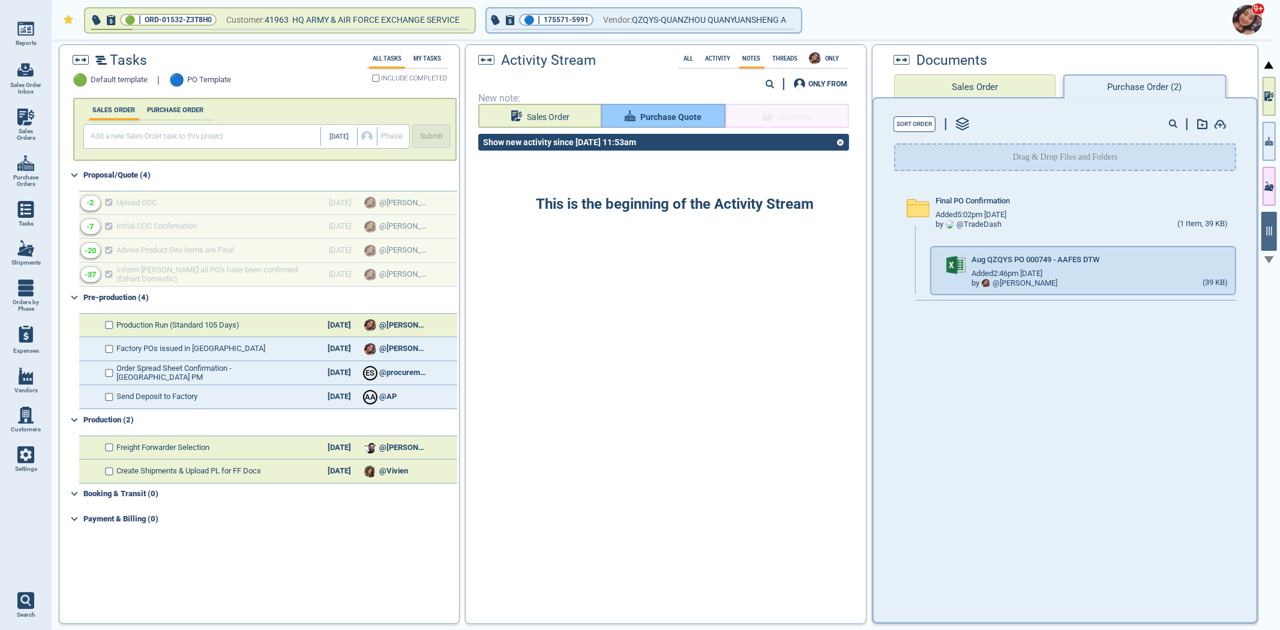
click at [675, 114] on span "Purchase Quote" at bounding box center [670, 117] width 61 height 15
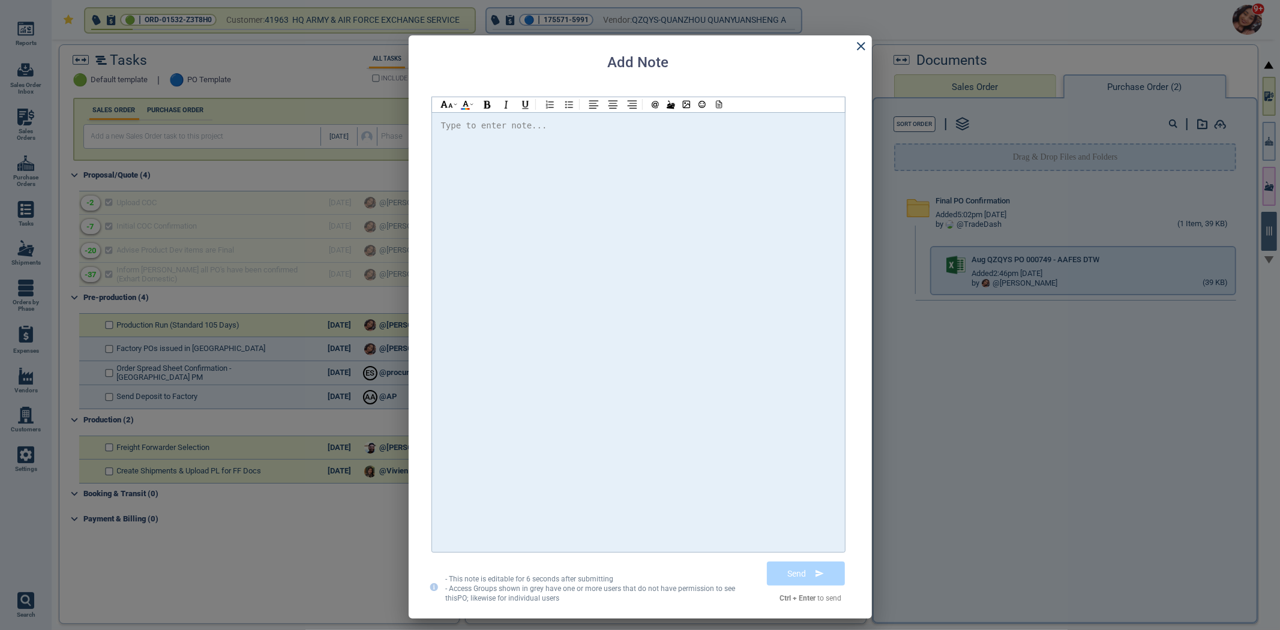
click at [672, 167] on div at bounding box center [638, 332] width 395 height 428
click at [486, 125] on span "@[PERSON_NAME] Please find the attached PO" at bounding box center [557, 126] width 212 height 10
click at [783, 139] on div "Hi @[PERSON_NAME] @[PERSON_NAME] @[PERSON_NAME] Please find the attached PO. Th…" at bounding box center [638, 332] width 395 height 428
drag, startPoint x: 731, startPoint y: 101, endPoint x: 716, endPoint y: 106, distance: 15.4
click at [725, 101] on div at bounding box center [638, 104] width 413 height 15
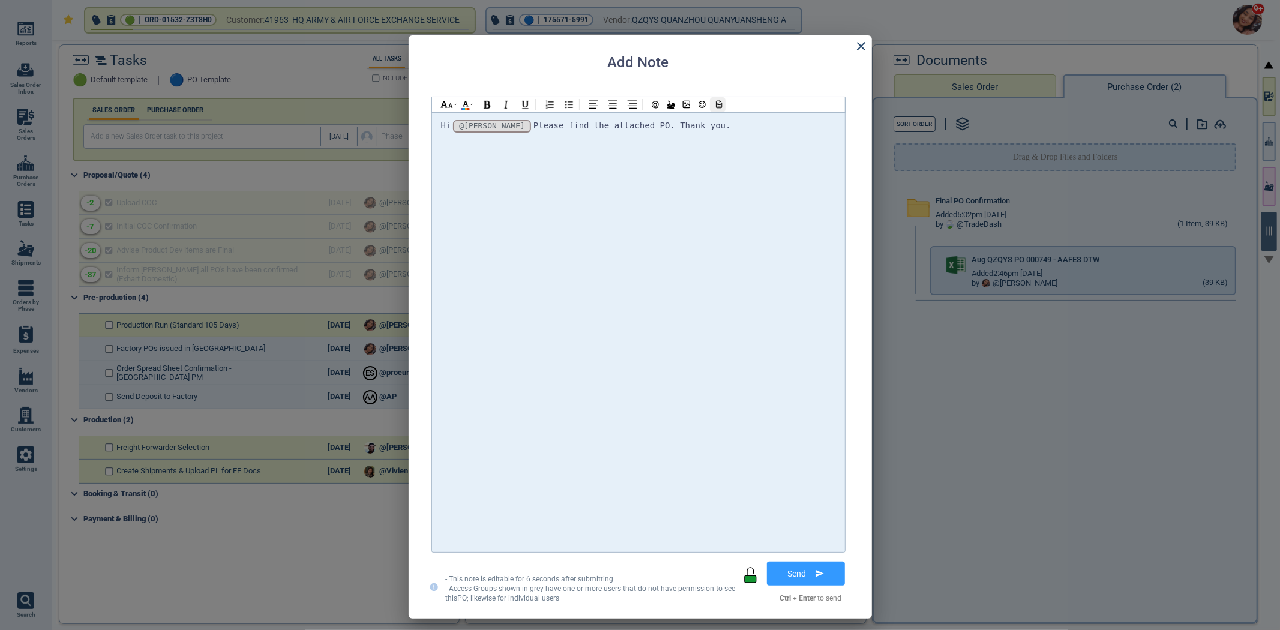
click at [716, 106] on icon at bounding box center [717, 104] width 11 height 8
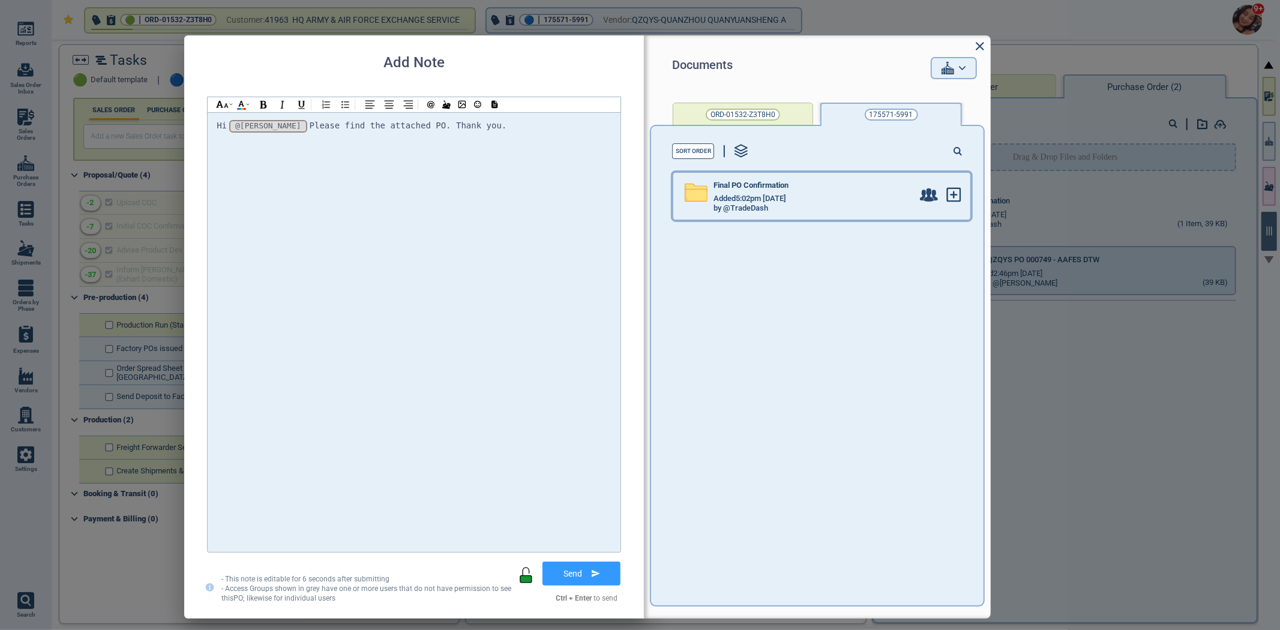
click at [867, 212] on div "by @TradeDash" at bounding box center [812, 209] width 199 height 10
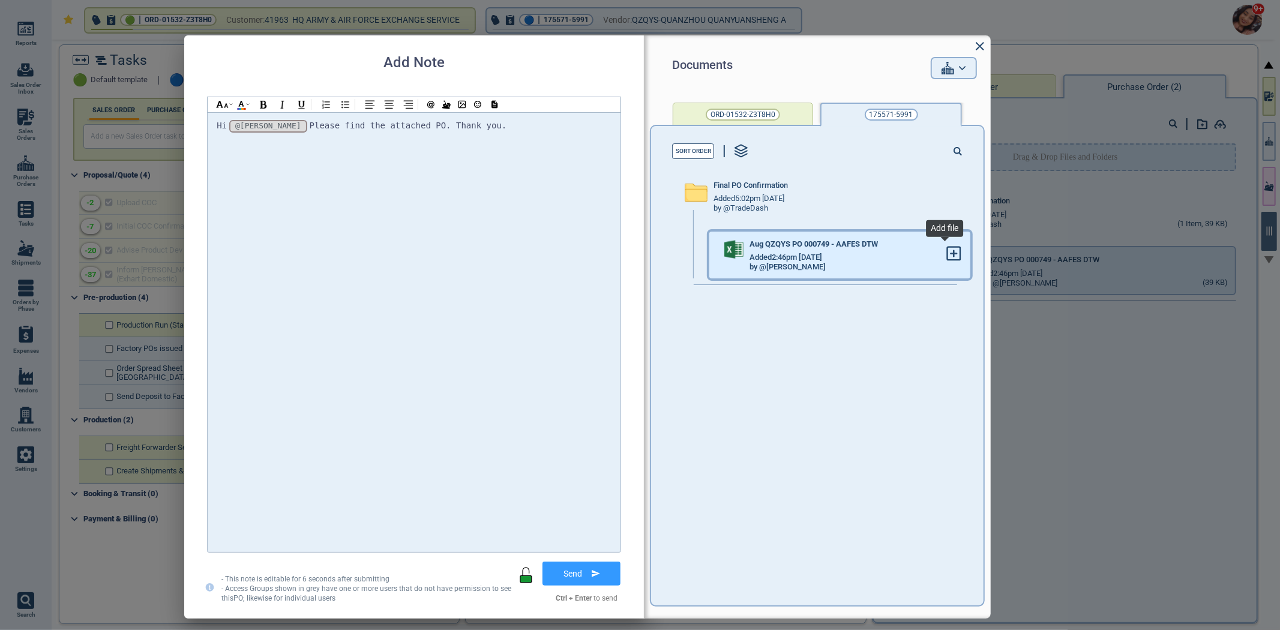
click at [948, 260] on span at bounding box center [953, 254] width 15 height 17
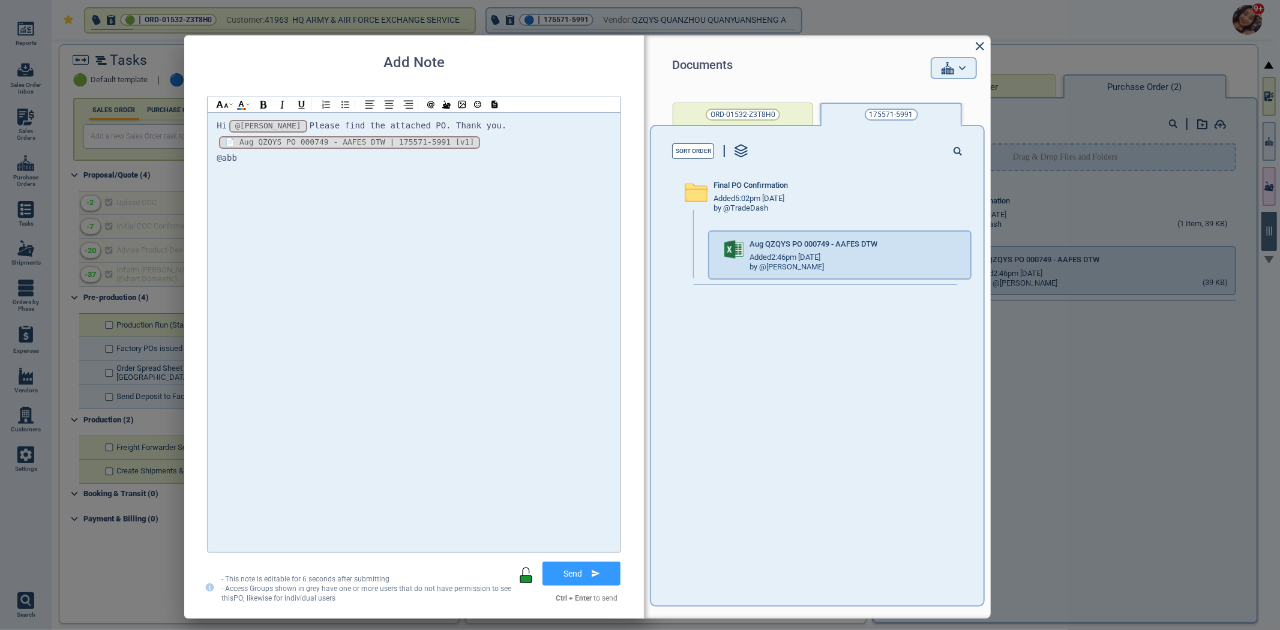
click at [378, 159] on div "@abb" at bounding box center [414, 158] width 395 height 15
click at [542, 564] on button "Send" at bounding box center [581, 573] width 87 height 30
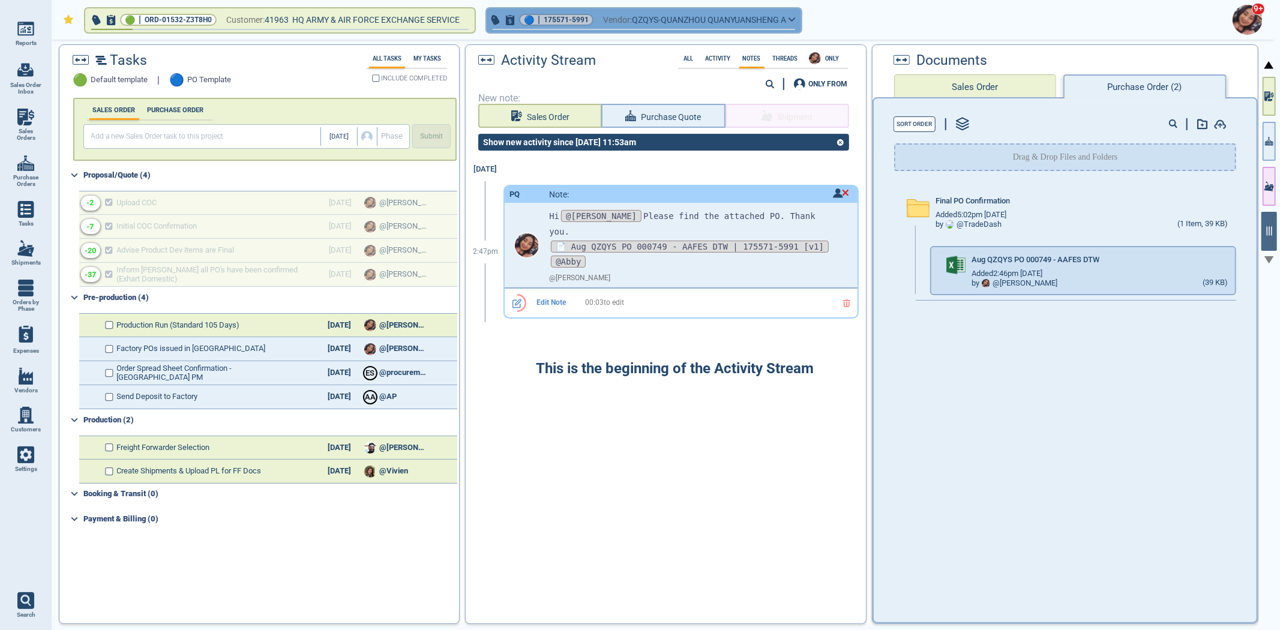
click at [564, 21] on span "175571-5991" at bounding box center [565, 20] width 45 height 12
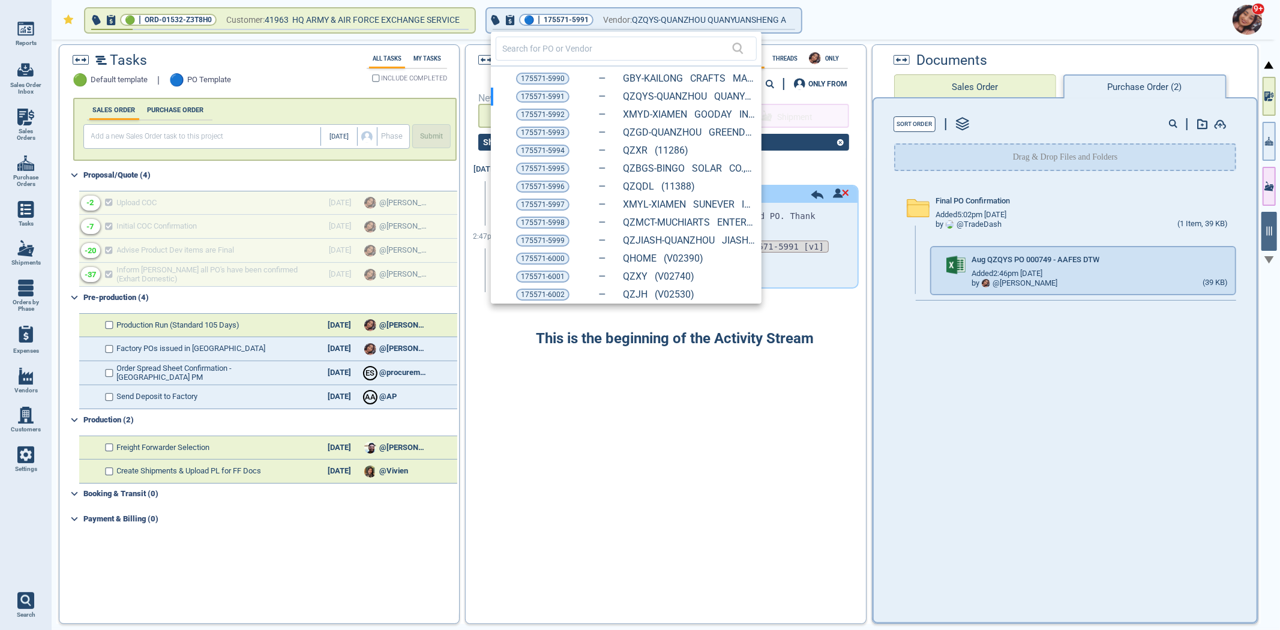
drag, startPoint x: 535, startPoint y: 185, endPoint x: 822, endPoint y: 198, distance: 287.0
click at [535, 184] on span "175571-5996" at bounding box center [543, 187] width 44 height 12
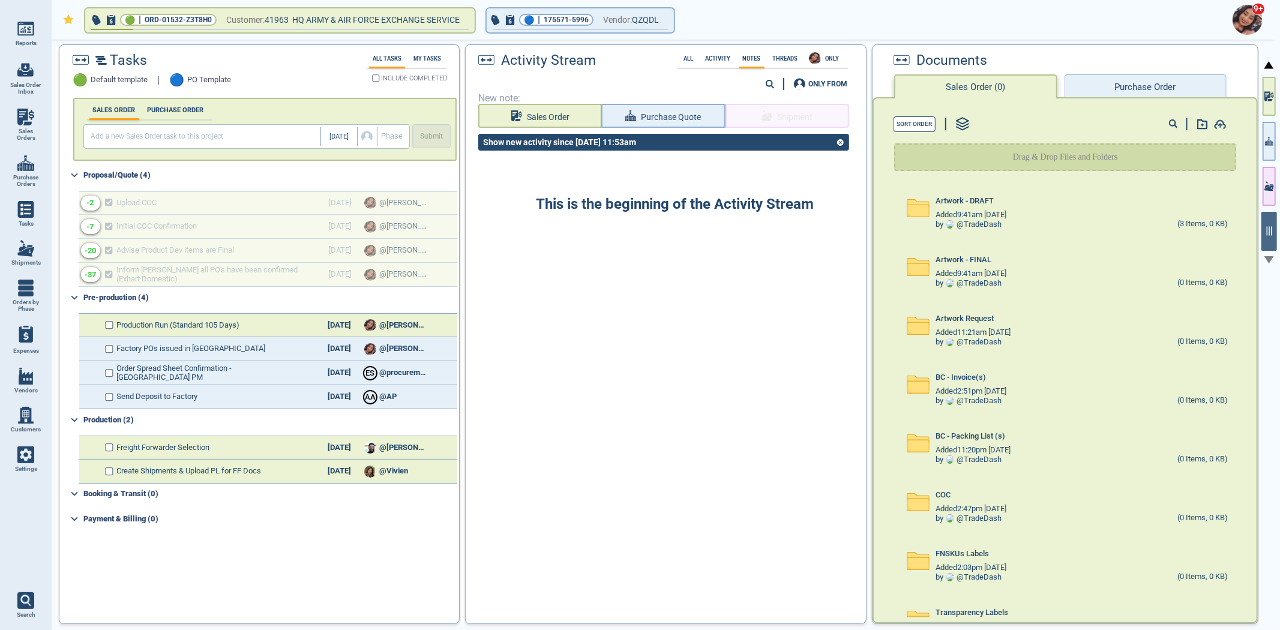
click at [1123, 88] on button "Purchase Order" at bounding box center [1145, 86] width 162 height 24
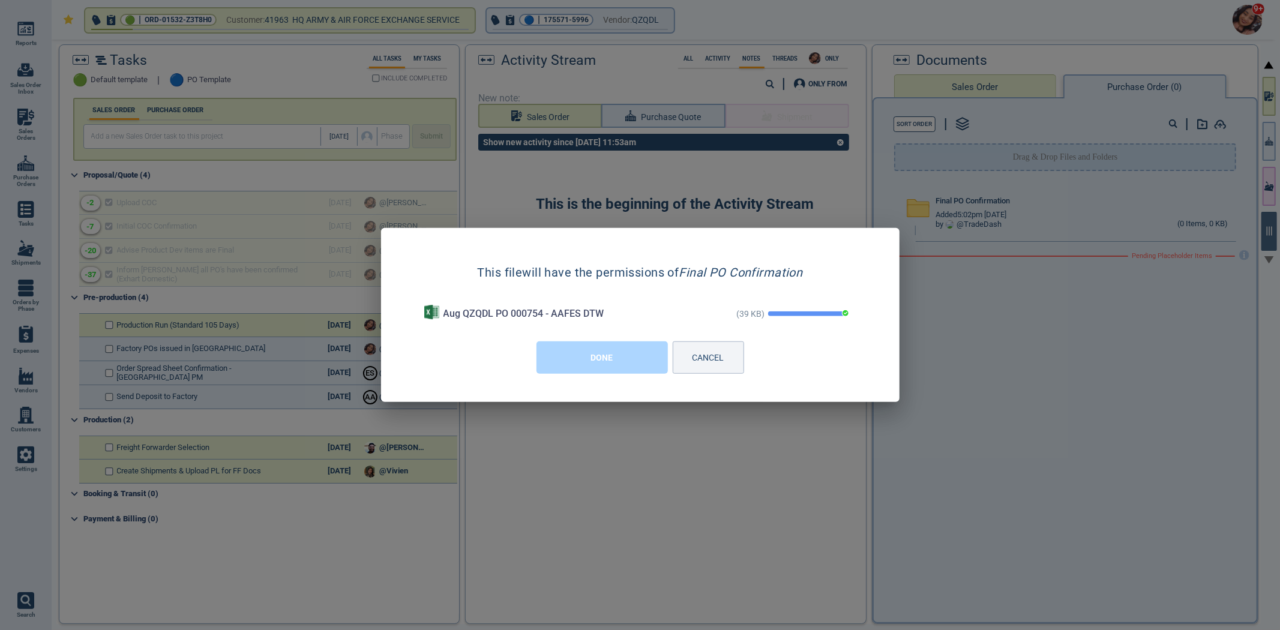
click at [627, 358] on button "DONE" at bounding box center [601, 357] width 131 height 32
click at [627, 360] on div "This is the beginning of the Activity Stream" at bounding box center [666, 387] width 400 height 458
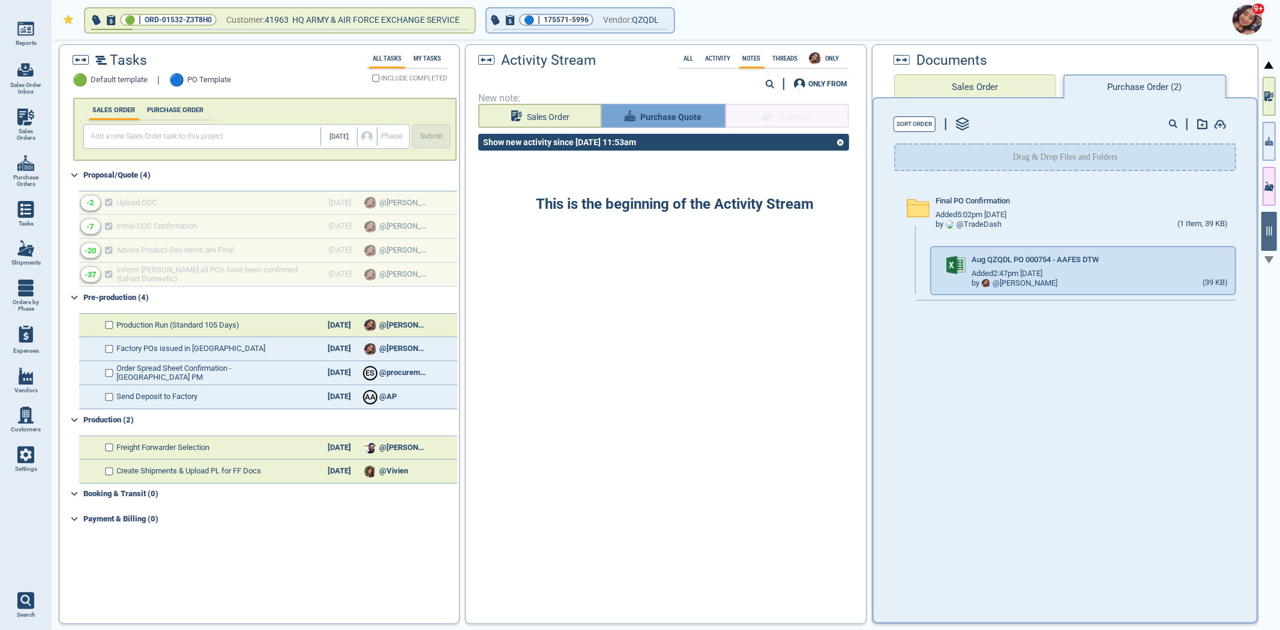
click at [663, 104] on button "Purchase Quote" at bounding box center [663, 116] width 124 height 24
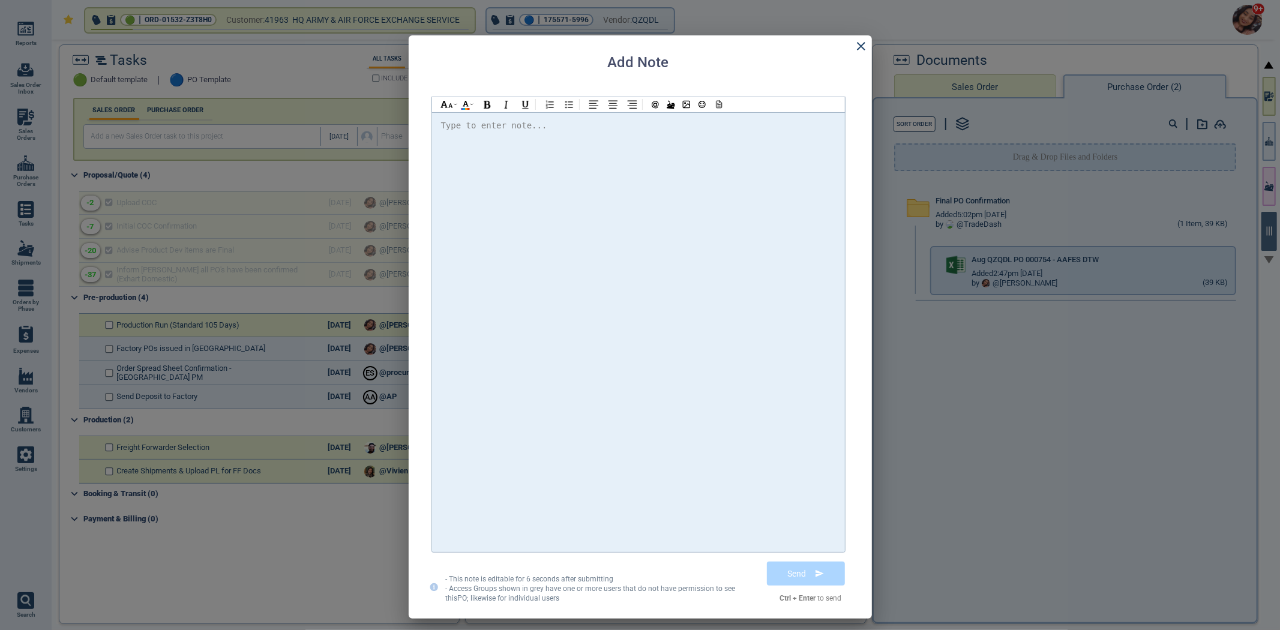
click at [651, 137] on div at bounding box center [638, 332] width 395 height 428
click at [485, 127] on span "@[PERSON_NAME] Please find the attached PO" at bounding box center [557, 126] width 212 height 10
click at [768, 126] on div "Hi @[PERSON_NAME] @[PERSON_NAME] @[PERSON_NAME] Please find the attached PO. Th…" at bounding box center [638, 126] width 395 height 16
click at [723, 104] on div at bounding box center [718, 104] width 16 height 15
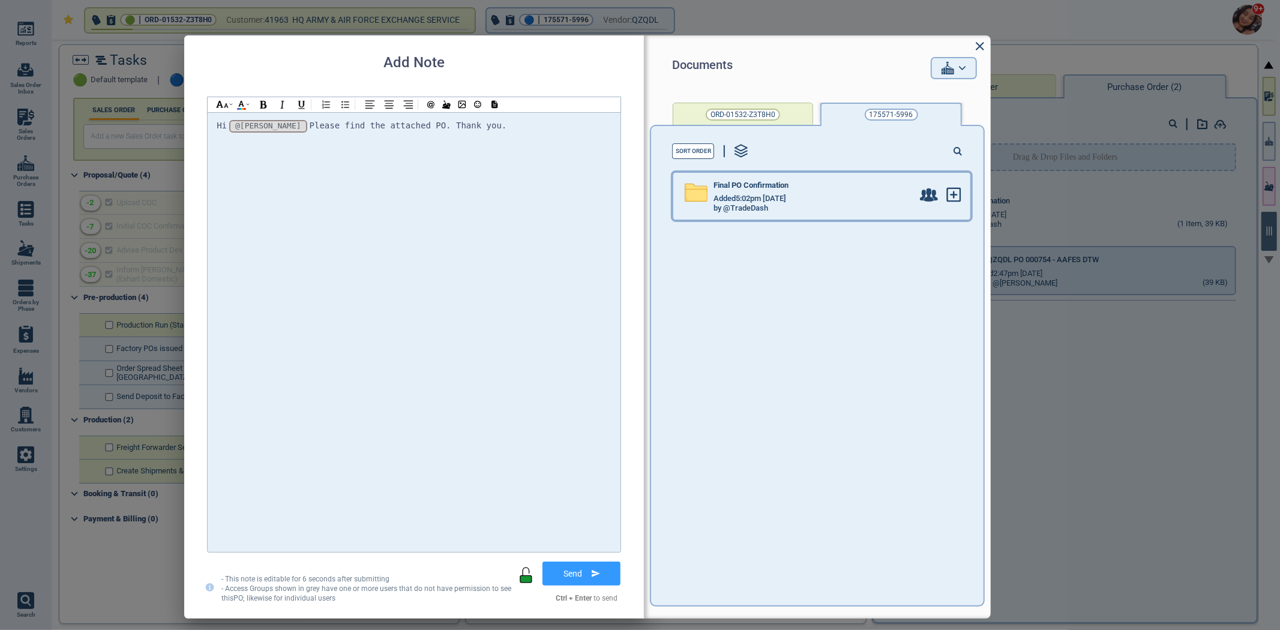
click at [805, 200] on div "Added 5:02pm [DATE]" at bounding box center [812, 199] width 199 height 10
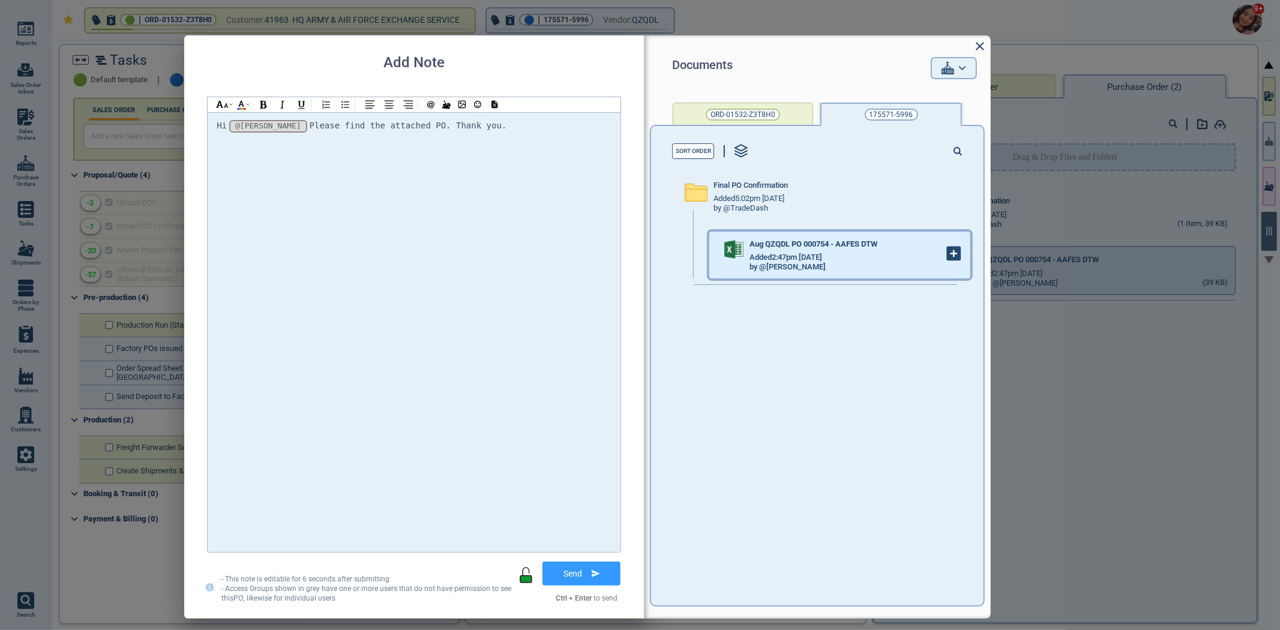
click at [951, 257] on icon at bounding box center [953, 253] width 13 height 13
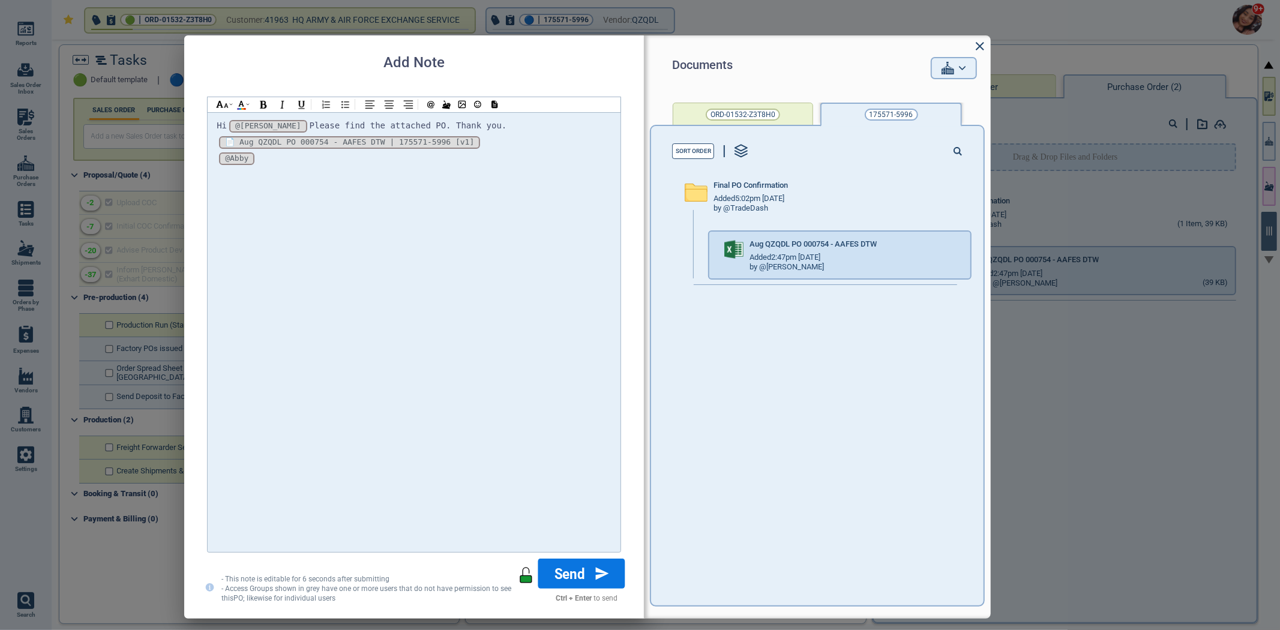
click at [576, 579] on button "Send" at bounding box center [581, 573] width 87 height 30
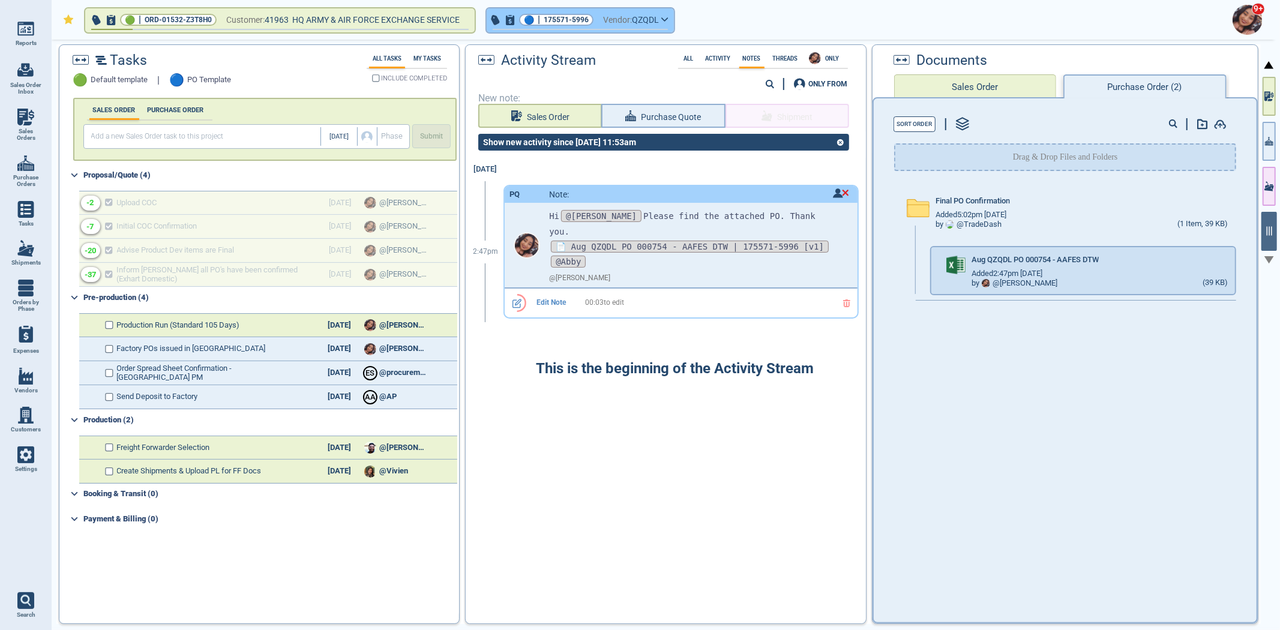
click at [582, 13] on button "🔵 | 175571-5996 Vendor: QZQDL" at bounding box center [580, 20] width 187 height 24
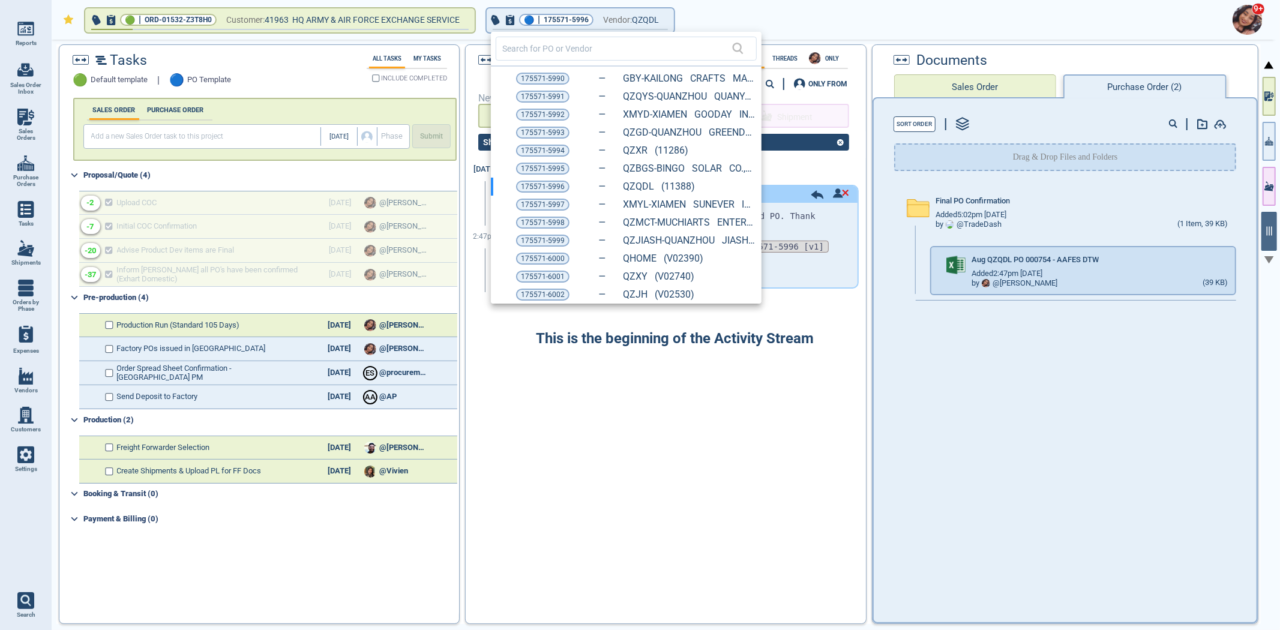
drag, startPoint x: 528, startPoint y: 242, endPoint x: 820, endPoint y: 254, distance: 291.8
click at [528, 242] on span "175571-5999" at bounding box center [543, 241] width 44 height 12
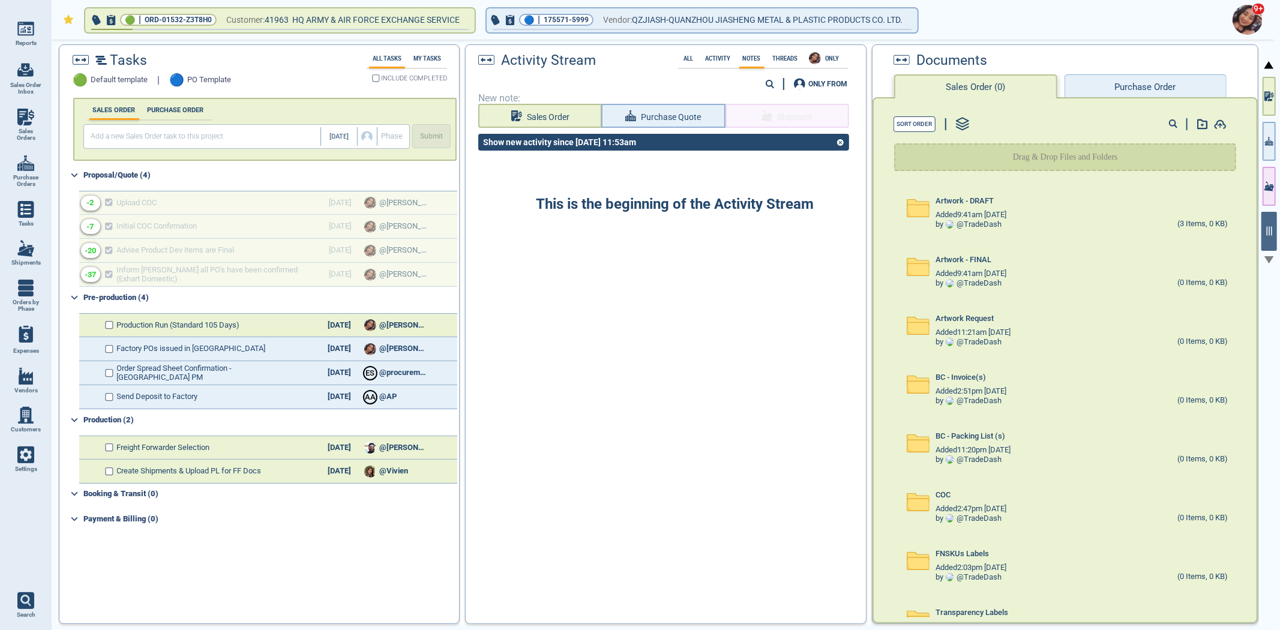
click at [1195, 82] on button "Purchase Order" at bounding box center [1145, 86] width 162 height 24
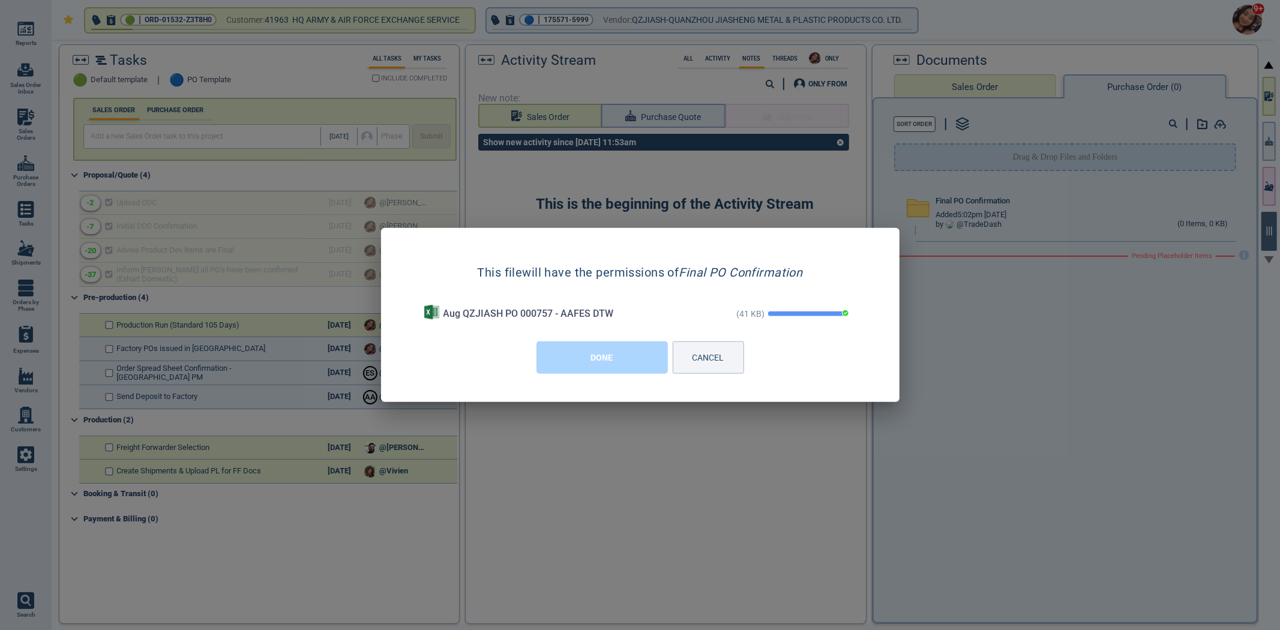
click at [651, 352] on button "DONE" at bounding box center [601, 357] width 131 height 32
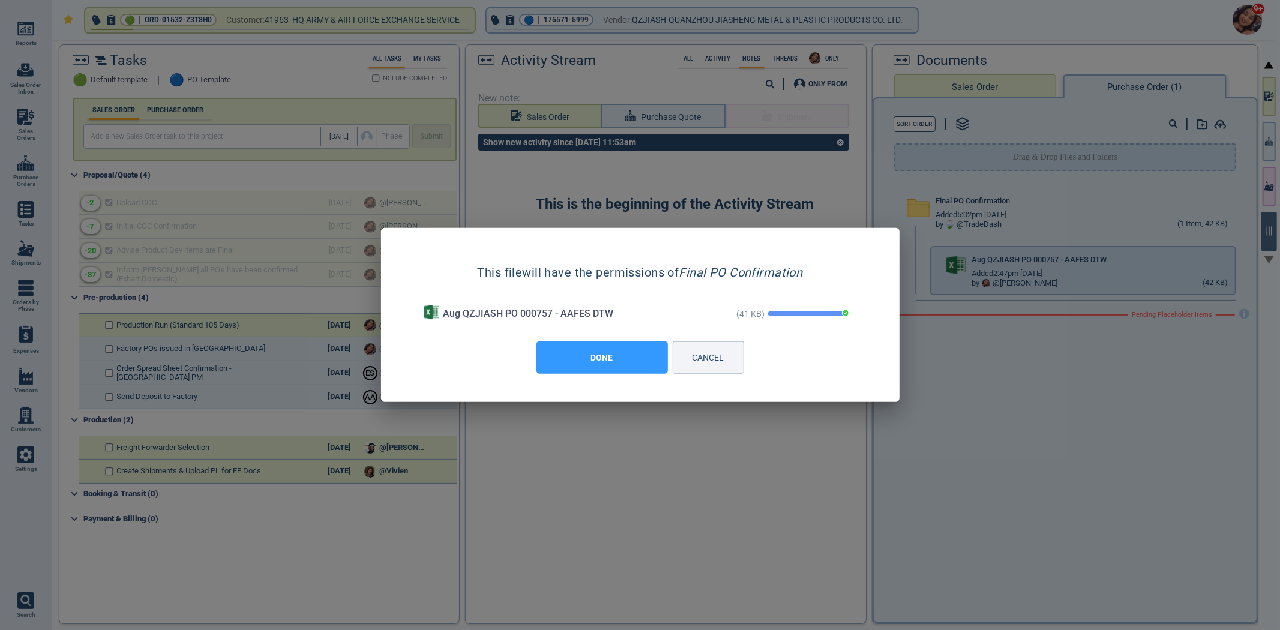
click at [651, 352] on div "This is the beginning of the Activity Stream" at bounding box center [666, 387] width 400 height 458
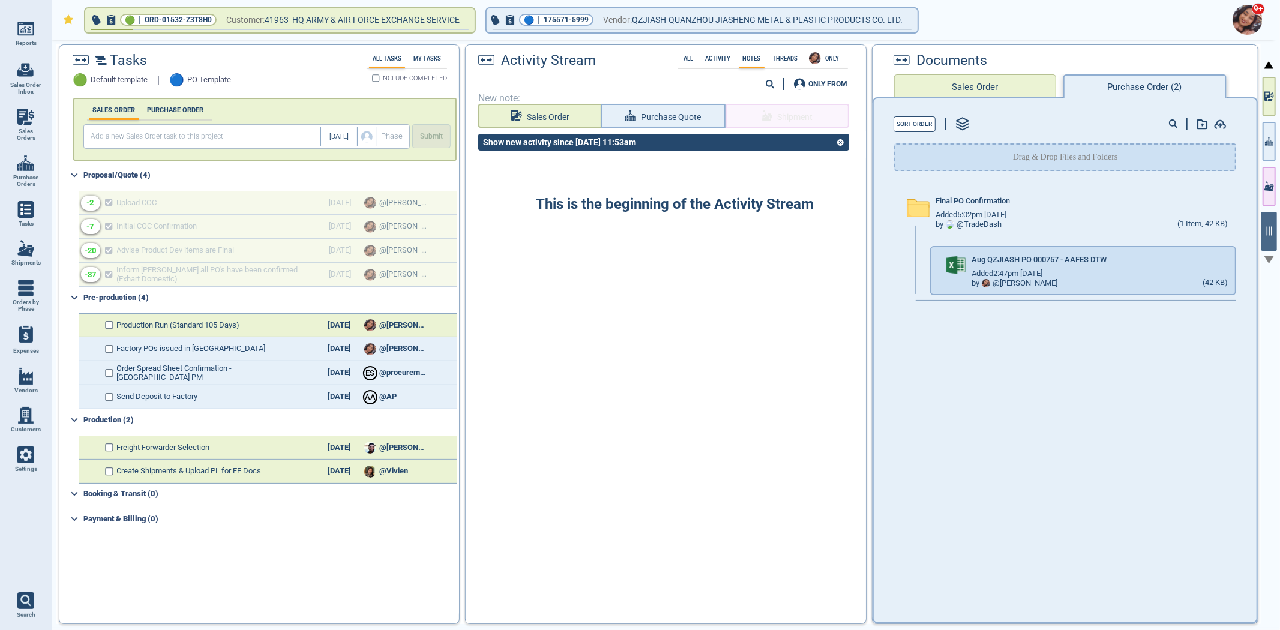
click at [671, 89] on div "ONLY FROM" at bounding box center [663, 84] width 377 height 16
click at [668, 110] on span "Purchase Quote" at bounding box center [670, 117] width 61 height 15
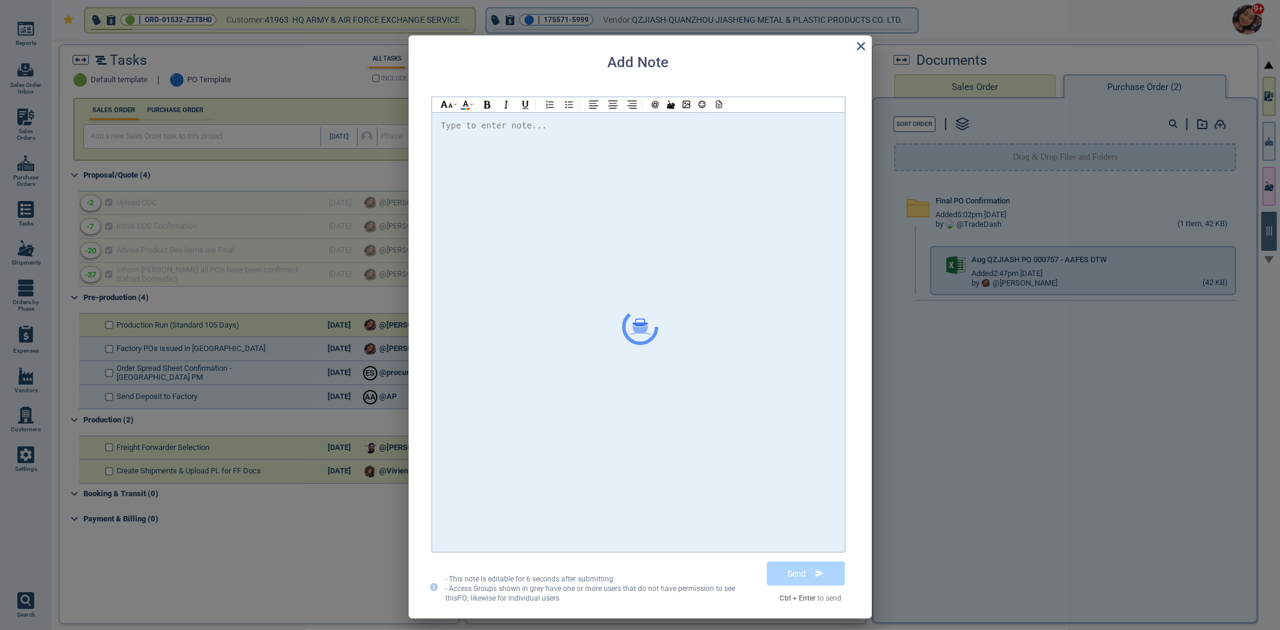
click at [681, 159] on div at bounding box center [638, 332] width 395 height 428
click at [490, 126] on span "@[PERSON_NAME] Please find the attached PO" at bounding box center [557, 126] width 212 height 10
click at [488, 126] on span "@[PERSON_NAME] Please find the attached PO" at bounding box center [557, 126] width 212 height 10
click at [742, 128] on div "Hi @[PERSON_NAME] @[PERSON_NAME] @[PERSON_NAME] Please find the attached PO. Th…" at bounding box center [638, 126] width 395 height 16
click at [711, 108] on div at bounding box center [718, 104] width 16 height 15
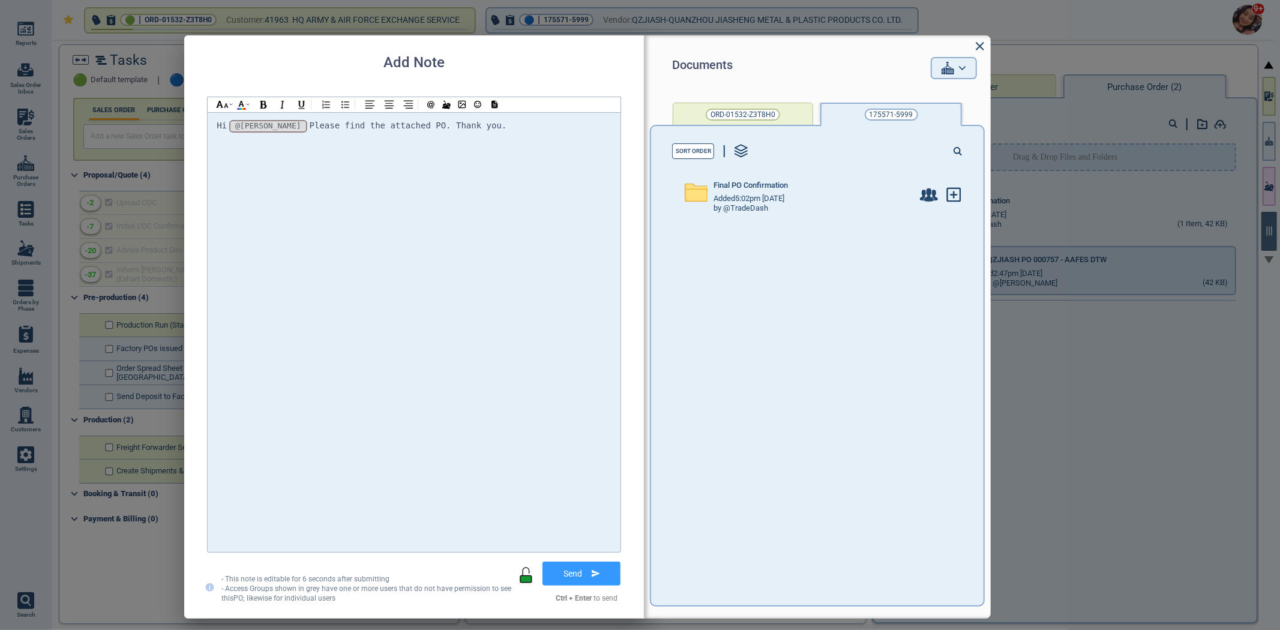
click at [869, 223] on div "Final PO Confirmation Added 5:02pm [DATE] by @TradeDash" at bounding box center [825, 196] width 304 height 59
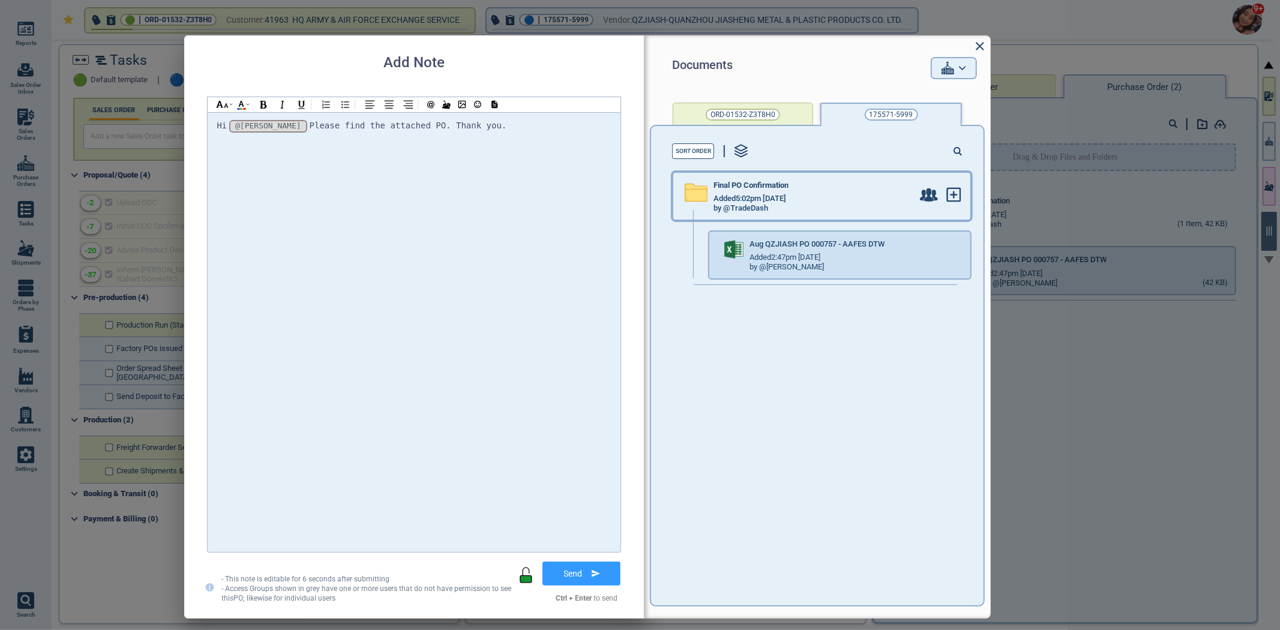
click at [868, 214] on div "Final PO Confirmation Added 5:02pm [DATE] by @TradeDash" at bounding box center [796, 196] width 247 height 47
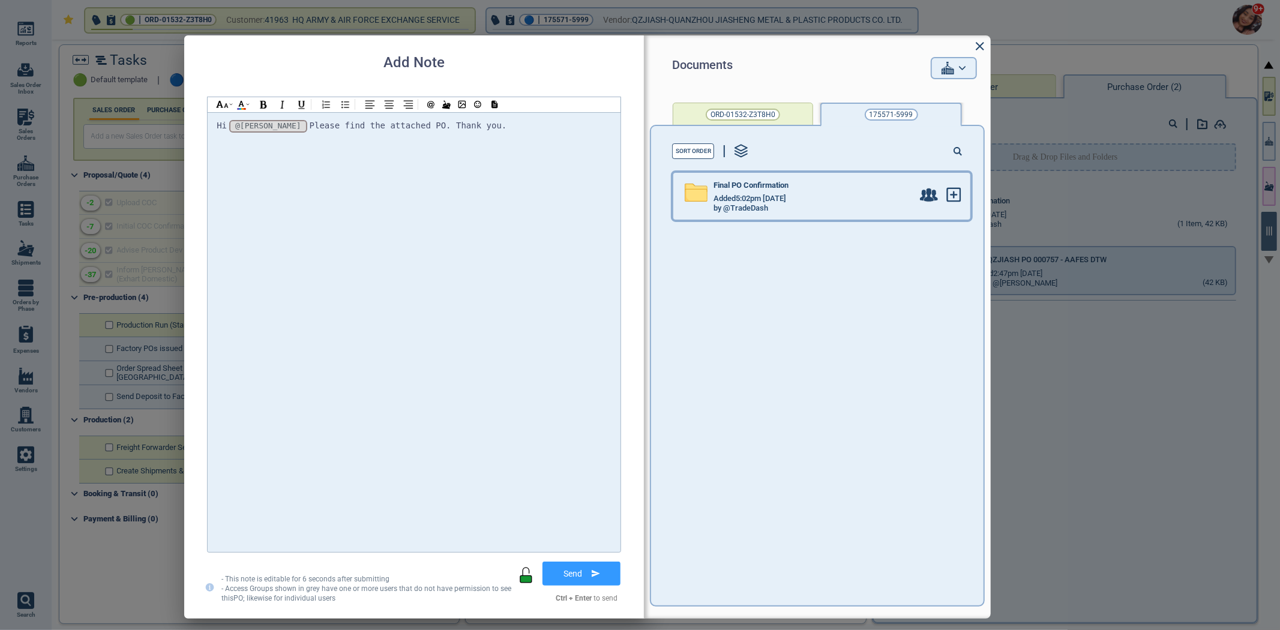
click at [864, 214] on div "Final PO Confirmation Added 5:02pm [DATE] by @TradeDash" at bounding box center [796, 196] width 247 height 47
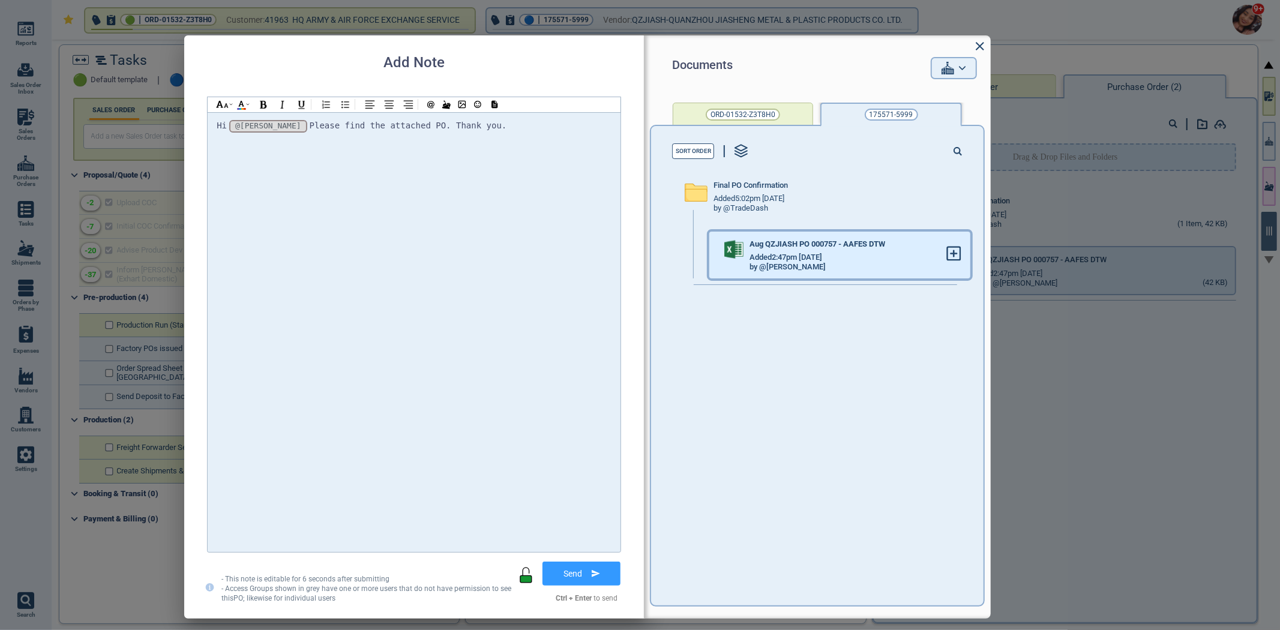
click at [954, 251] on div at bounding box center [958, 255] width 24 height 47
click at [947, 256] on icon at bounding box center [953, 253] width 13 height 13
click at [625, 556] on div "Add Note Documents ORD-01532-Z3T8H0 175571-5999 Sort Order Final PO Confirmatio…" at bounding box center [415, 326] width 463 height 583
click at [606, 564] on button "Send" at bounding box center [581, 573] width 78 height 24
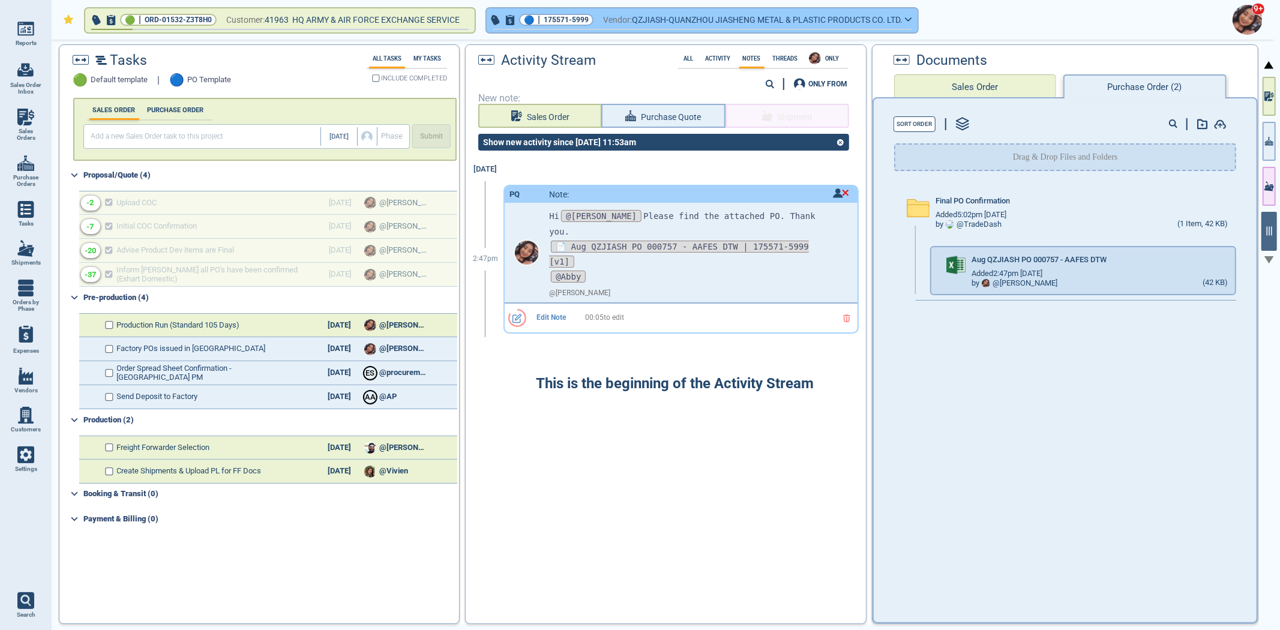
click at [578, 18] on span "175571-5999" at bounding box center [565, 20] width 45 height 12
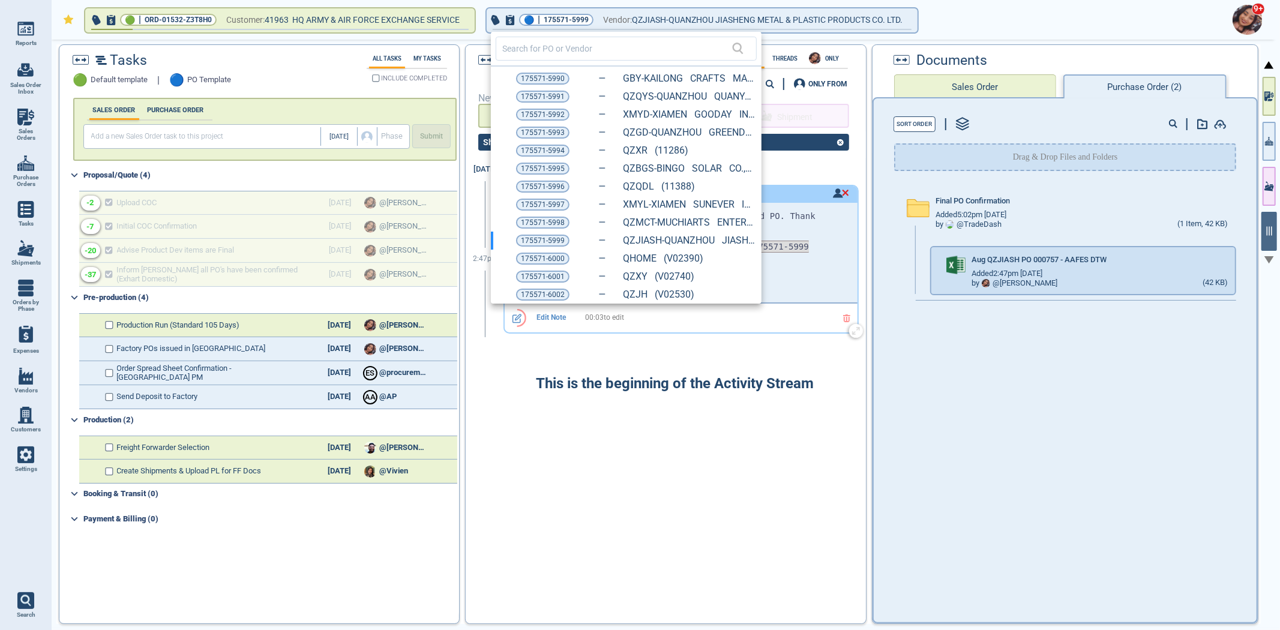
drag, startPoint x: 549, startPoint y: 296, endPoint x: 567, endPoint y: 298, distance: 18.7
click at [549, 296] on span "175571-6002" at bounding box center [543, 295] width 44 height 12
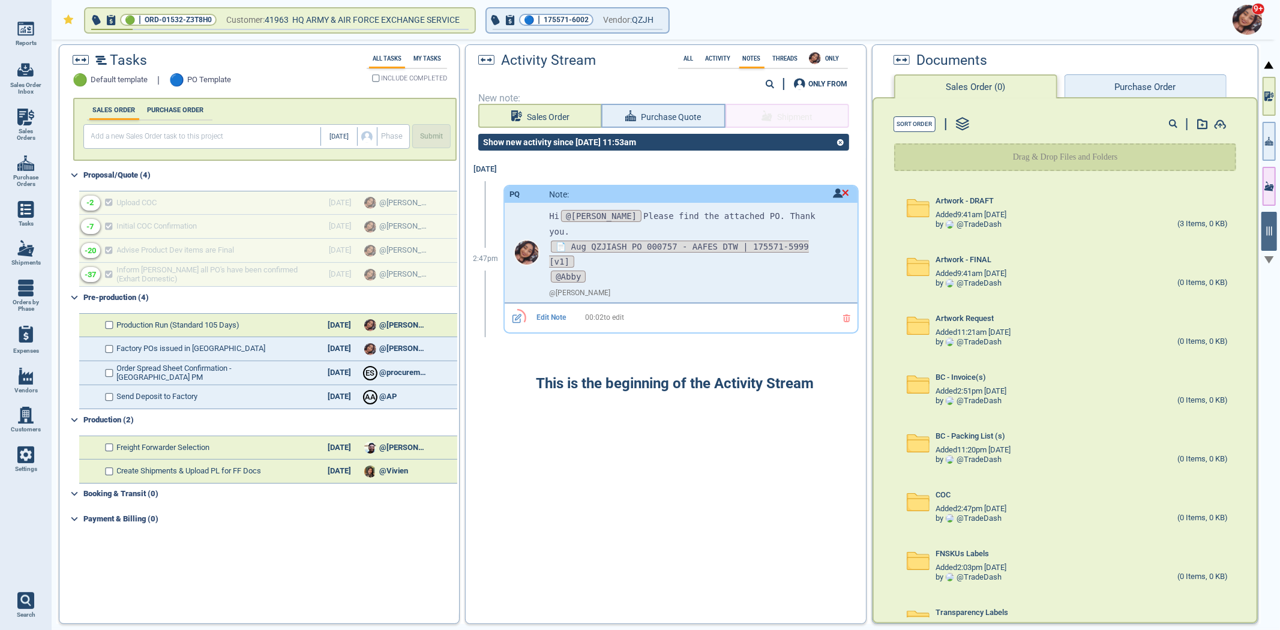
click at [1082, 87] on button "Purchase Order" at bounding box center [1145, 86] width 162 height 24
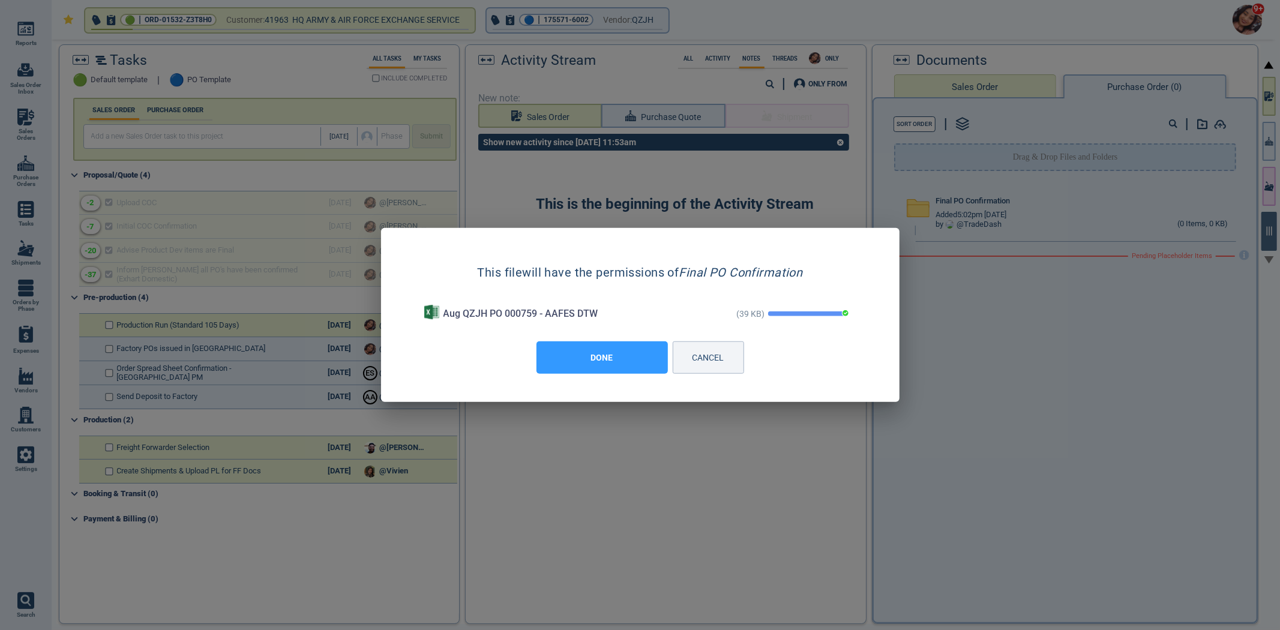
click at [619, 359] on button "DONE" at bounding box center [601, 357] width 131 height 32
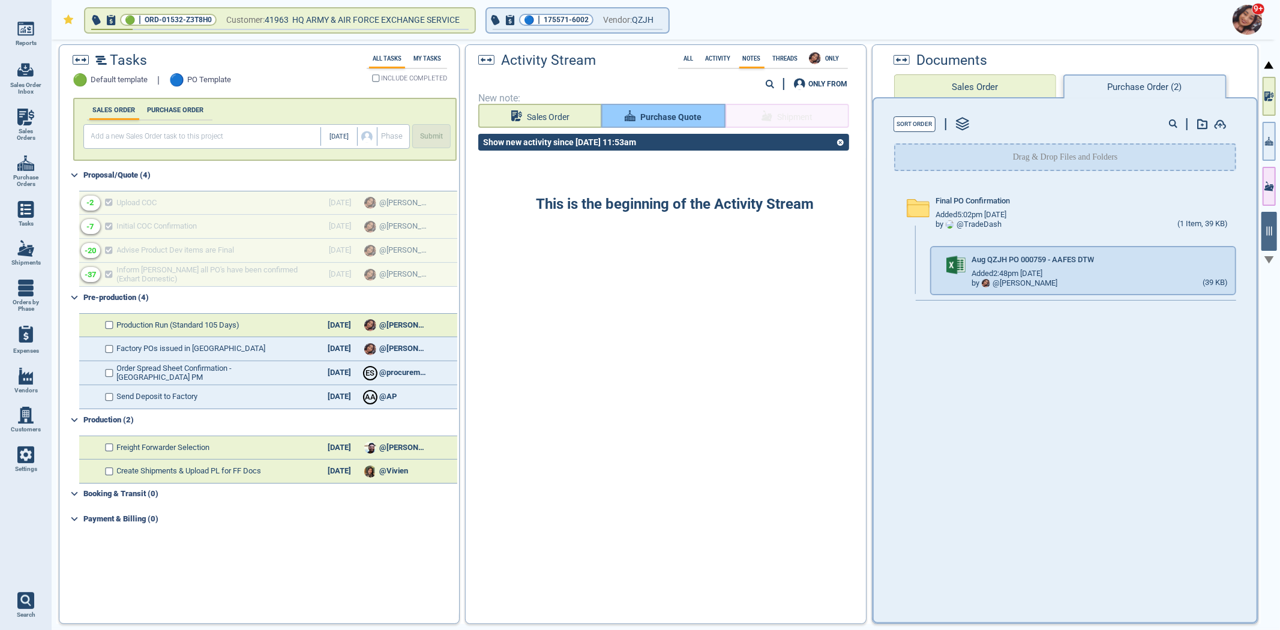
click at [678, 115] on span "Purchase Quote" at bounding box center [670, 117] width 61 height 15
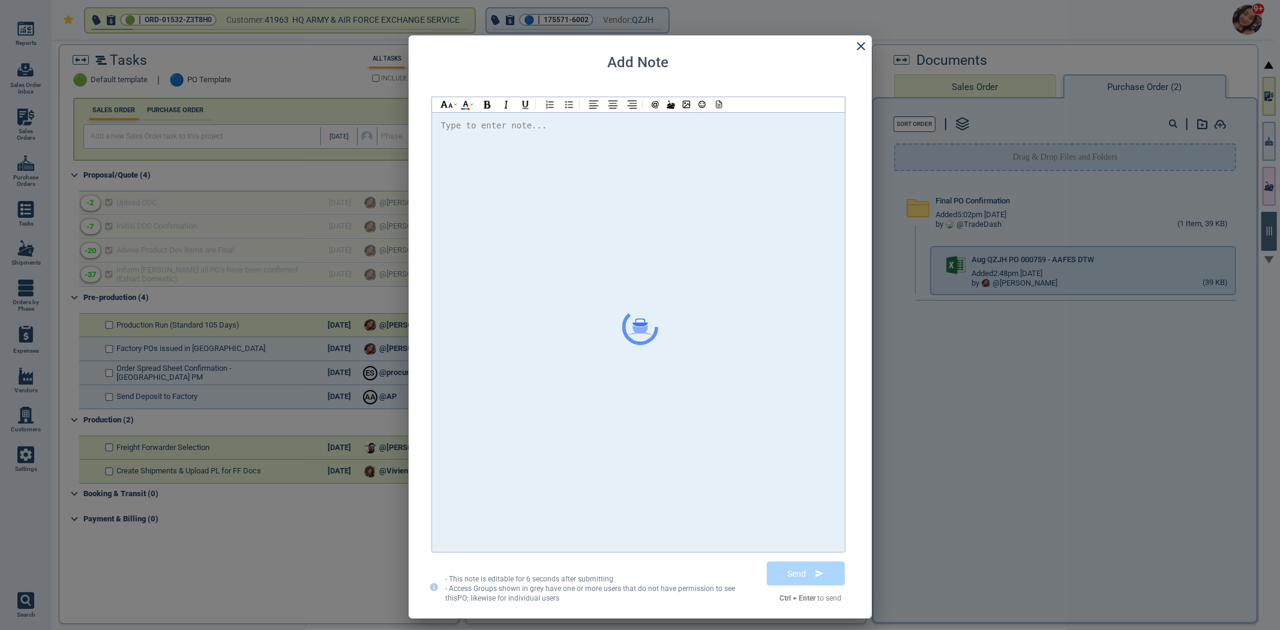
click at [668, 175] on div at bounding box center [638, 332] width 395 height 428
click at [487, 127] on span "@[PERSON_NAME] Please find the attached PO" at bounding box center [557, 126] width 212 height 10
click at [776, 139] on div "Hi @[PERSON_NAME] @[PERSON_NAME] @[PERSON_NAME] Please find the attached PO. Th…" at bounding box center [638, 332] width 395 height 428
drag, startPoint x: 711, startPoint y: 101, endPoint x: 721, endPoint y: 108, distance: 12.0
click at [714, 104] on icon at bounding box center [717, 104] width 11 height 8
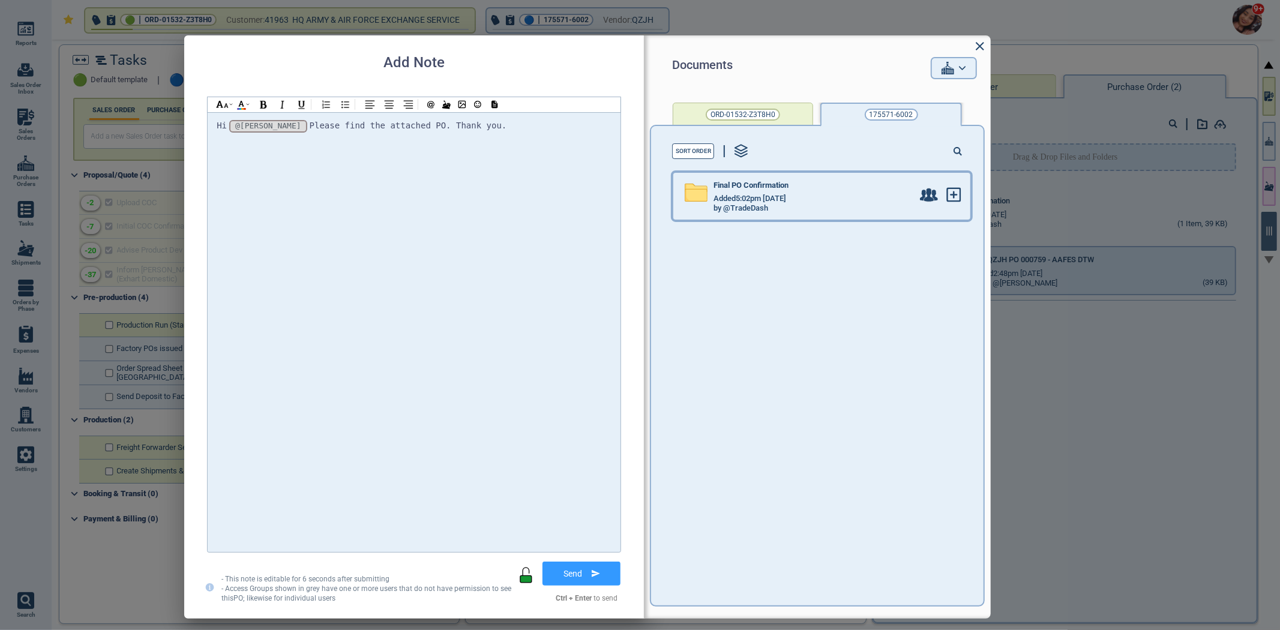
click at [801, 208] on div "by @TradeDash" at bounding box center [812, 209] width 199 height 10
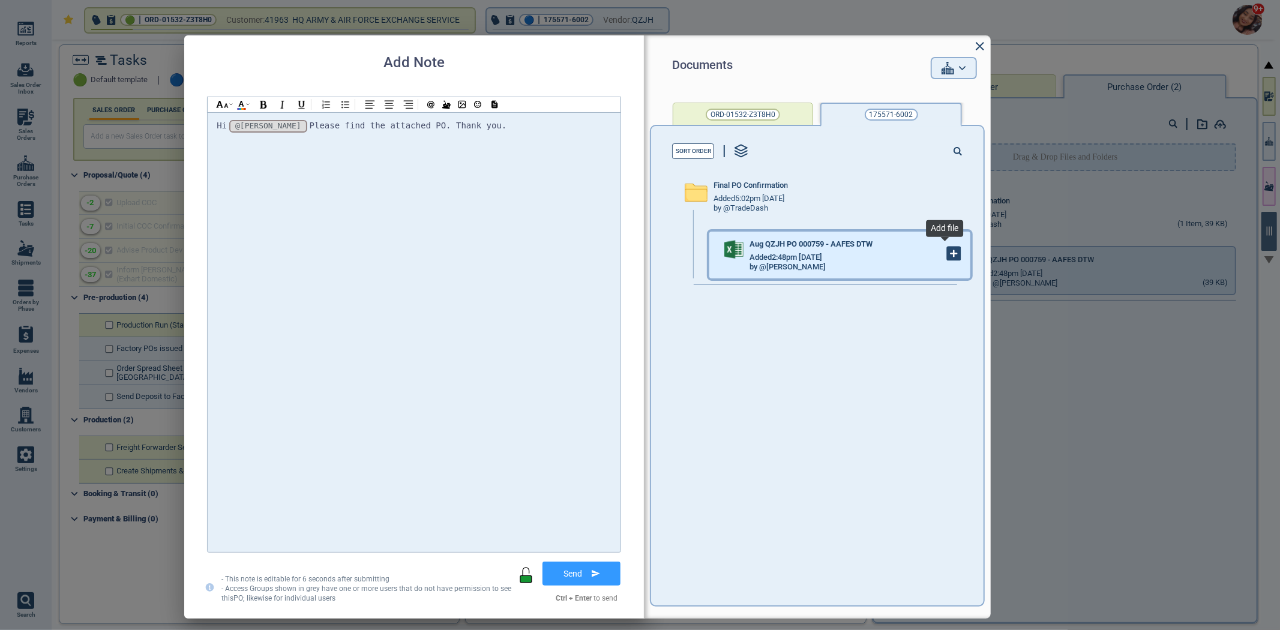
click at [947, 251] on icon at bounding box center [953, 253] width 13 height 13
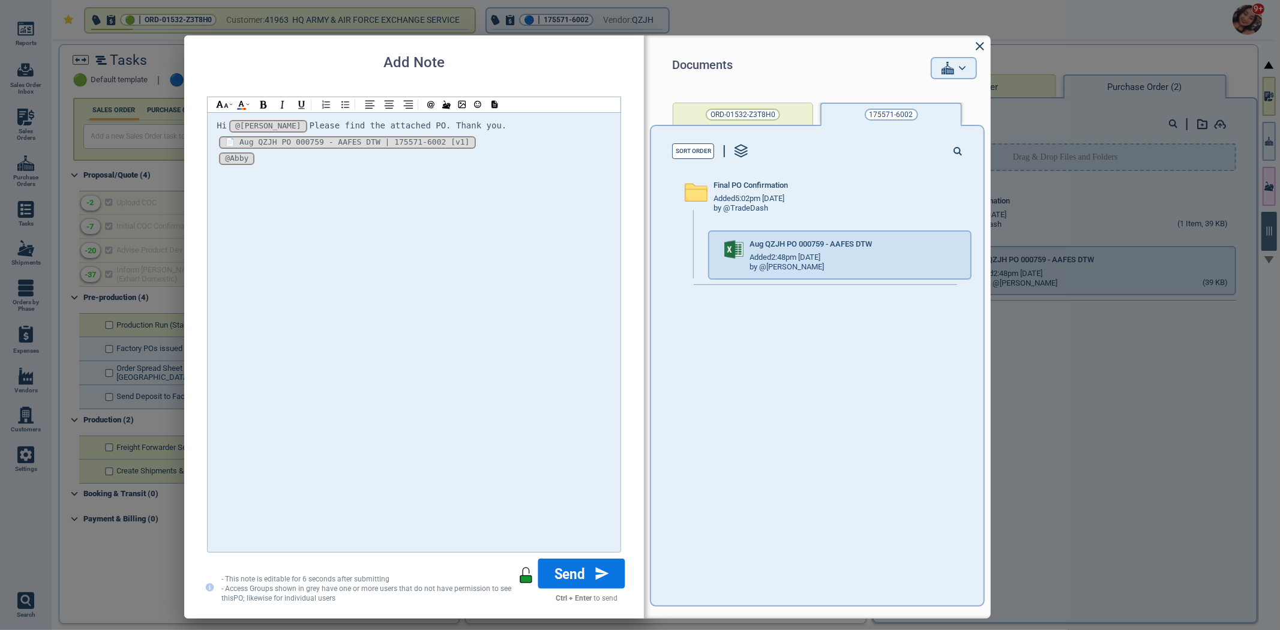
click at [584, 581] on button "Send" at bounding box center [581, 573] width 87 height 30
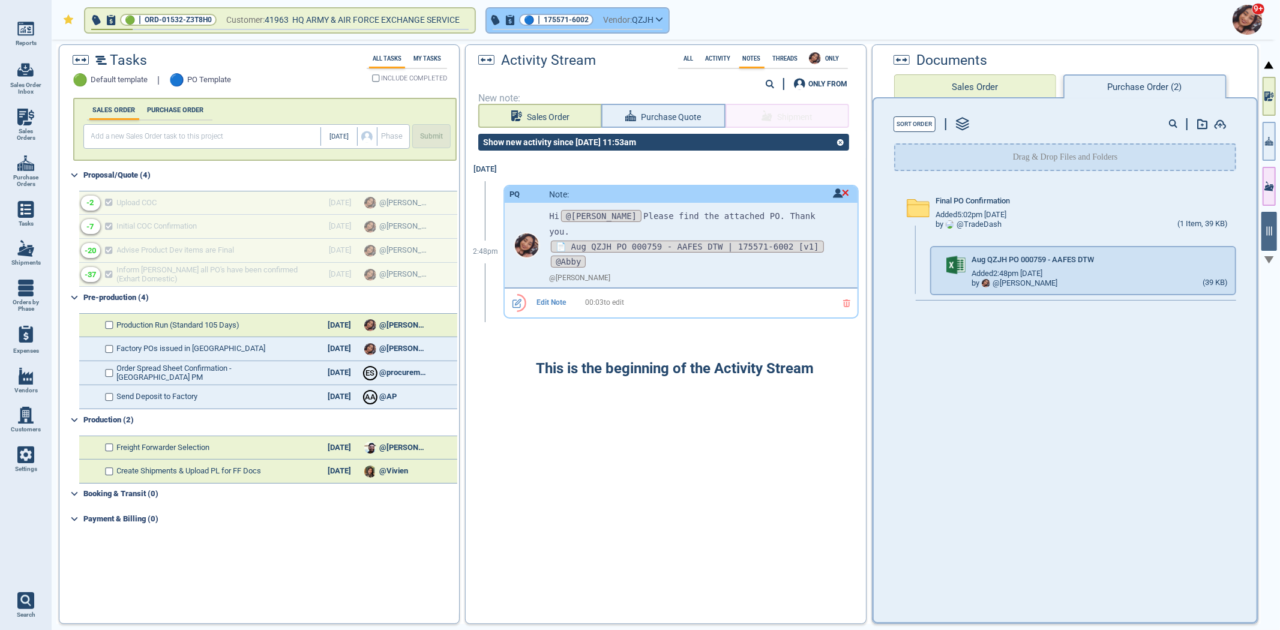
click at [540, 16] on div "🔵 | 175571-6002" at bounding box center [556, 20] width 74 height 12
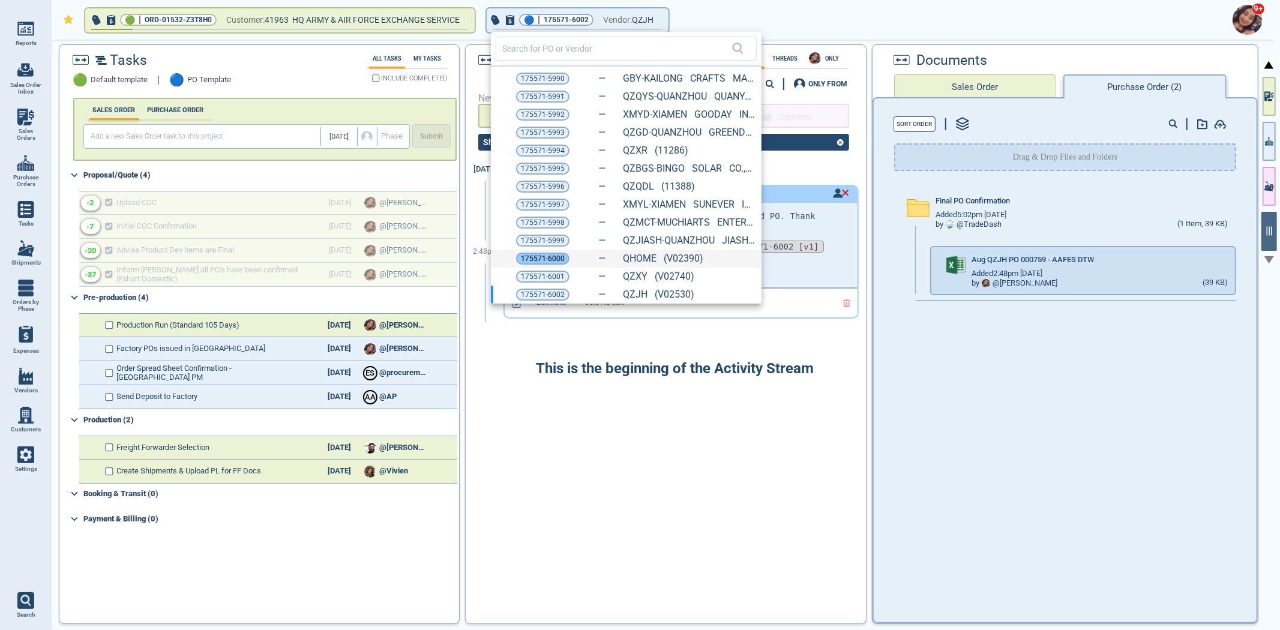
click at [536, 261] on span "175571-6000" at bounding box center [543, 259] width 44 height 12
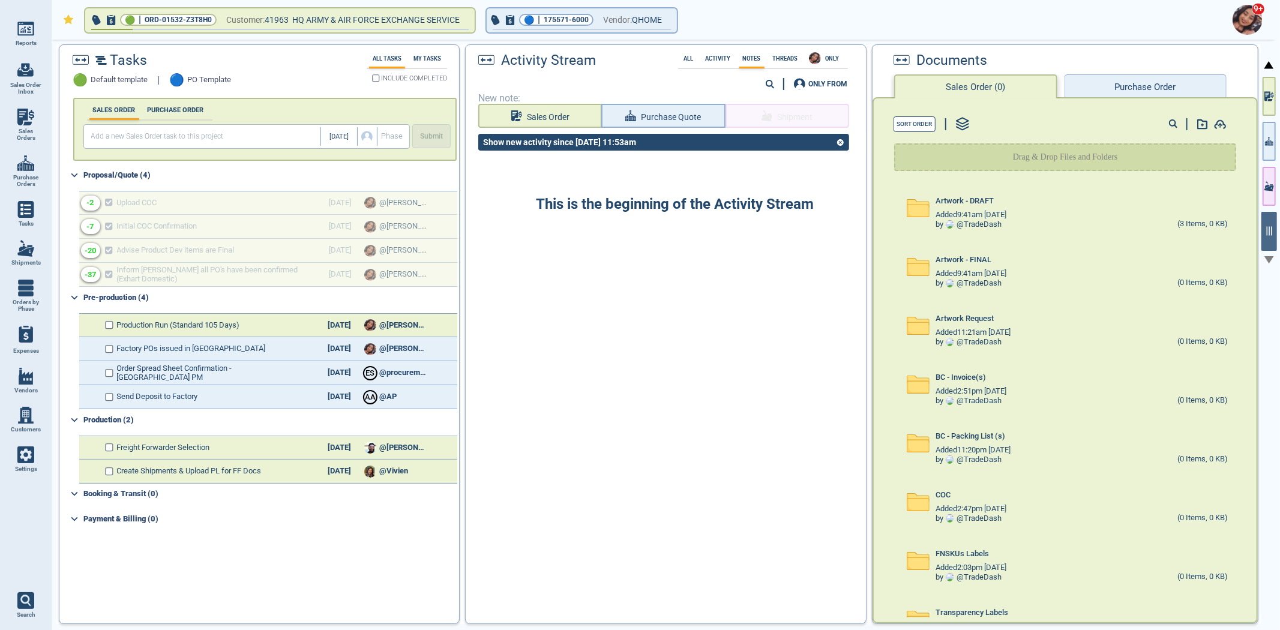
click at [1111, 89] on button "Purchase Order" at bounding box center [1145, 86] width 162 height 24
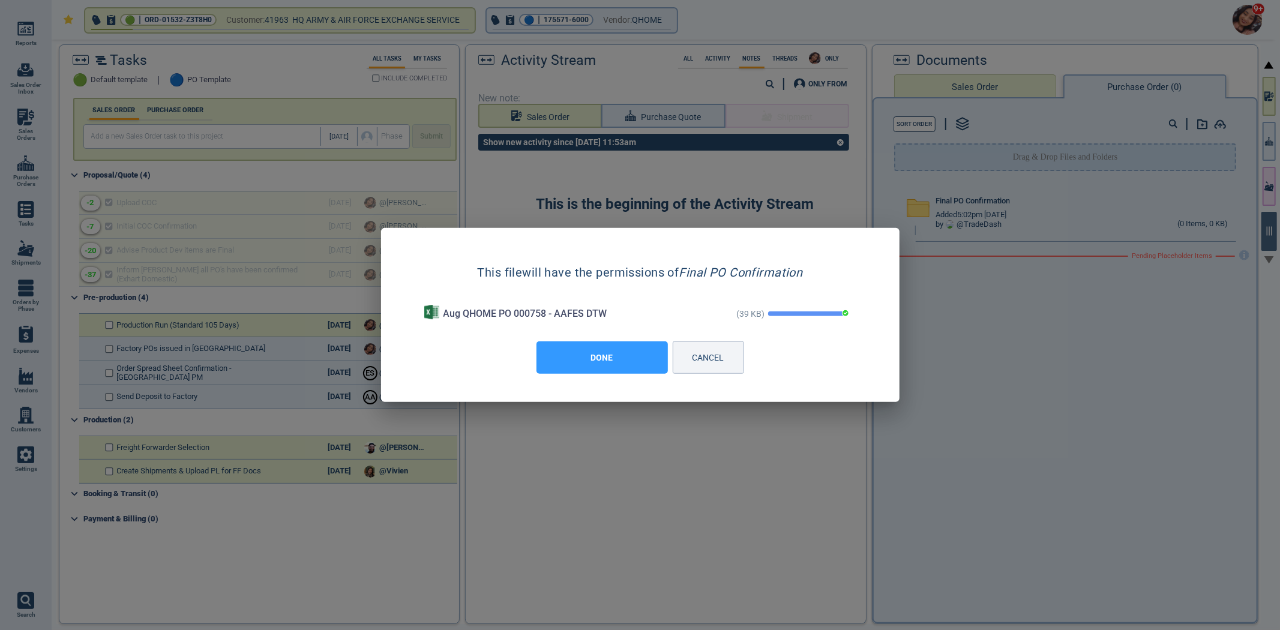
click at [614, 361] on button "DONE" at bounding box center [601, 357] width 131 height 32
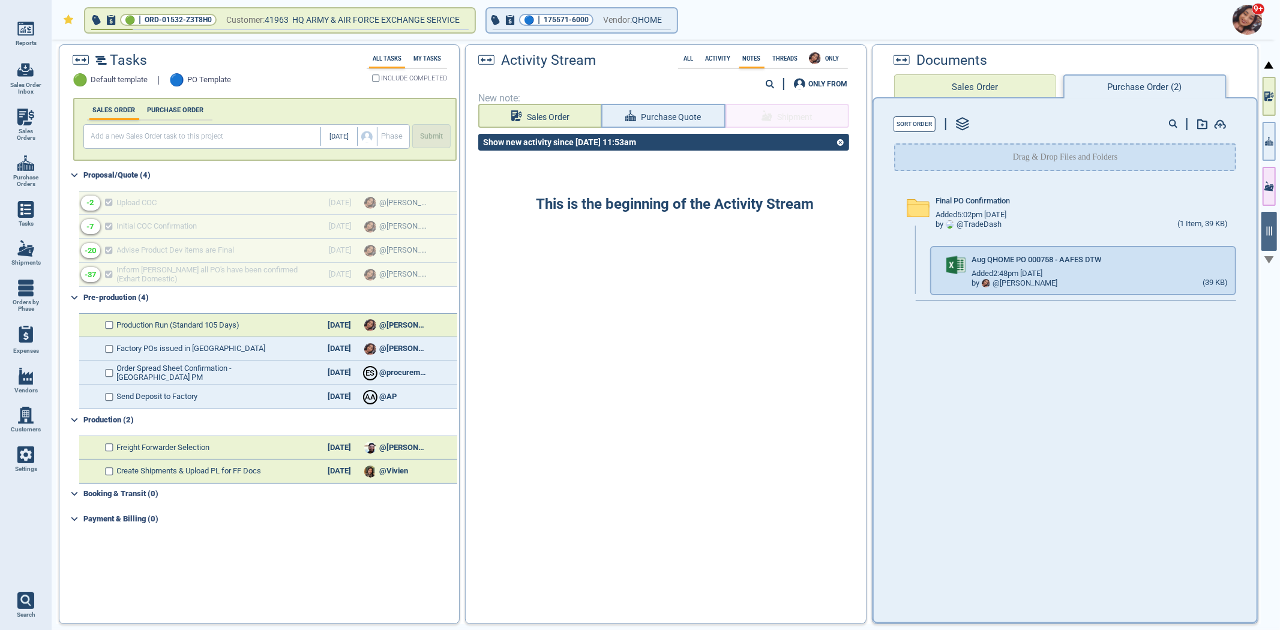
drag, startPoint x: 1275, startPoint y: 139, endPoint x: 1276, endPoint y: 167, distance: 27.6
click at [1276, 140] on div at bounding box center [1268, 336] width 17 height 593
click at [1275, 152] on button "button" at bounding box center [1268, 141] width 13 height 39
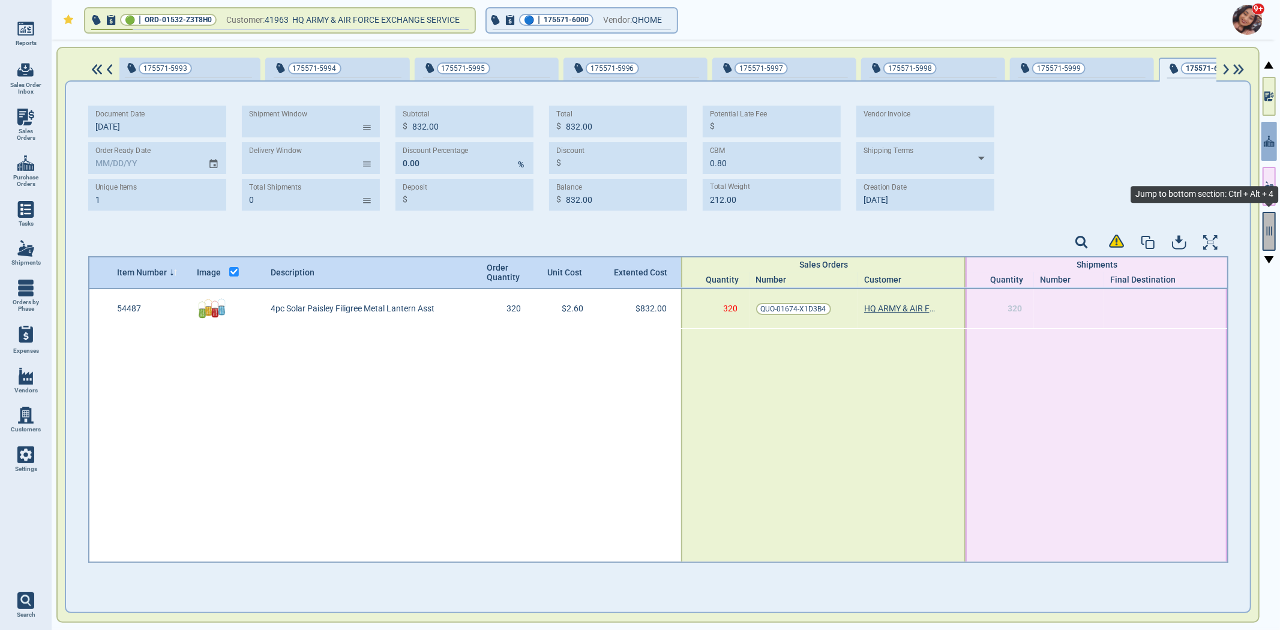
scroll to position [0, 471]
click at [1269, 231] on icon "button" at bounding box center [1268, 231] width 5 height 9
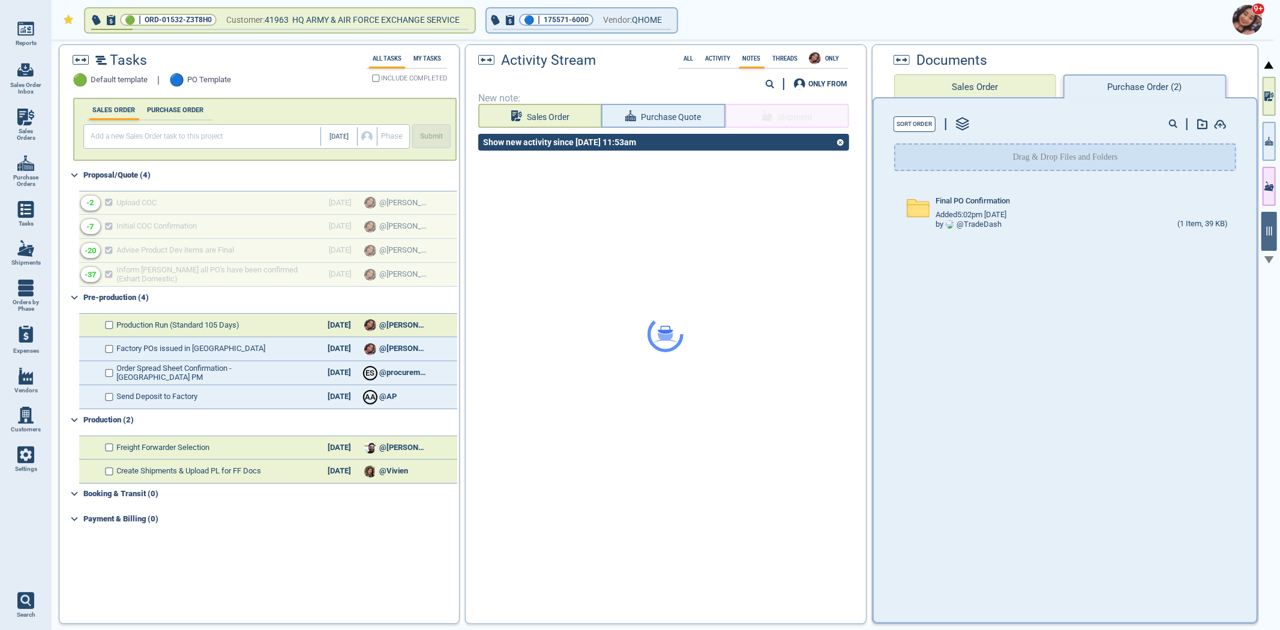
drag, startPoint x: 644, startPoint y: 124, endPoint x: 646, endPoint y: 138, distance: 14.0
click at [644, 124] on div at bounding box center [666, 334] width 400 height 578
click at [693, 117] on div at bounding box center [666, 334] width 400 height 578
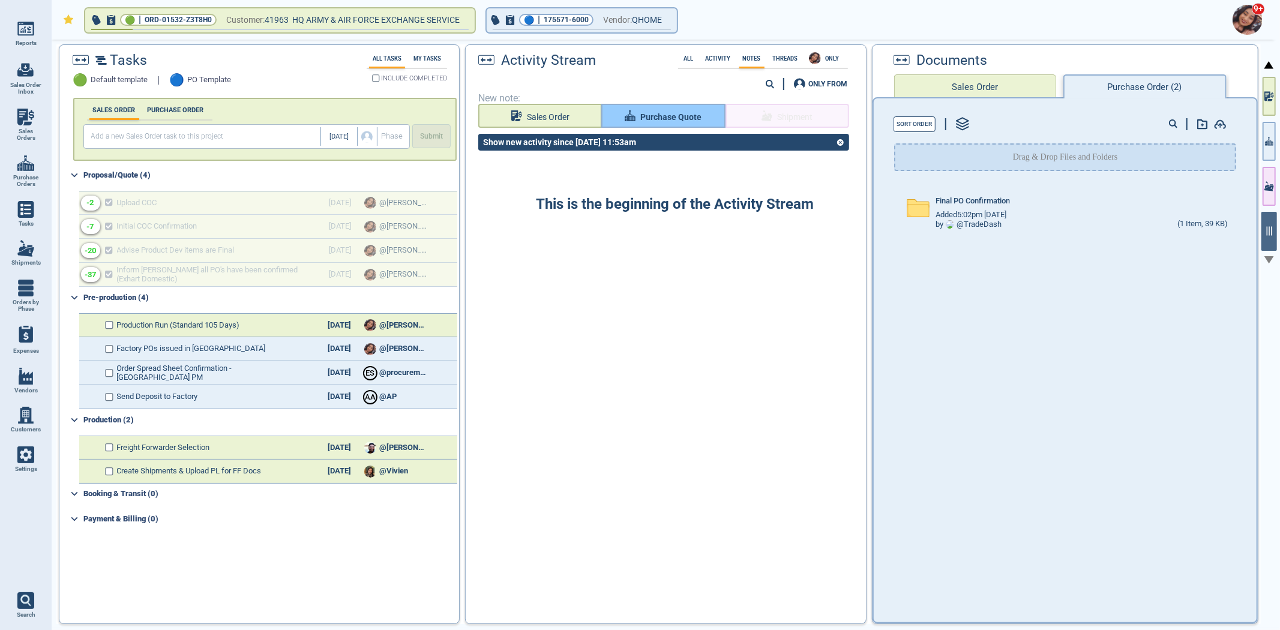
click at [662, 116] on span "Purchase Quote" at bounding box center [670, 117] width 61 height 15
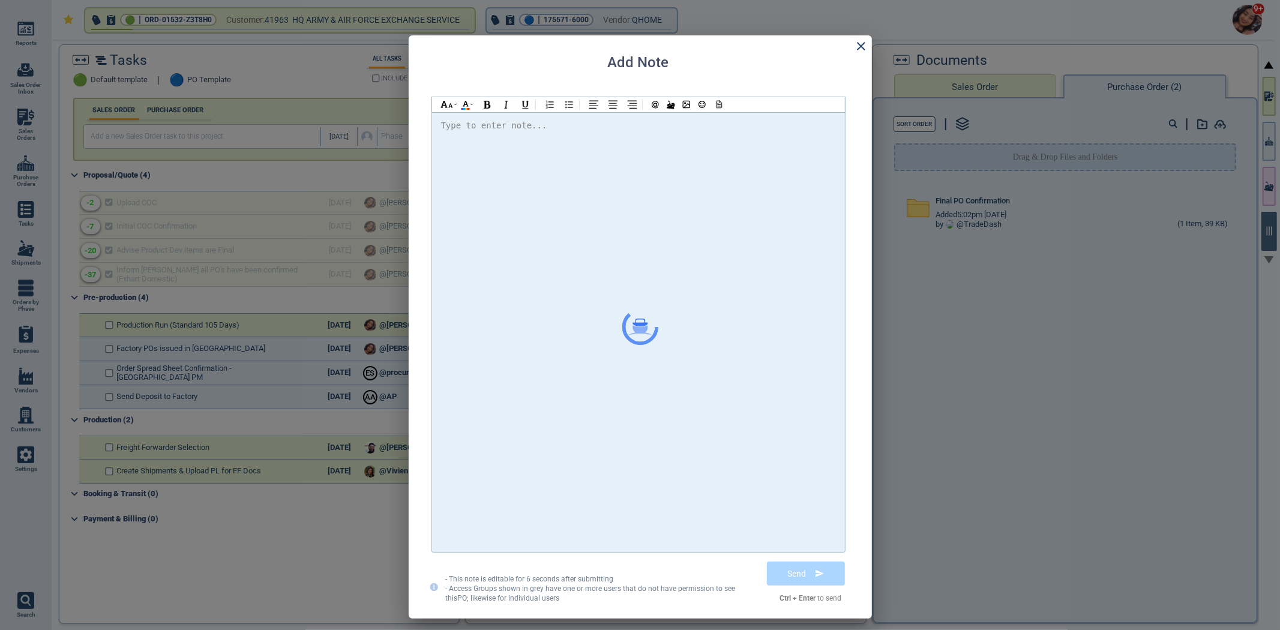
click at [656, 212] on div at bounding box center [638, 332] width 395 height 428
click at [487, 127] on span "@[PERSON_NAME] Please find the attached PO" at bounding box center [557, 126] width 212 height 10
click at [756, 123] on div "Hi @[PERSON_NAME] @[PERSON_NAME] @[PERSON_NAME] Please find the attached PO. Th…" at bounding box center [638, 126] width 395 height 16
drag, startPoint x: 719, startPoint y: 107, endPoint x: 725, endPoint y: 112, distance: 7.7
click at [720, 106] on div at bounding box center [718, 104] width 16 height 15
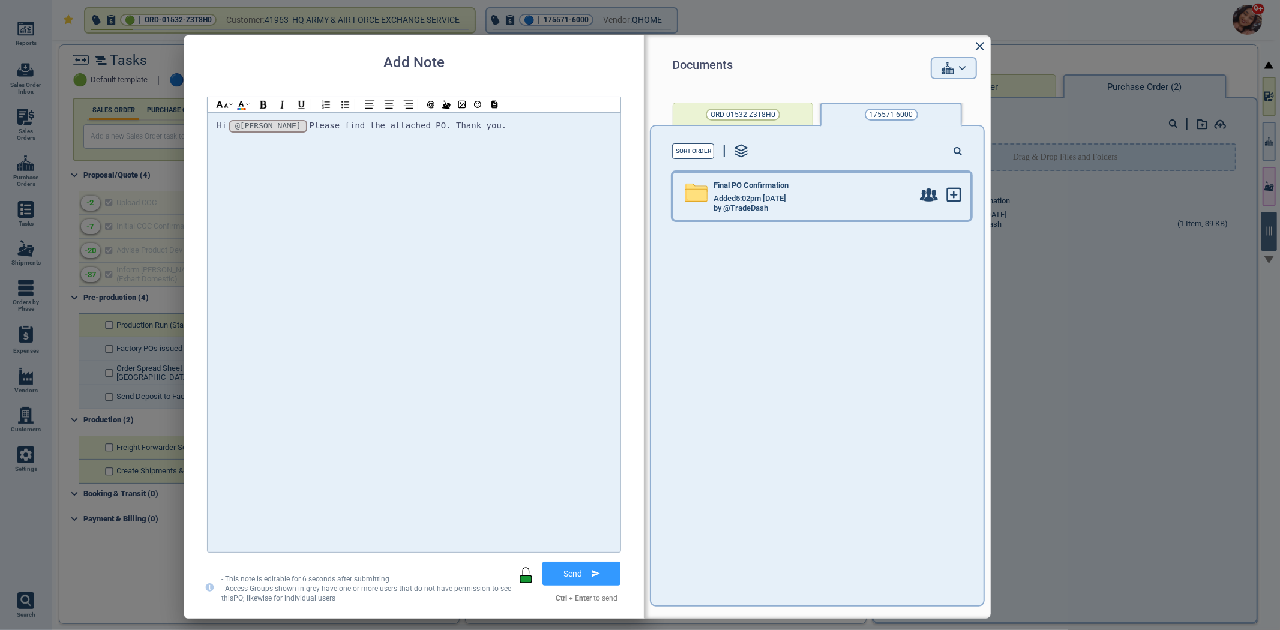
click at [834, 202] on div "Final PO Confirmation Added 5:02pm [DATE] by @TradeDash" at bounding box center [809, 197] width 205 height 32
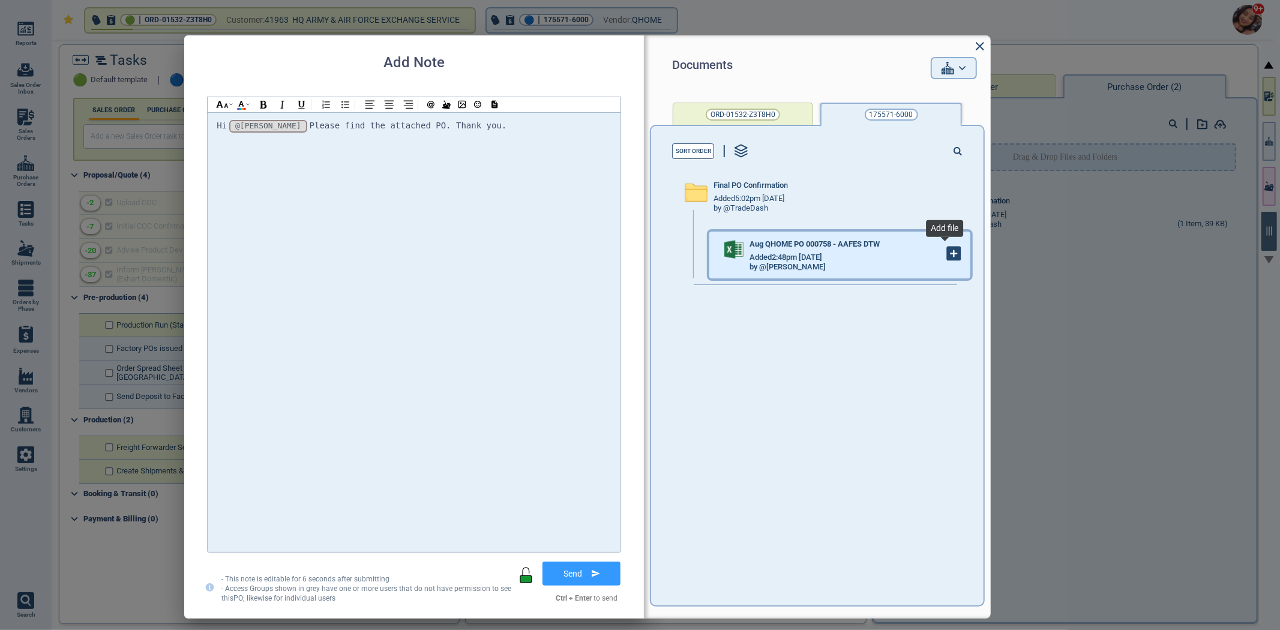
click at [947, 254] on icon at bounding box center [953, 253] width 13 height 13
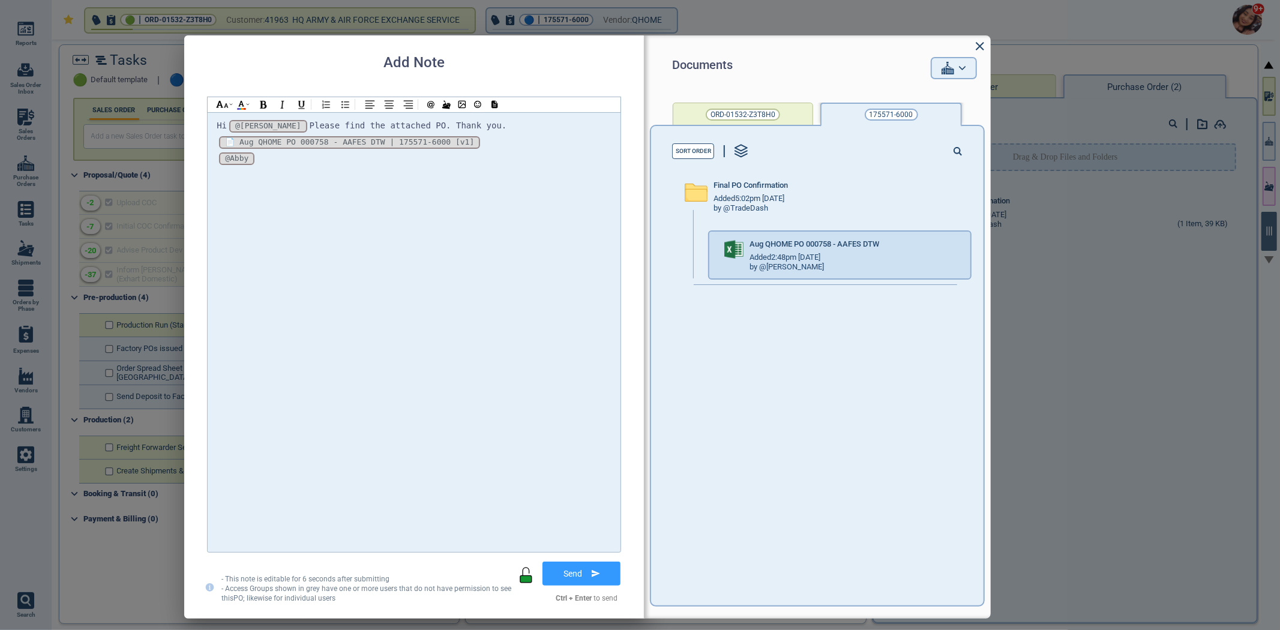
click at [584, 590] on div "Send" at bounding box center [567, 577] width 106 height 33
click at [587, 572] on button "Send" at bounding box center [581, 573] width 87 height 30
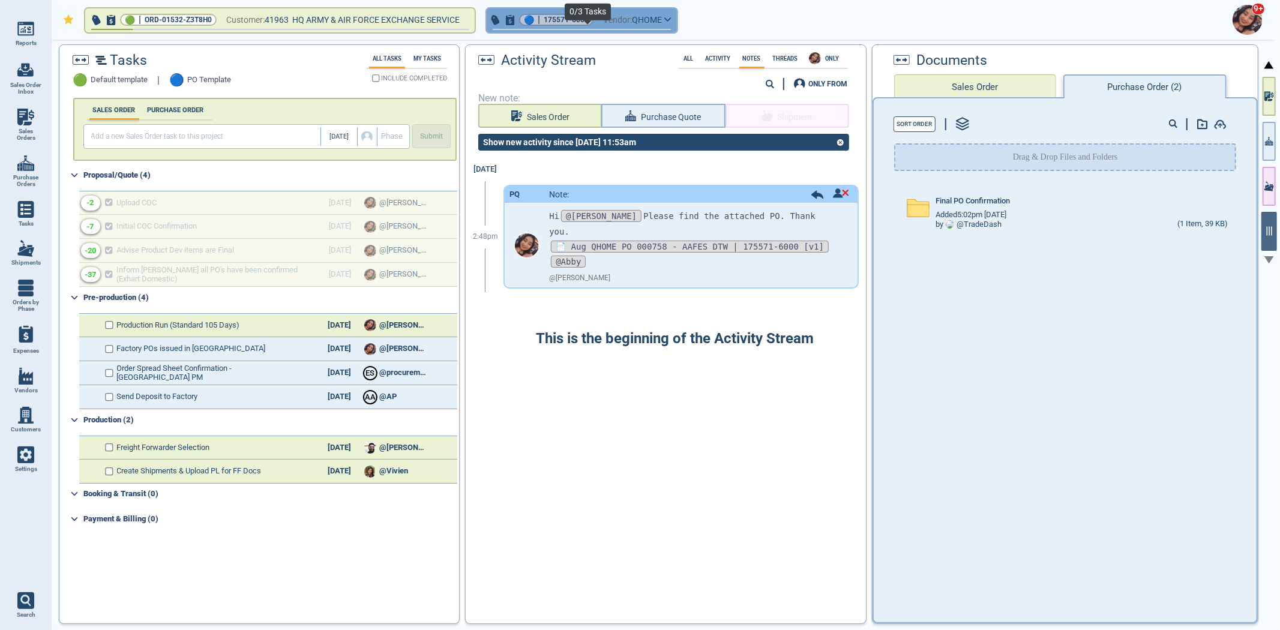
click at [639, 31] on span "button" at bounding box center [582, 31] width 190 height 5
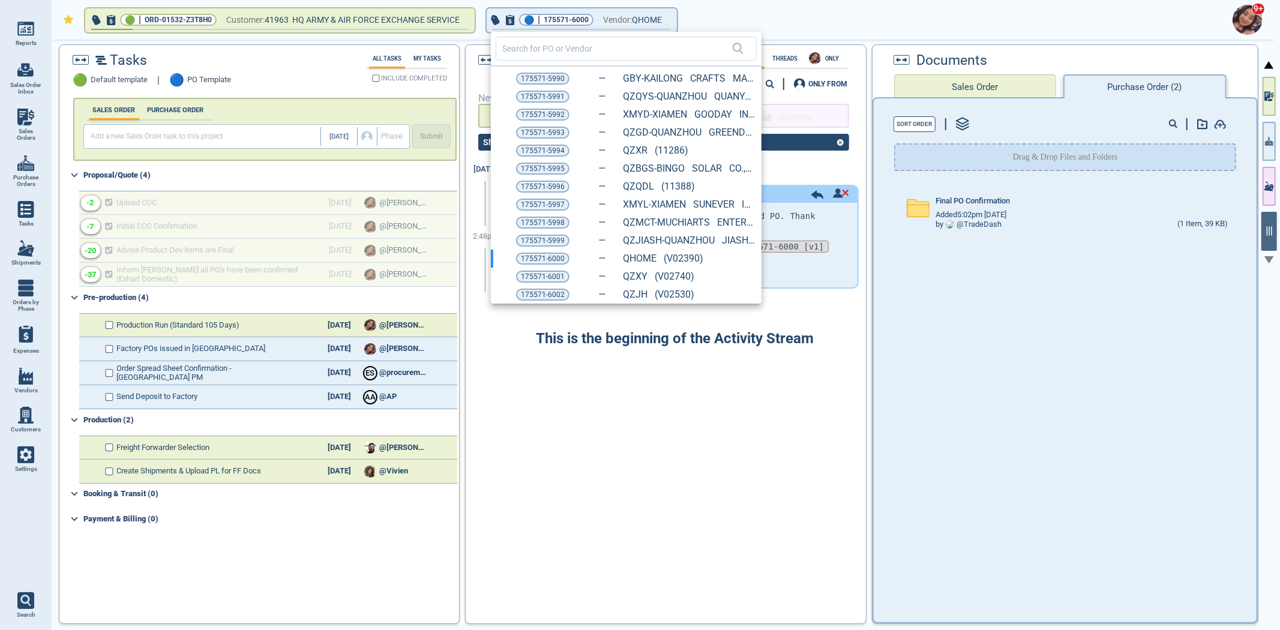
click at [554, 166] on span "175571-5995" at bounding box center [543, 169] width 44 height 12
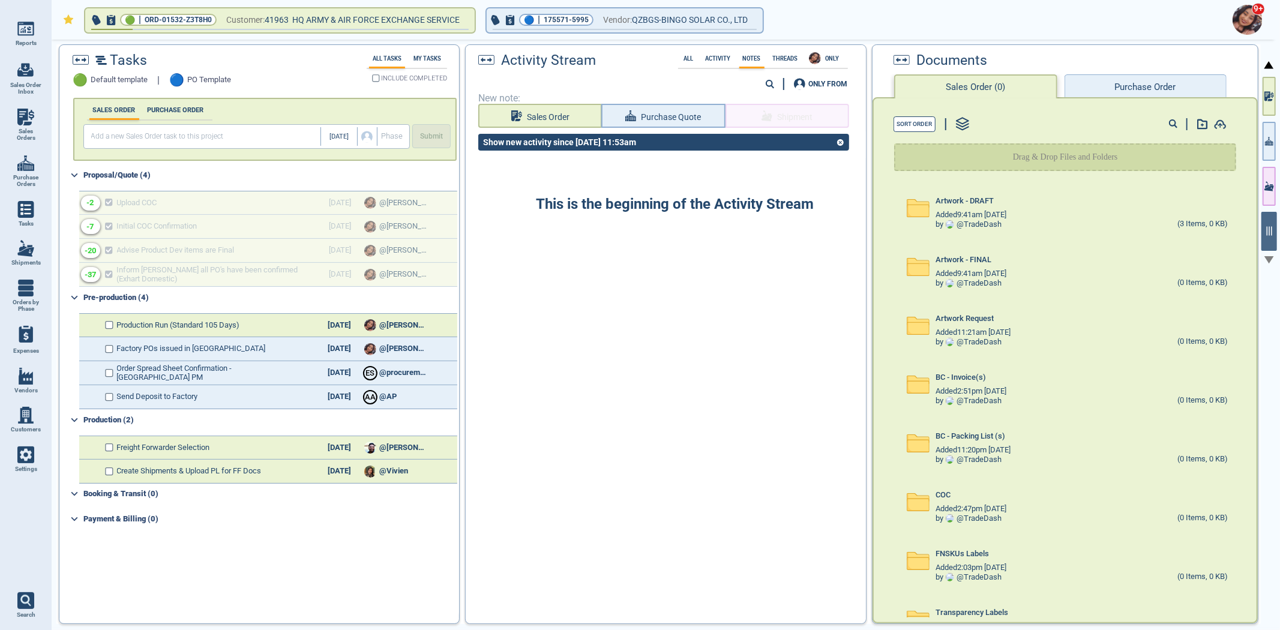
click at [1141, 80] on button "Purchase Order" at bounding box center [1145, 86] width 162 height 24
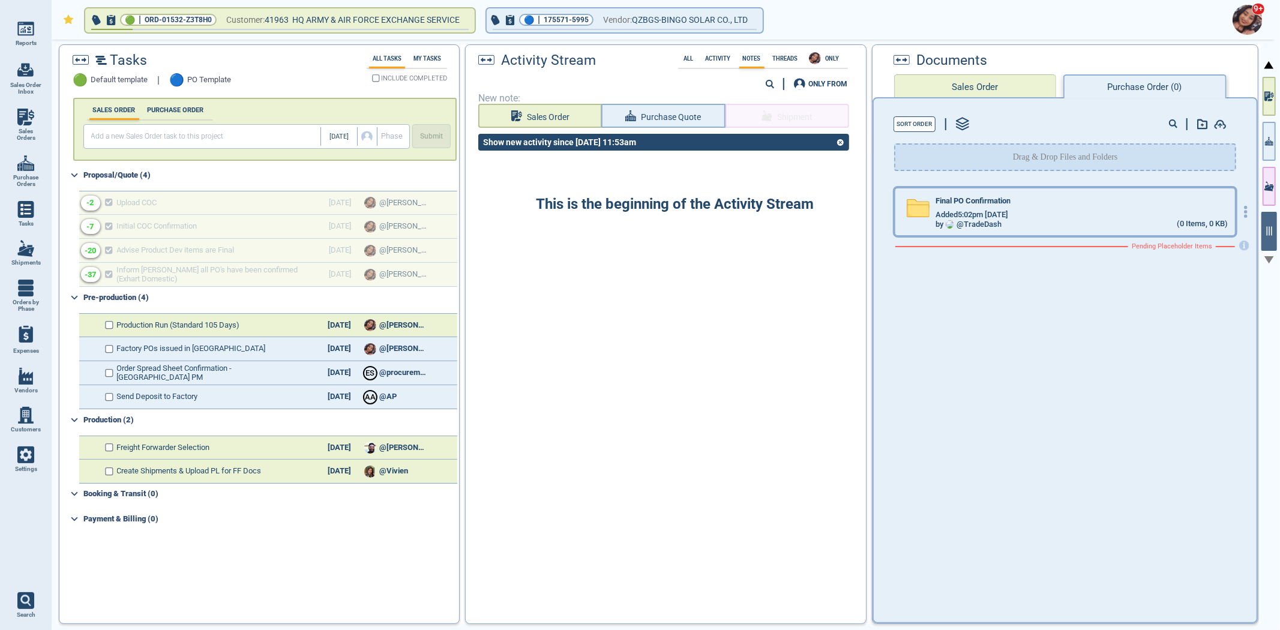
drag, startPoint x: 1014, startPoint y: 196, endPoint x: 1137, endPoint y: 211, distance: 124.6
click at [1013, 198] on div "Final PO Confirmation" at bounding box center [1081, 203] width 292 height 13
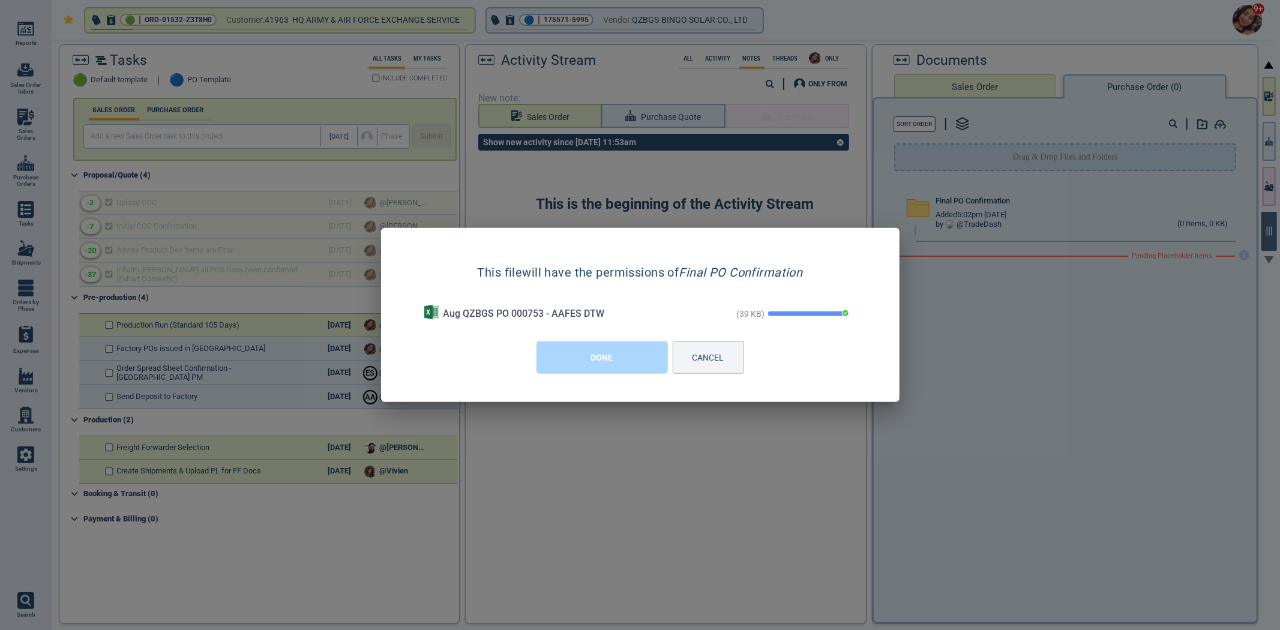
click at [650, 352] on button "DONE" at bounding box center [601, 357] width 131 height 32
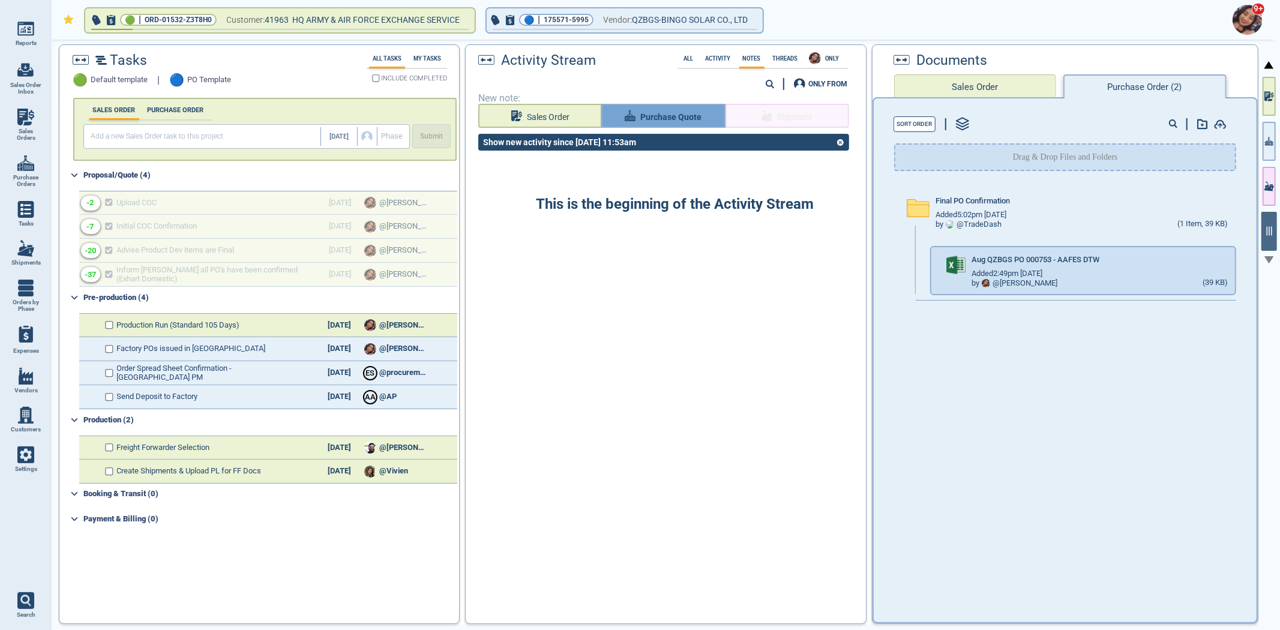
click at [672, 115] on span "Purchase Quote" at bounding box center [670, 117] width 61 height 15
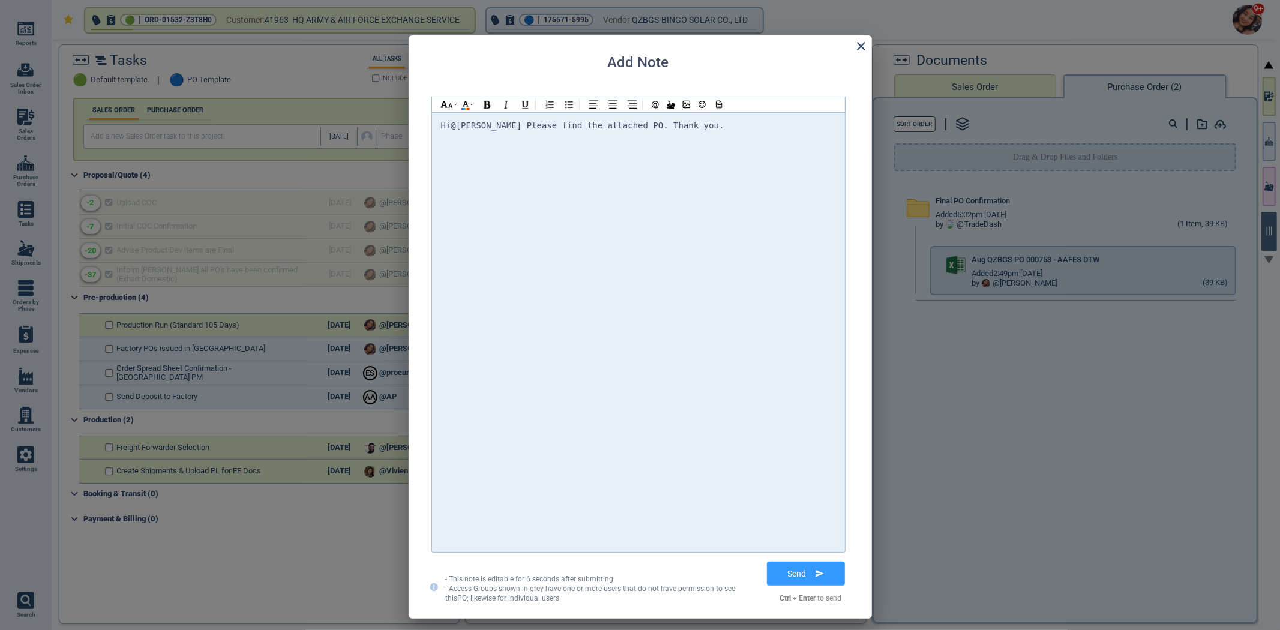
click at [487, 131] on div "Hi @[PERSON_NAME] Please find the attached PO . Thank you." at bounding box center [638, 125] width 395 height 15
click at [816, 152] on div "Hi @[PERSON_NAME] @[PERSON_NAME] @[PERSON_NAME] Please find the attached PO. Th…" at bounding box center [638, 332] width 395 height 428
drag, startPoint x: 717, startPoint y: 111, endPoint x: 725, endPoint y: 118, distance: 10.2
click at [717, 110] on div at bounding box center [718, 104] width 16 height 15
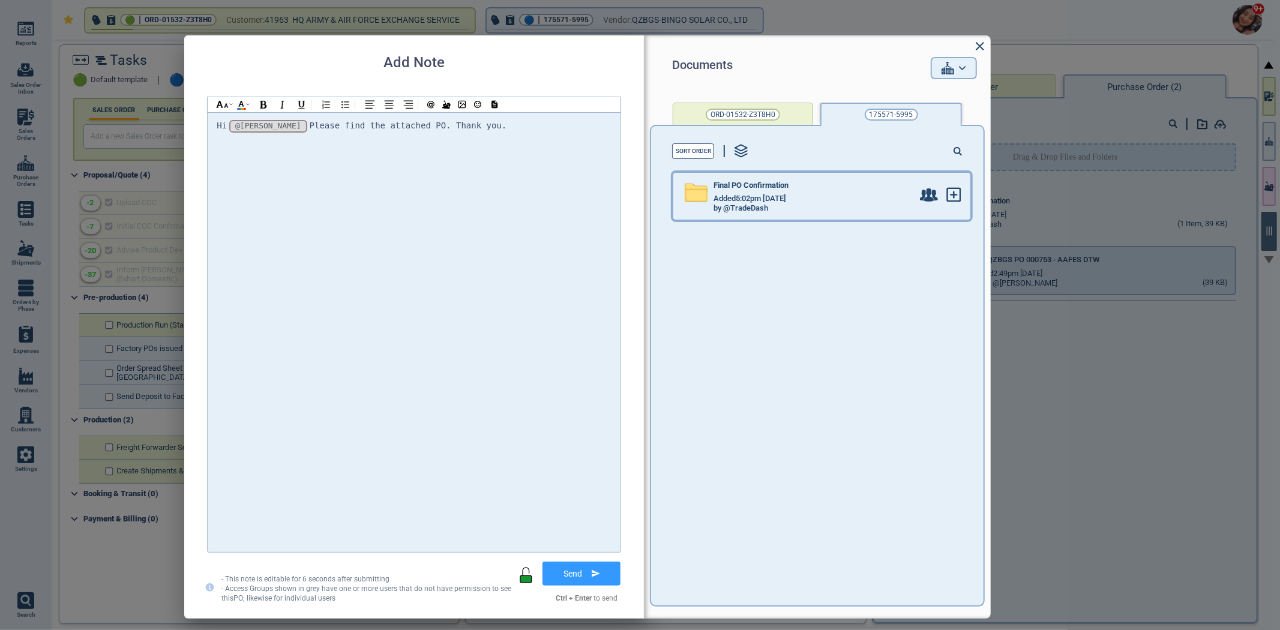
click at [800, 210] on div "by @TradeDash" at bounding box center [812, 209] width 199 height 10
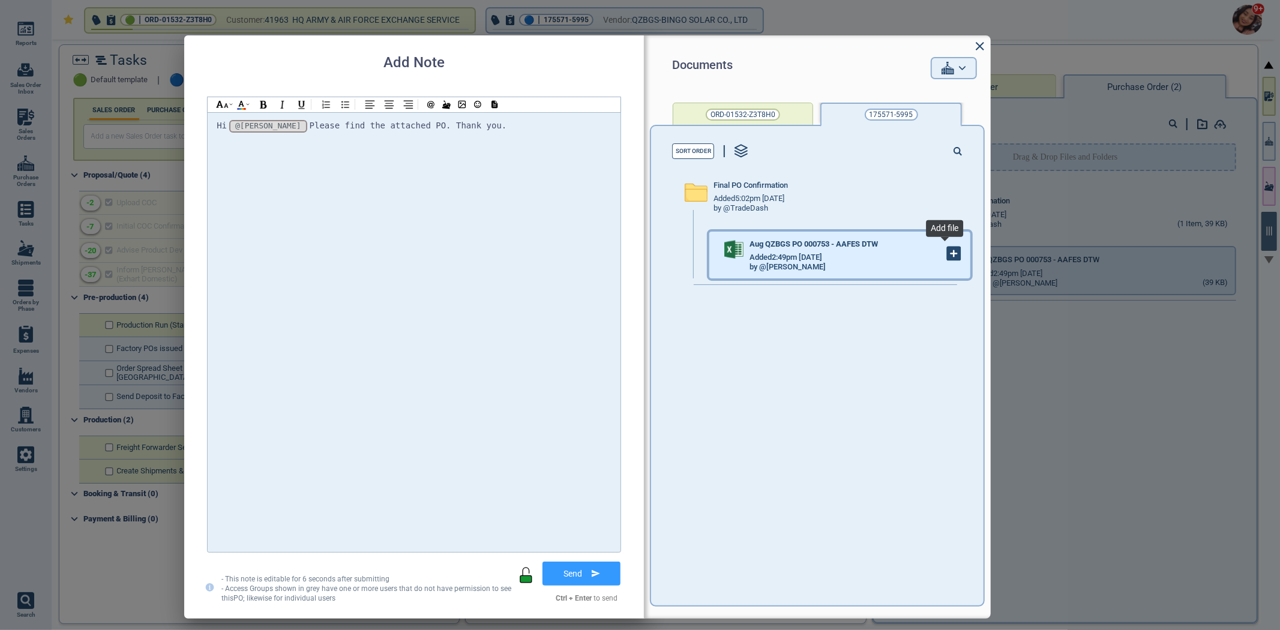
click at [947, 254] on icon at bounding box center [953, 253] width 13 height 13
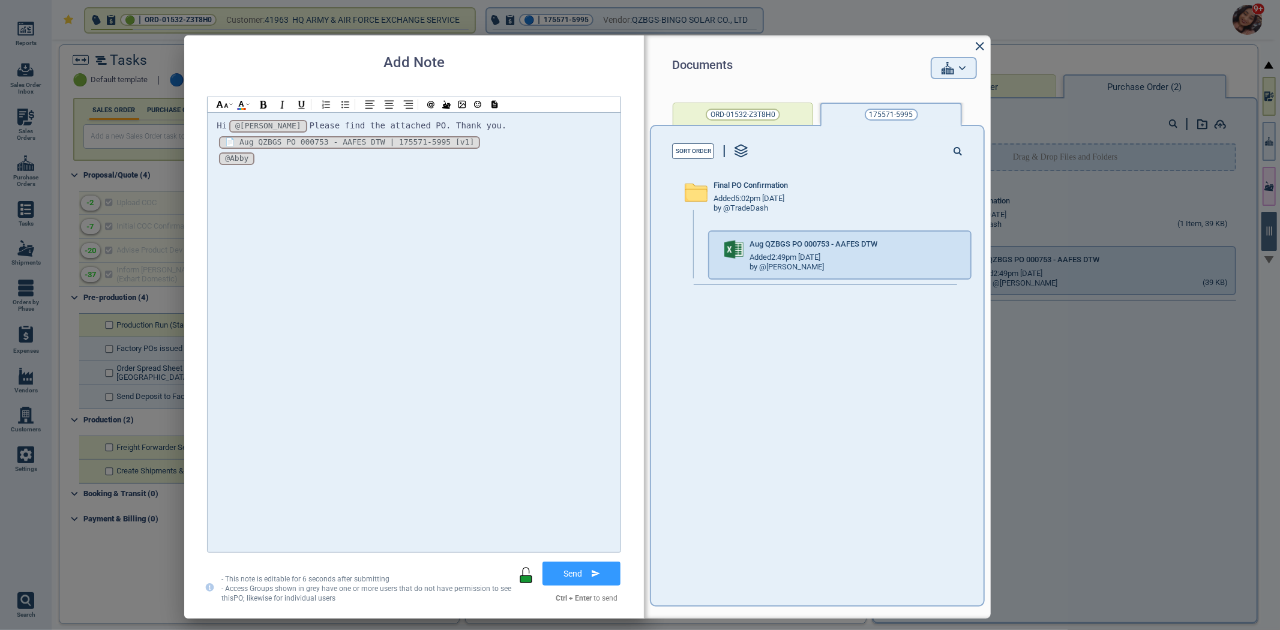
click at [579, 583] on button "Send" at bounding box center [581, 573] width 78 height 24
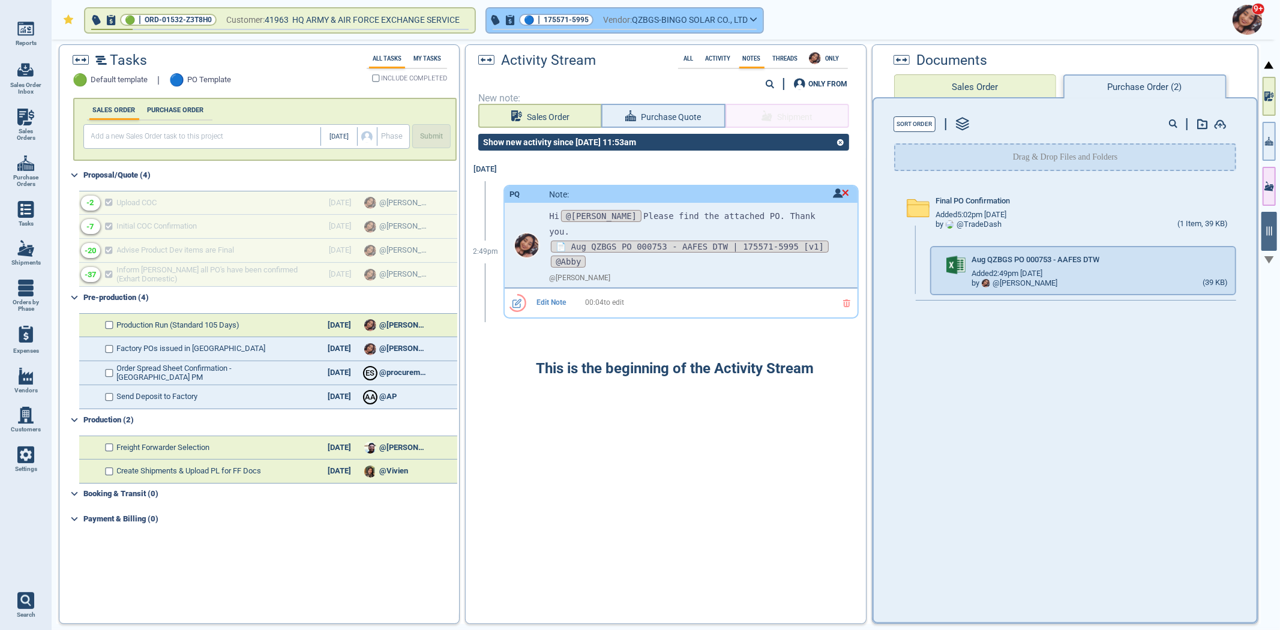
click at [576, 22] on span "175571-5995" at bounding box center [565, 20] width 45 height 12
click at [569, 25] on button "🔵 | 175571-5995 Vendor: QZBGS-BINGO SOLAR CO., LTD" at bounding box center [625, 20] width 276 height 24
click at [564, 22] on span "175571-5995" at bounding box center [565, 20] width 45 height 12
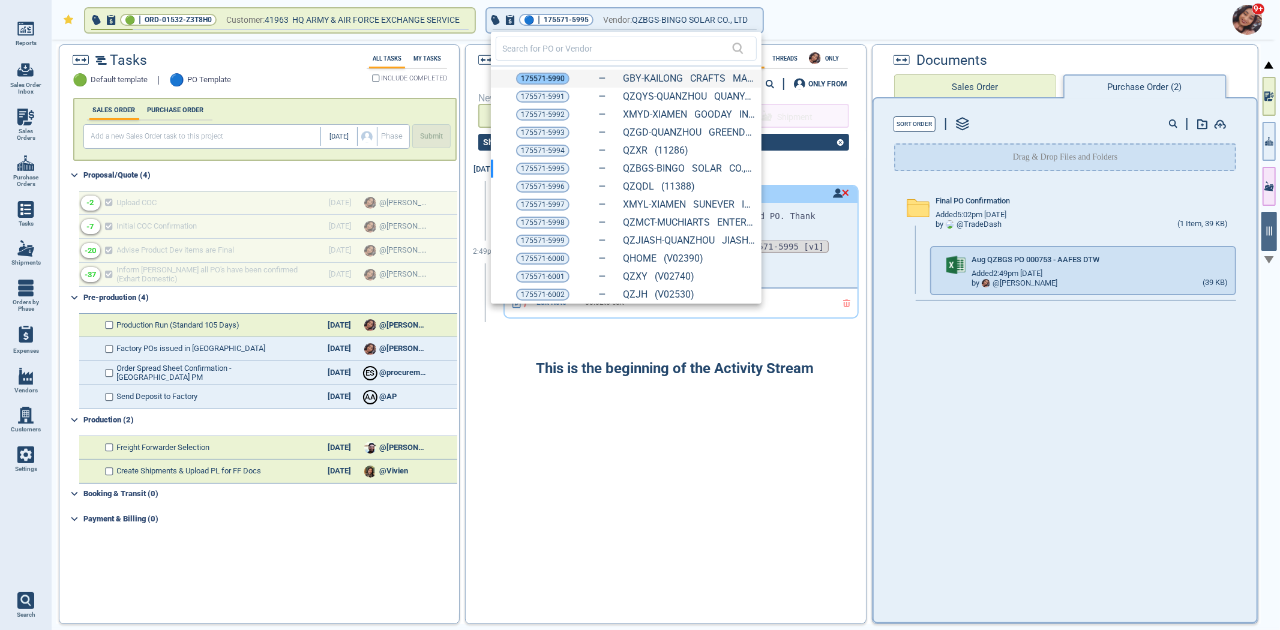
click at [522, 75] on span "175571-5990" at bounding box center [543, 79] width 44 height 12
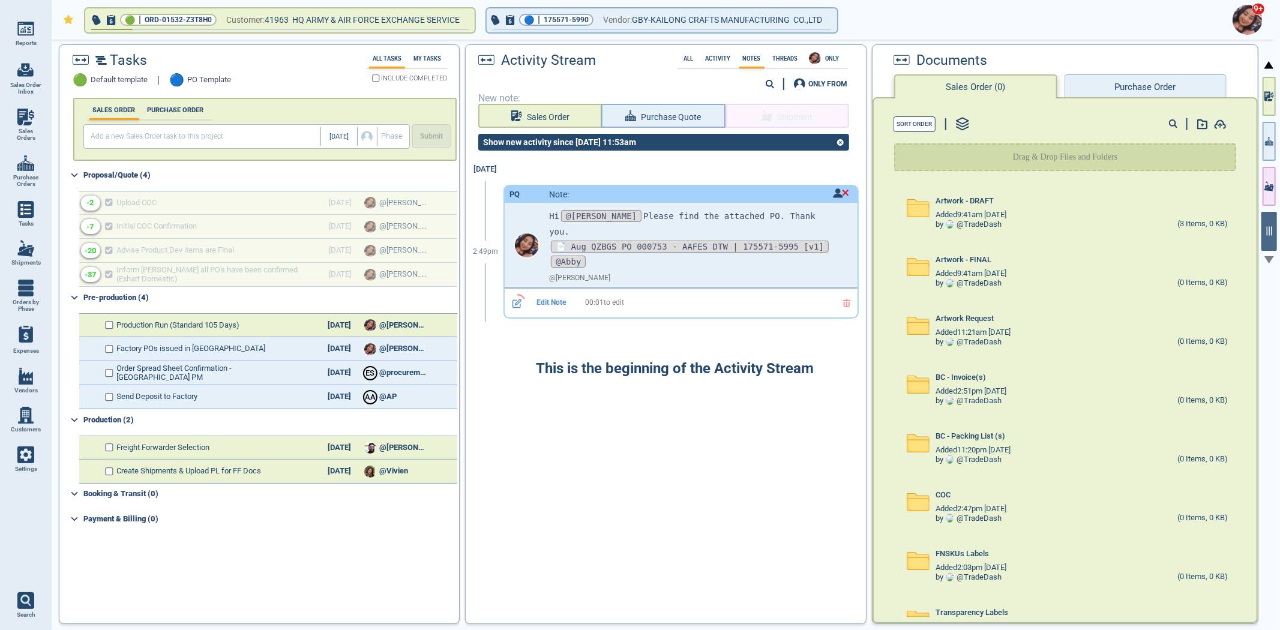
click at [1137, 82] on button "Purchase Order" at bounding box center [1145, 86] width 162 height 24
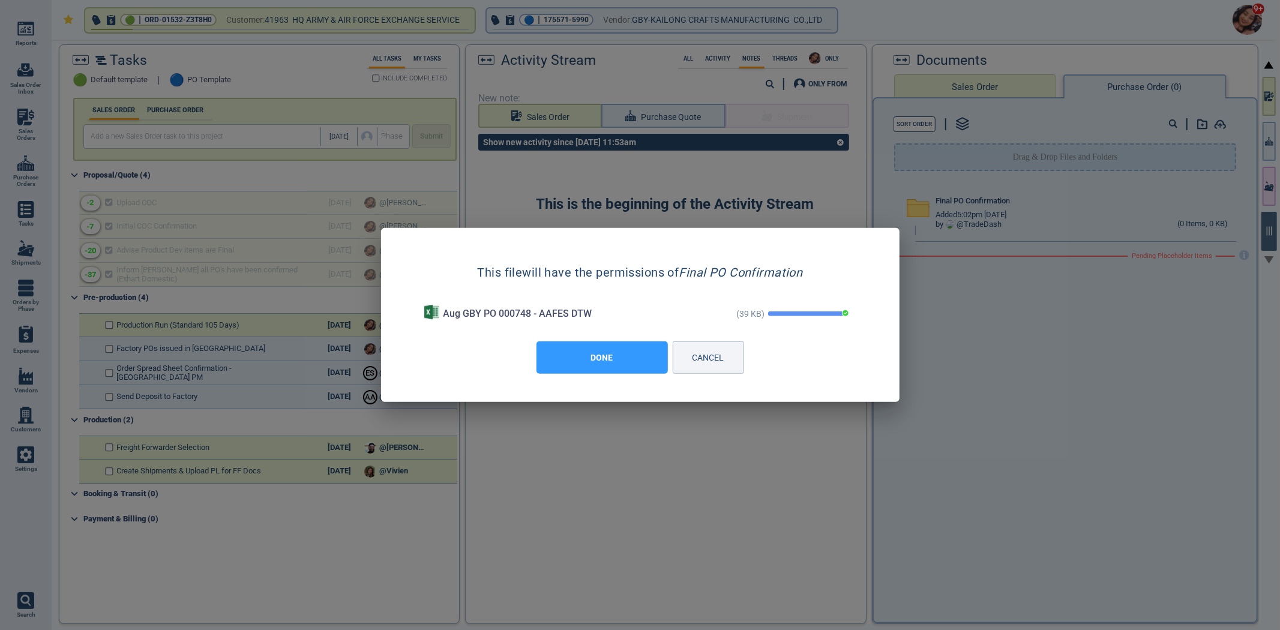
click at [589, 358] on button "DONE" at bounding box center [601, 357] width 131 height 32
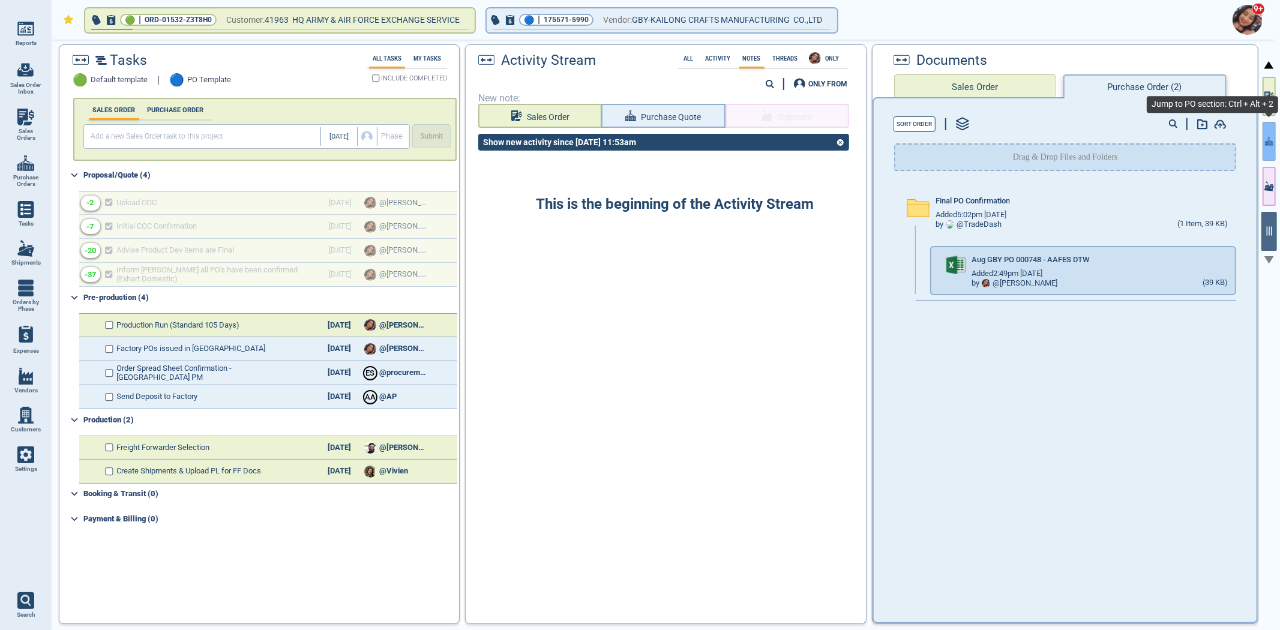
click at [1272, 143] on icon "button" at bounding box center [1269, 141] width 8 height 13
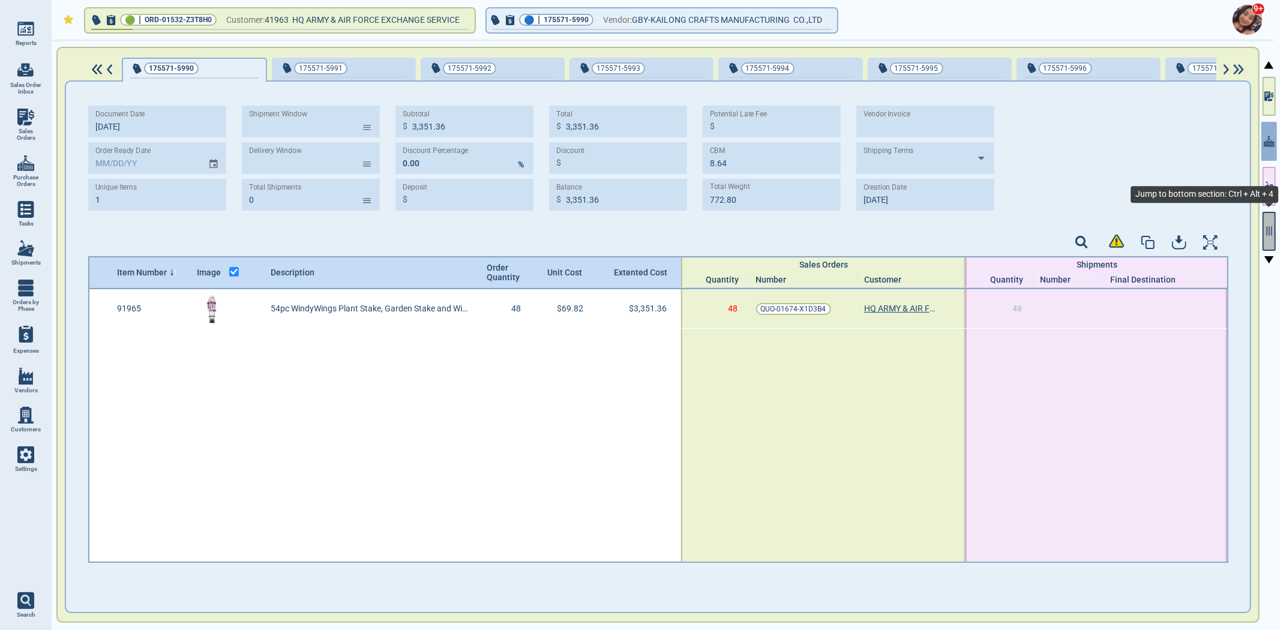
click at [1266, 233] on icon "button" at bounding box center [1268, 231] width 11 height 11
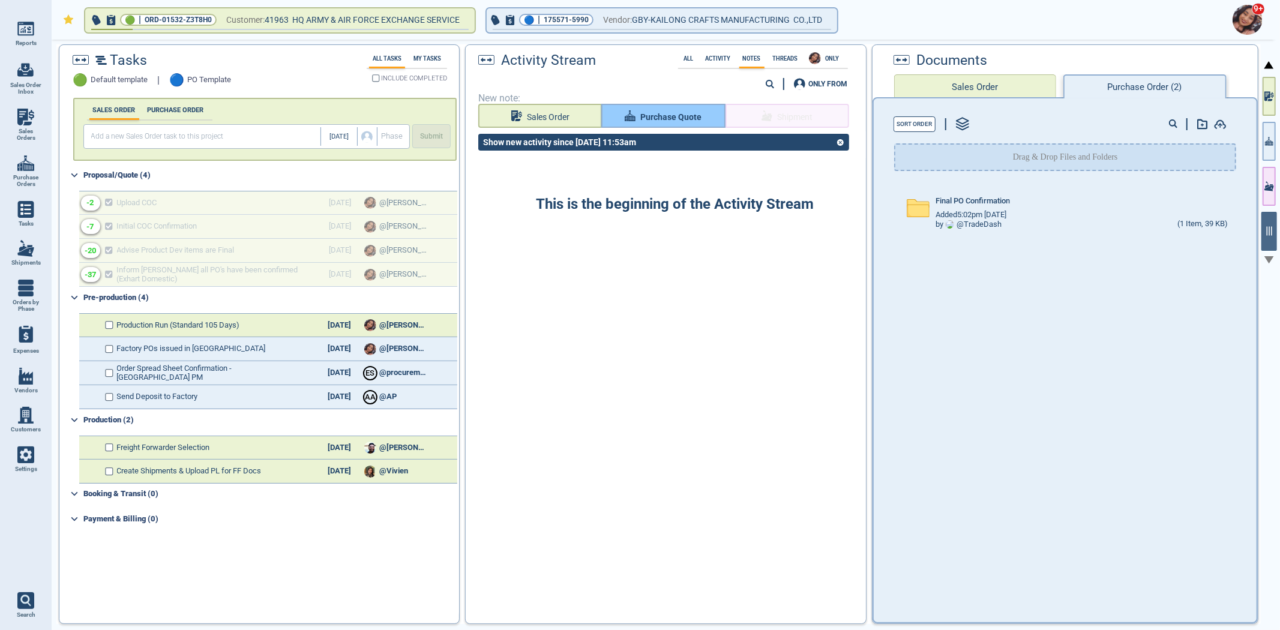
click at [674, 105] on button "Purchase Quote" at bounding box center [663, 116] width 124 height 24
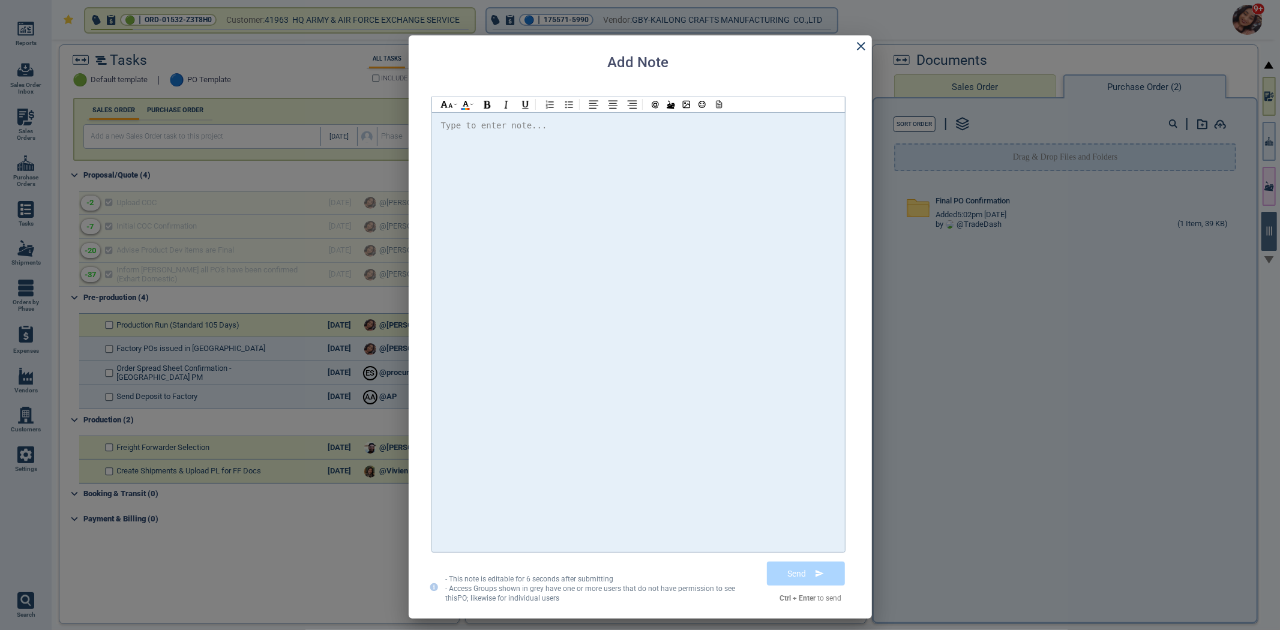
click at [675, 161] on div at bounding box center [638, 332] width 395 height 428
click at [483, 125] on span "@[PERSON_NAME] Please find the attached PO" at bounding box center [557, 126] width 212 height 10
click at [488, 124] on span "@[PERSON_NAME] Please find the attached PO" at bounding box center [557, 126] width 212 height 10
drag, startPoint x: 686, startPoint y: 129, endPoint x: 703, endPoint y: 130, distance: 17.4
click at [686, 129] on div "Hi @[PERSON_NAME] @[PERSON_NAME] @[PERSON_NAME] Please find the attached PO. Th…" at bounding box center [638, 126] width 395 height 16
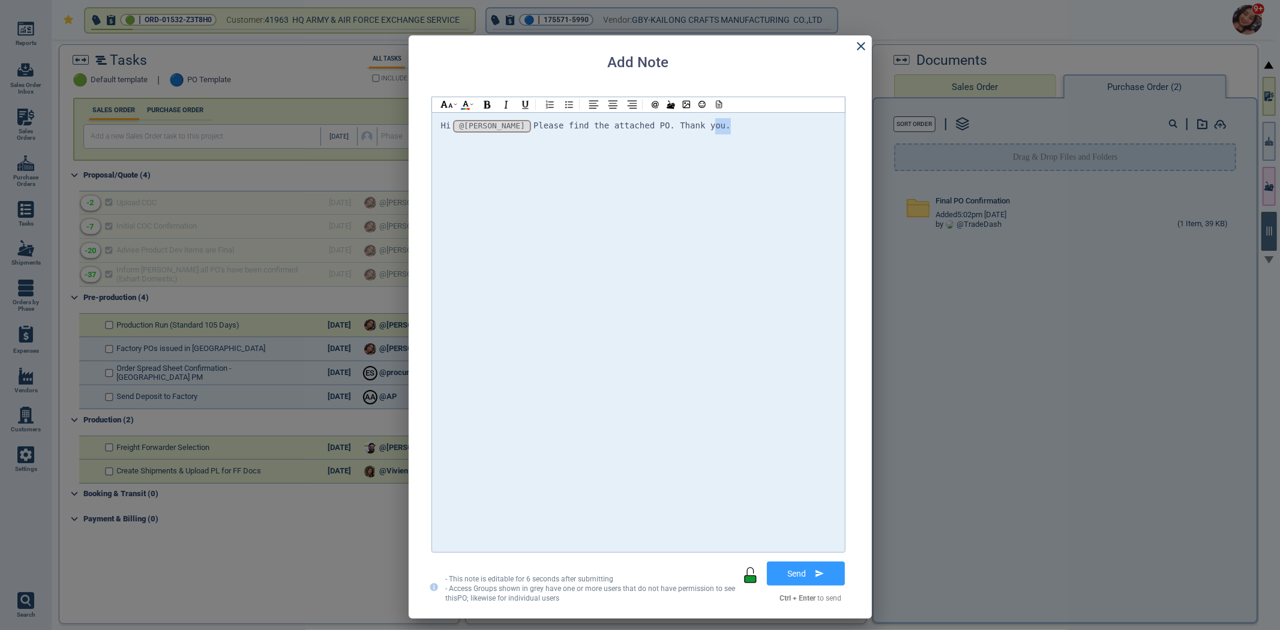
click at [704, 133] on div "Hi @[PERSON_NAME] @[PERSON_NAME] @[PERSON_NAME] Please find the attached PO. Th…" at bounding box center [638, 126] width 395 height 16
click at [707, 134] on div "Hi @[PERSON_NAME] @[PERSON_NAME] @[PERSON_NAME] Please find the attached PO. Th…" at bounding box center [638, 332] width 395 height 428
click at [718, 106] on icon at bounding box center [717, 104] width 11 height 8
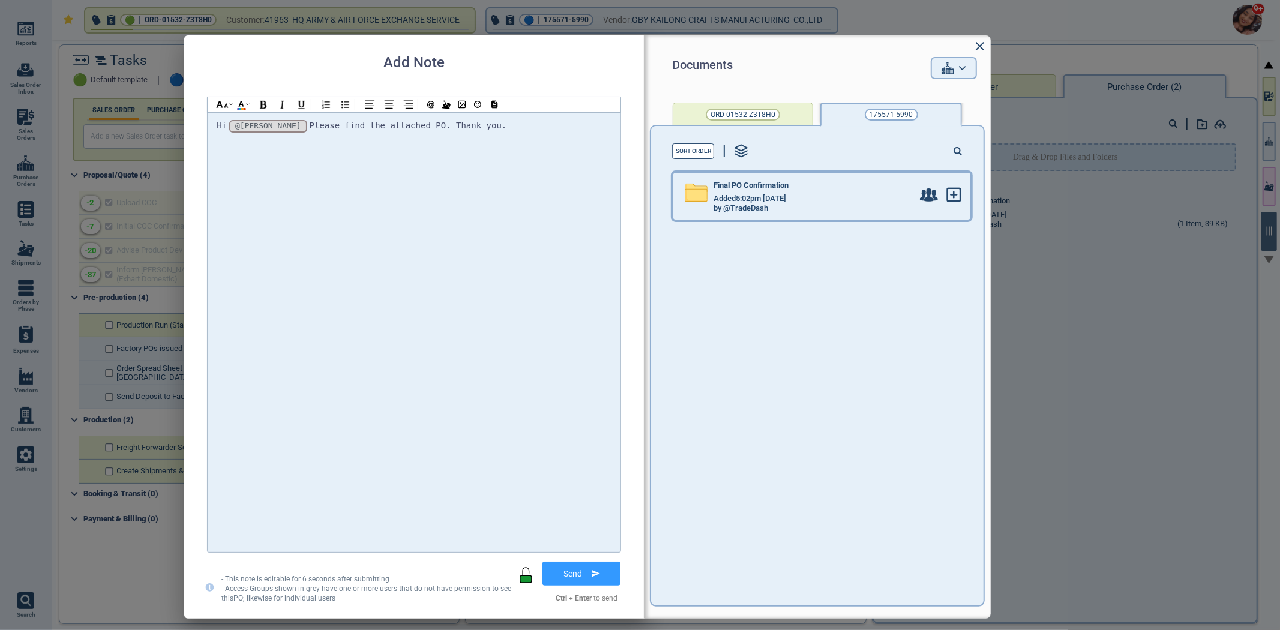
click at [752, 198] on span "Added 5:02pm [DATE]" at bounding box center [749, 198] width 73 height 9
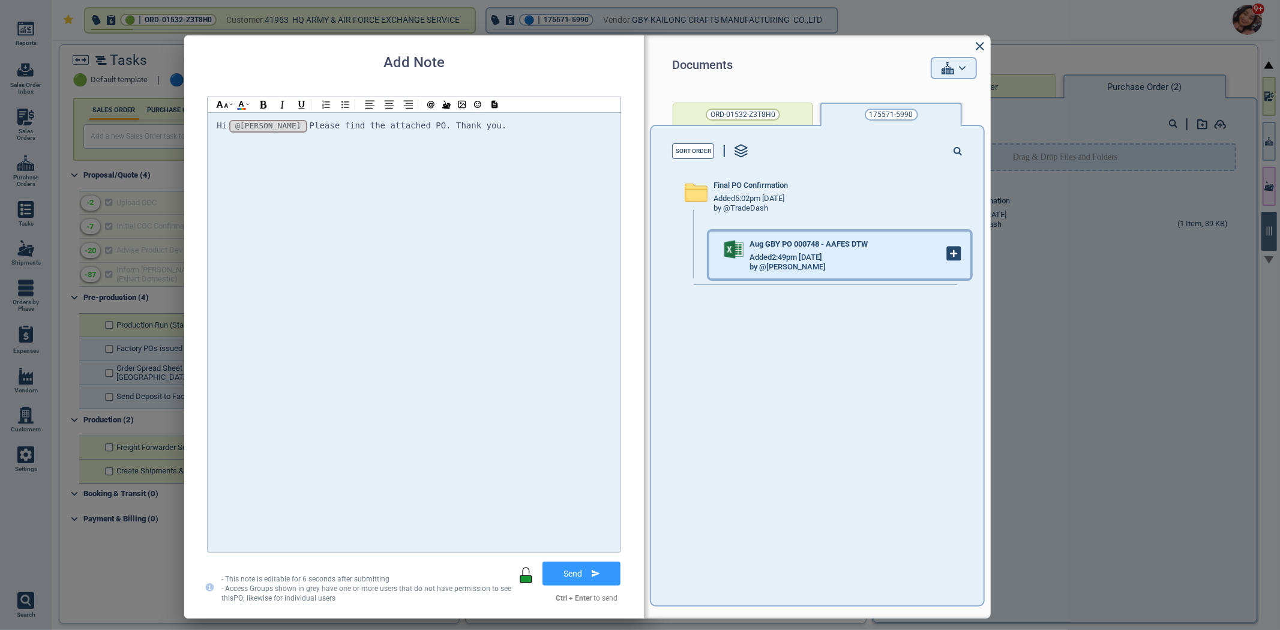
click at [950, 256] on icon at bounding box center [953, 253] width 13 height 13
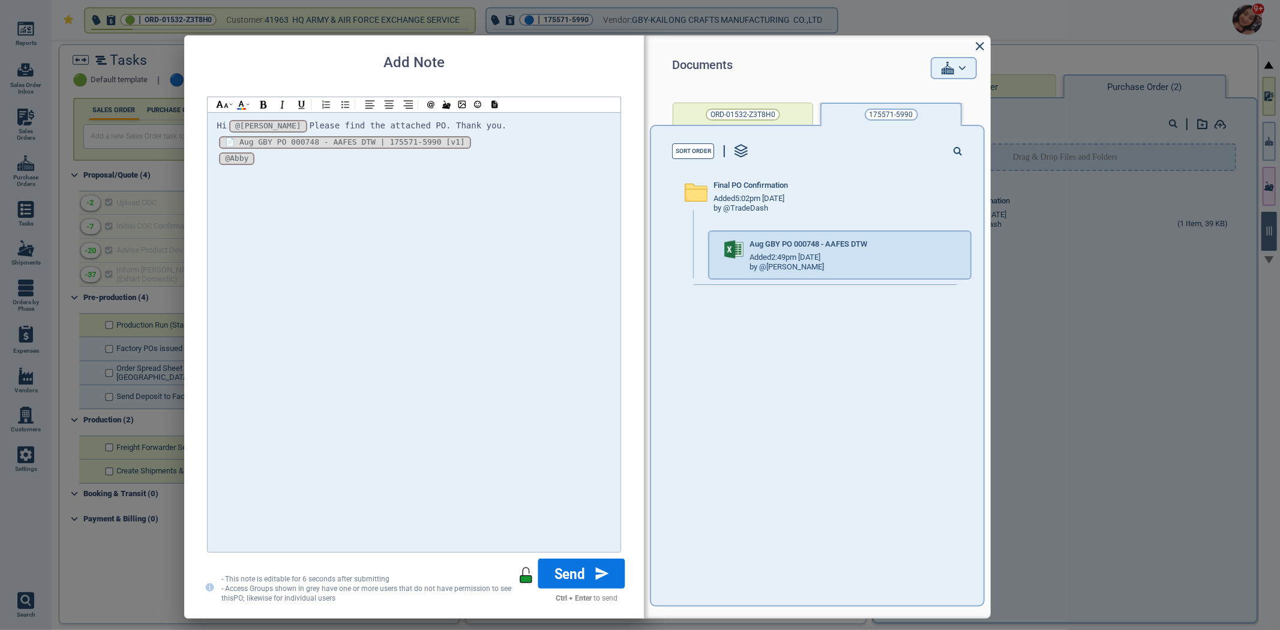
click at [585, 576] on button "Send" at bounding box center [581, 573] width 87 height 30
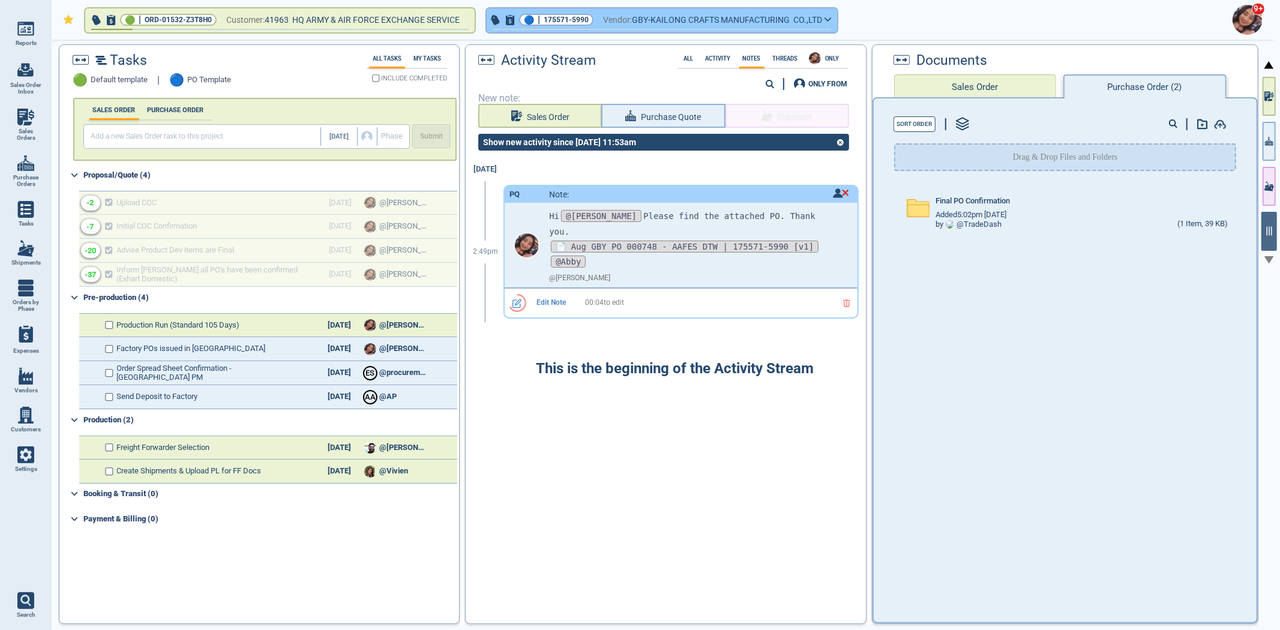
click at [554, 25] on span "175571-5990" at bounding box center [565, 20] width 45 height 12
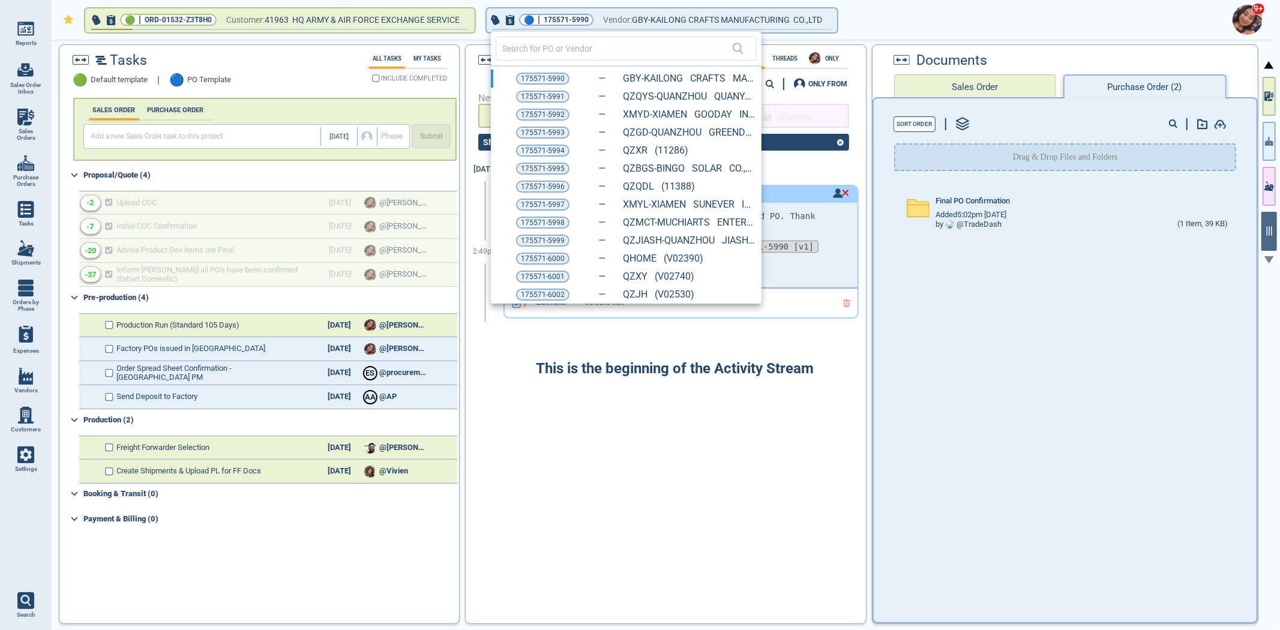
click at [106, 346] on div at bounding box center [640, 315] width 1280 height 630
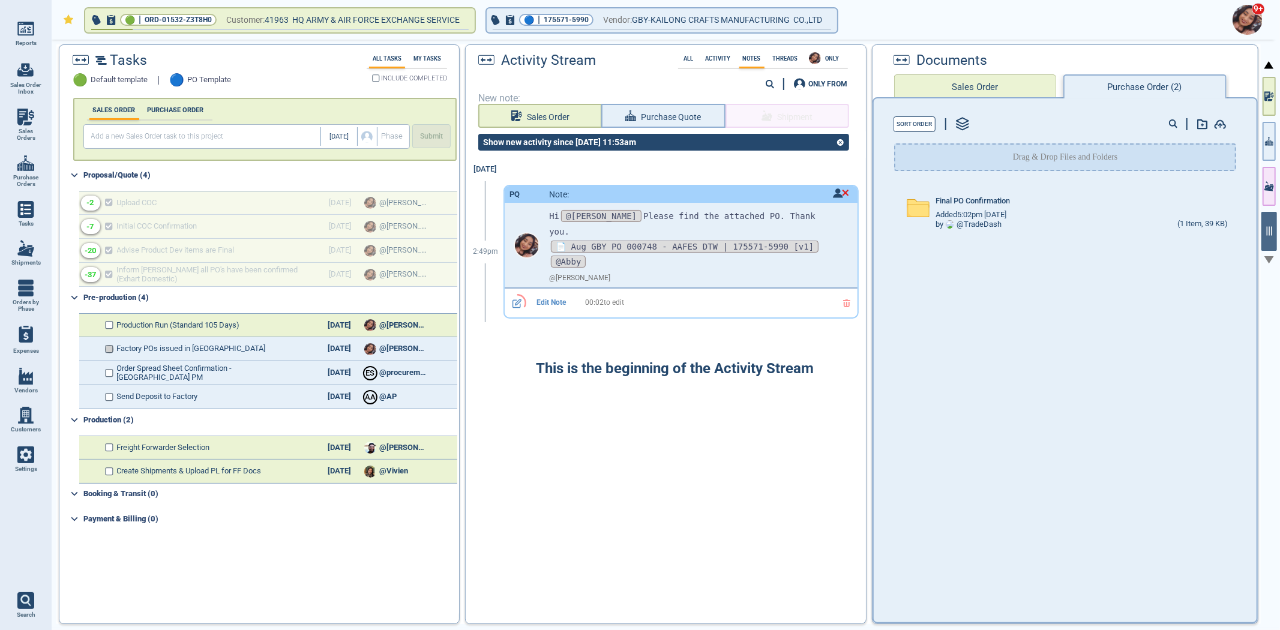
click at [106, 346] on input "checkbox" at bounding box center [109, 349] width 9 height 8
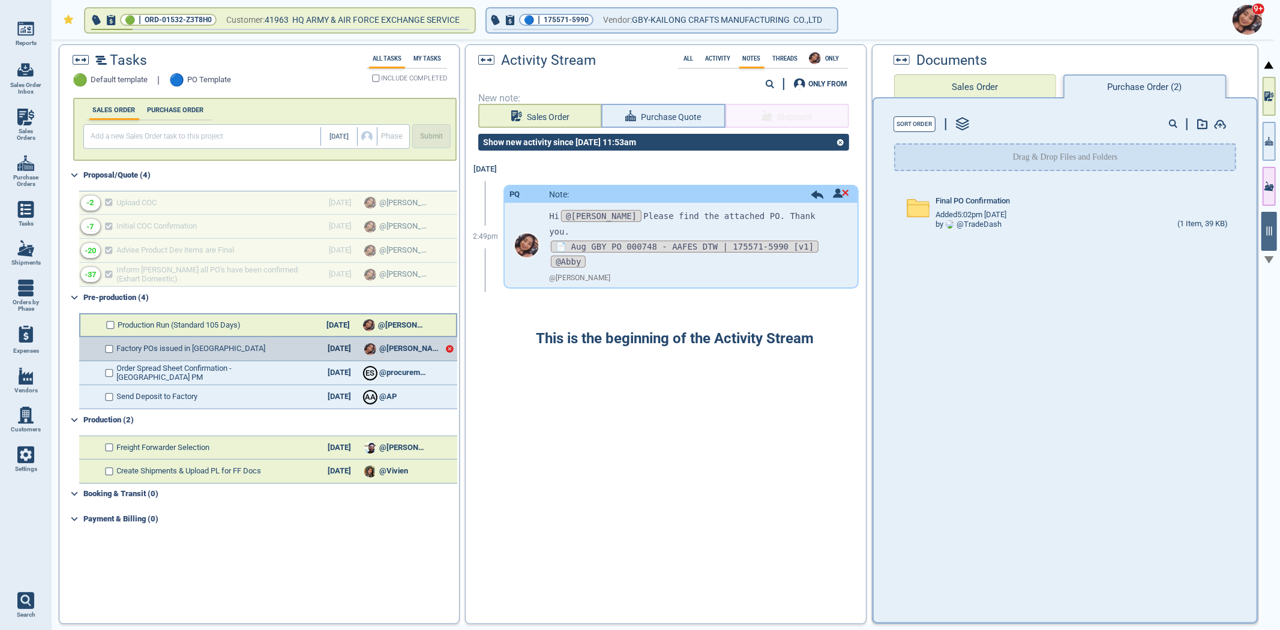
checkbox input "true"
click at [353, 323] on icon at bounding box center [355, 325] width 5 height 5
select select "2026"
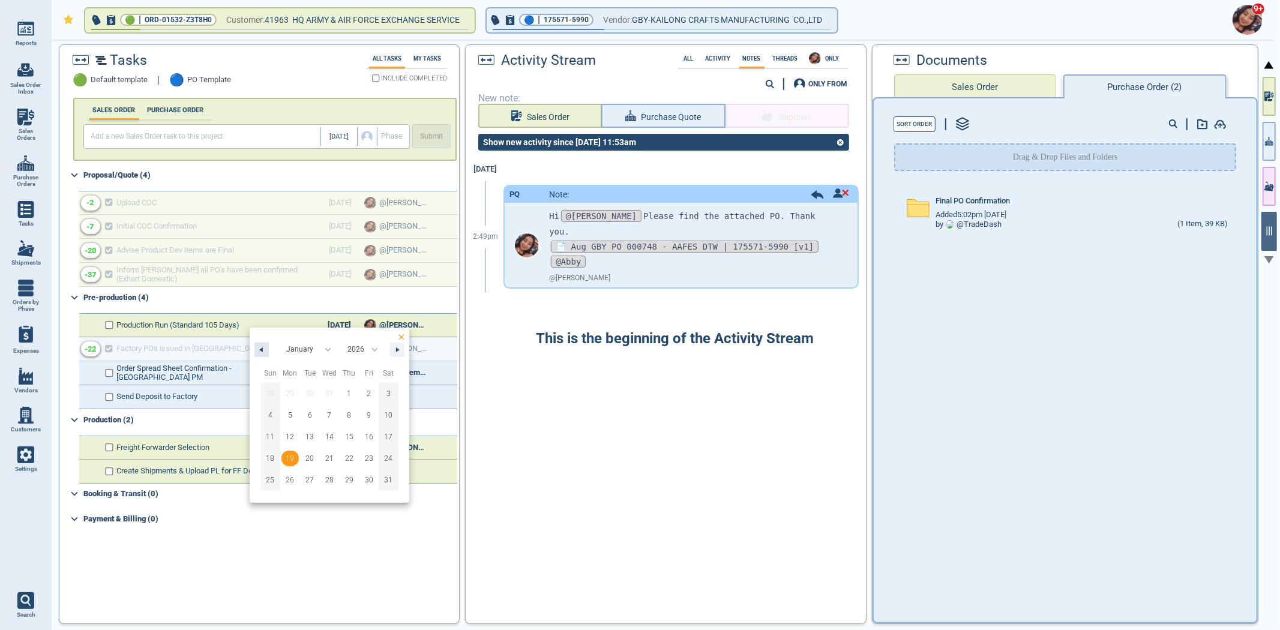
click at [269, 352] on span "January February March April May June July August September October November [D…" at bounding box center [329, 350] width 121 height 20
click at [265, 352] on button "button" at bounding box center [261, 350] width 14 height 14
select select "11"
select select "2025"
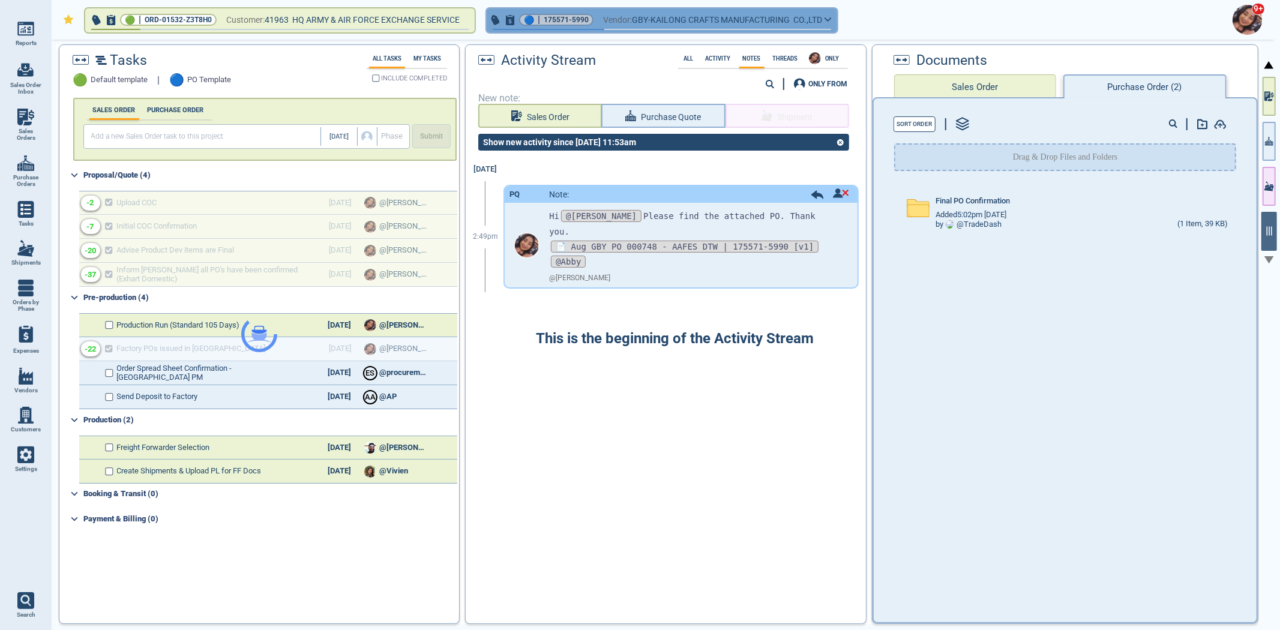
click at [570, 19] on span "175571-5990" at bounding box center [565, 20] width 45 height 12
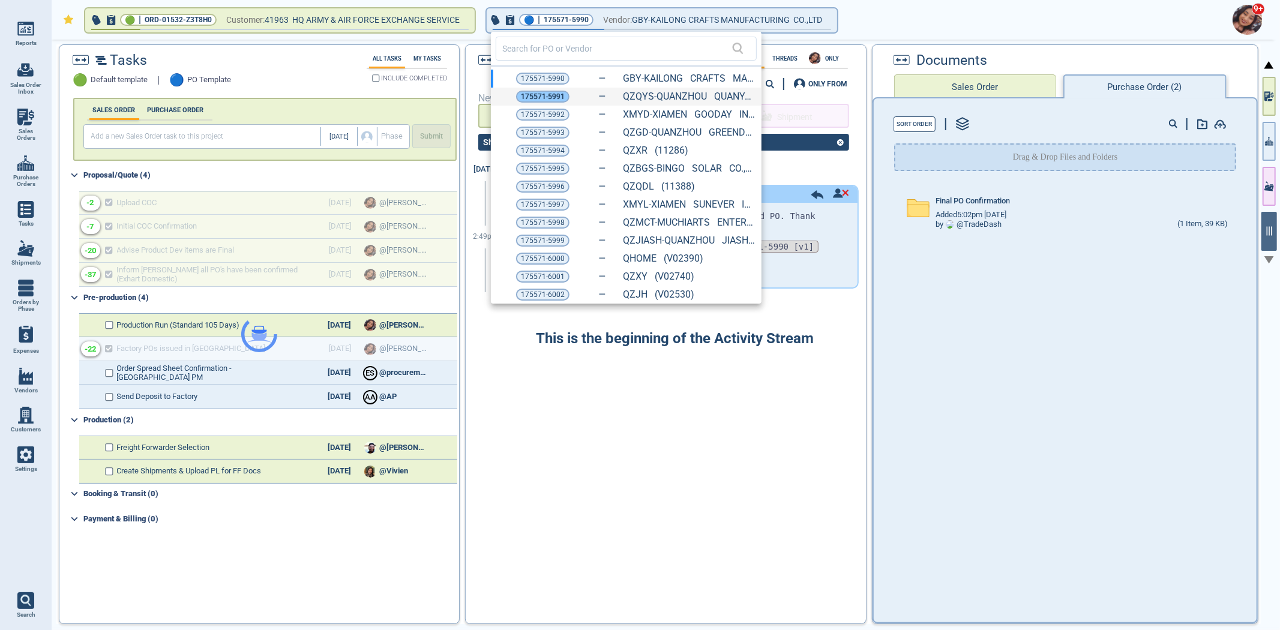
click at [560, 97] on span "175571-5991" at bounding box center [543, 97] width 44 height 12
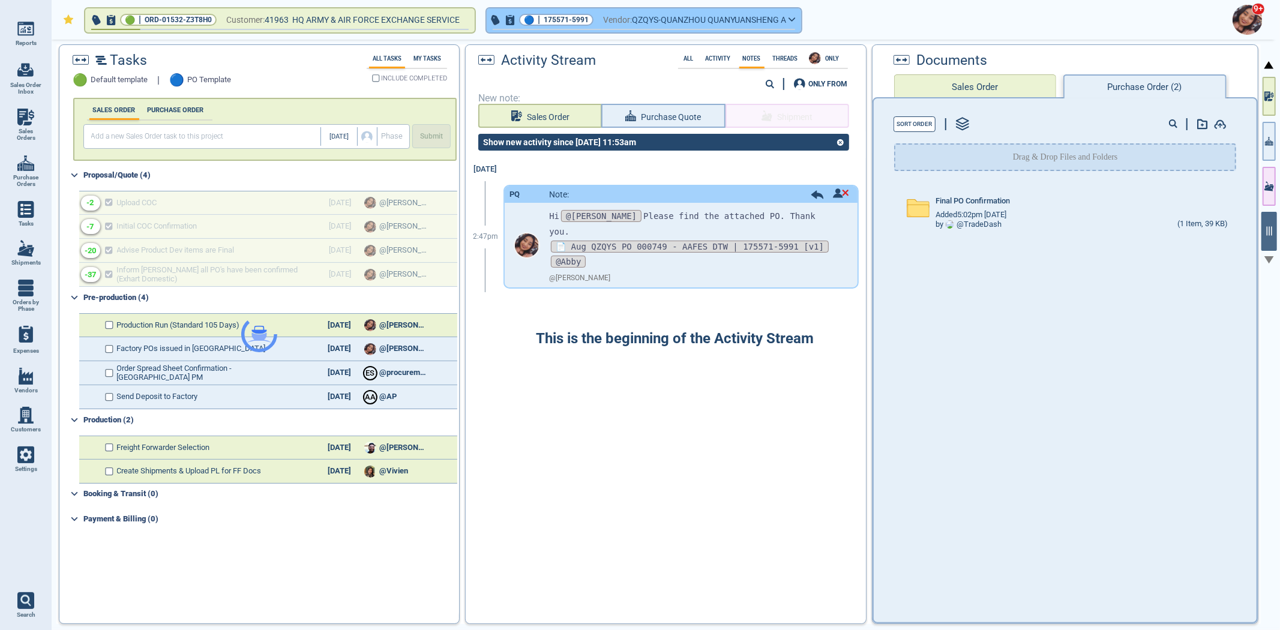
click at [566, 20] on span "175571-5991" at bounding box center [565, 20] width 45 height 12
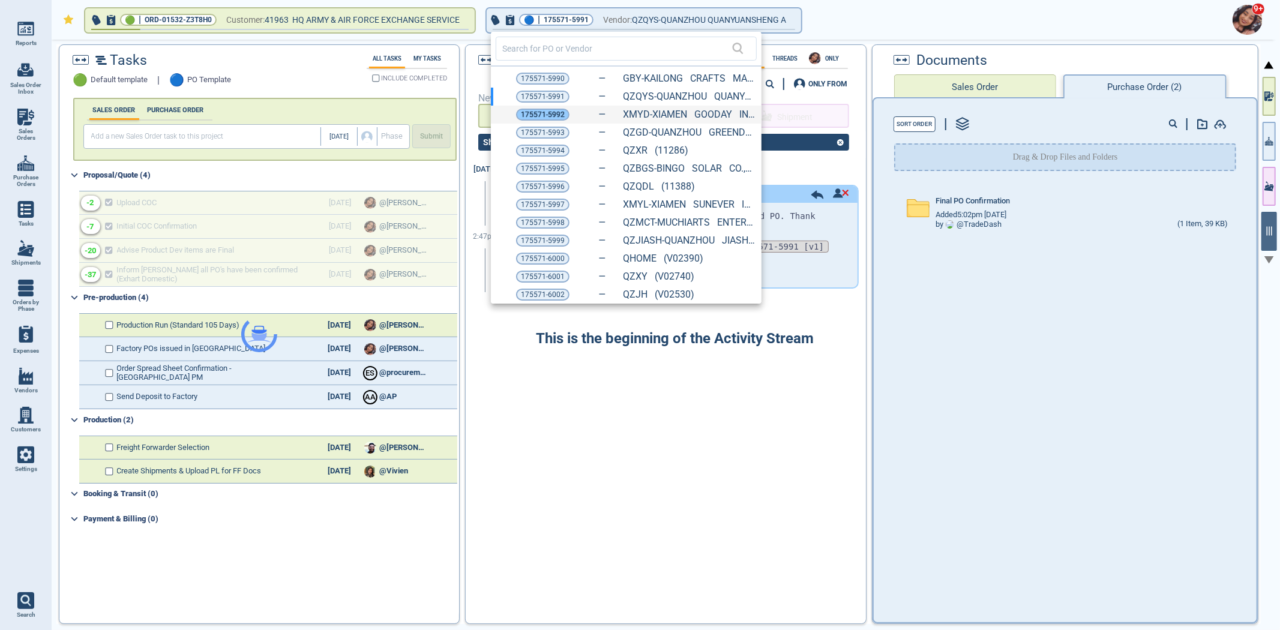
click at [543, 116] on span "175571-5992" at bounding box center [543, 115] width 44 height 12
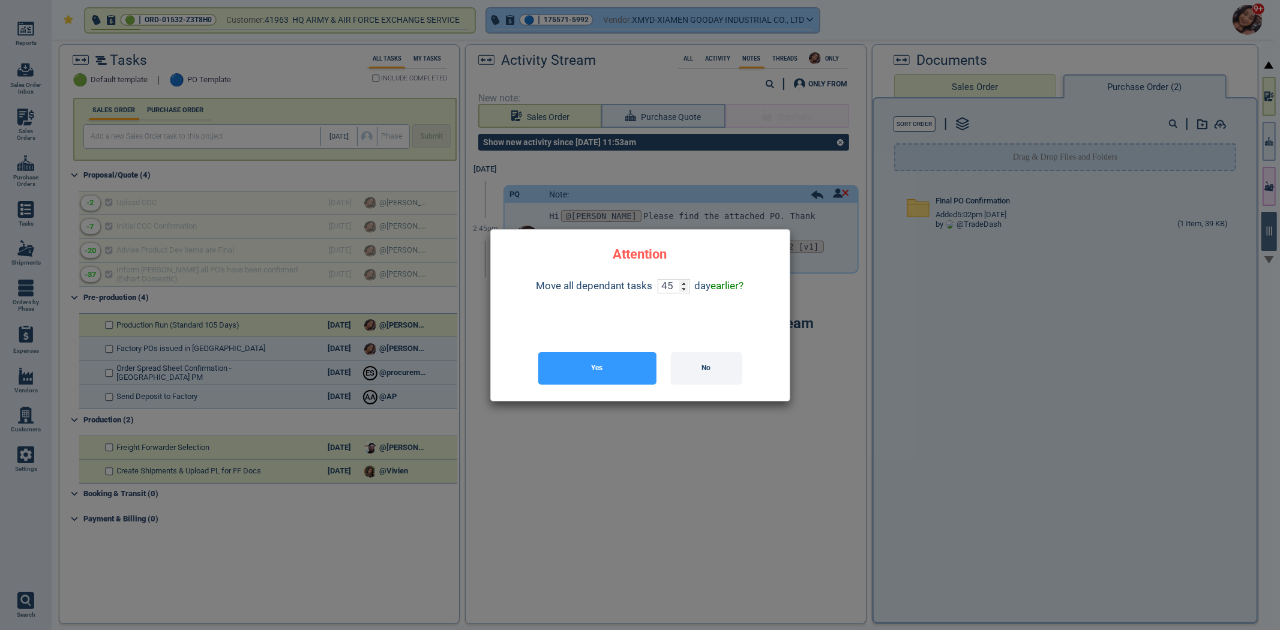
click at [561, 19] on div at bounding box center [640, 315] width 1280 height 630
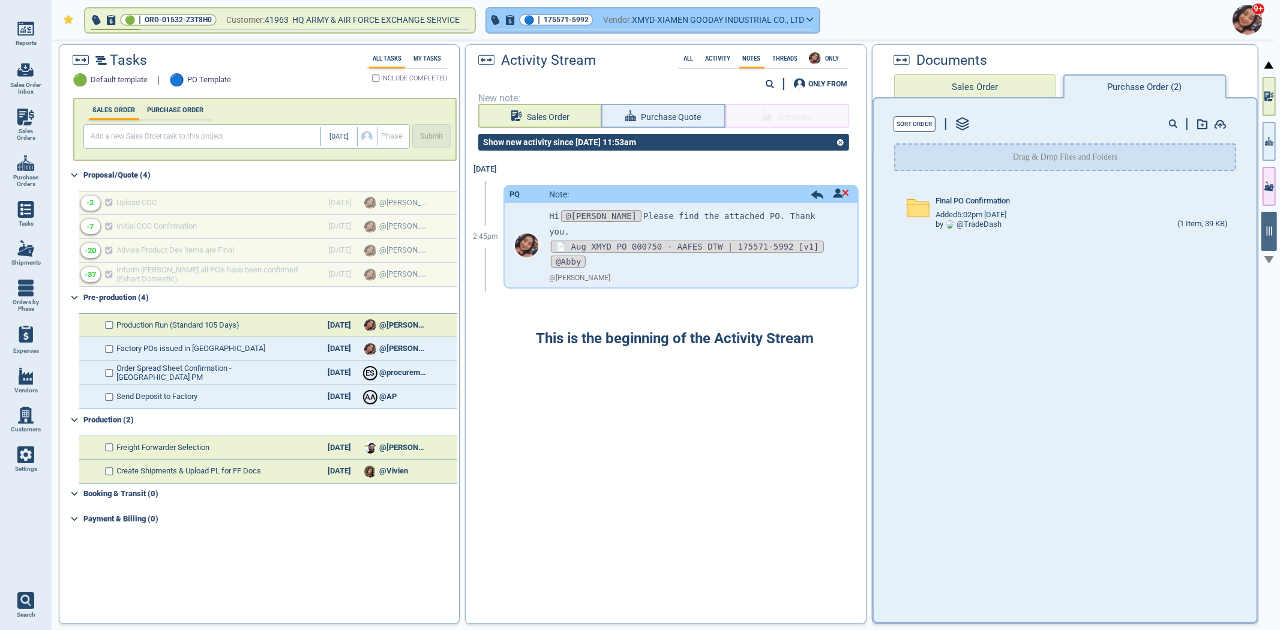
click at [558, 24] on span "175571-5992" at bounding box center [565, 20] width 45 height 12
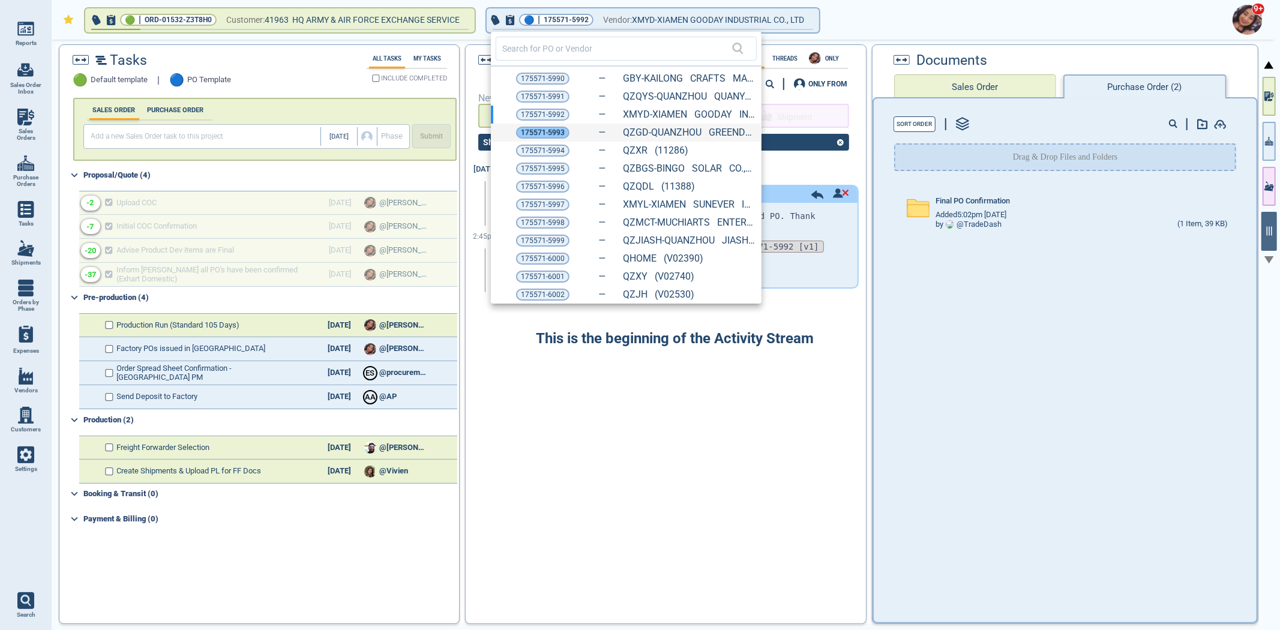
click at [542, 136] on span "175571-5993" at bounding box center [543, 133] width 44 height 12
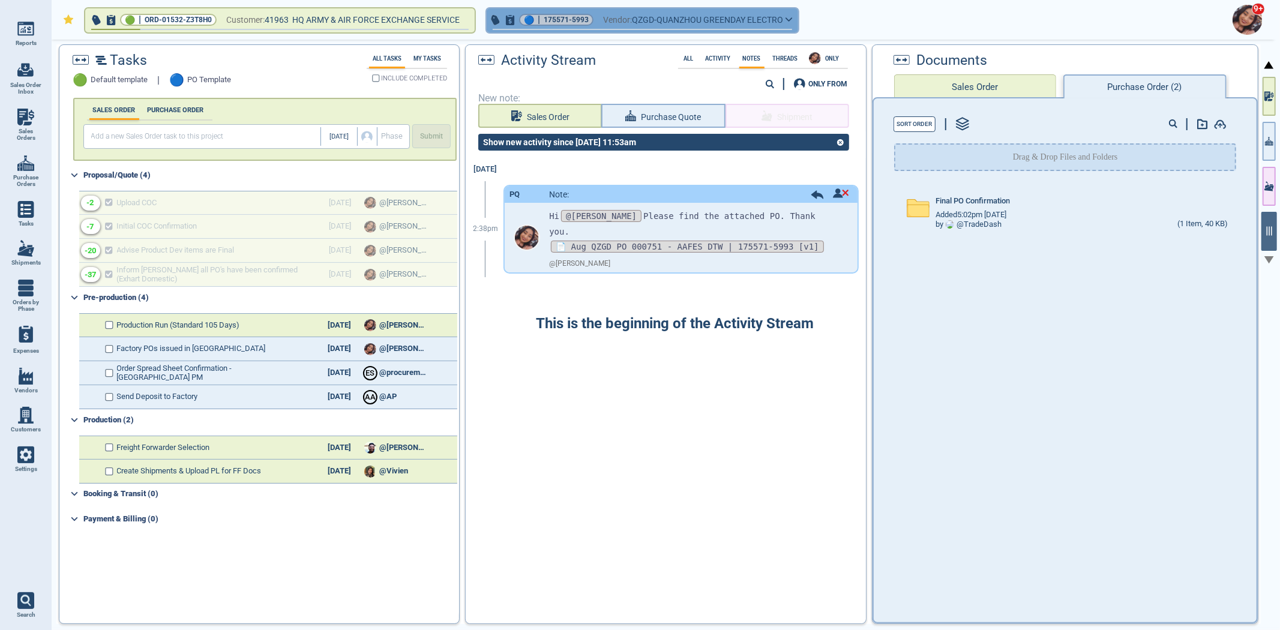
click at [566, 19] on span "175571-5993" at bounding box center [565, 20] width 45 height 12
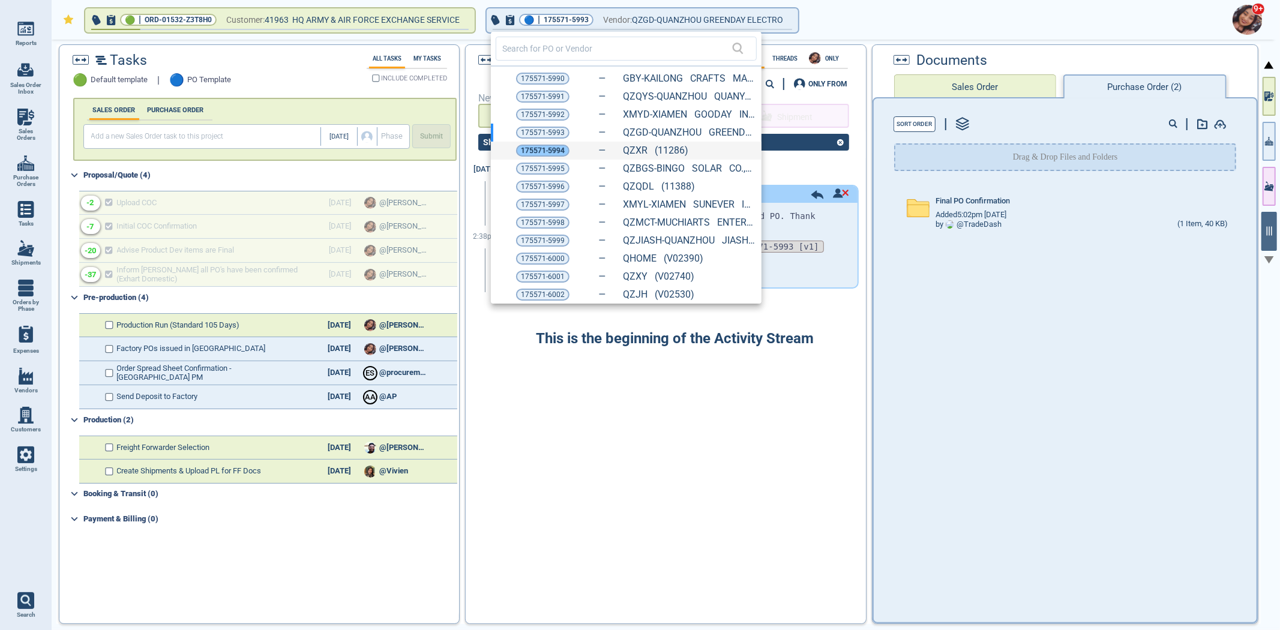
click at [552, 151] on span "175571-5994" at bounding box center [543, 151] width 44 height 12
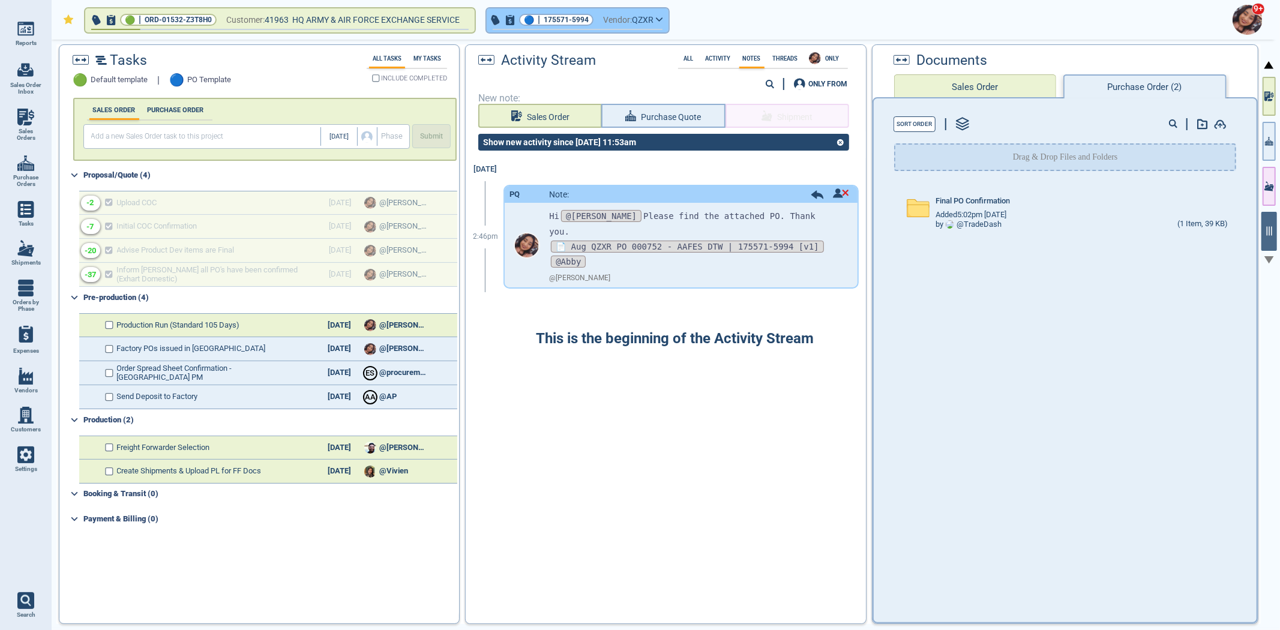
click at [562, 19] on span "175571-5994" at bounding box center [565, 20] width 45 height 12
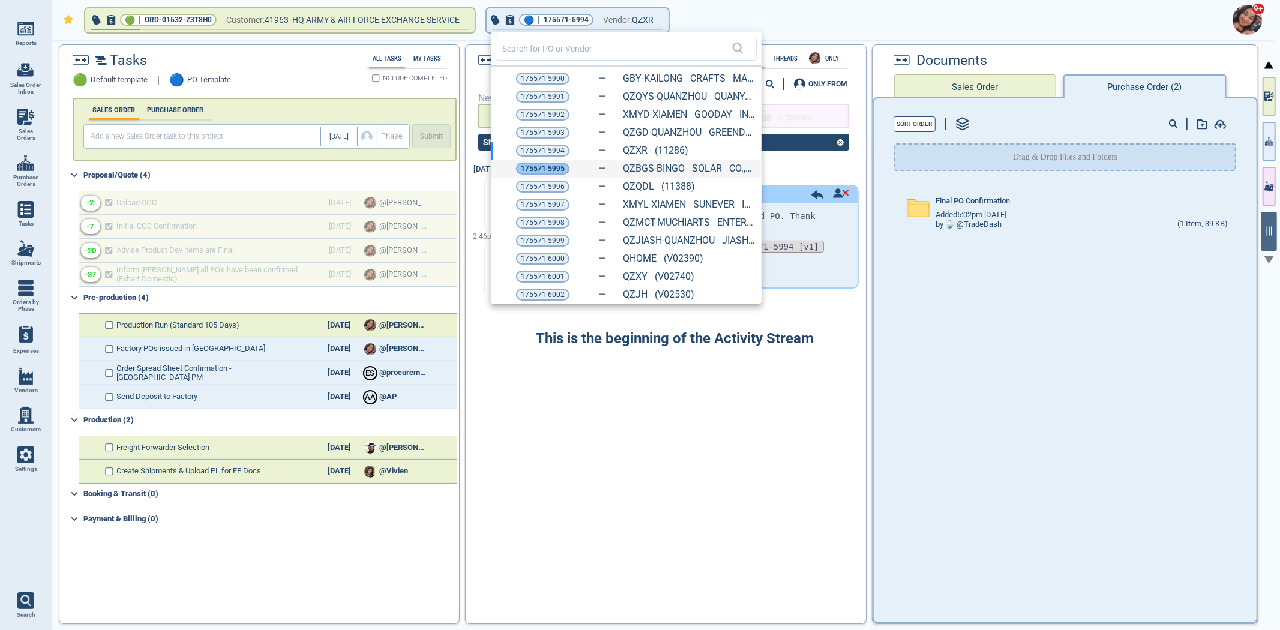
click at [552, 166] on span "175571-5995" at bounding box center [543, 169] width 44 height 12
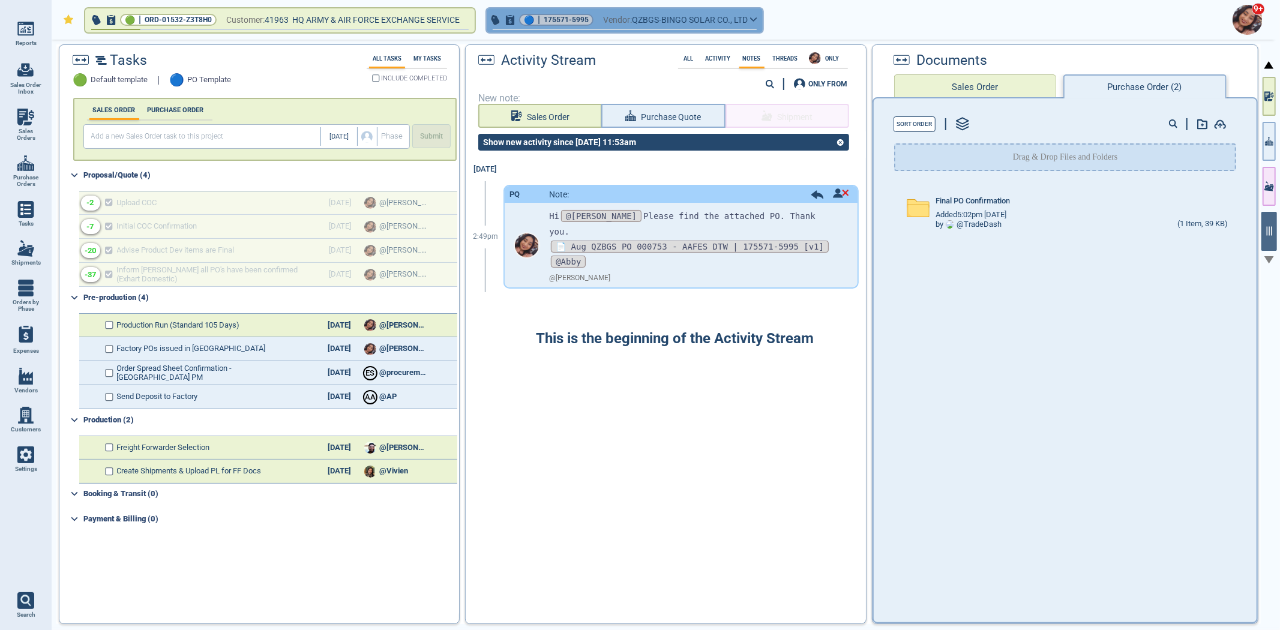
click at [549, 23] on span "175571-5995" at bounding box center [565, 20] width 45 height 12
click at [570, 17] on span "175571-5995" at bounding box center [565, 20] width 45 height 12
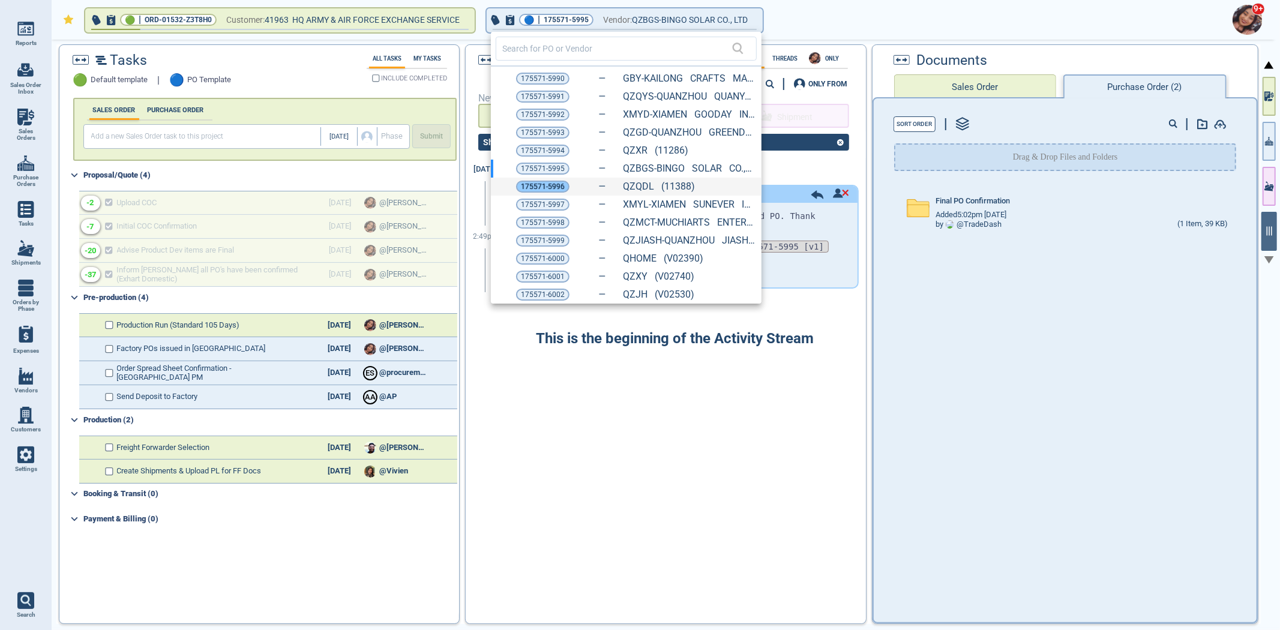
click at [548, 187] on span "175571-5996" at bounding box center [543, 187] width 44 height 12
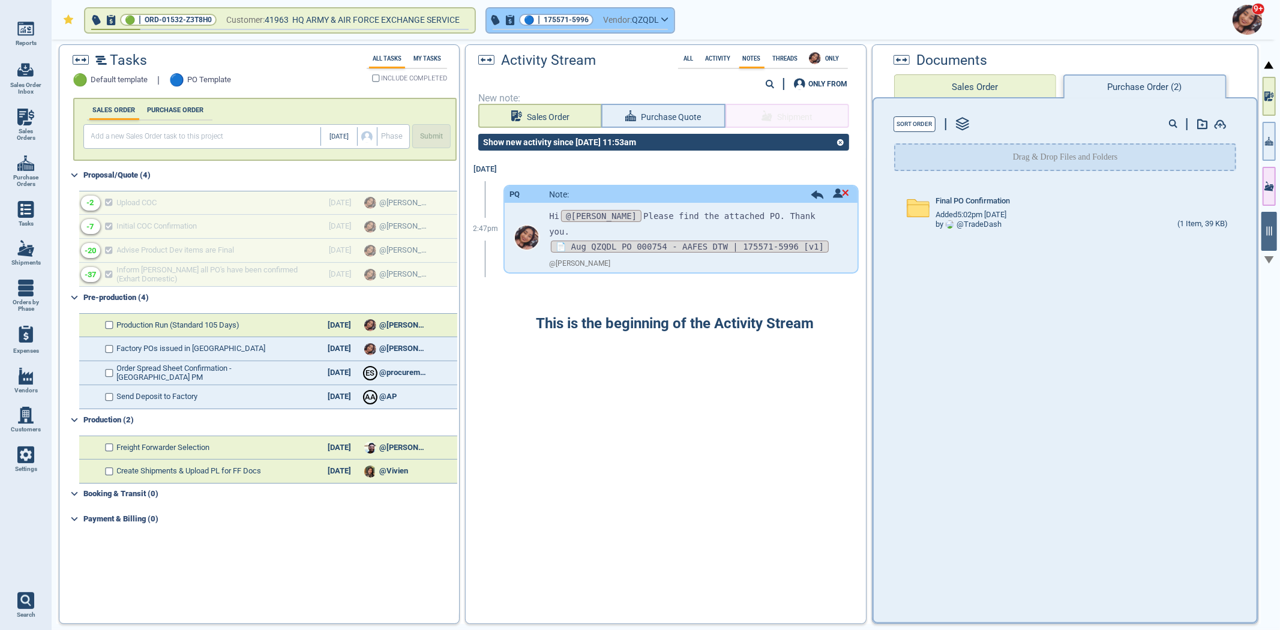
click at [552, 20] on span "175571-5996" at bounding box center [565, 20] width 45 height 12
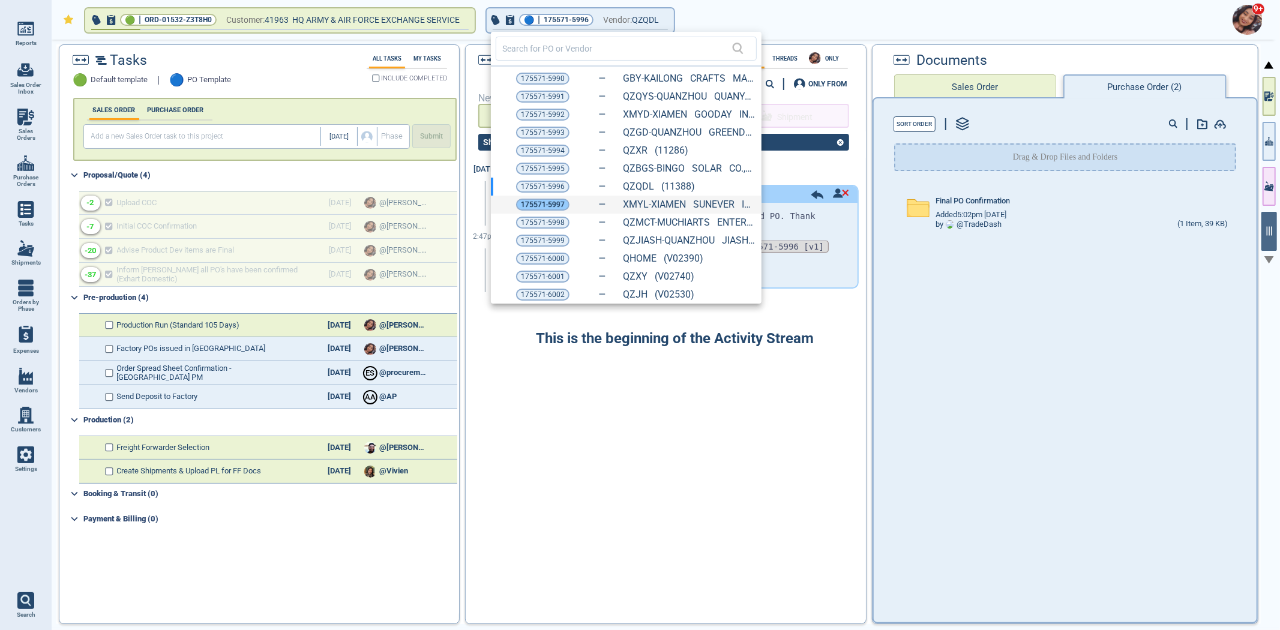
click at [533, 203] on span "175571-5997" at bounding box center [543, 205] width 44 height 12
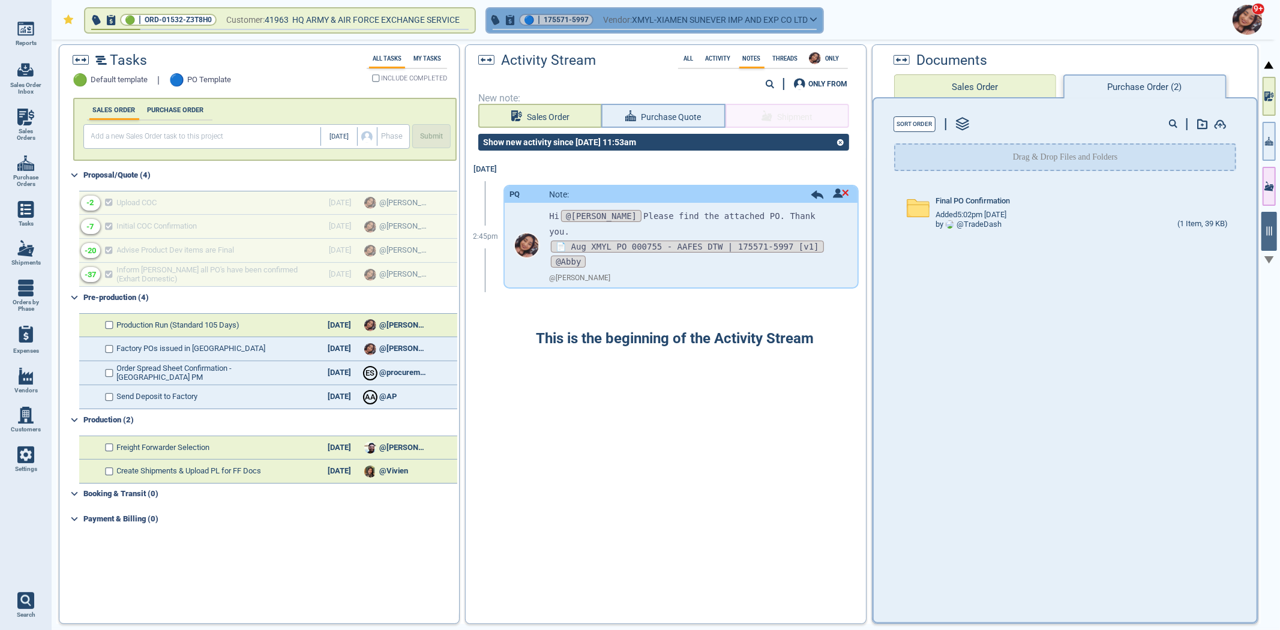
click at [540, 20] on span "|" at bounding box center [538, 20] width 2 height 12
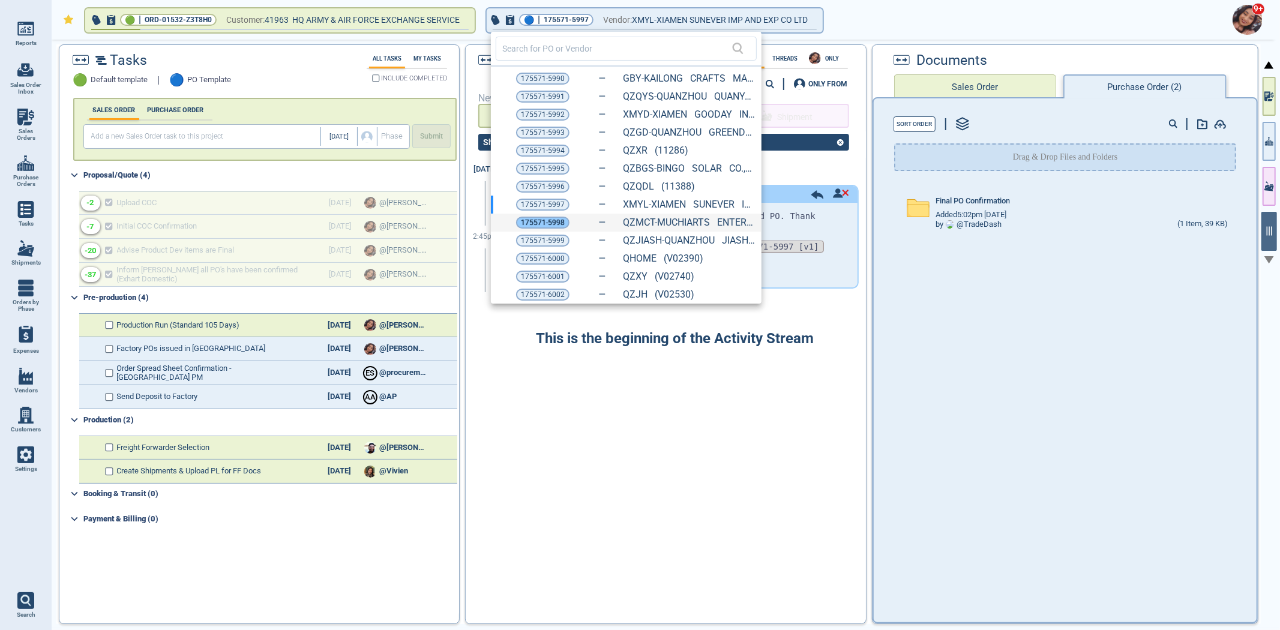
click at [522, 218] on span "175571-5998" at bounding box center [543, 223] width 44 height 12
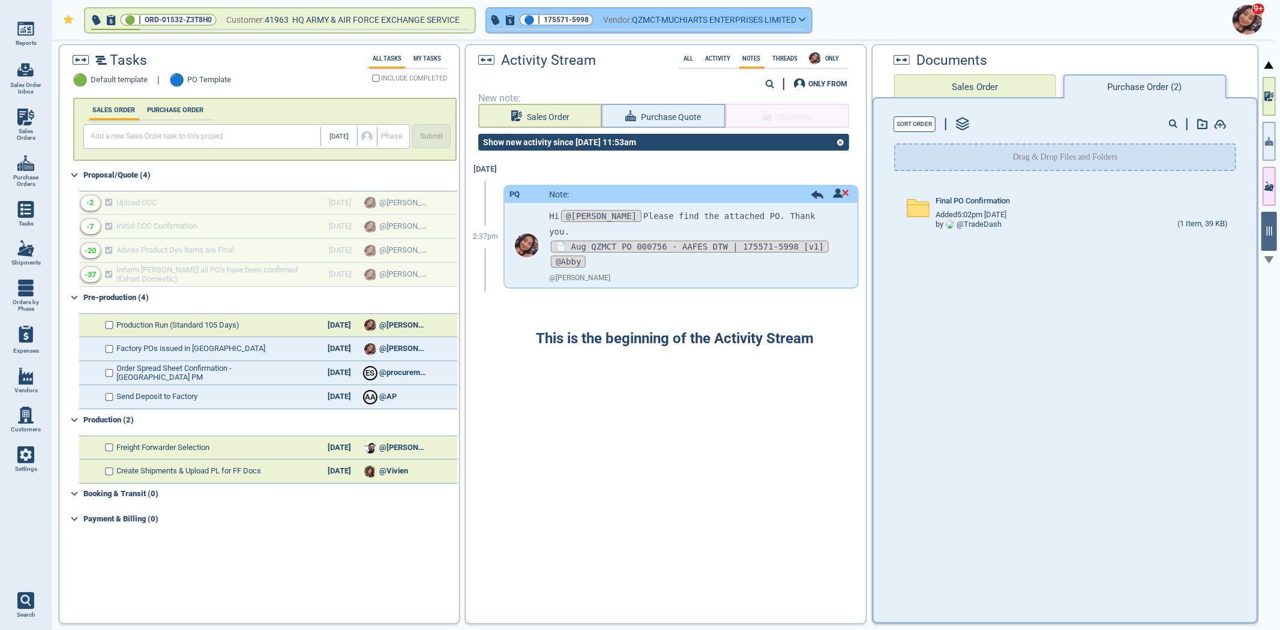
click at [574, 26] on button "🔵 | 175571-5998 Vendor: QZMCT-MUCHIARTS ENTERPRISES LIMITED" at bounding box center [649, 20] width 325 height 24
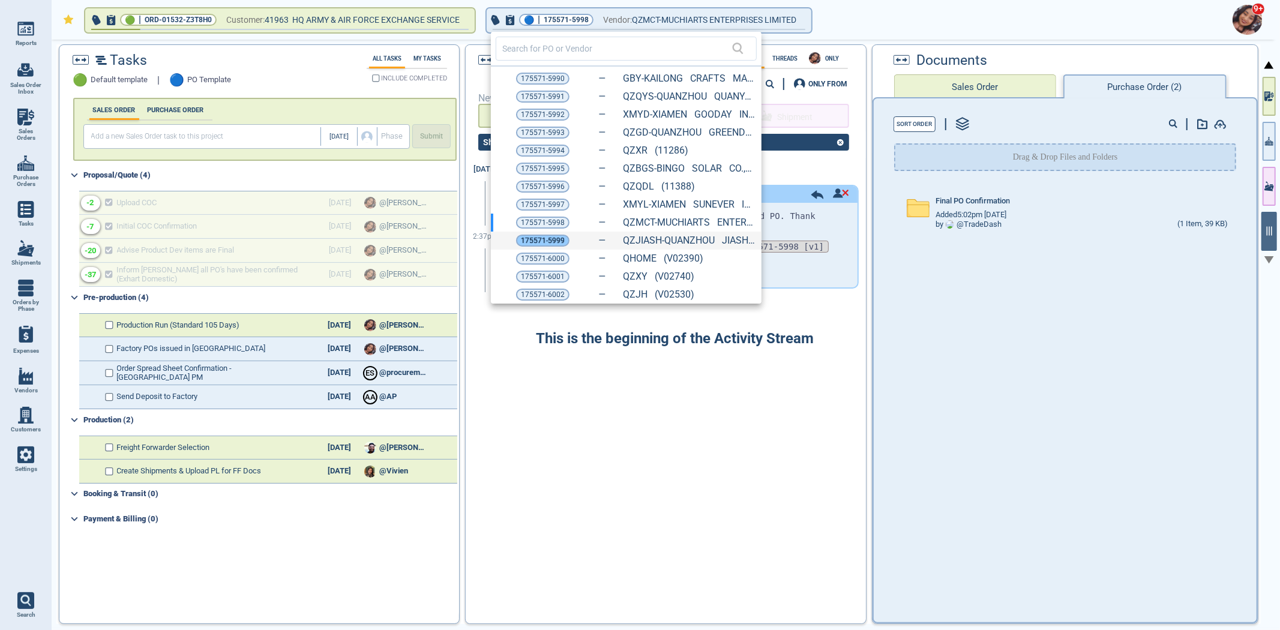
click at [537, 242] on span "175571-5999" at bounding box center [543, 241] width 44 height 12
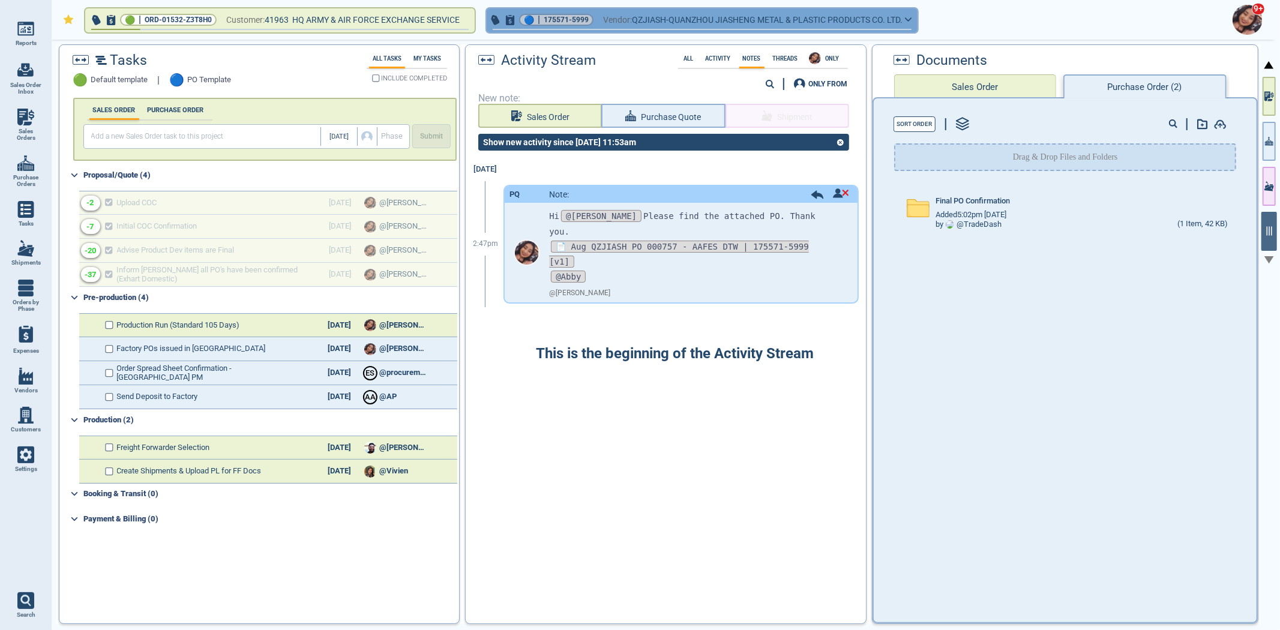
click at [557, 20] on span "175571-5999" at bounding box center [565, 20] width 45 height 12
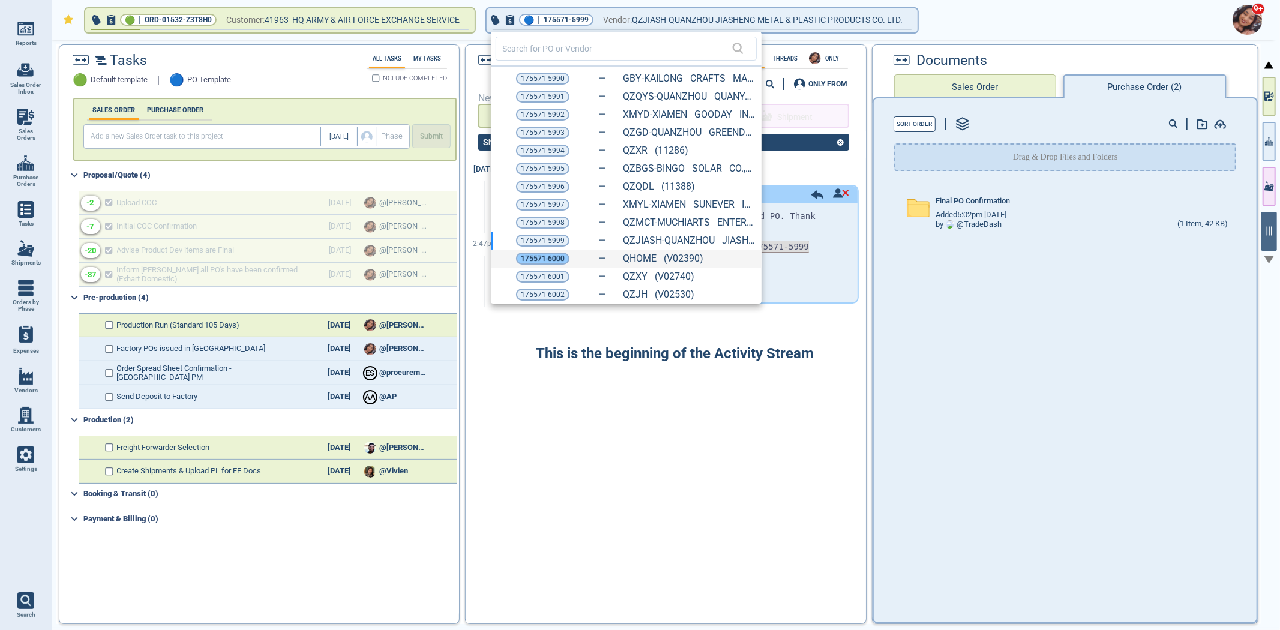
click at [536, 259] on span "175571-6000" at bounding box center [543, 259] width 44 height 12
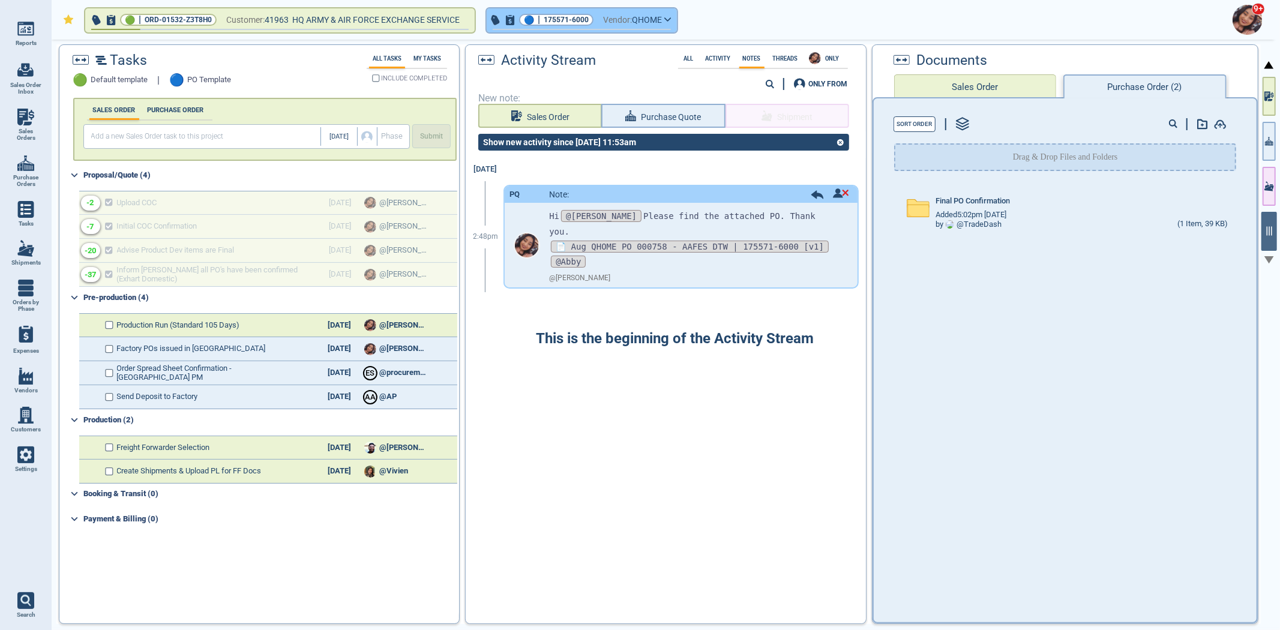
click at [567, 16] on span "175571-6000" at bounding box center [565, 20] width 45 height 12
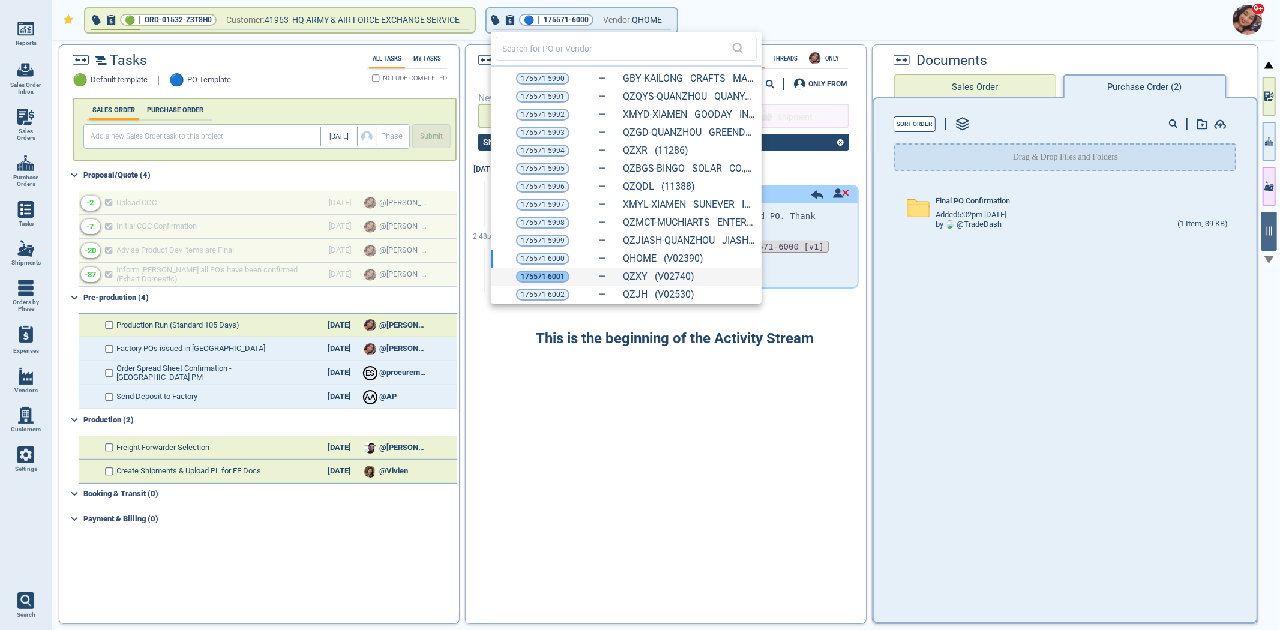
click at [531, 278] on span "175571-6001" at bounding box center [543, 277] width 44 height 12
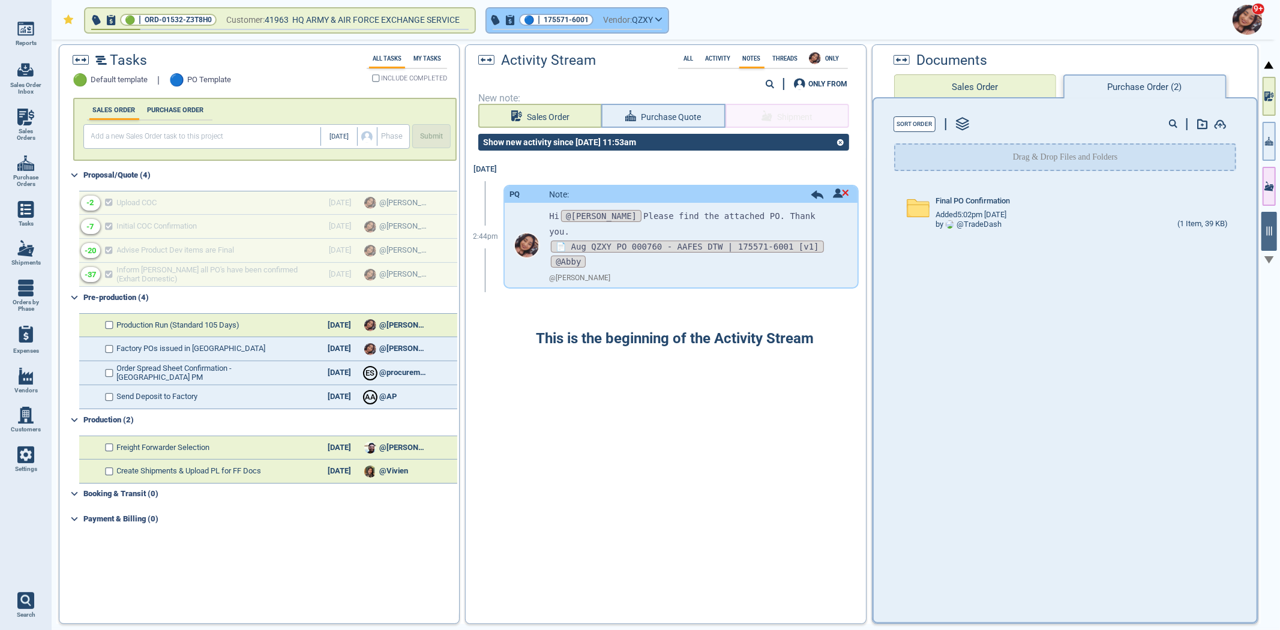
click at [563, 24] on span "175571-6001" at bounding box center [565, 20] width 45 height 12
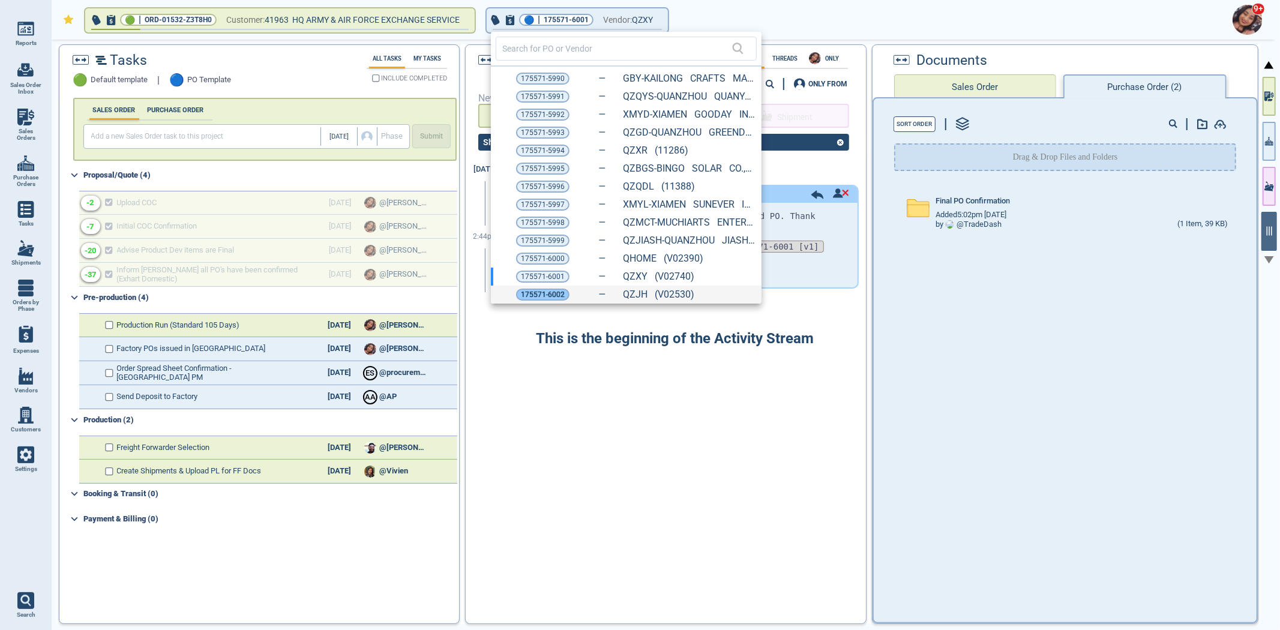
click at [517, 290] on div "175571-6002" at bounding box center [542, 295] width 53 height 12
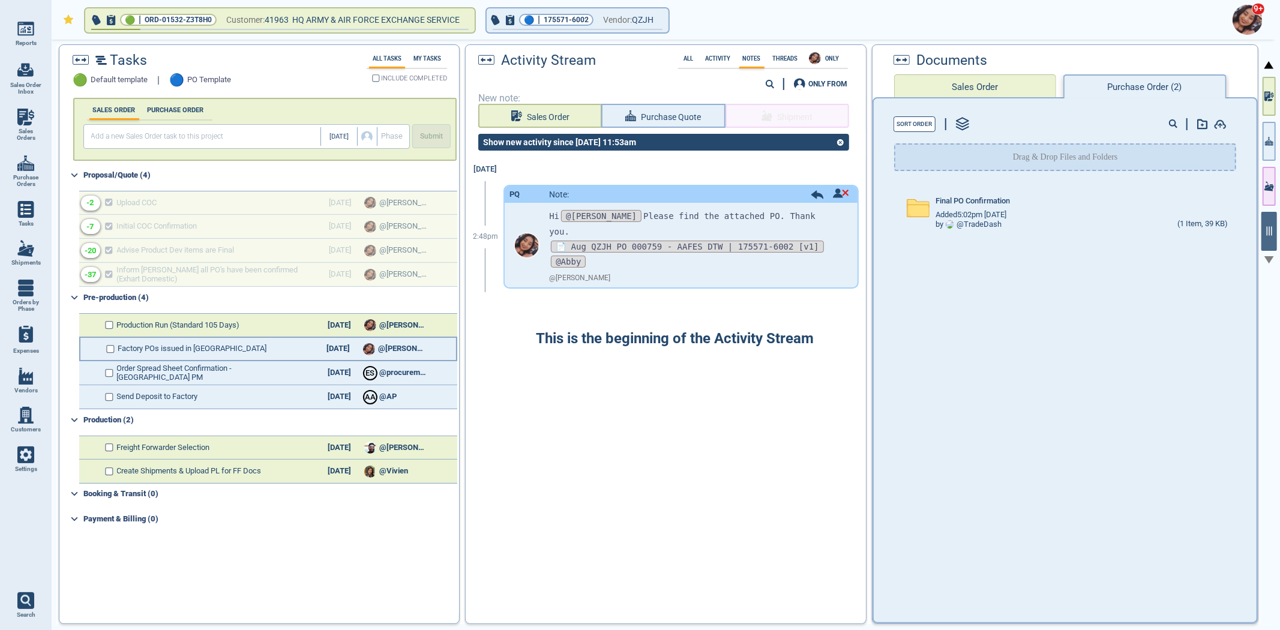
click at [156, 341] on div "Factory POs issued in [GEOGRAPHIC_DATA] [DATE] @[PERSON_NAME]" at bounding box center [268, 349] width 378 height 24
click at [109, 346] on input "checkbox" at bounding box center [110, 349] width 9 height 8
checkbox input "false"
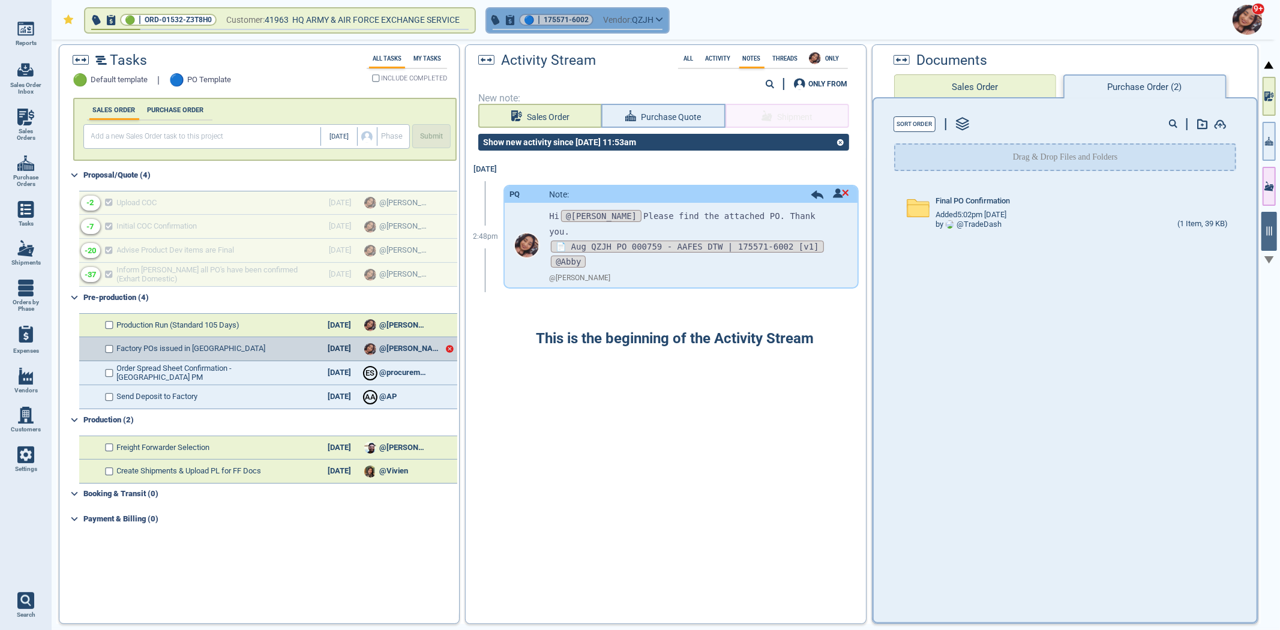
click at [556, 13] on button "🔵 | 175571-6002 Vendor: QZJH" at bounding box center [578, 20] width 182 height 24
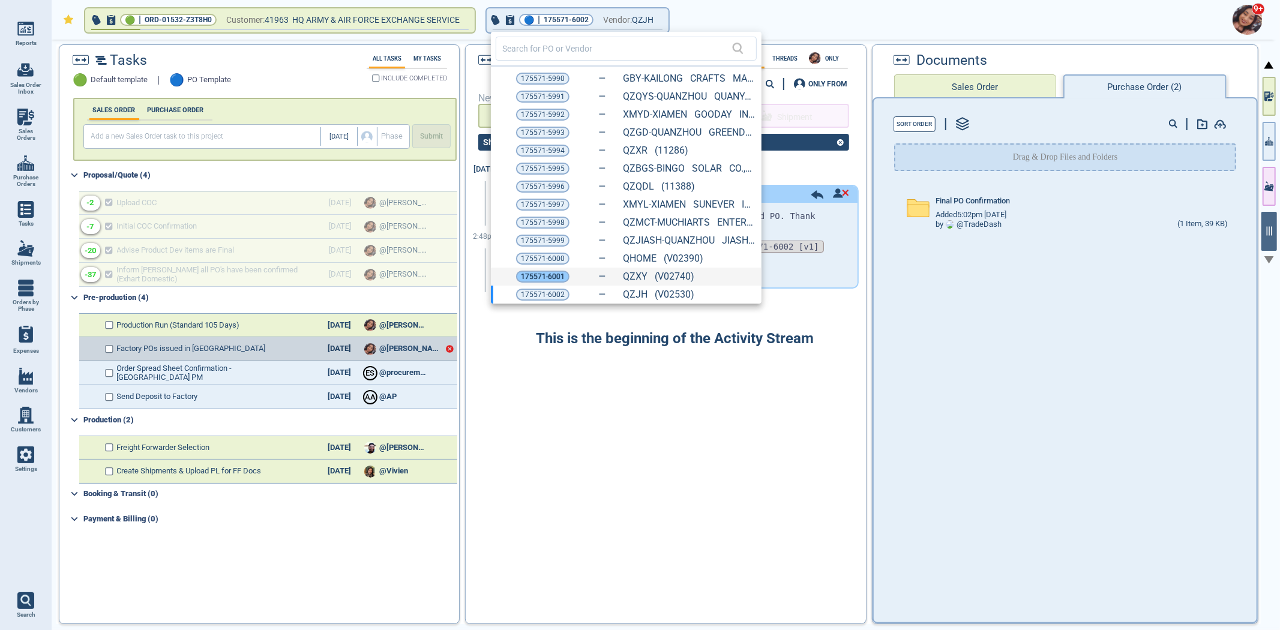
click at [538, 278] on span "175571-6001" at bounding box center [543, 277] width 44 height 12
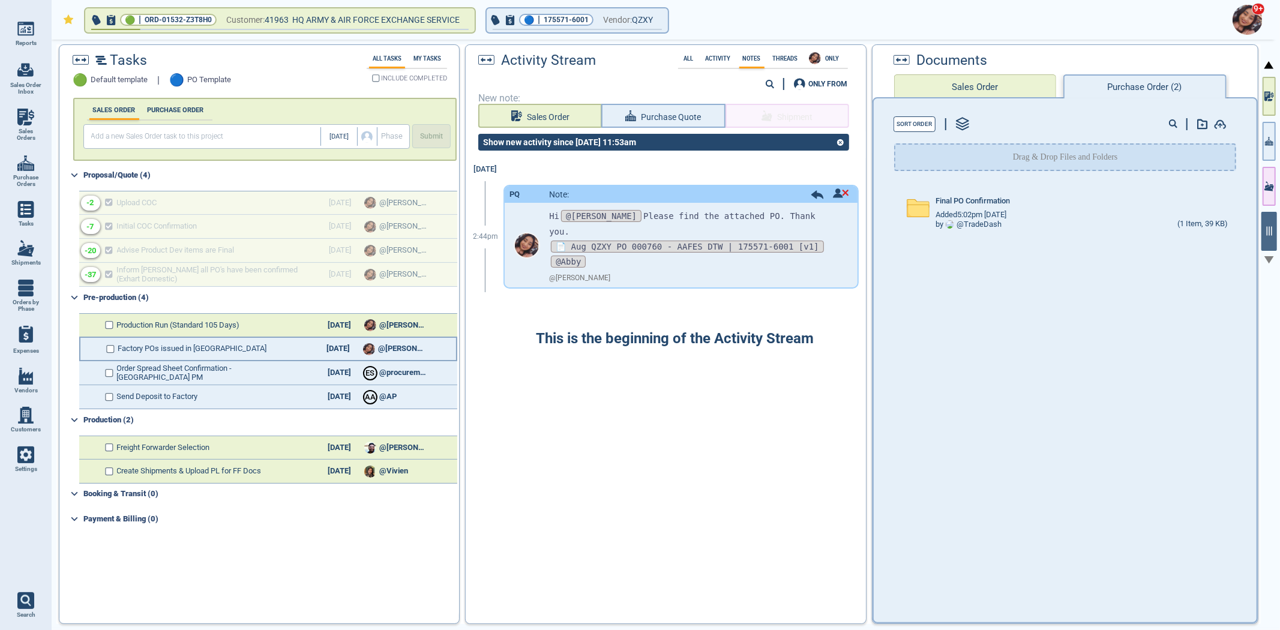
click at [104, 346] on div "Factory POs issued in [GEOGRAPHIC_DATA] [DATE] @[PERSON_NAME]" at bounding box center [268, 349] width 378 height 24
click at [112, 345] on input "checkbox" at bounding box center [110, 349] width 9 height 8
checkbox input "false"
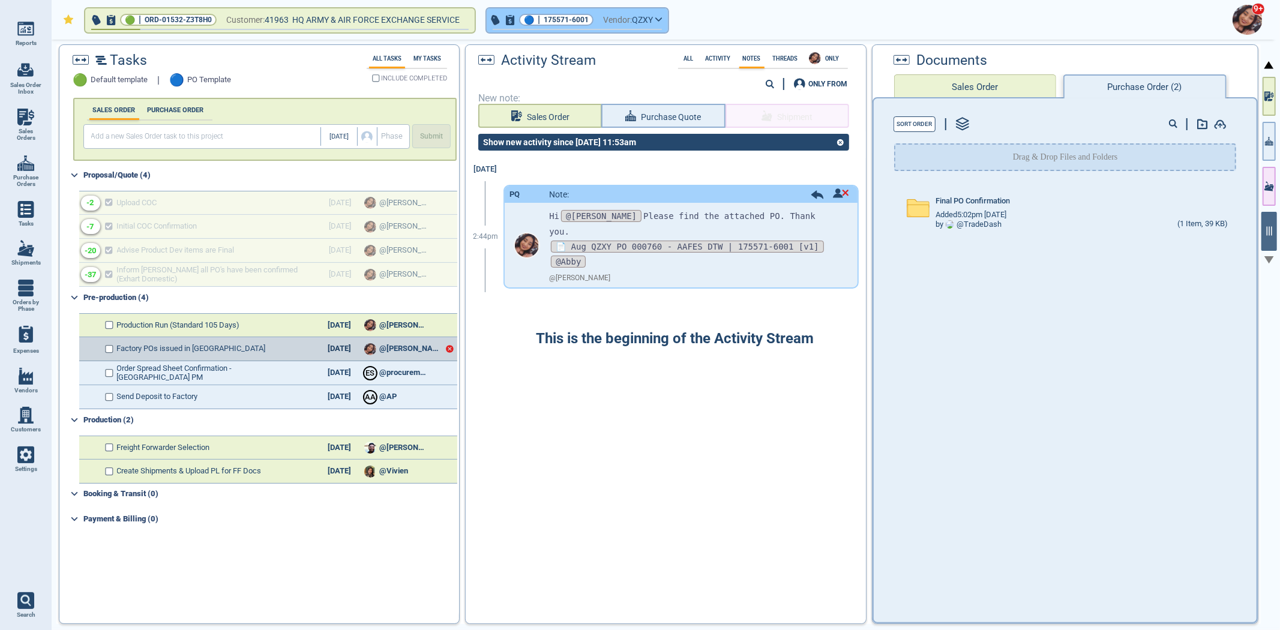
click at [579, 14] on span "175571-6001" at bounding box center [565, 20] width 45 height 12
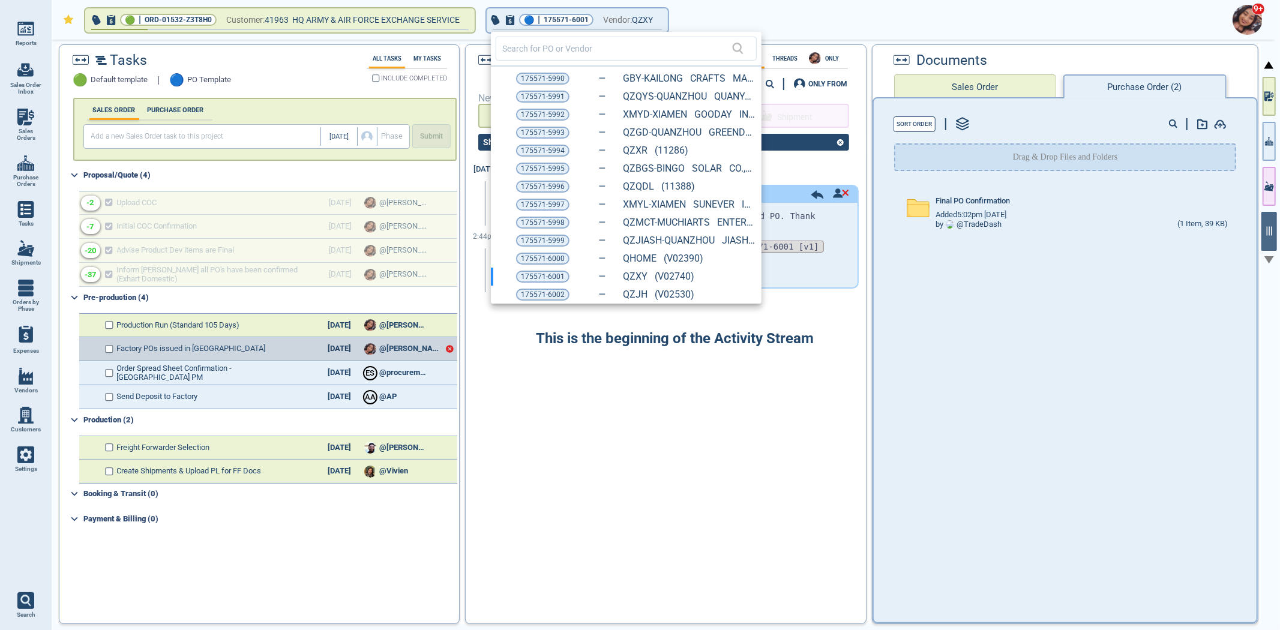
drag, startPoint x: 546, startPoint y: 256, endPoint x: 496, endPoint y: 271, distance: 53.3
click at [546, 256] on span "175571-6000" at bounding box center [543, 259] width 44 height 12
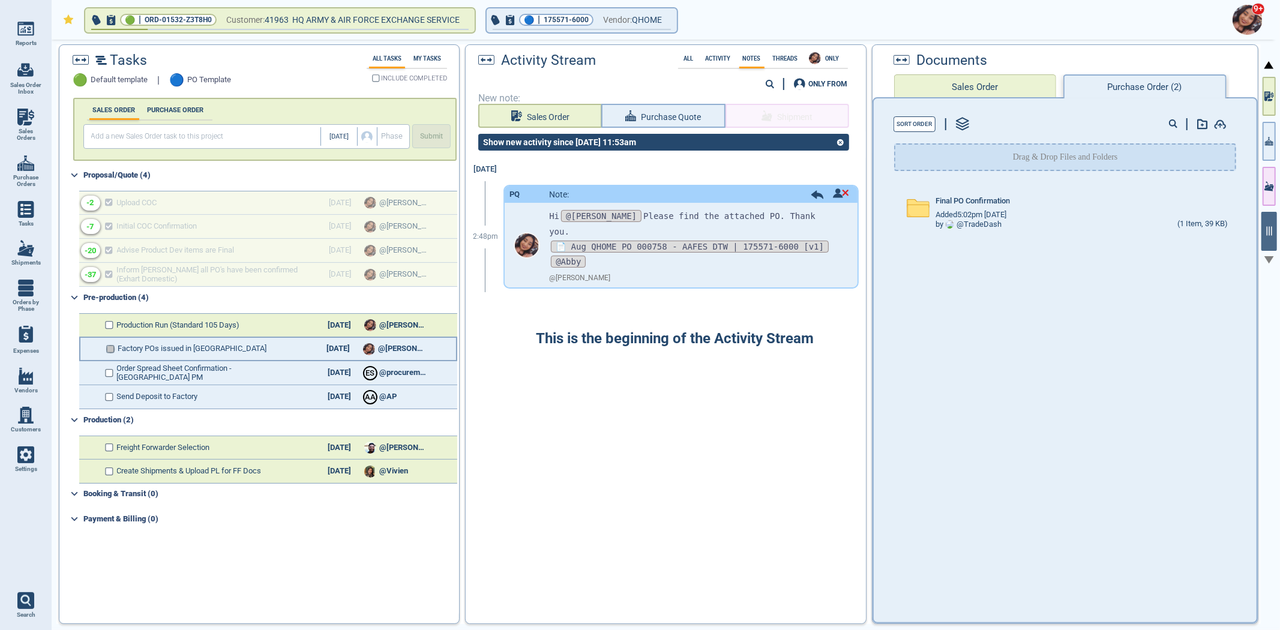
click at [113, 345] on input "checkbox" at bounding box center [110, 349] width 9 height 8
checkbox input "false"
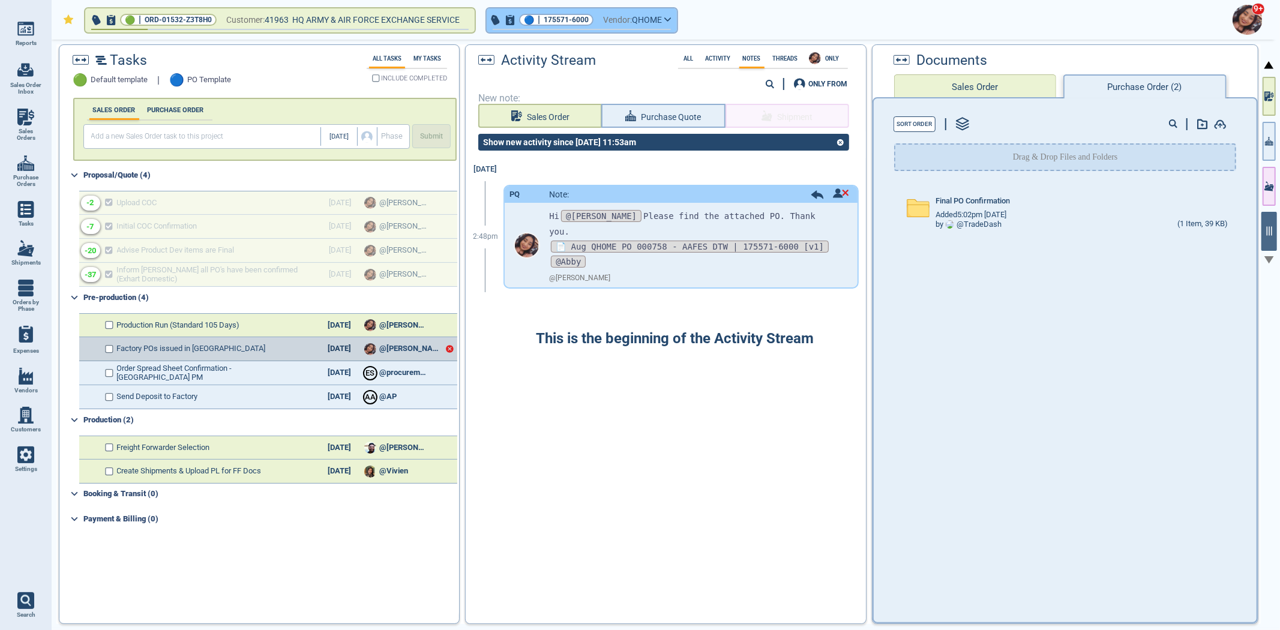
click at [593, 20] on div "🔵 | 175571-6000" at bounding box center [556, 20] width 74 height 12
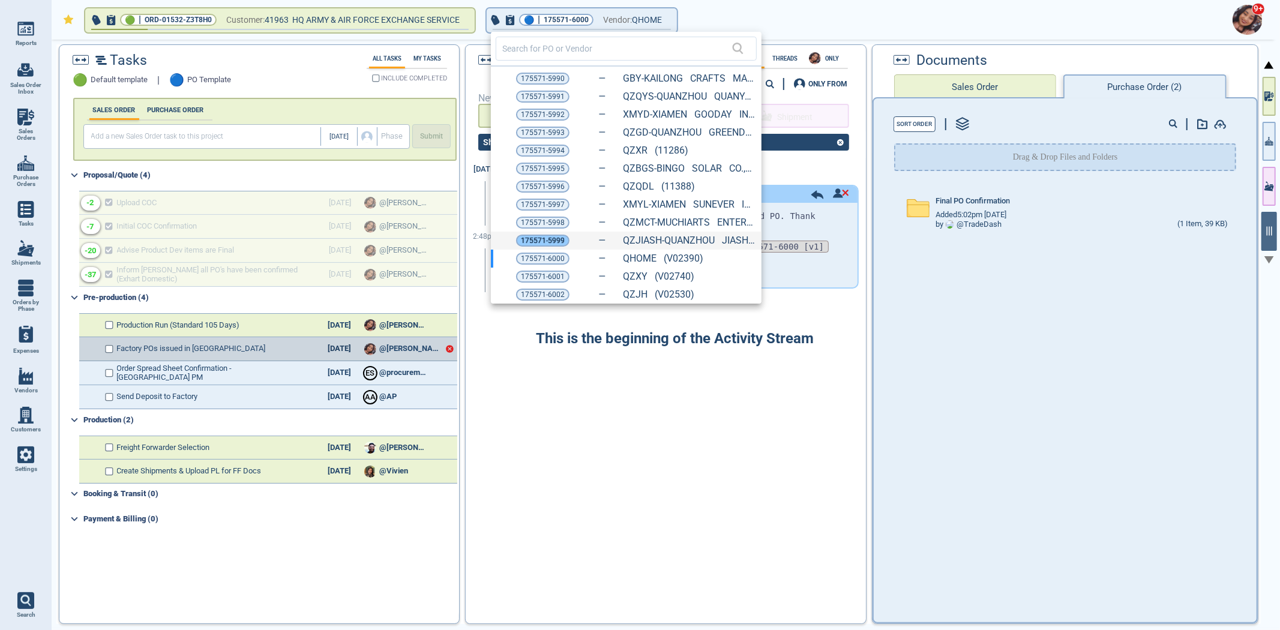
click at [531, 235] on span "175571-5999" at bounding box center [543, 241] width 44 height 12
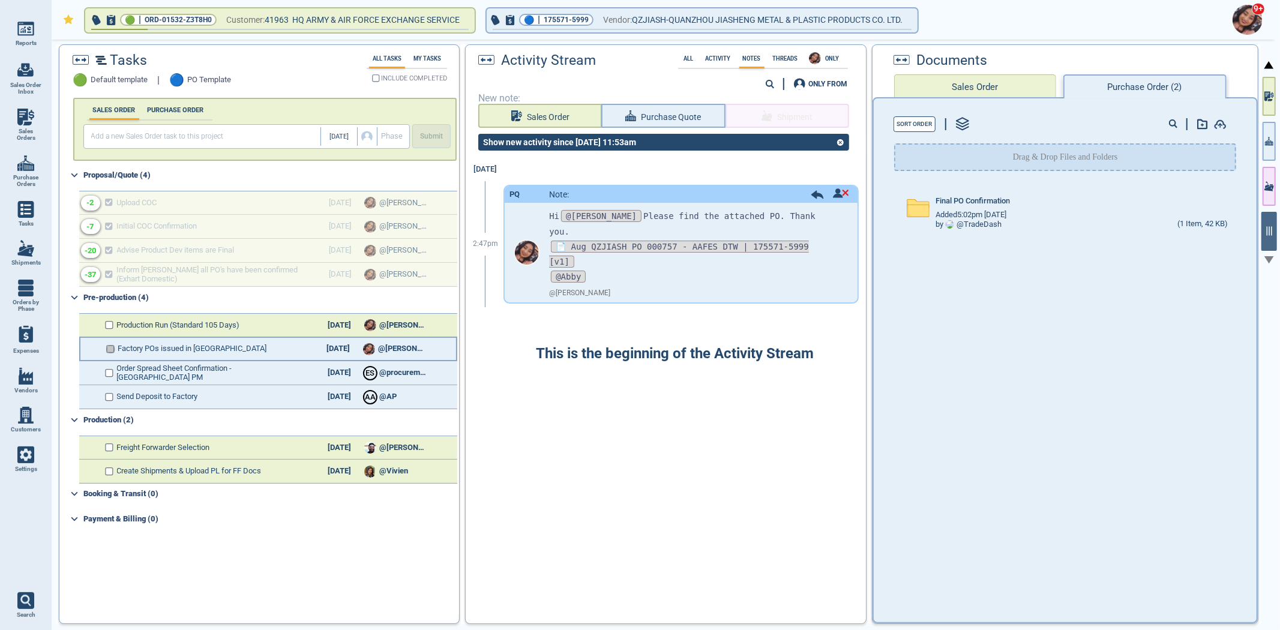
click at [106, 345] on input "checkbox" at bounding box center [110, 349] width 9 height 8
checkbox input "false"
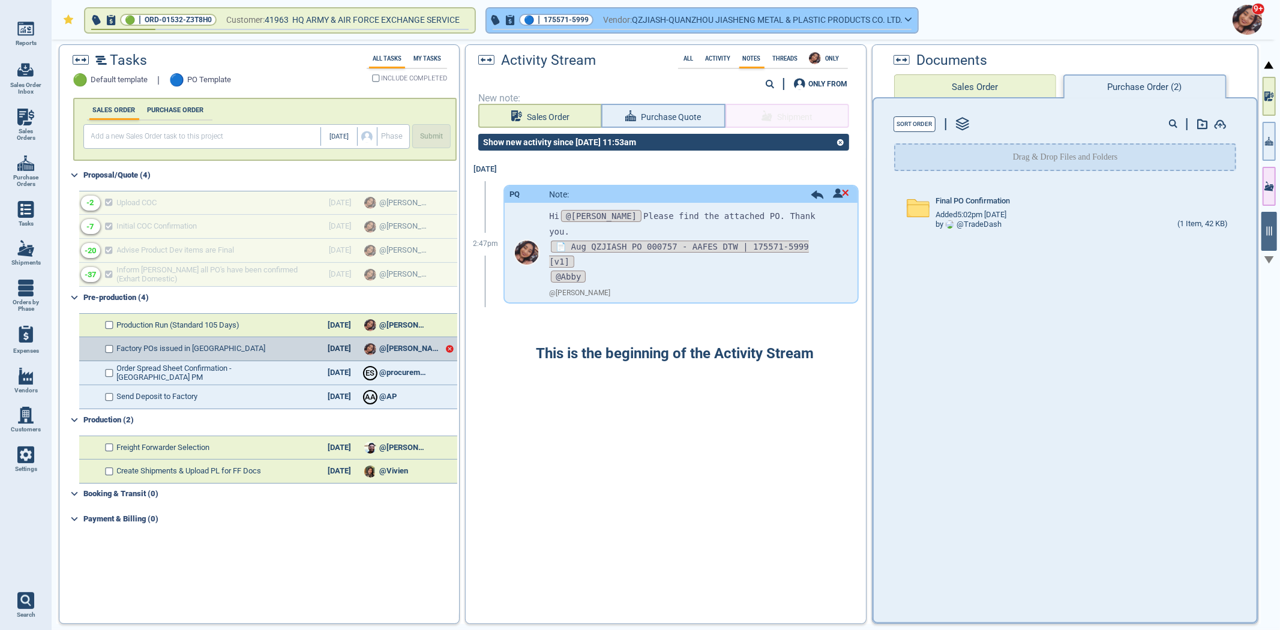
click at [572, 19] on span "175571-5999" at bounding box center [565, 20] width 45 height 12
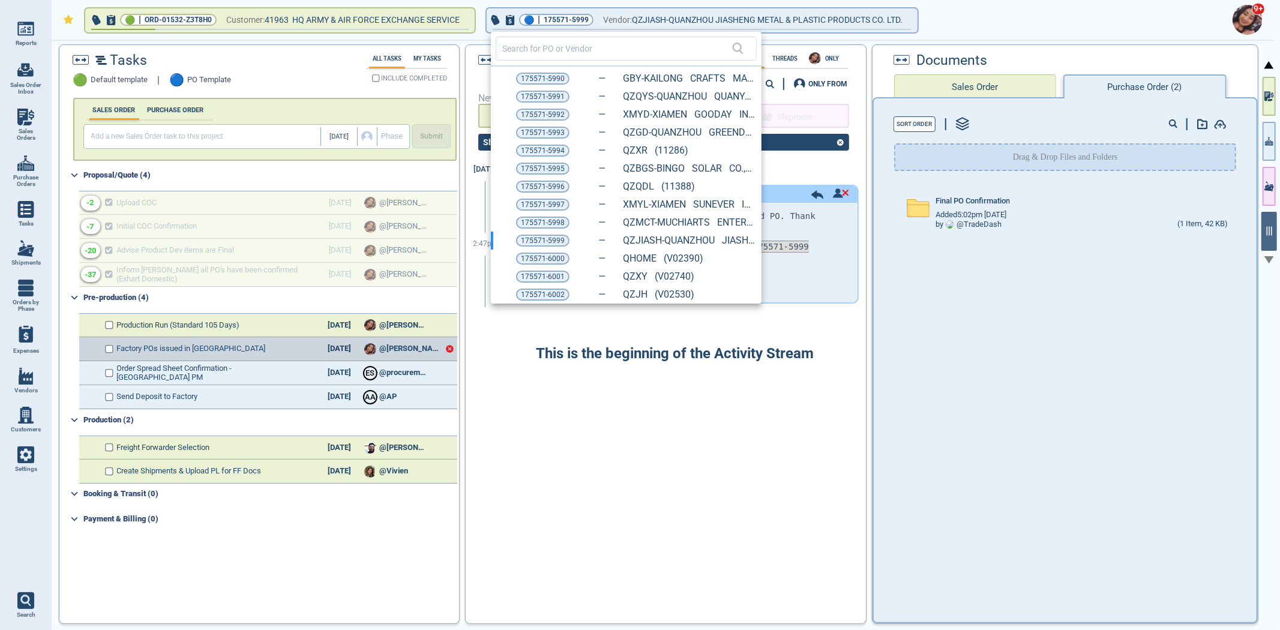
click at [534, 215] on div "175571-5998 QZMCT-MUCHIARTS ENTERPRISES LIMITED (11481)" at bounding box center [626, 223] width 271 height 18
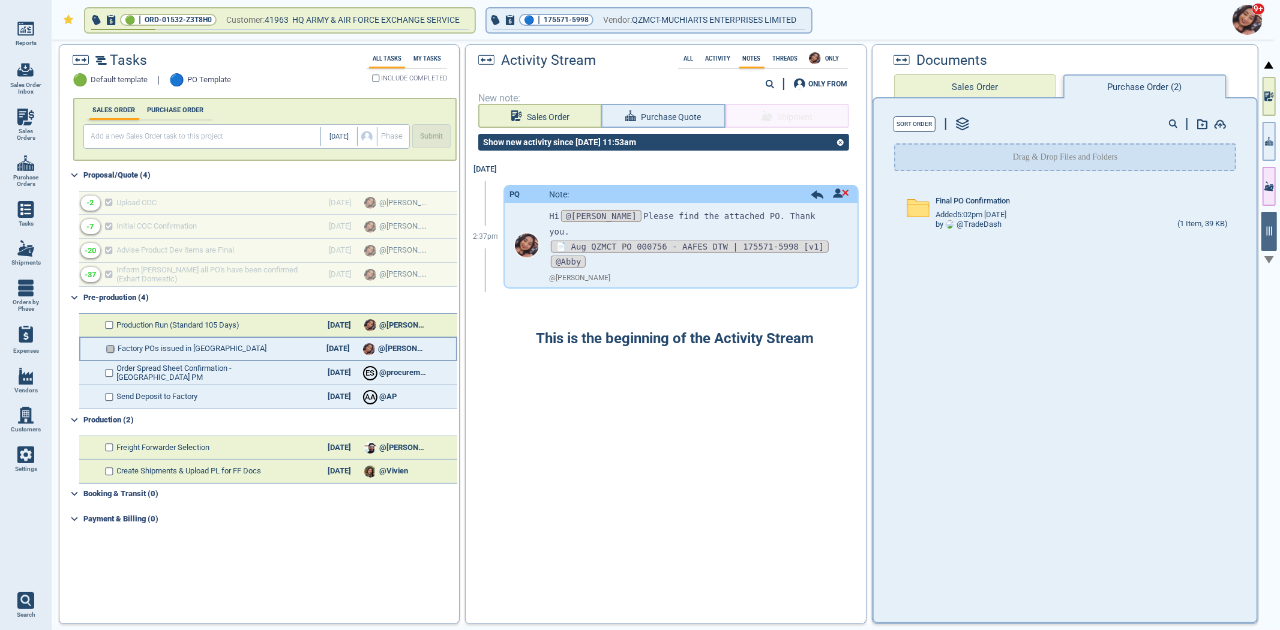
click at [114, 345] on input "checkbox" at bounding box center [110, 349] width 9 height 8
checkbox input "false"
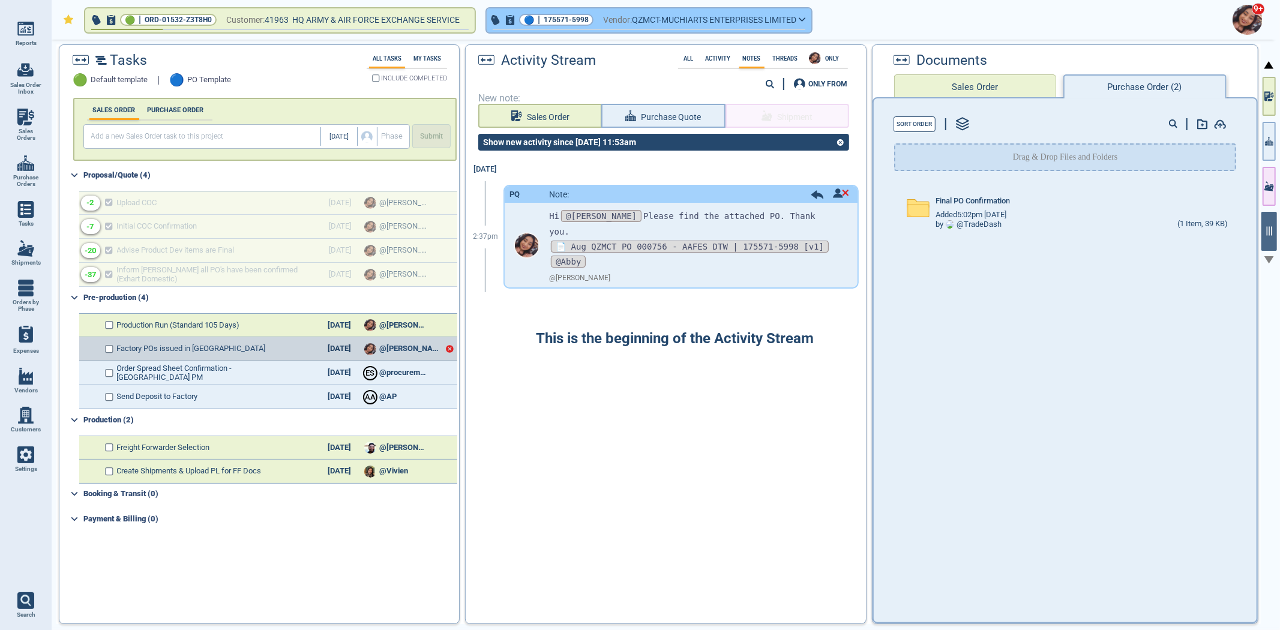
click at [581, 20] on span "175571-5998" at bounding box center [565, 20] width 45 height 12
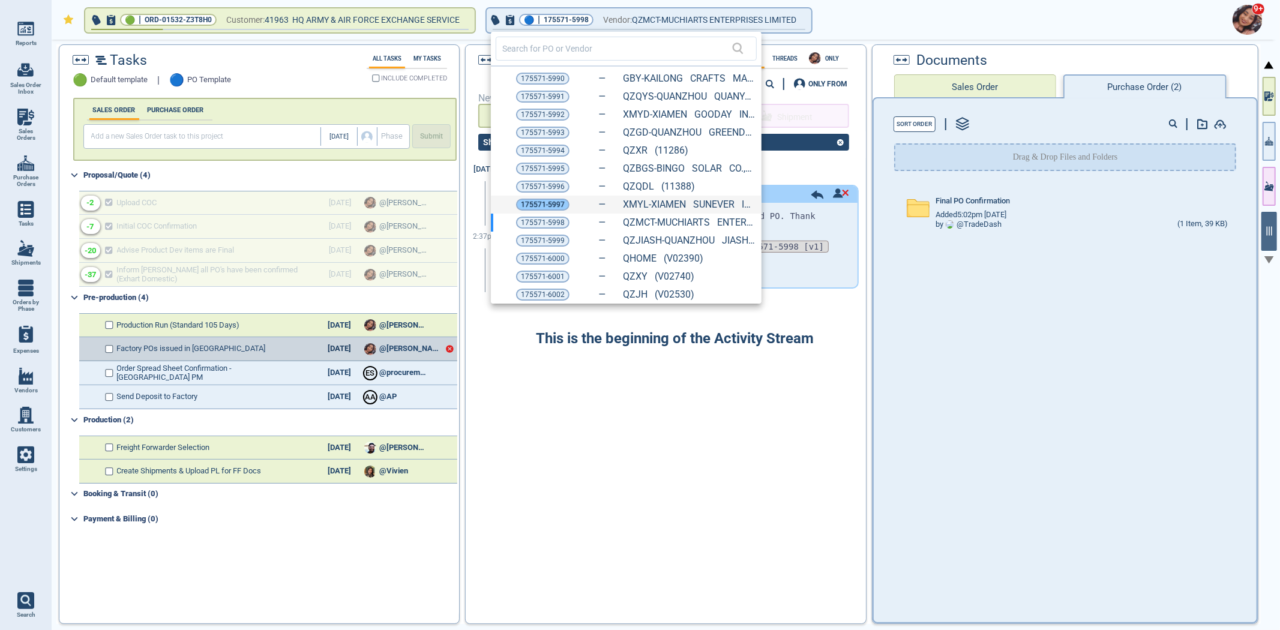
click at [528, 208] on span "175571-5997" at bounding box center [543, 205] width 44 height 12
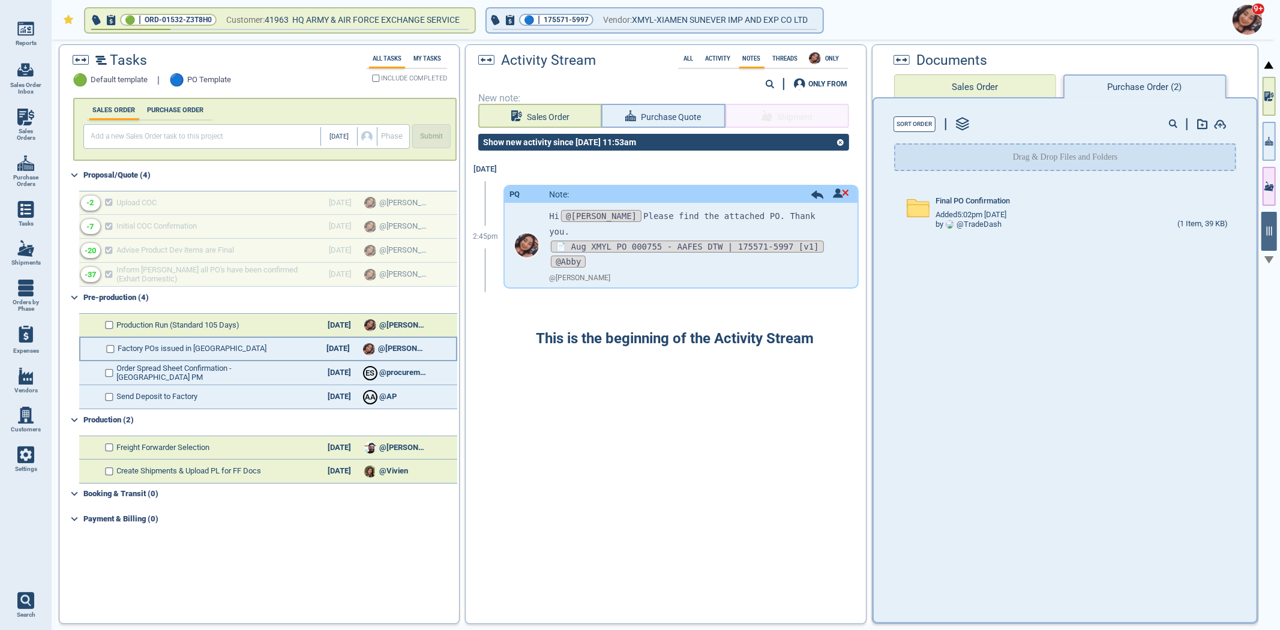
click at [118, 339] on div "Factory POs issued in [GEOGRAPHIC_DATA] [DATE] @[PERSON_NAME]" at bounding box center [268, 349] width 378 height 24
click at [115, 343] on div "Factory POs issued in [GEOGRAPHIC_DATA] [DATE] @[PERSON_NAME]" at bounding box center [268, 349] width 378 height 24
click at [113, 347] on input "checkbox" at bounding box center [110, 349] width 9 height 8
checkbox input "false"
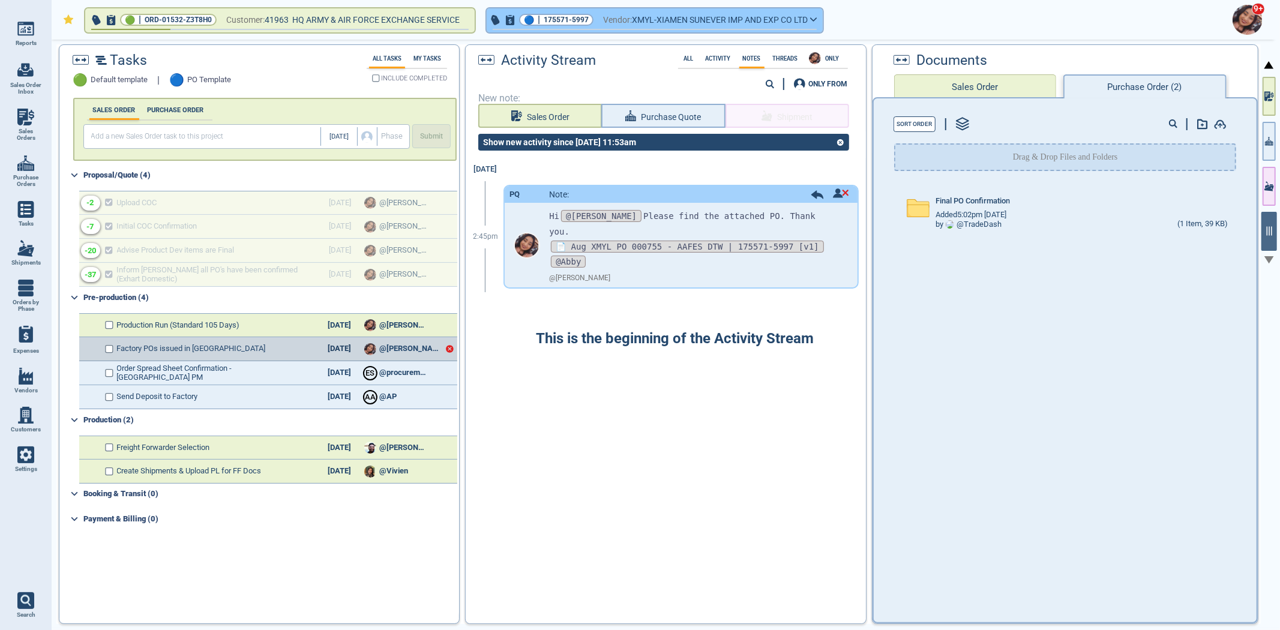
click at [566, 20] on span "175571-5997" at bounding box center [565, 20] width 45 height 12
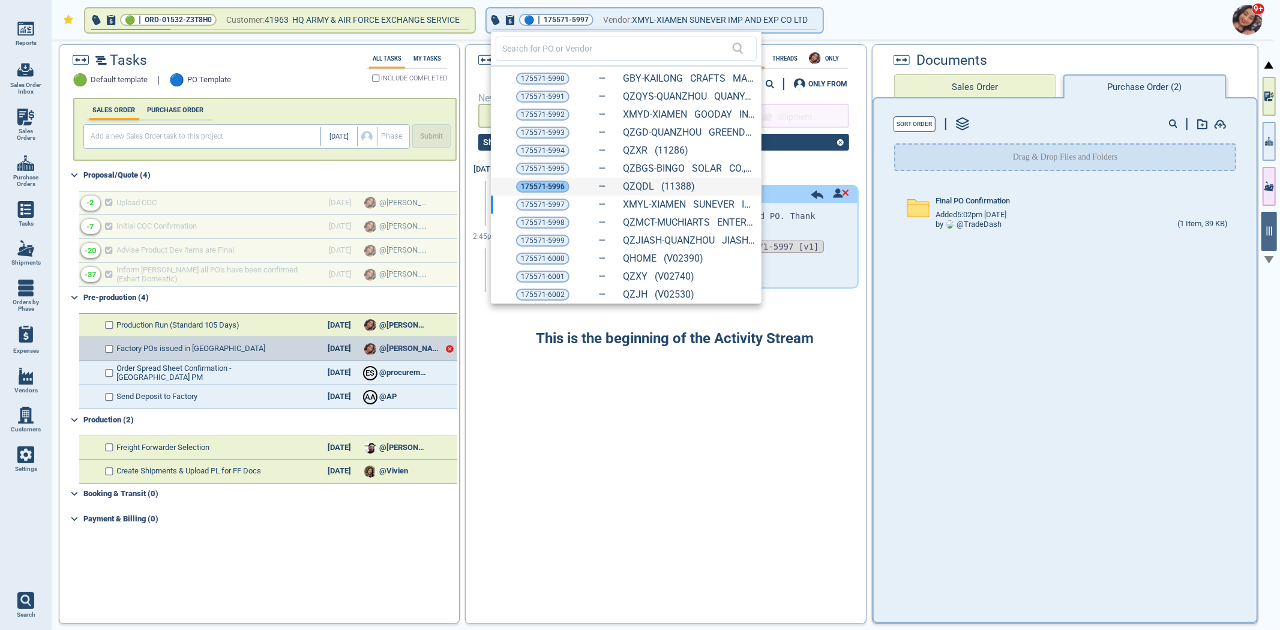
click at [545, 183] on span "175571-5996" at bounding box center [543, 187] width 44 height 12
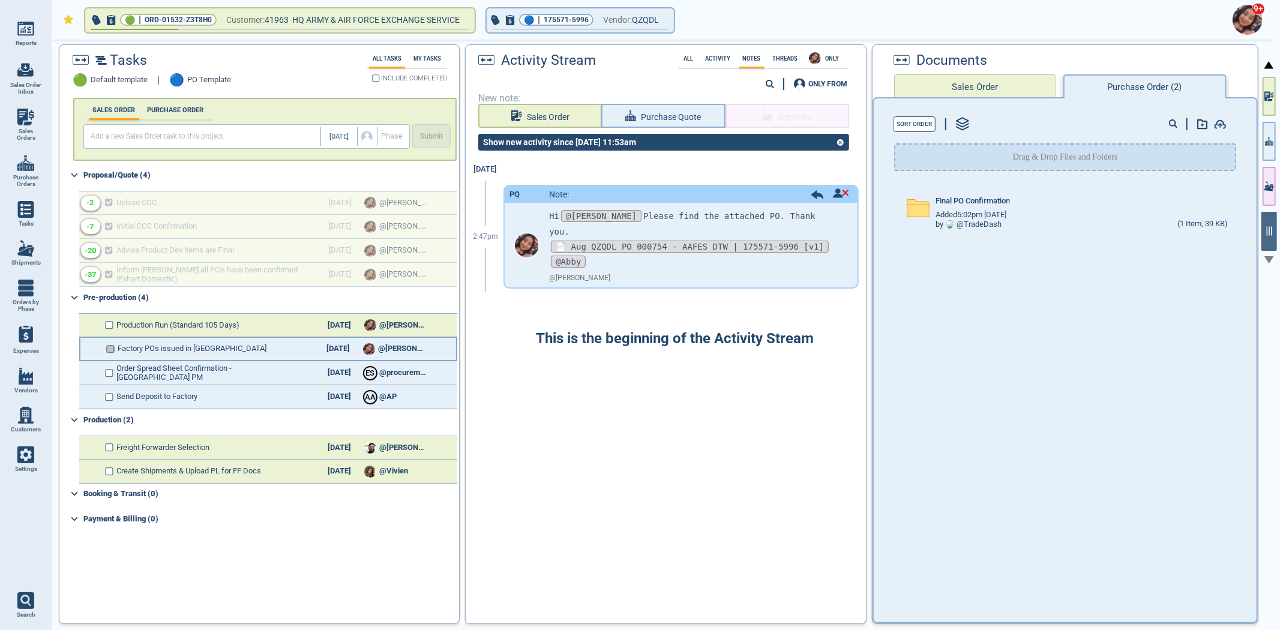
click at [107, 349] on input "checkbox" at bounding box center [110, 349] width 9 height 8
checkbox input "false"
click at [548, 38] on div "9+" at bounding box center [663, 20] width 1228 height 40
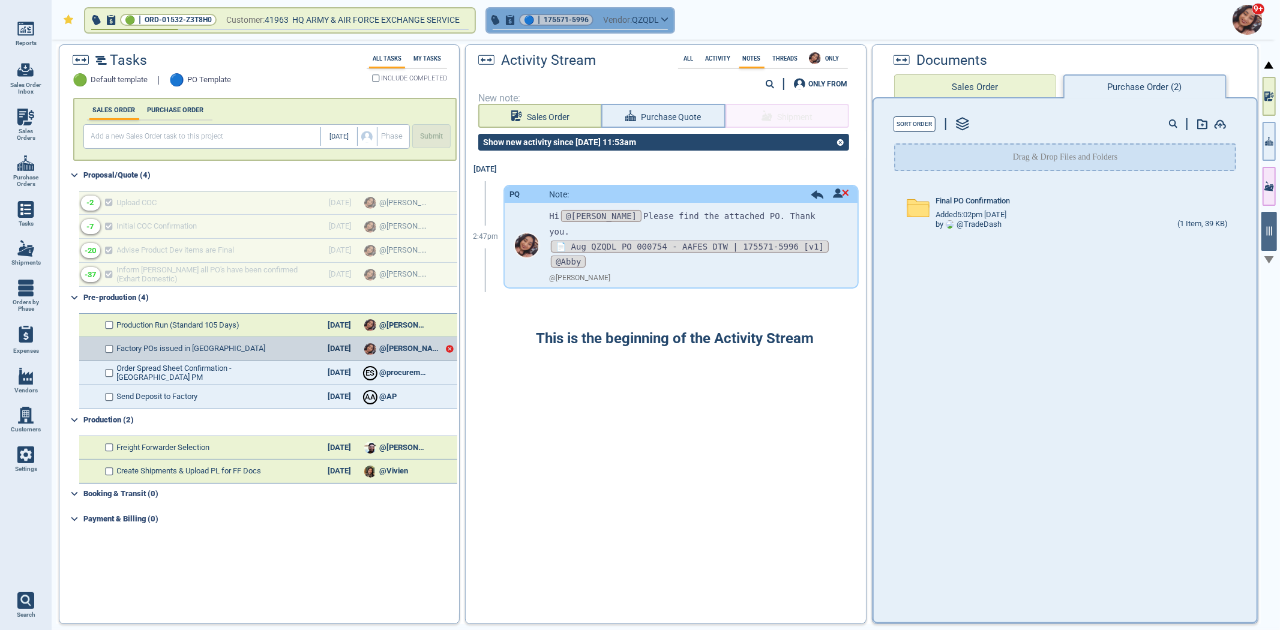
click at [550, 25] on button "🔵 | 175571-5996 Vendor: QZQDL" at bounding box center [580, 20] width 187 height 24
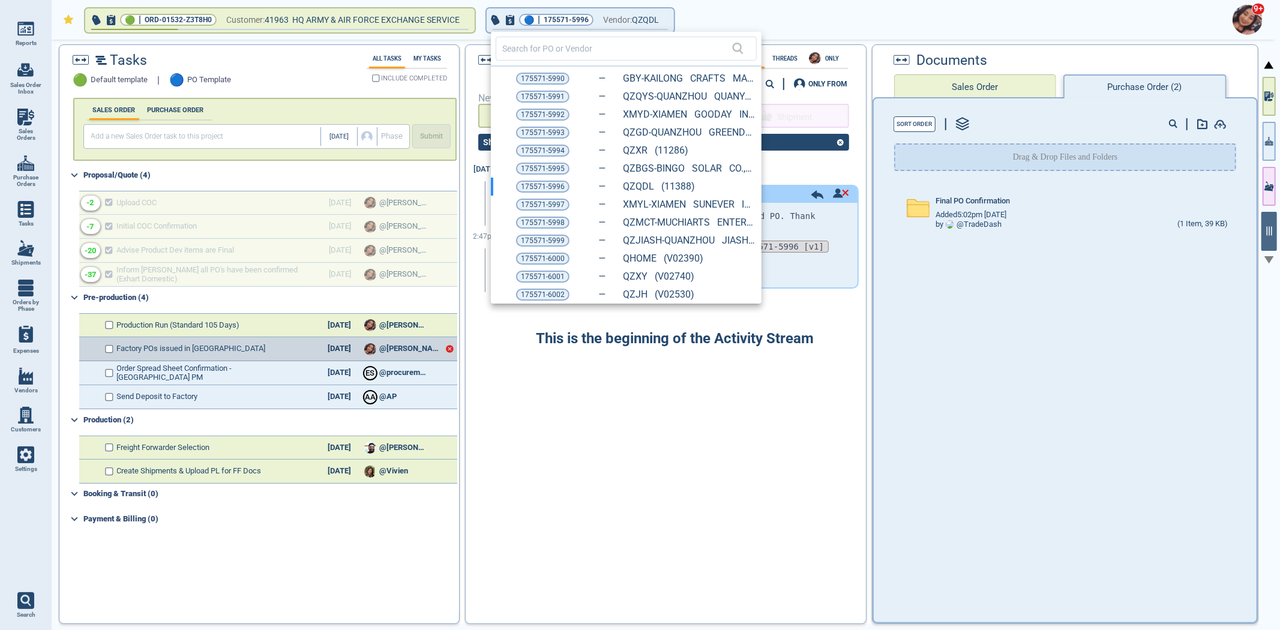
click at [536, 165] on span "175571-5995" at bounding box center [543, 169] width 44 height 12
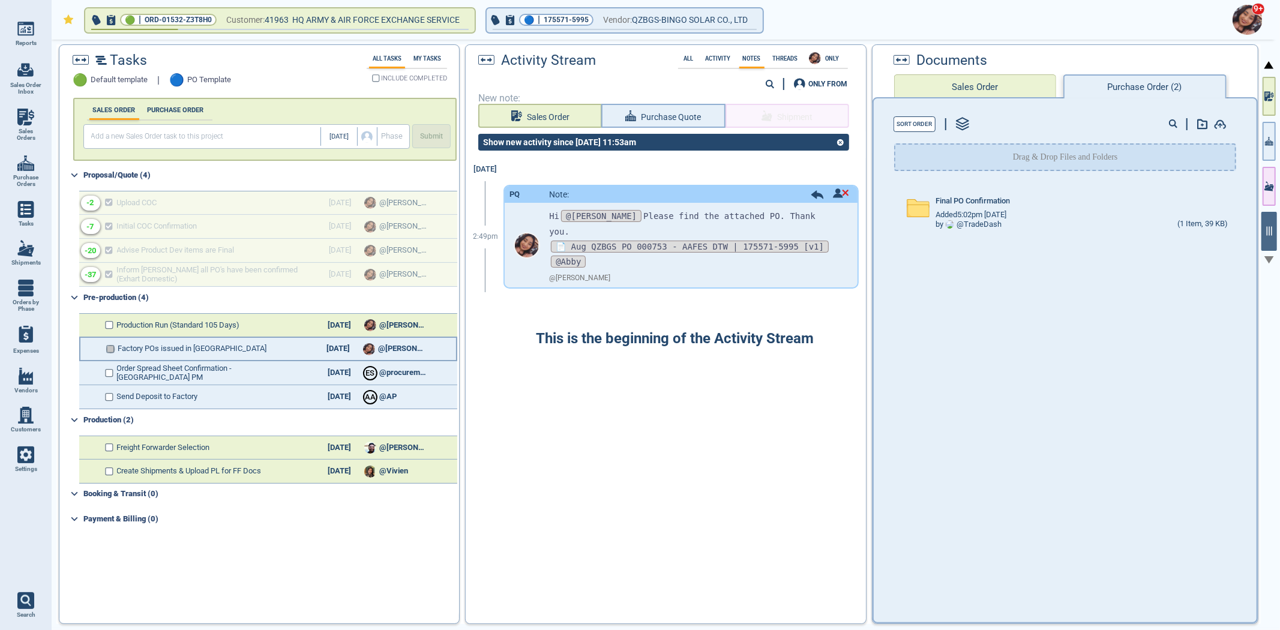
click at [109, 345] on input "checkbox" at bounding box center [110, 349] width 9 height 8
checkbox input "false"
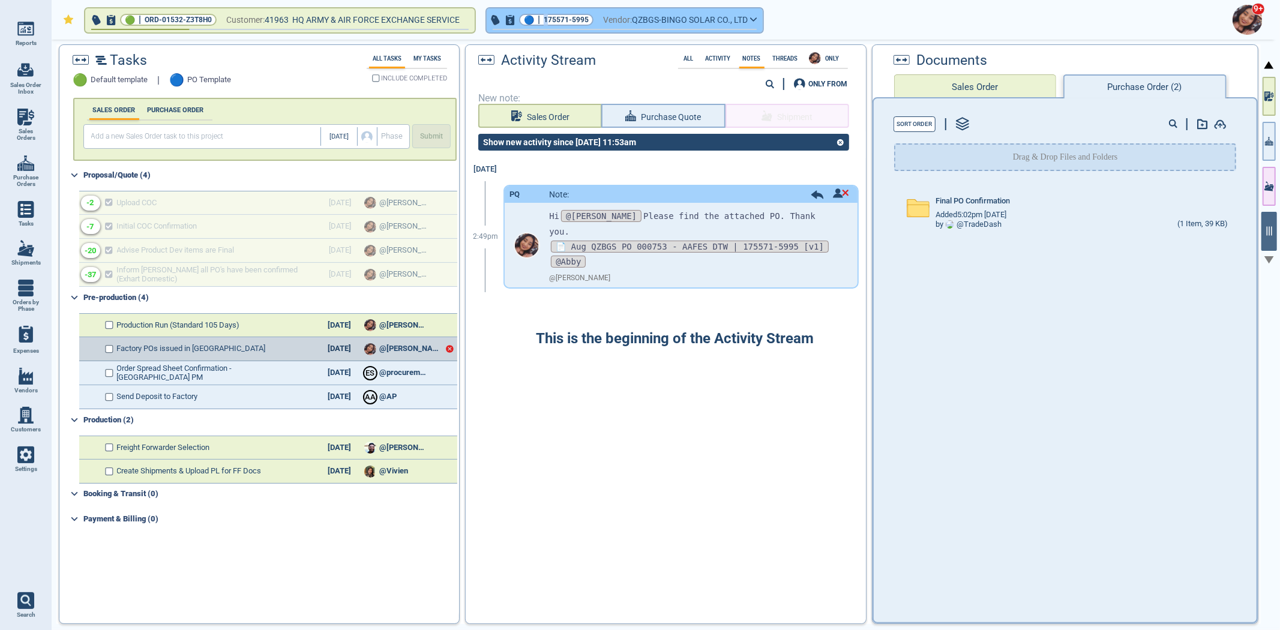
click at [551, 23] on span "175571-5995" at bounding box center [565, 20] width 45 height 12
click at [574, 21] on span "175571-5995" at bounding box center [565, 20] width 45 height 12
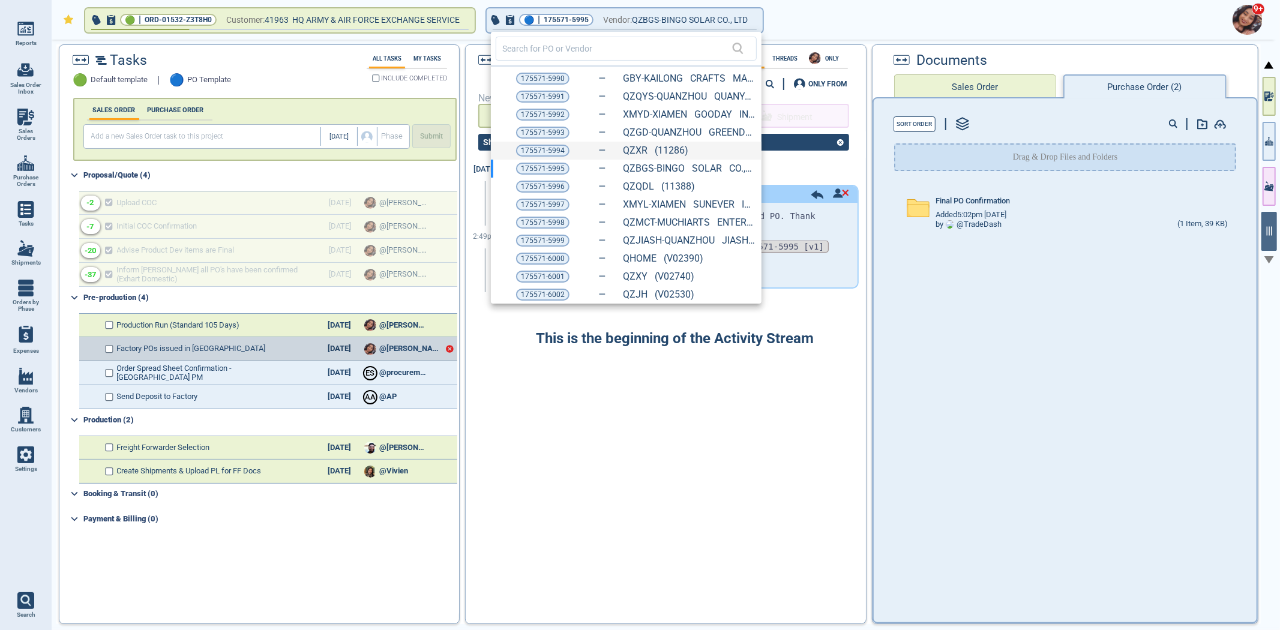
click at [542, 142] on div "175571-5994 QZXR (11286)" at bounding box center [626, 151] width 271 height 18
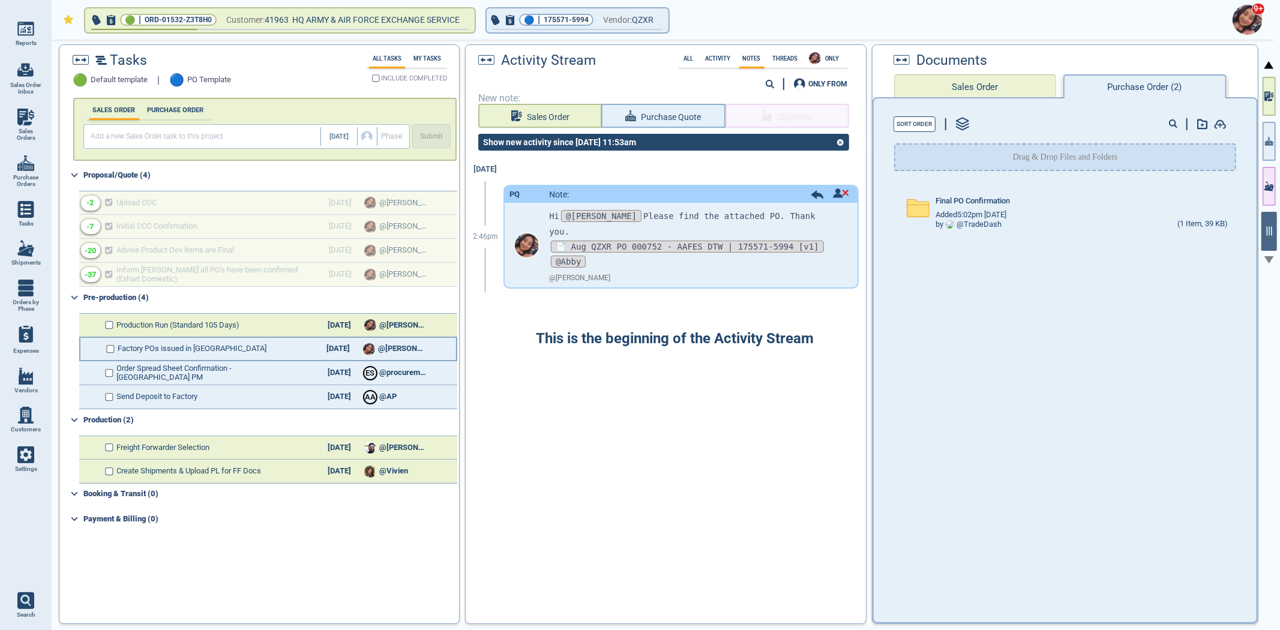
click at [116, 347] on div "Factory POs issued in [GEOGRAPHIC_DATA] [DATE] @[PERSON_NAME]" at bounding box center [268, 349] width 378 height 24
drag, startPoint x: 118, startPoint y: 344, endPoint x: 110, endPoint y: 346, distance: 7.4
click at [111, 346] on div "Factory POs issued in [GEOGRAPHIC_DATA] [DATE] @[PERSON_NAME]" at bounding box center [268, 349] width 378 height 24
click at [110, 346] on input "checkbox" at bounding box center [110, 349] width 9 height 8
checkbox input "false"
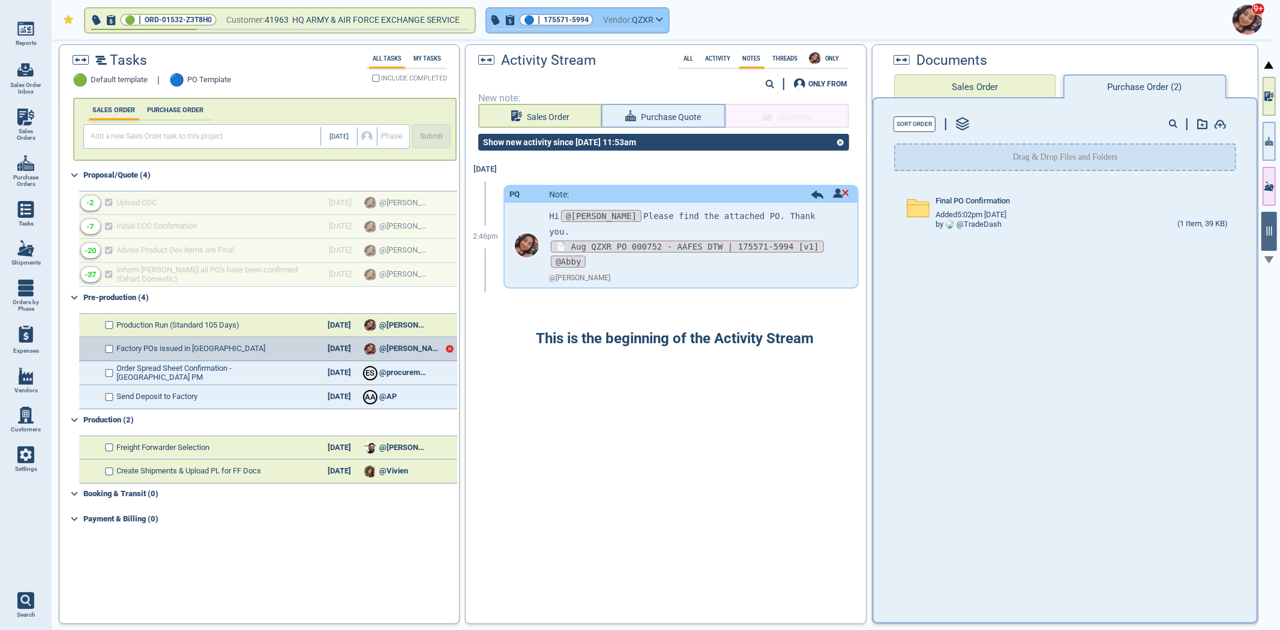
click at [554, 21] on span "175571-5994" at bounding box center [565, 20] width 45 height 12
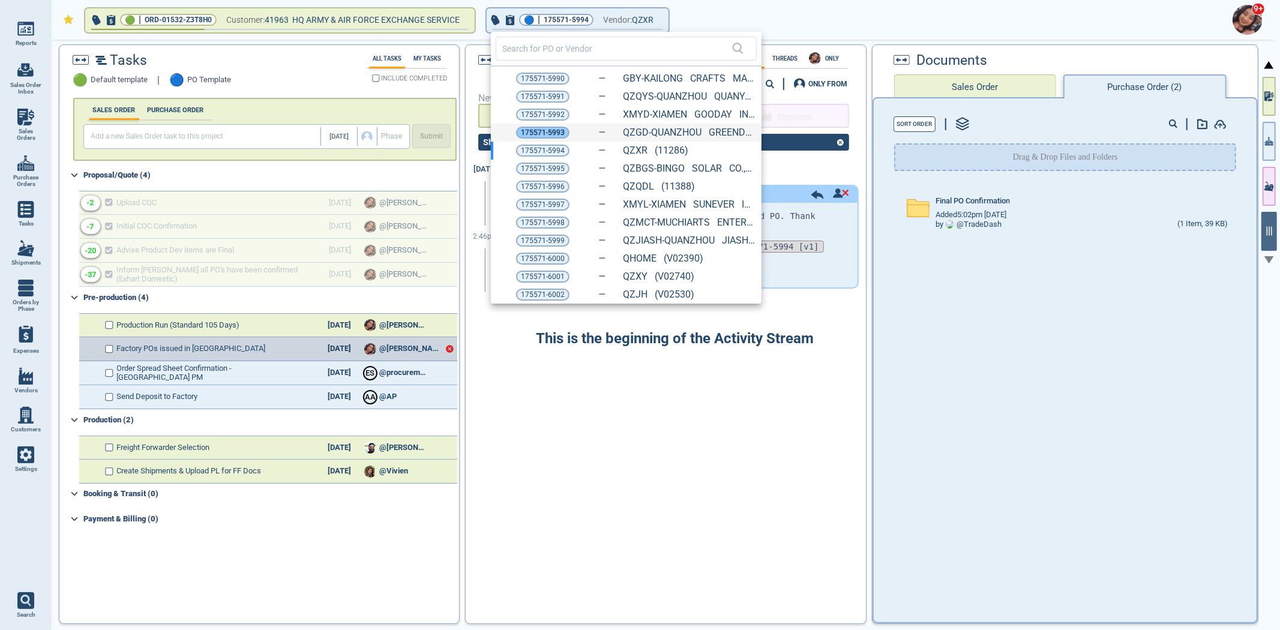
click at [528, 127] on span "175571-5993" at bounding box center [543, 133] width 44 height 12
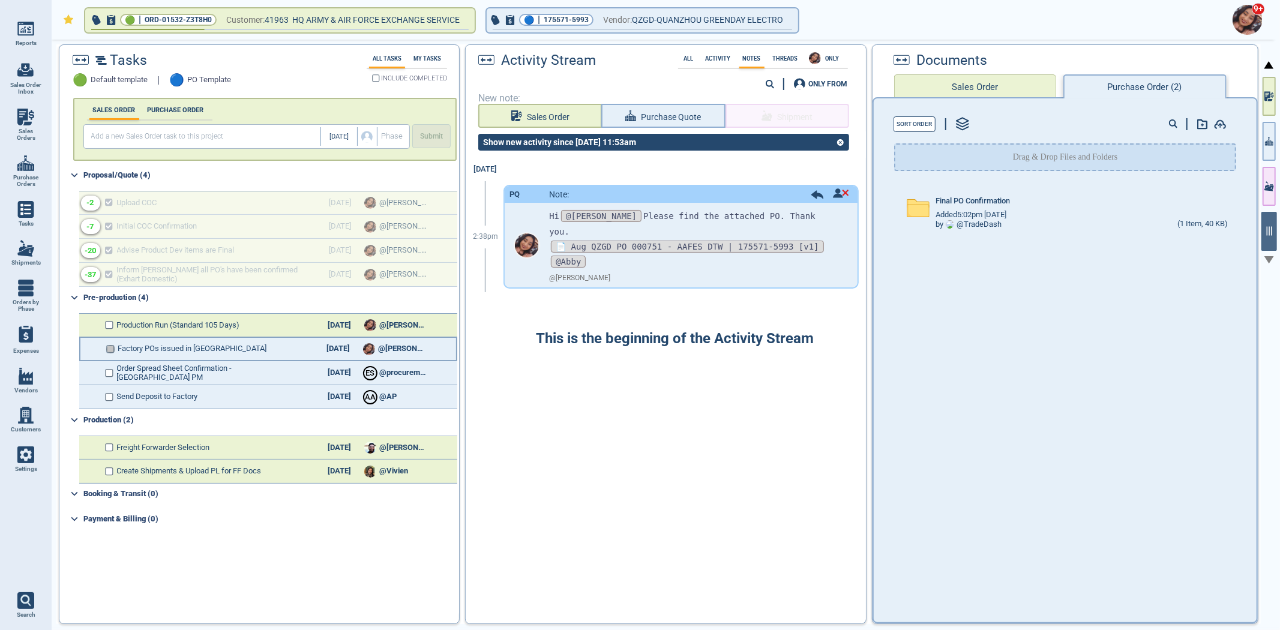
click at [107, 346] on input "checkbox" at bounding box center [110, 349] width 9 height 8
checkbox input "false"
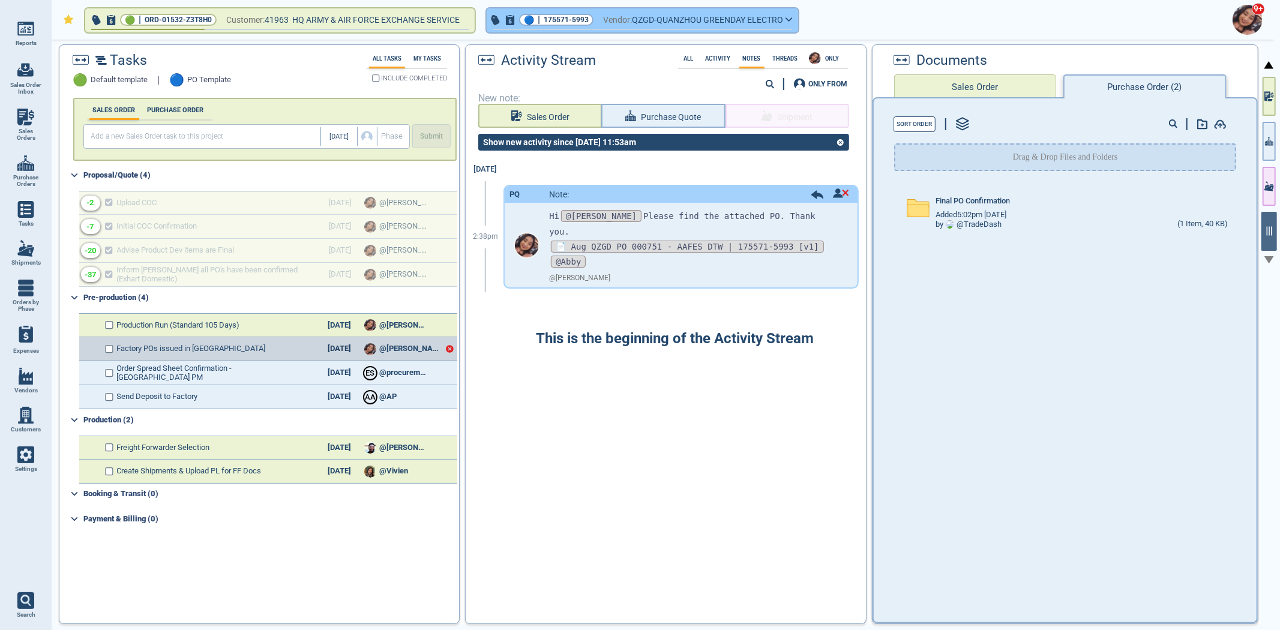
click at [561, 22] on span "175571-5993" at bounding box center [565, 20] width 45 height 12
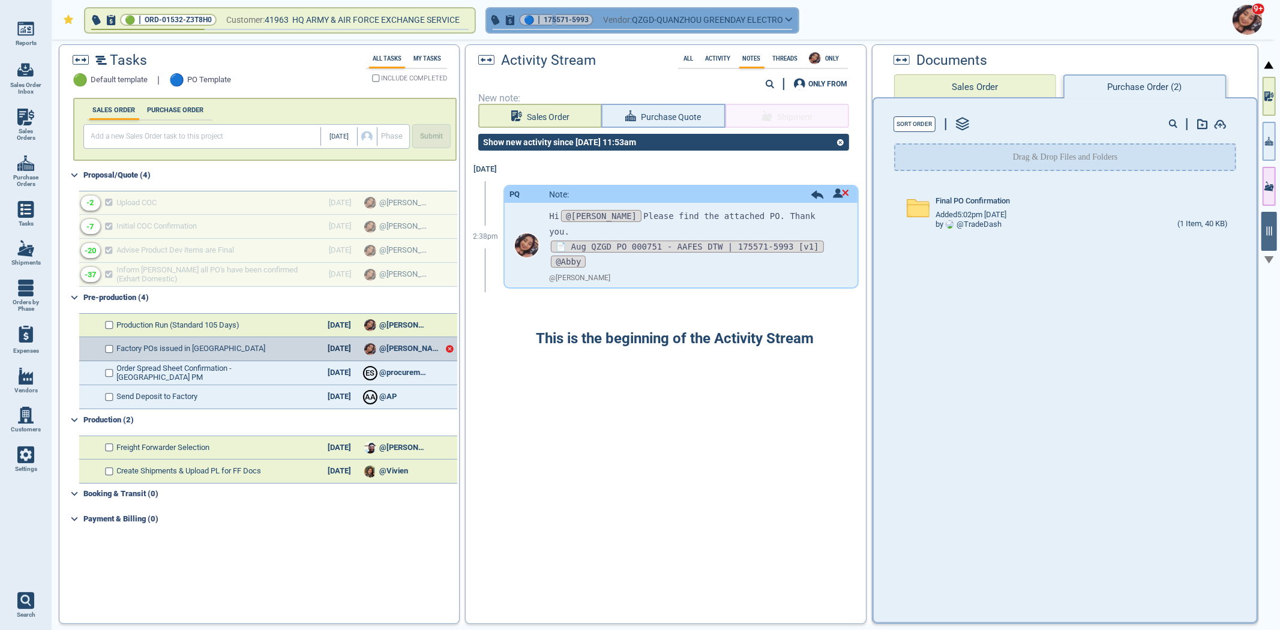
drag, startPoint x: 564, startPoint y: 29, endPoint x: 571, endPoint y: 28, distance: 6.6
click at [569, 29] on span "button" at bounding box center [642, 29] width 299 height 1
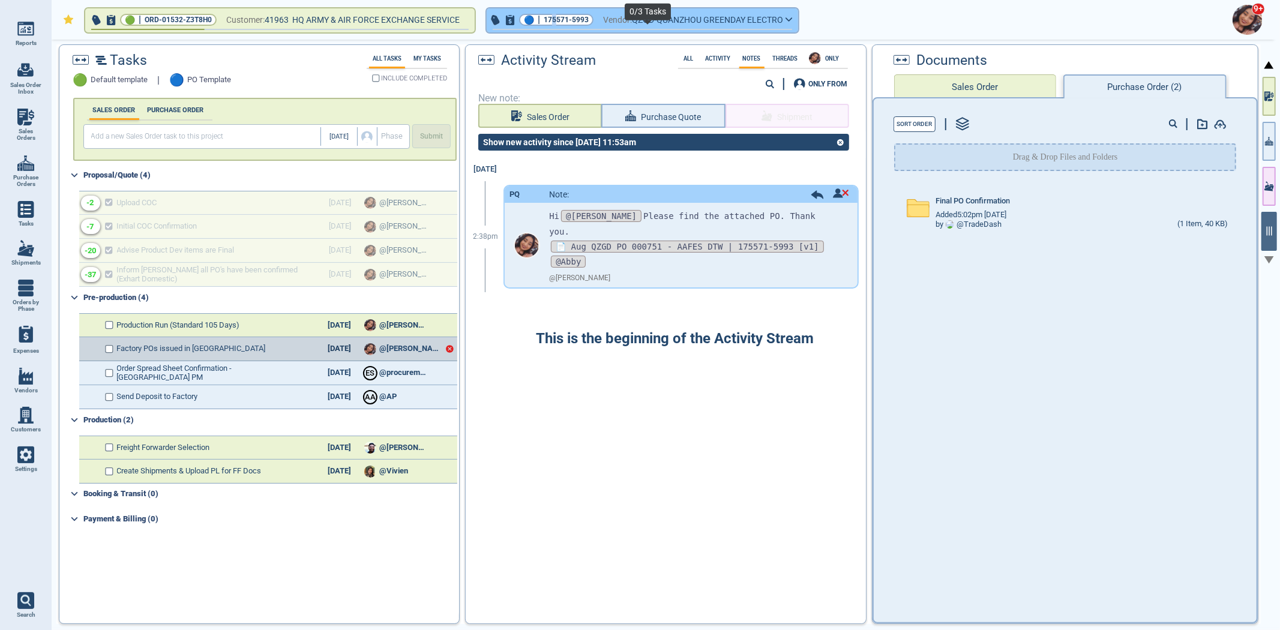
click at [573, 30] on span "button" at bounding box center [642, 31] width 311 height 5
click at [573, 19] on span "175571-5993" at bounding box center [565, 20] width 45 height 12
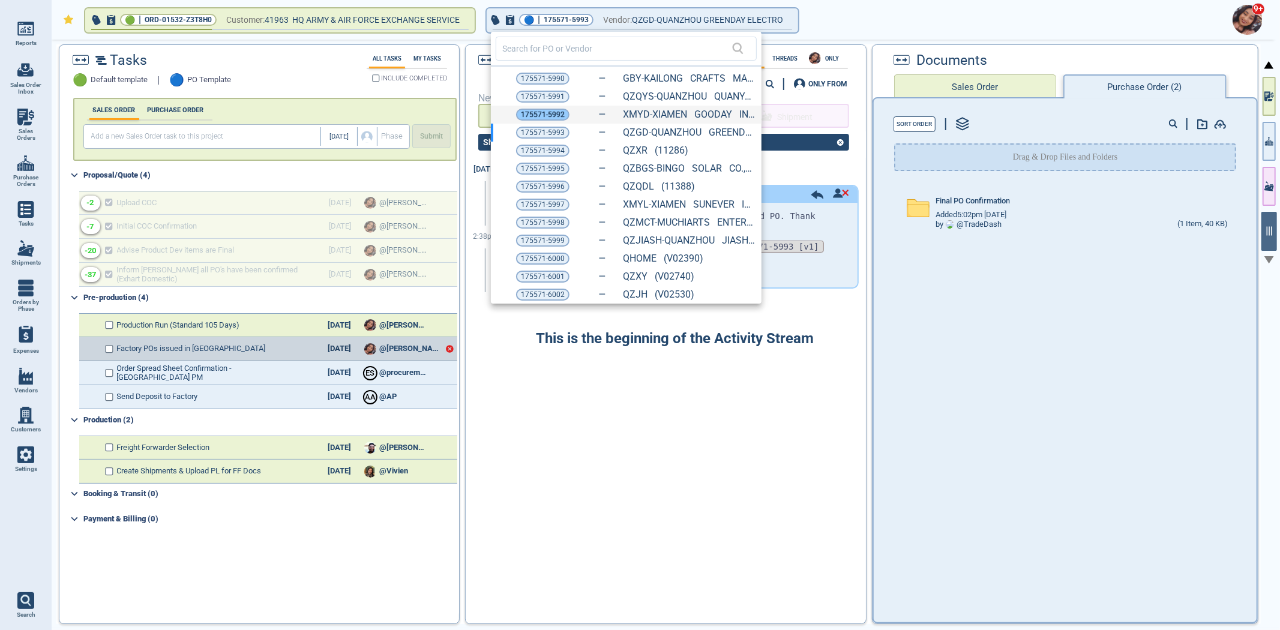
click at [536, 113] on span "175571-5992" at bounding box center [543, 115] width 44 height 12
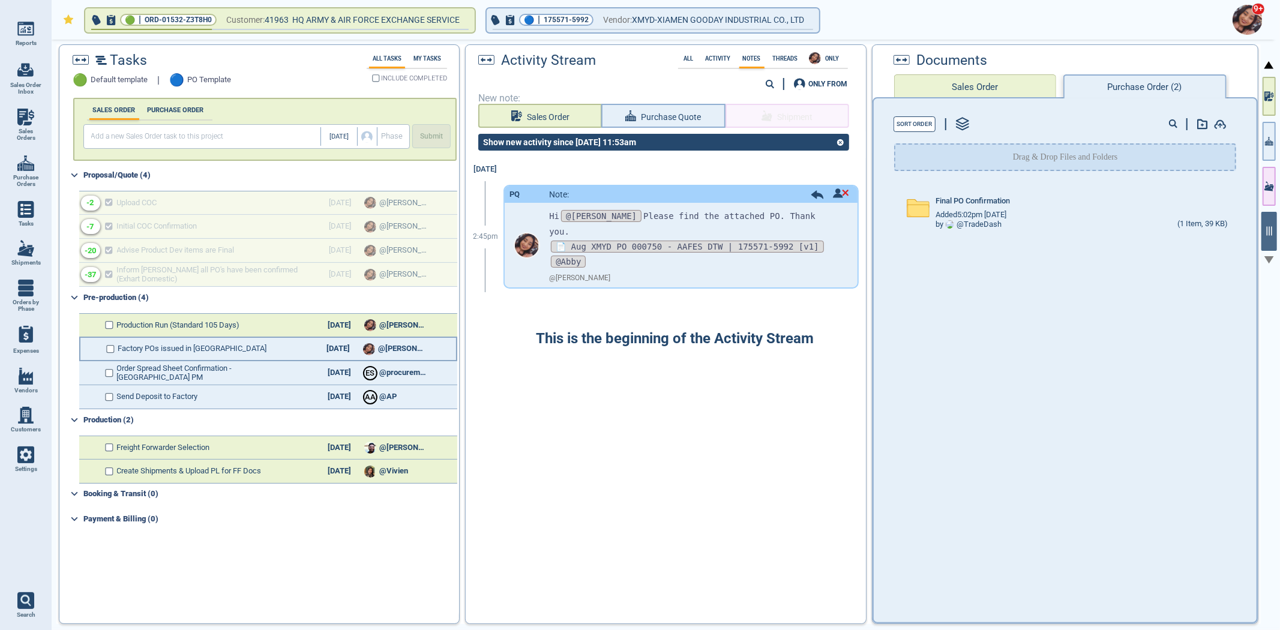
click at [103, 344] on div "Factory POs issued in [GEOGRAPHIC_DATA] [DATE] @[PERSON_NAME]" at bounding box center [268, 349] width 378 height 24
click at [106, 350] on input "checkbox" at bounding box center [110, 349] width 9 height 8
checkbox input "false"
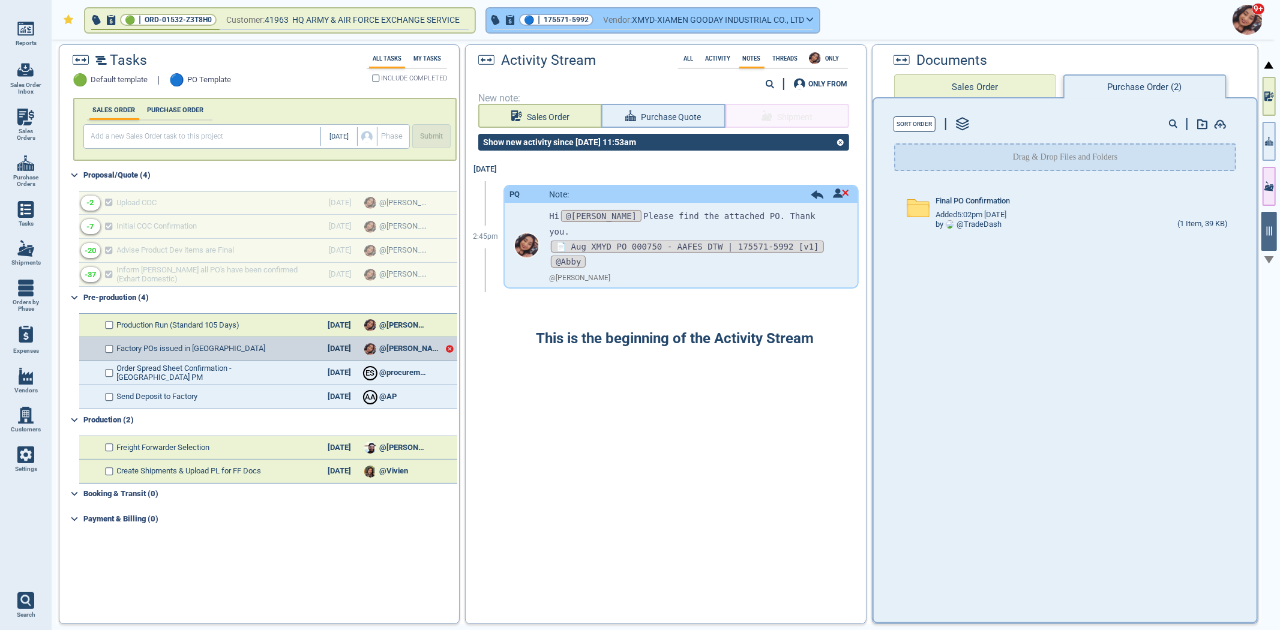
click at [553, 14] on span "175571-5992" at bounding box center [565, 20] width 45 height 12
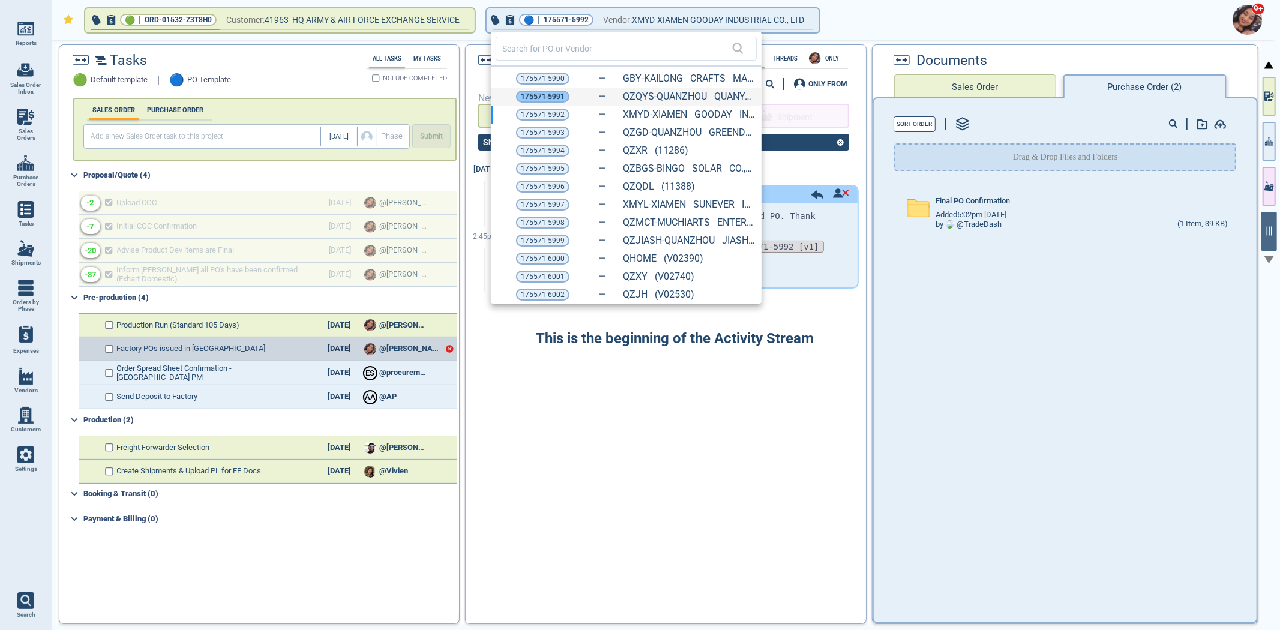
click at [536, 94] on span "175571-5991" at bounding box center [543, 97] width 44 height 12
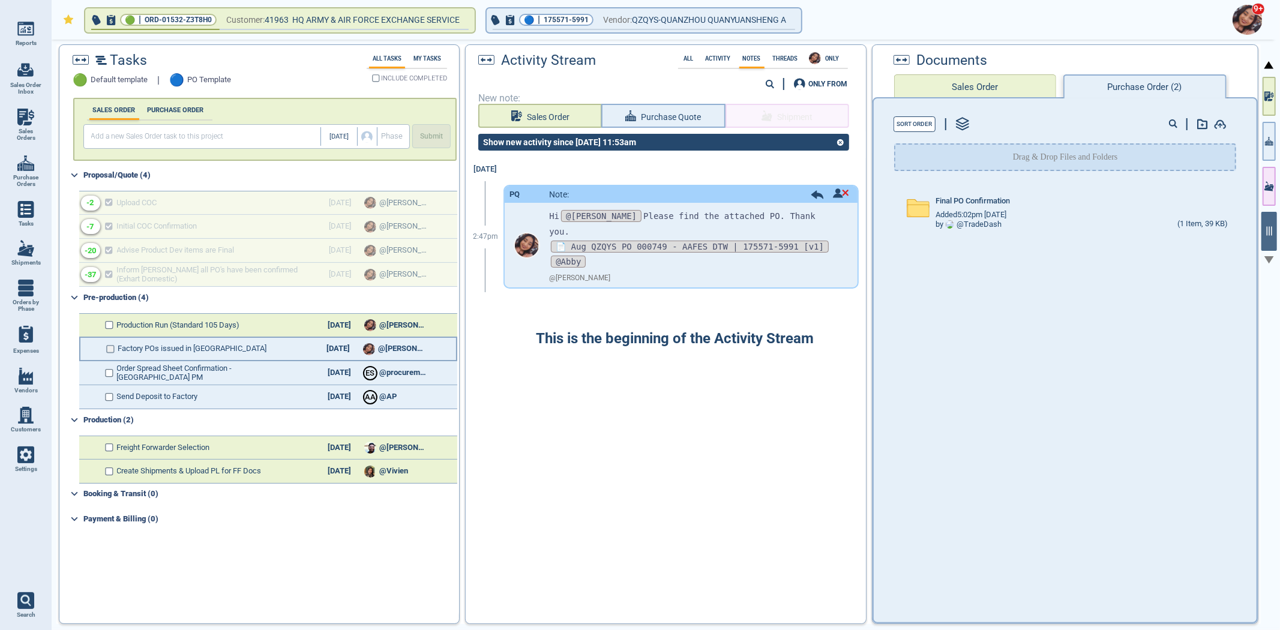
click at [106, 349] on input "checkbox" at bounding box center [110, 349] width 9 height 8
checkbox input "false"
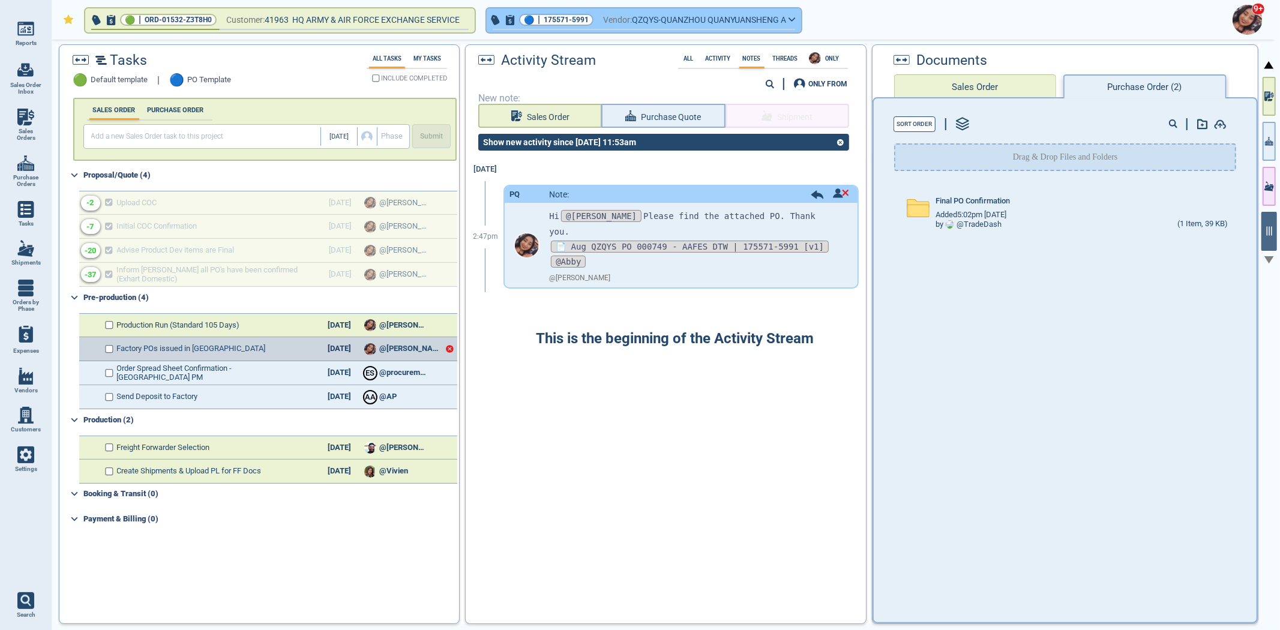
click at [543, 31] on span "button" at bounding box center [644, 31] width 314 height 5
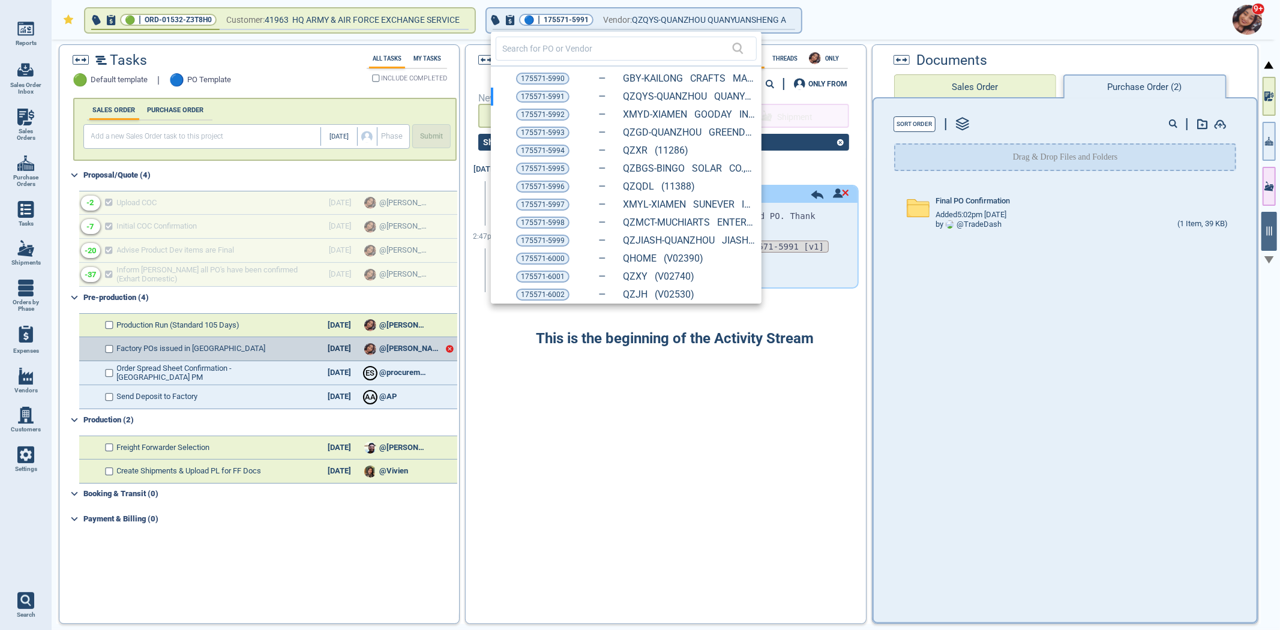
click at [572, 11] on div at bounding box center [640, 315] width 1280 height 630
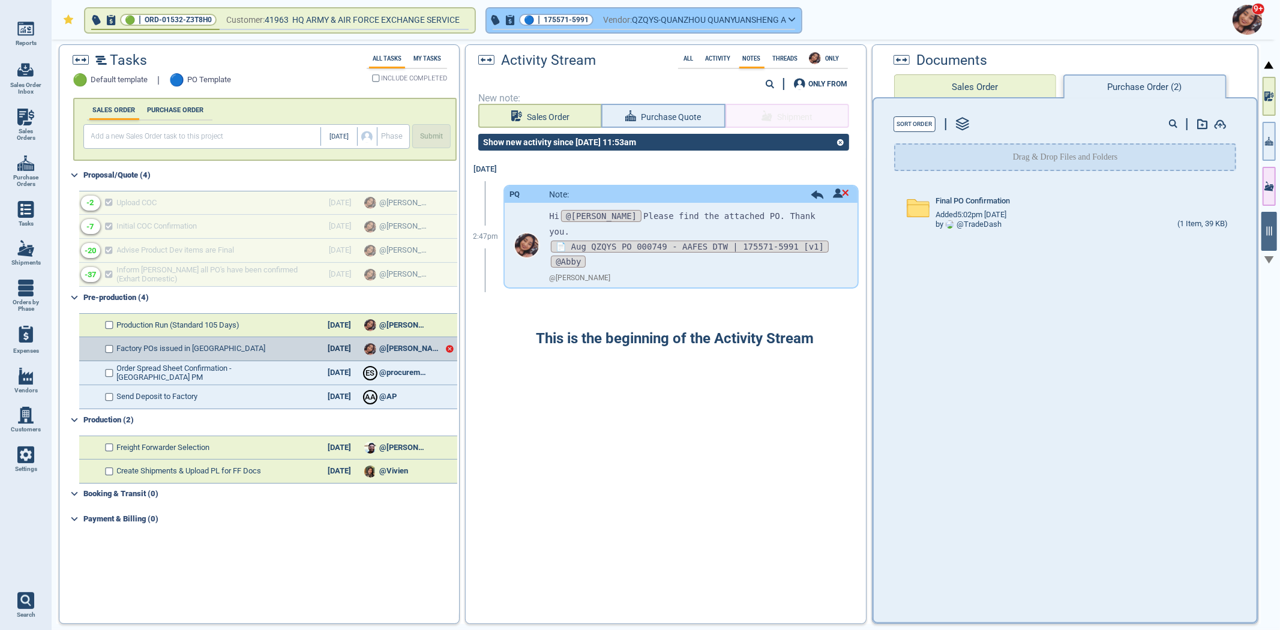
click at [572, 12] on button "🔵 | 175571-5991 Vendor: QZQYS-QUANZHOU QUANYUANSHENG A" at bounding box center [644, 20] width 314 height 24
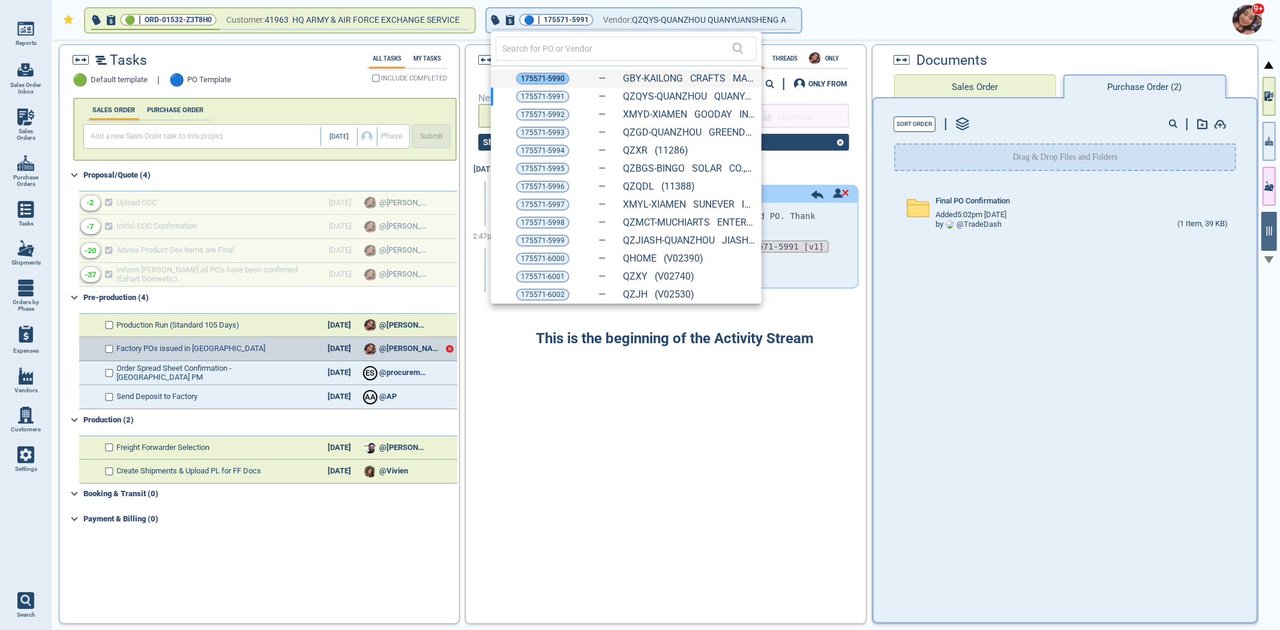
click at [524, 75] on span "175571-5990" at bounding box center [543, 79] width 44 height 12
